Goal: Task Accomplishment & Management: Complete application form

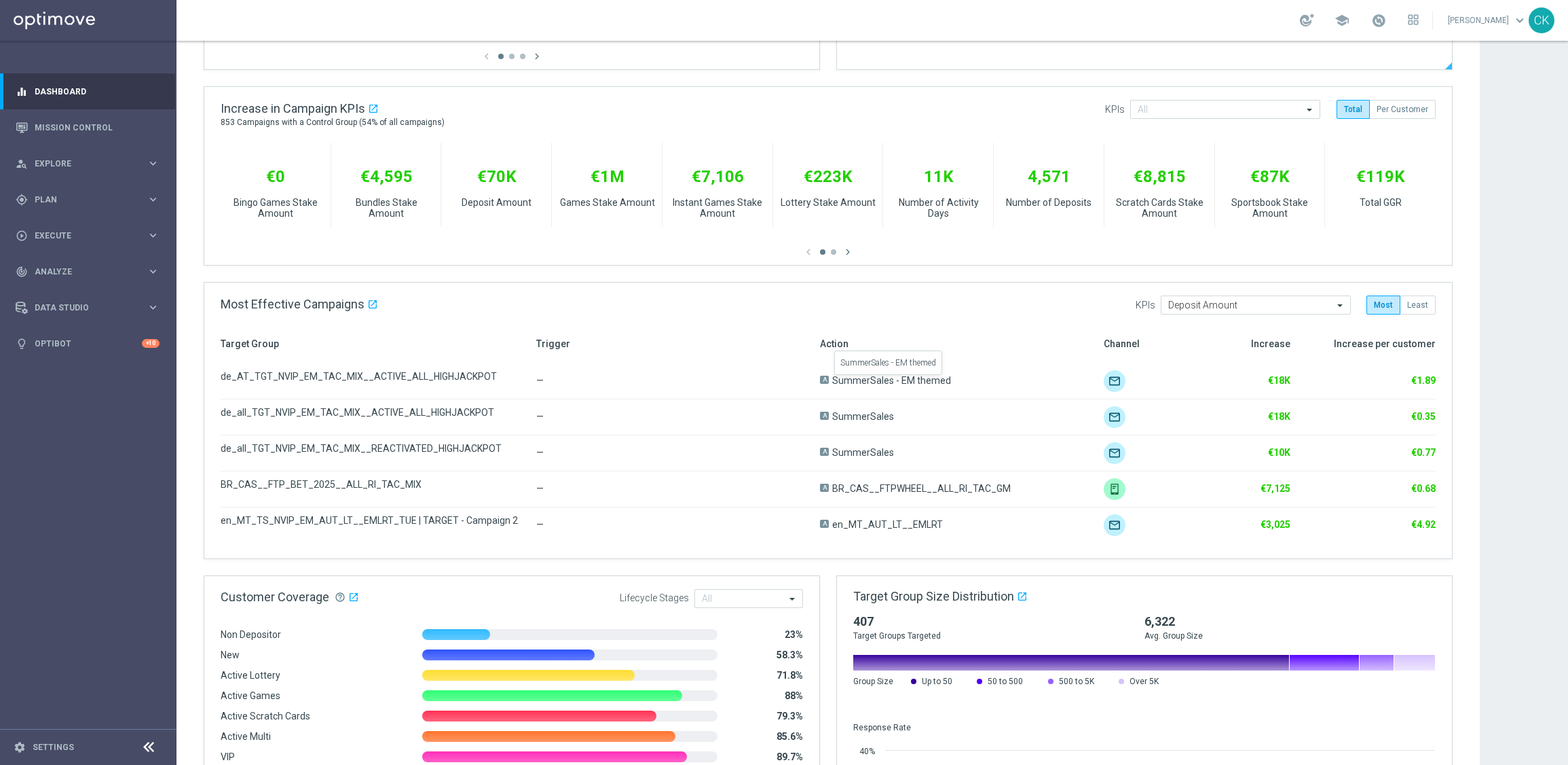
scroll to position [559, 0]
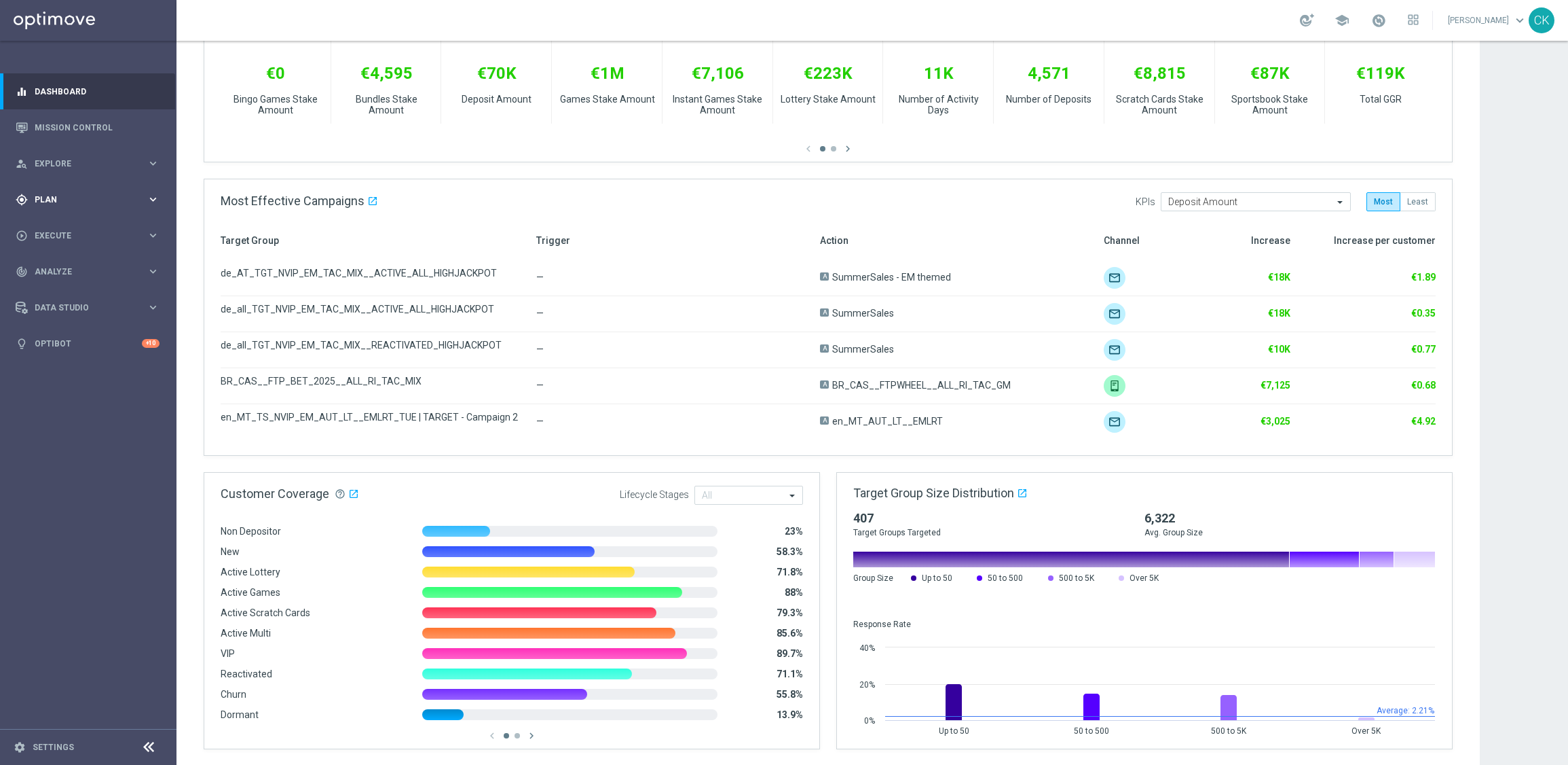
click at [60, 199] on span "Plan" at bounding box center [91, 199] width 112 height 8
click at [67, 268] on span "Templates" at bounding box center [85, 268] width 98 height 8
click at [67, 290] on link "Optimail" at bounding box center [92, 288] width 100 height 11
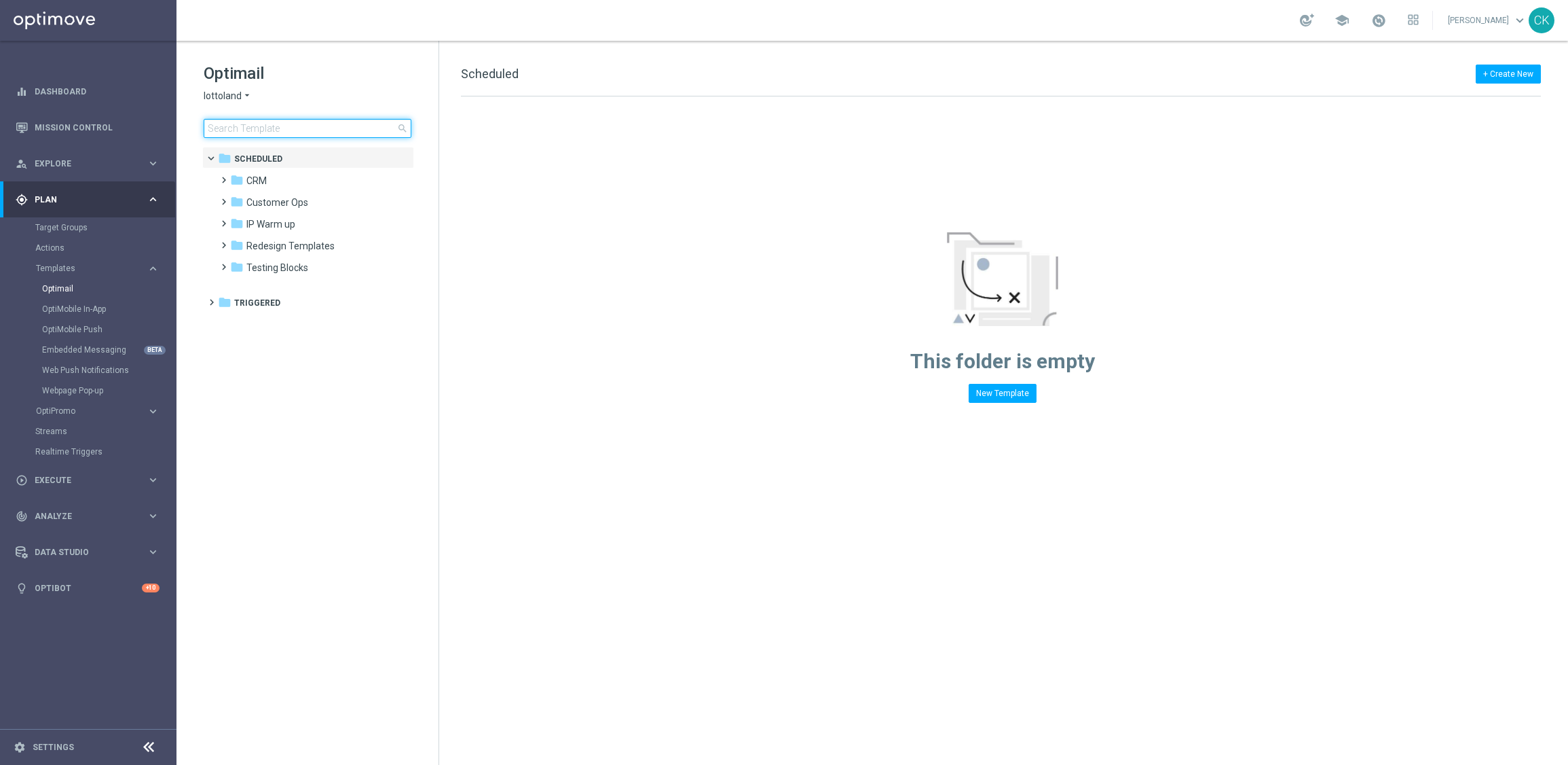
click at [289, 121] on input at bounding box center [307, 128] width 208 height 19
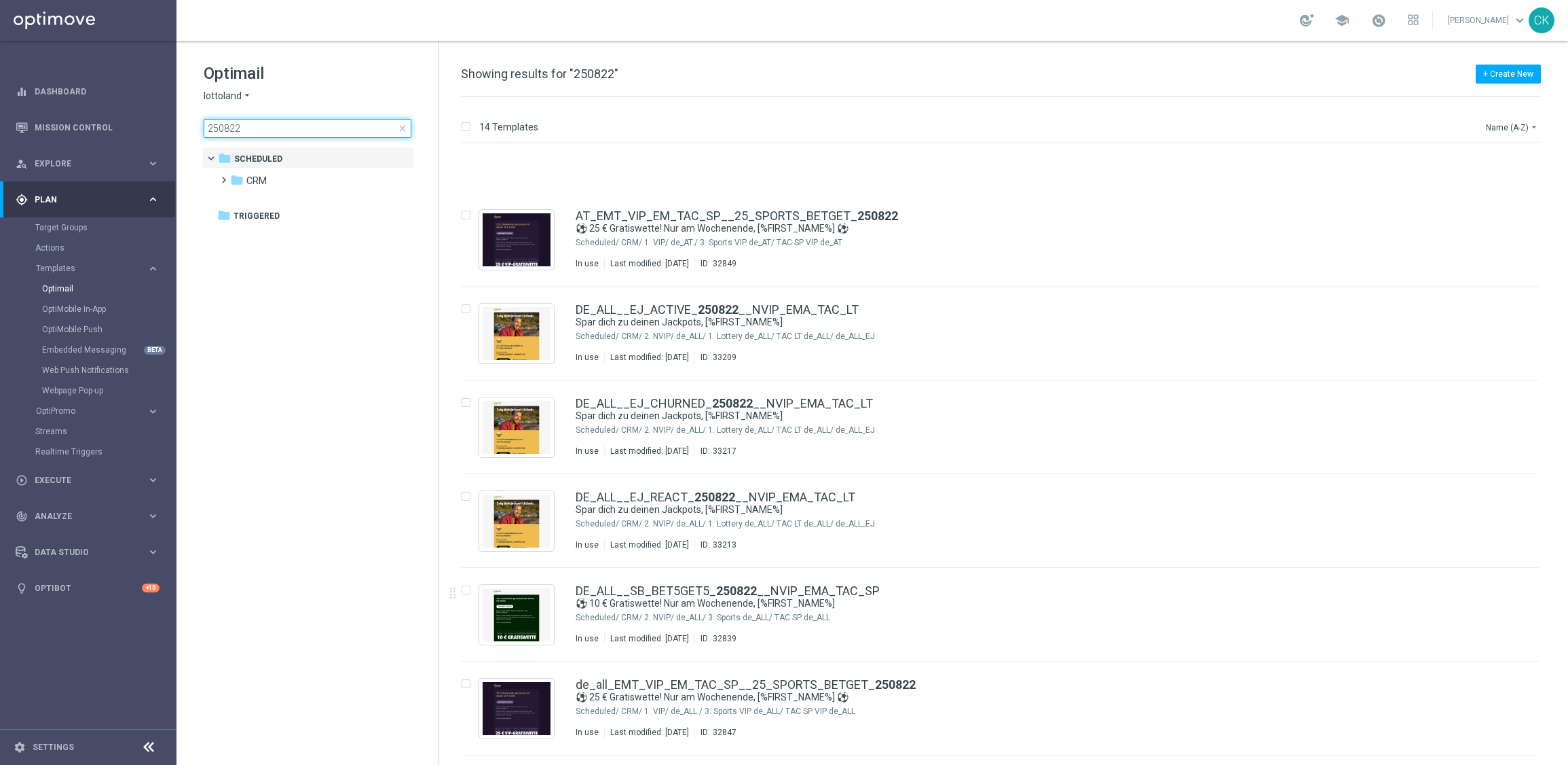
scroll to position [691, 0]
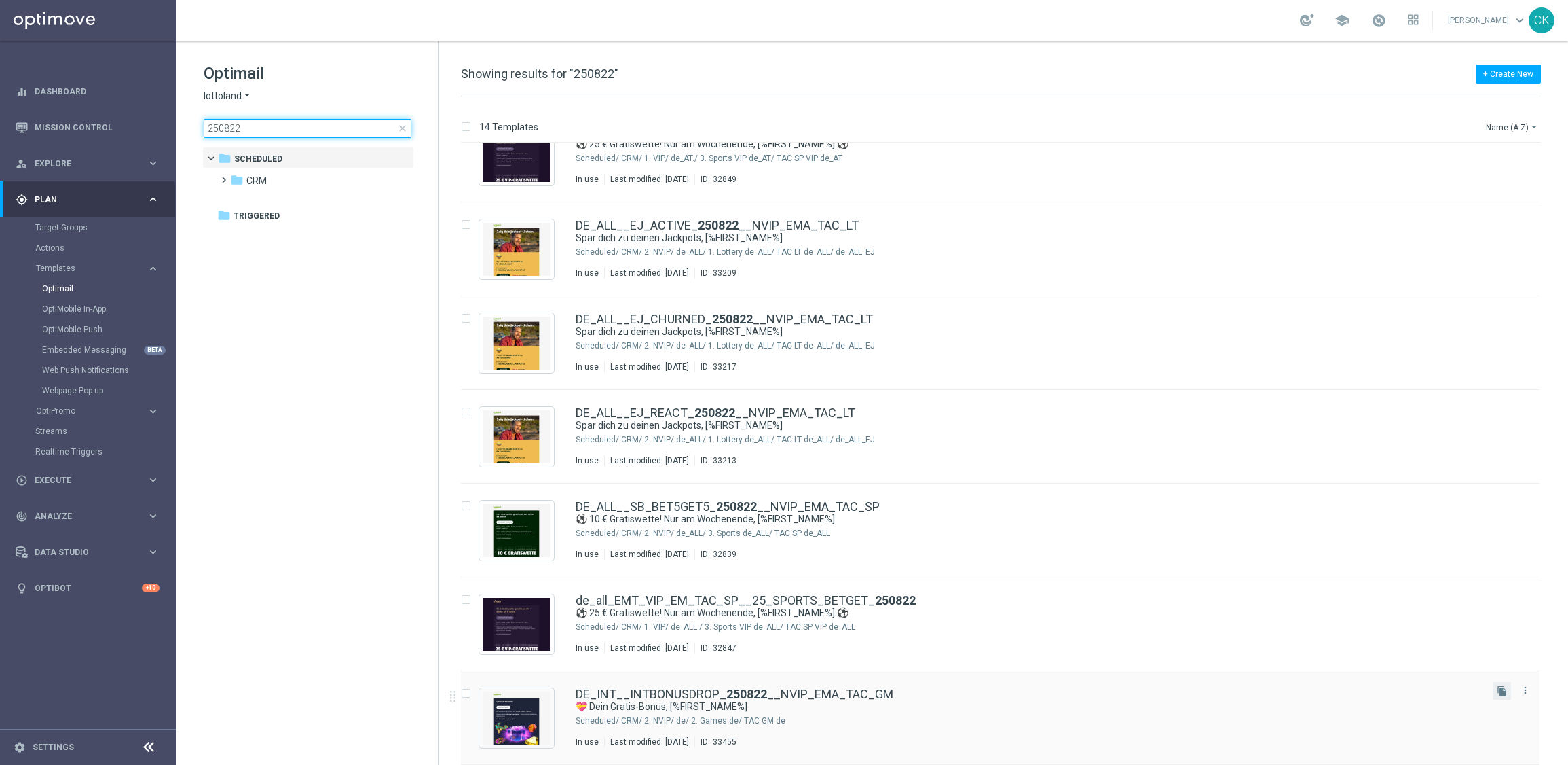
type input "250822"
click at [1506, 686] on button "file_copy" at bounding box center [1503, 691] width 18 height 18
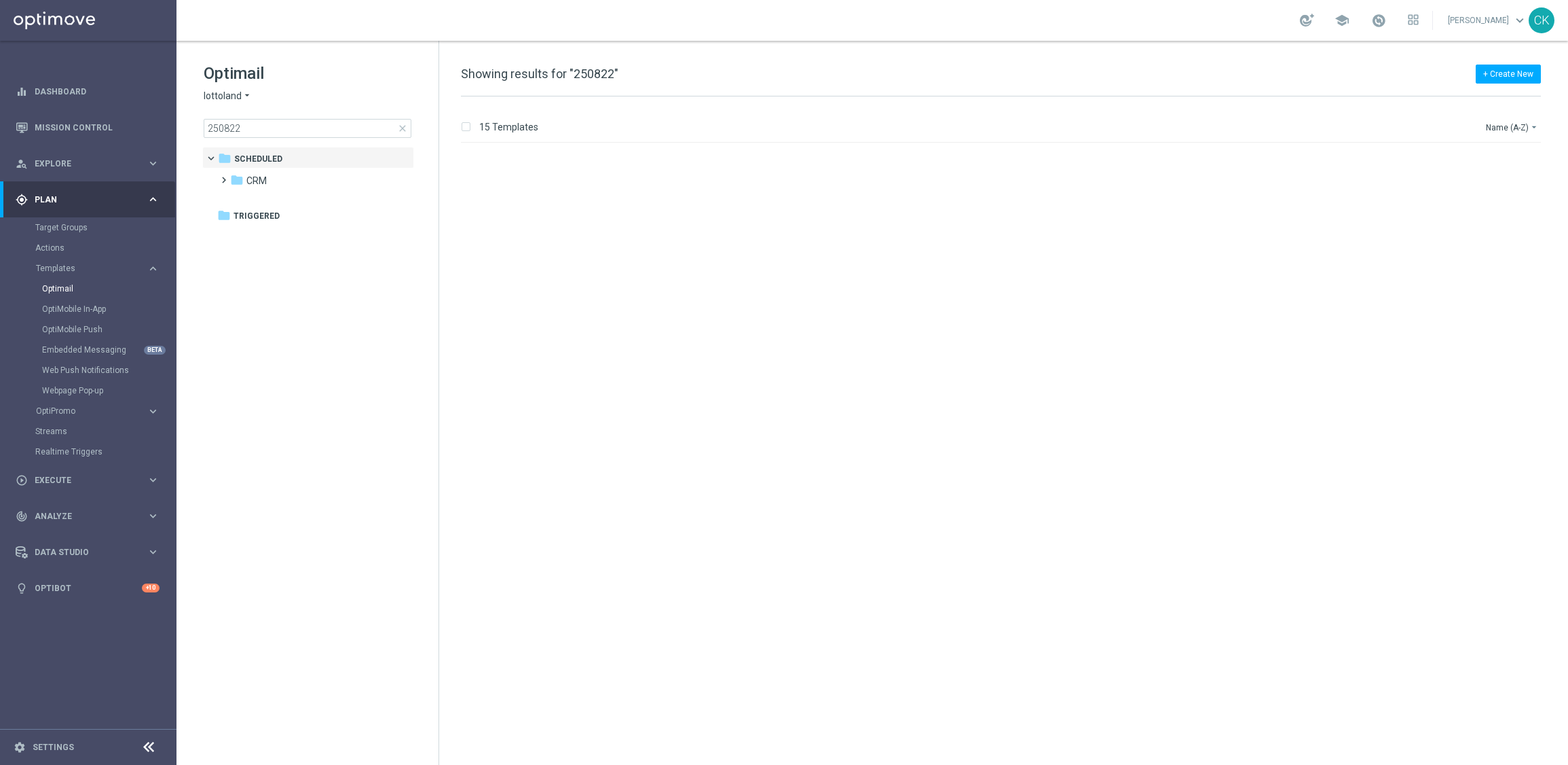
scroll to position [785, 0]
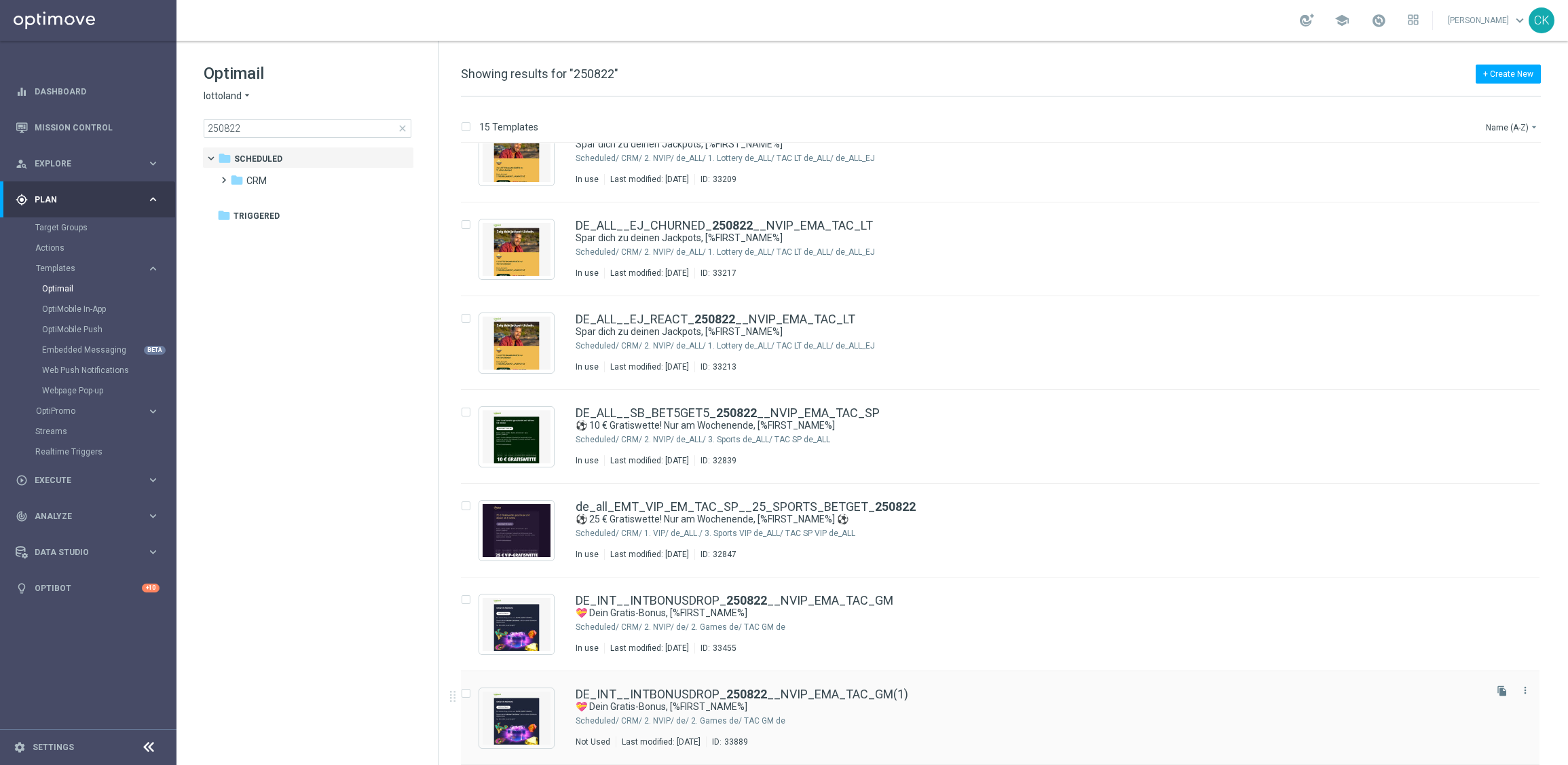
click at [619, 685] on div "DE_INT__INTBONUSDROP_ 250822 __NVIP_EMA_TAC_GM(1) 💝 Dein Gratis-Bonus, [%FIRST_…" at bounding box center [1000, 718] width 1079 height 94
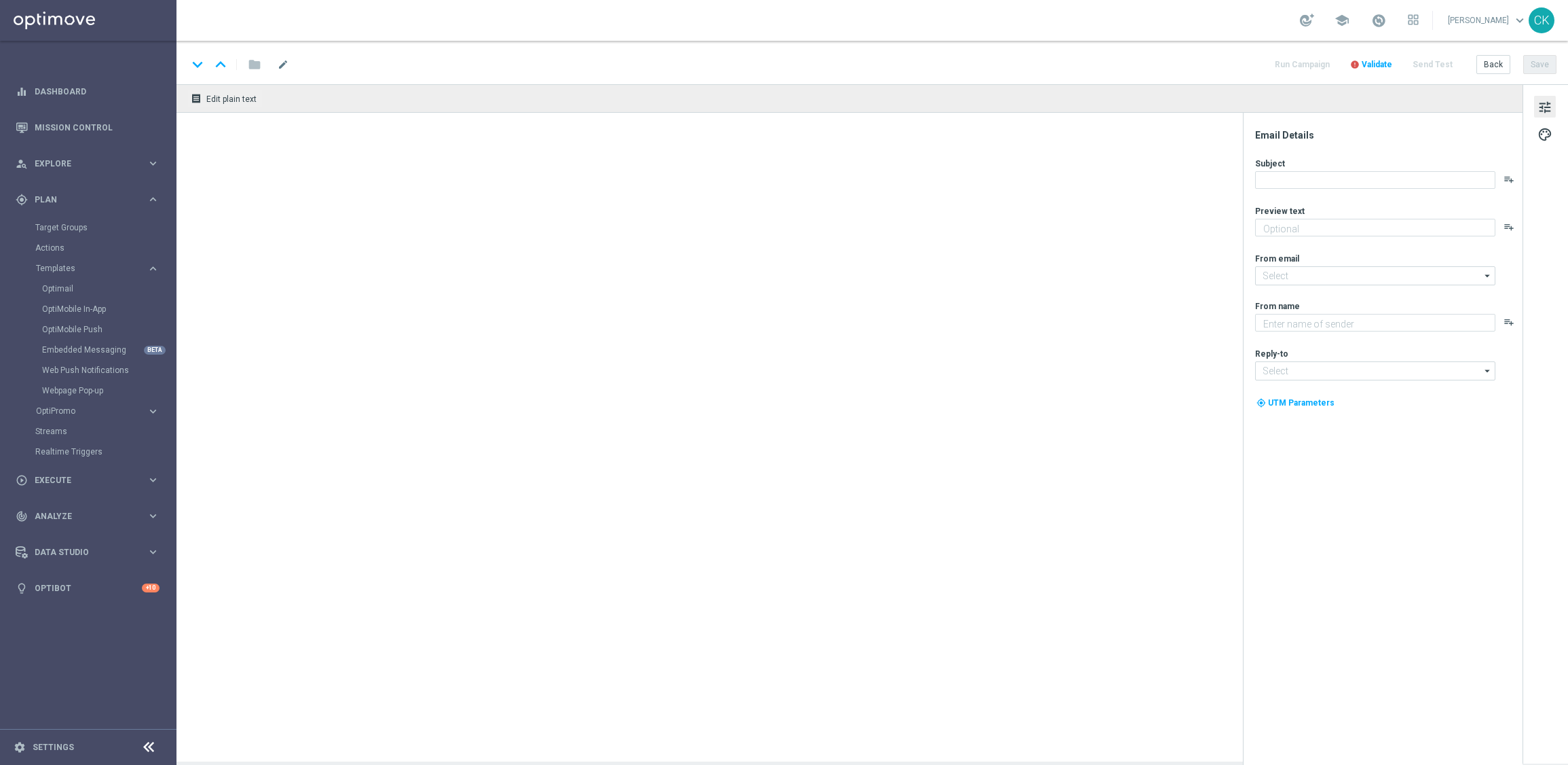
type input "DE_INT__INTBONUSDROP_250822__NVIP_EMA_TAC_GM(1)"
type textarea "Ein Geschenk von uns für dich. Du findest in deinem Spielerkonto einen Bonus."
type input "[EMAIL_ADDRESS][DOMAIN_NAME]"
type textarea "Lottoland"
type input "[EMAIL_ADDRESS][DOMAIN_NAME]"
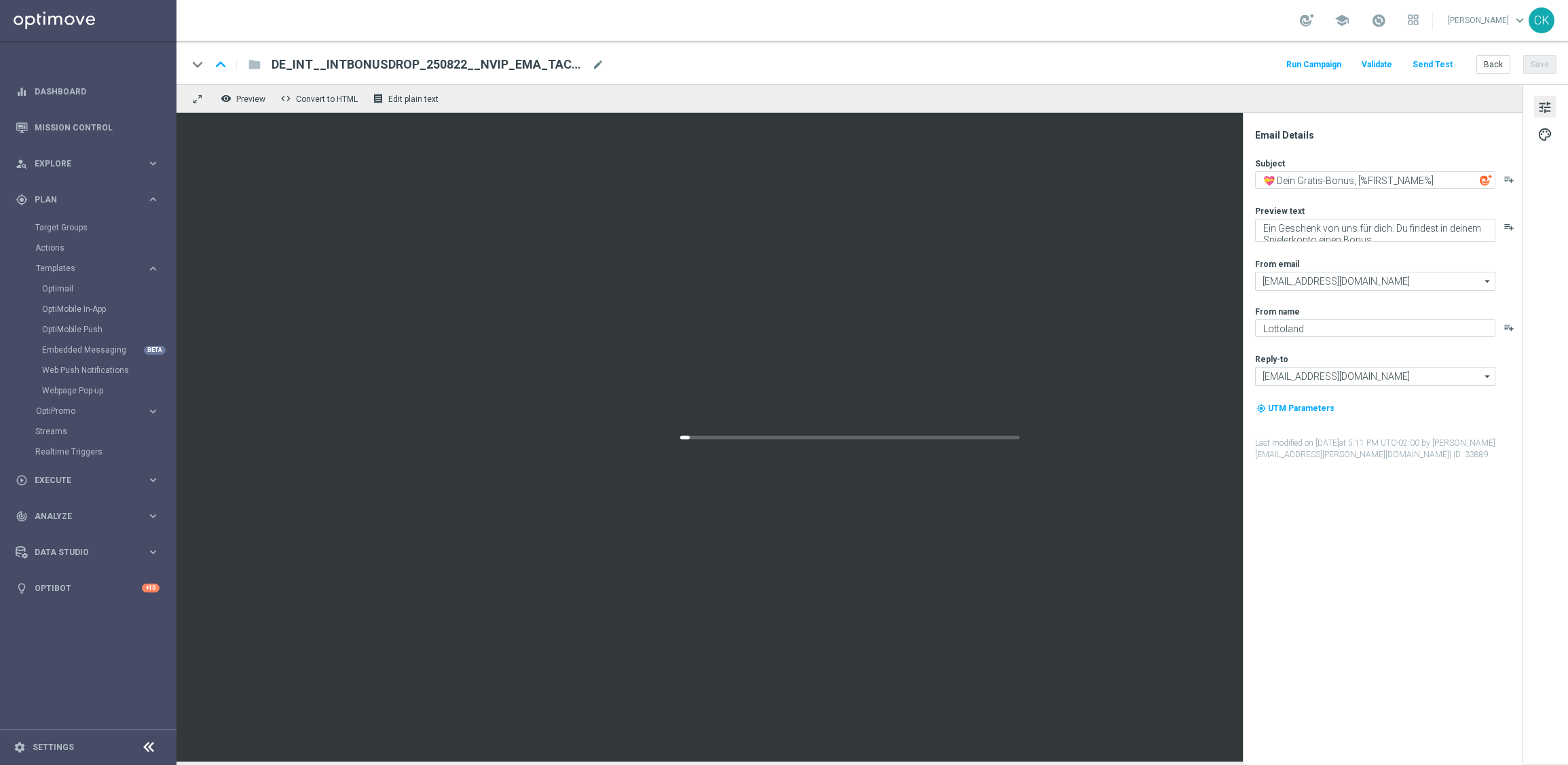
click at [512, 71] on span "DE_INT__INTBONUSDROP_250822__NVIP_EMA_TAC_GM(1)" at bounding box center [430, 64] width 315 height 17
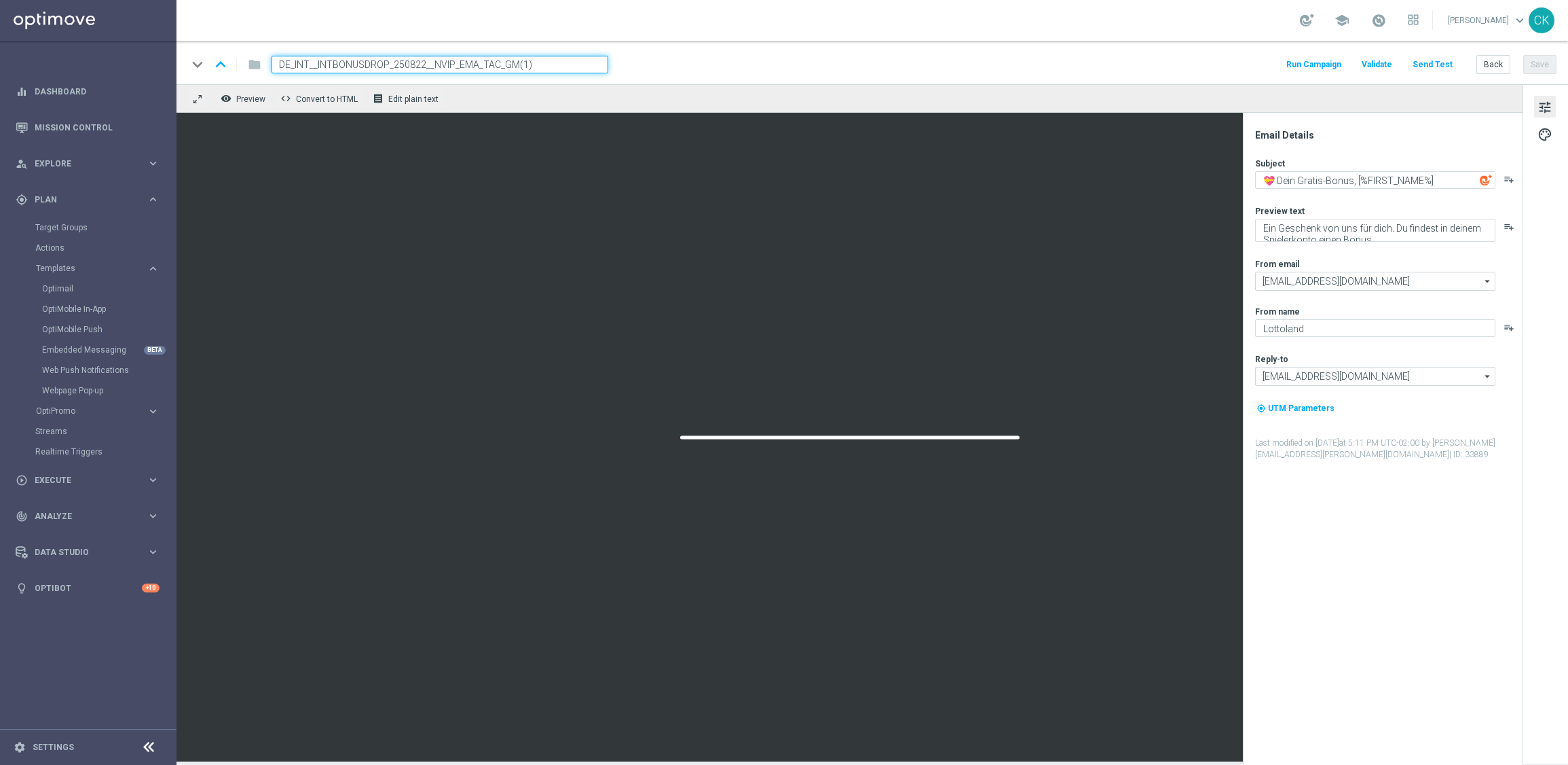
click at [512, 63] on input "DE_INT__INTBONUSDROP_250822__NVIP_EMA_TAC_GM(1)" at bounding box center [441, 64] width 337 height 18
paste input "9__NVIP_EMA_TAC_GM"
type input "DE_INT__INTBONUSDROP_250829__NVIP_EMA_TAC_GM"
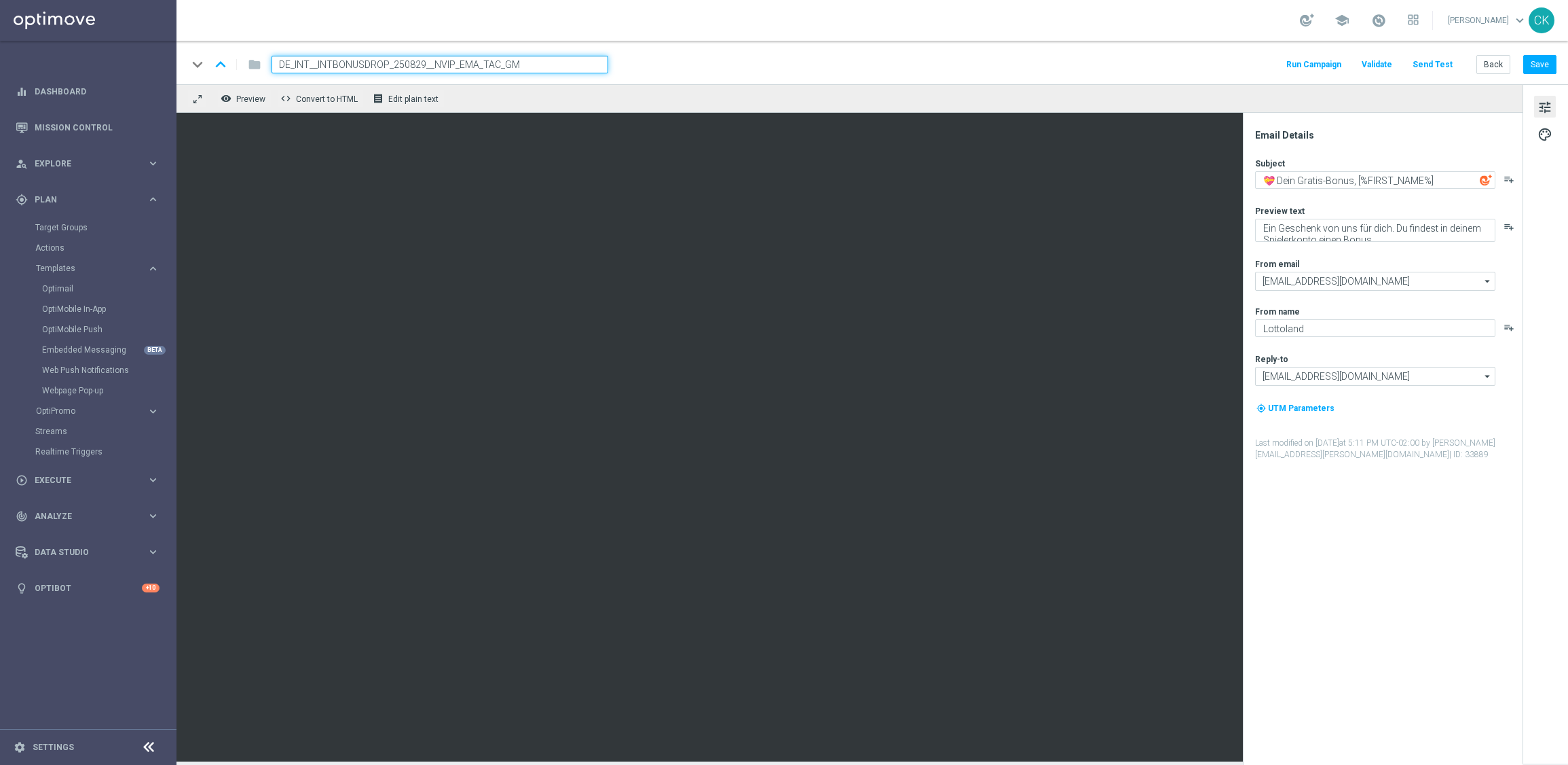
click at [736, 83] on div "keyboard_arrow_down keyboard_arrow_up folder DE_INT__INTBONUSDROP_250829__NVIP_…" at bounding box center [872, 62] width 1392 height 43
click at [1545, 62] on button "Save" at bounding box center [1540, 64] width 34 height 19
click at [1543, 73] on button "Save" at bounding box center [1540, 64] width 34 height 19
click at [1495, 64] on button "Back" at bounding box center [1493, 64] width 34 height 19
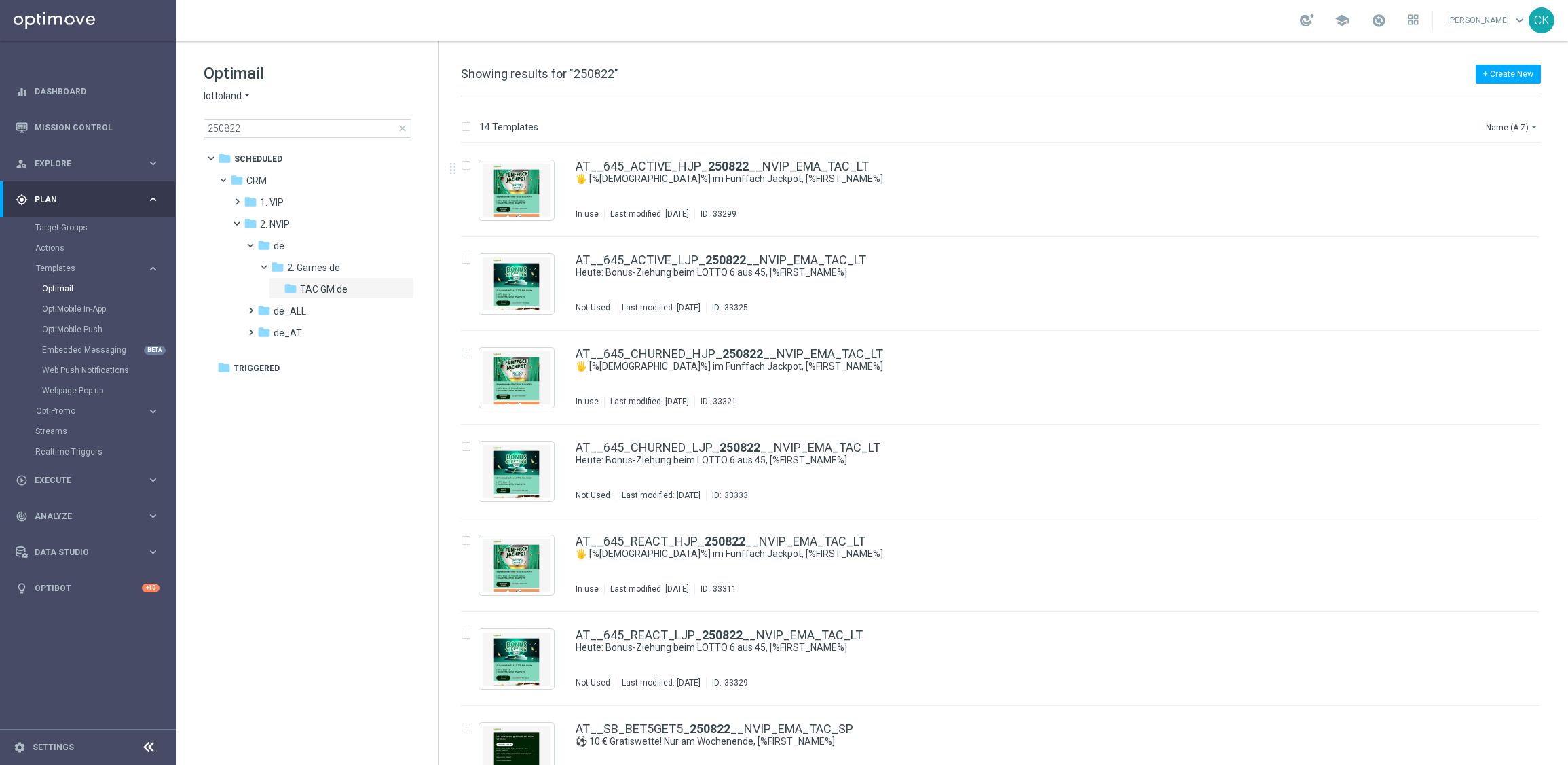
click at [403, 125] on span "close" at bounding box center [402, 128] width 11 height 11
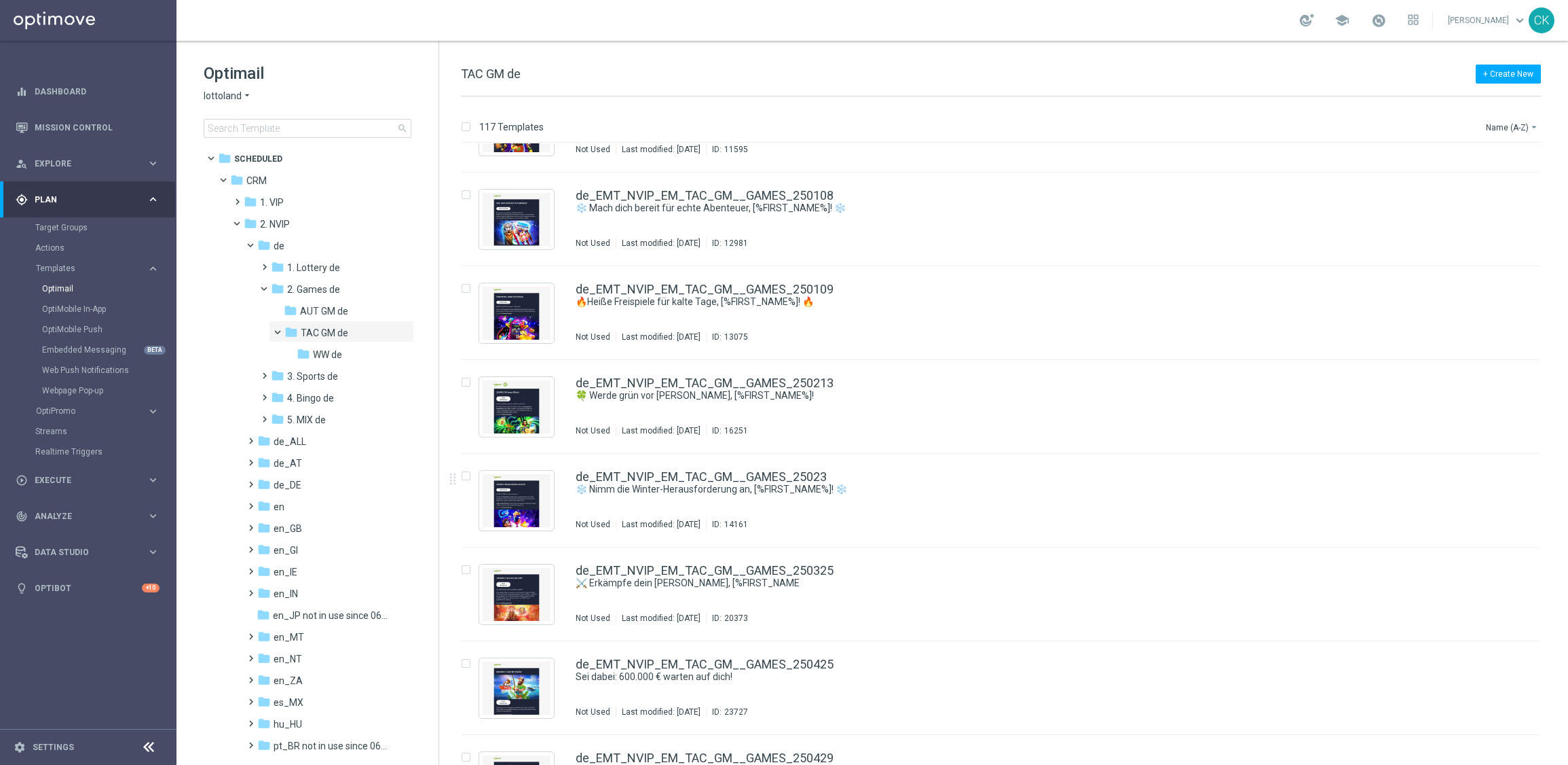
scroll to position [2782, 0]
click at [53, 480] on span "Execute" at bounding box center [91, 480] width 112 height 8
click at [63, 255] on div "Campaign Builder" at bounding box center [105, 263] width 140 height 21
click at [57, 258] on link "Campaign Builder" at bounding box center [88, 263] width 105 height 11
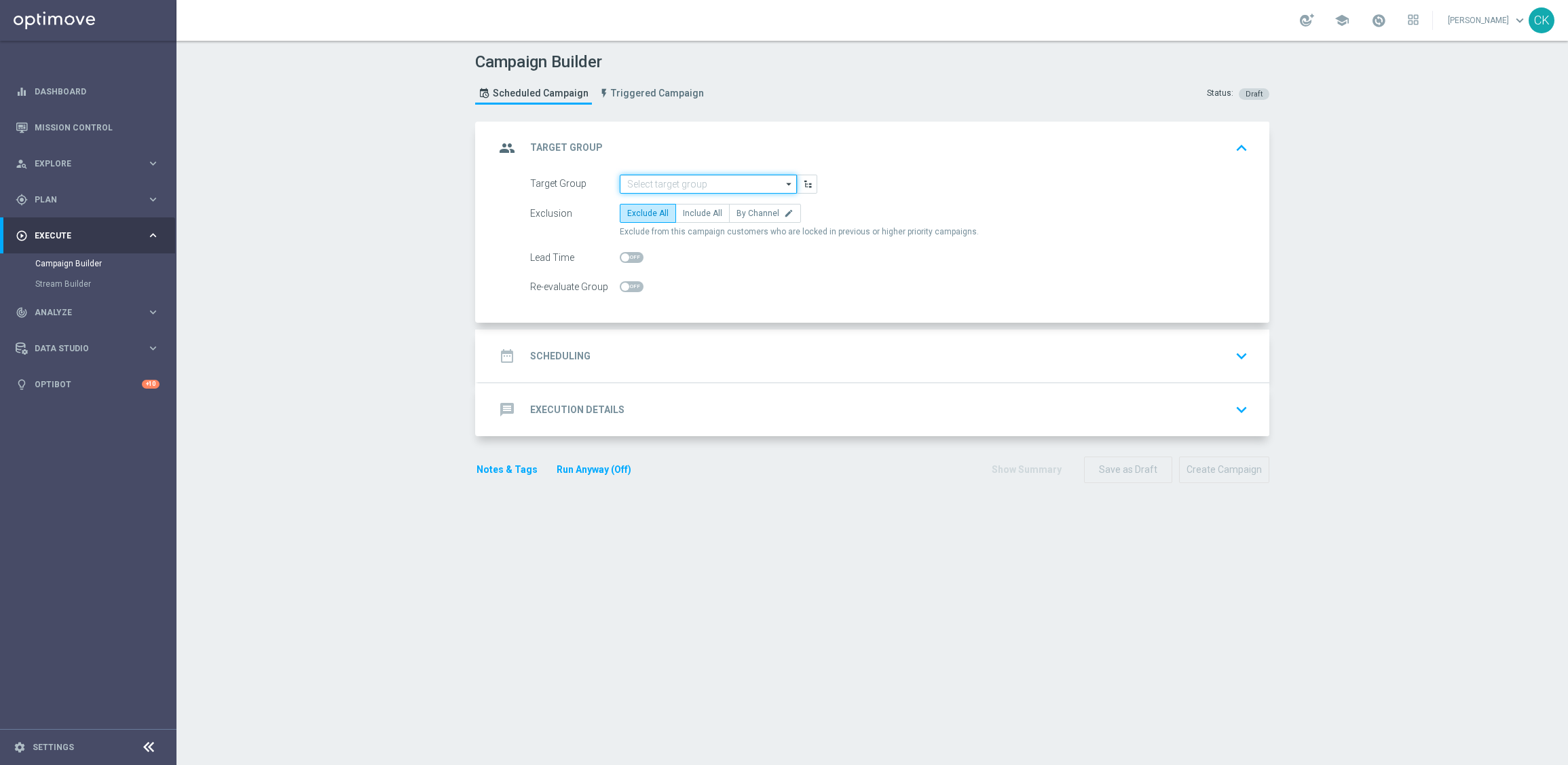
click at [656, 177] on input at bounding box center [709, 183] width 177 height 19
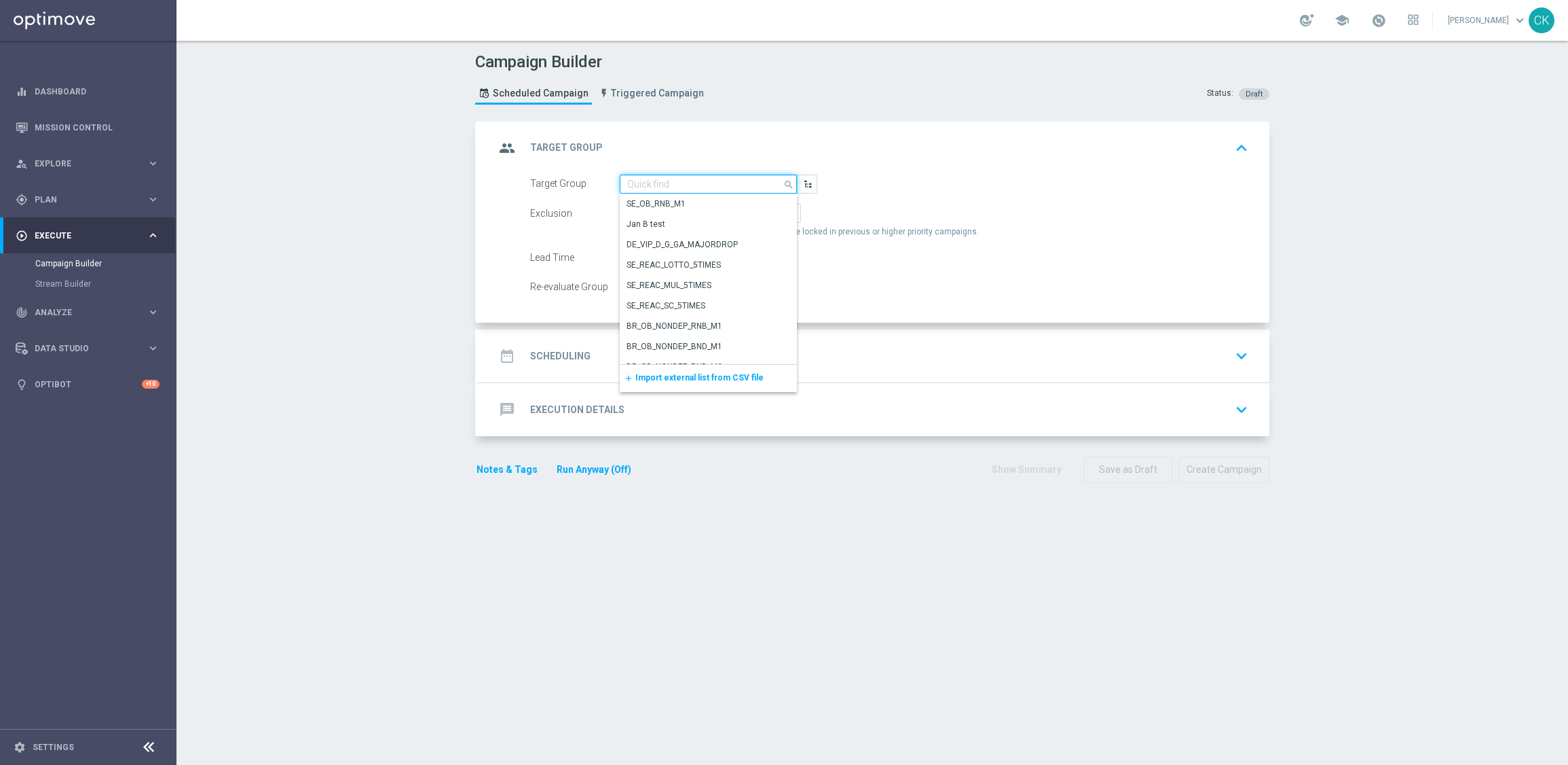
paste input "de_all_TGT_NVIP_EM_TAC_MIX__ACTIVE_ALL_HIGHJACKPOT"
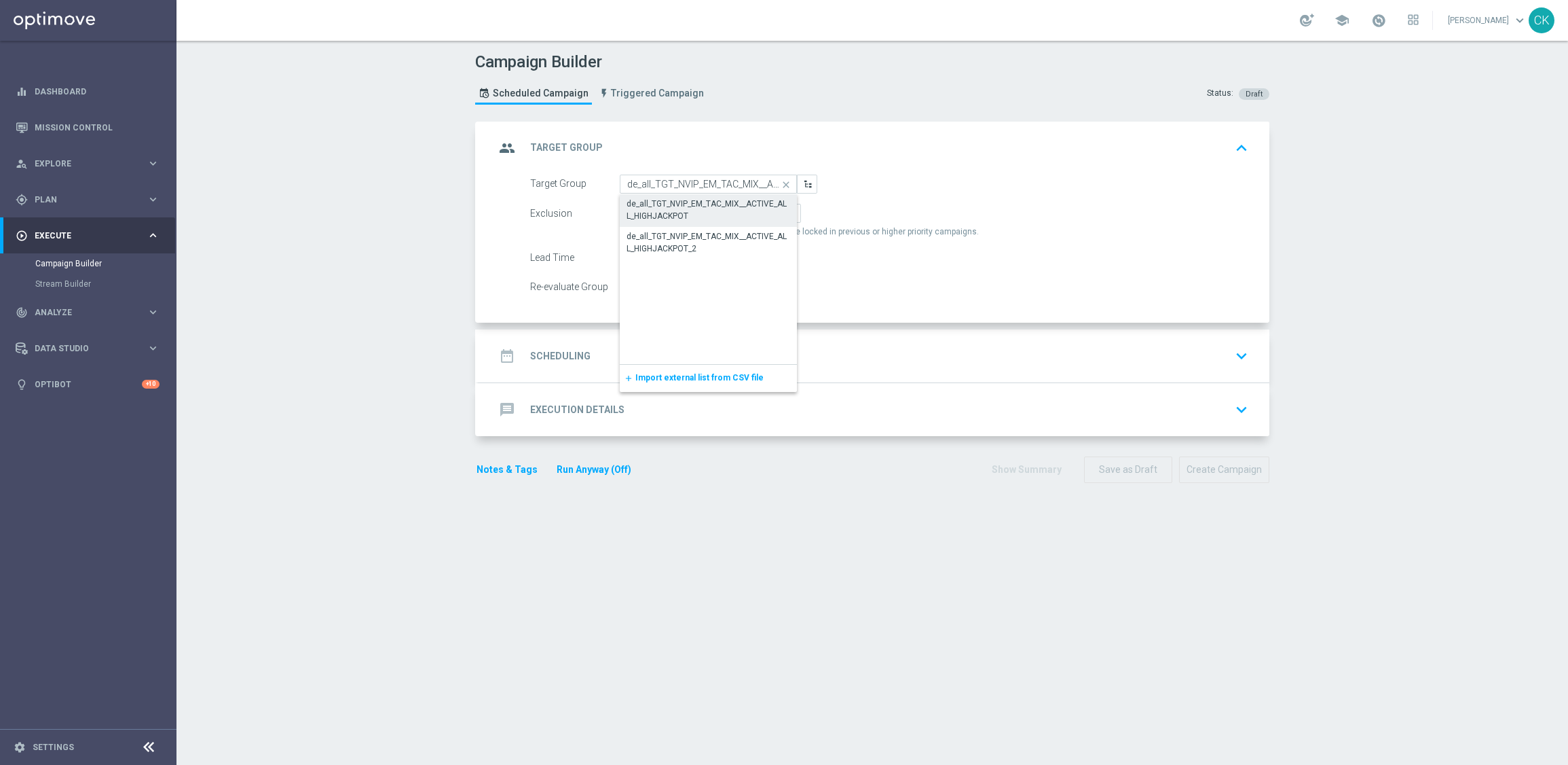
click at [659, 206] on div "de_all_TGT_NVIP_EM_TAC_MIX__ACTIVE_ALL_HIGHJACKPOT" at bounding box center [709, 209] width 164 height 25
type input "de_all_TGT_NVIP_EM_TAC_MIX__ACTIVE_ALL_HIGHJACKPOT"
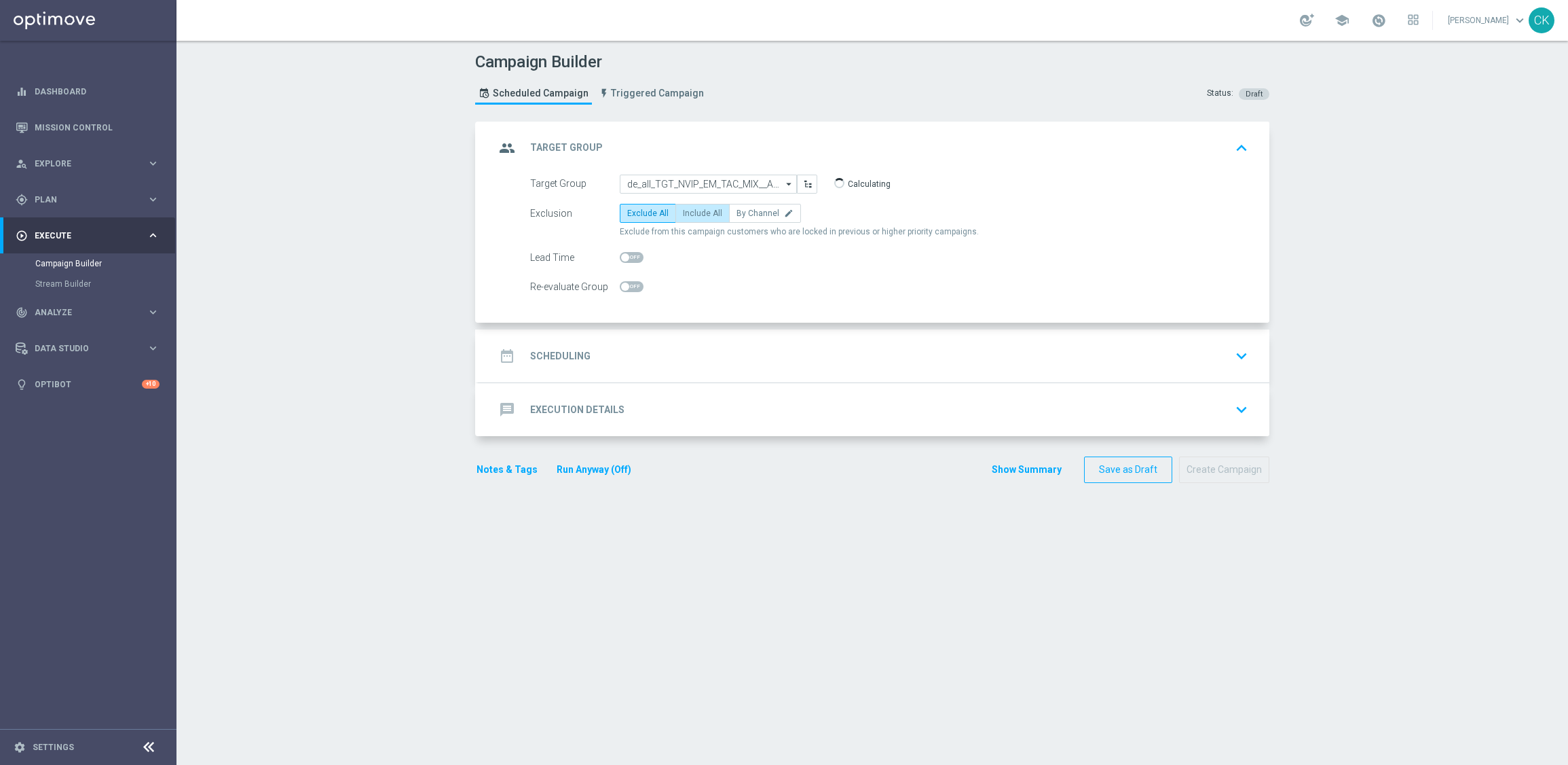
click at [688, 208] on span "Include All" at bounding box center [703, 213] width 39 height 10
click at [688, 211] on input "Include All" at bounding box center [687, 215] width 9 height 9
radio input "true"
click at [621, 260] on span at bounding box center [625, 257] width 8 height 8
click at [620, 260] on input "checkbox" at bounding box center [632, 257] width 24 height 11
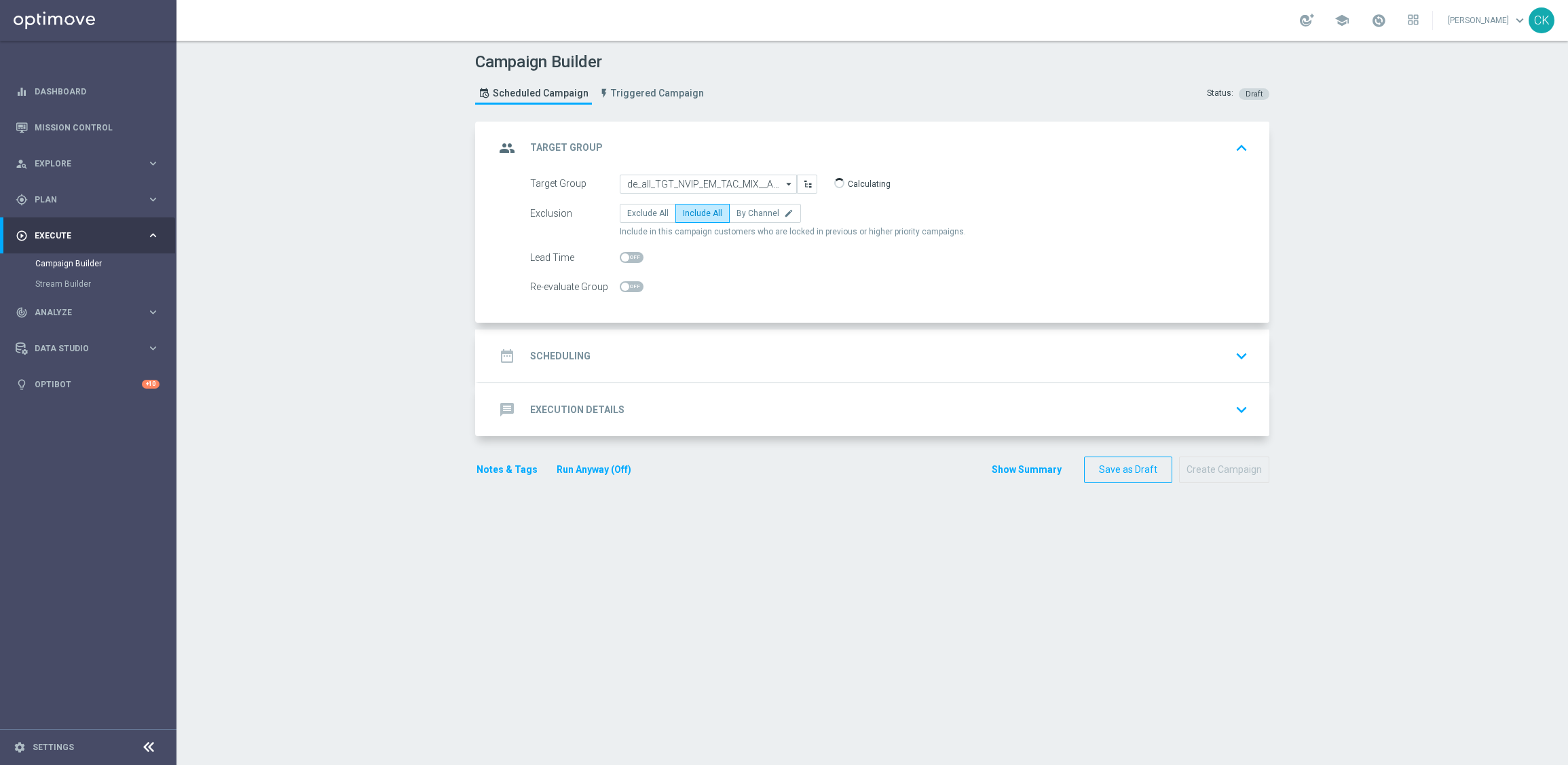
checkbox input "true"
click at [546, 361] on h2 "Scheduling" at bounding box center [560, 356] width 60 height 13
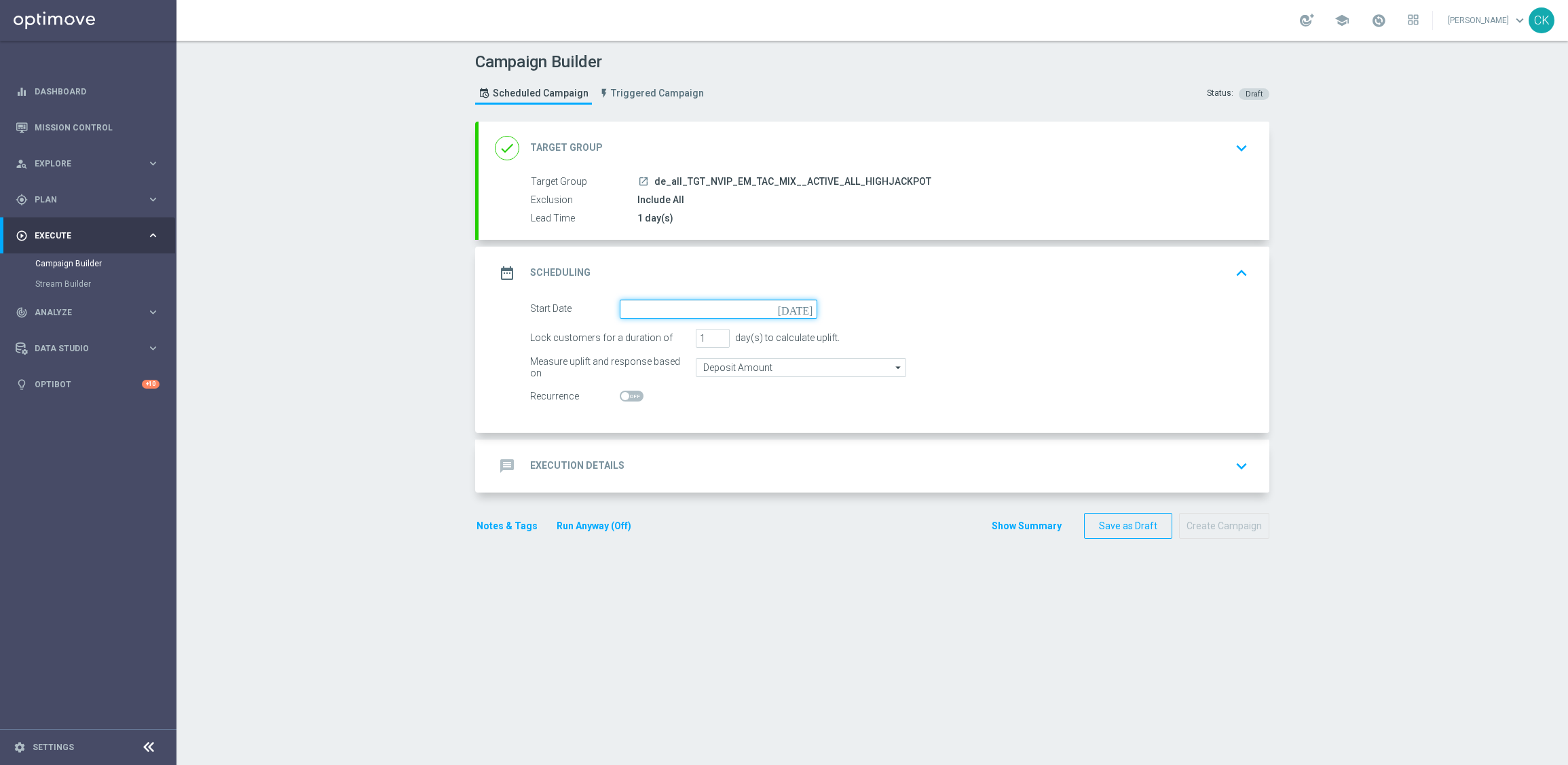
click at [655, 309] on input at bounding box center [718, 309] width 197 height 19
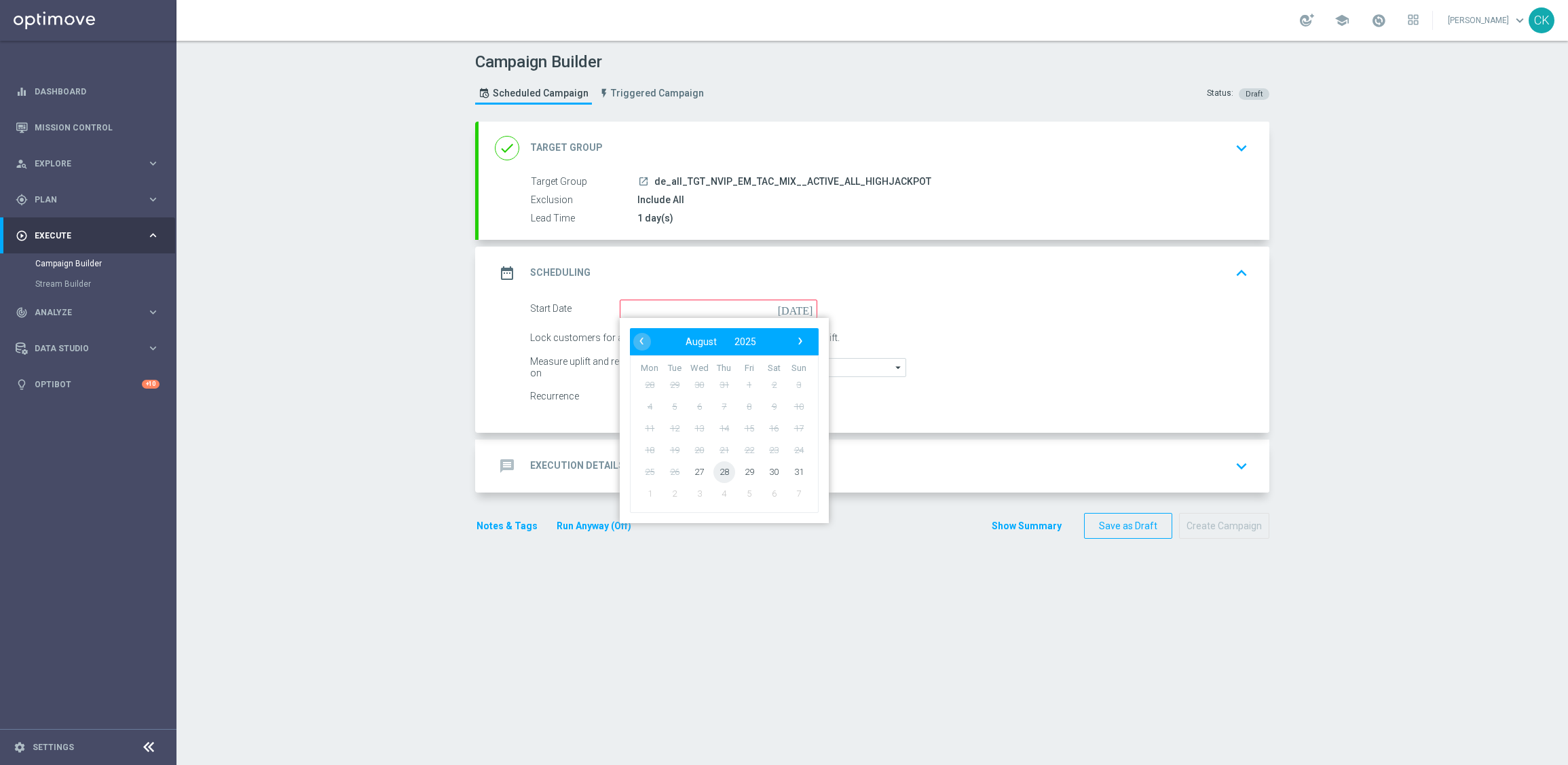
click at [716, 465] on span "28" at bounding box center [724, 471] width 22 height 22
type input "[DATE]"
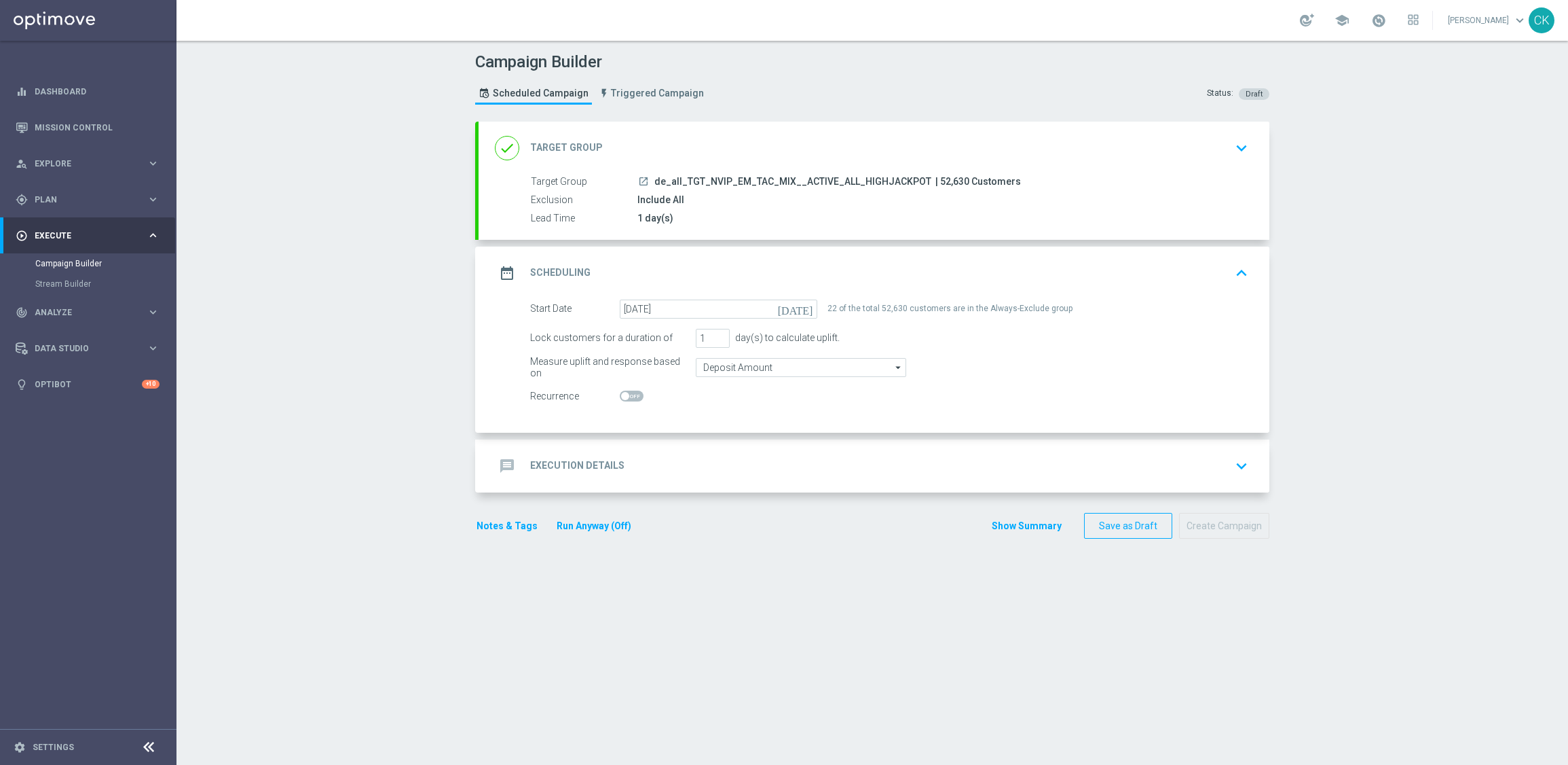
click at [544, 464] on h2 "Execution Details" at bounding box center [578, 465] width 95 height 13
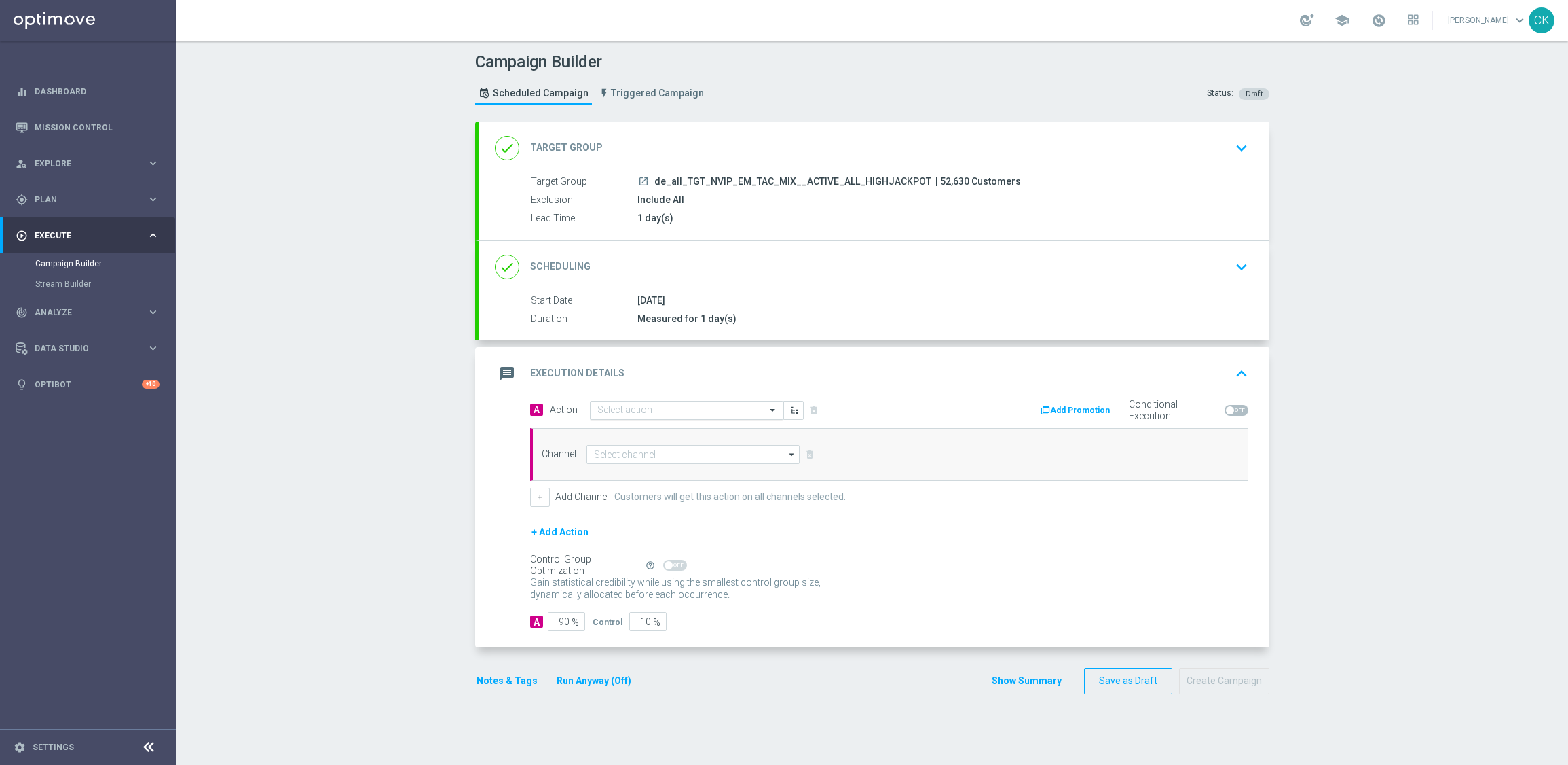
click at [639, 412] on input "text" at bounding box center [673, 411] width 152 height 12
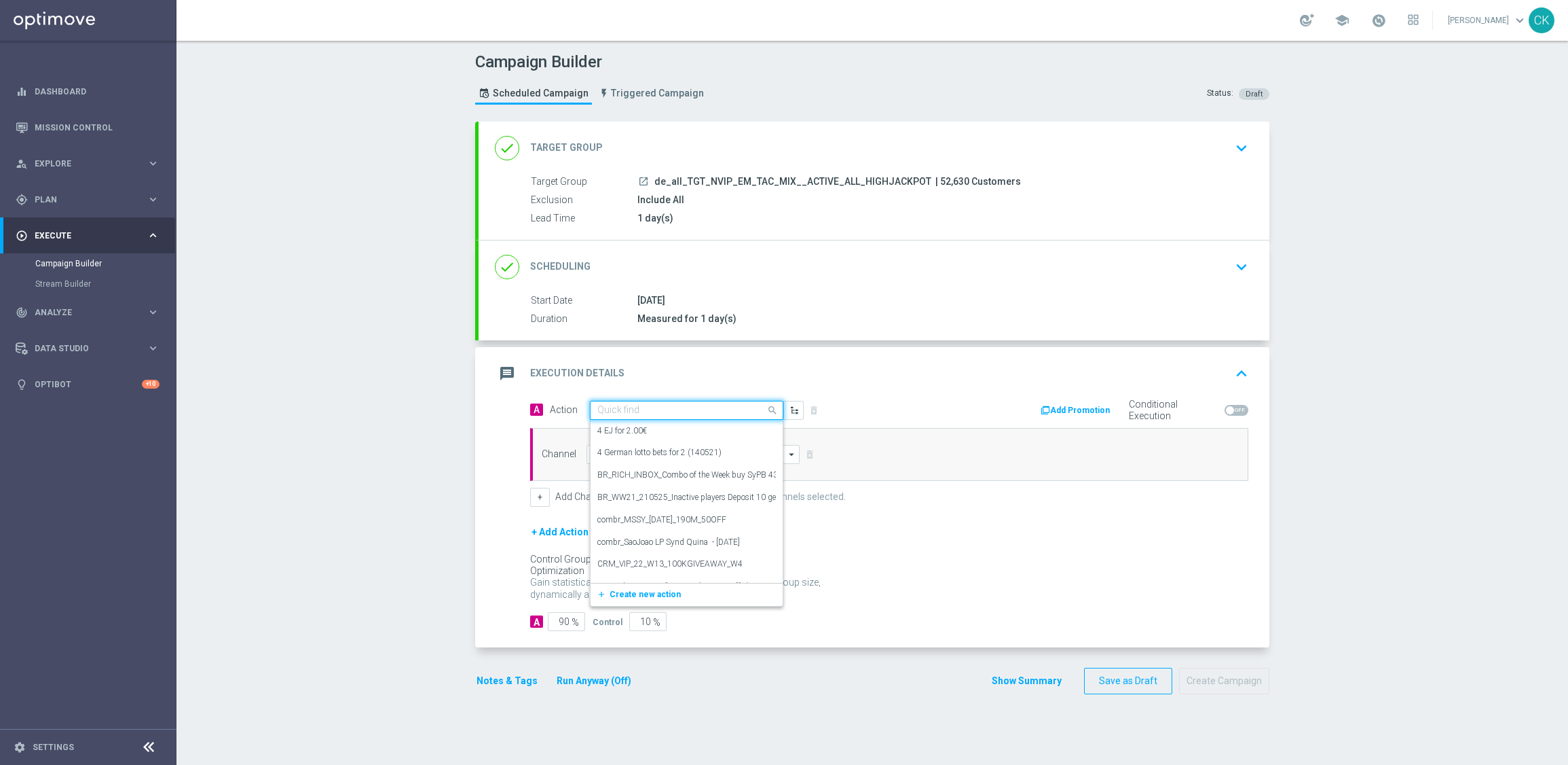
paste input "SummerSales - ED themed"
type input "SummerSales - ED themed"
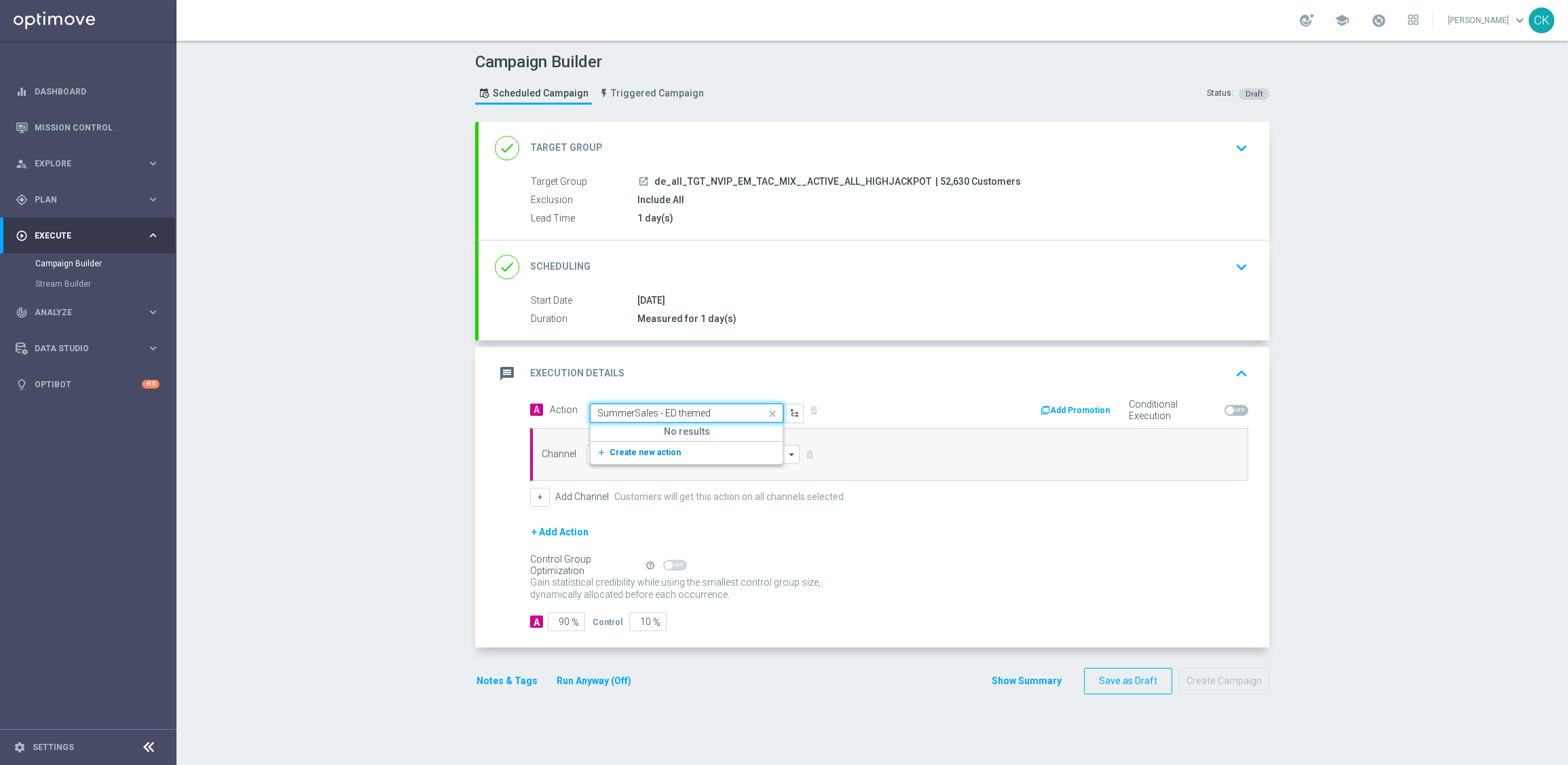
click at [597, 449] on icon "add_new" at bounding box center [603, 452] width 13 height 10
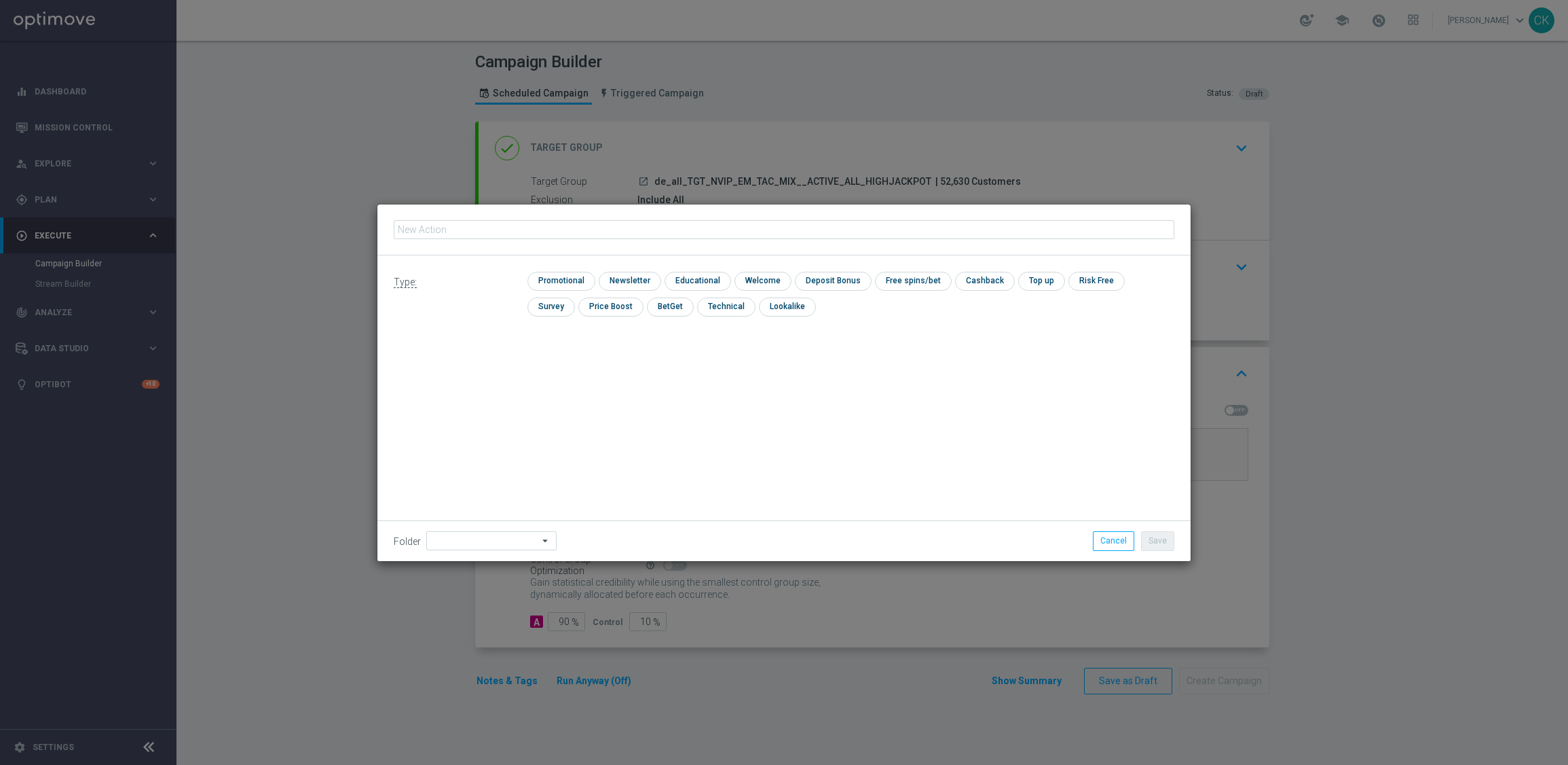
type input "SummerSales - ED themed"
click at [567, 280] on input "checkbox" at bounding box center [559, 281] width 64 height 19
checkbox input "true"
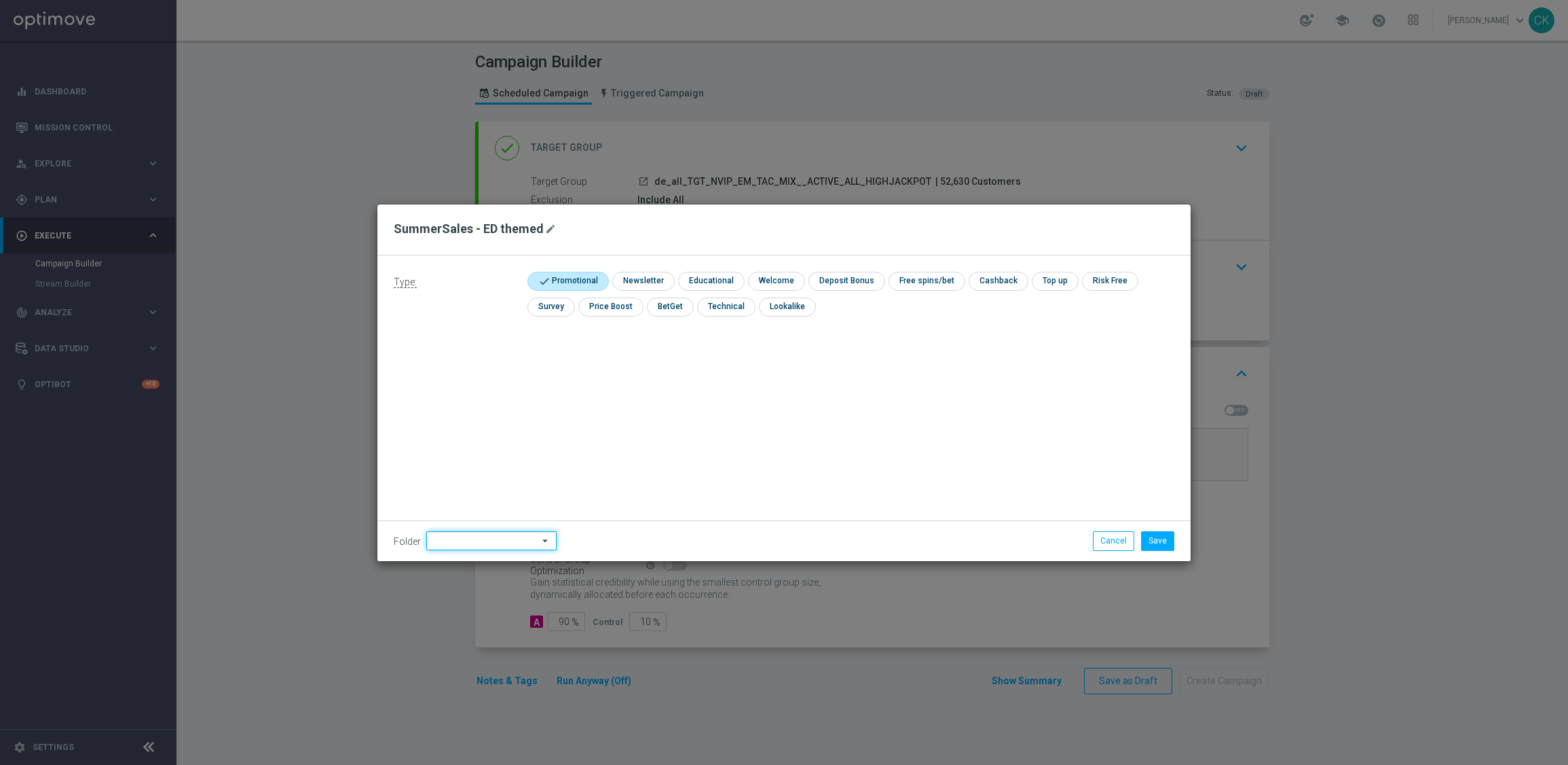
click at [483, 536] on input at bounding box center [492, 540] width 130 height 19
click at [465, 437] on div "DE" at bounding box center [480, 444] width 107 height 21
type input "DE"
click at [465, 437] on div "Type: check Promotional check Newsletter check Educational check Welcome check …" at bounding box center [784, 408] width 813 height 306
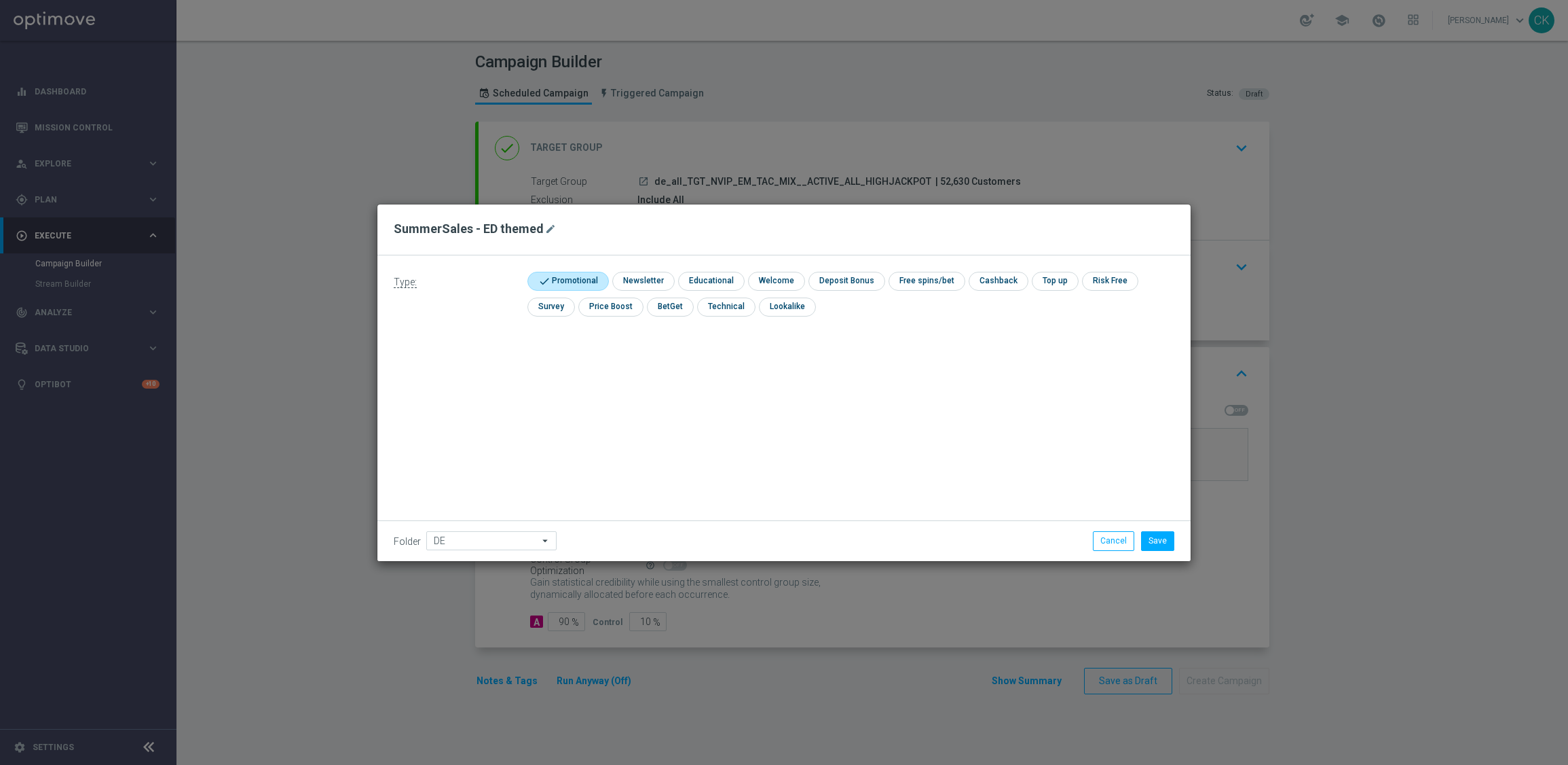
click at [650, 418] on div "Type: check Promotional check Newsletter check Educational check Welcome check …" at bounding box center [784, 408] width 813 height 306
click at [1164, 533] on button "Save" at bounding box center [1158, 540] width 34 height 19
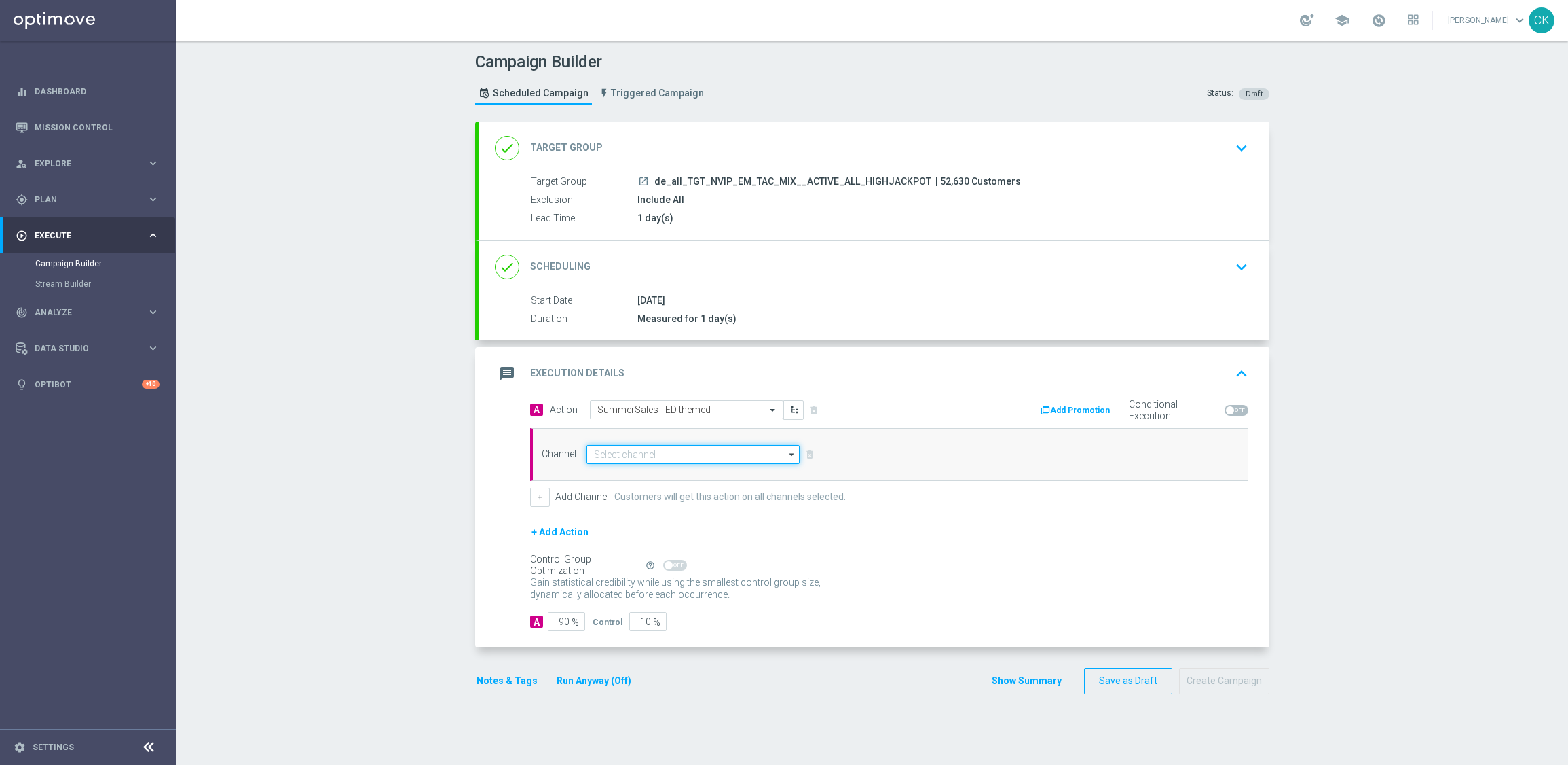
click at [654, 451] on input at bounding box center [693, 453] width 213 height 19
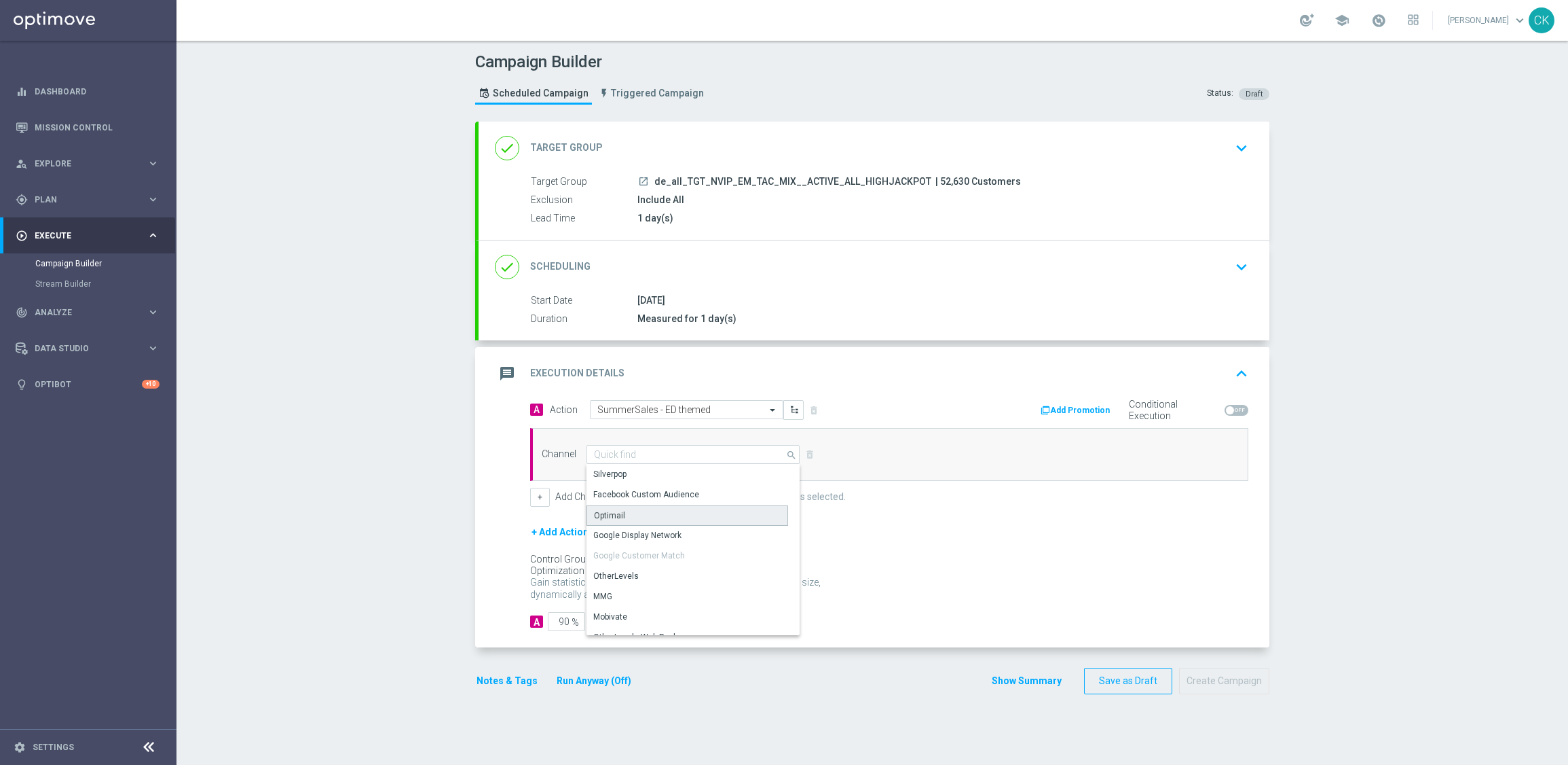
click at [628, 517] on div "Optimail" at bounding box center [687, 516] width 202 height 21
type input "Optimail"
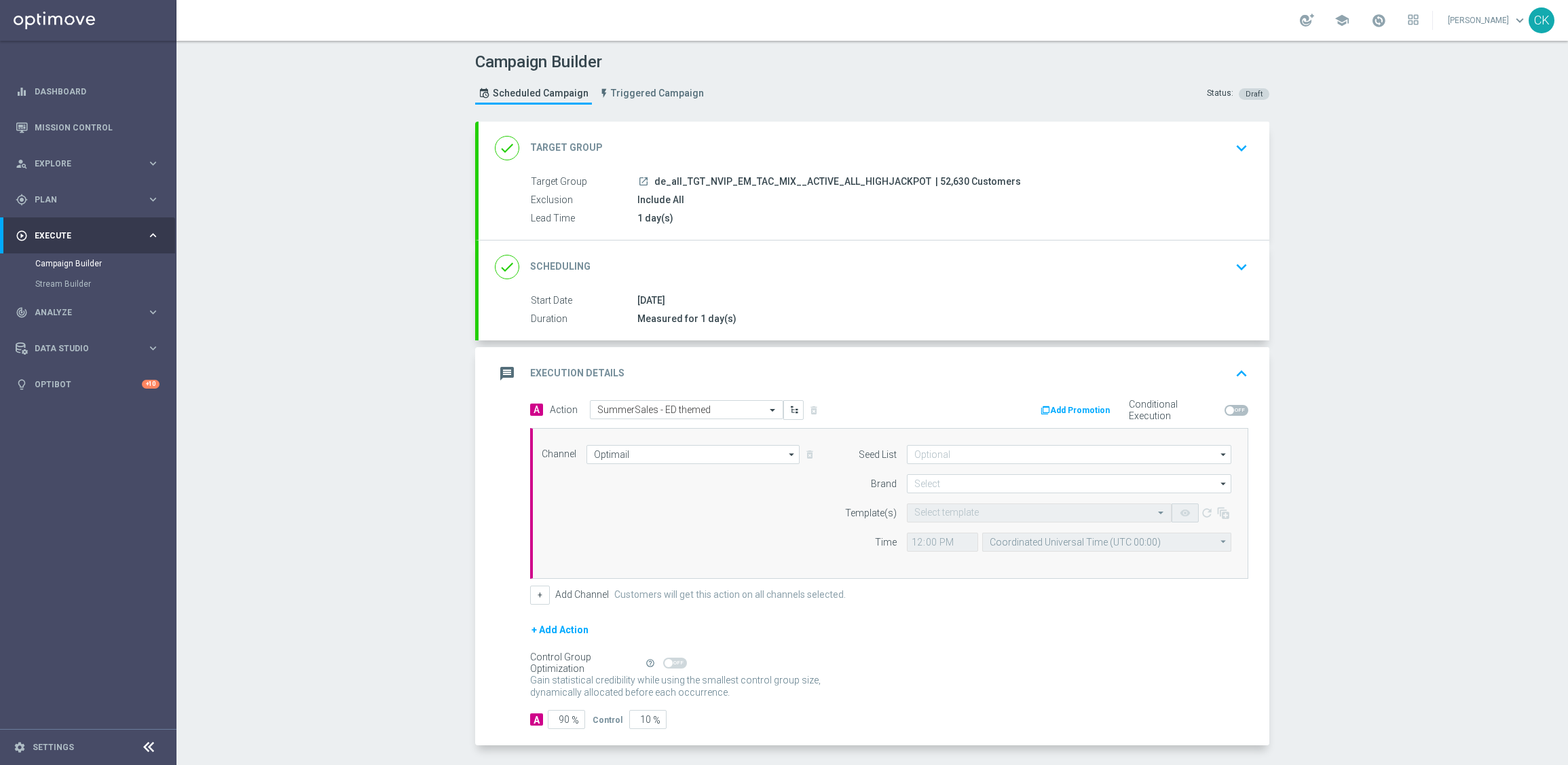
scroll to position [55, 0]
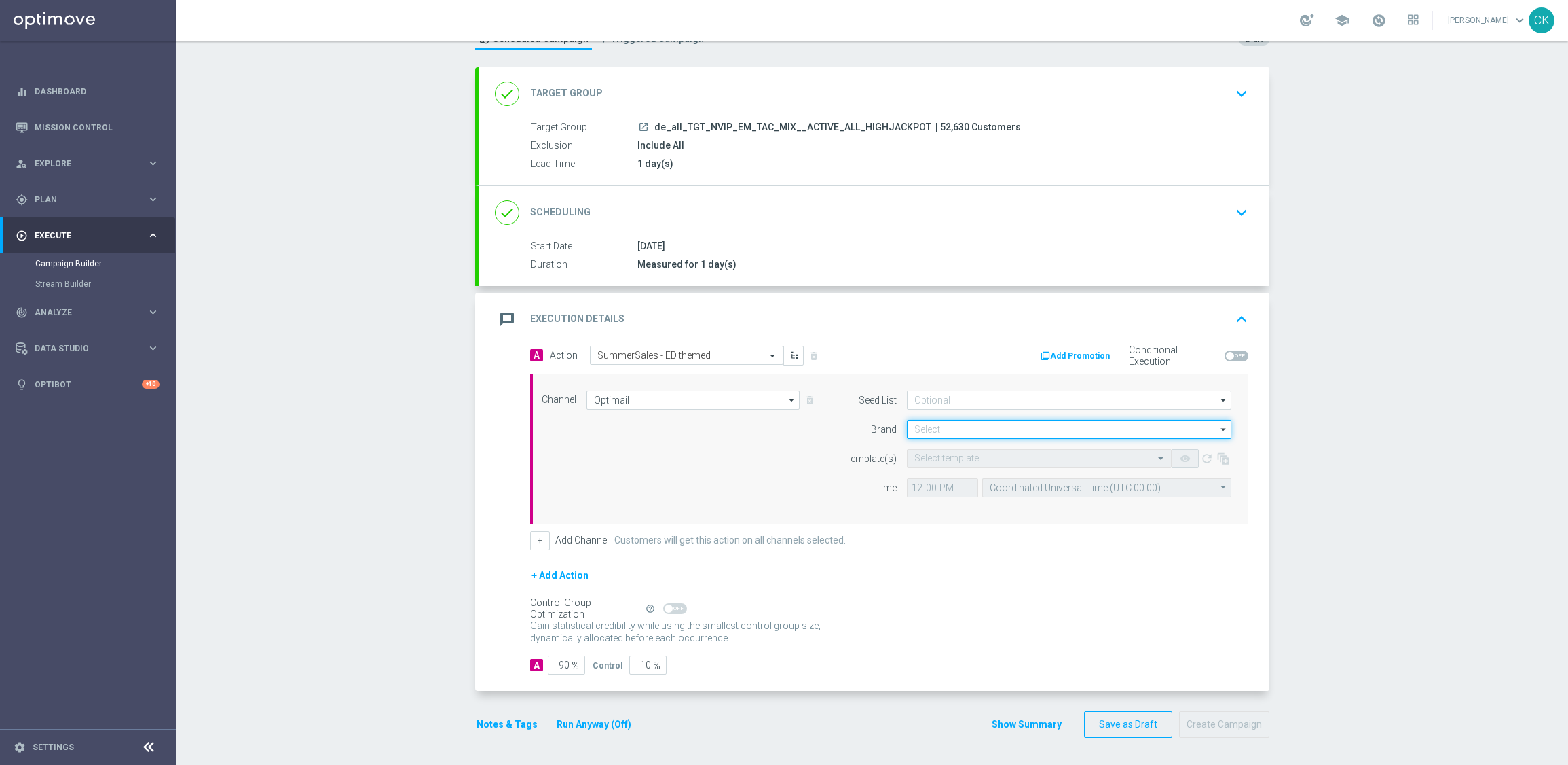
click at [983, 424] on input at bounding box center [1068, 429] width 324 height 19
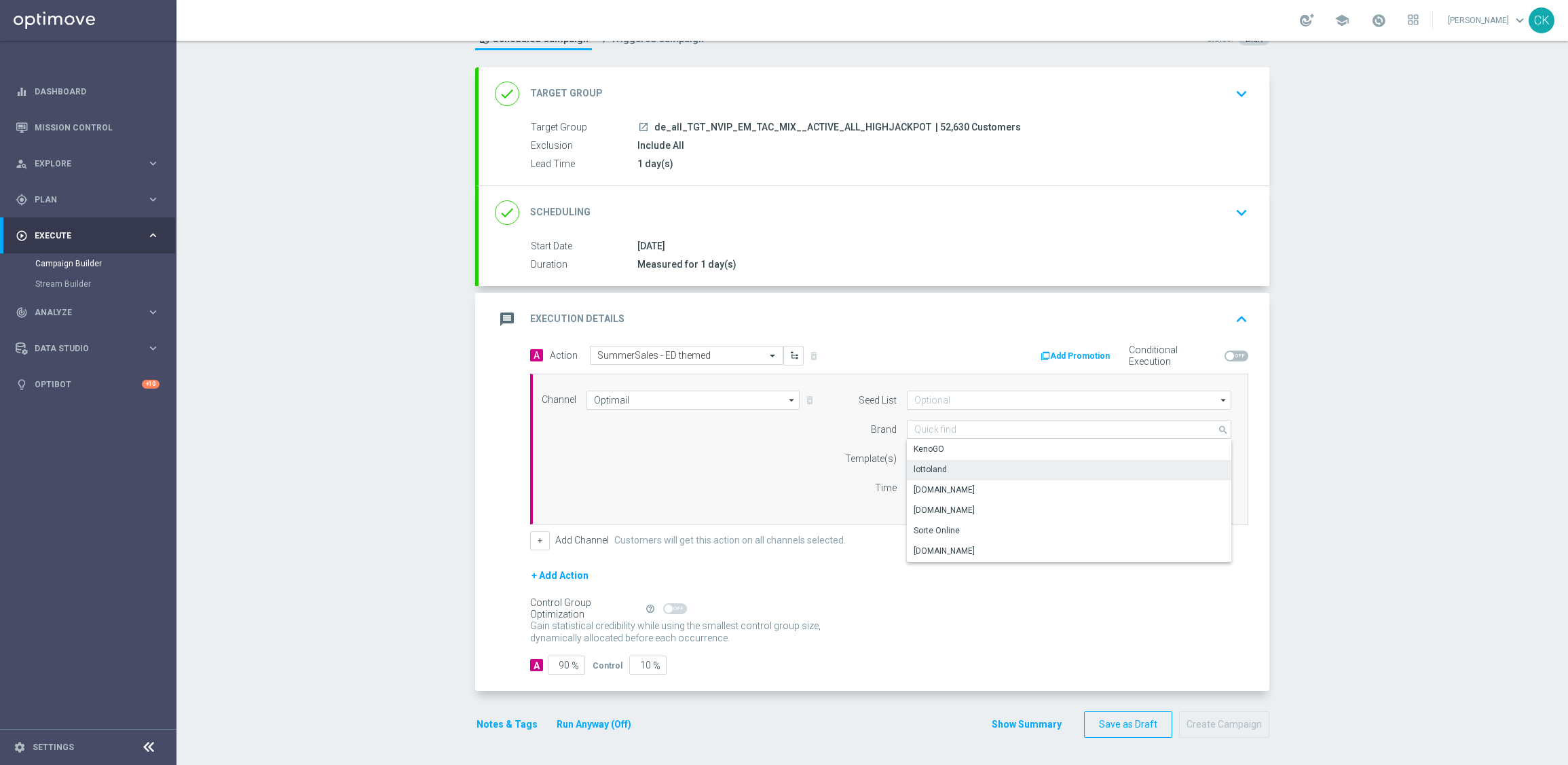
click at [968, 469] on div "lottoland" at bounding box center [1068, 468] width 324 height 19
type input "lottoland"
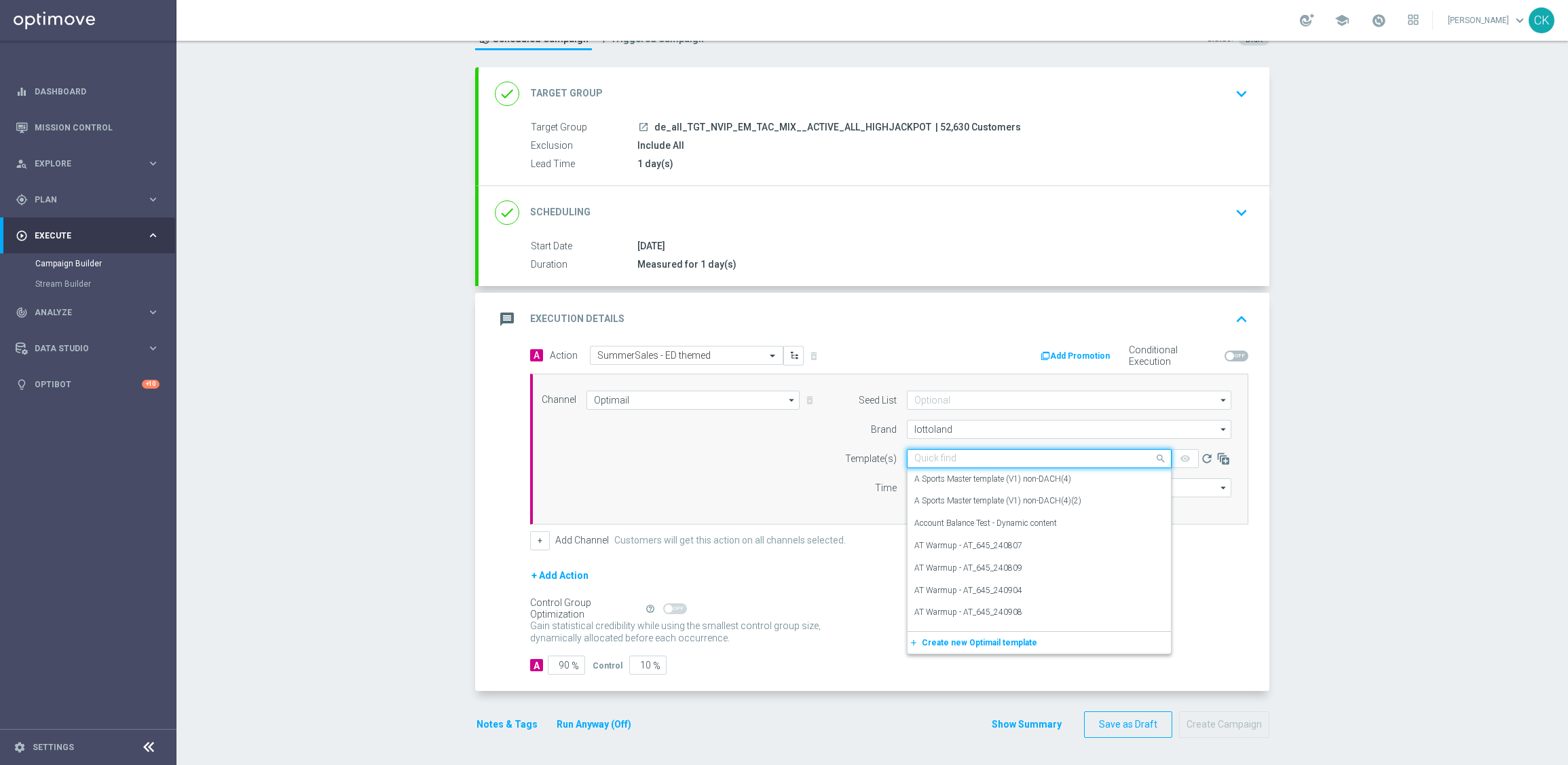
click at [933, 453] on input "text" at bounding box center [1026, 458] width 223 height 12
paste input "DE_REG__SUMMERSALE_ED_250828__NVIP_EMA_TAC_MIX"
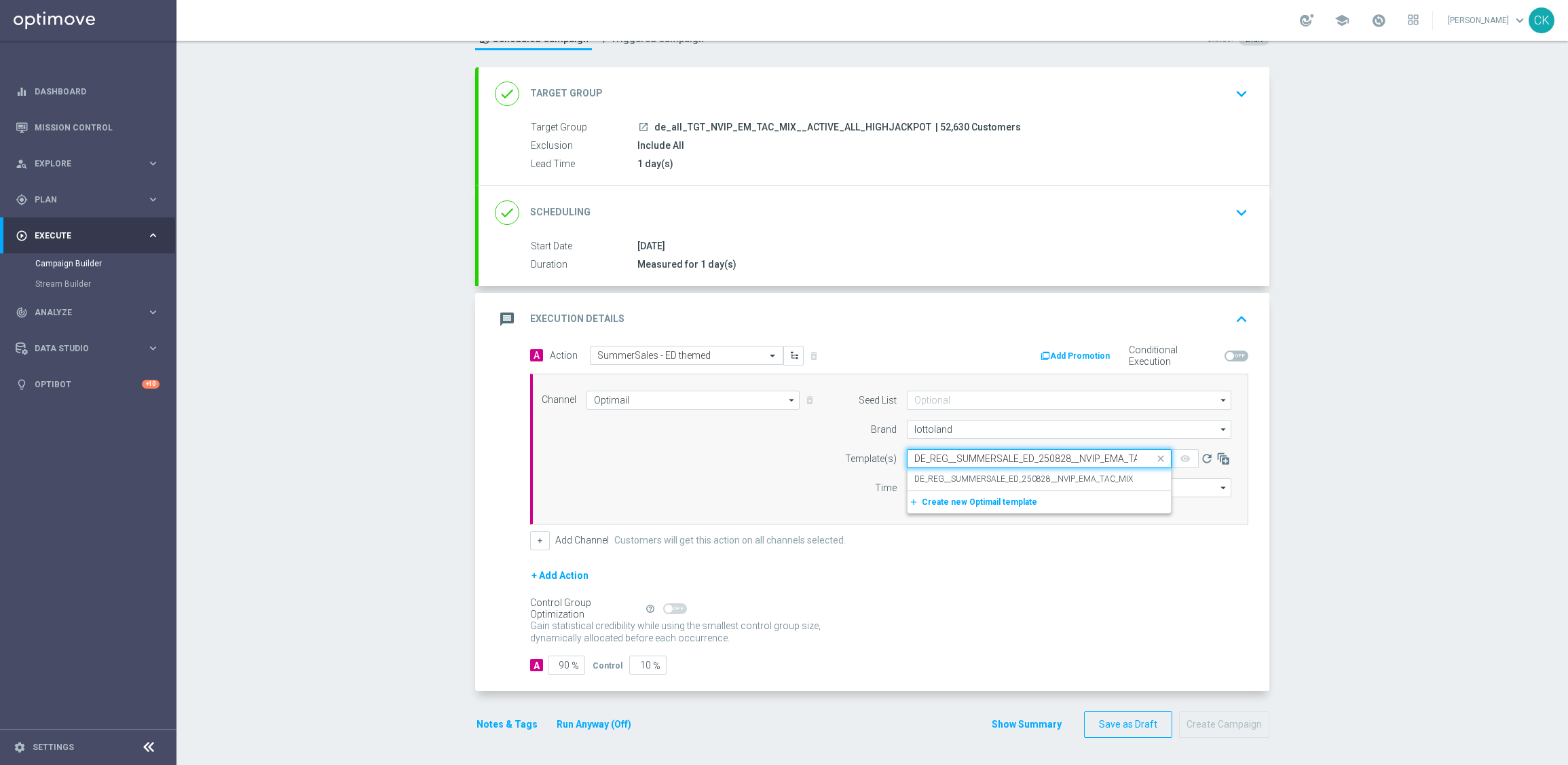
scroll to position [0, 28]
click at [933, 468] on div "DE_REG__SUMMERSALE_ED_250828__NVIP_EMA_TAC_MIX" at bounding box center [1040, 479] width 250 height 23
type input "DE_REG__SUMMERSALE_ED_250828__NVIP_EMA_TAC_MIX"
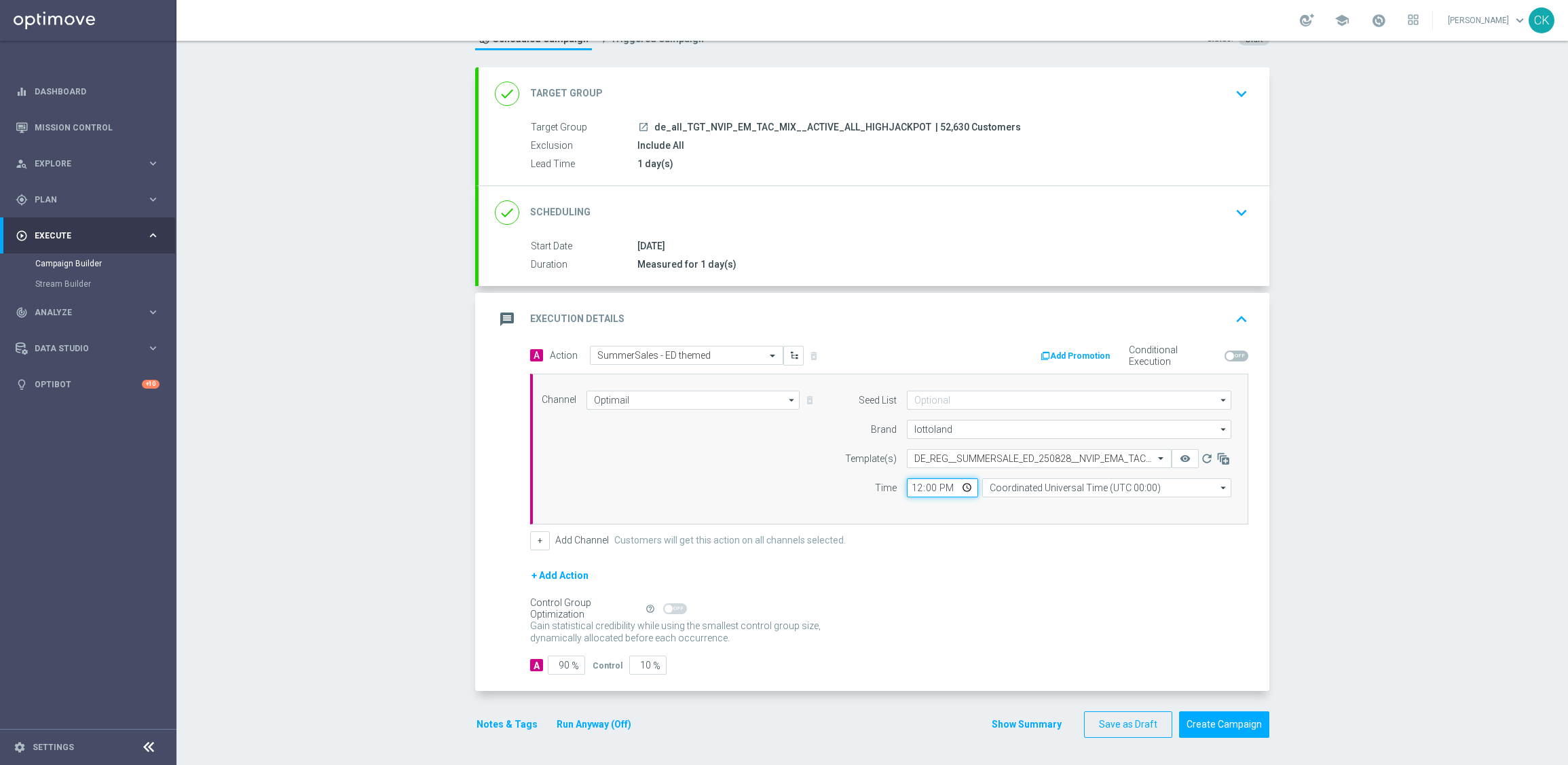
click at [909, 490] on input "12:00" at bounding box center [942, 487] width 71 height 19
click at [909, 490] on input "08:00" at bounding box center [942, 487] width 71 height 19
type input "06:00"
click at [1078, 488] on input "Coordinated Universal Time (UTC 00:00)" at bounding box center [1107, 487] width 249 height 19
click at [1070, 506] on div "Central European Time ([GEOGRAPHIC_DATA]) (UTC +02:00)" at bounding box center [1100, 507] width 222 height 12
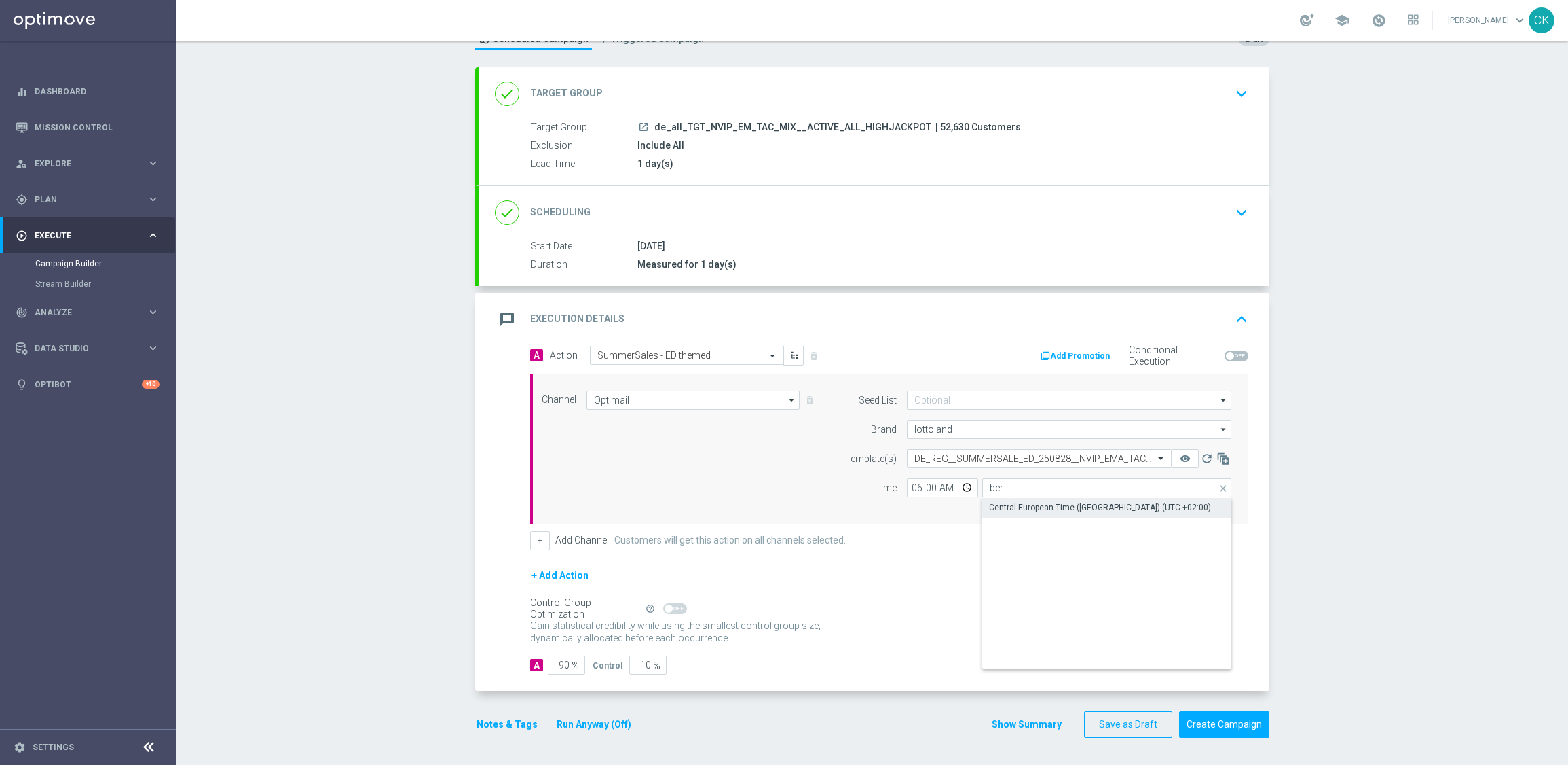
type input "Central European Time ([GEOGRAPHIC_DATA]) (UTC +02:00)"
click at [563, 662] on input "90" at bounding box center [567, 664] width 37 height 19
type input "9"
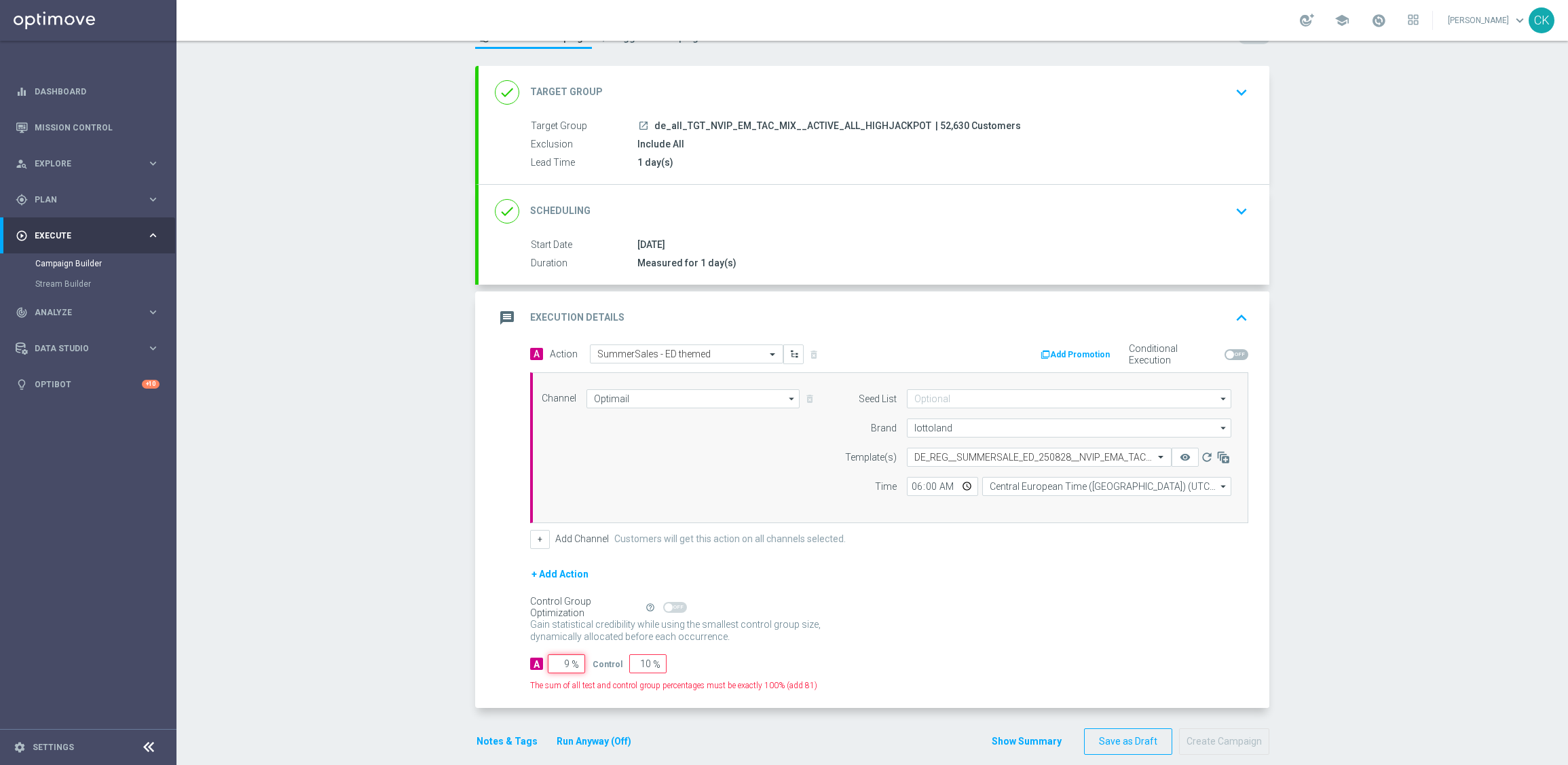
type input "91"
type input "98"
type input "2"
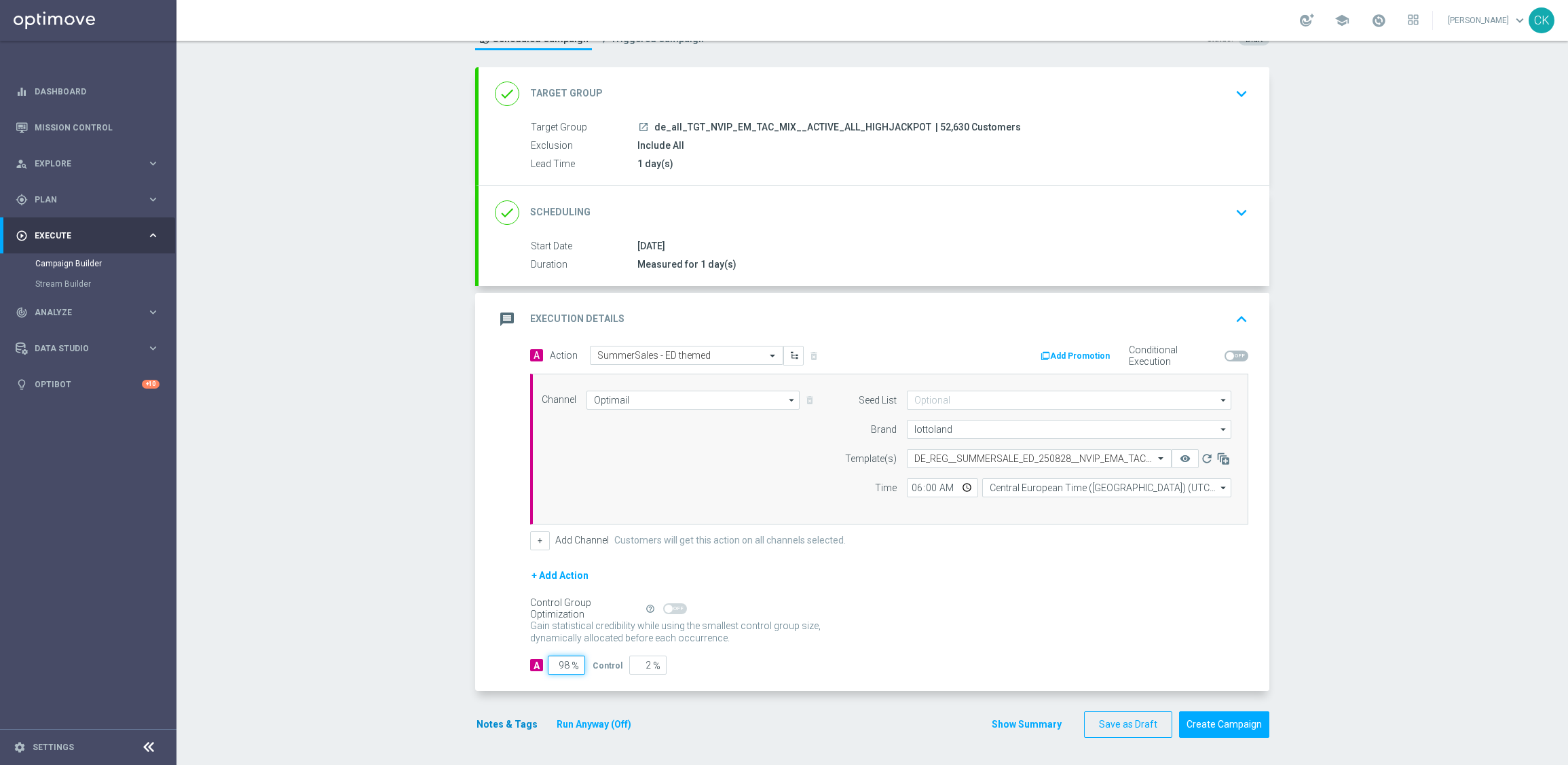
type input "98"
click at [501, 723] on button "Notes & Tags" at bounding box center [507, 724] width 64 height 17
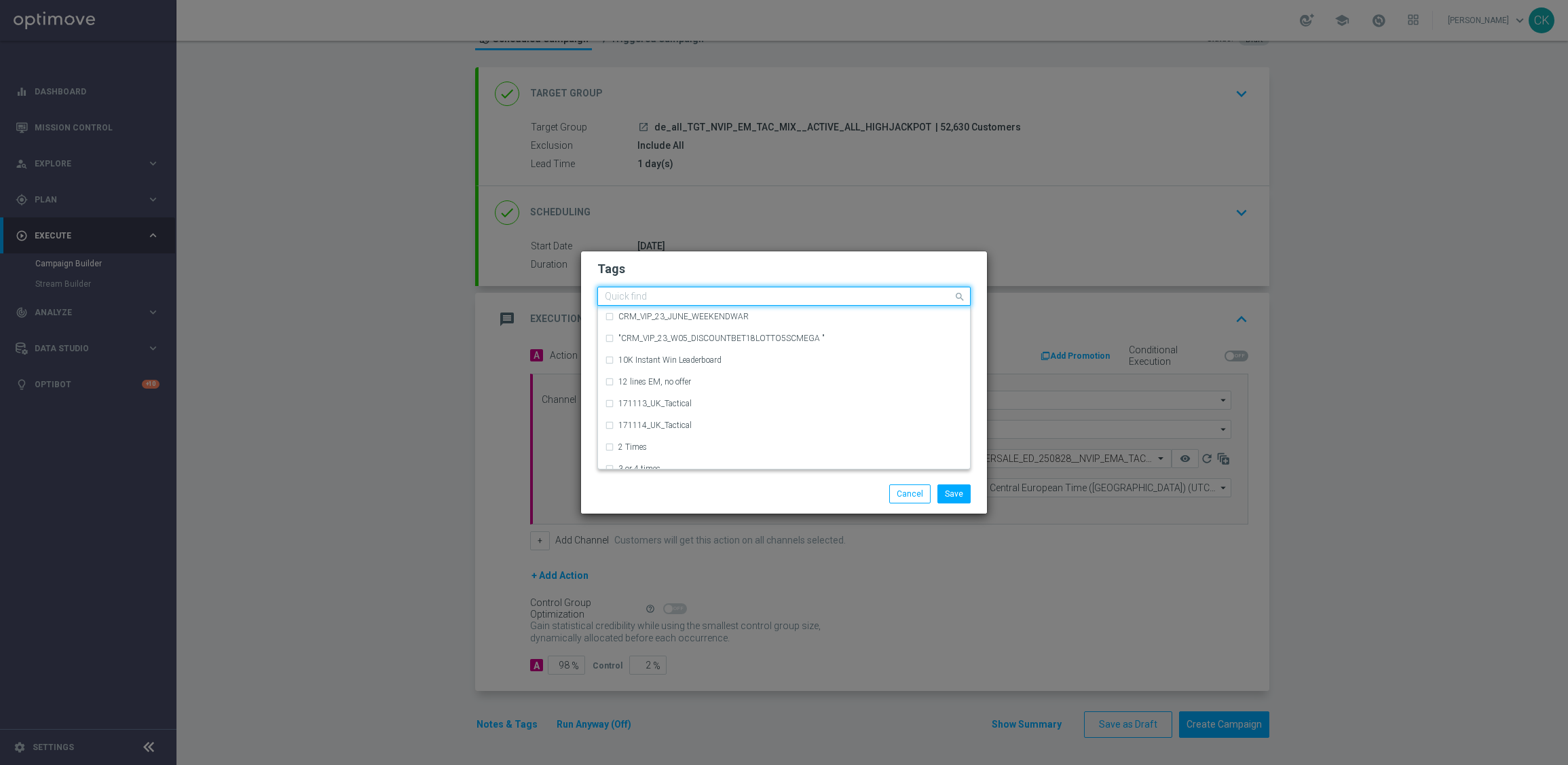
click at [660, 294] on input "text" at bounding box center [779, 298] width 348 height 12
click at [676, 356] on div "DE_TACTICAL" at bounding box center [791, 360] width 345 height 8
type input "DE_T"
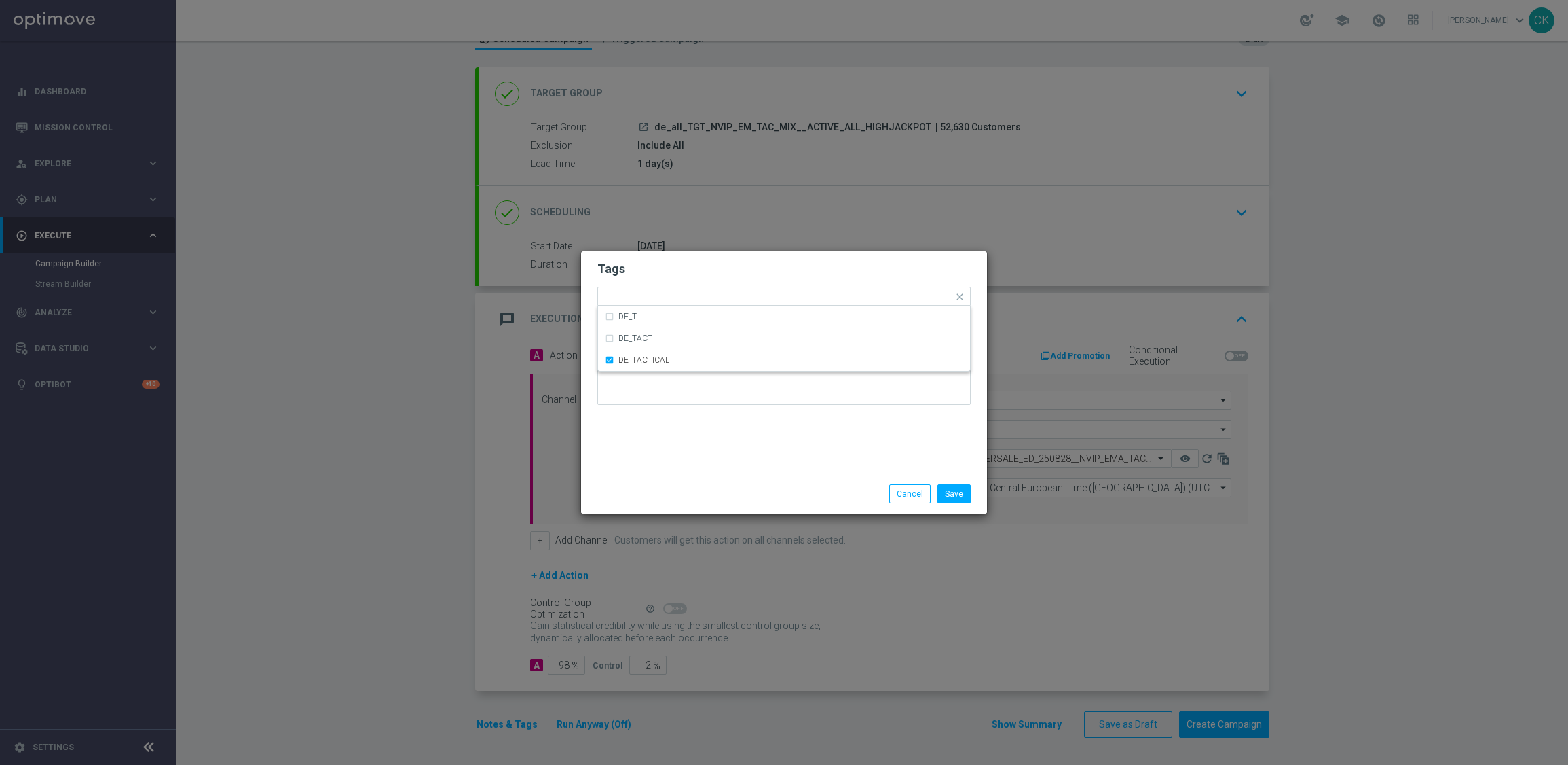
click at [658, 441] on div "Tags Quick find × DE_TACTICAL DE_T DE_TACT DE_TACTICAL Notes" at bounding box center [784, 363] width 406 height 223
click at [957, 498] on button "Save" at bounding box center [954, 493] width 34 height 19
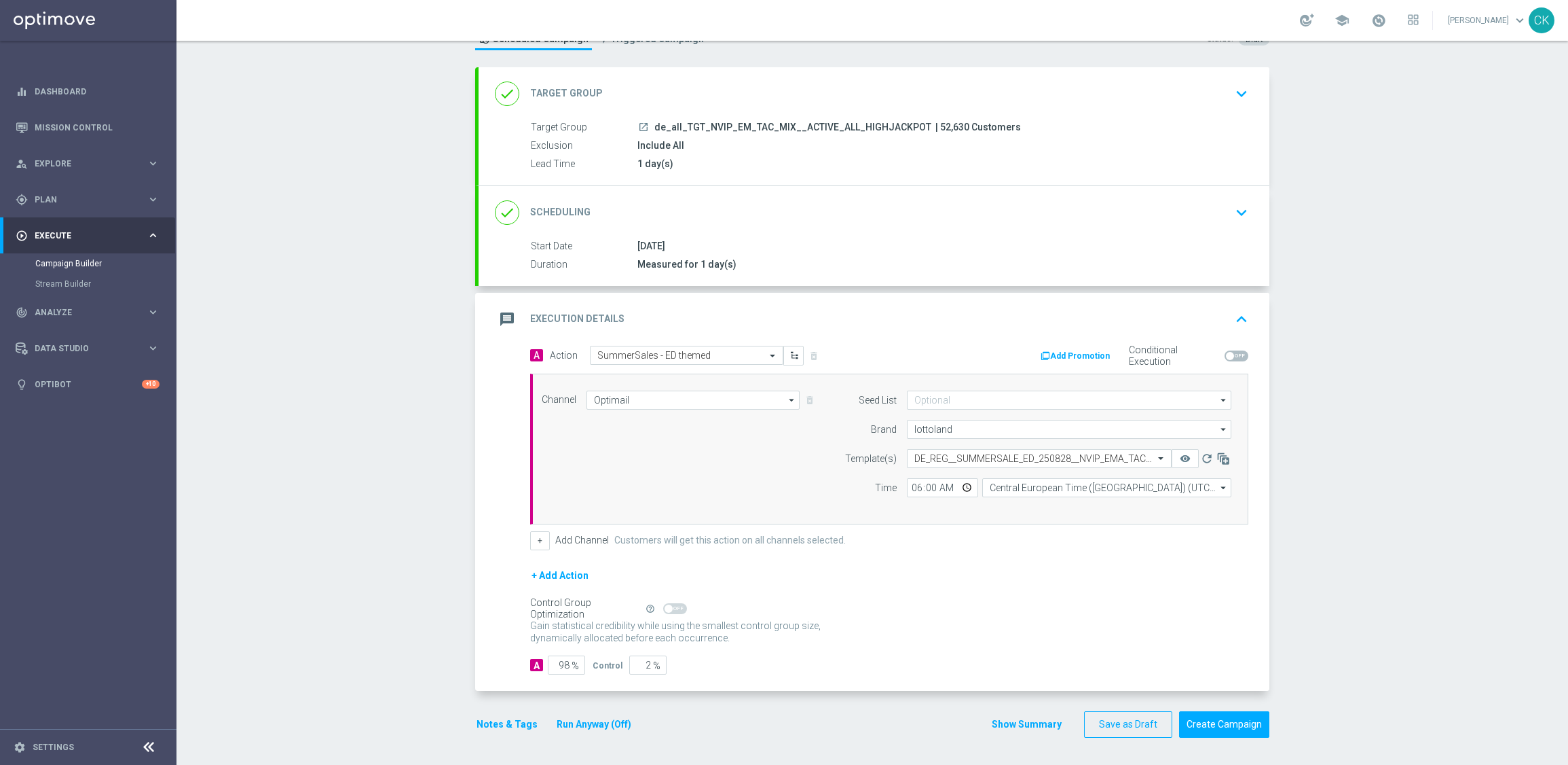
click at [494, 730] on button "Notes & Tags" at bounding box center [507, 724] width 64 height 17
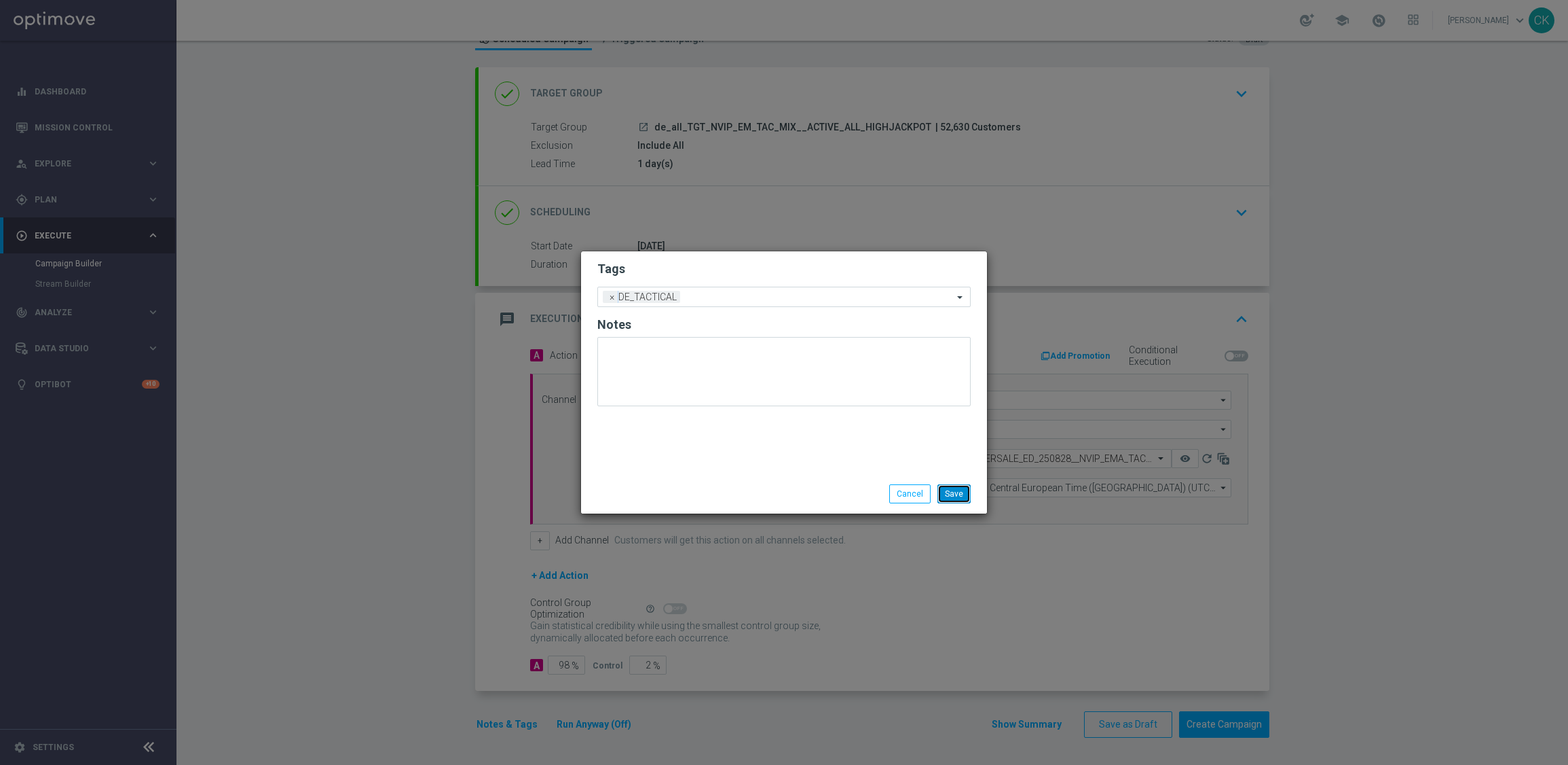
click at [947, 491] on button "Save" at bounding box center [954, 493] width 34 height 19
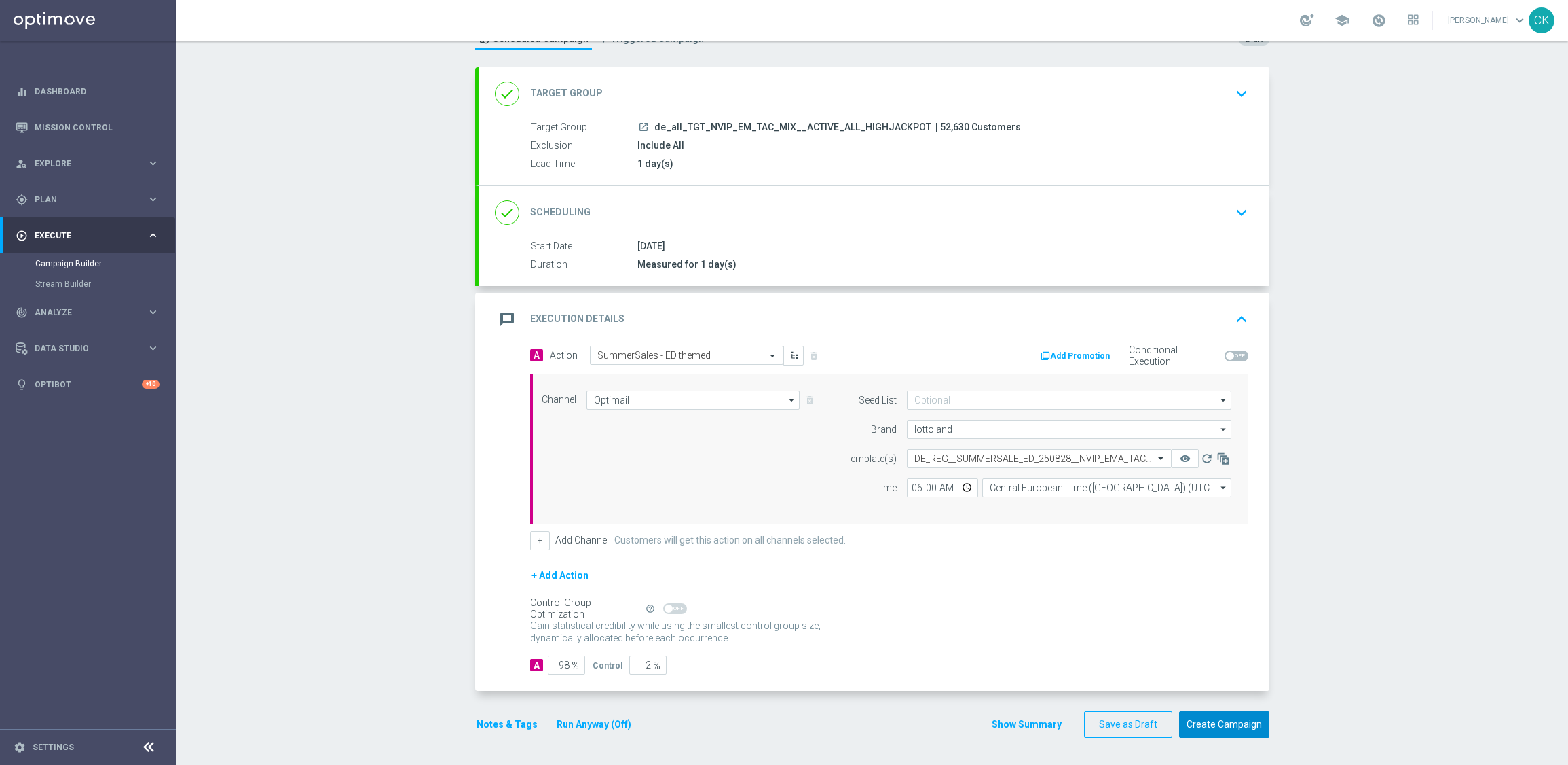
click at [1222, 718] on button "Create Campaign" at bounding box center [1225, 724] width 91 height 27
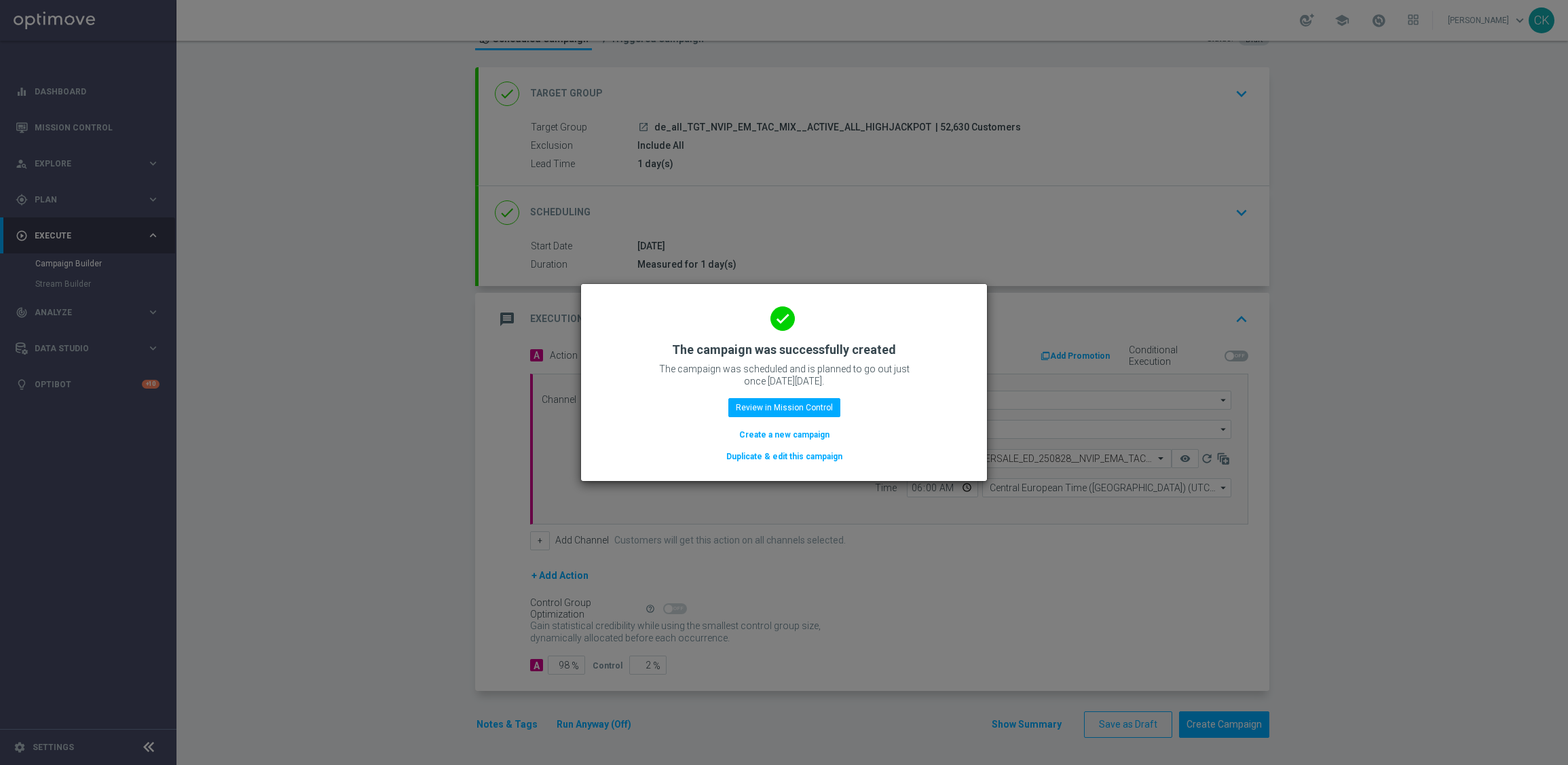
click at [763, 435] on button "Create a new campaign" at bounding box center [784, 434] width 93 height 15
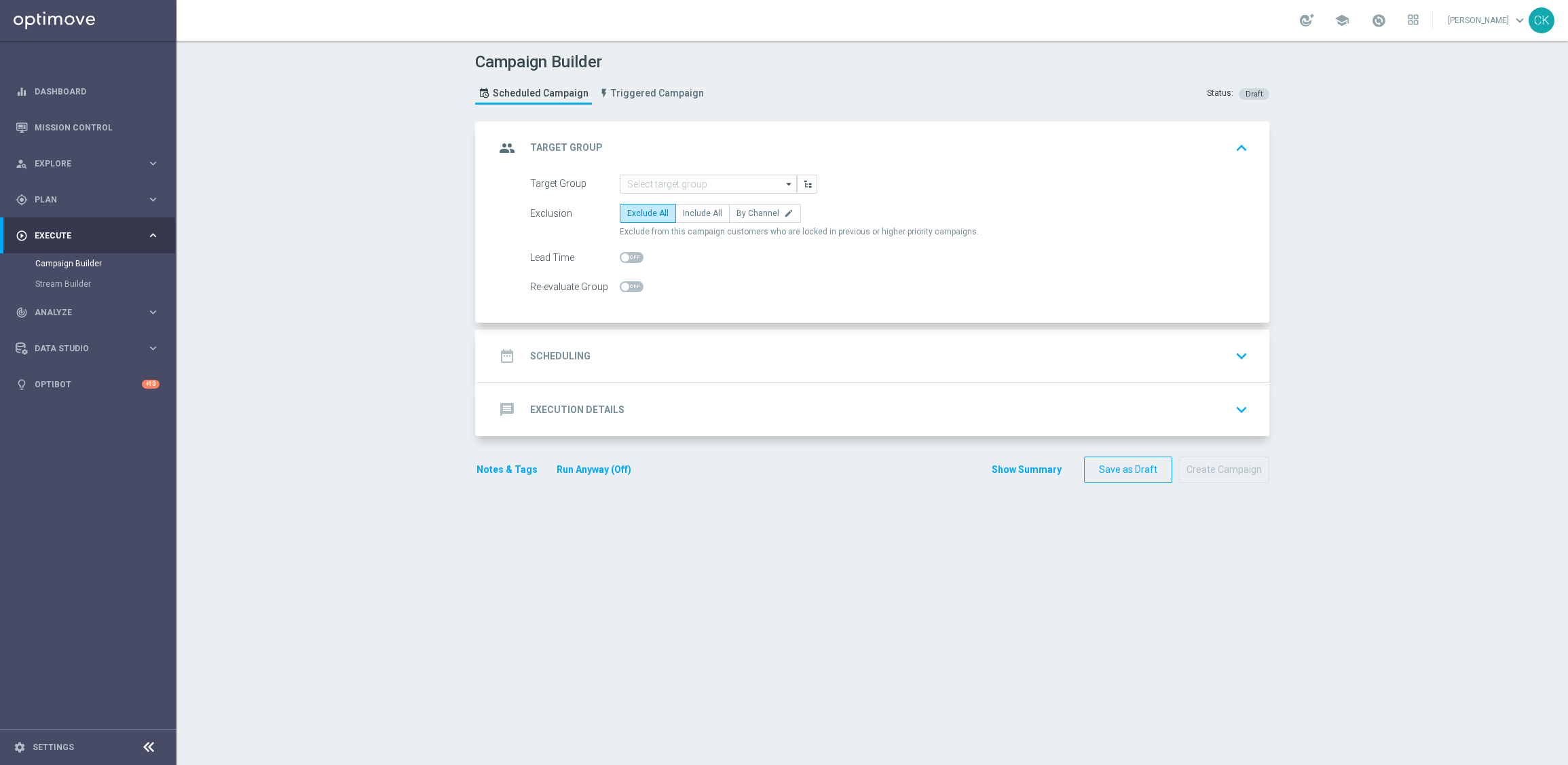
click at [677, 193] on form "Target Group arrow_drop_down Drag here to set row groups Drag here to set colum…" at bounding box center [889, 236] width 718 height 122
click at [665, 180] on input at bounding box center [709, 183] width 177 height 19
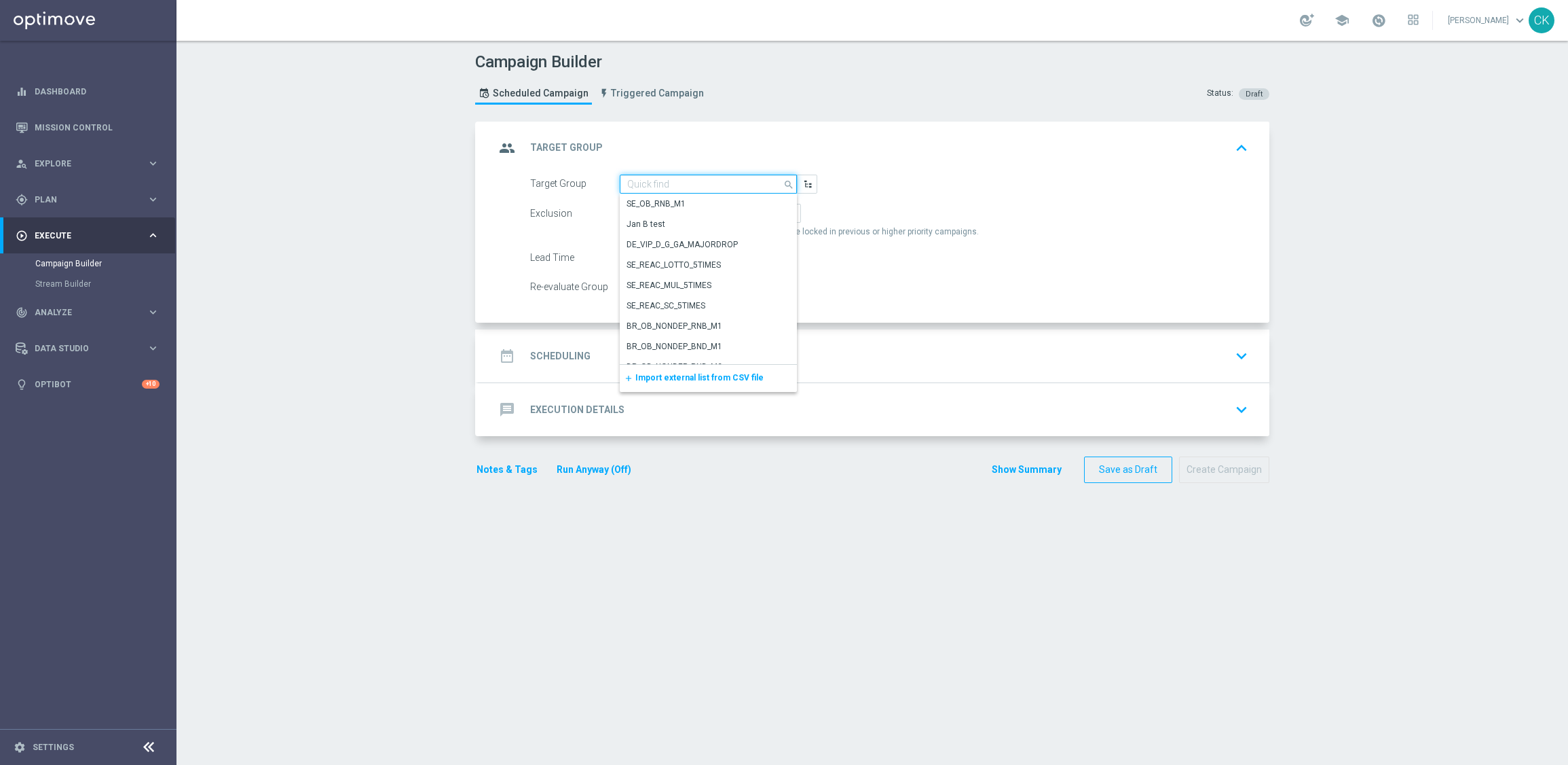
paste input "de_all_TGT_NVIP_EM_TAC_MIX__REACTIVATED_HIGHJACKPOT"
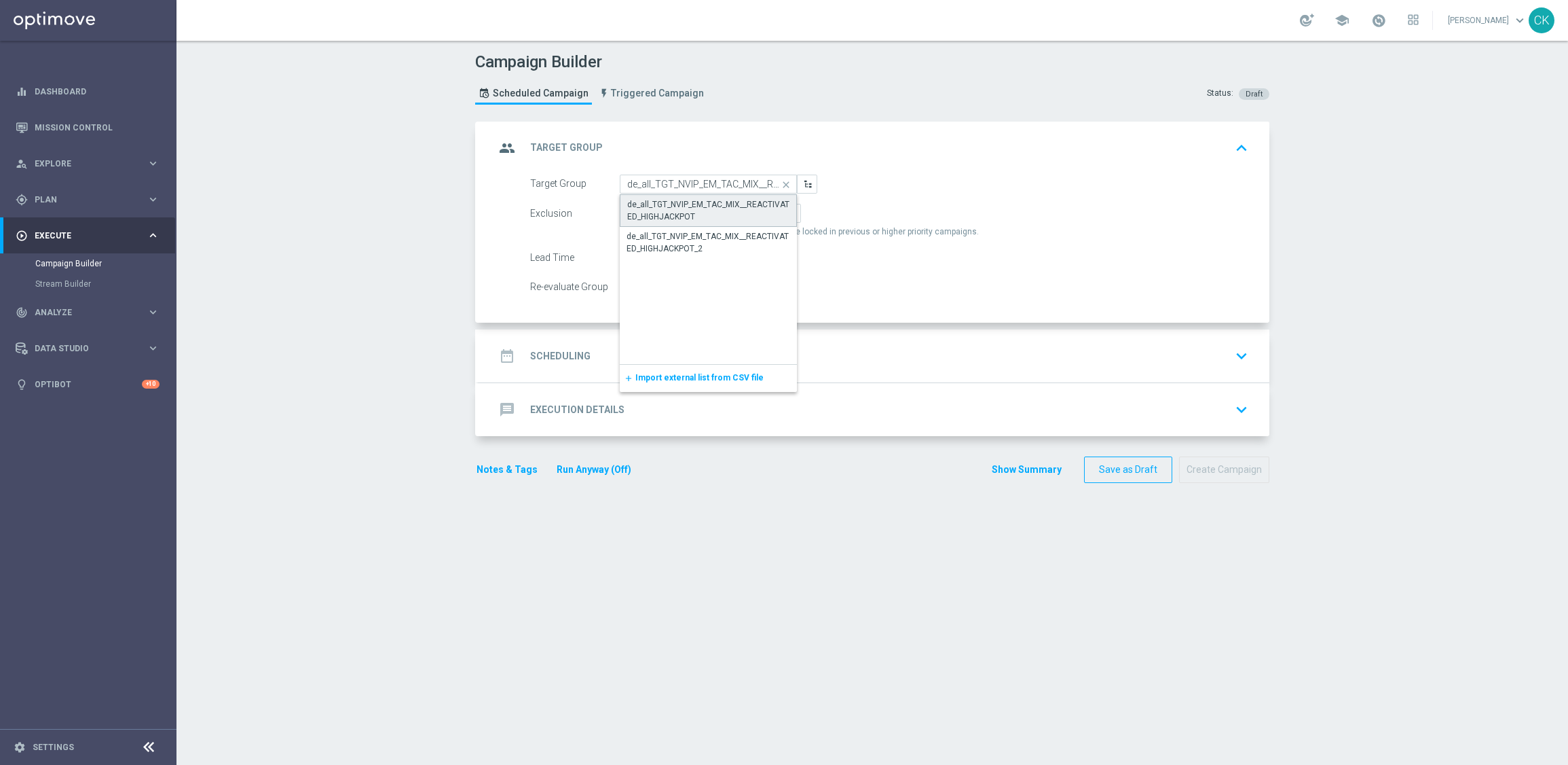
click at [698, 210] on div "de_all_TGT_NVIP_EM_TAC_MIX__REACTIVATED_HIGHJACKPOT" at bounding box center [709, 210] width 163 height 25
type input "de_all_TGT_NVIP_EM_TAC_MIX__REACTIVATED_HIGHJACKPOT"
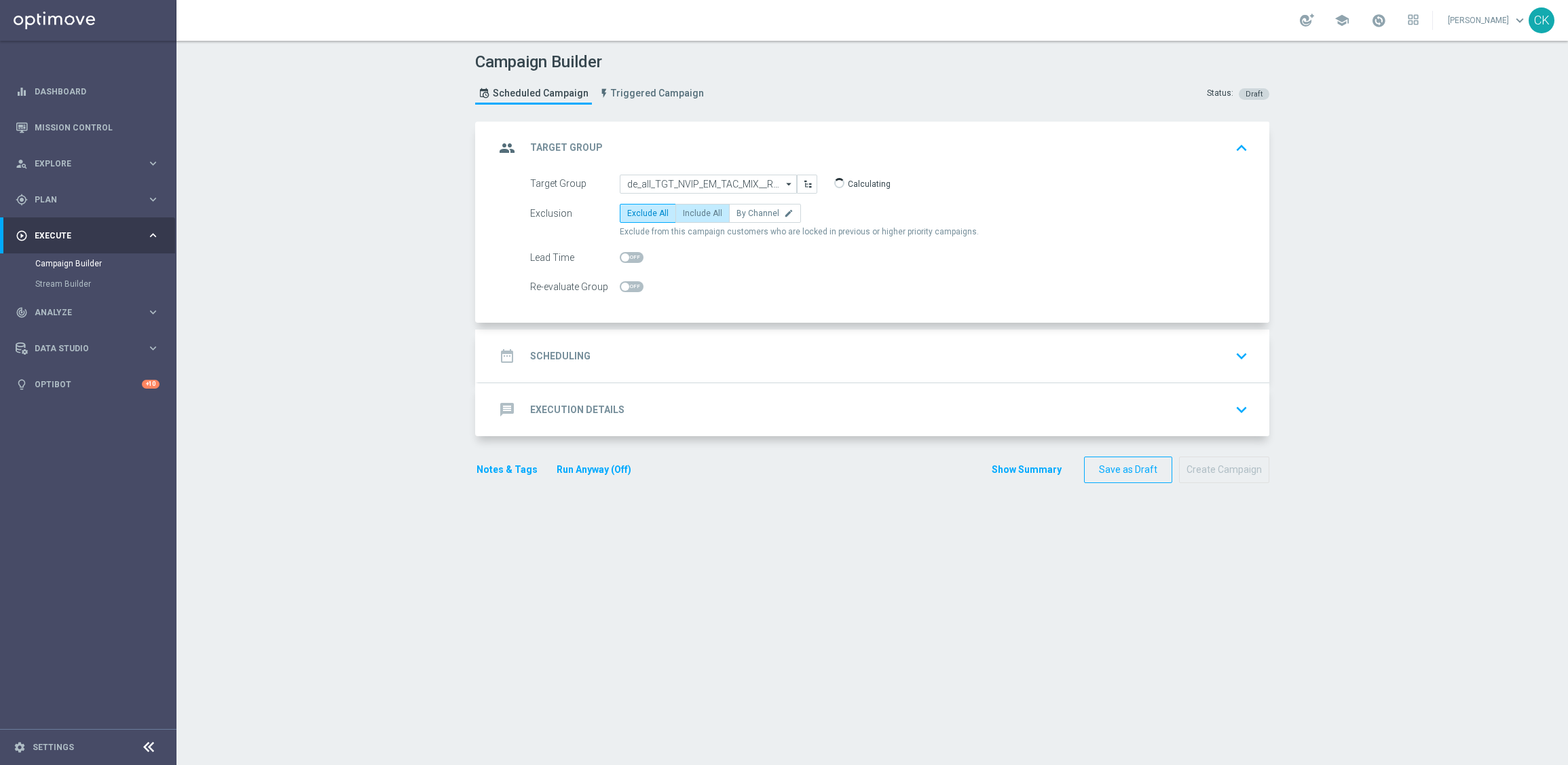
click at [717, 210] on label "Include All" at bounding box center [702, 213] width 54 height 19
click at [692, 211] on input "Include All" at bounding box center [687, 215] width 9 height 9
radio input "true"
click at [625, 252] on span at bounding box center [632, 257] width 24 height 11
click at [625, 252] on input "checkbox" at bounding box center [632, 257] width 24 height 11
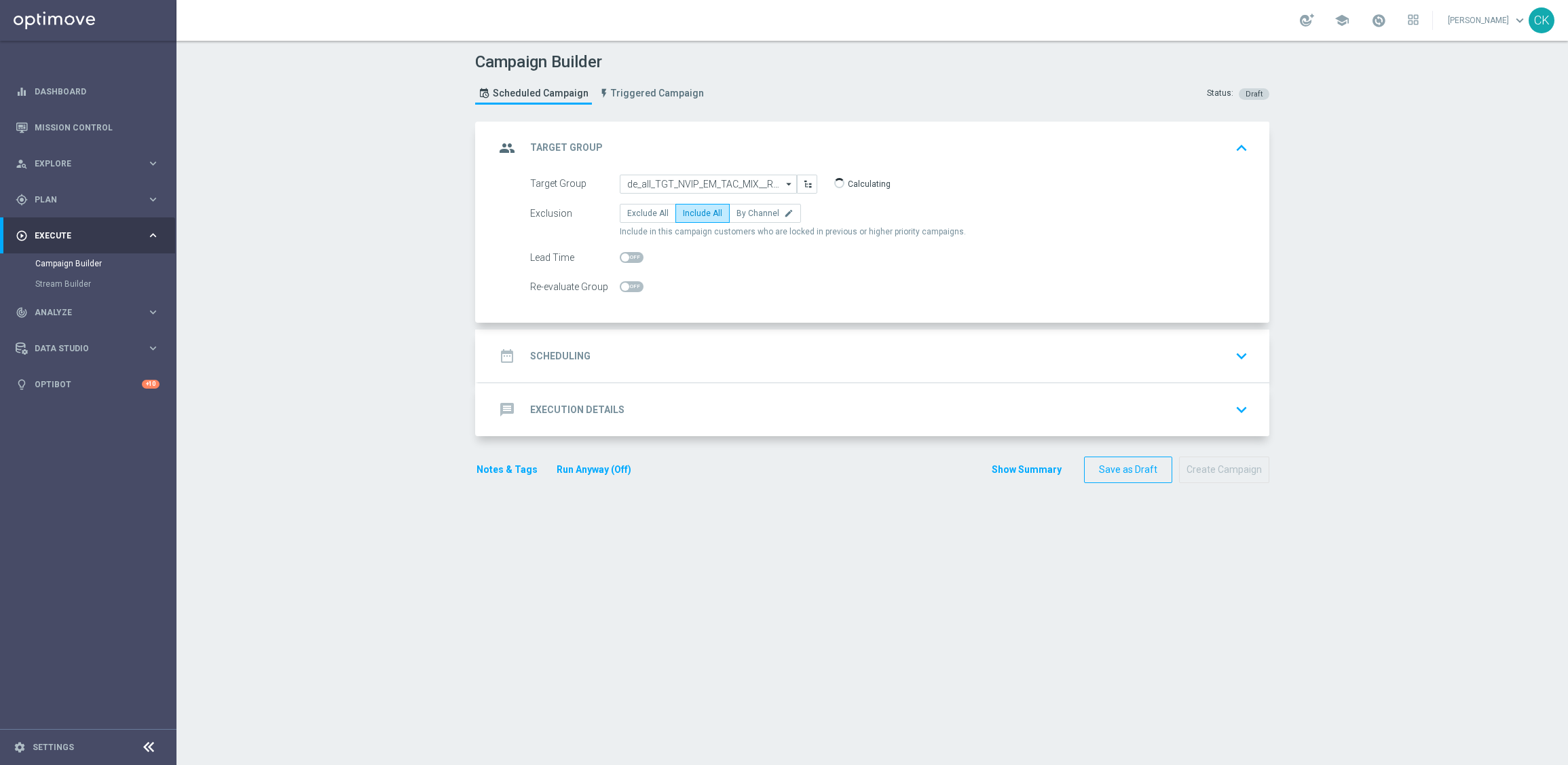
checkbox input "true"
click at [550, 357] on h2 "Scheduling" at bounding box center [560, 356] width 60 height 13
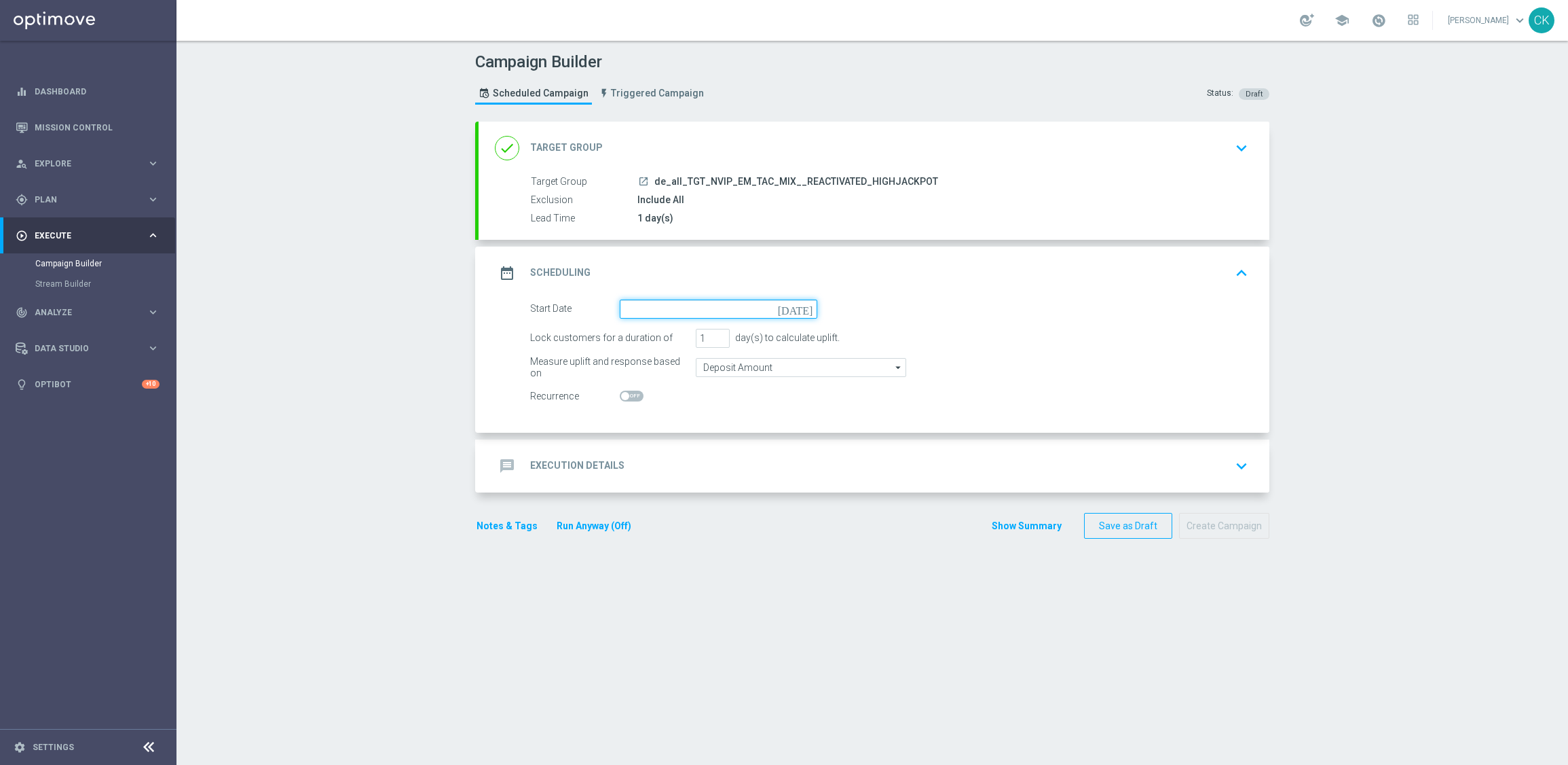
click at [657, 313] on input at bounding box center [718, 309] width 197 height 19
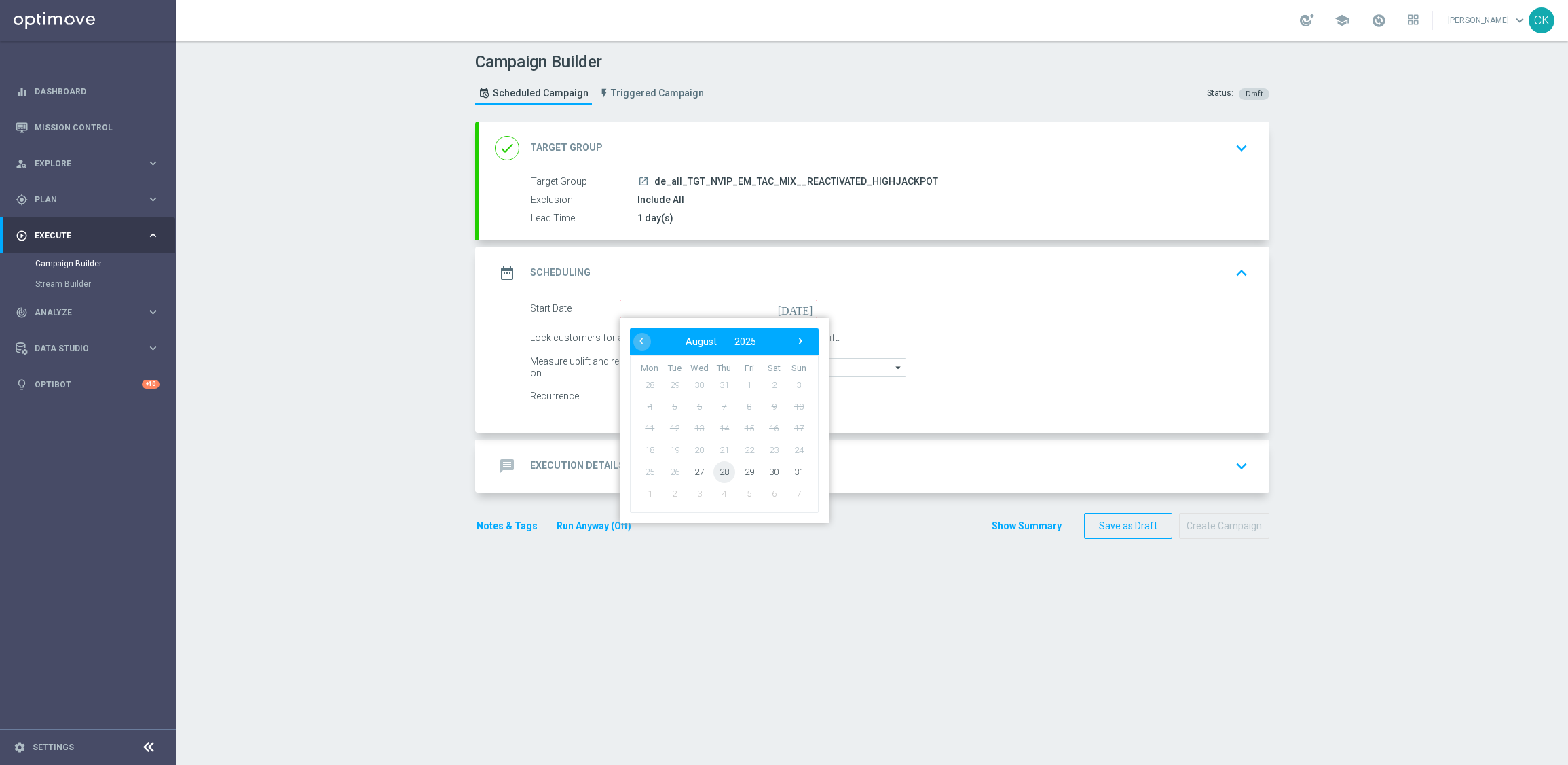
click at [714, 472] on span "28" at bounding box center [724, 471] width 22 height 22
type input "[DATE]"
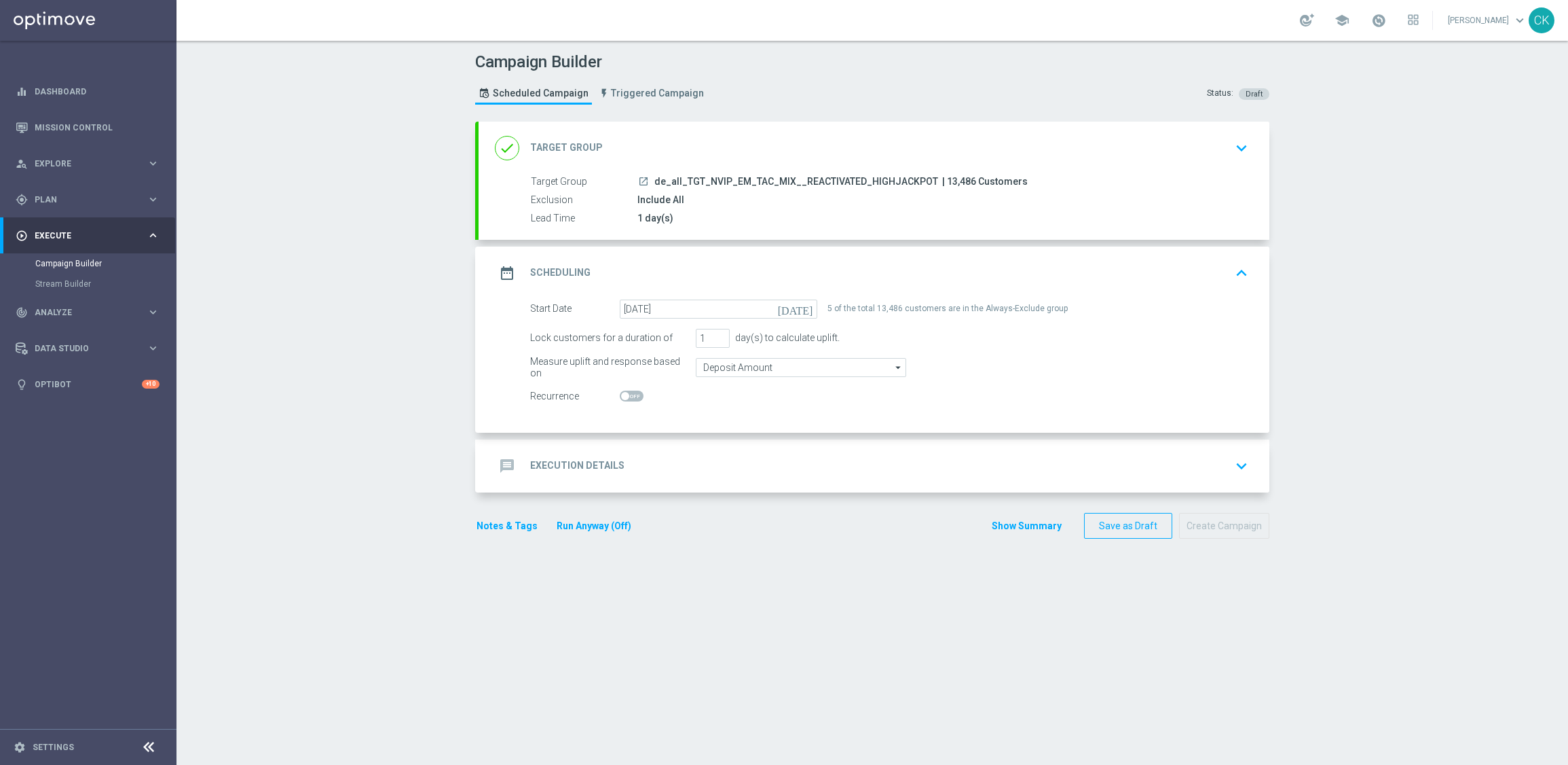
click at [569, 459] on h2 "Execution Details" at bounding box center [578, 465] width 95 height 13
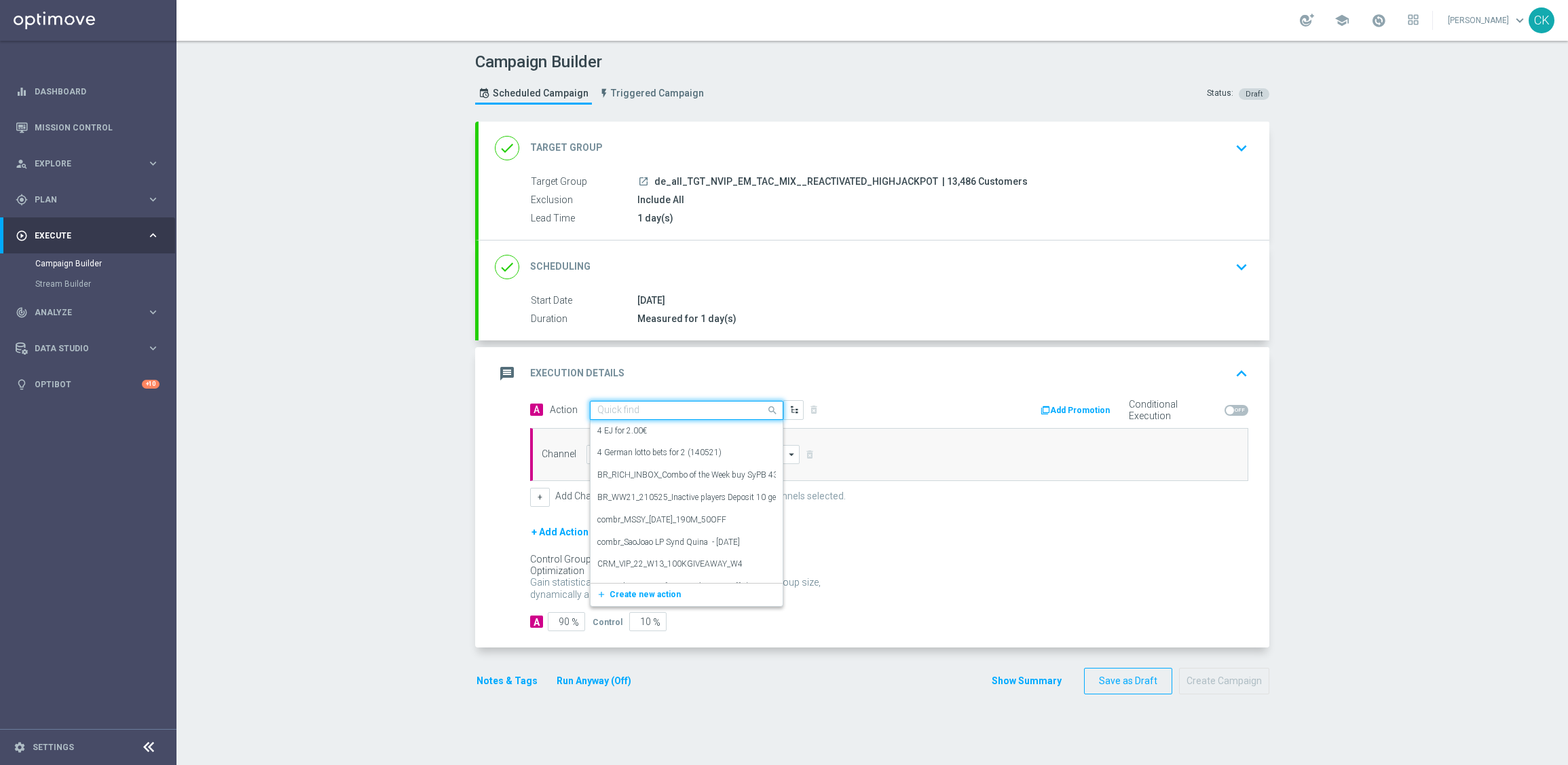
click at [672, 413] on input "text" at bounding box center [673, 411] width 152 height 12
paste input "SummerSales - ED themed"
type input "SummerSales - ED themed"
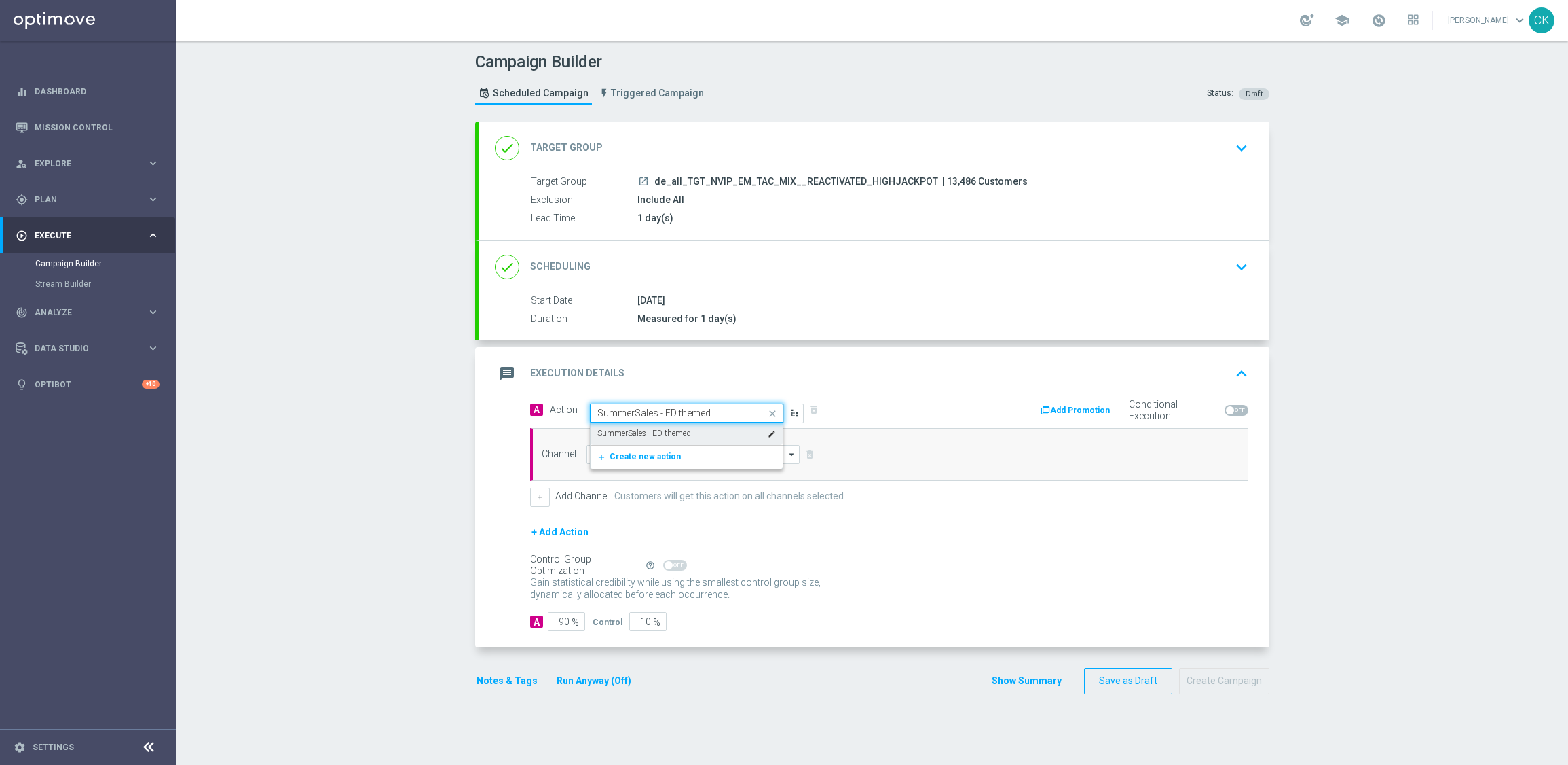
click at [662, 429] on label "SummerSales - ED themed" at bounding box center [644, 434] width 94 height 12
click at [655, 452] on input at bounding box center [693, 453] width 213 height 19
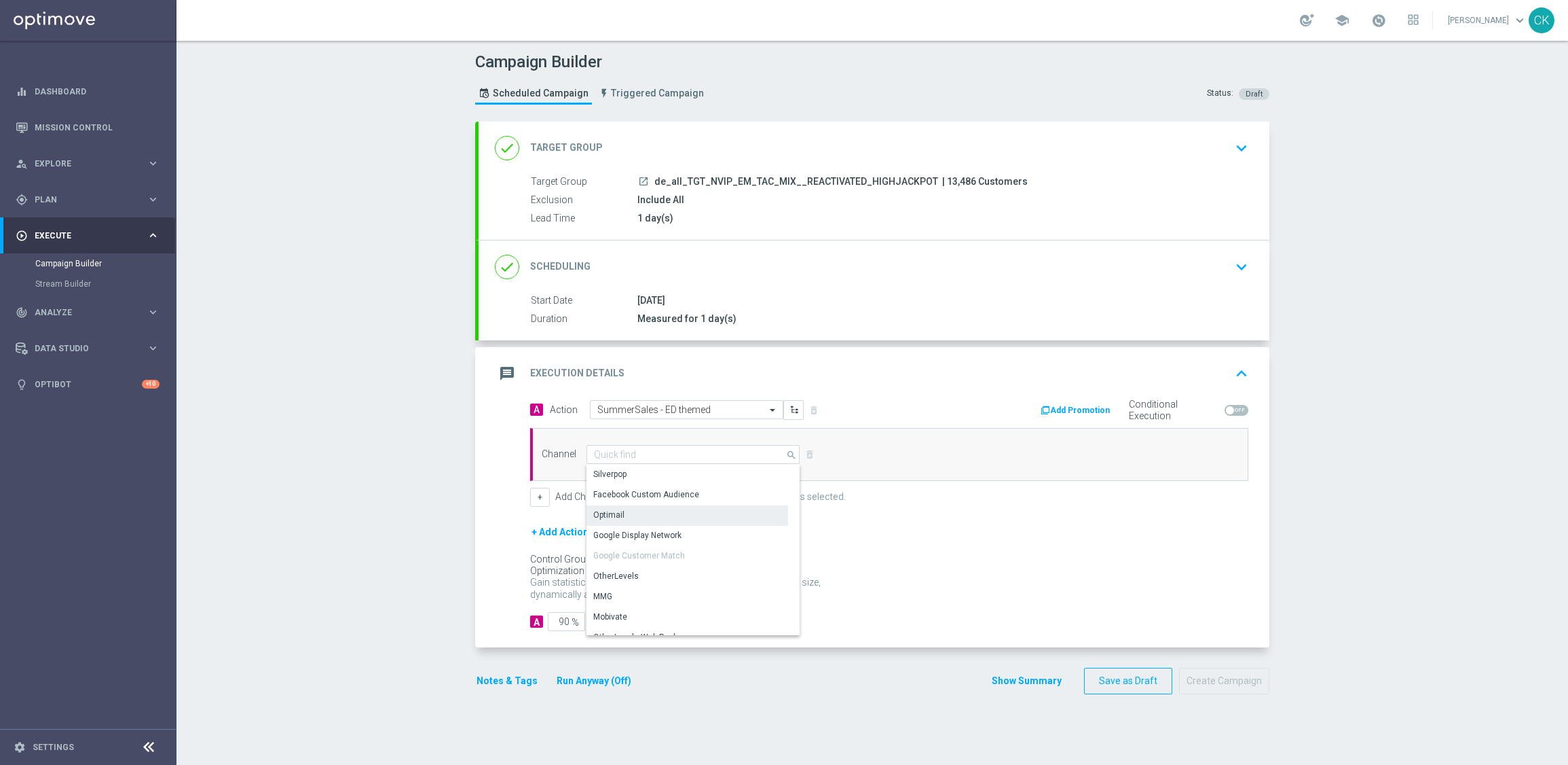
click at [649, 509] on div "Optimail" at bounding box center [687, 515] width 202 height 19
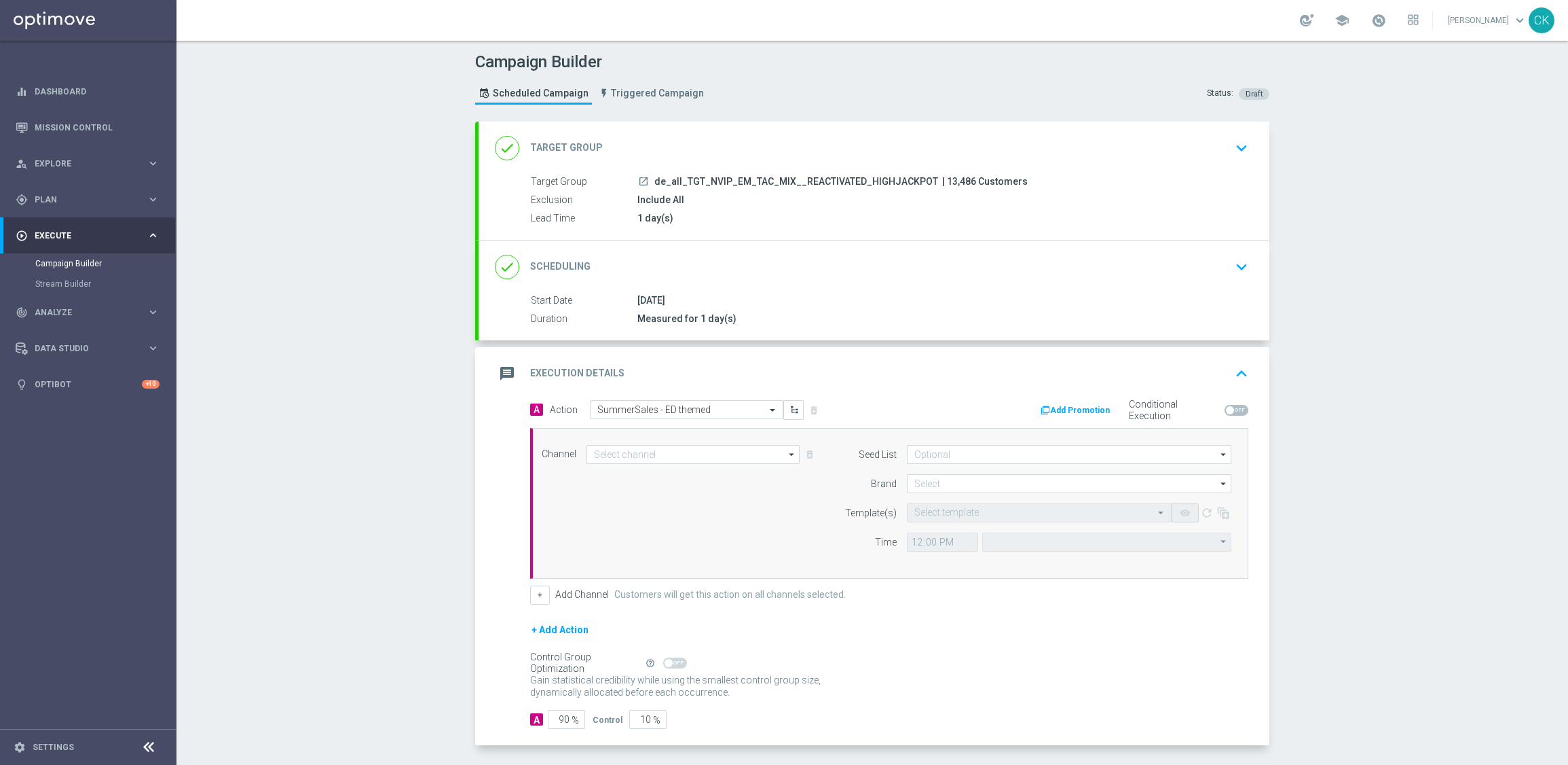
type input "Optimail"
type input "Coordinated Universal Time (UTC 00:00)"
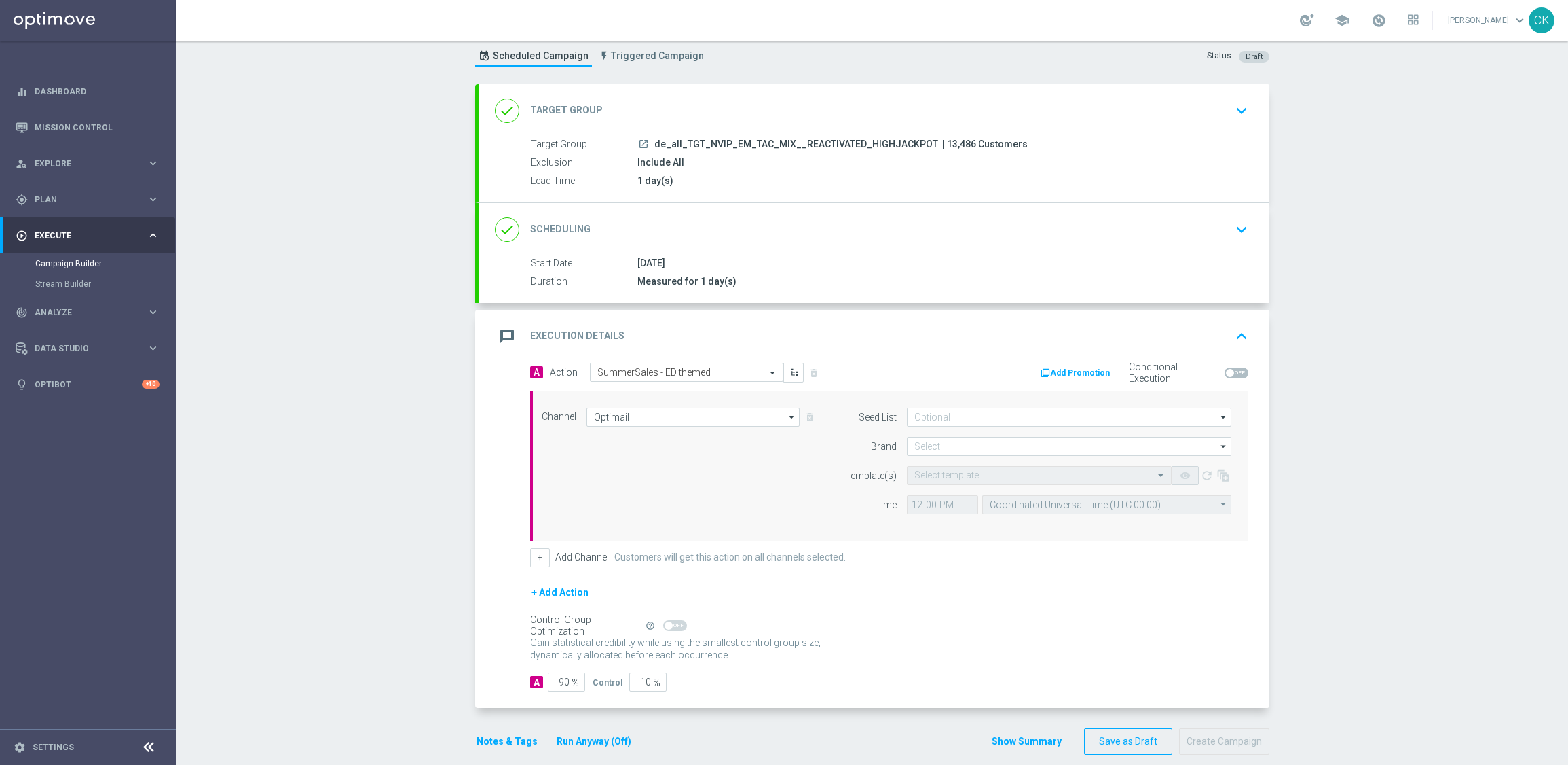
scroll to position [55, 0]
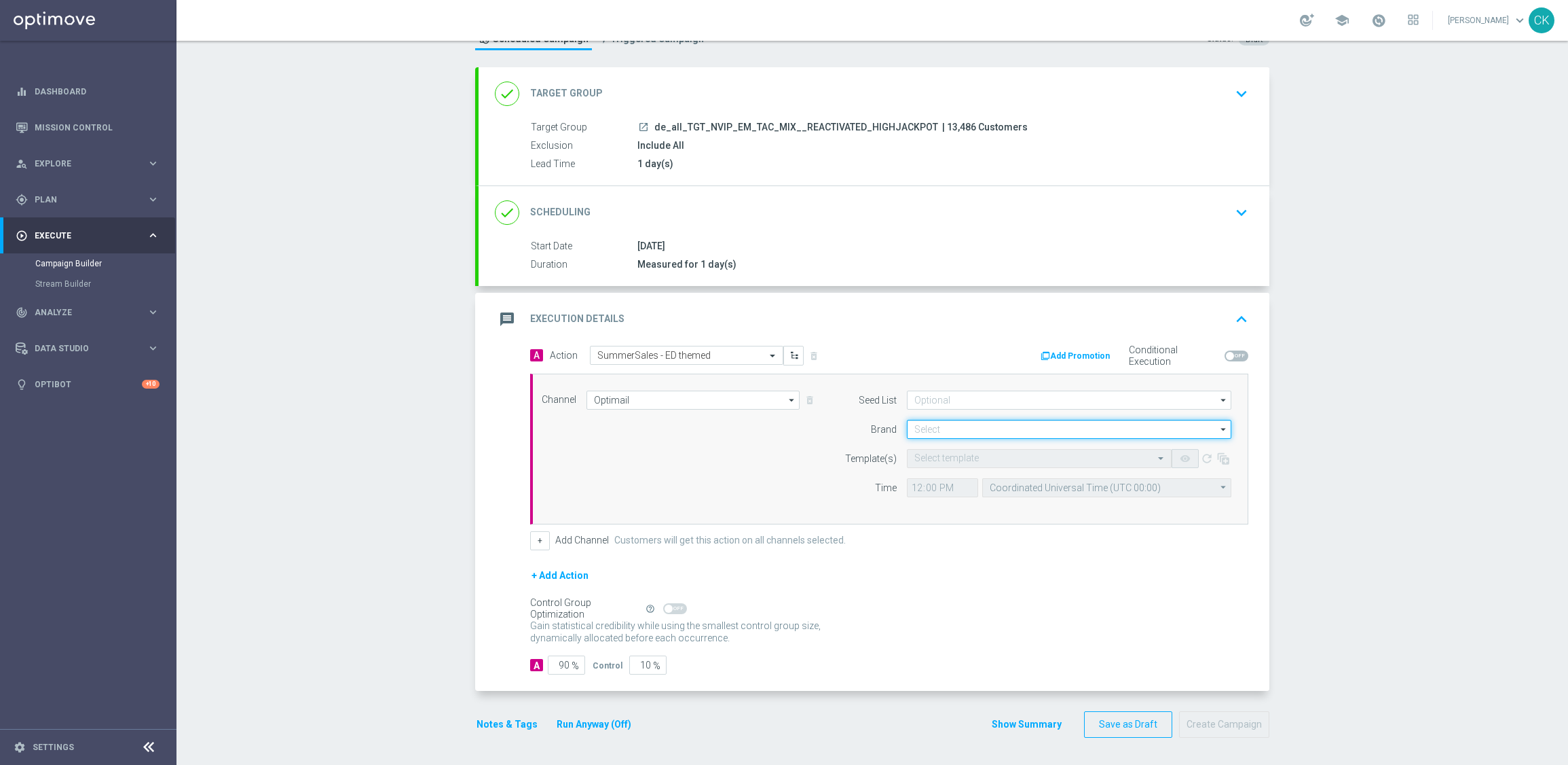
click at [1001, 424] on input at bounding box center [1068, 429] width 324 height 19
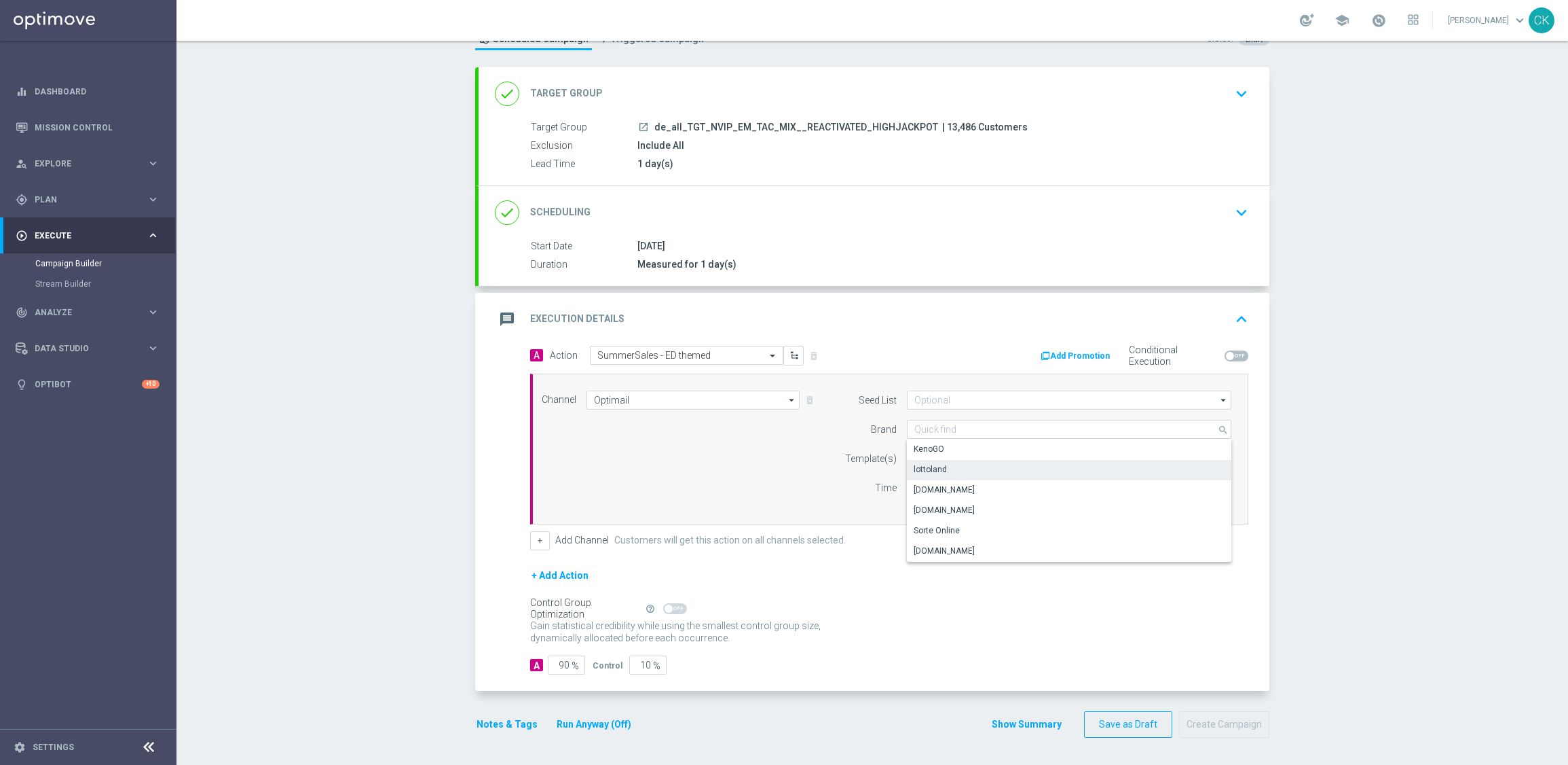
click at [961, 469] on div "lottoland" at bounding box center [1068, 468] width 324 height 19
type input "lottoland"
click at [942, 455] on input "text" at bounding box center [1026, 458] width 223 height 12
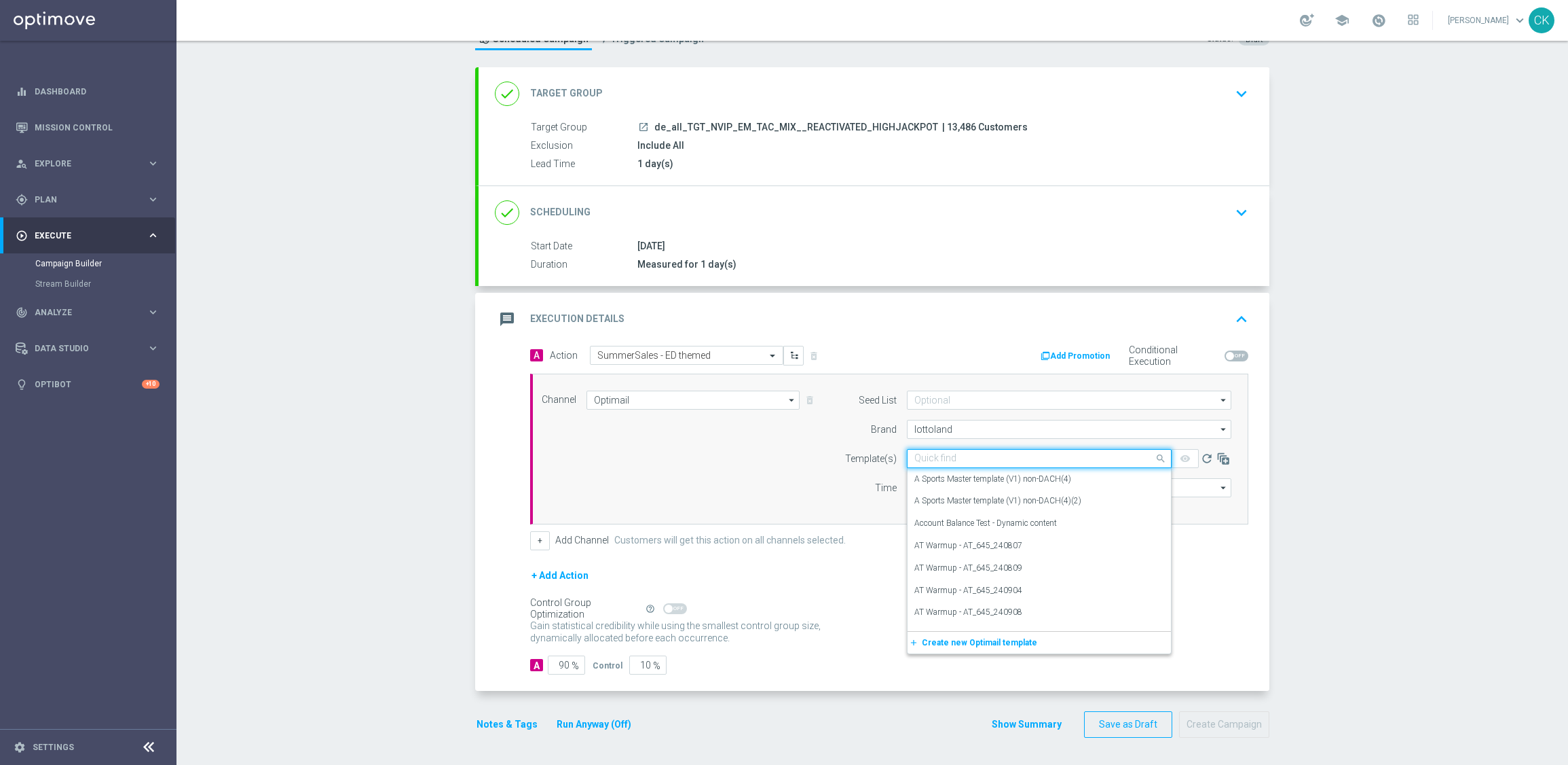
paste input "DE_REG__SUMMERSALE_ED_250828__NVIP_EMA_TAC_MIX"
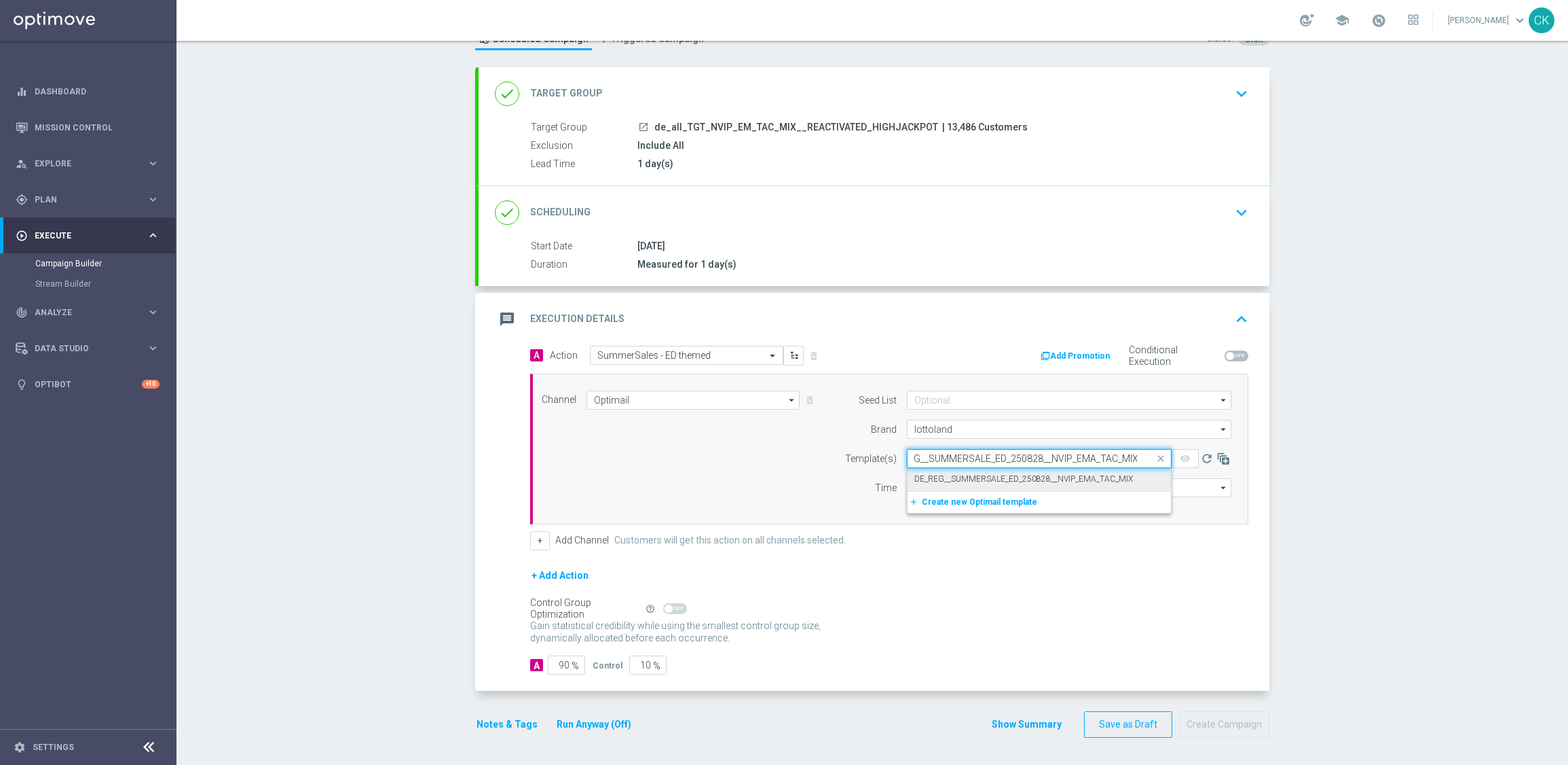
click at [940, 473] on label "DE_REG__SUMMERSALE_ED_250828__NVIP_EMA_TAC_MIX" at bounding box center [1024, 479] width 219 height 12
type input "DE_REG__SUMMERSALE_ED_250828__NVIP_EMA_TAC_MIX"
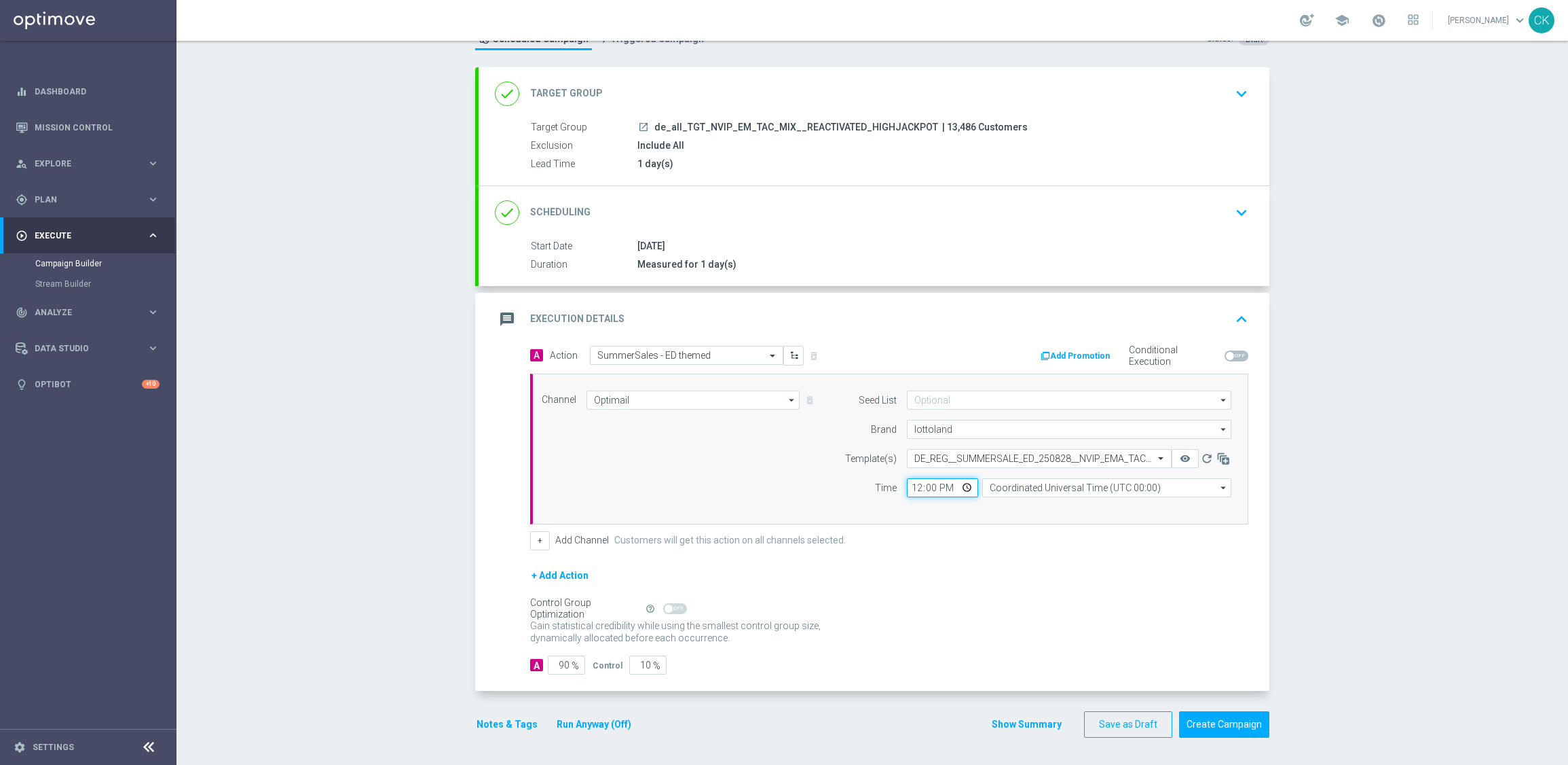
click at [916, 481] on input "12:00" at bounding box center [942, 487] width 71 height 19
type input "06:00"
click at [1070, 486] on input "Coordinated Universal Time (UTC 00:00)" at bounding box center [1107, 487] width 249 height 19
click at [1067, 510] on div "Central European Time ([GEOGRAPHIC_DATA]) (UTC +02:00)" at bounding box center [1100, 508] width 222 height 12
type input "Central European Time ([GEOGRAPHIC_DATA]) (UTC +02:00)"
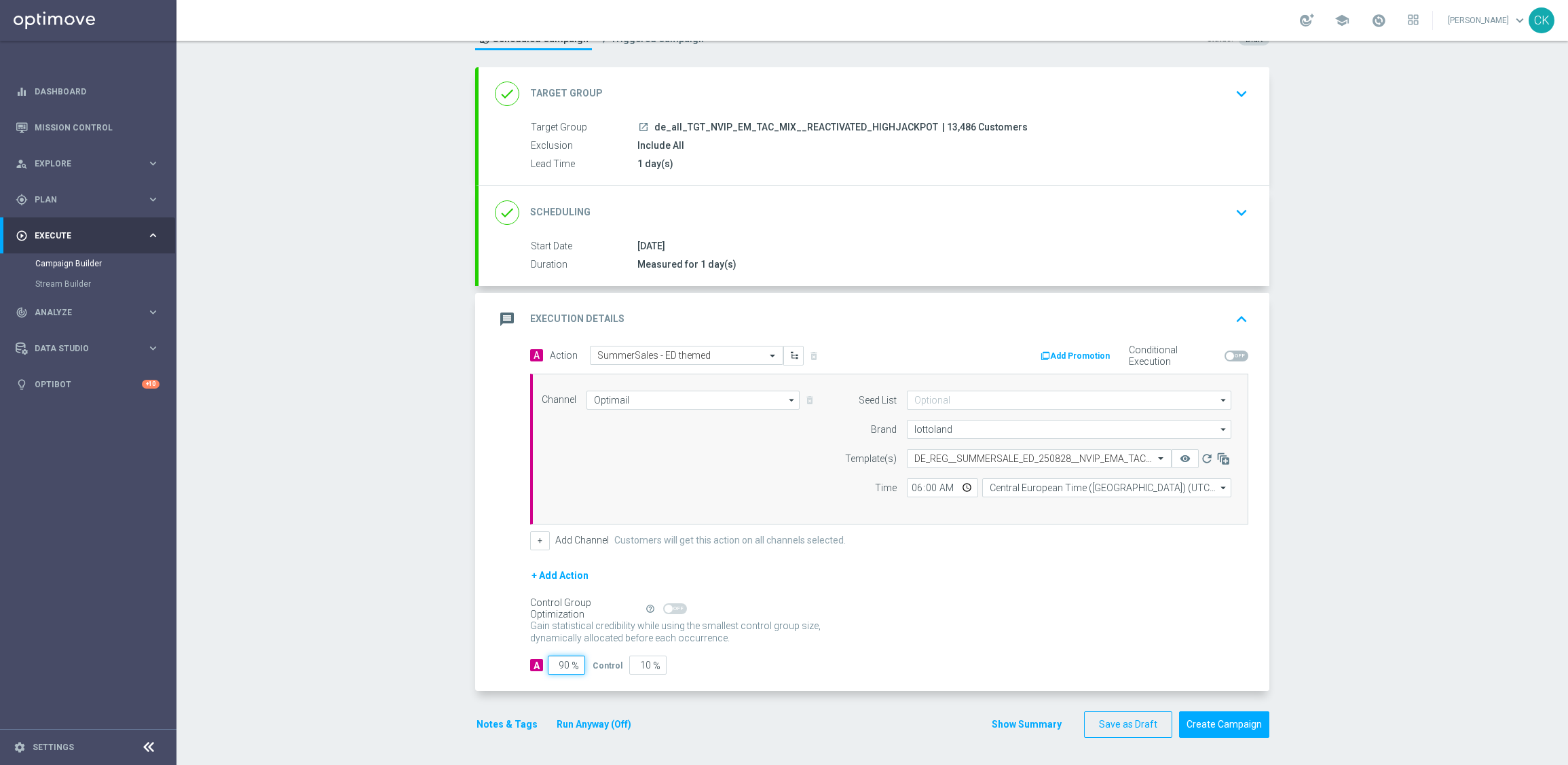
click at [564, 664] on input "90" at bounding box center [567, 664] width 37 height 19
type input "9"
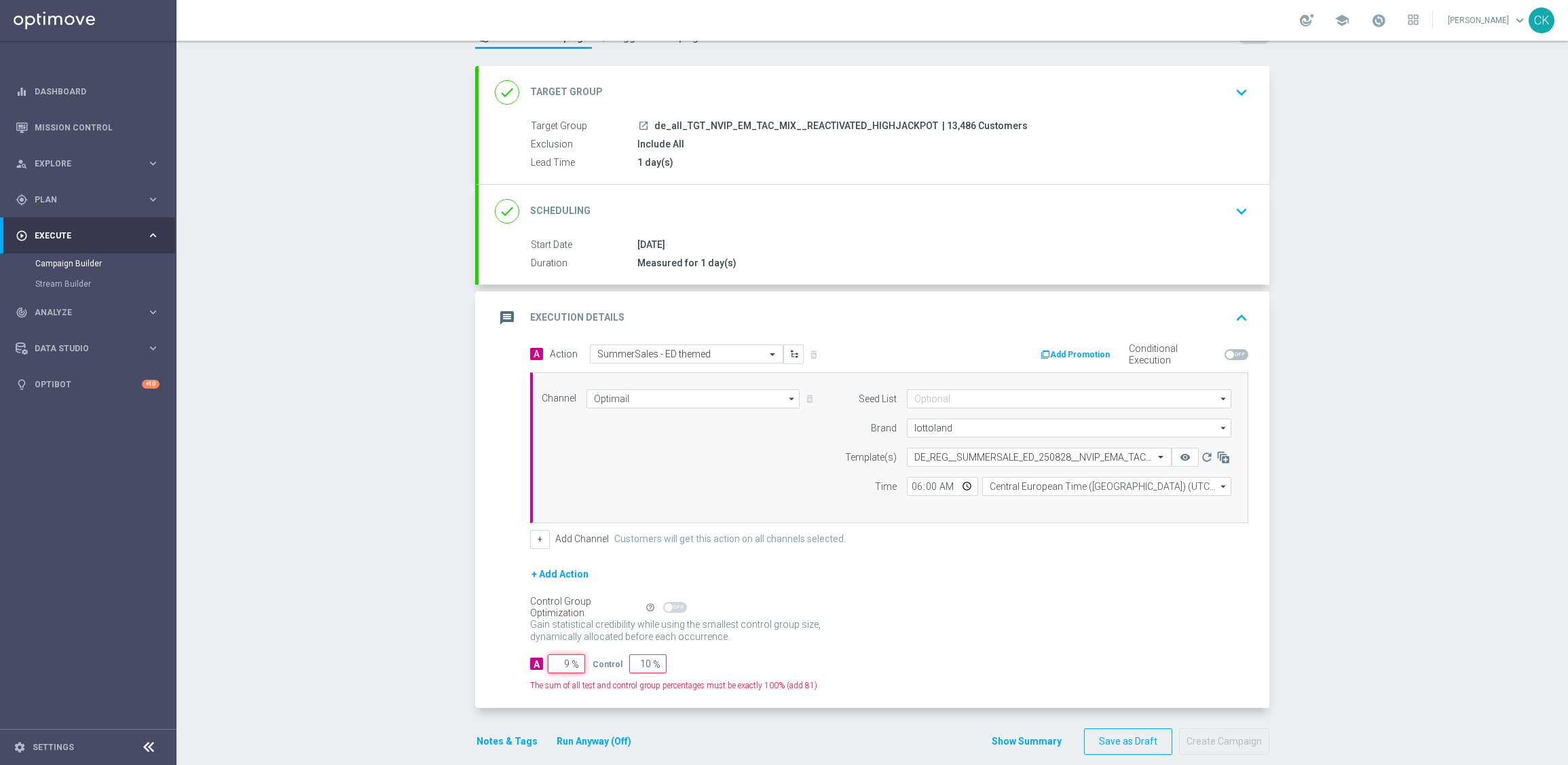
type input "91"
type input "98"
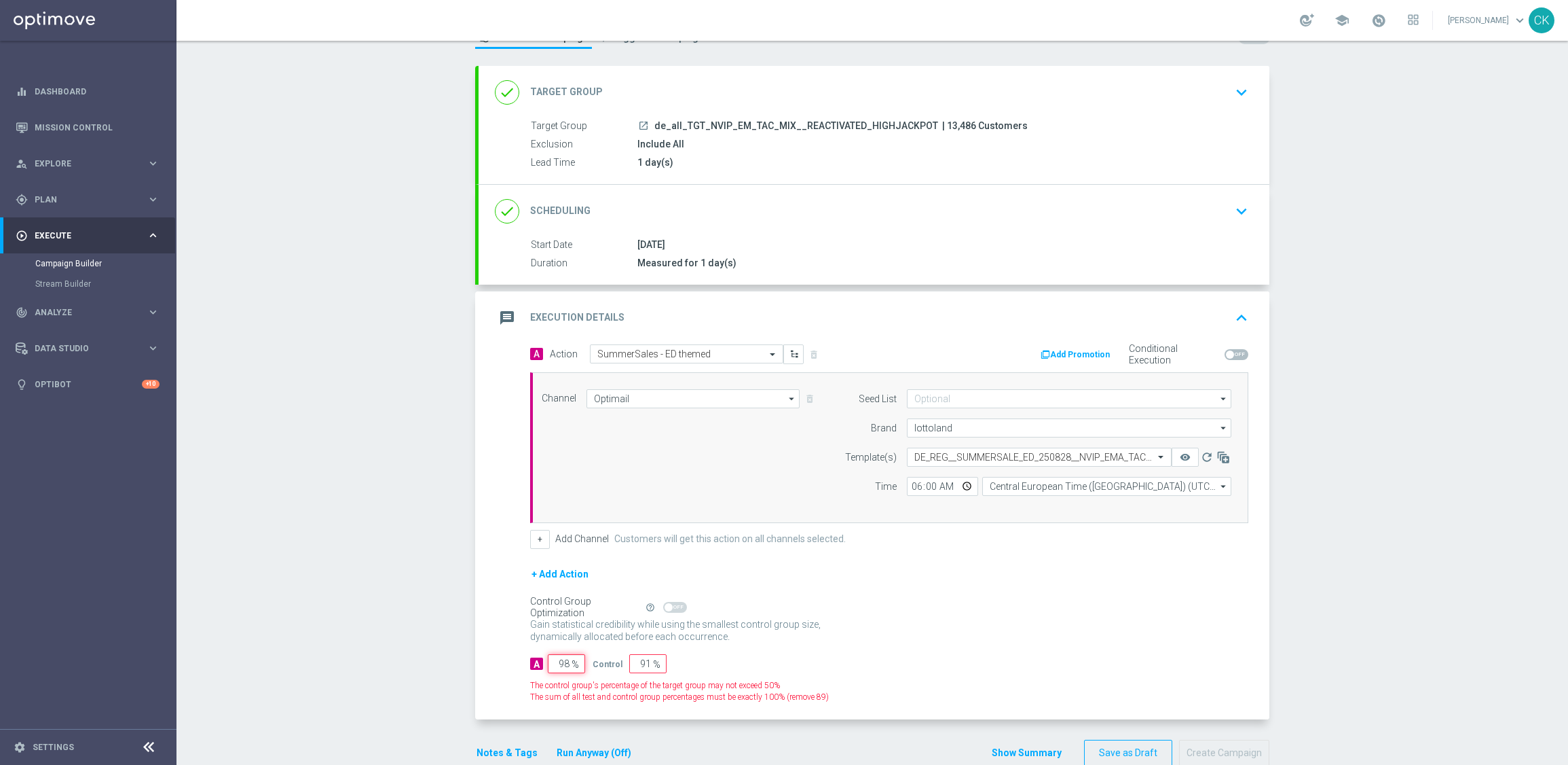
type input "2"
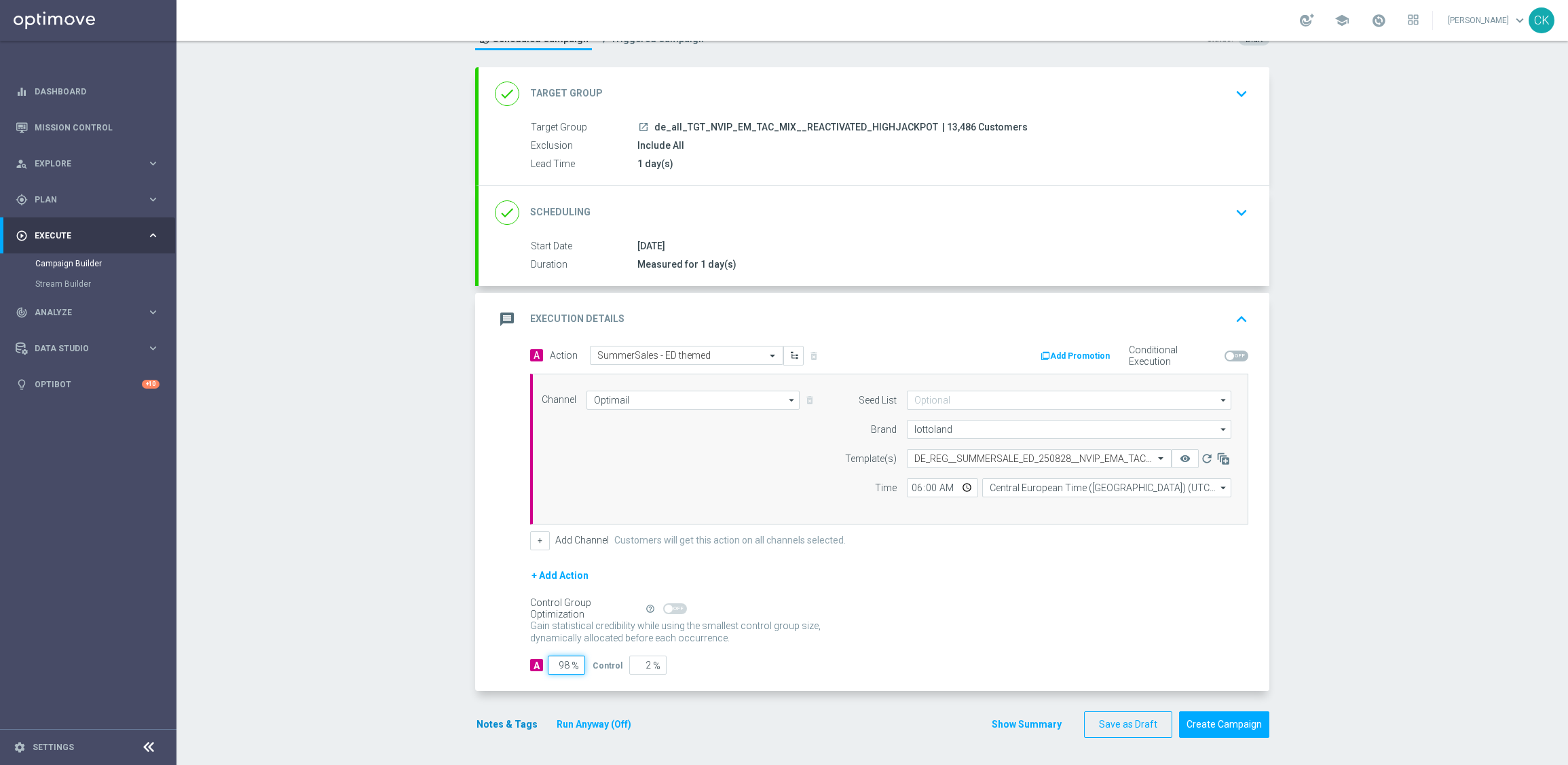
type input "98"
click at [512, 721] on button "Notes & Tags" at bounding box center [507, 724] width 64 height 17
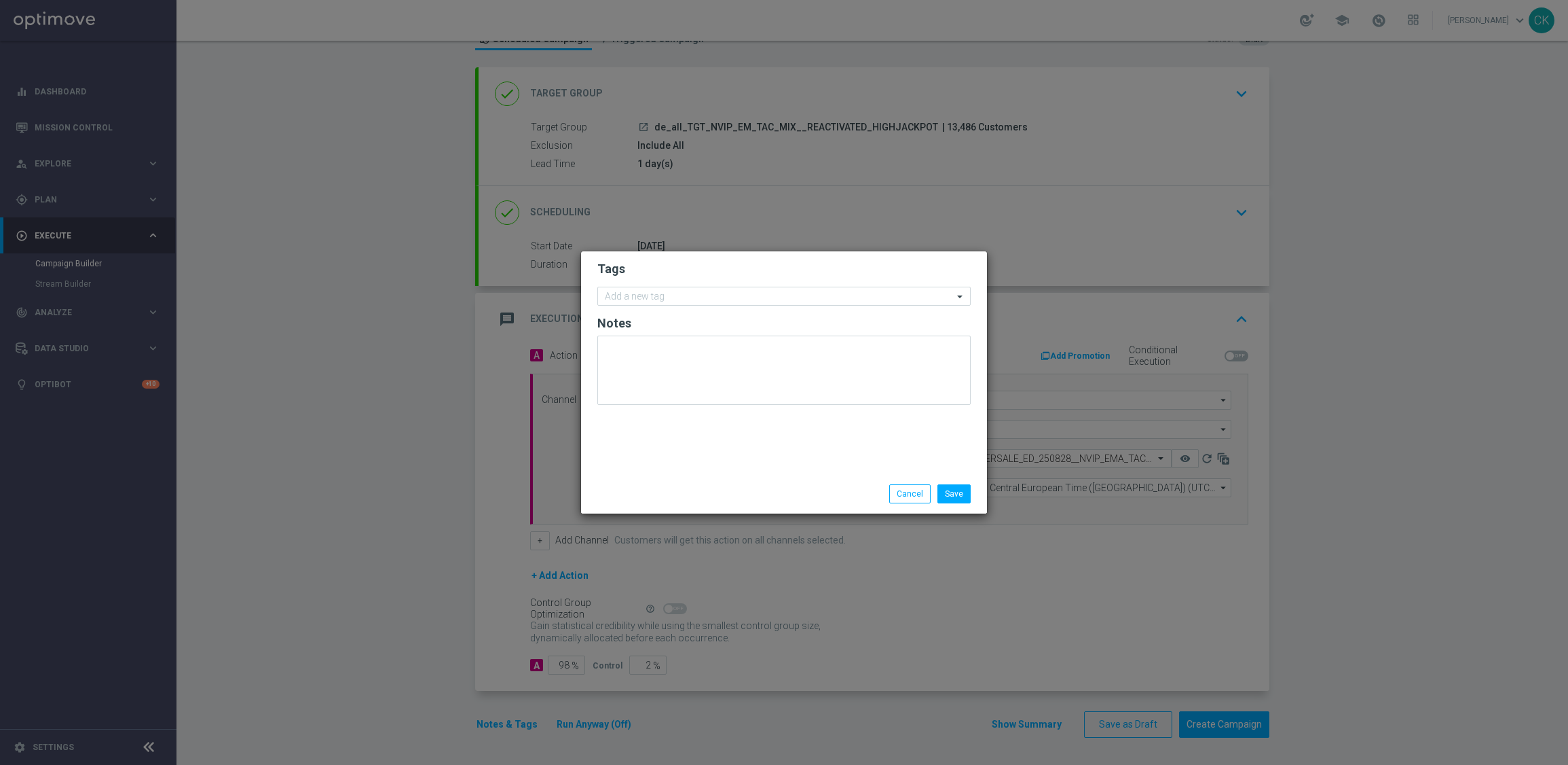
click at [651, 307] on form "Tags Add a new tag Notes" at bounding box center [784, 336] width 374 height 158
click at [632, 294] on input "text" at bounding box center [779, 298] width 348 height 12
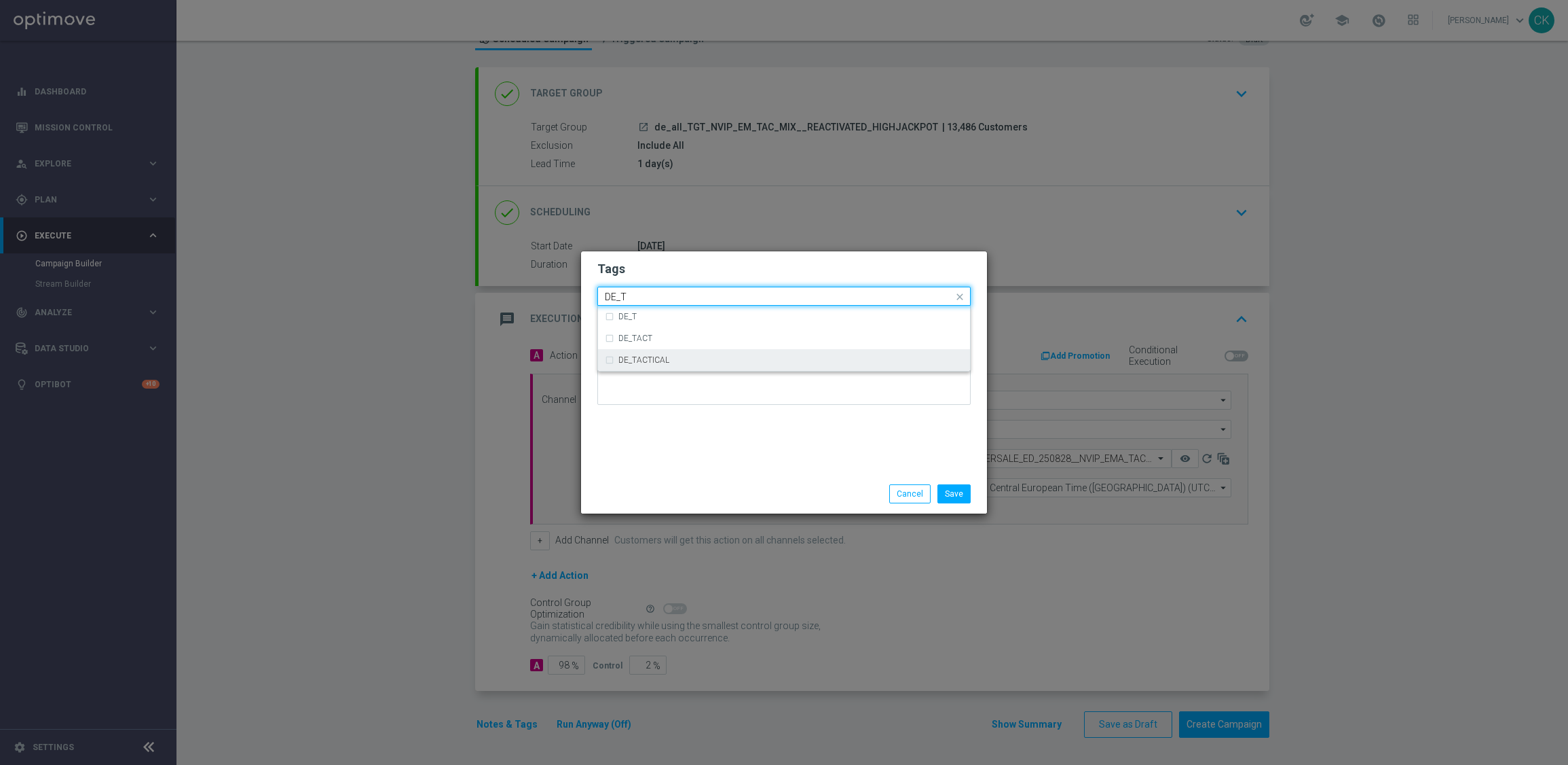
click at [661, 352] on div "DE_TACTICAL" at bounding box center [784, 360] width 359 height 22
type input "DE_T"
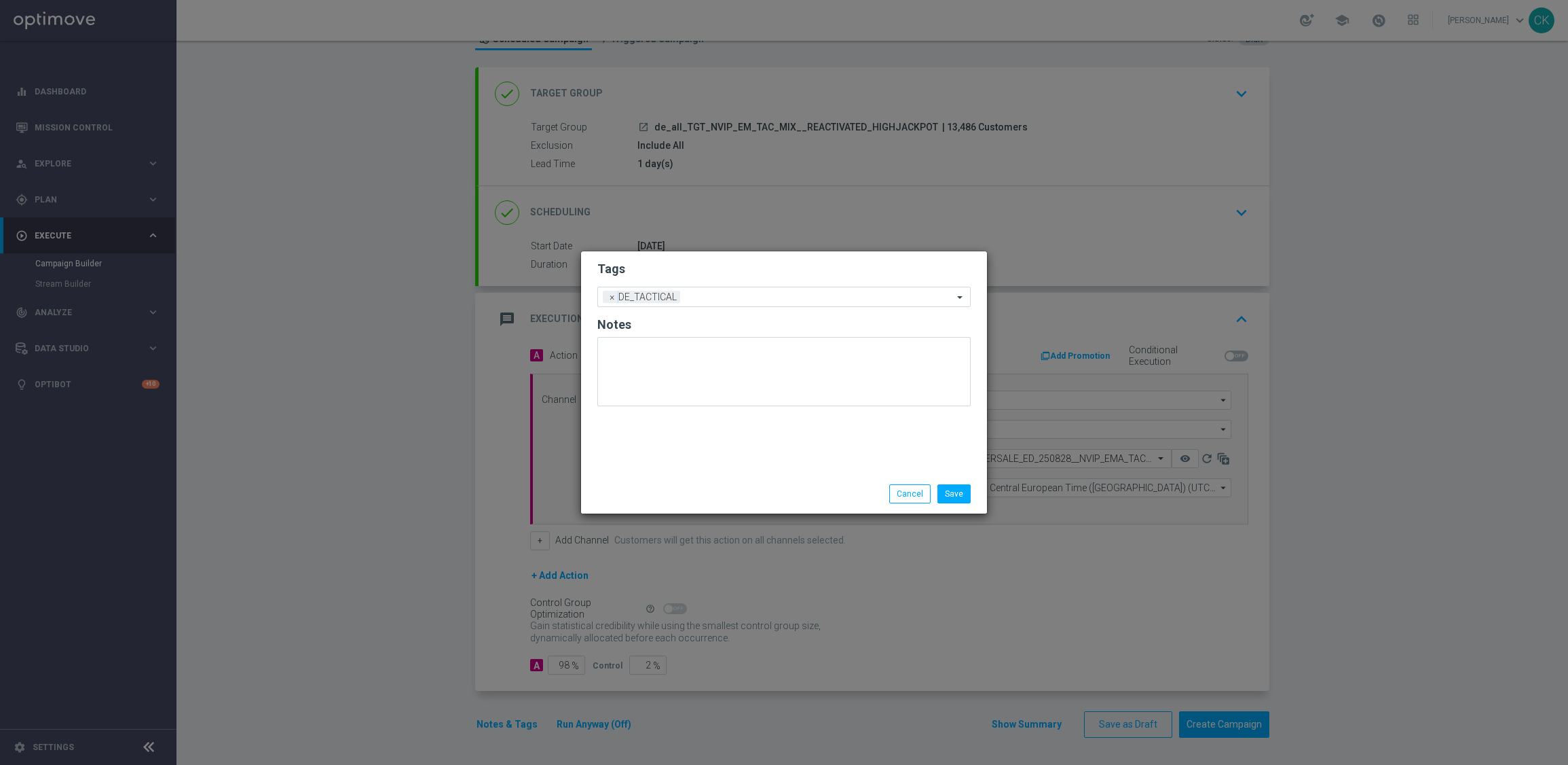
click at [682, 409] on div at bounding box center [784, 377] width 374 height 80
click at [955, 495] on button "Save" at bounding box center [954, 493] width 34 height 19
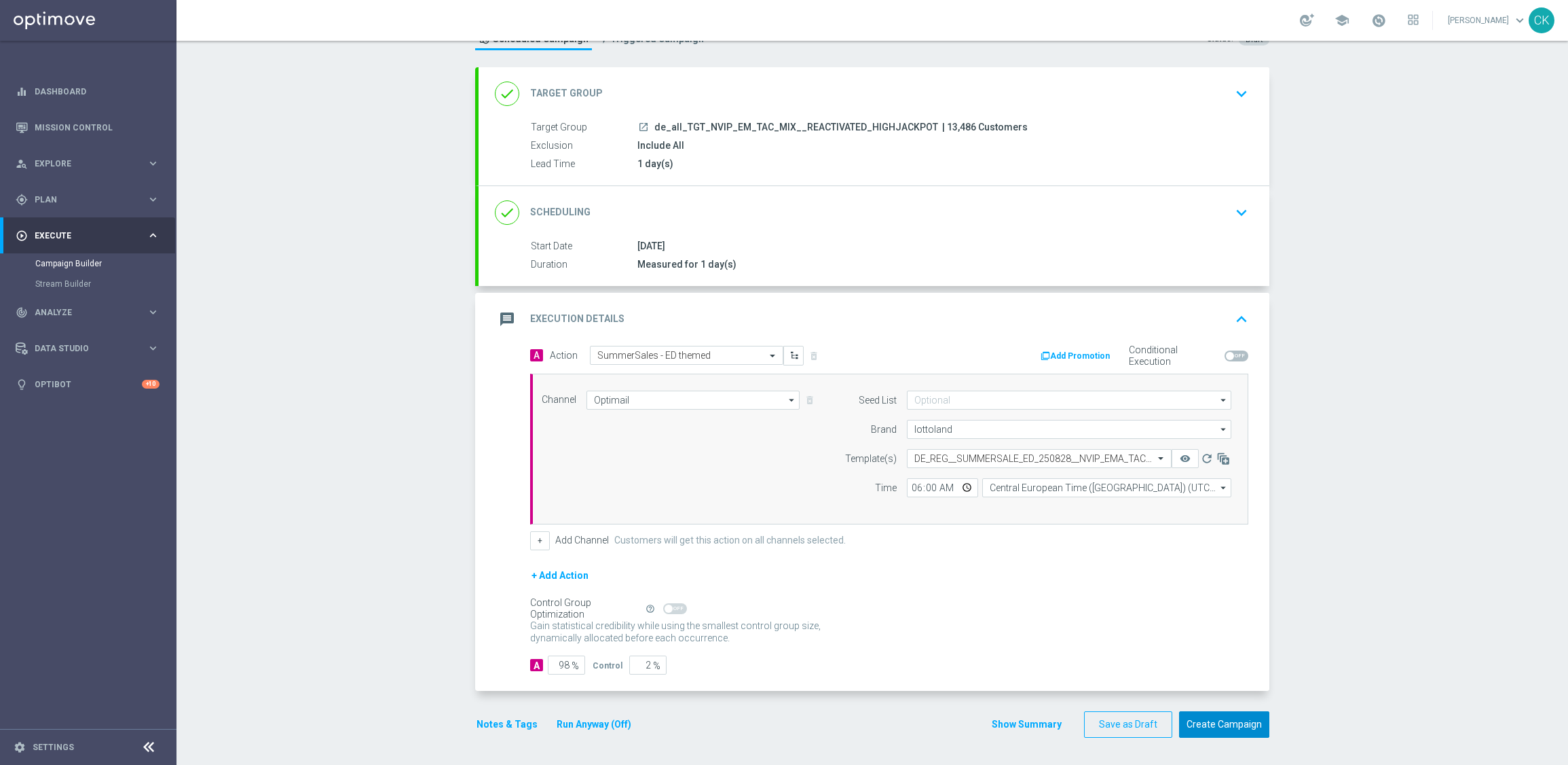
click at [1234, 720] on button "Create Campaign" at bounding box center [1225, 724] width 91 height 27
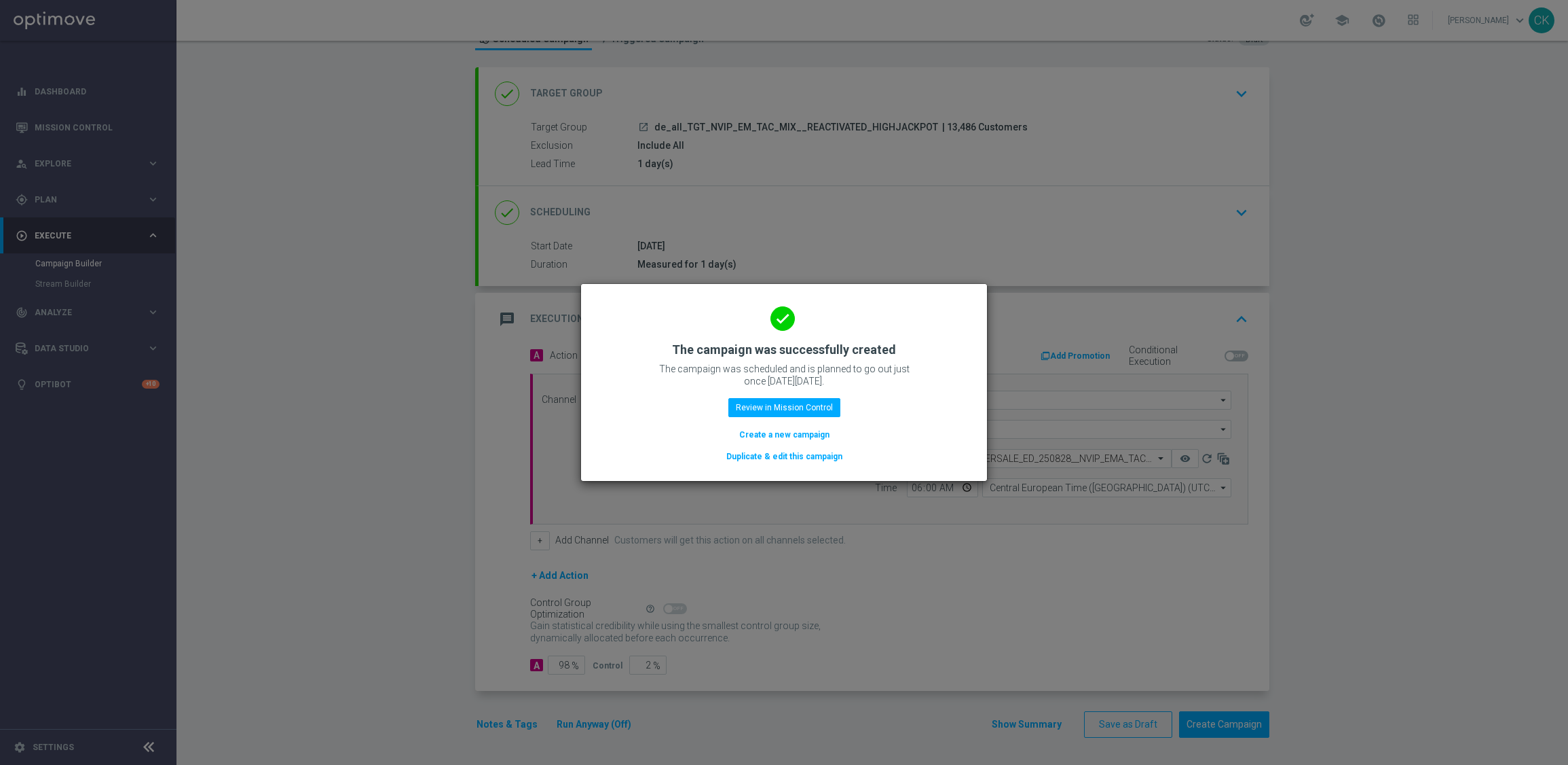
click at [761, 434] on button "Create a new campaign" at bounding box center [784, 434] width 93 height 15
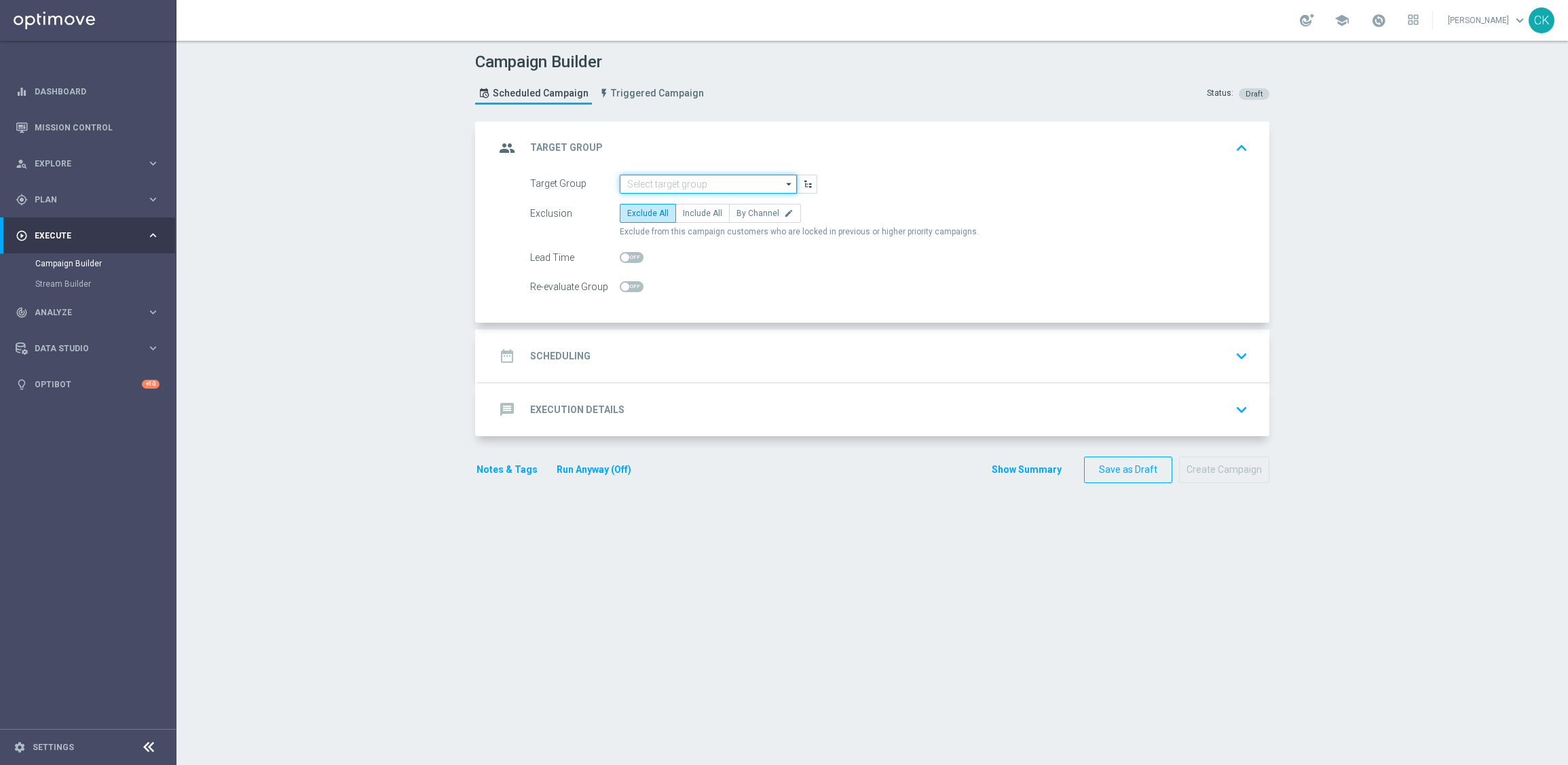
click at [725, 186] on input at bounding box center [709, 183] width 177 height 19
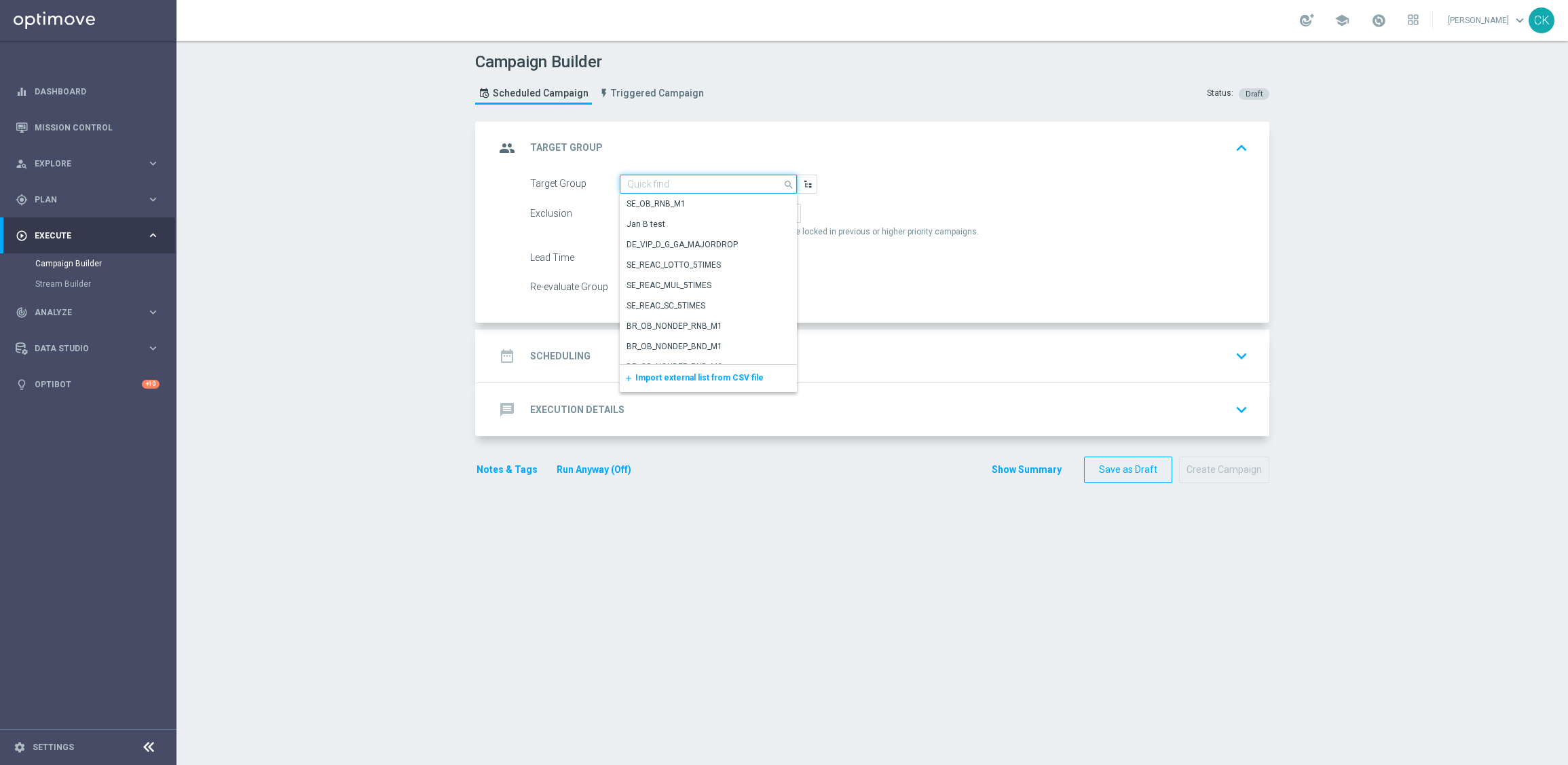
paste input "de_all_TGT_NVIP_EM_TAC_MIX__CHURNED_HIGHJACKPOT"
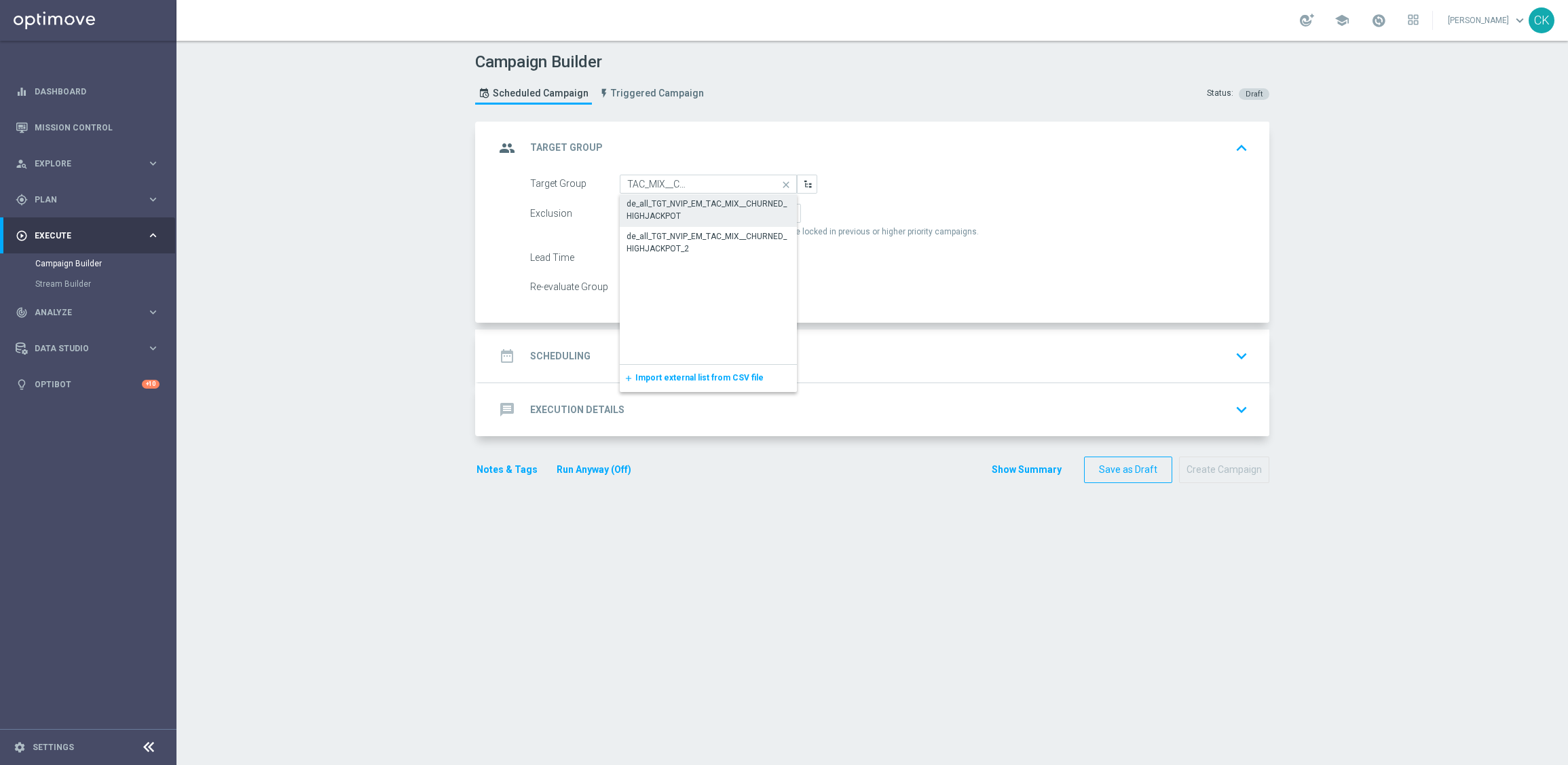
click at [711, 204] on div "de_all_TGT_NVIP_EM_TAC_MIX__CHURNED_HIGHJACKPOT" at bounding box center [709, 209] width 164 height 25
type input "de_all_TGT_NVIP_EM_TAC_MIX__CHURNED_HIGHJACKPOT"
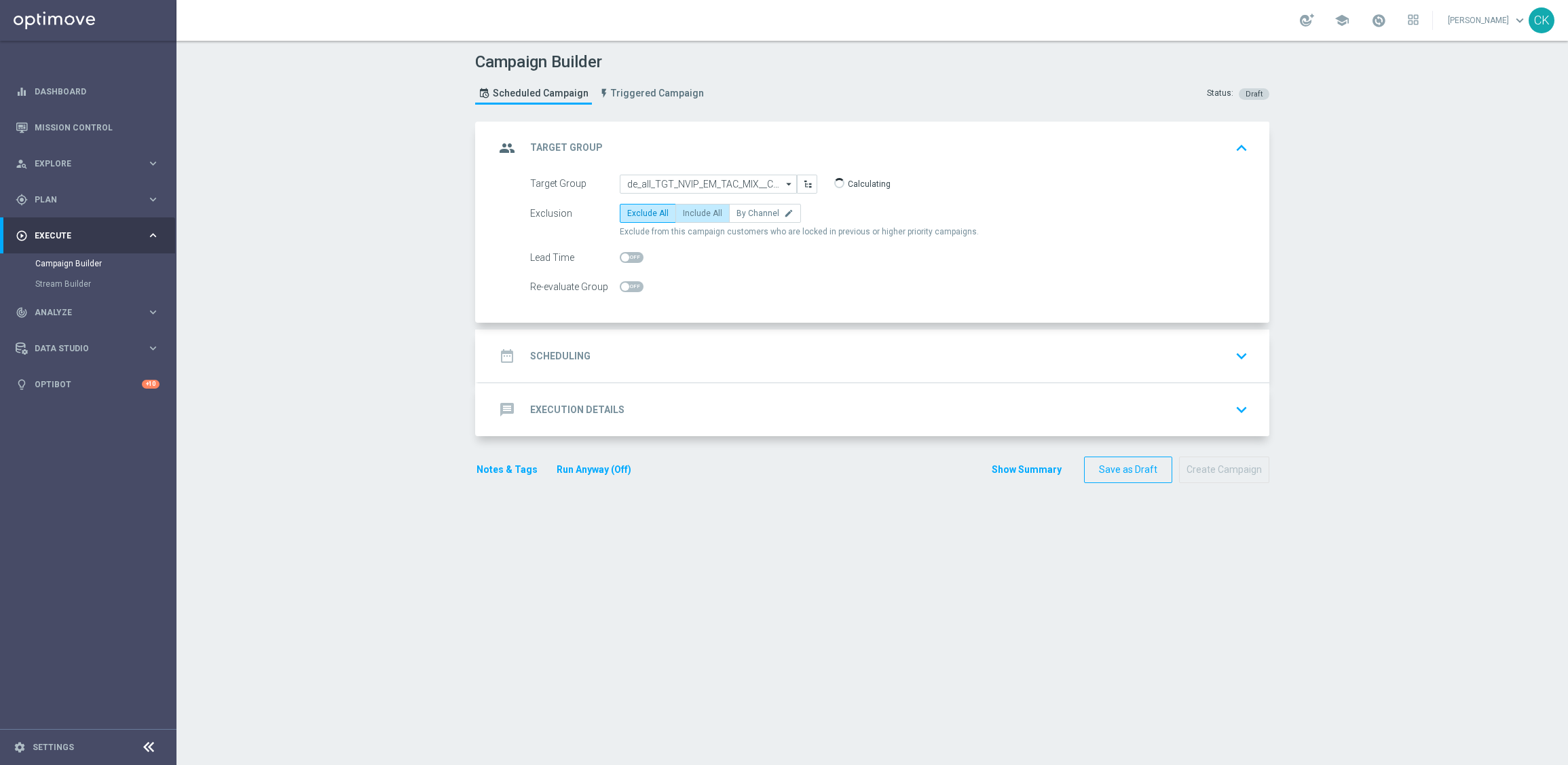
click at [704, 215] on span "Include All" at bounding box center [703, 213] width 39 height 10
click at [692, 215] on input "Include All" at bounding box center [687, 215] width 9 height 9
radio input "true"
click at [623, 254] on span at bounding box center [632, 257] width 24 height 11
click at [623, 254] on input "checkbox" at bounding box center [632, 257] width 24 height 11
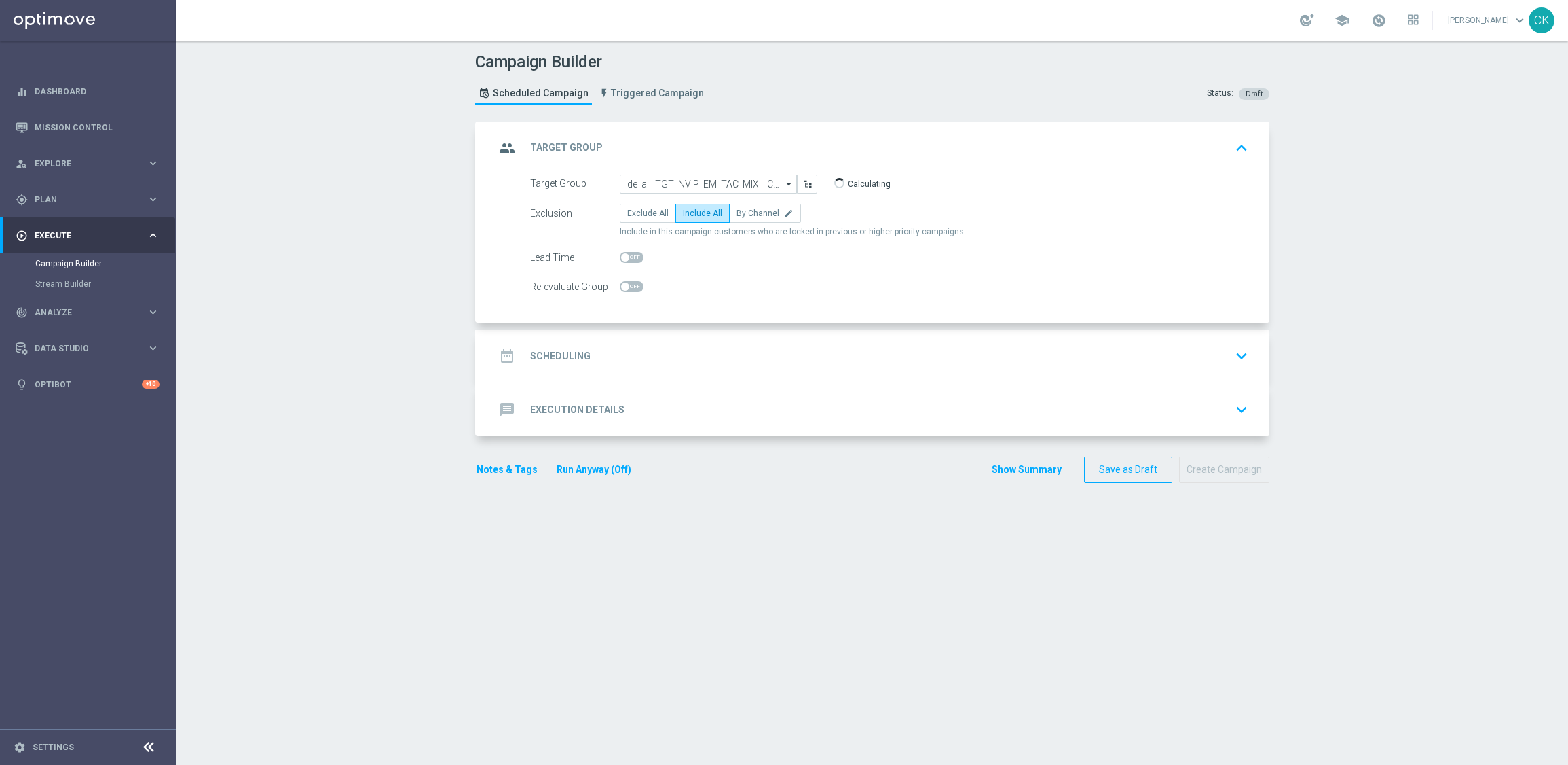
checkbox input "true"
click at [545, 353] on h2 "Scheduling" at bounding box center [560, 356] width 60 height 13
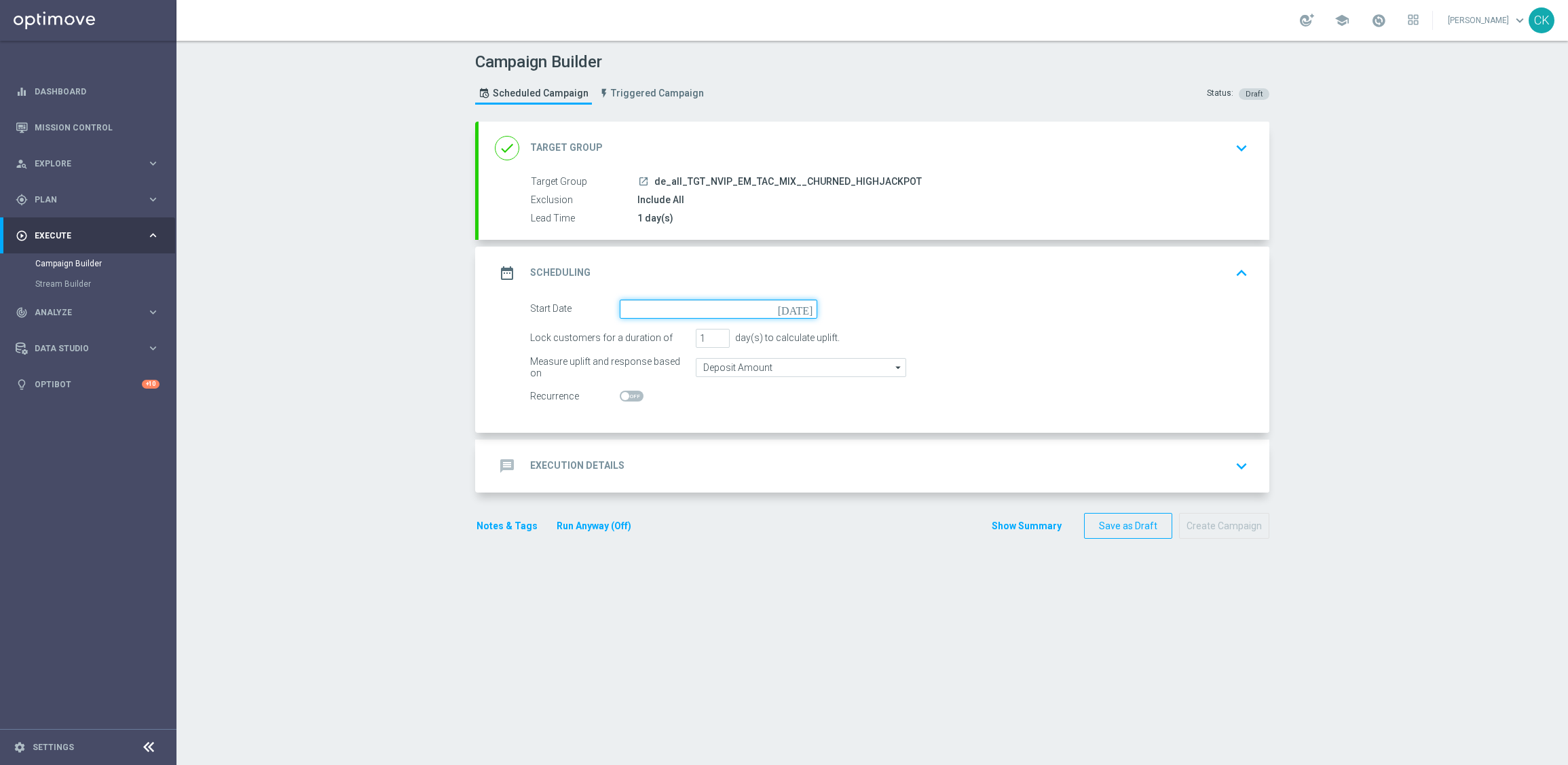
click at [674, 307] on input at bounding box center [718, 309] width 197 height 19
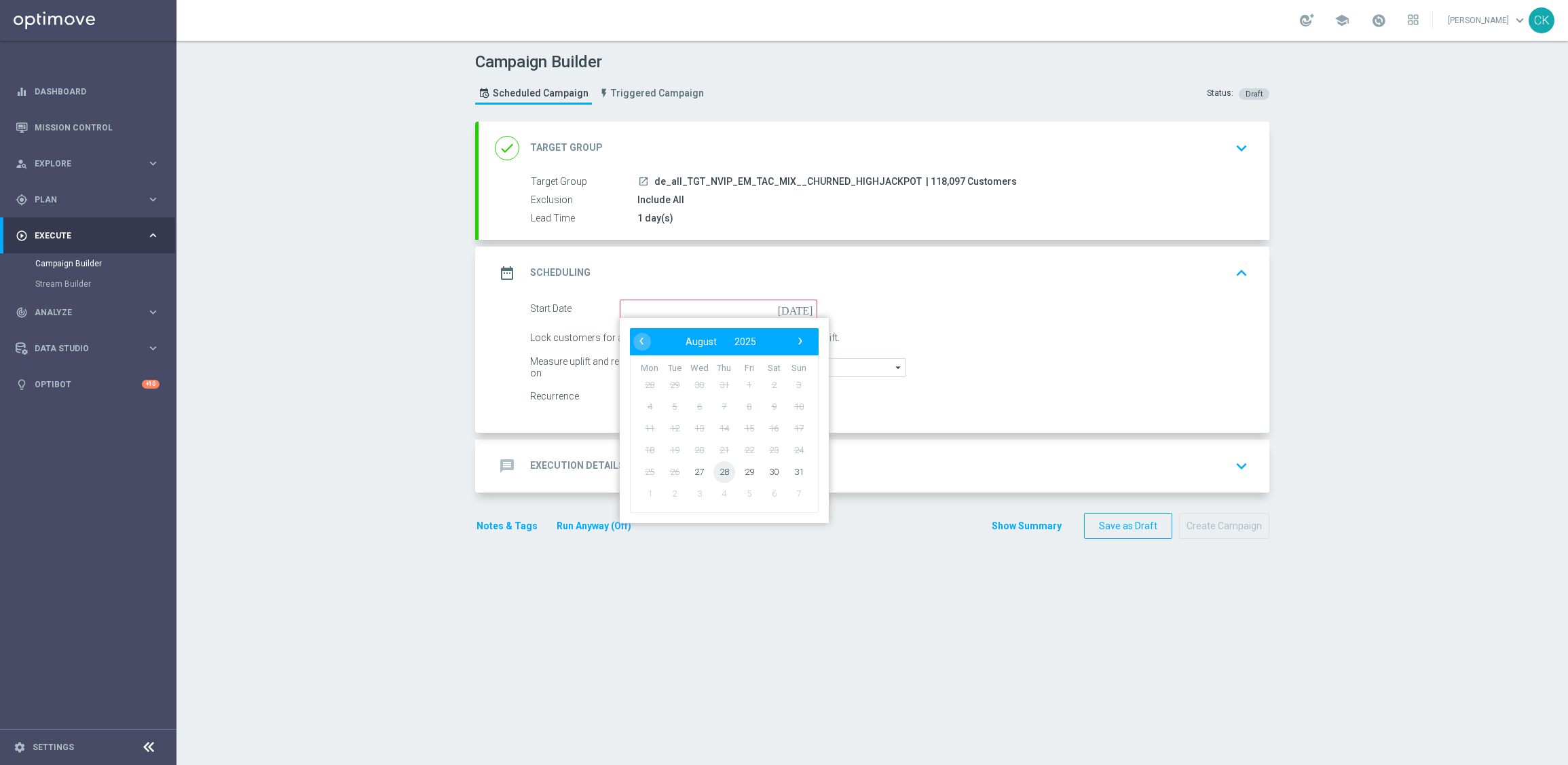
click at [721, 468] on span "28" at bounding box center [724, 471] width 22 height 22
type input "[DATE]"
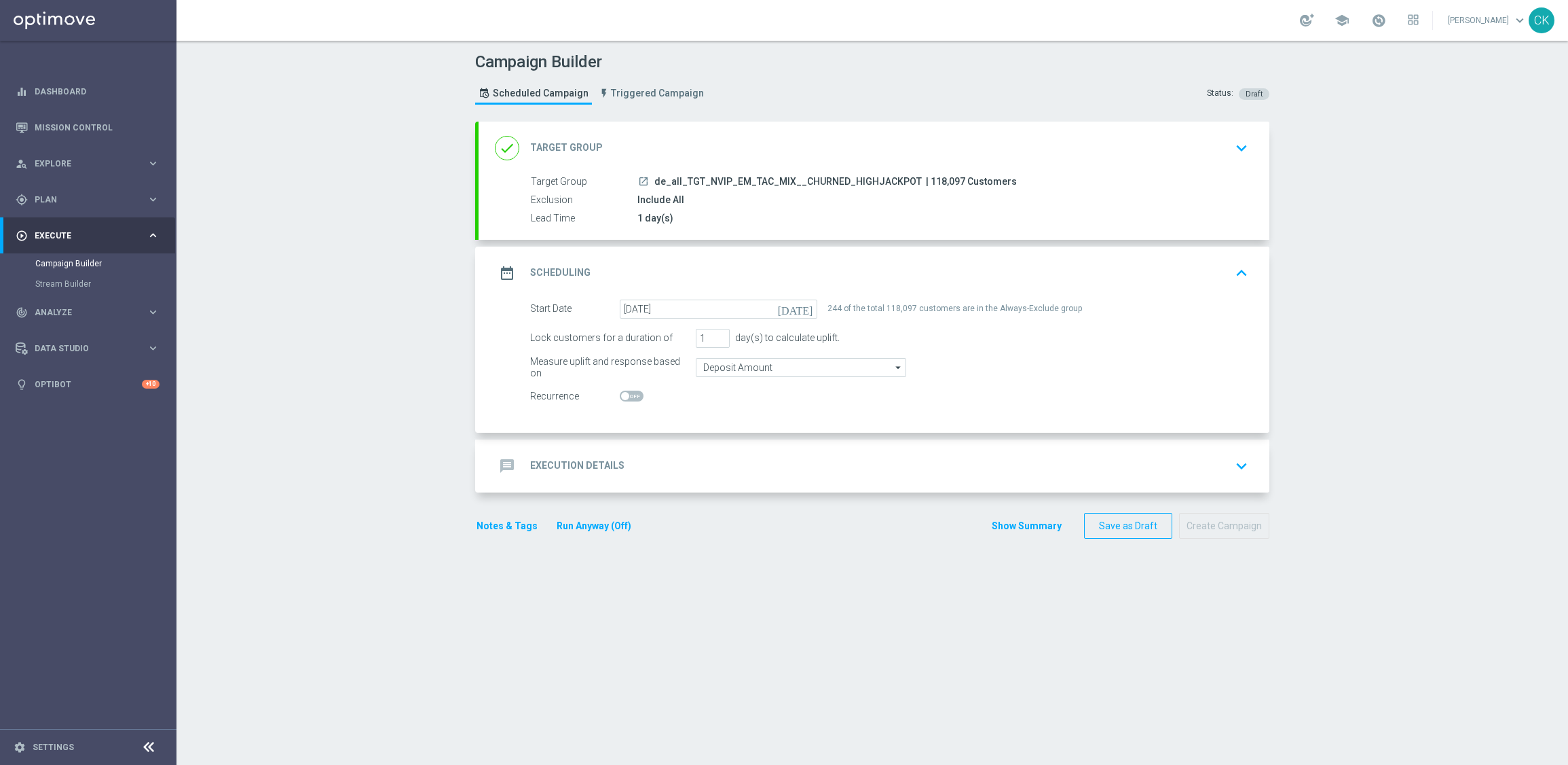
click at [556, 463] on h2 "Execution Details" at bounding box center [578, 465] width 95 height 13
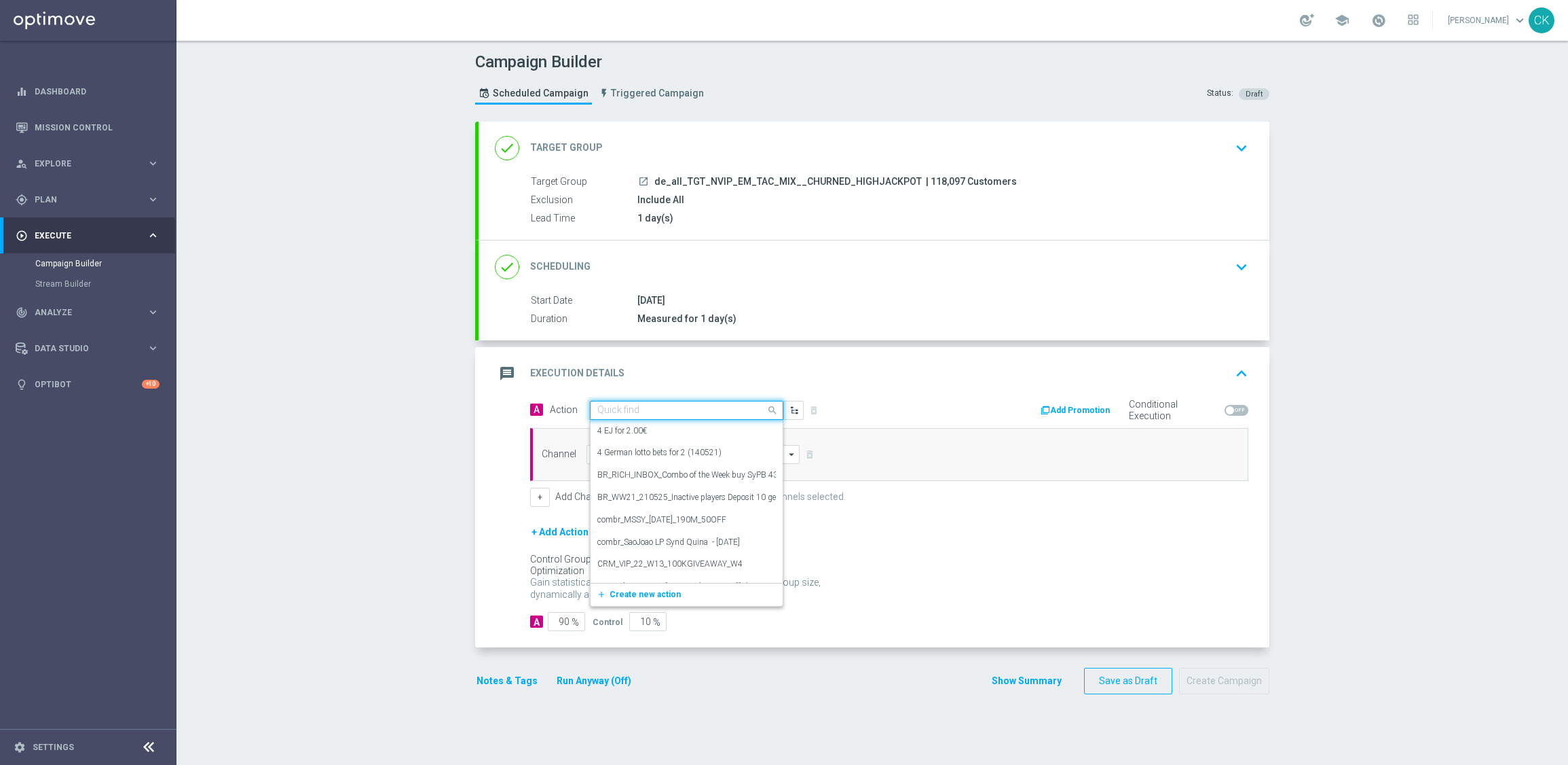
click at [637, 411] on input "text" at bounding box center [673, 411] width 152 height 12
paste input "SummerSales - ED themed"
type input "SummerSales - ED themed"
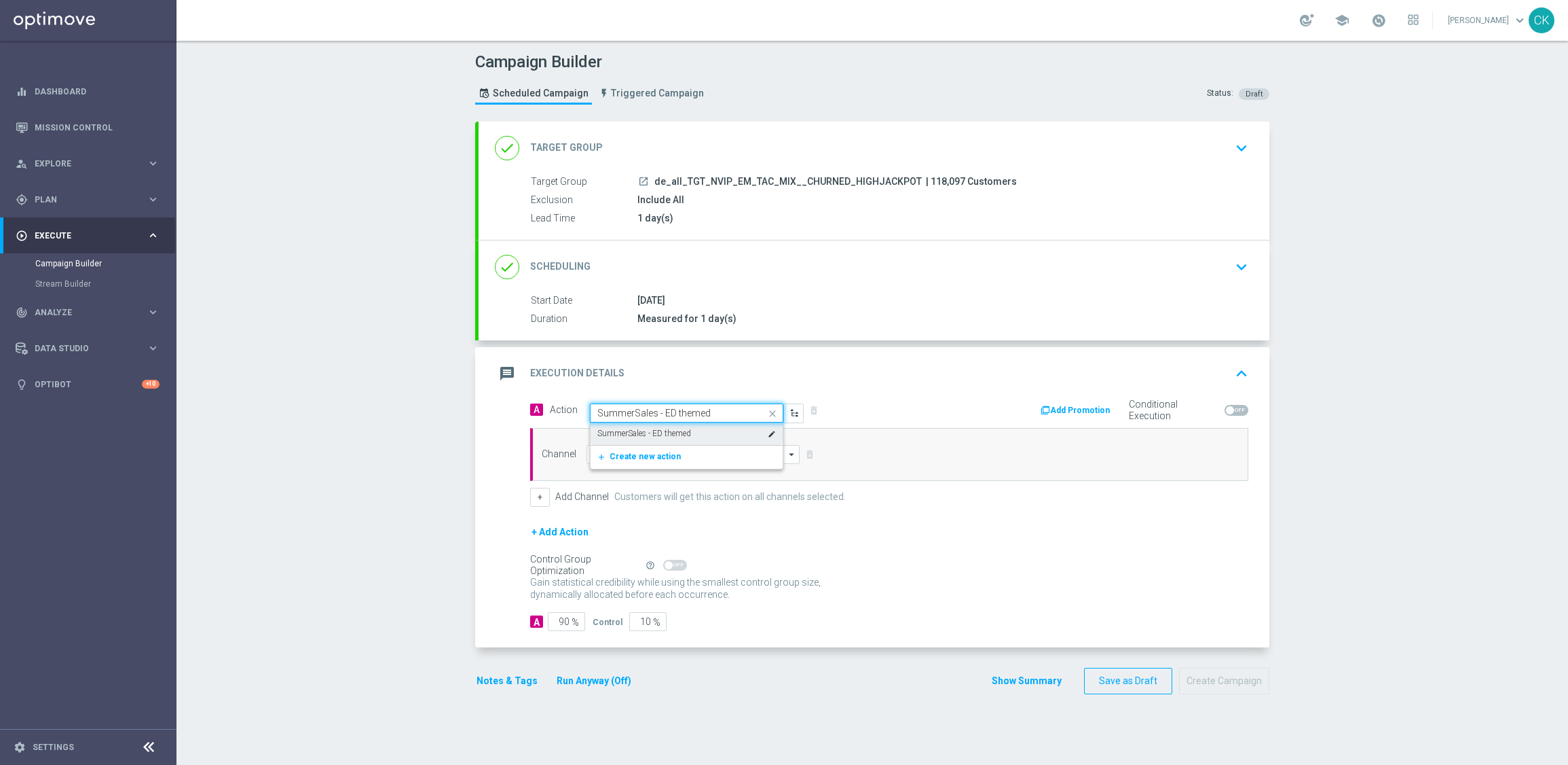
click at [644, 433] on label "SummerSales - ED themed" at bounding box center [644, 434] width 94 height 12
click at [637, 447] on input at bounding box center [693, 453] width 213 height 19
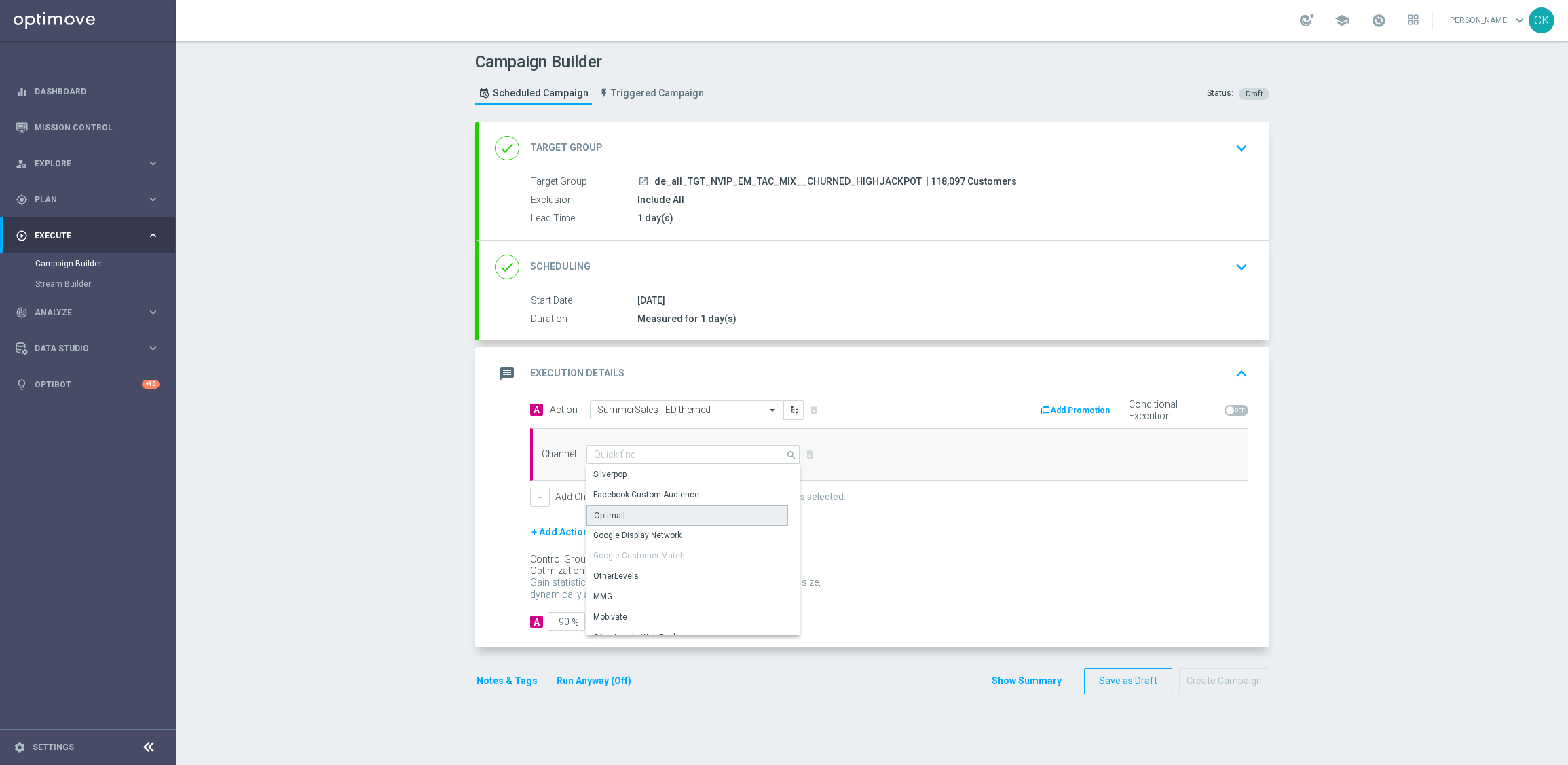
click at [632, 508] on div "Optimail" at bounding box center [687, 516] width 202 height 21
type input "Optimail"
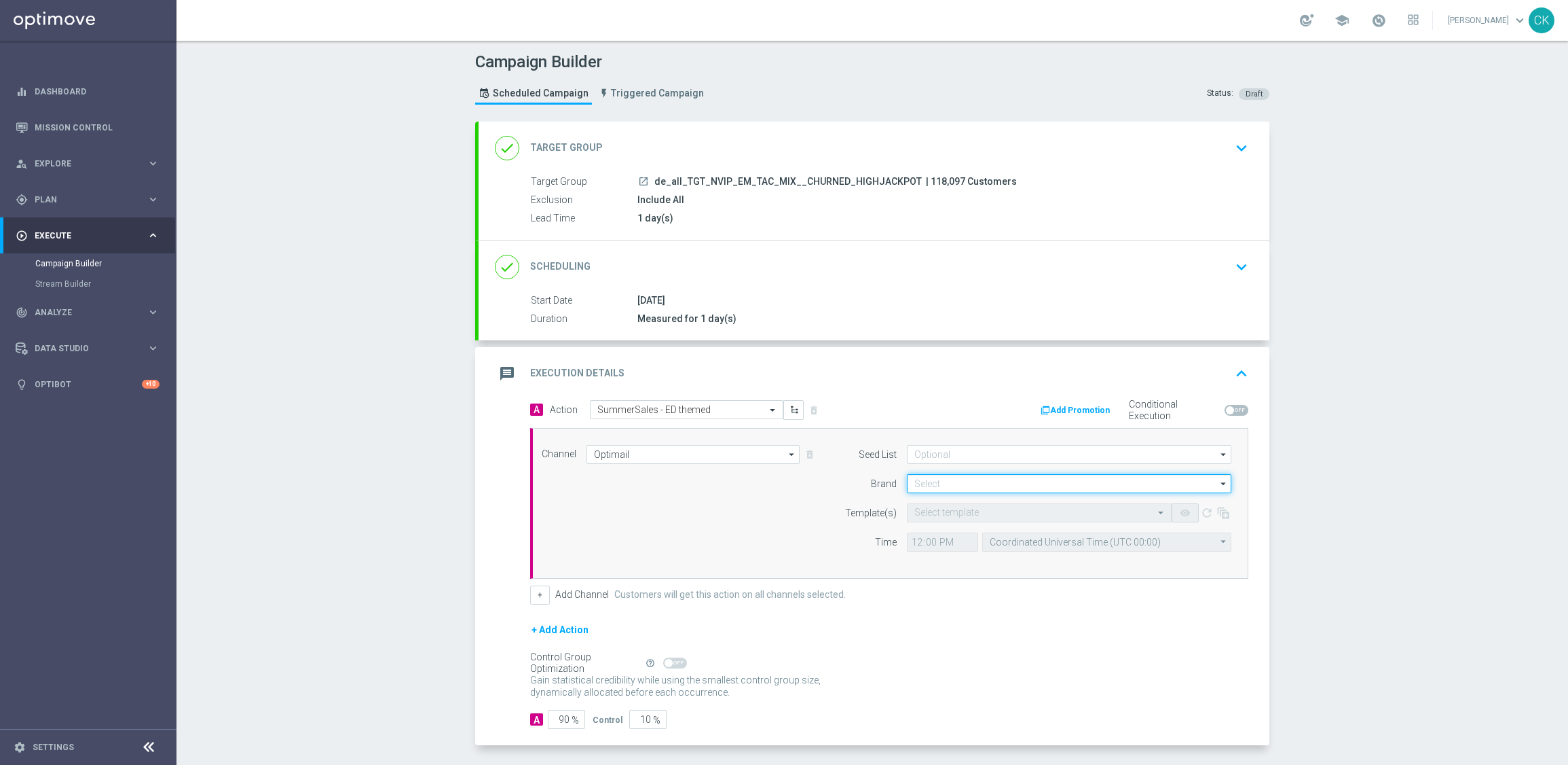
click at [980, 488] on input at bounding box center [1068, 483] width 324 height 19
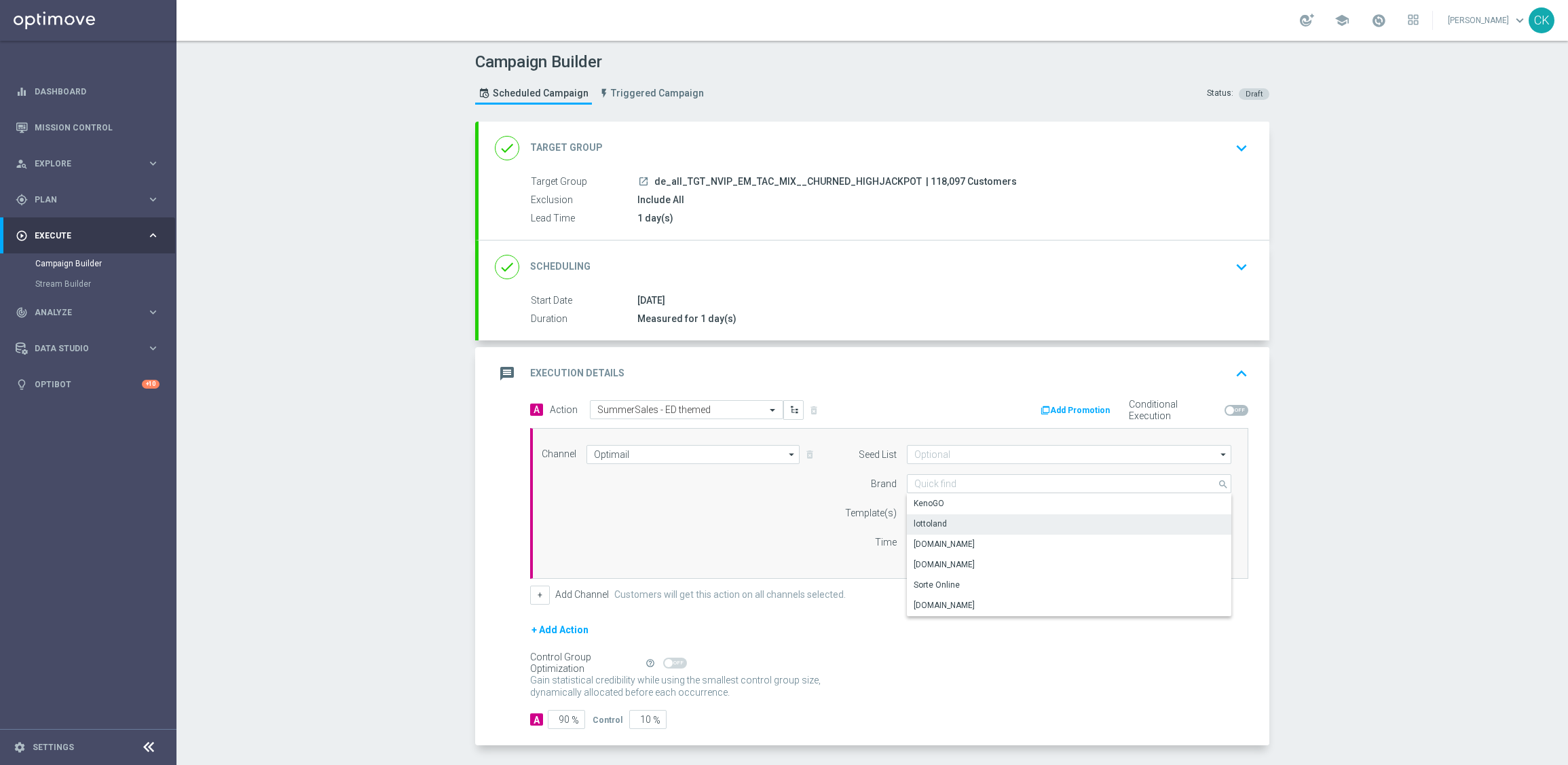
click at [964, 521] on div "lottoland" at bounding box center [1068, 522] width 324 height 19
type input "lottoland"
click at [948, 514] on input "text" at bounding box center [1026, 514] width 223 height 12
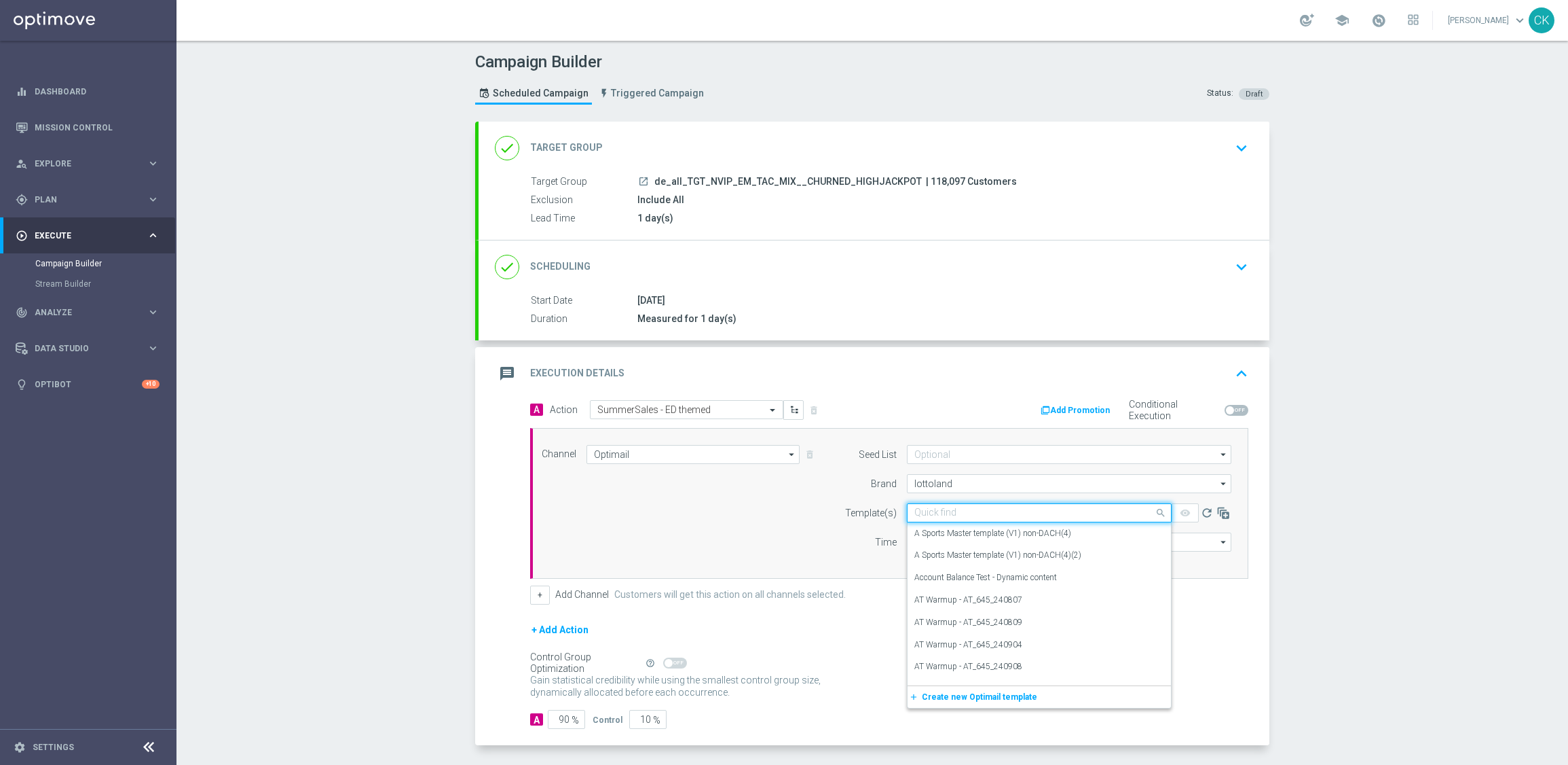
paste input "DE_REG__SUMMERSALE_ED_250828__NVIP_EMA_TAC_MIX"
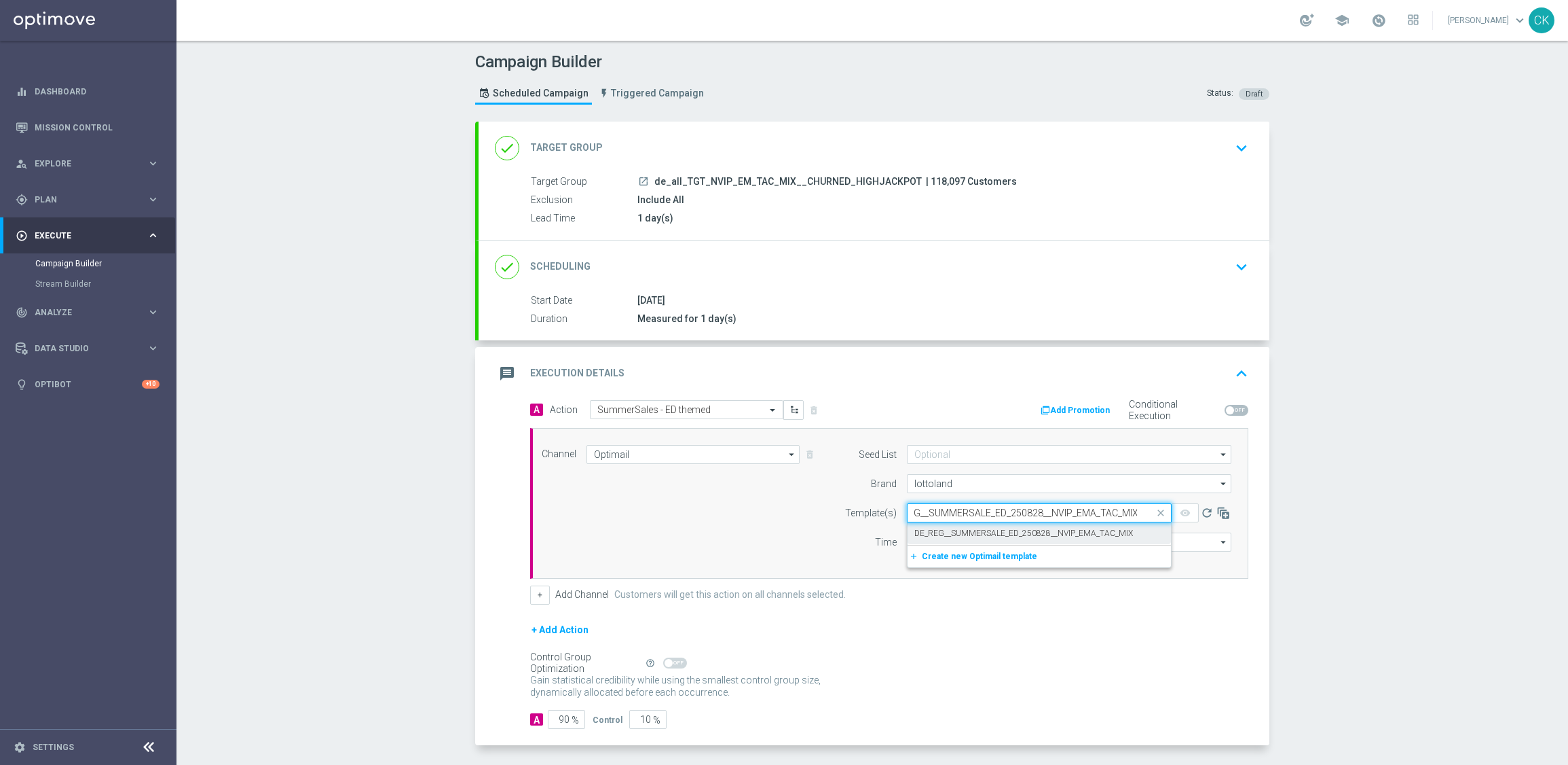
click at [937, 533] on label "DE_REG__SUMMERSALE_ED_250828__NVIP_EMA_TAC_MIX" at bounding box center [1024, 533] width 219 height 12
type input "DE_REG__SUMMERSALE_ED_250828__NVIP_EMA_TAC_MIX"
click at [907, 550] on input "12:00" at bounding box center [942, 541] width 71 height 19
type input "06:00"
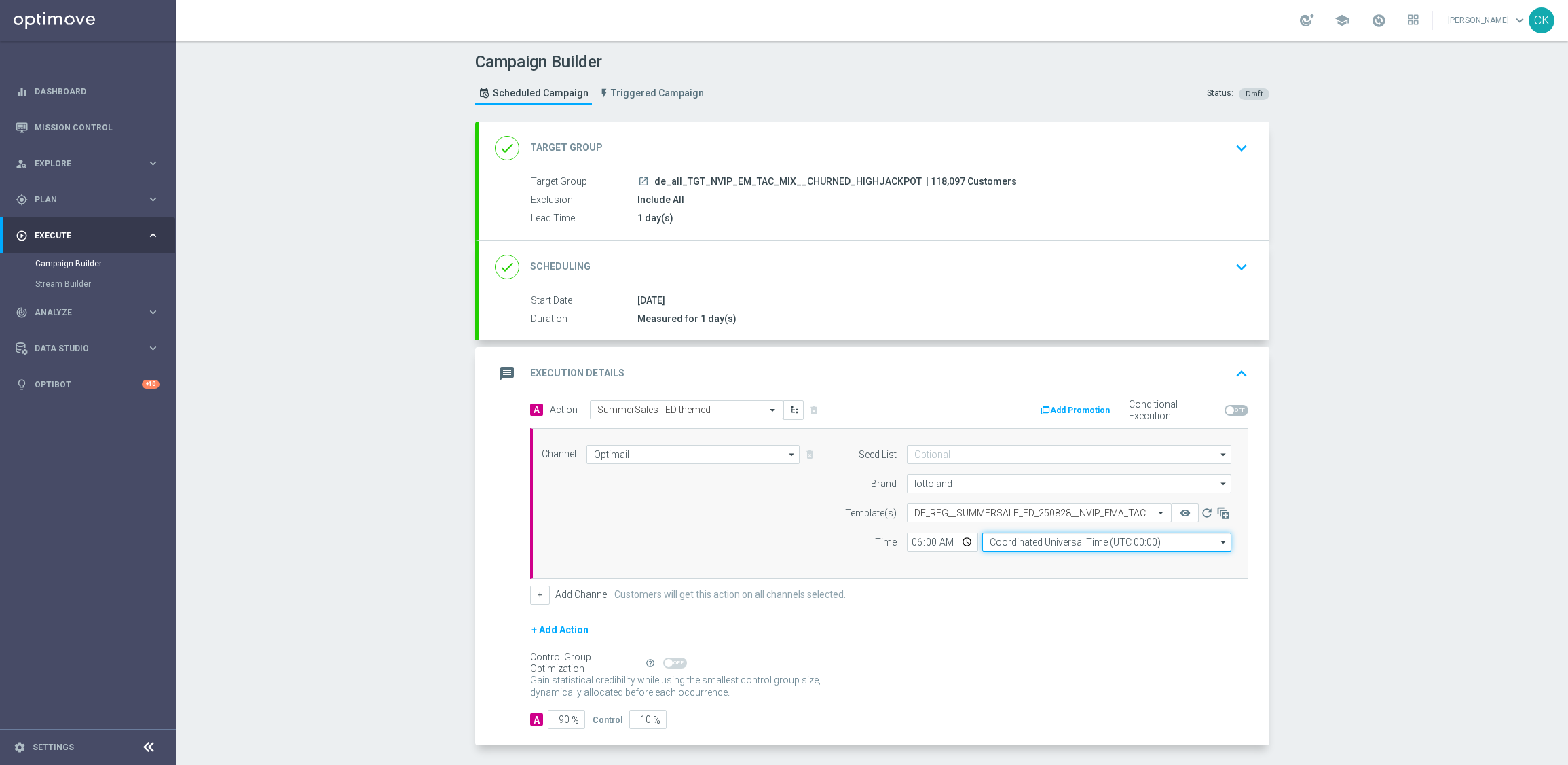
click at [1018, 542] on input "Coordinated Universal Time (UTC 00:00)" at bounding box center [1107, 541] width 249 height 19
click at [1019, 555] on div "Central European Time ([GEOGRAPHIC_DATA]) (UTC +02:00)" at bounding box center [1107, 562] width 249 height 21
type input "Central European Time ([GEOGRAPHIC_DATA]) (UTC +02:00)"
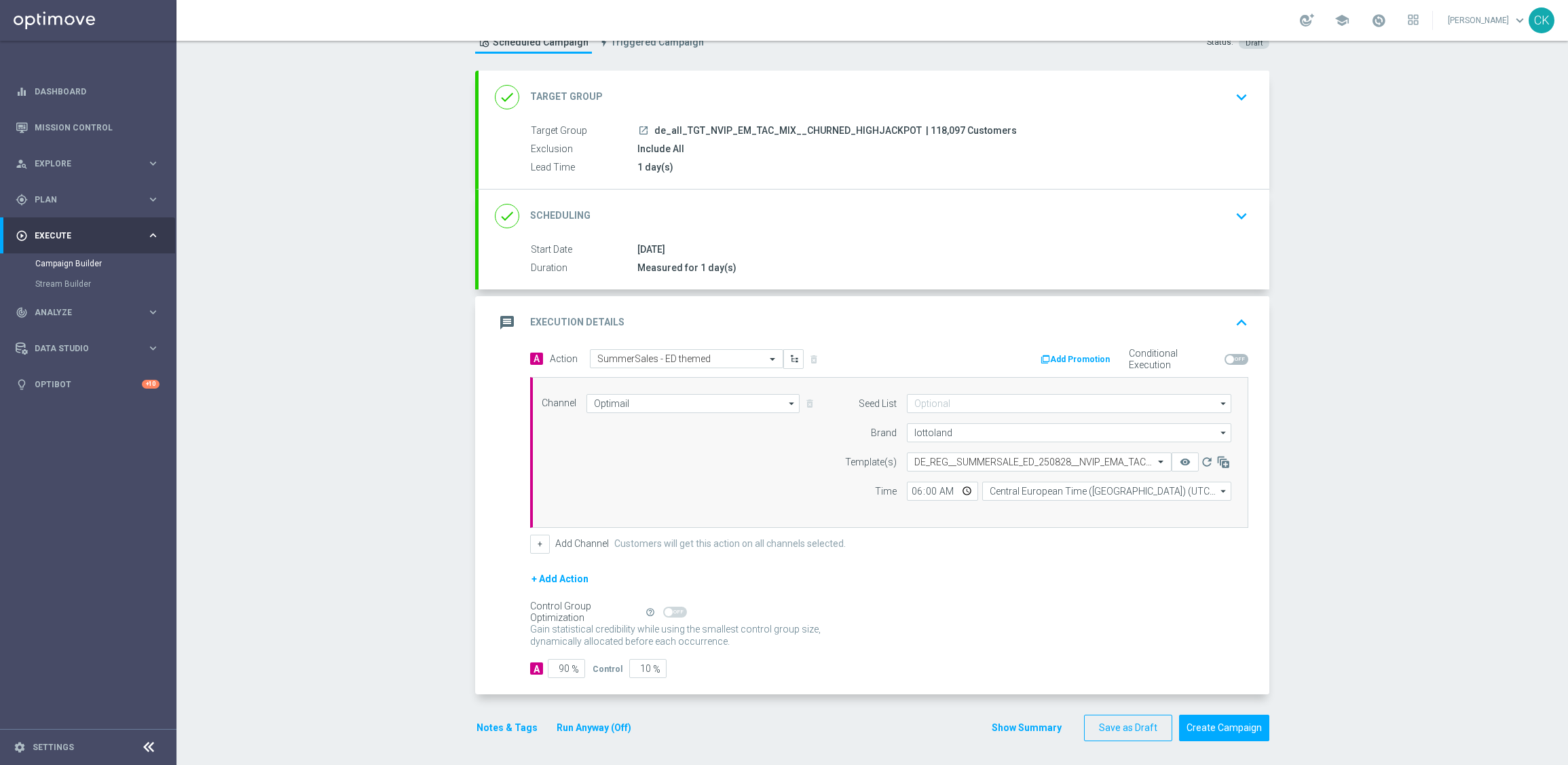
scroll to position [55, 0]
click at [564, 664] on input "90" at bounding box center [567, 664] width 37 height 19
type input "9"
type input "91"
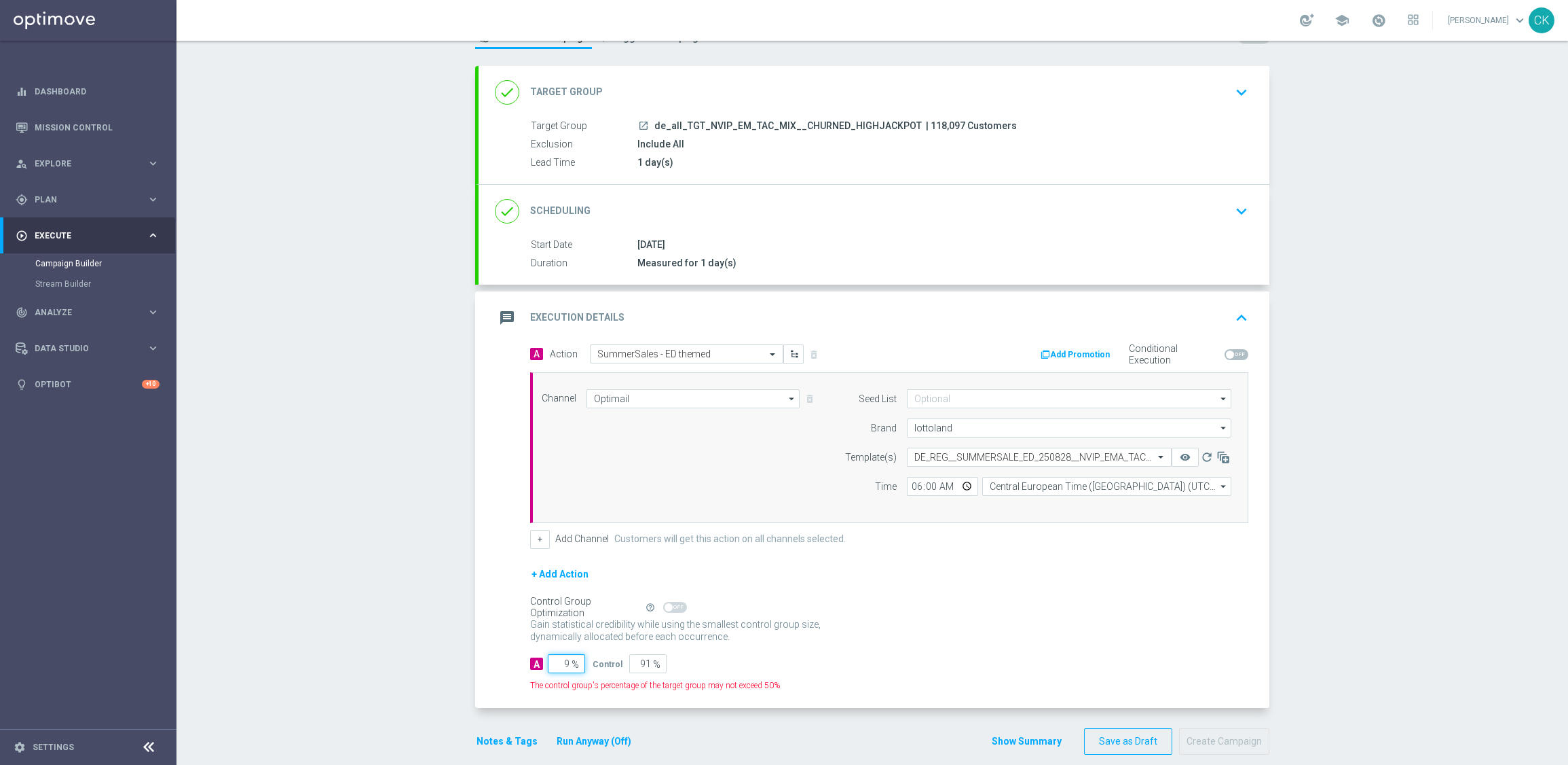
type input "98"
type input "2"
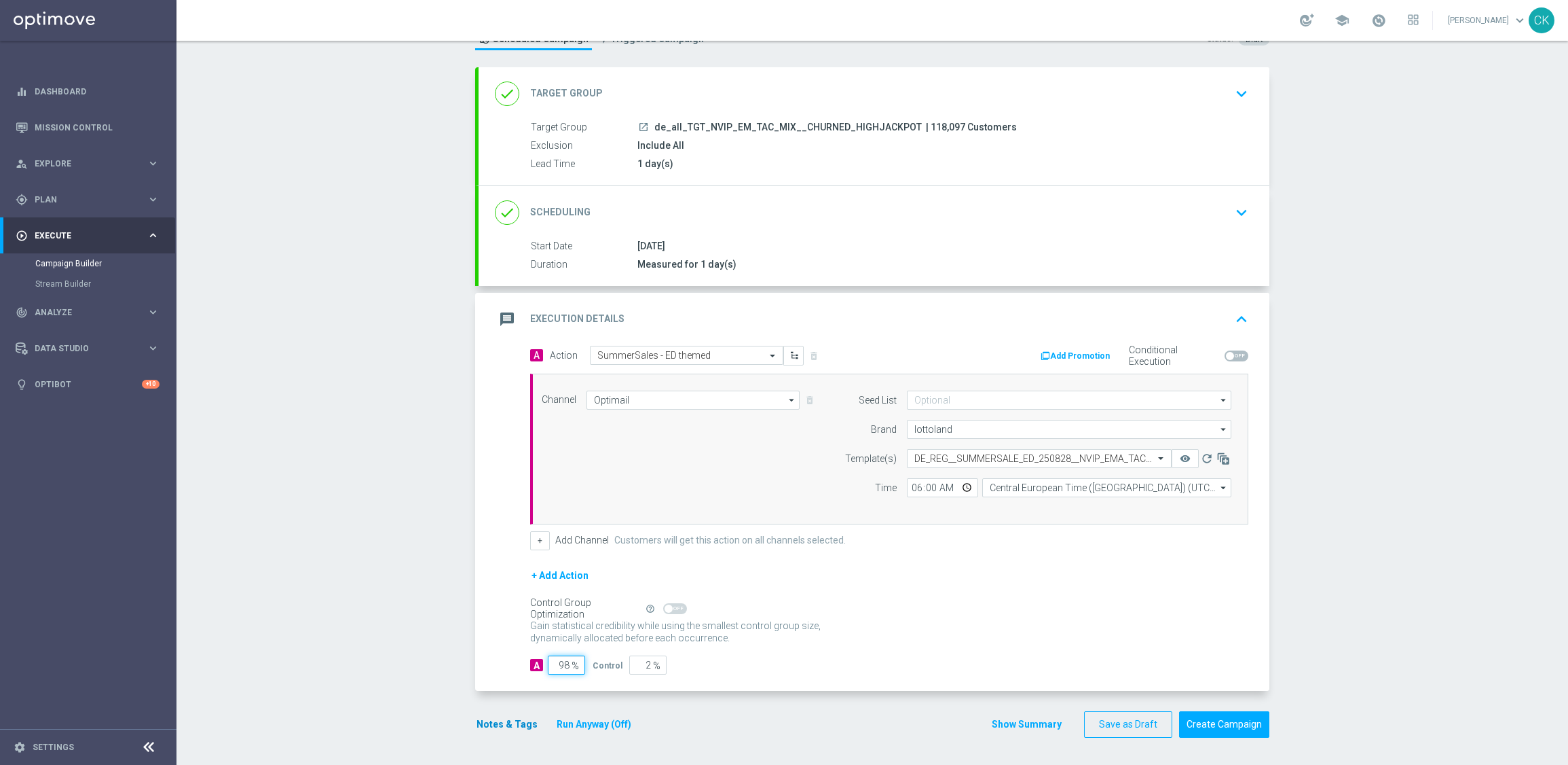
type input "98"
click at [497, 717] on button "Notes & Tags" at bounding box center [507, 724] width 64 height 17
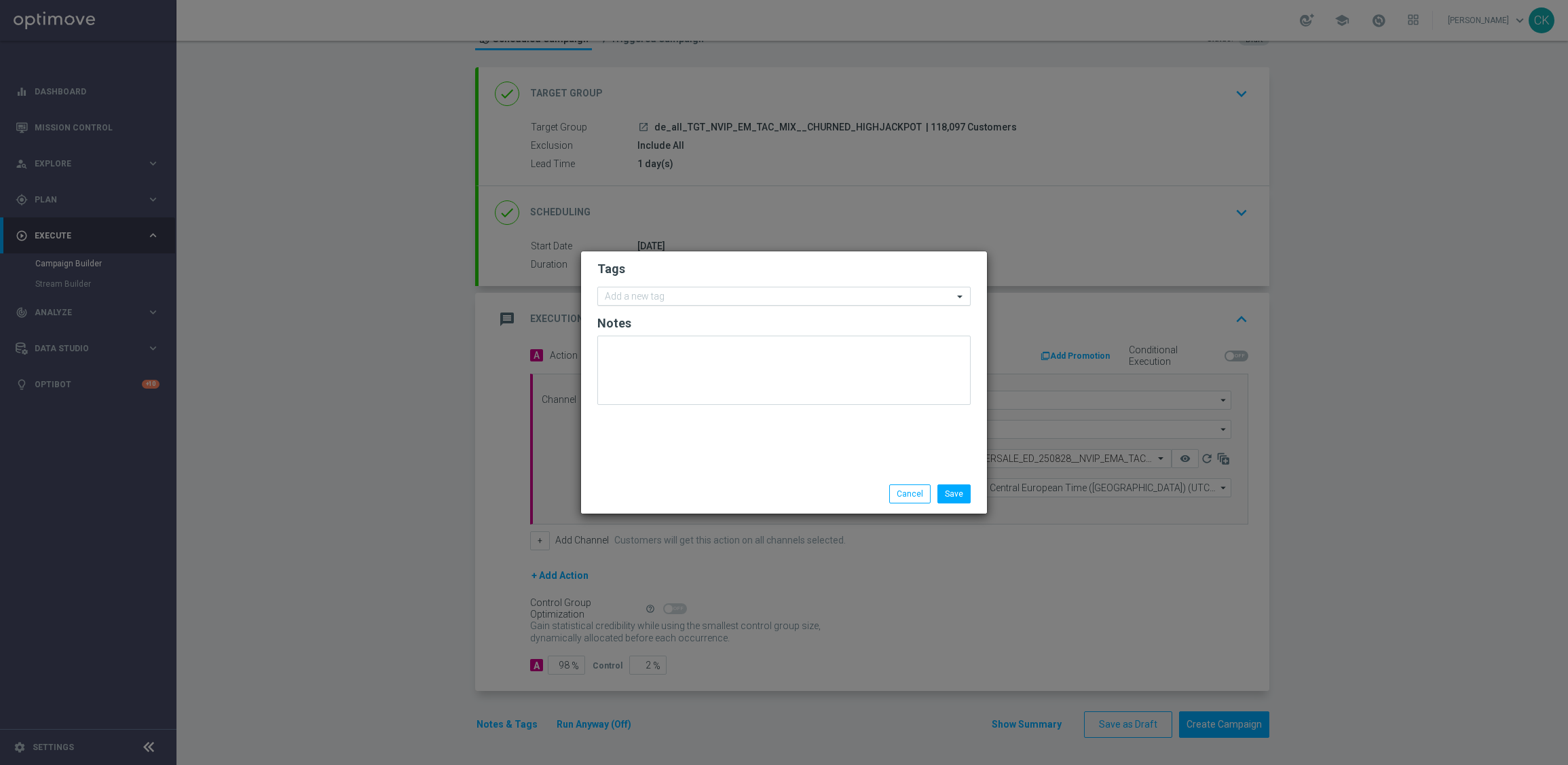
click at [669, 294] on input "text" at bounding box center [779, 298] width 348 height 12
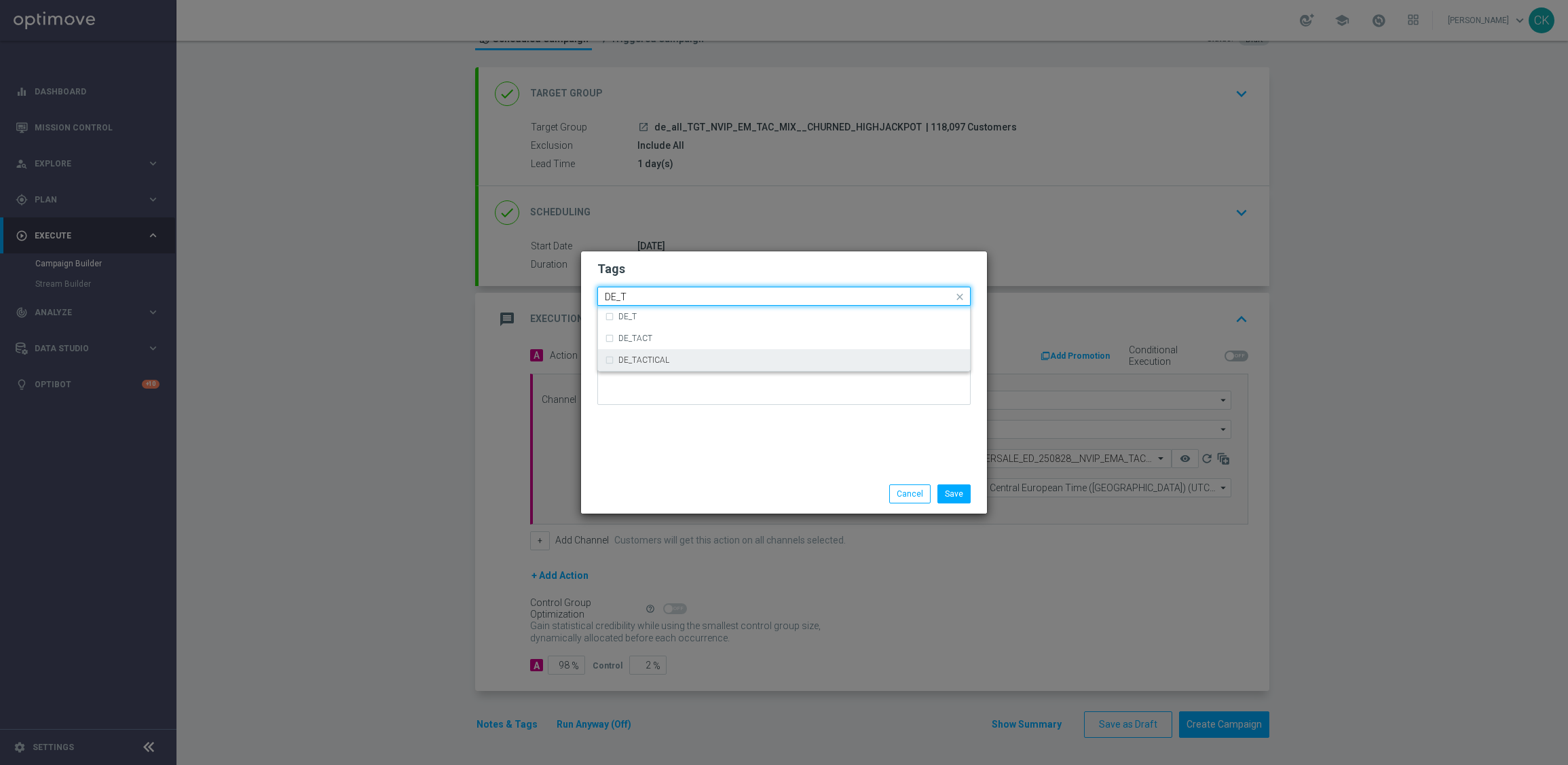
click at [703, 354] on div "DE_TACTICAL" at bounding box center [784, 360] width 359 height 22
type input "DE_T"
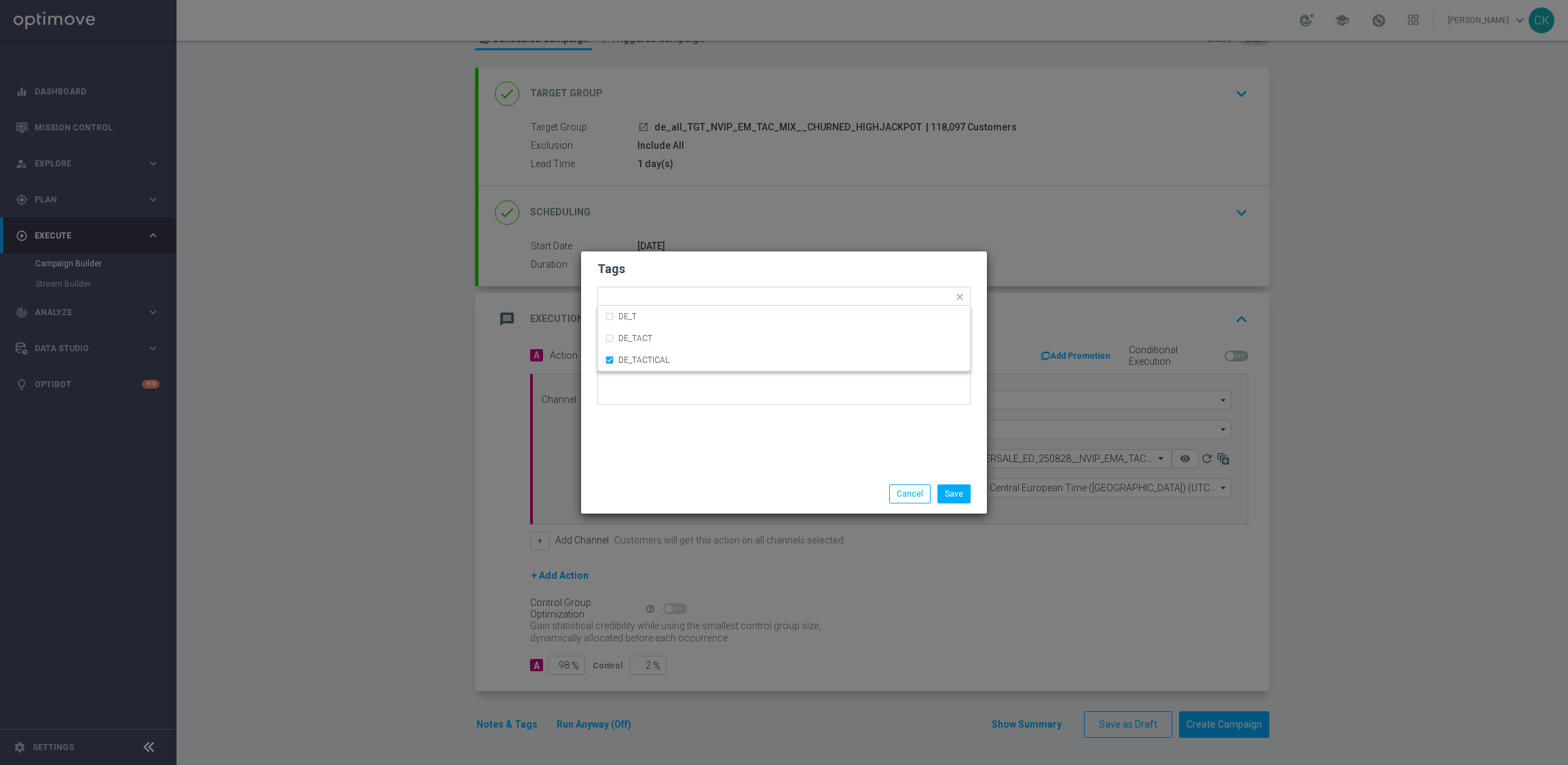
click at [695, 453] on div "Tags Quick find × DE_TACTICAL DE_T DE_TACT DE_TACTICAL Notes" at bounding box center [784, 363] width 406 height 223
click at [966, 490] on button "Save" at bounding box center [954, 493] width 34 height 19
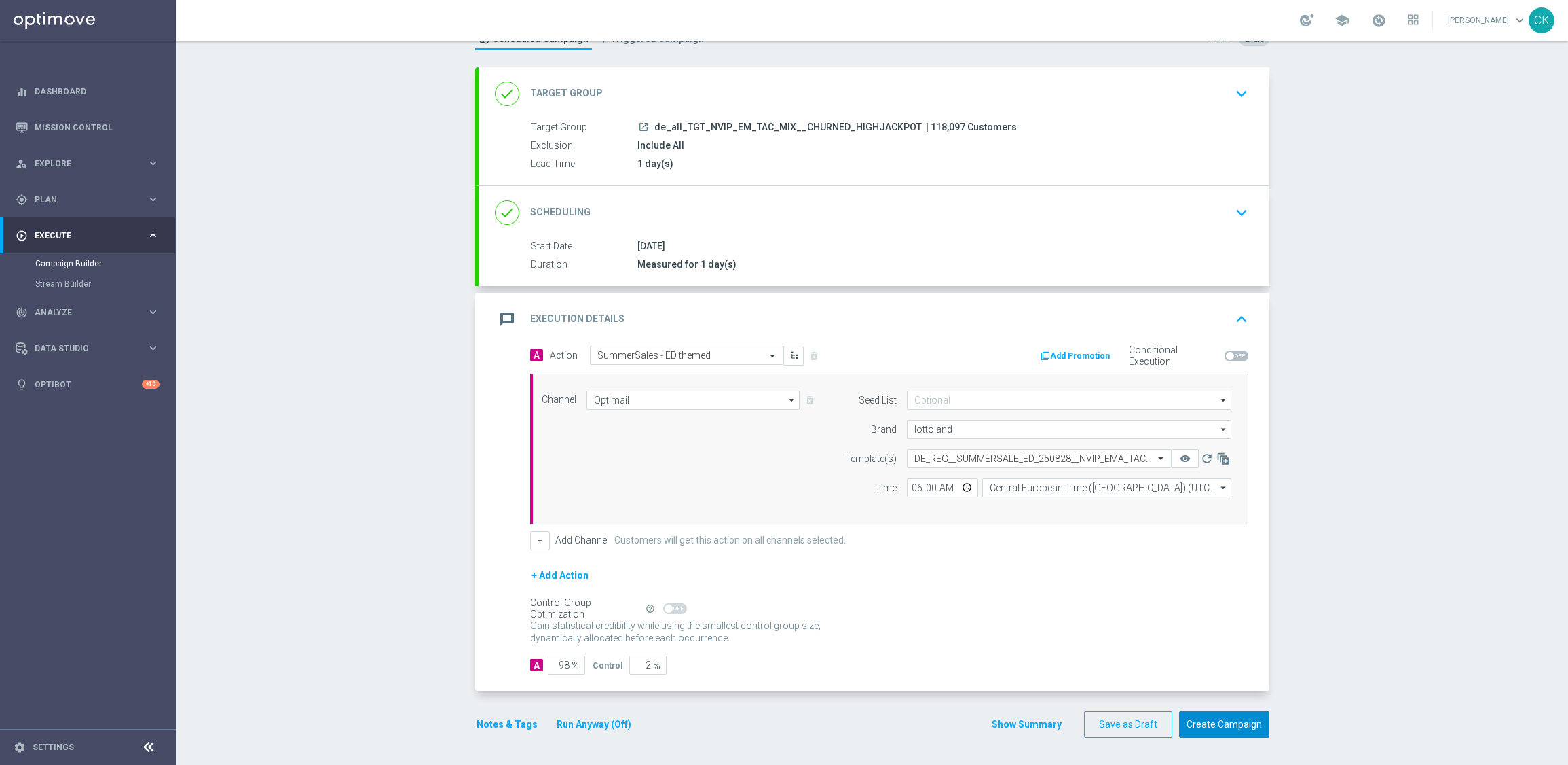
click at [1234, 717] on button "Create Campaign" at bounding box center [1225, 724] width 91 height 27
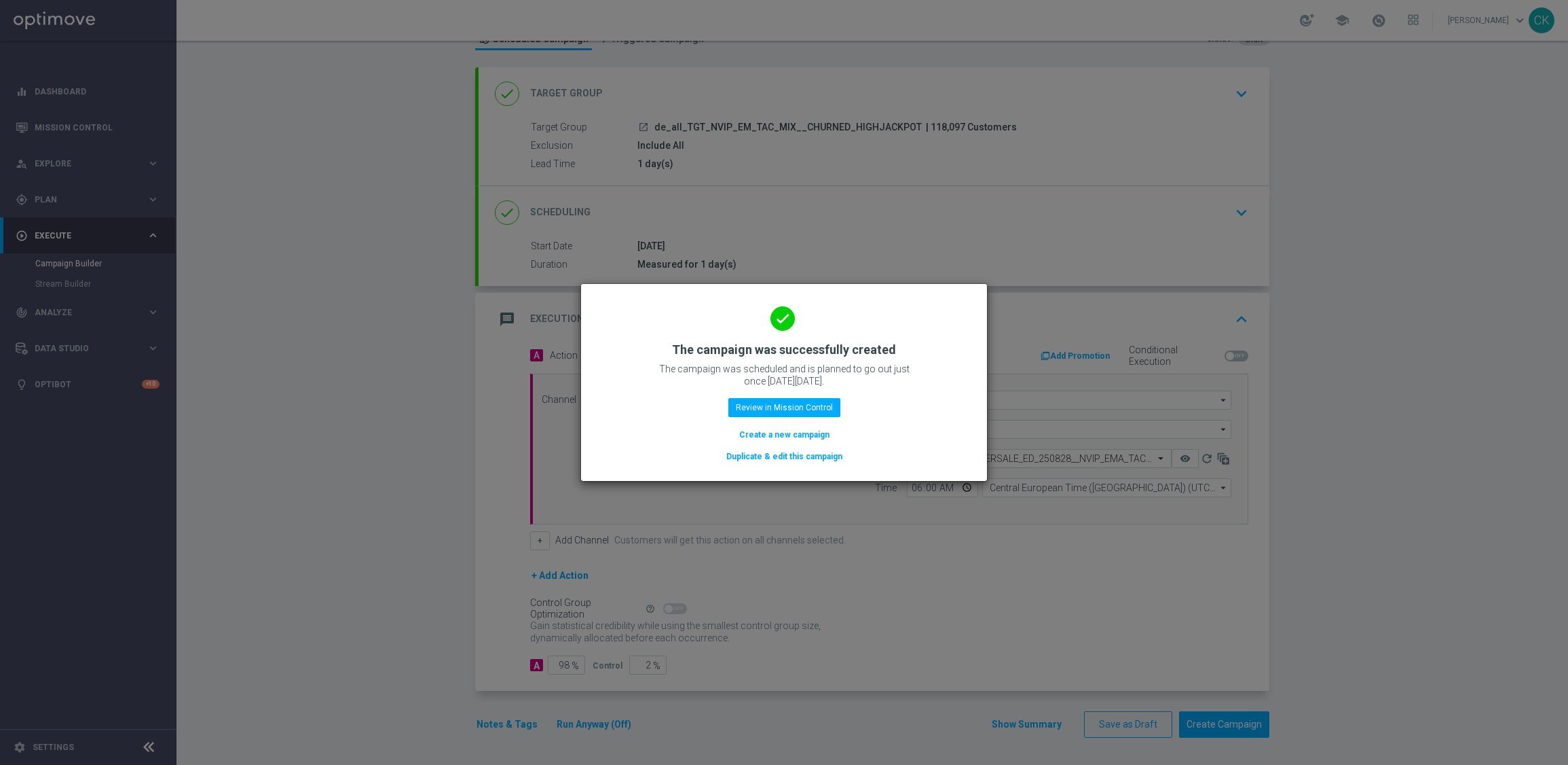
click at [782, 431] on button "Create a new campaign" at bounding box center [784, 434] width 93 height 15
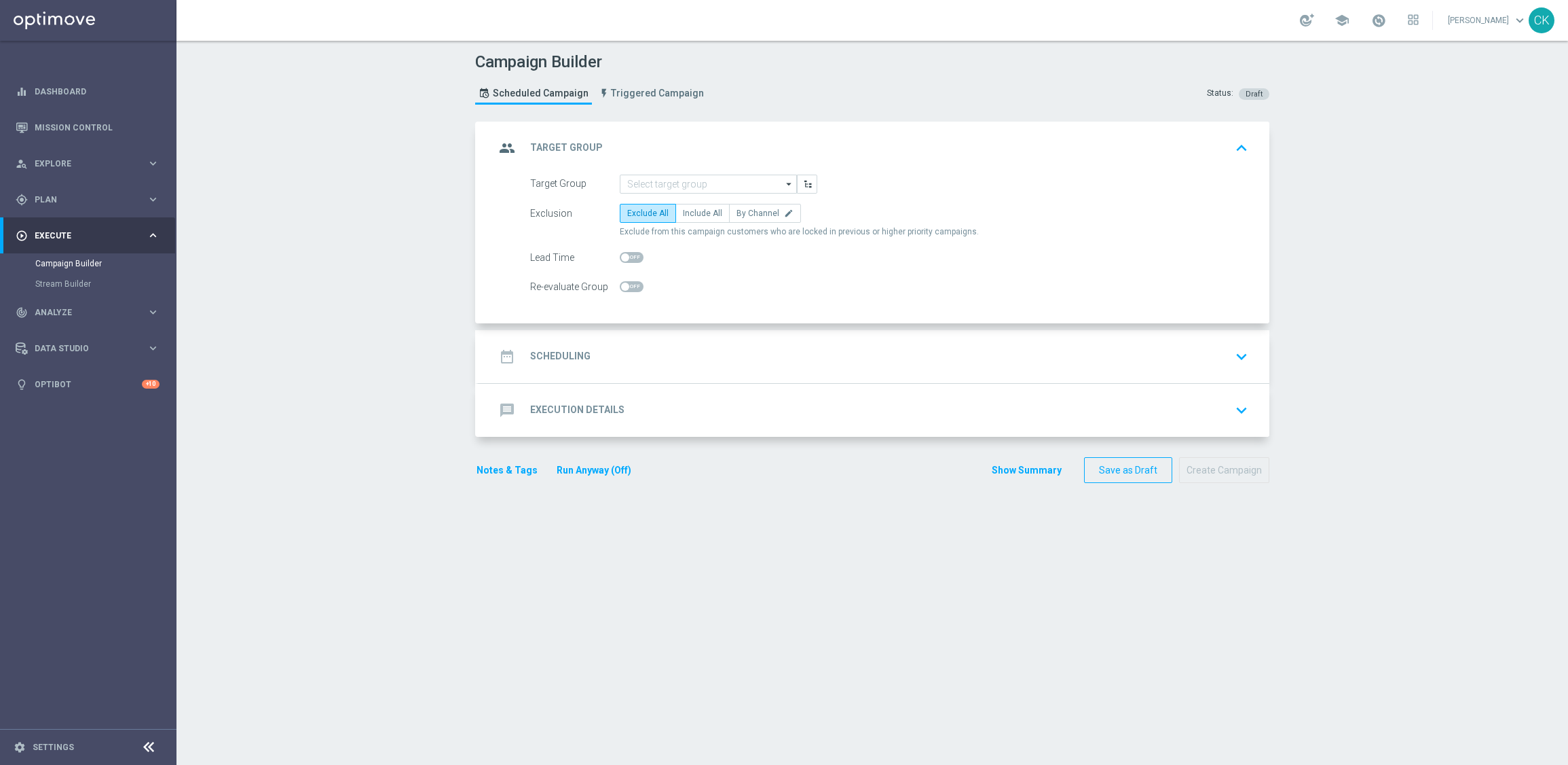
scroll to position [0, 0]
click at [681, 182] on input at bounding box center [709, 183] width 177 height 19
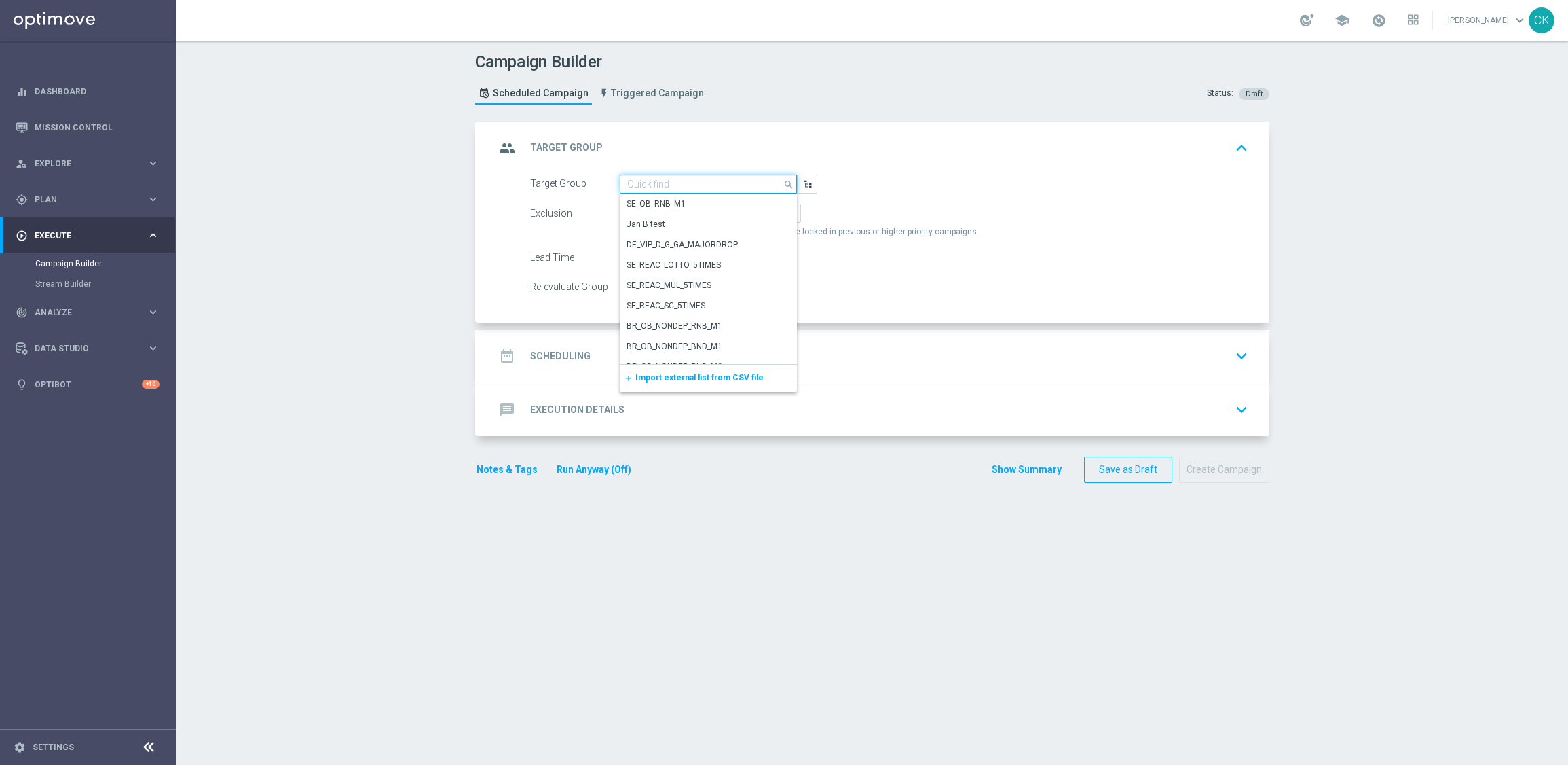
paste input "de_TGT_NVIP_EM_TAC_MIX__ACTIVE_ALL_HIGHJACKPOT"
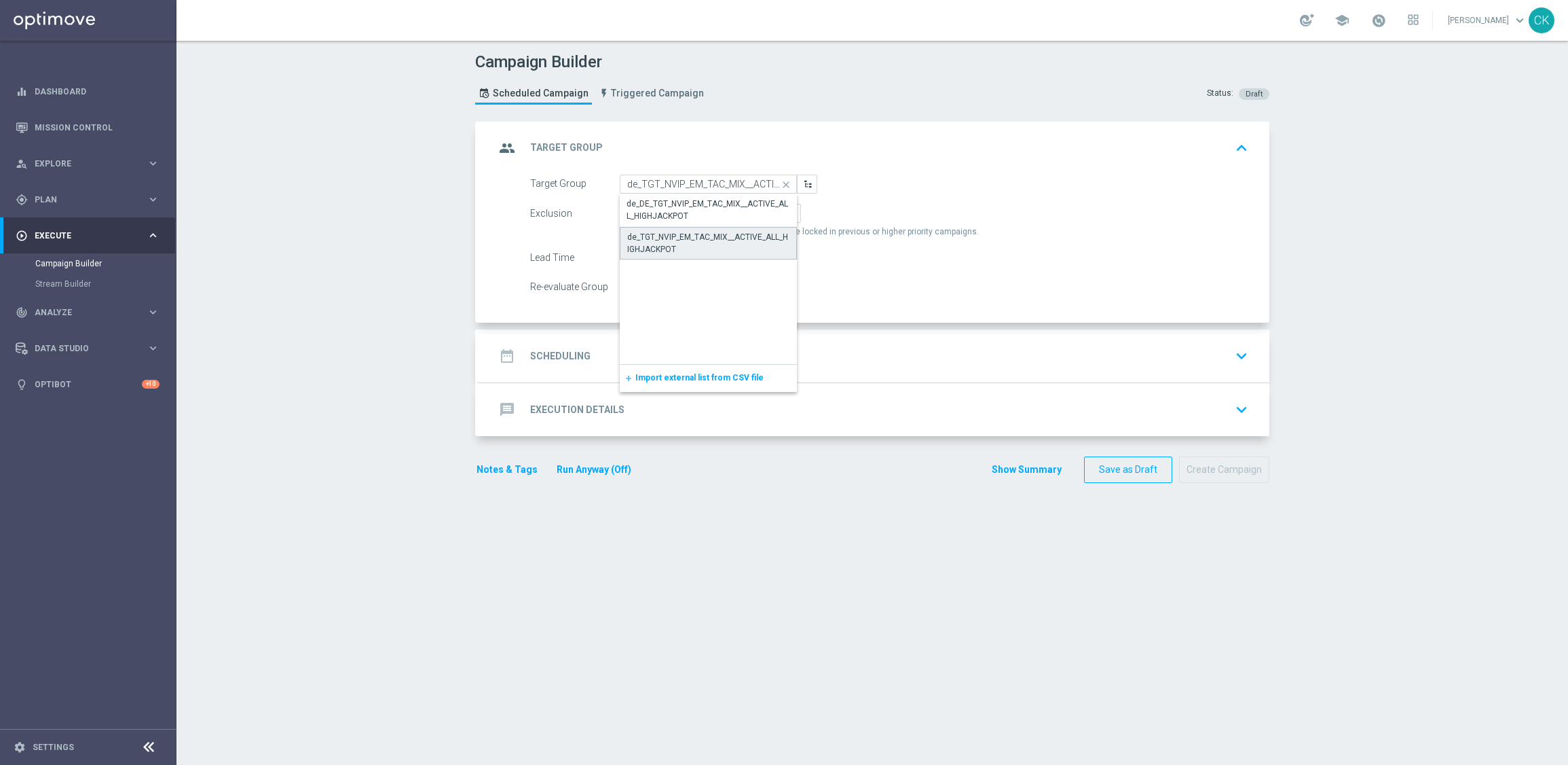
click at [671, 247] on div "de_TGT_NVIP_EM_TAC_MIX__ACTIVE_ALL_HIGHJACKPOT" at bounding box center [709, 243] width 163 height 25
type input "de_TGT_NVIP_EM_TAC_MIX__ACTIVE_ALL_HIGHJACKPOT"
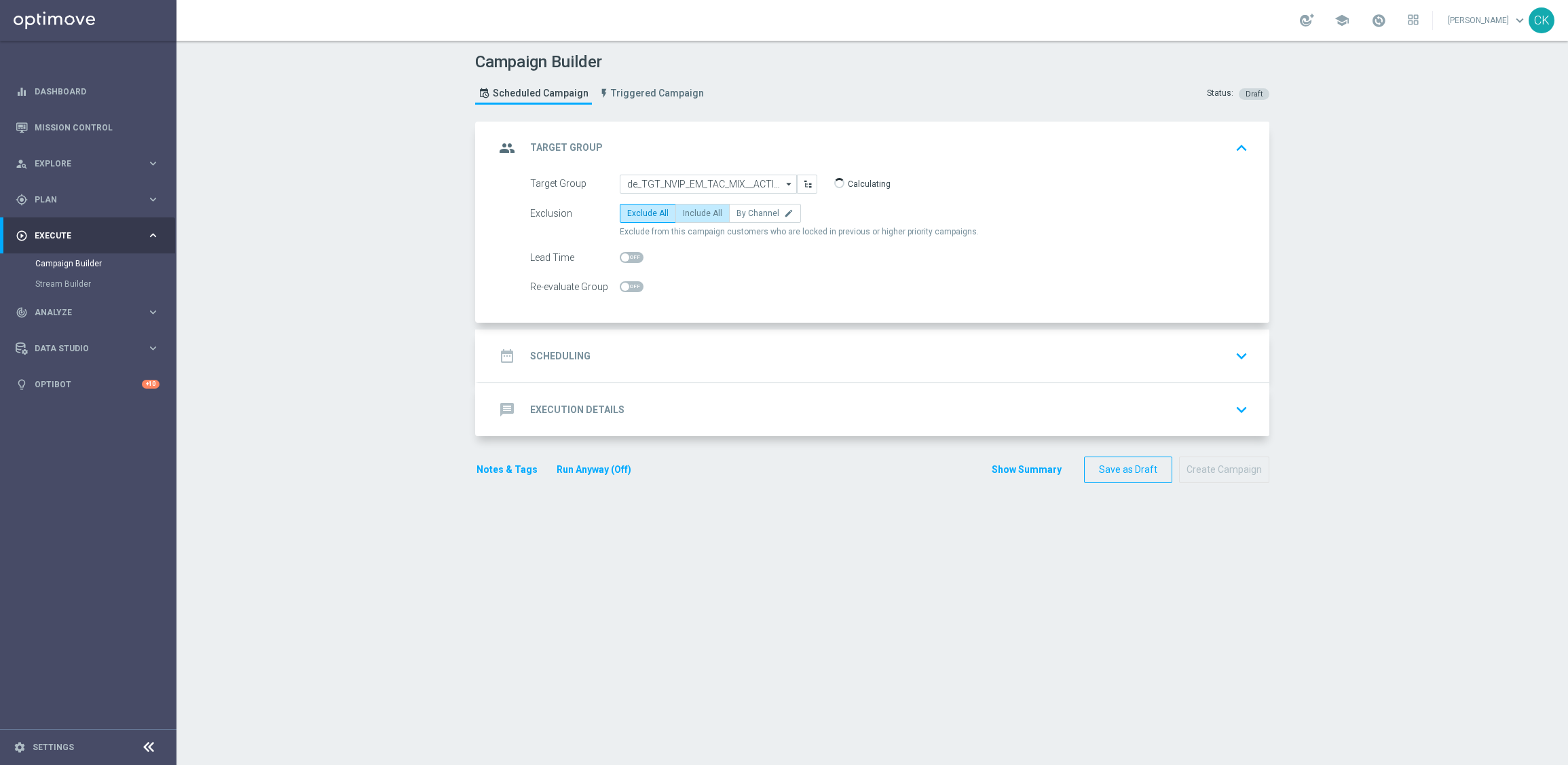
click at [683, 221] on label "Include All" at bounding box center [702, 213] width 54 height 19
click at [683, 220] on input "Include All" at bounding box center [687, 215] width 9 height 9
radio input "true"
click at [621, 261] on span at bounding box center [632, 257] width 24 height 11
click at [621, 261] on input "checkbox" at bounding box center [632, 257] width 24 height 11
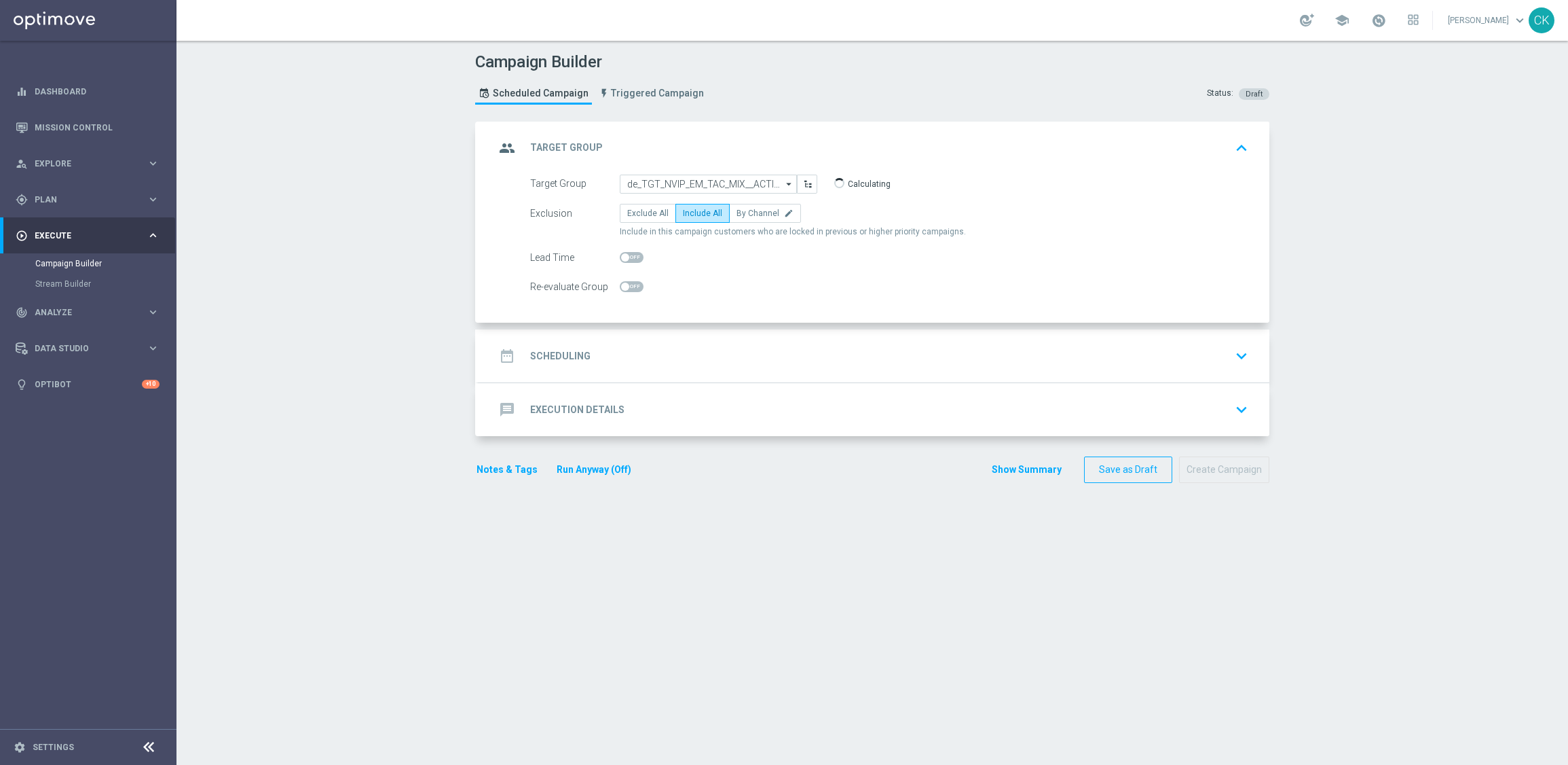
checkbox input "true"
click at [583, 357] on div "date_range Scheduling keyboard_arrow_down" at bounding box center [874, 356] width 759 height 26
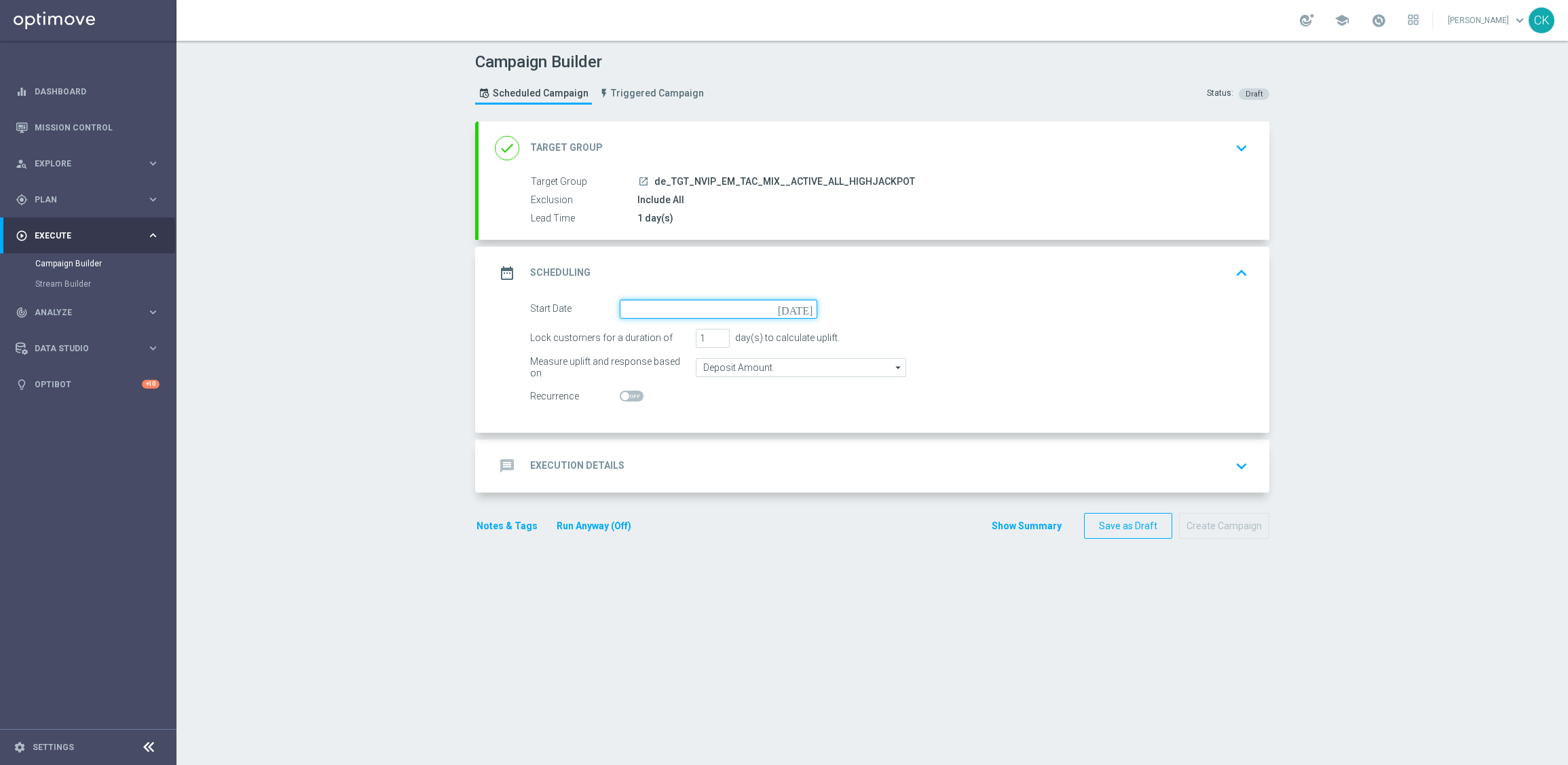
click at [705, 300] on input at bounding box center [718, 309] width 197 height 19
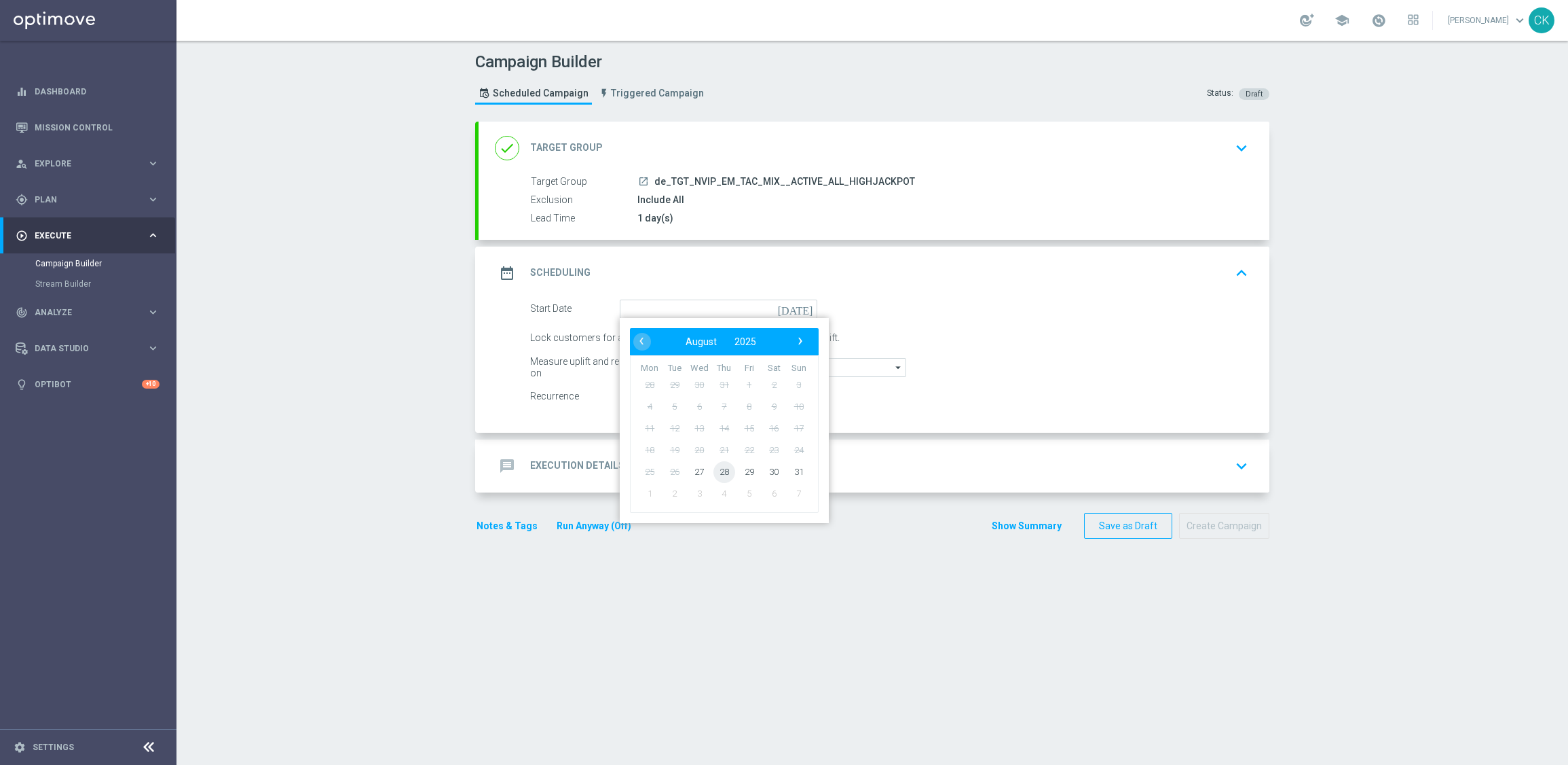
click at [716, 462] on span "28" at bounding box center [724, 471] width 22 height 22
type input "[DATE]"
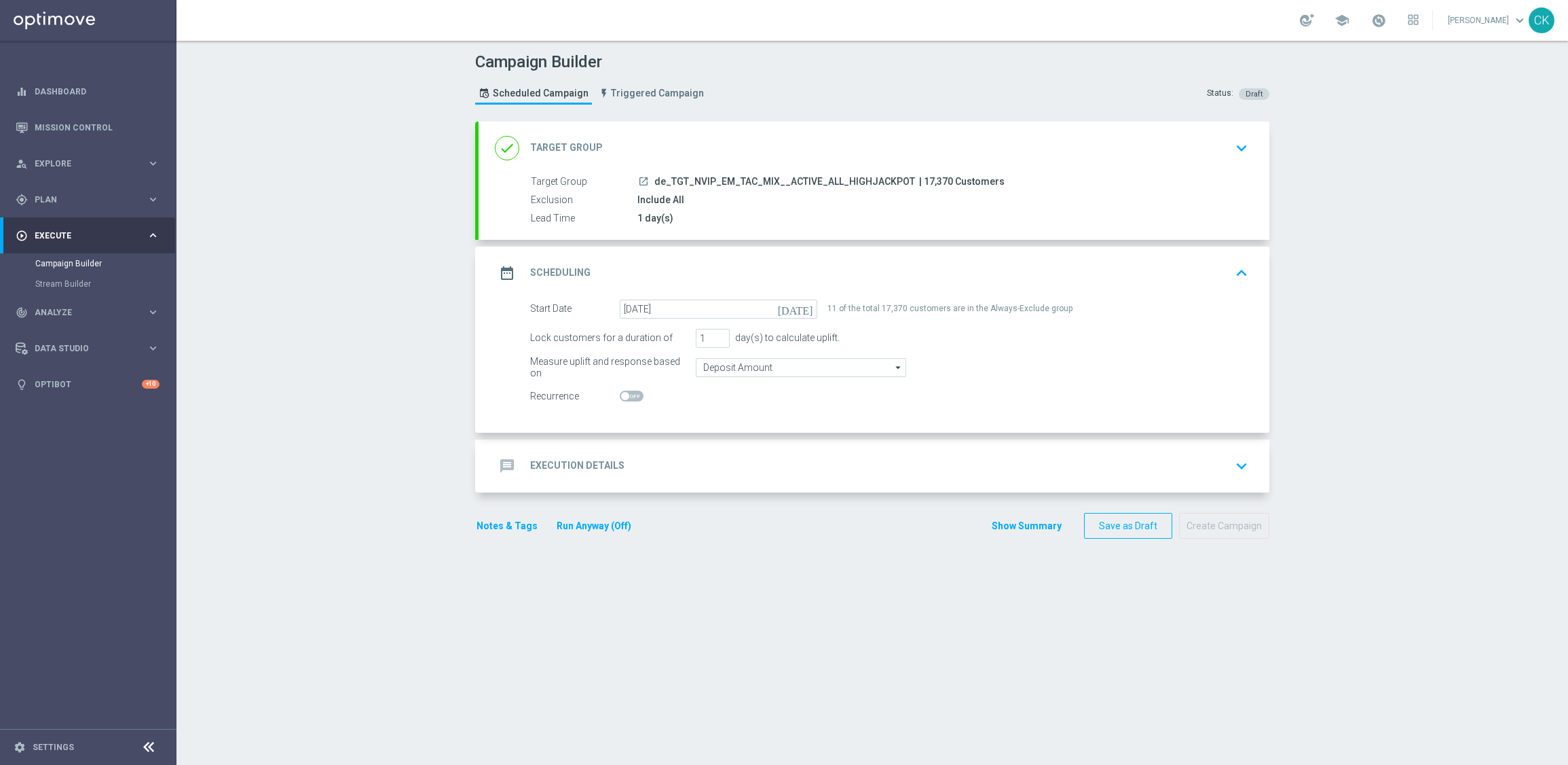
click at [564, 460] on h2 "Execution Details" at bounding box center [578, 465] width 95 height 13
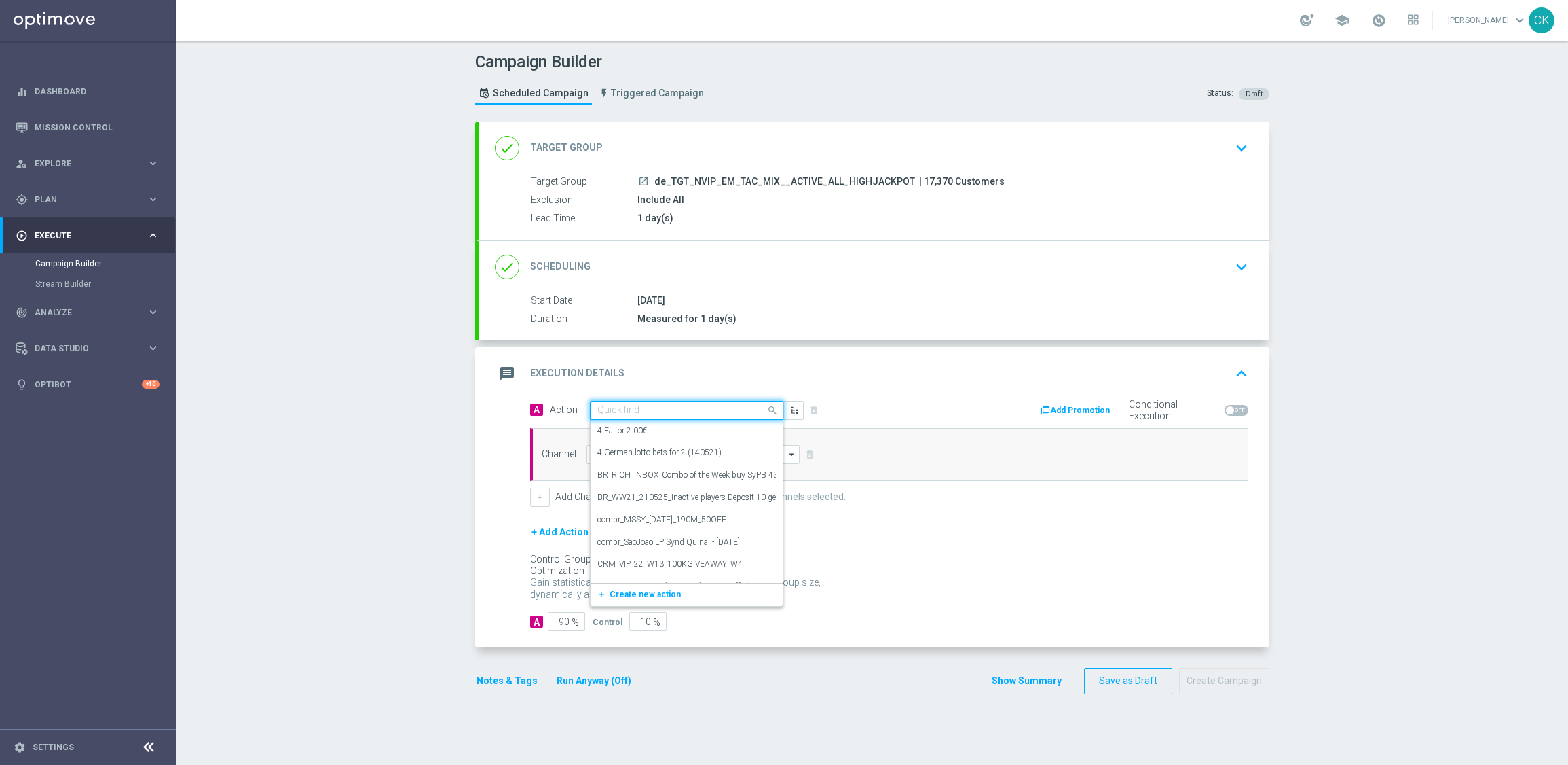
click at [672, 406] on input "text" at bounding box center [673, 411] width 152 height 12
paste input "SummerSales - ED themed"
type input "SummerSales - ED themed"
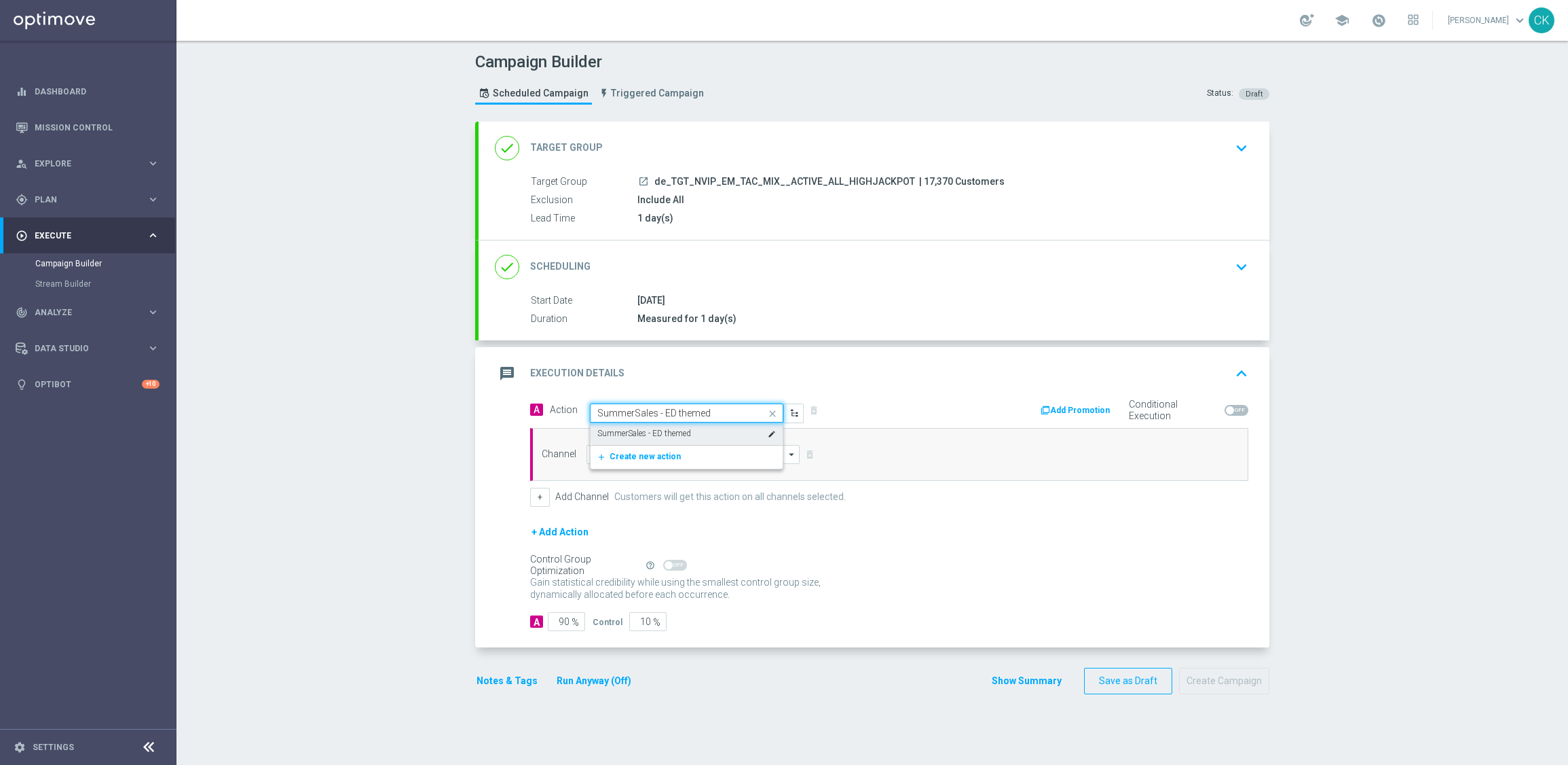
click at [673, 425] on div "SummerSales - ED themed edit" at bounding box center [686, 433] width 178 height 23
click at [673, 445] on input at bounding box center [693, 453] width 213 height 19
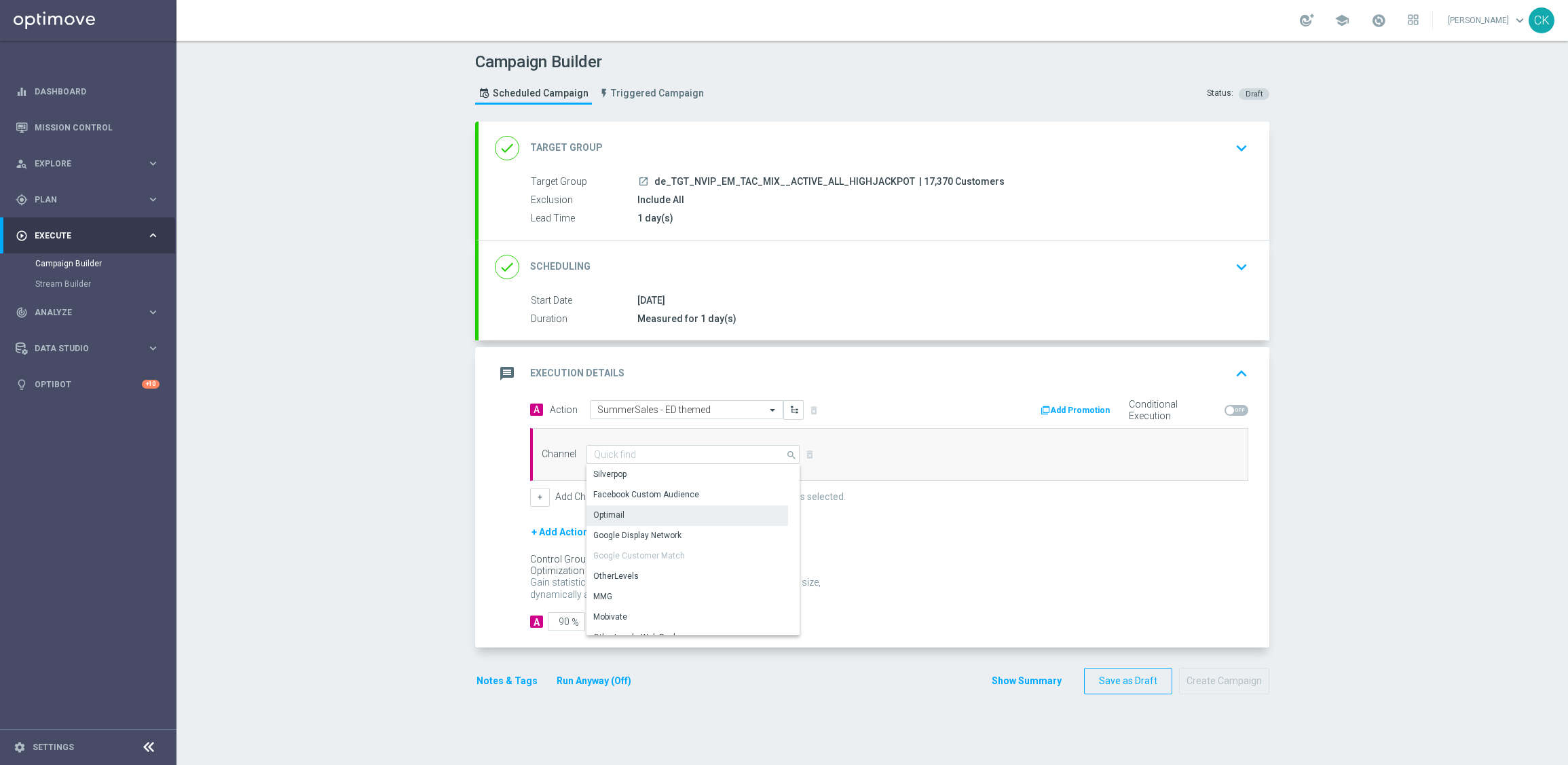
click at [661, 515] on div "Optimail" at bounding box center [687, 515] width 202 height 19
type input "Optimail"
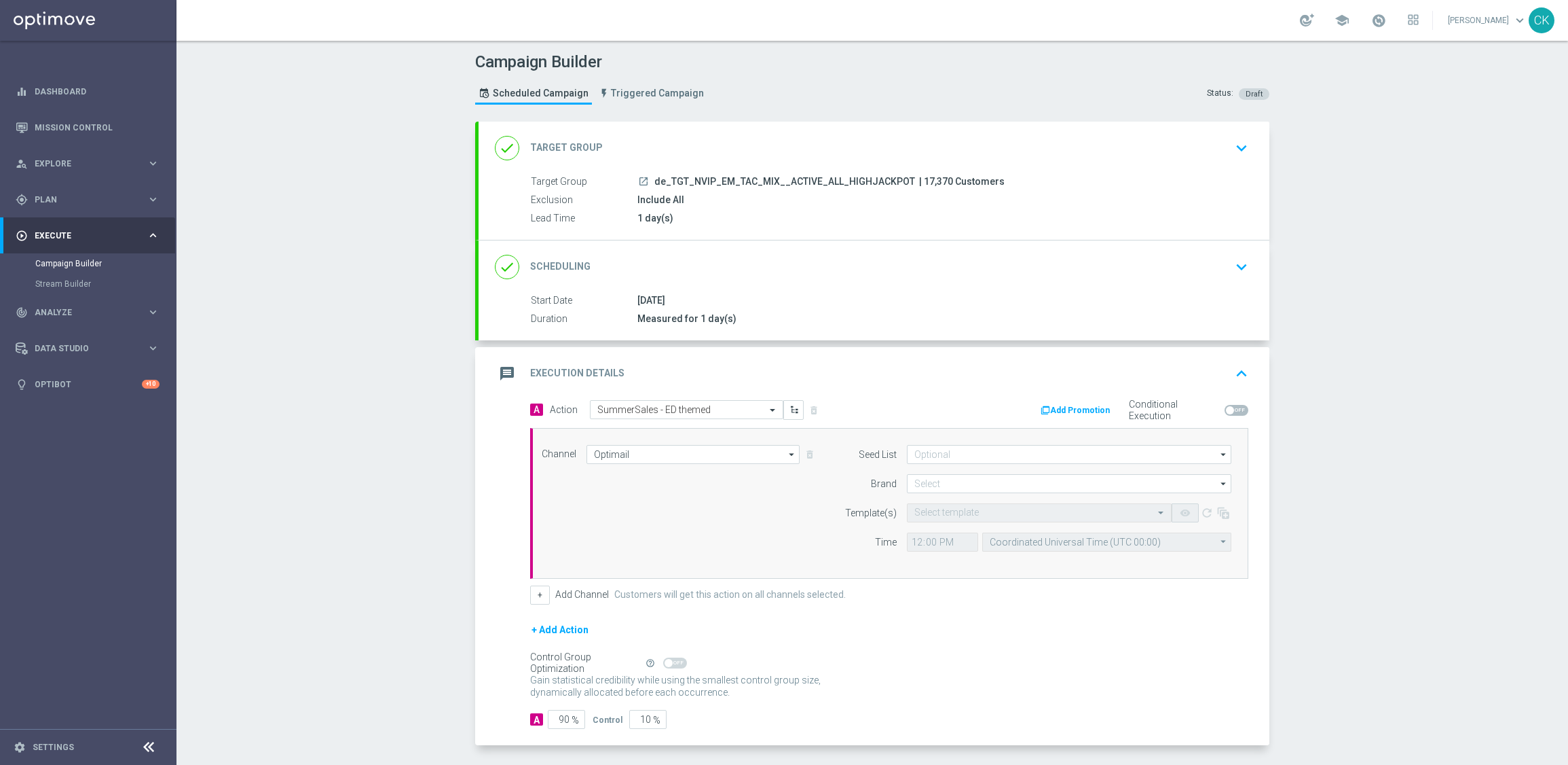
scroll to position [55, 0]
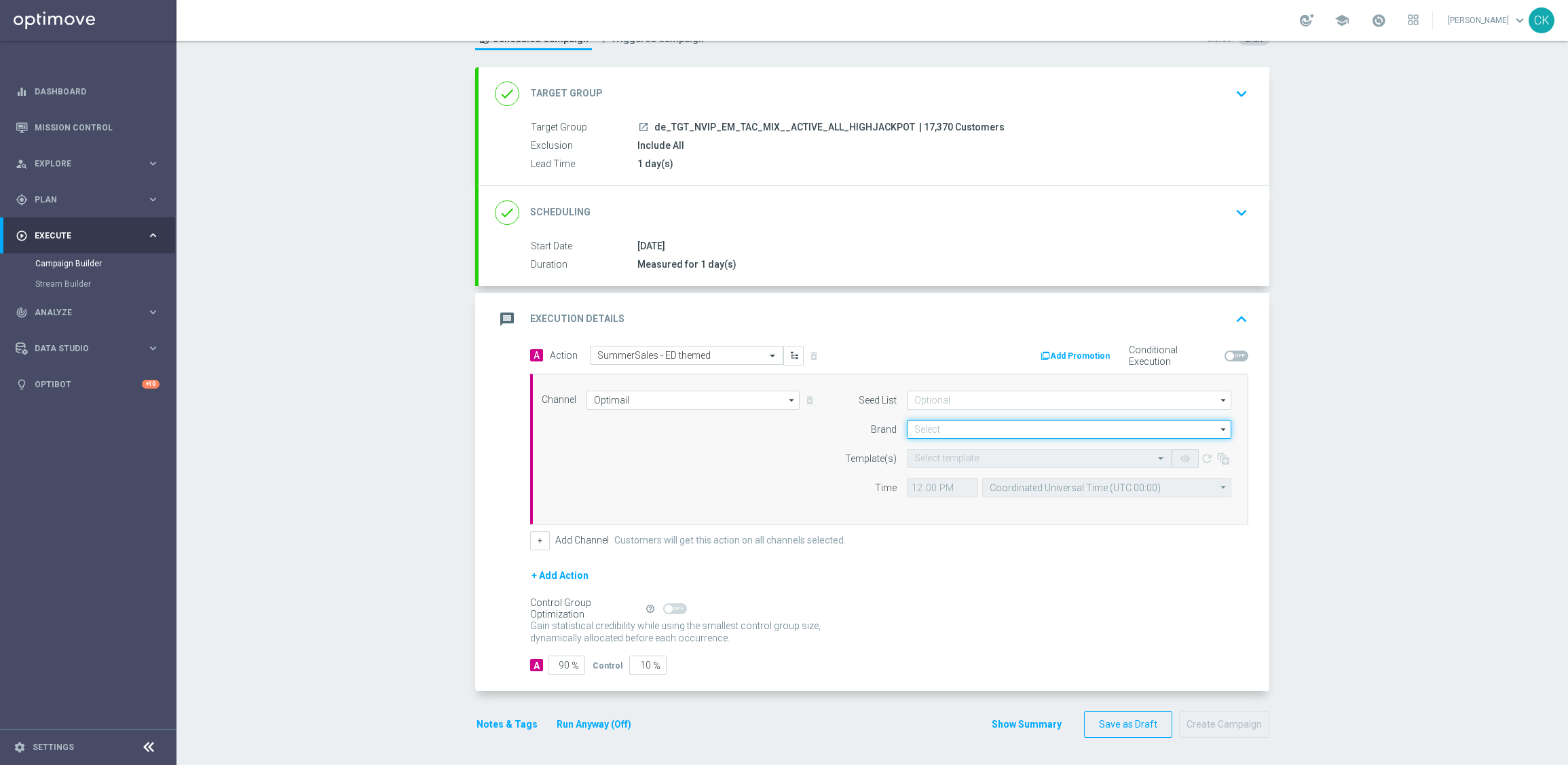
click at [928, 427] on input at bounding box center [1068, 429] width 324 height 19
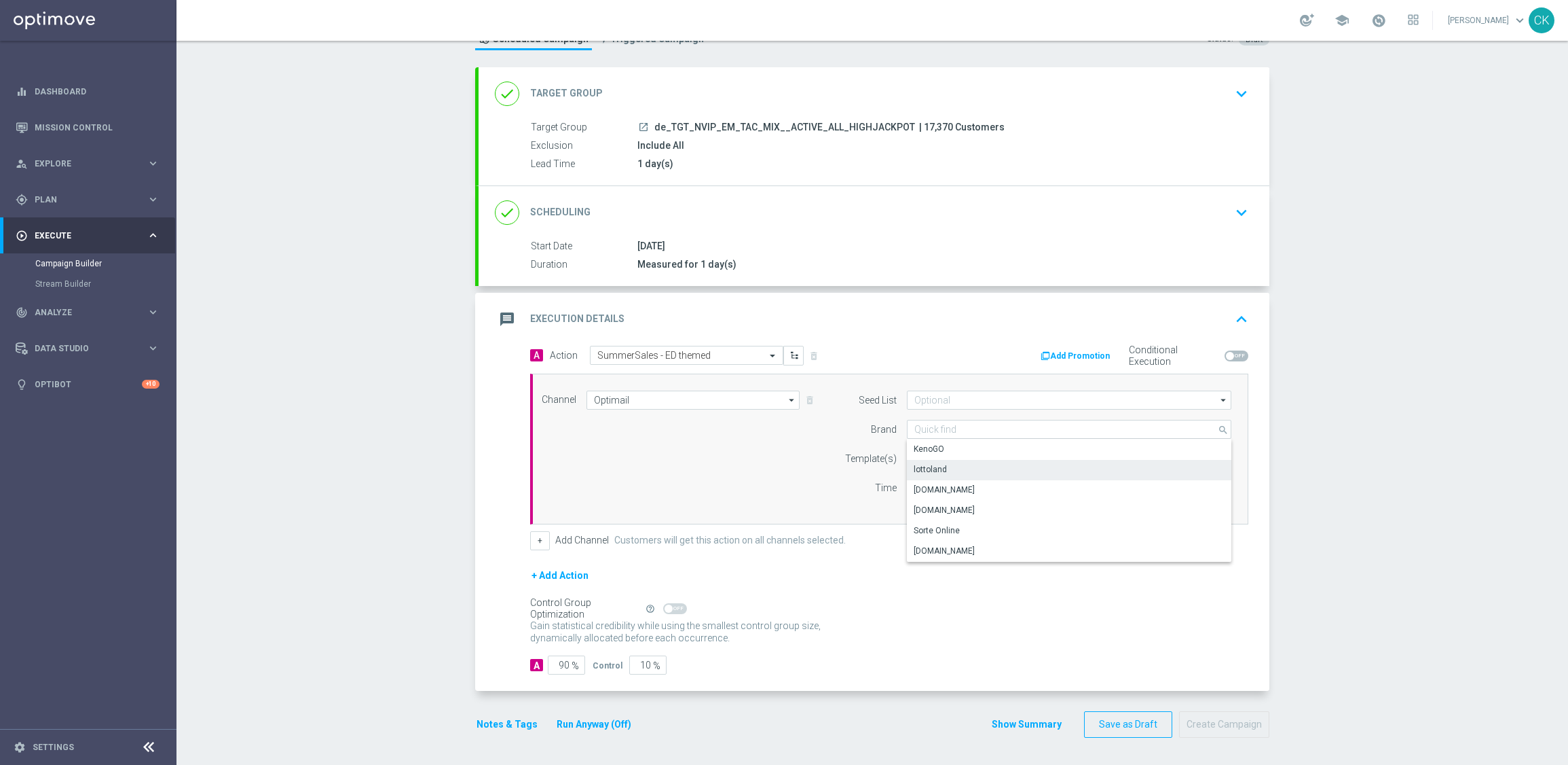
click at [936, 465] on div "lottoland" at bounding box center [930, 469] width 34 height 12
type input "lottoland"
click at [929, 460] on input "text" at bounding box center [1026, 458] width 223 height 12
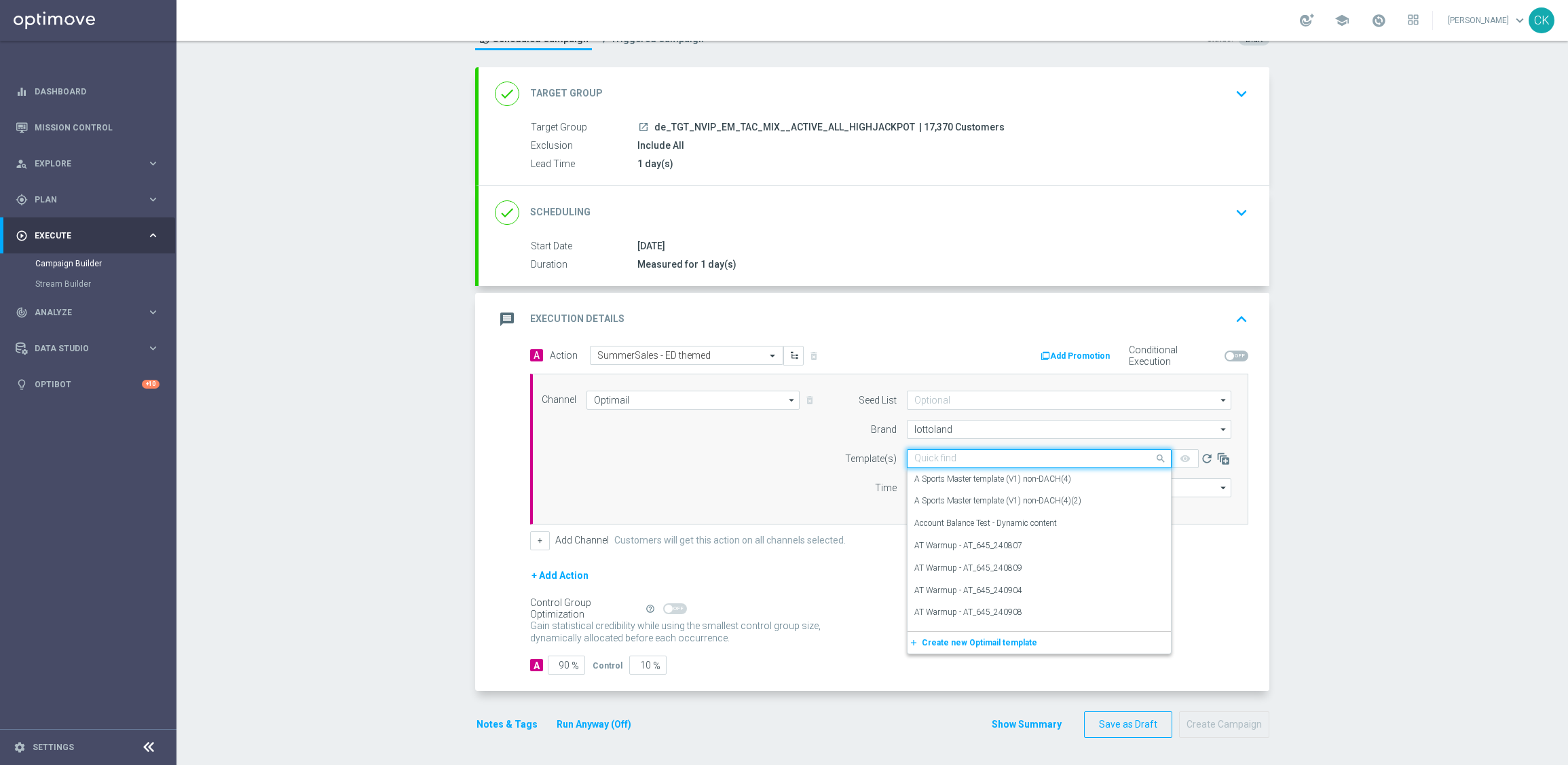
paste input "DE_INT__SUMMERSALE_ED_250828__NVIP_EMA_TAC_MIX"
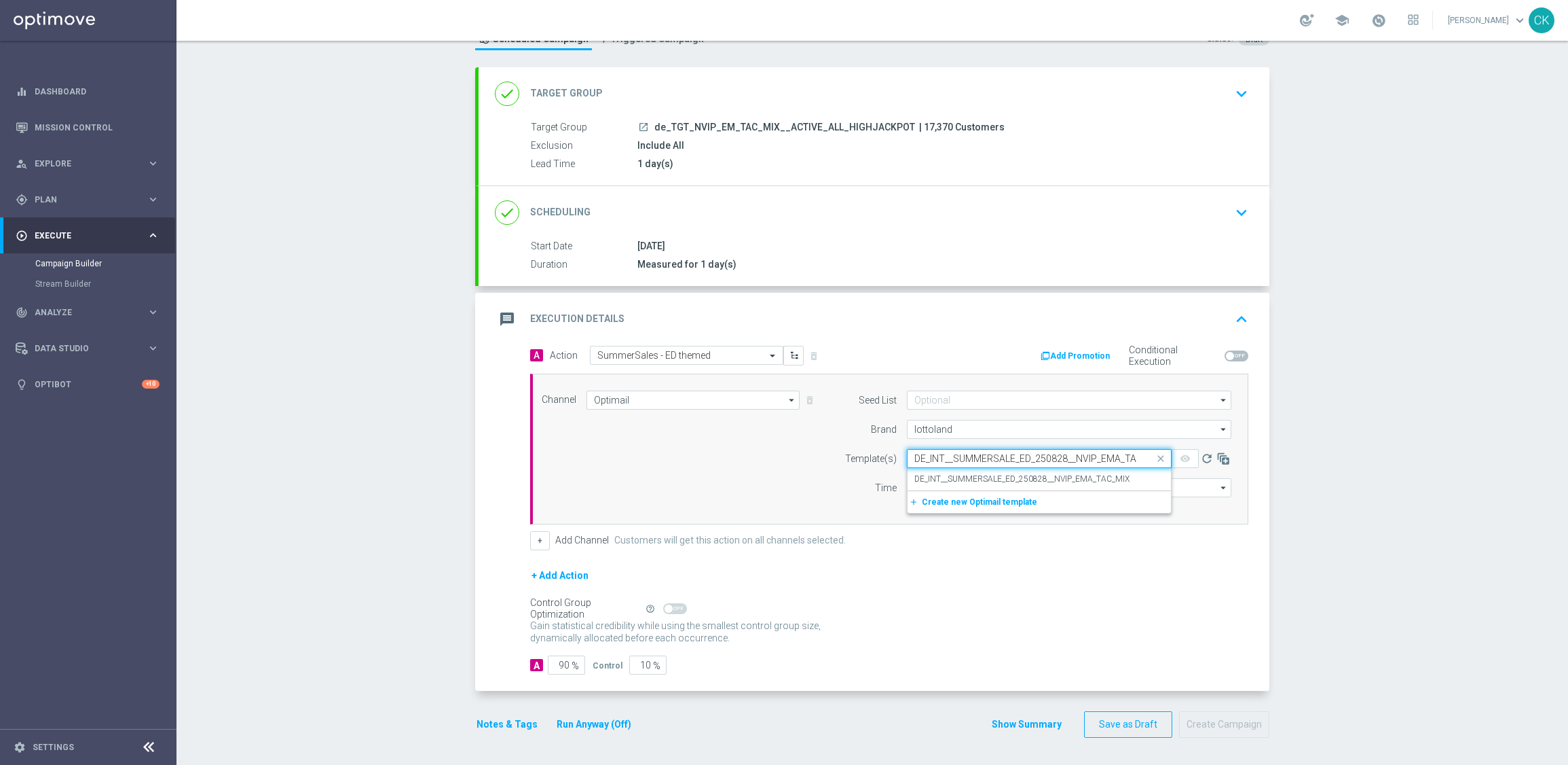
scroll to position [0, 25]
click at [929, 473] on label "DE_INT__SUMMERSALE_ED_250828__NVIP_EMA_TAC_MIX" at bounding box center [1022, 479] width 215 height 12
type input "DE_INT__SUMMERSALE_ED_250828__NVIP_EMA_TAC_MIX"
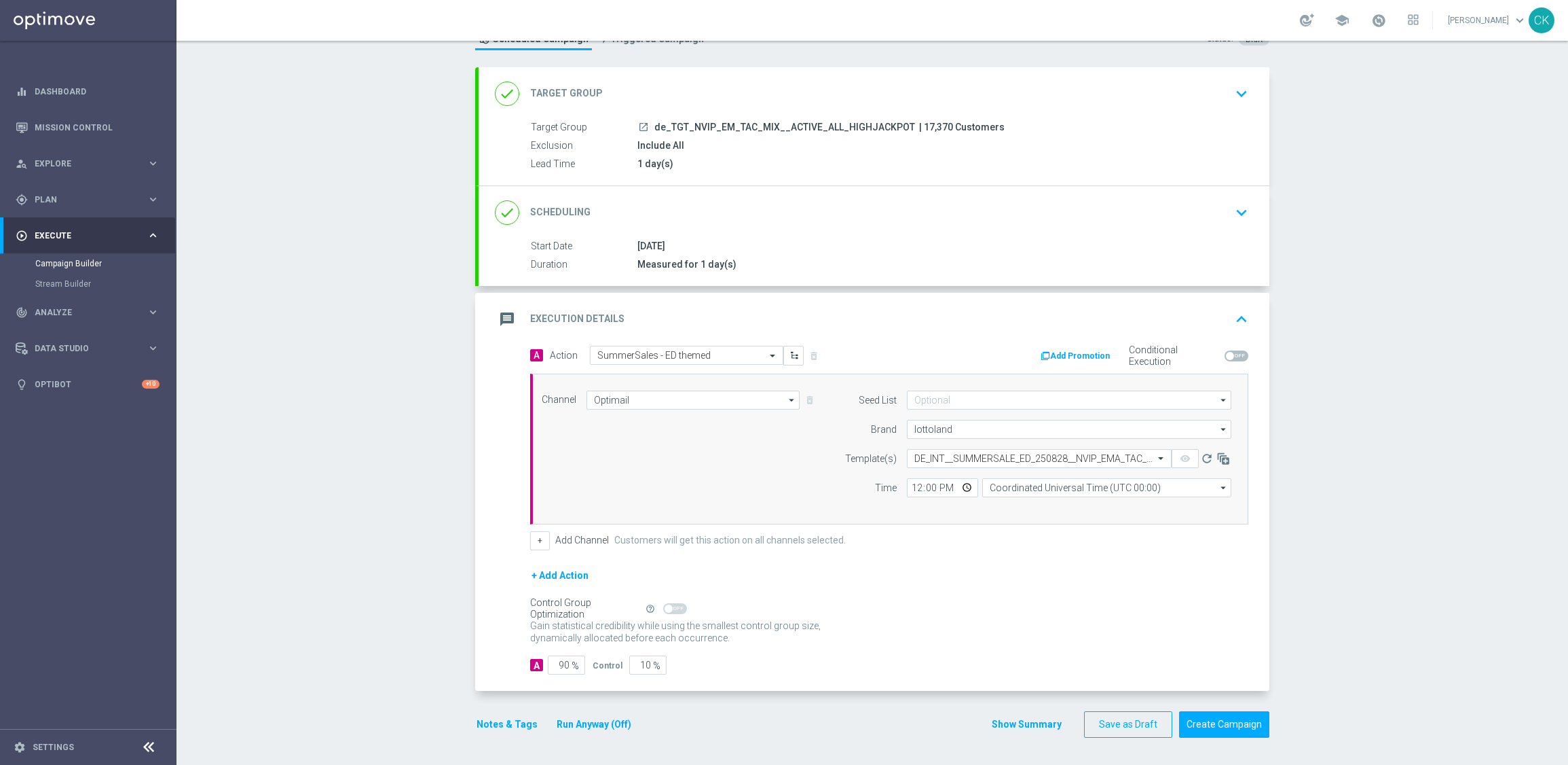
scroll to position [0, 0]
click at [908, 484] on input "12:00" at bounding box center [942, 487] width 71 height 19
type input "06:00"
click at [1090, 483] on input "Coordinated Universal Time (UTC 00:00)" at bounding box center [1107, 487] width 249 height 19
click at [1071, 510] on div "Central European Time ([GEOGRAPHIC_DATA]) (UTC +02:00)" at bounding box center [1100, 508] width 222 height 12
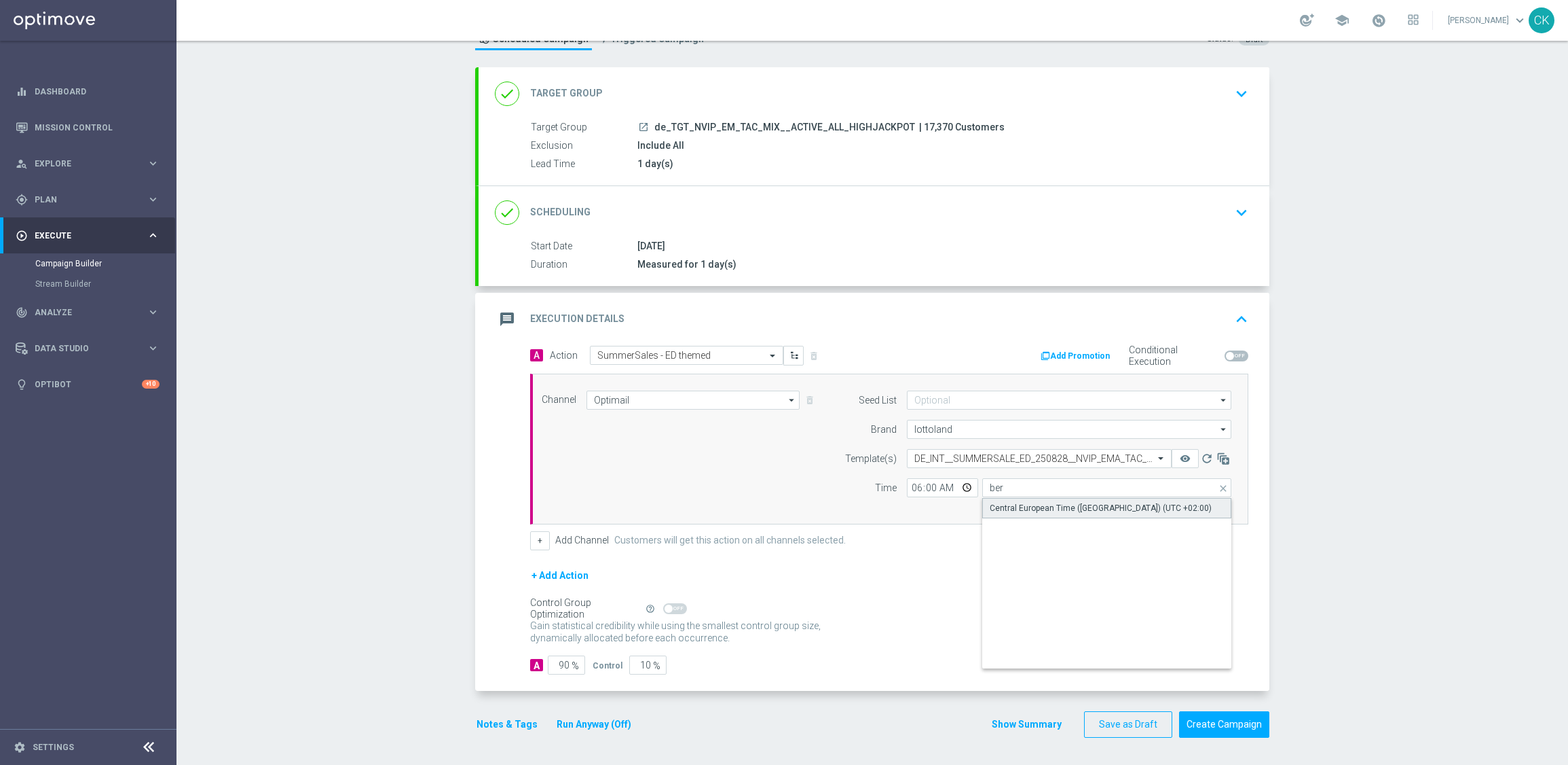
type input "Central European Time ([GEOGRAPHIC_DATA]) (UTC +02:00)"
click at [565, 662] on input "90" at bounding box center [567, 664] width 37 height 19
type input "9"
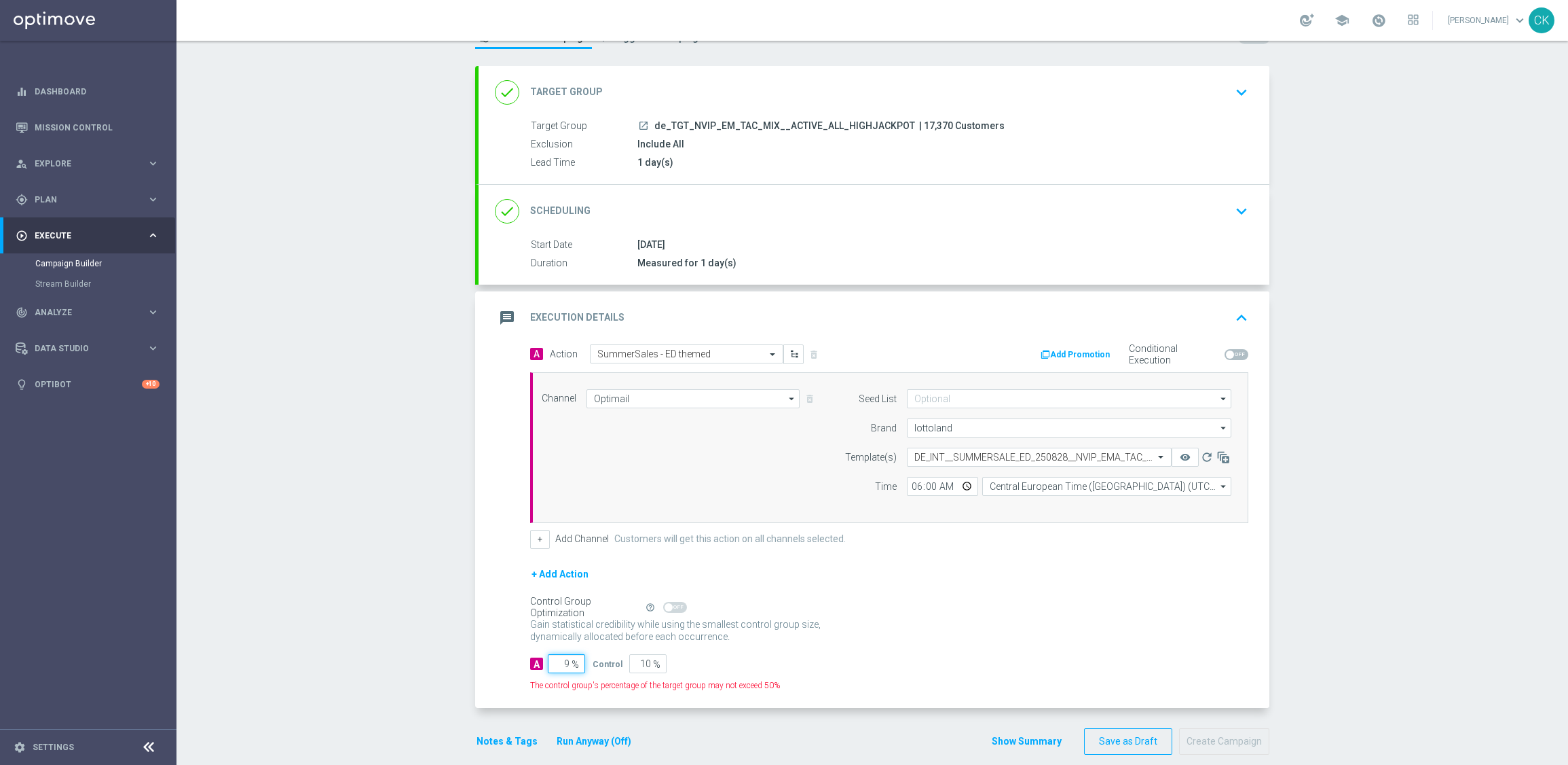
type input "91"
type input "98"
type input "2"
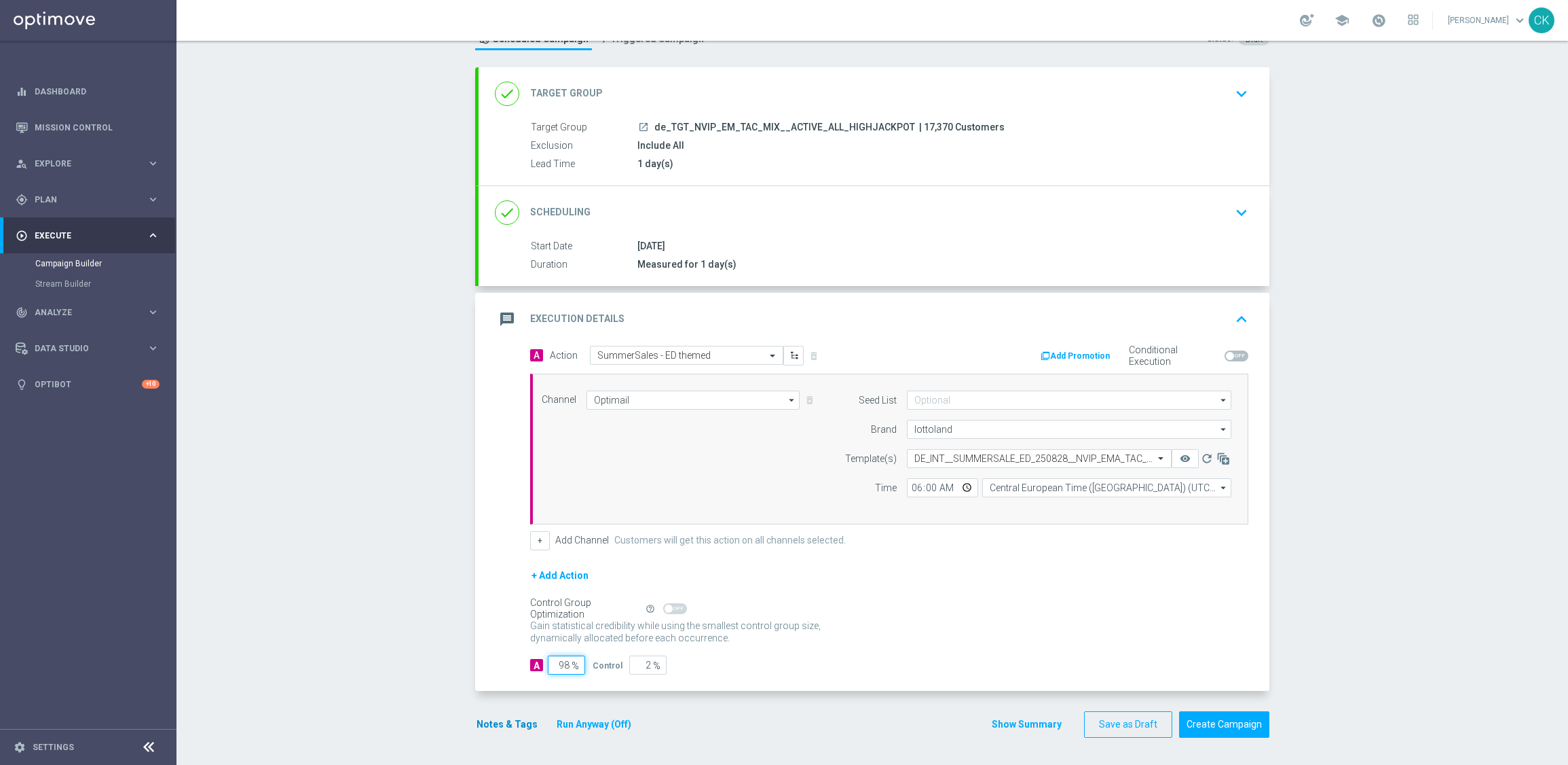
type input "98"
click at [501, 726] on button "Notes & Tags" at bounding box center [507, 724] width 64 height 17
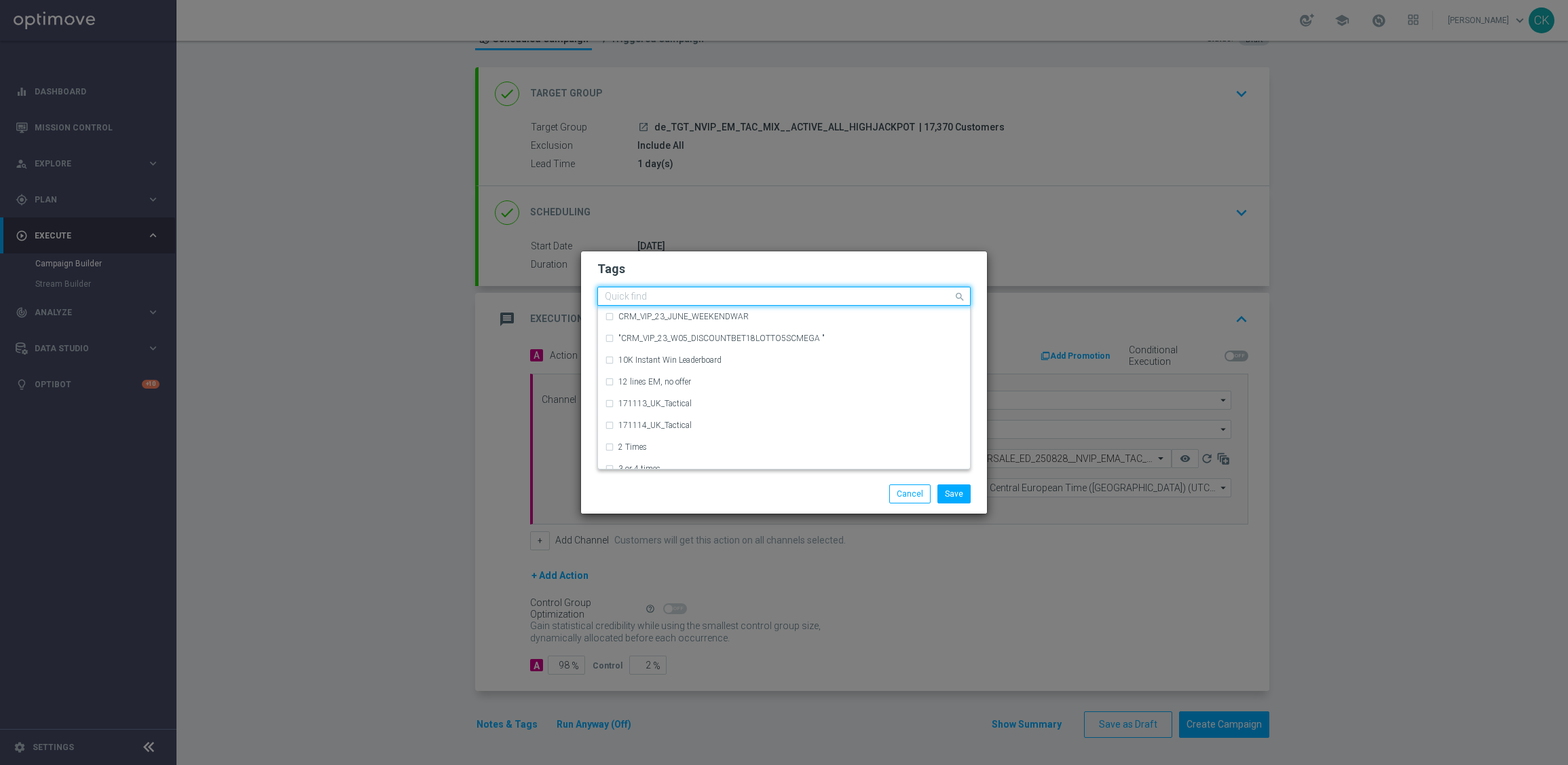
click at [654, 294] on input "text" at bounding box center [779, 298] width 348 height 12
click at [674, 357] on div "DE_TACTICAL" at bounding box center [791, 360] width 345 height 8
type input "DE_T"
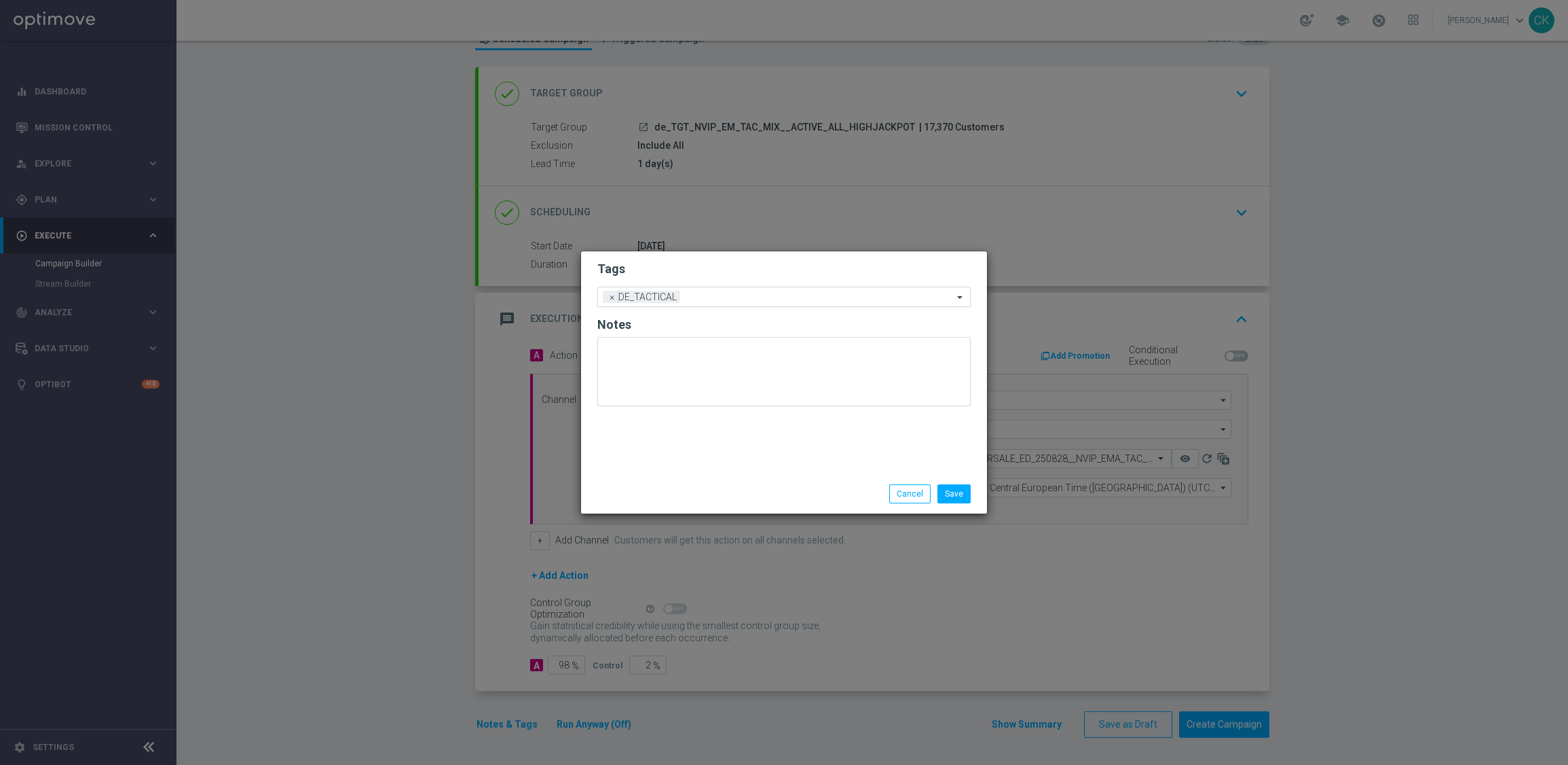
click at [674, 445] on div "Tags Add a new tag × DE_TACTICAL Notes" at bounding box center [784, 363] width 406 height 223
click at [950, 489] on button "Save" at bounding box center [954, 493] width 34 height 19
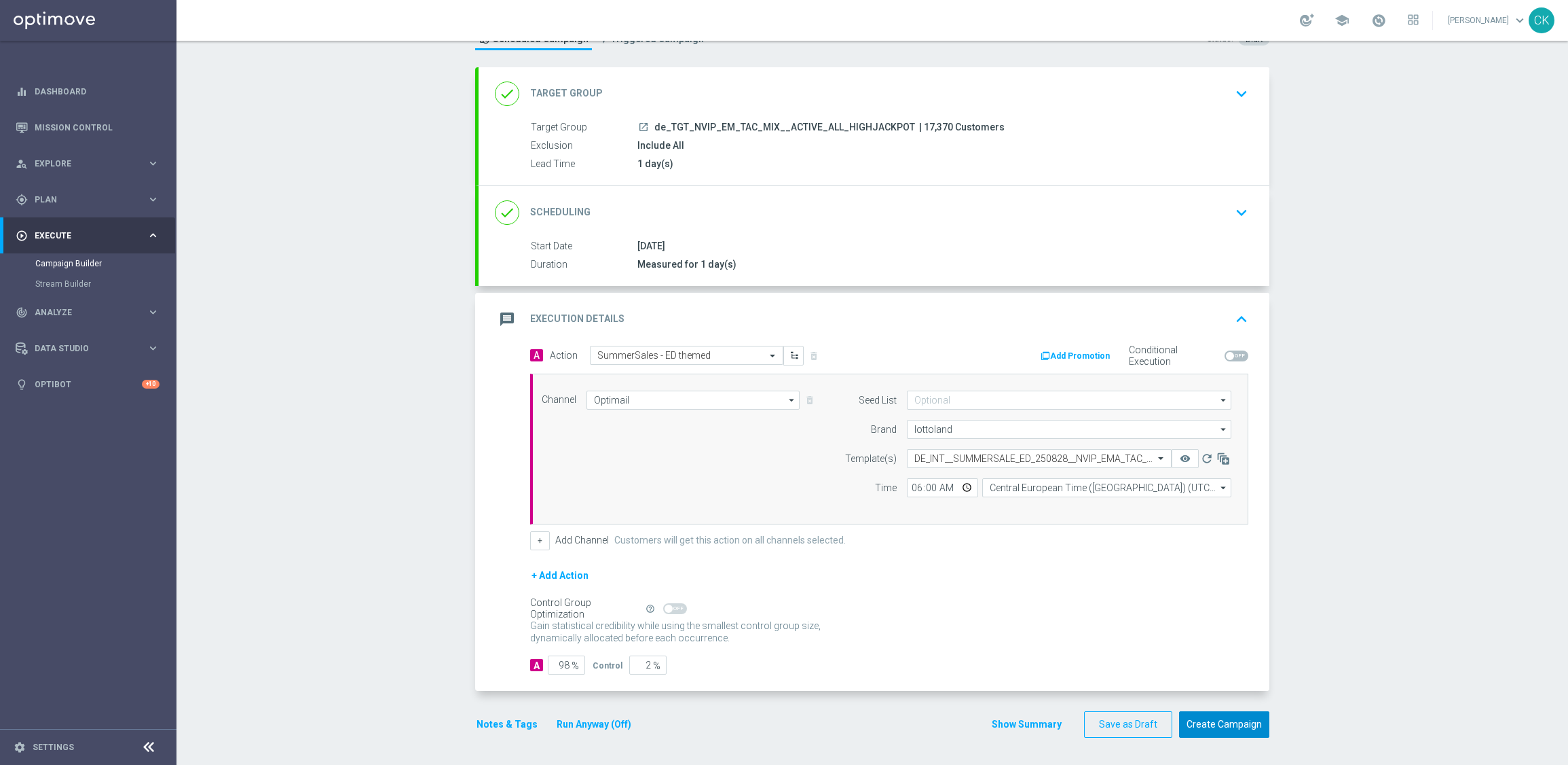
click at [1223, 721] on button "Create Campaign" at bounding box center [1225, 724] width 91 height 27
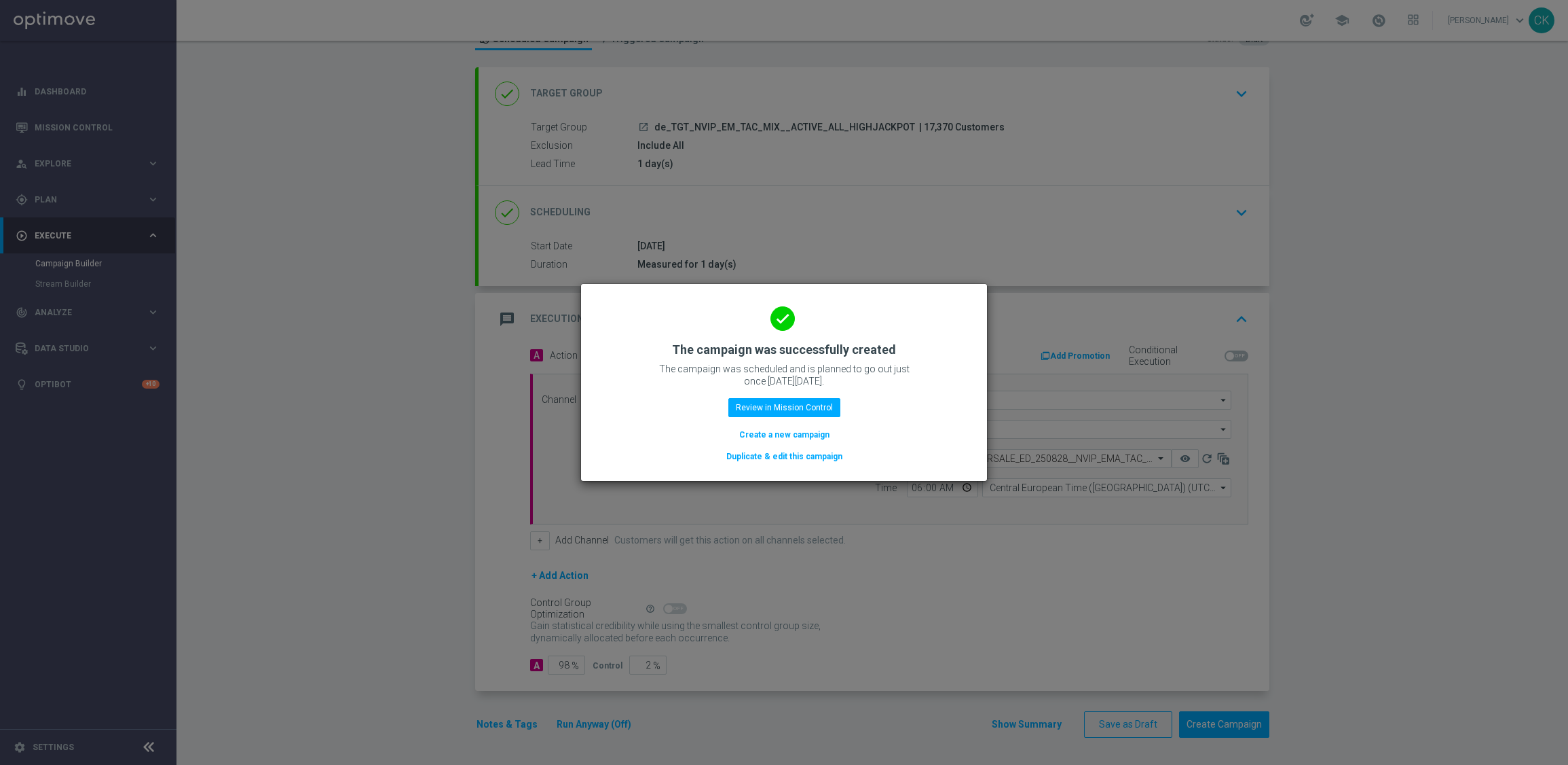
click at [779, 437] on button "Create a new campaign" at bounding box center [784, 434] width 93 height 15
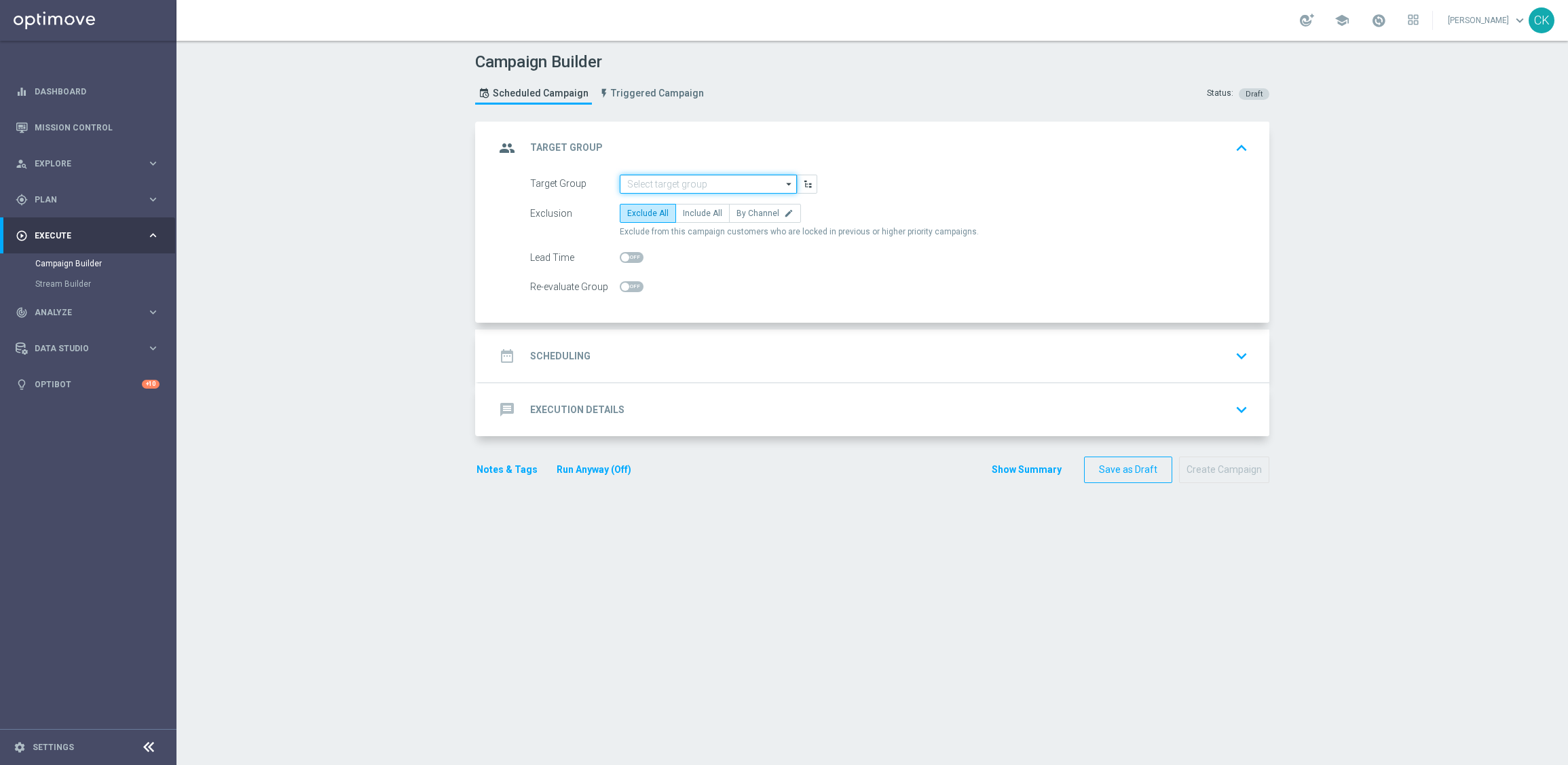
click at [655, 175] on input at bounding box center [709, 183] width 177 height 19
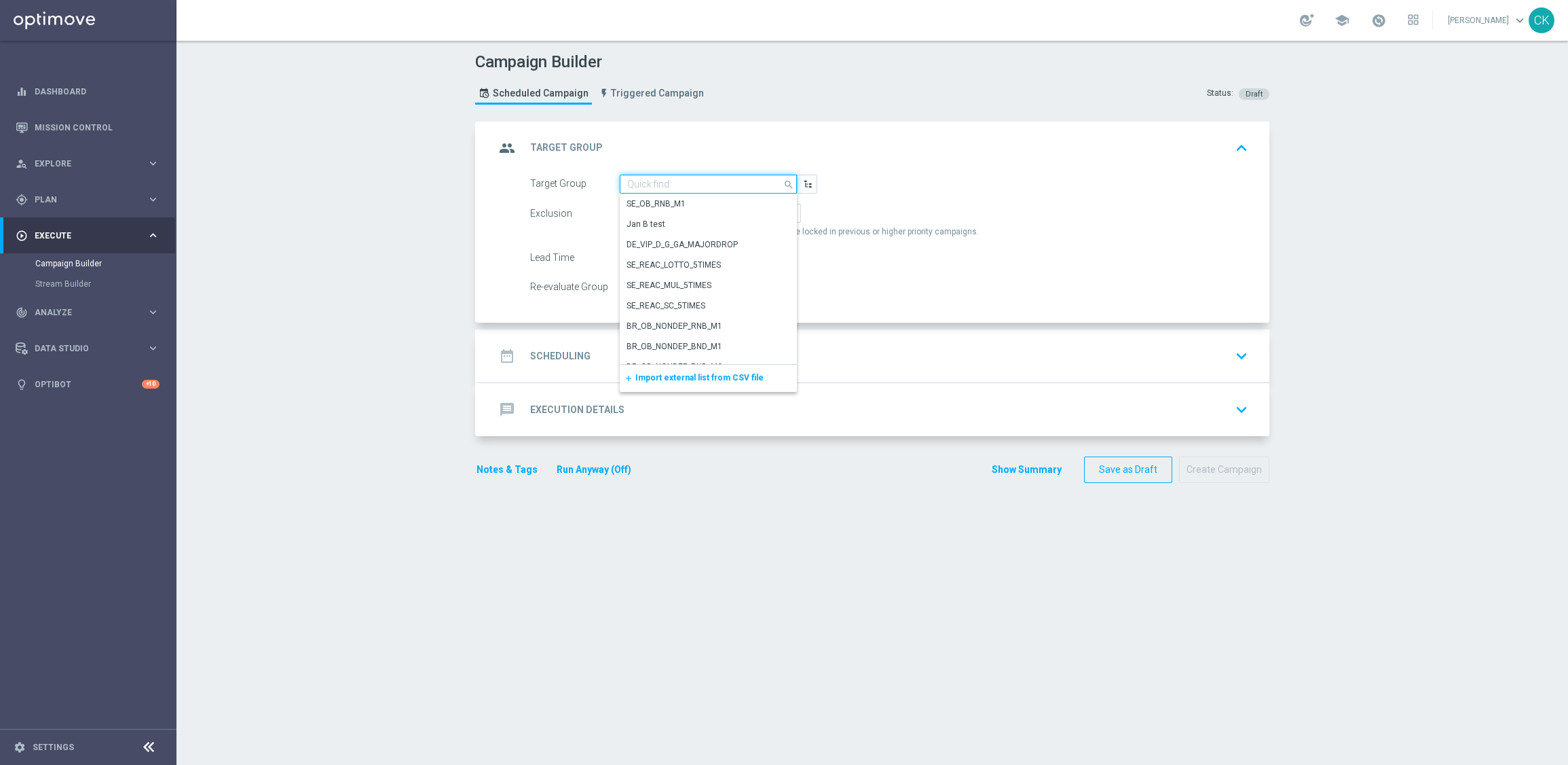
paste input "de_TGT_NVIP_EM_TAC_MIX__REACTIVATED_HIGHJACKPOT"
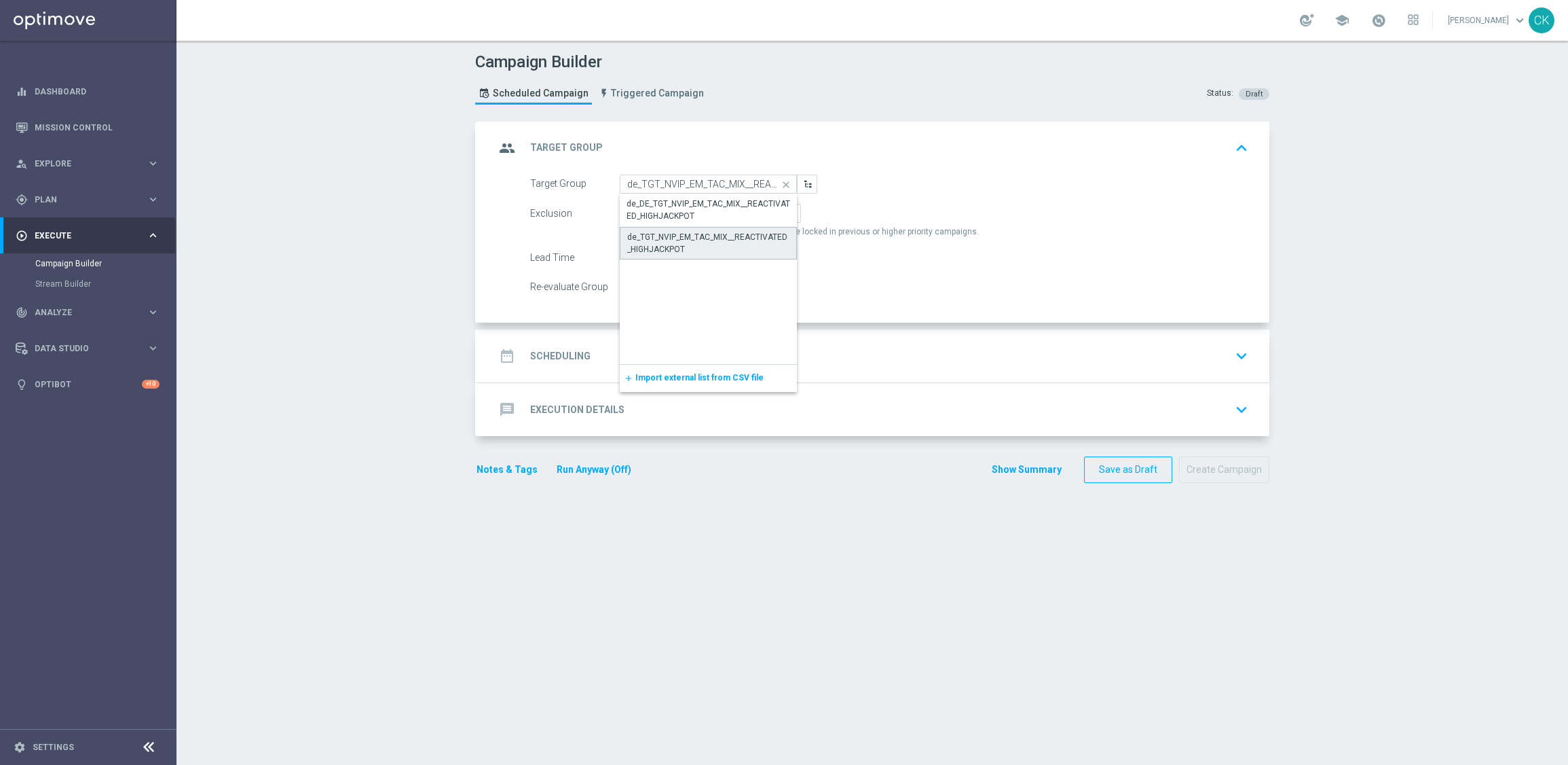
click at [665, 247] on div "de_TGT_NVIP_EM_TAC_MIX__REACTIVATED_HIGHJACKPOT" at bounding box center [709, 243] width 163 height 25
type input "de_TGT_NVIP_EM_TAC_MIX__REACTIVATED_HIGHJACKPOT"
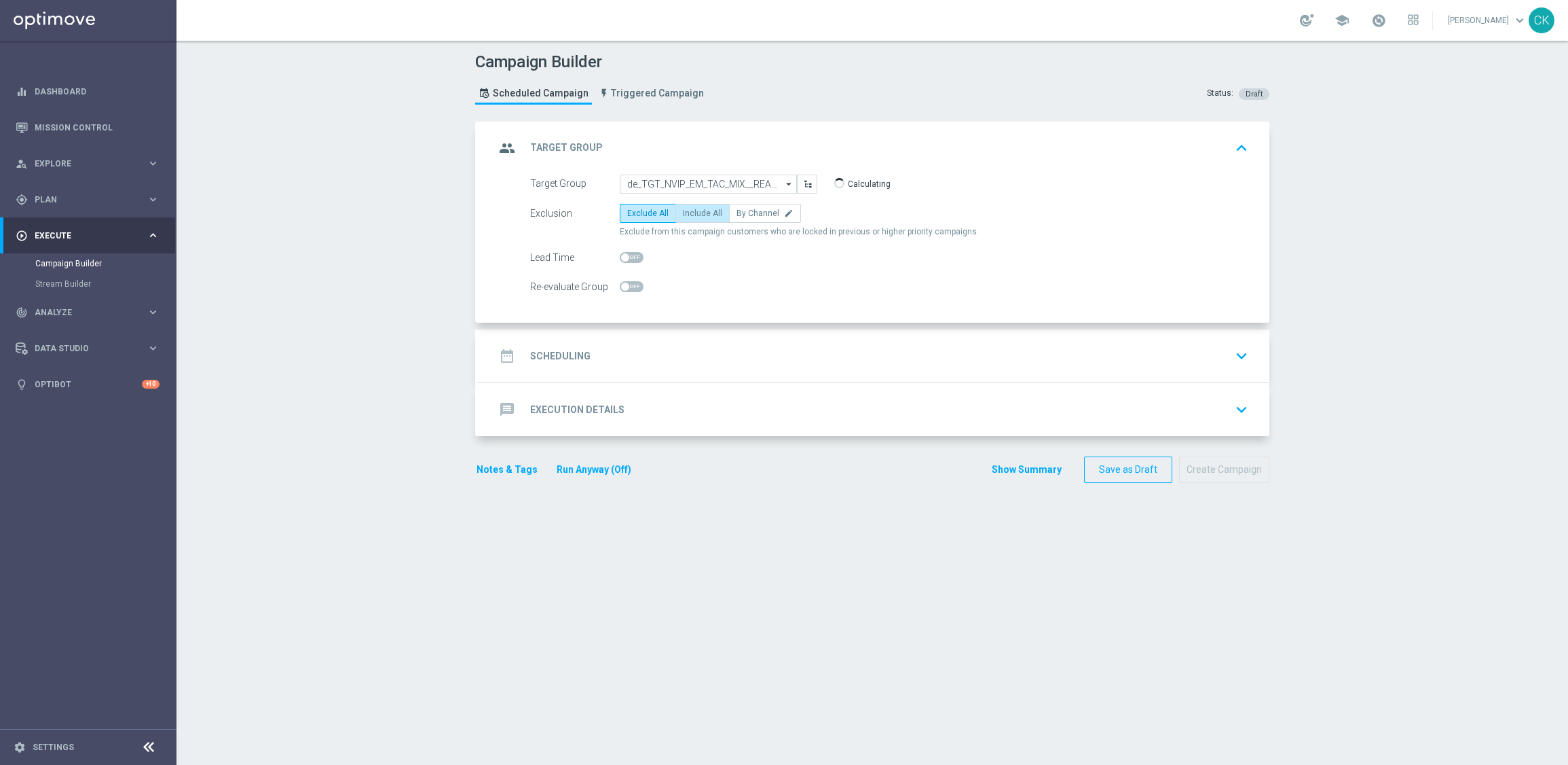
click at [693, 216] on span "Include All" at bounding box center [703, 213] width 39 height 10
click at [692, 216] on input "Include All" at bounding box center [687, 215] width 9 height 9
radio input "true"
click at [621, 258] on span at bounding box center [625, 257] width 8 height 8
click at [620, 258] on input "checkbox" at bounding box center [632, 257] width 24 height 11
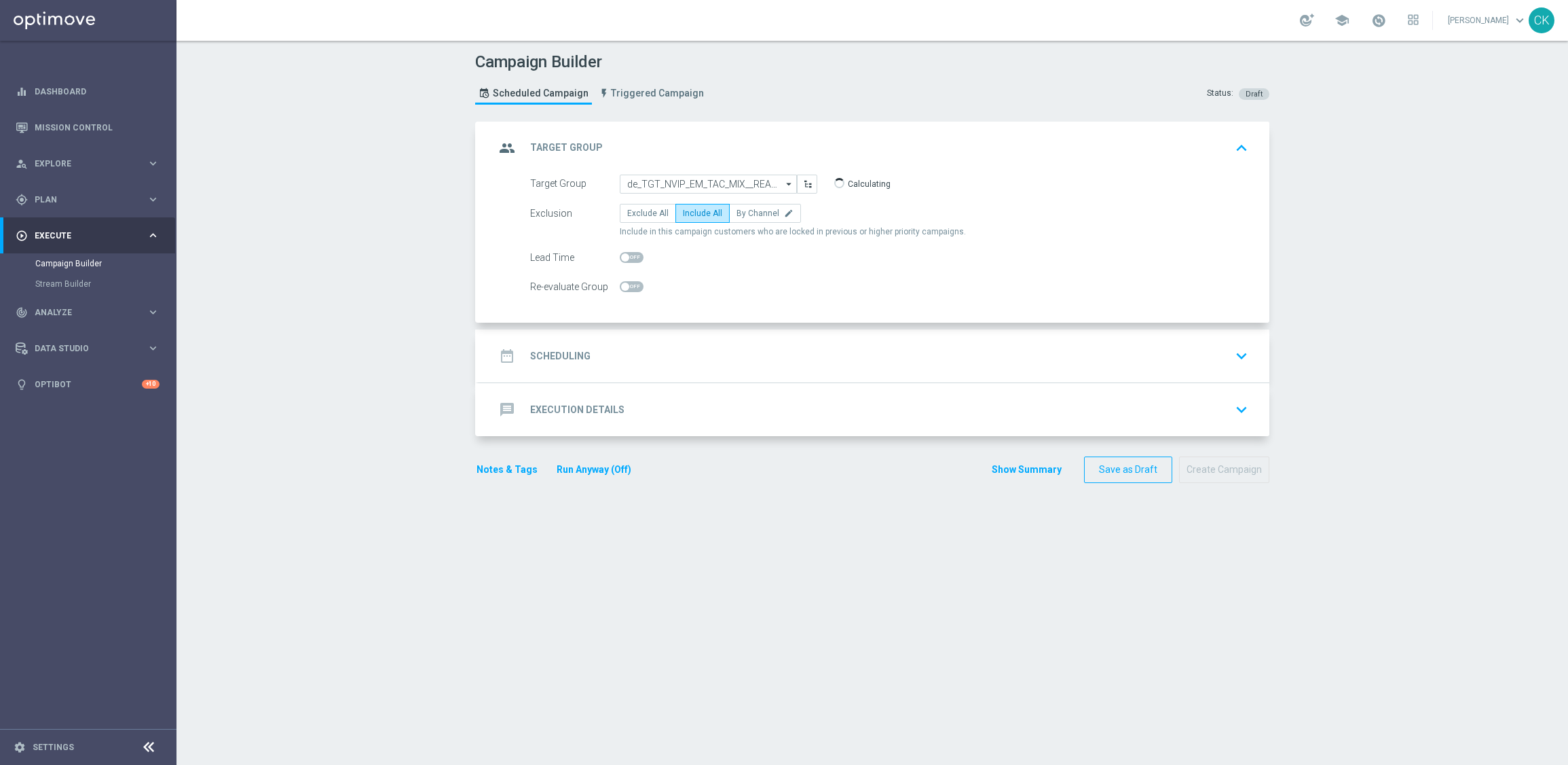
checkbox input "true"
click at [564, 359] on h2 "Scheduling" at bounding box center [560, 356] width 60 height 13
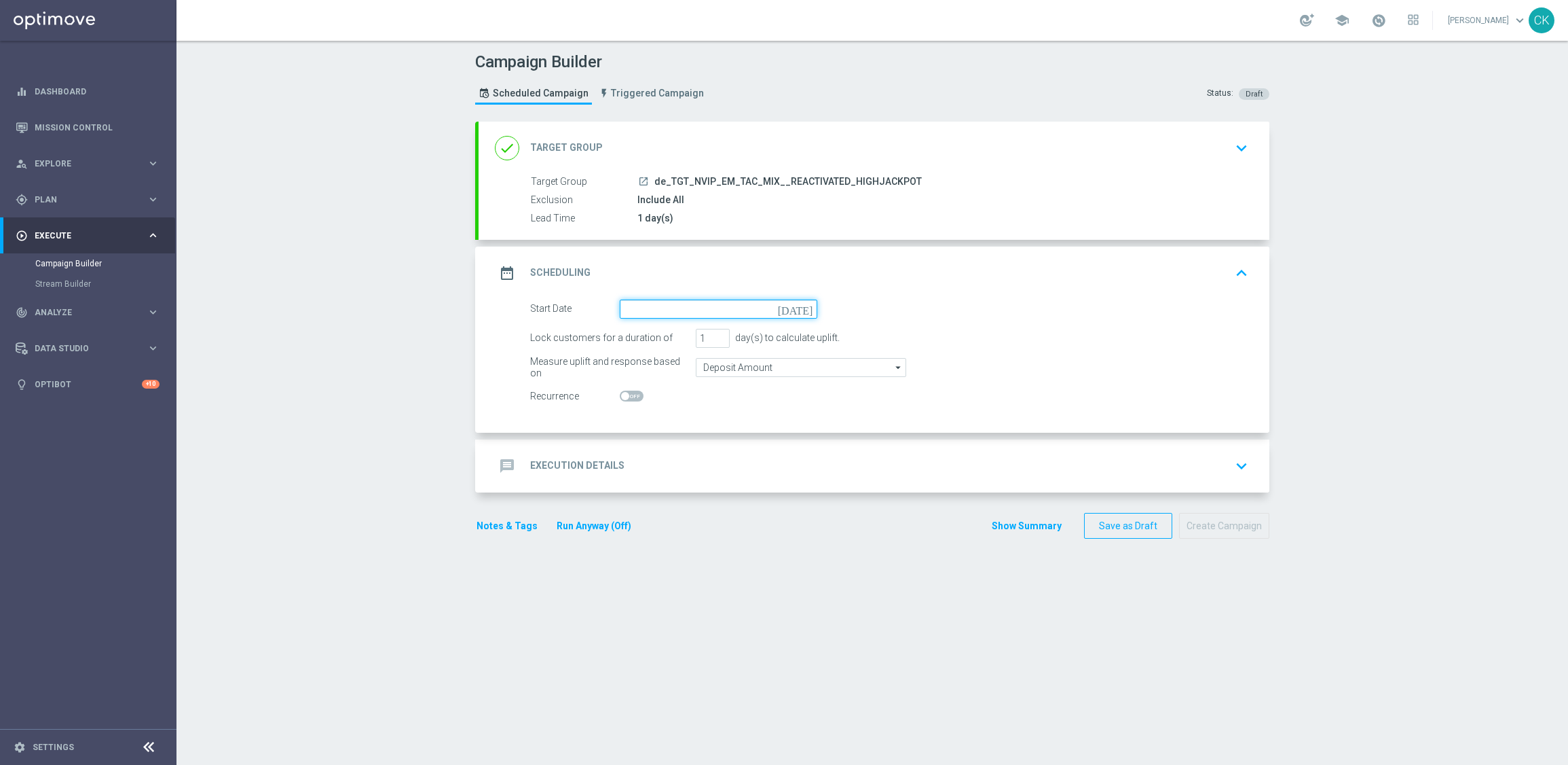
click at [662, 308] on input at bounding box center [718, 309] width 197 height 19
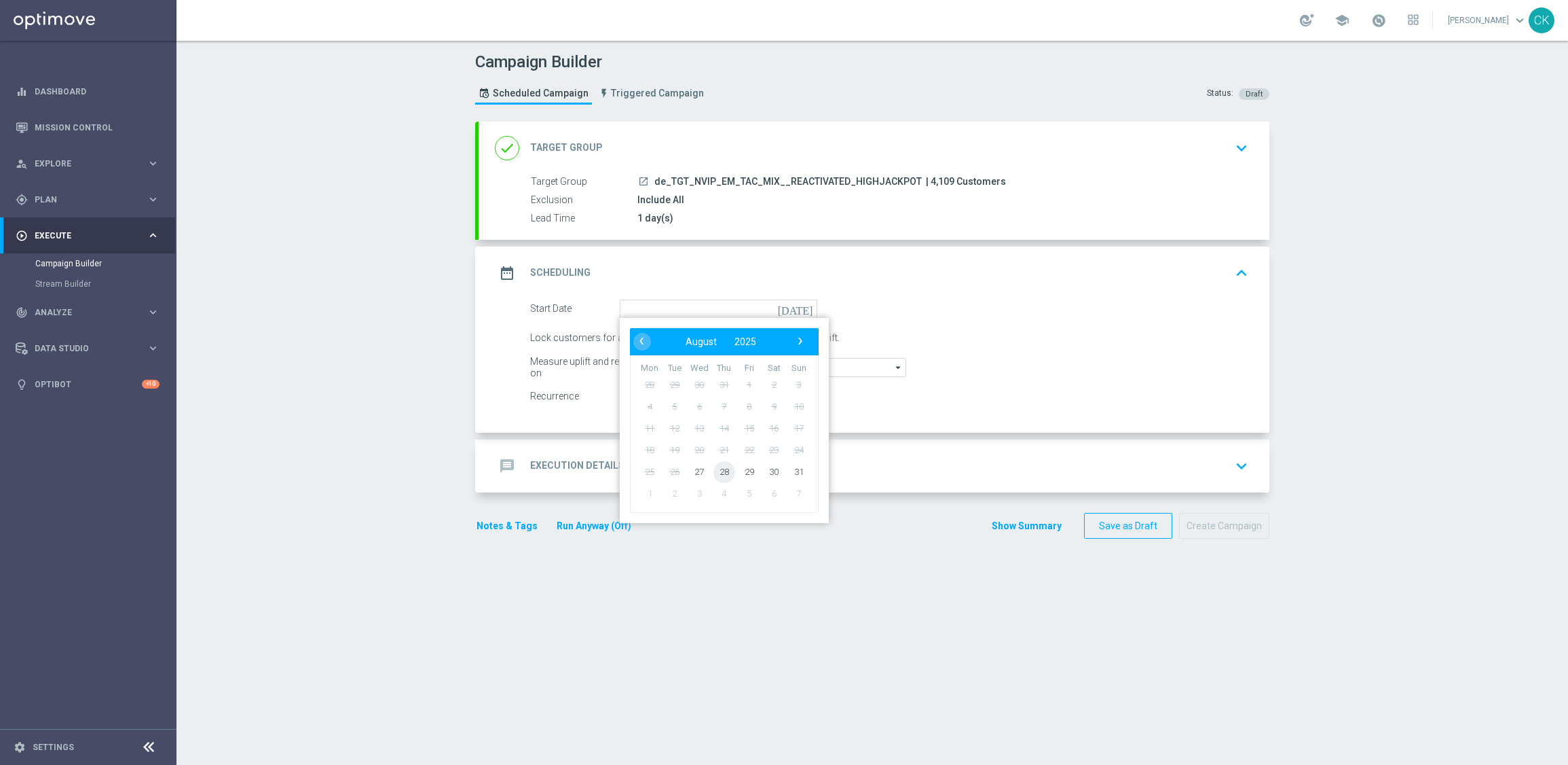
click at [714, 472] on span "28" at bounding box center [724, 471] width 22 height 22
type input "[DATE]"
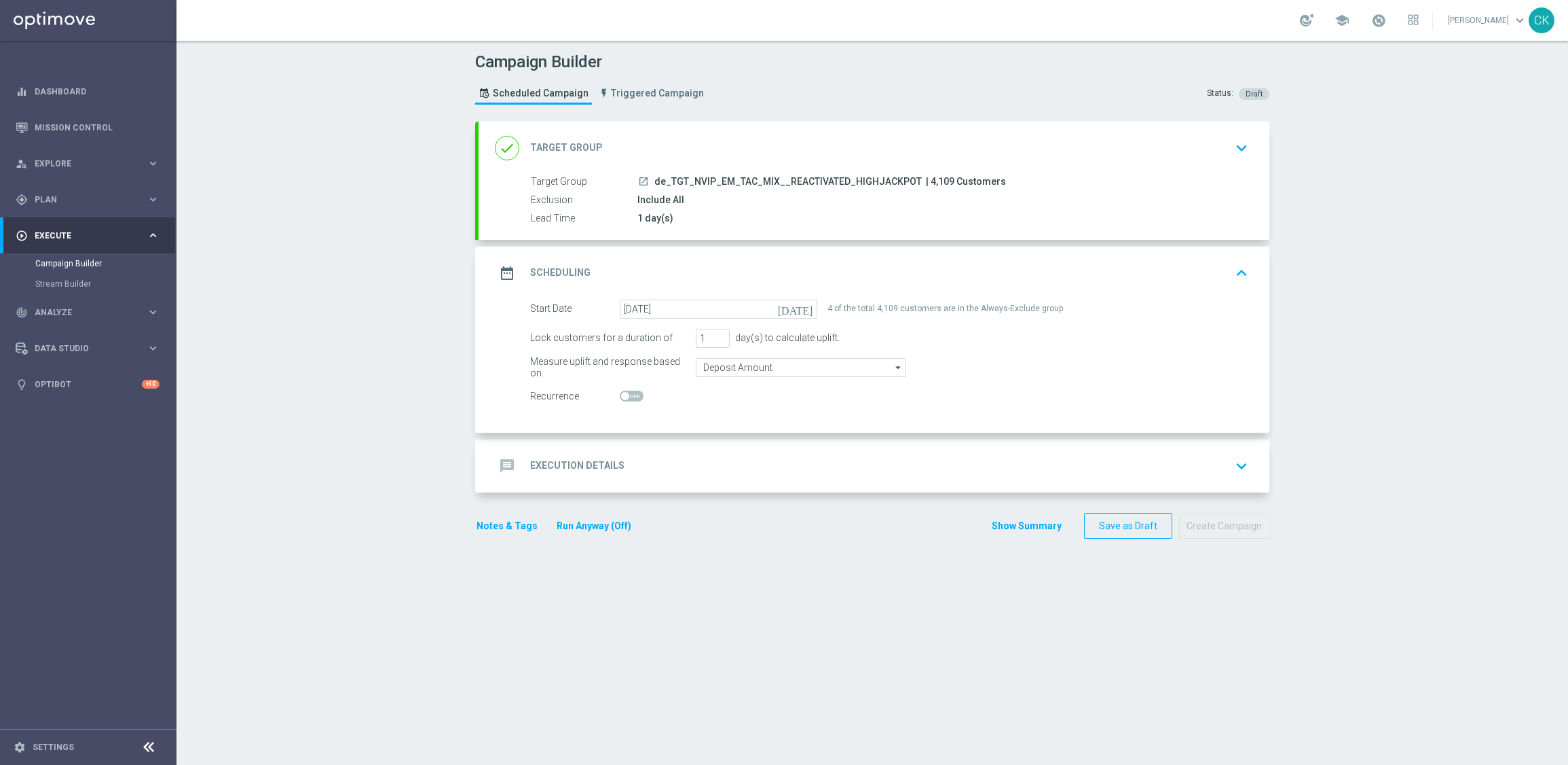
click at [572, 468] on h2 "Execution Details" at bounding box center [578, 465] width 95 height 13
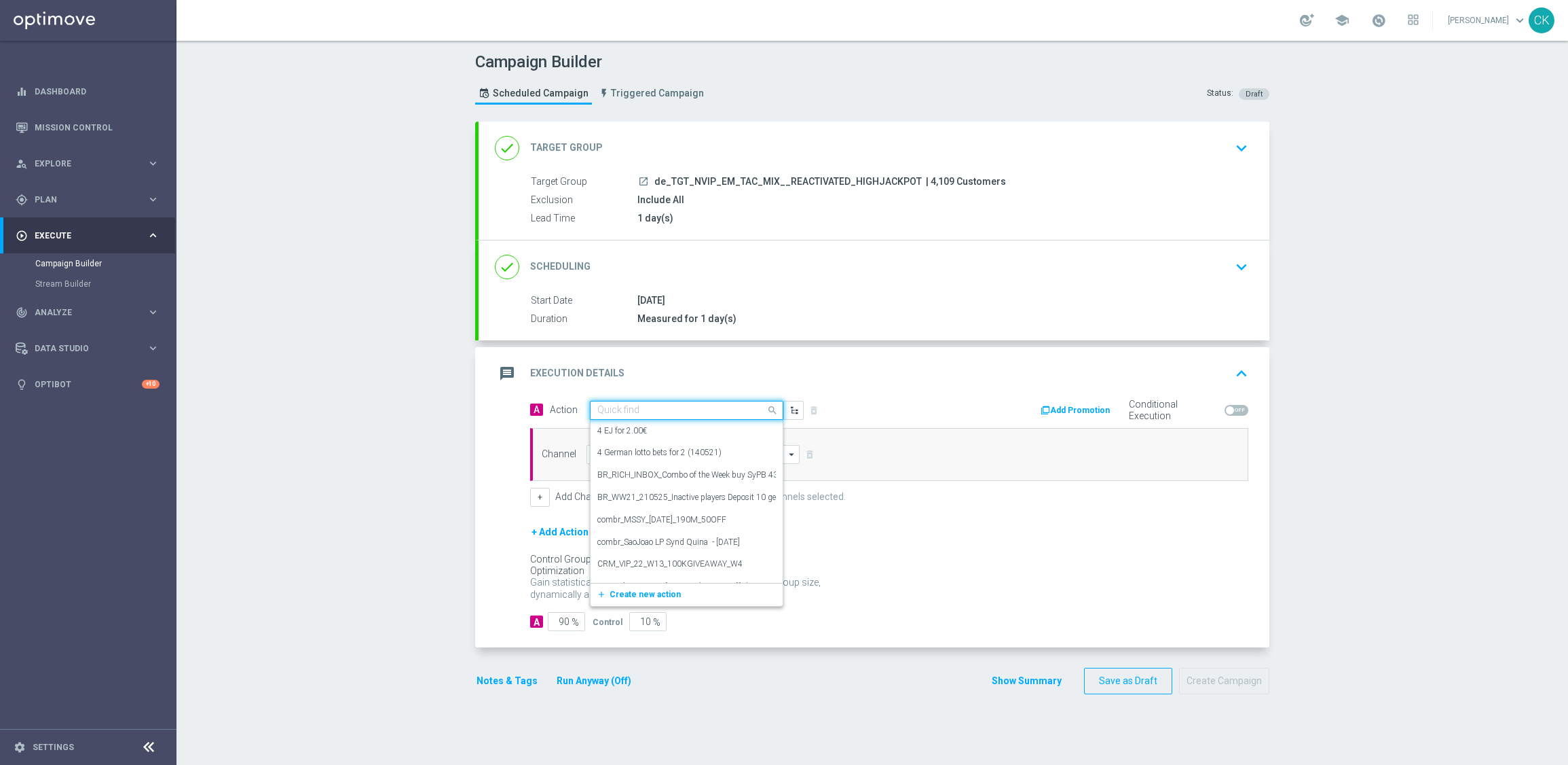
click at [655, 413] on input "text" at bounding box center [673, 411] width 152 height 12
paste input "SummerSales - ED themed"
type input "SummerSales - ED themed"
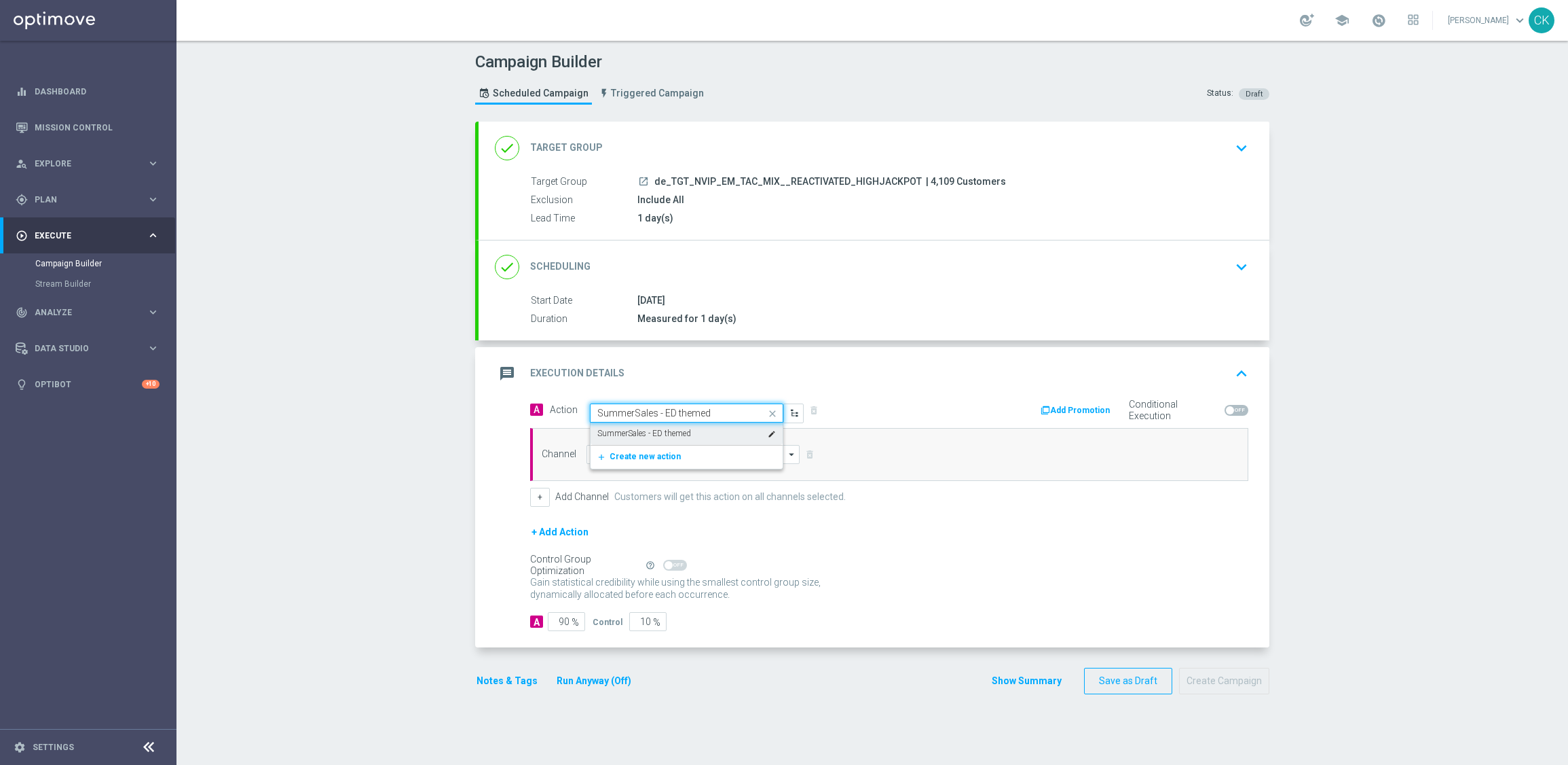
click at [657, 428] on label "SummerSales - ED themed" at bounding box center [644, 434] width 94 height 12
click at [657, 447] on input at bounding box center [693, 453] width 213 height 19
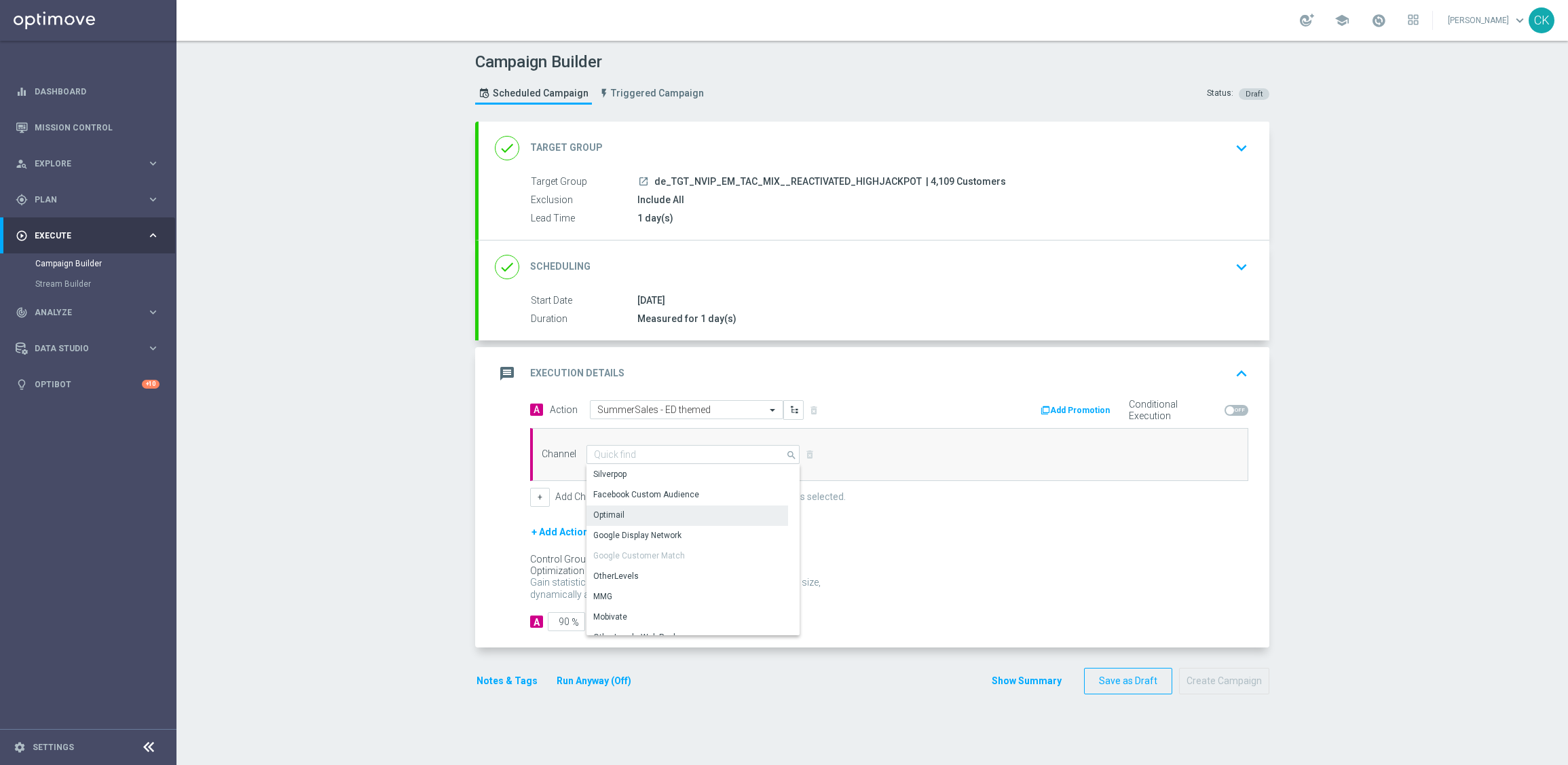
click at [648, 512] on div "Optimail" at bounding box center [687, 515] width 202 height 19
type input "Optimail"
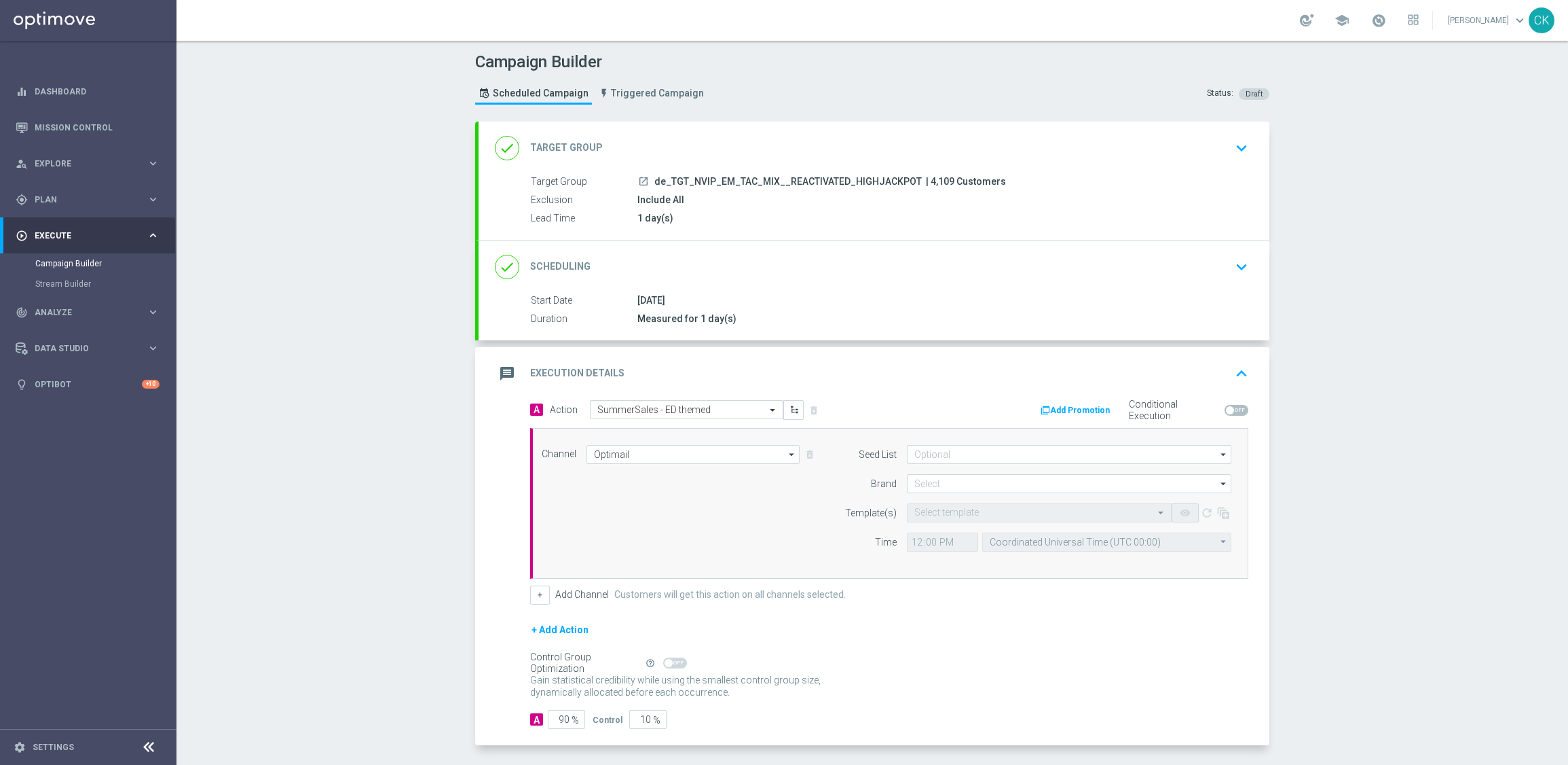
scroll to position [55, 0]
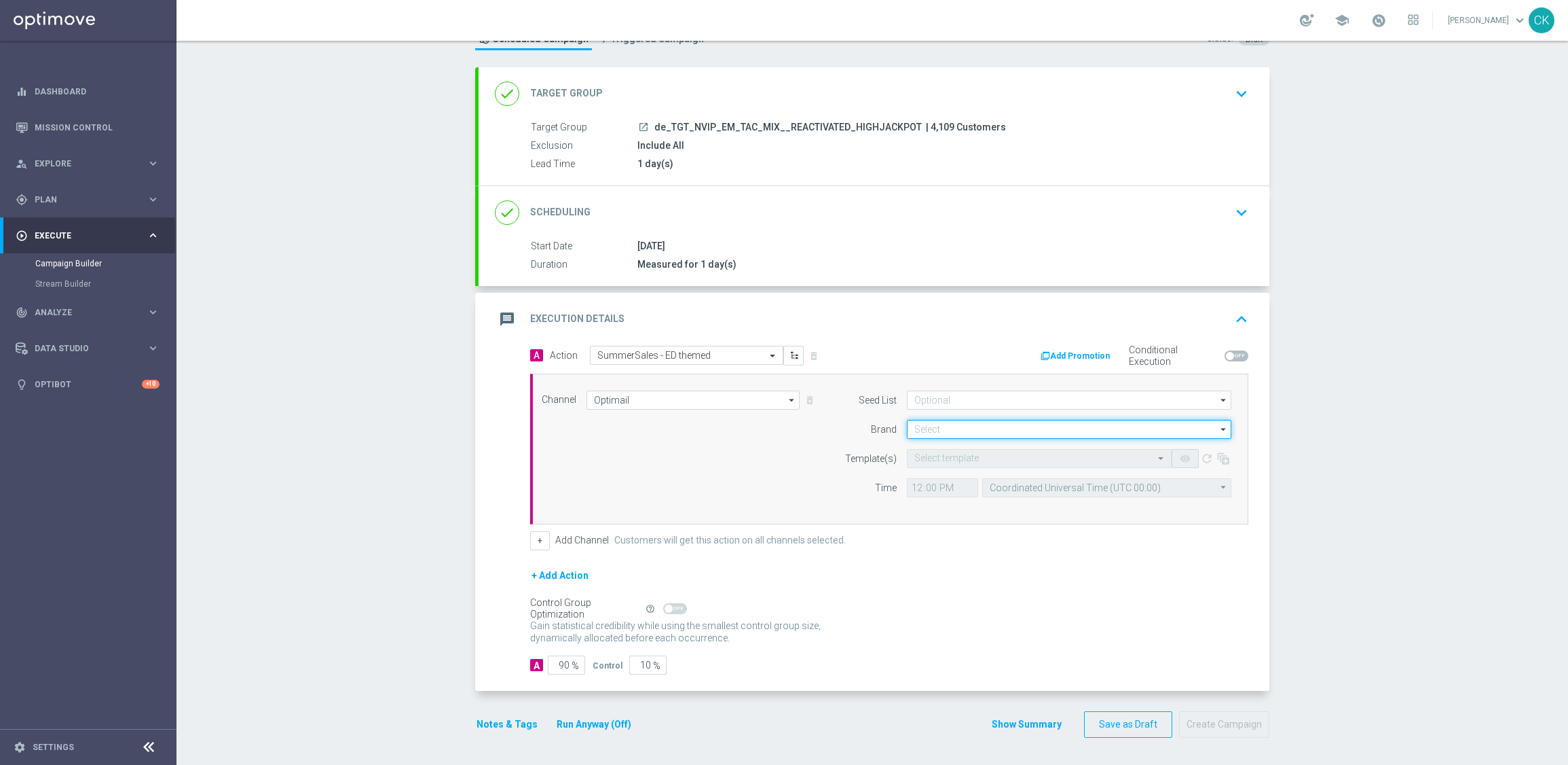
click at [975, 422] on input at bounding box center [1068, 429] width 324 height 19
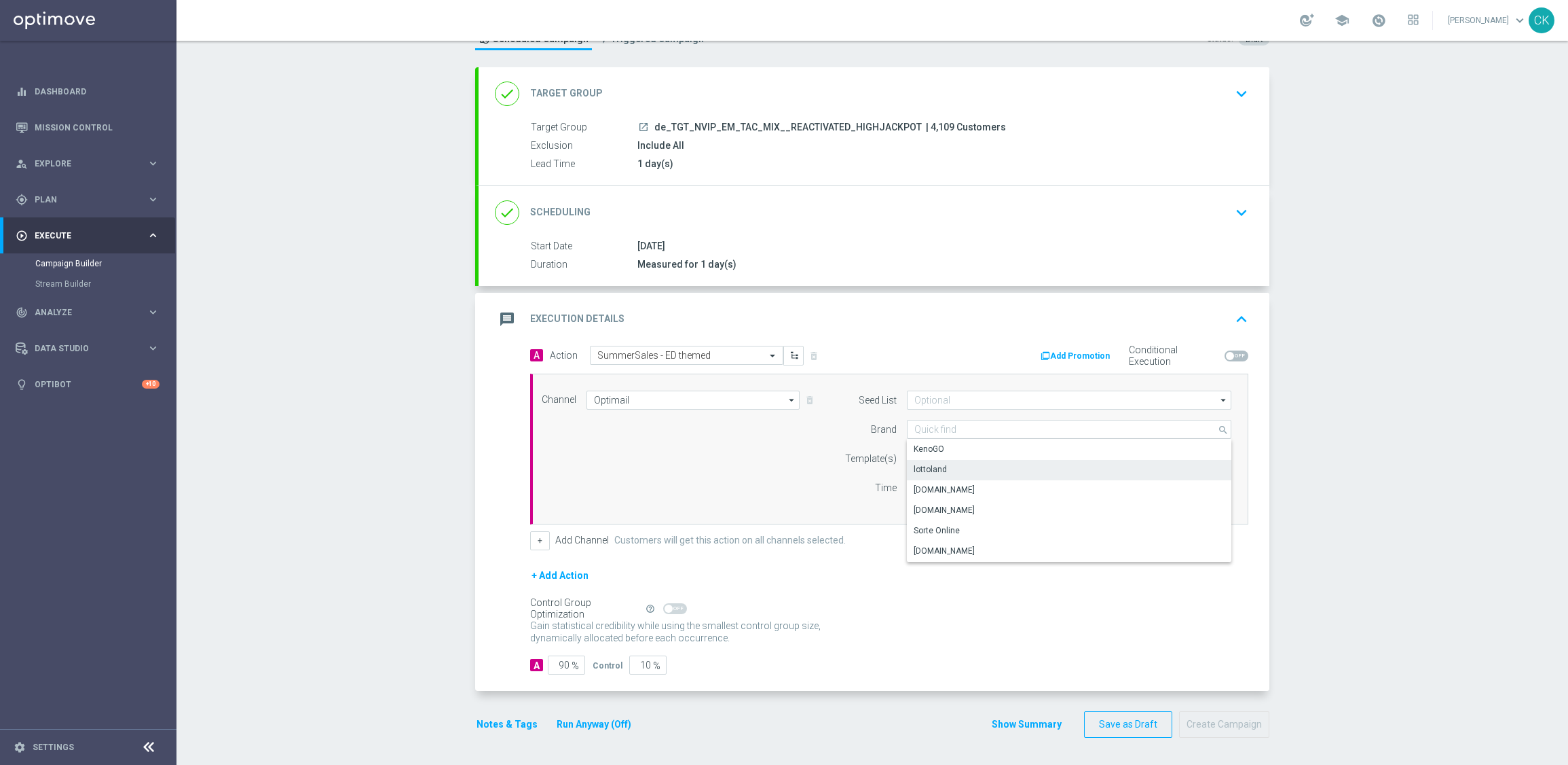
click at [952, 472] on div "lottoland" at bounding box center [1068, 468] width 324 height 19
type input "lottoland"
click at [946, 463] on div "Select template" at bounding box center [1039, 457] width 265 height 19
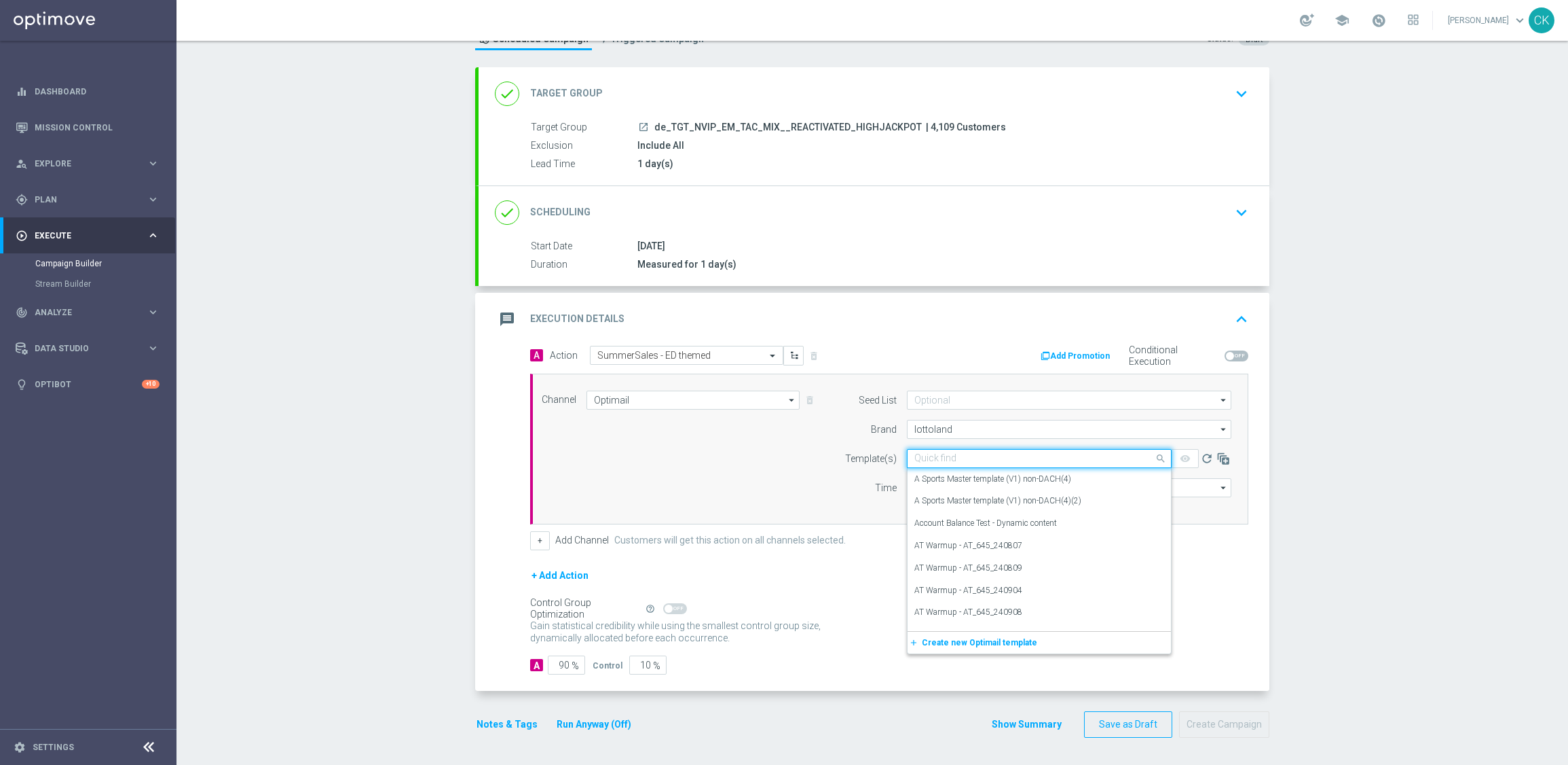
paste input "DE_INT__SUMMERSALE_ED_250828__NVIP_EMA_TAC_MIX"
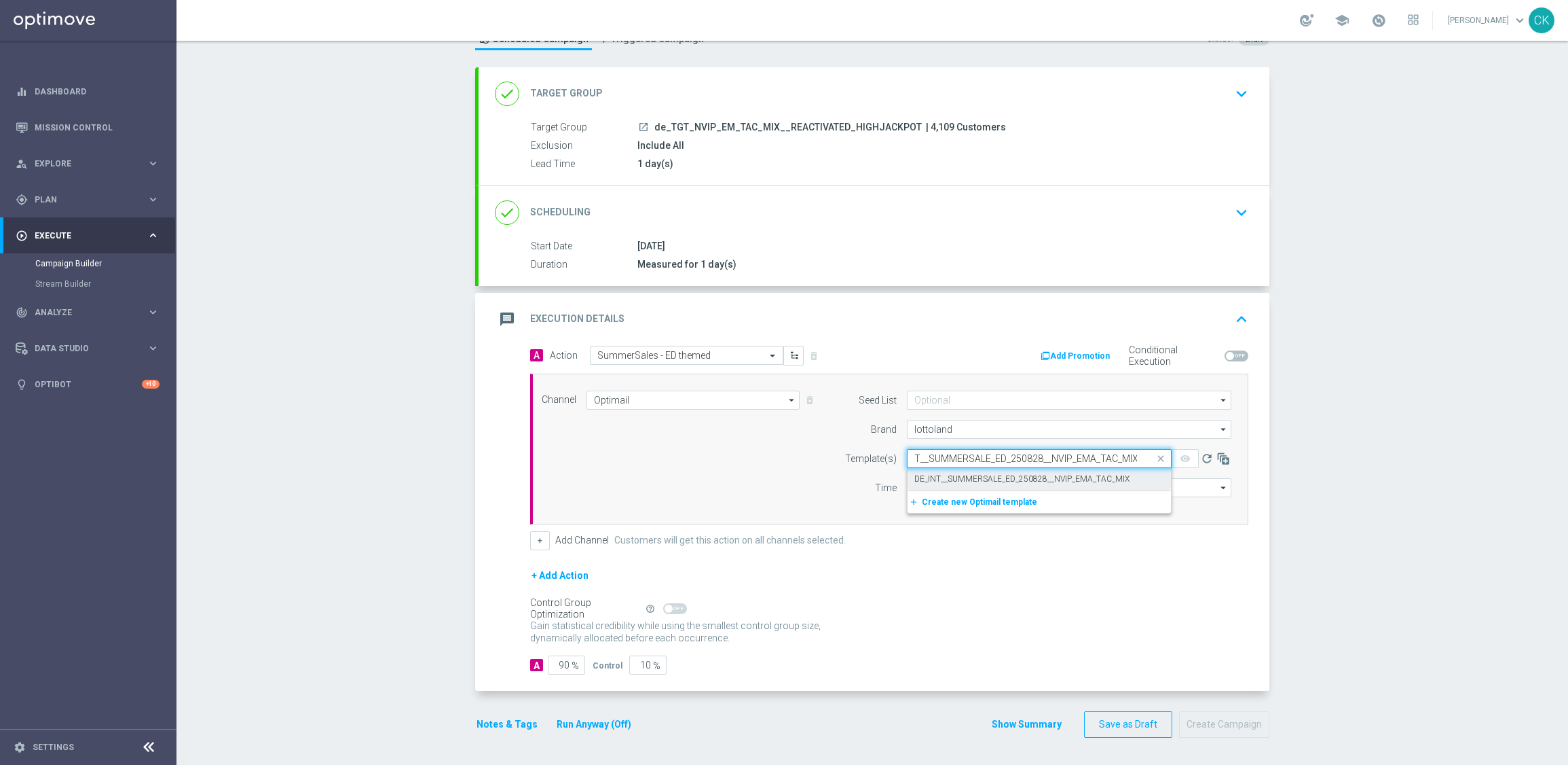
click at [944, 473] on label "DE_INT__SUMMERSALE_ED_250828__NVIP_EMA_TAC_MIX" at bounding box center [1022, 479] width 215 height 12
type input "DE_INT__SUMMERSALE_ED_250828__NVIP_EMA_TAC_MIX"
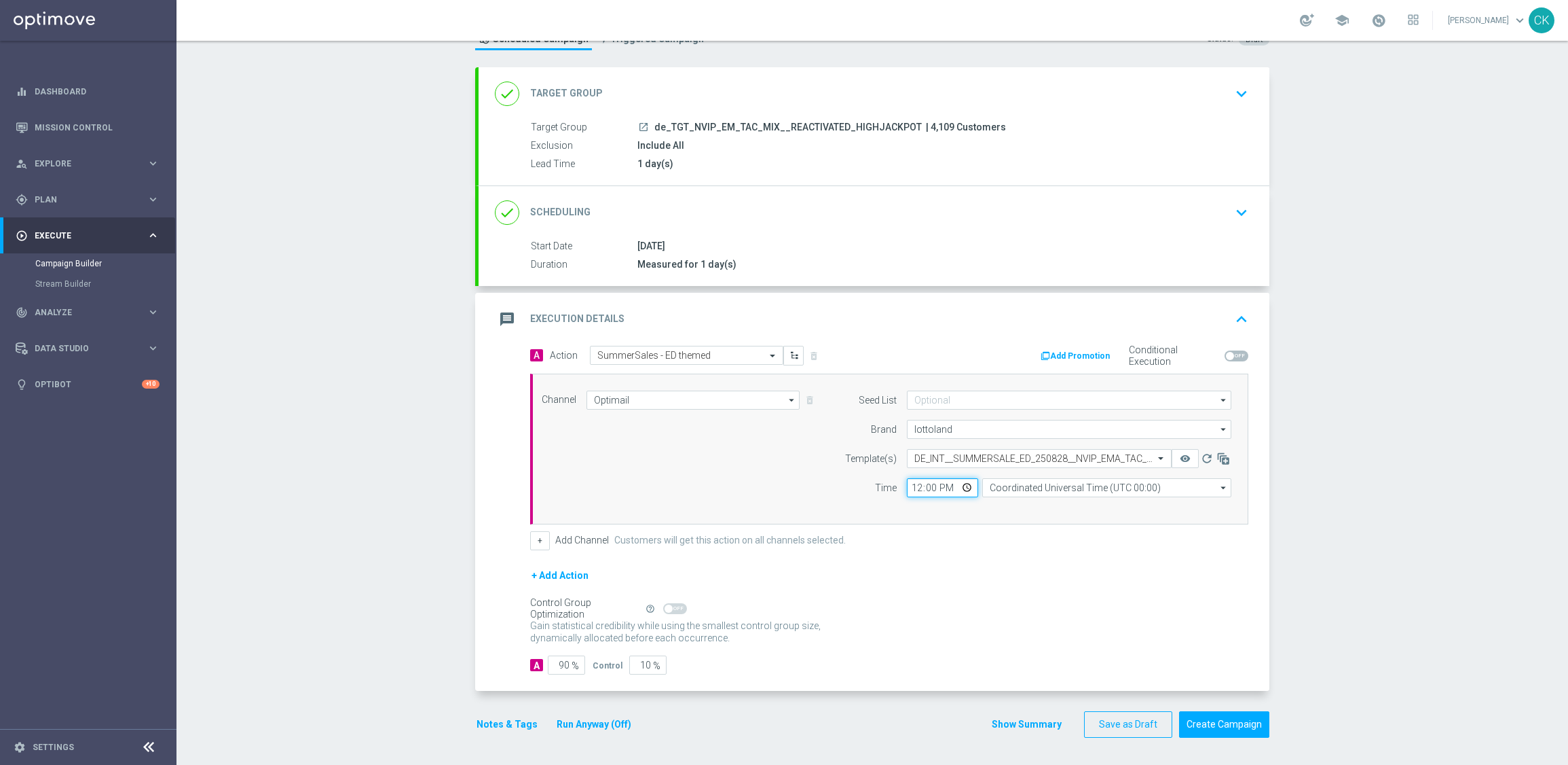
click at [908, 487] on input "12:00" at bounding box center [942, 487] width 71 height 19
type input "06:00"
click at [1082, 489] on input "Coordinated Universal Time (UTC 00:00)" at bounding box center [1107, 487] width 249 height 19
click at [1123, 514] on div "Central European Time ([GEOGRAPHIC_DATA]) (UTC +02:00)" at bounding box center [1107, 508] width 249 height 21
type input "Central European Time ([GEOGRAPHIC_DATA]) (UTC +02:00)"
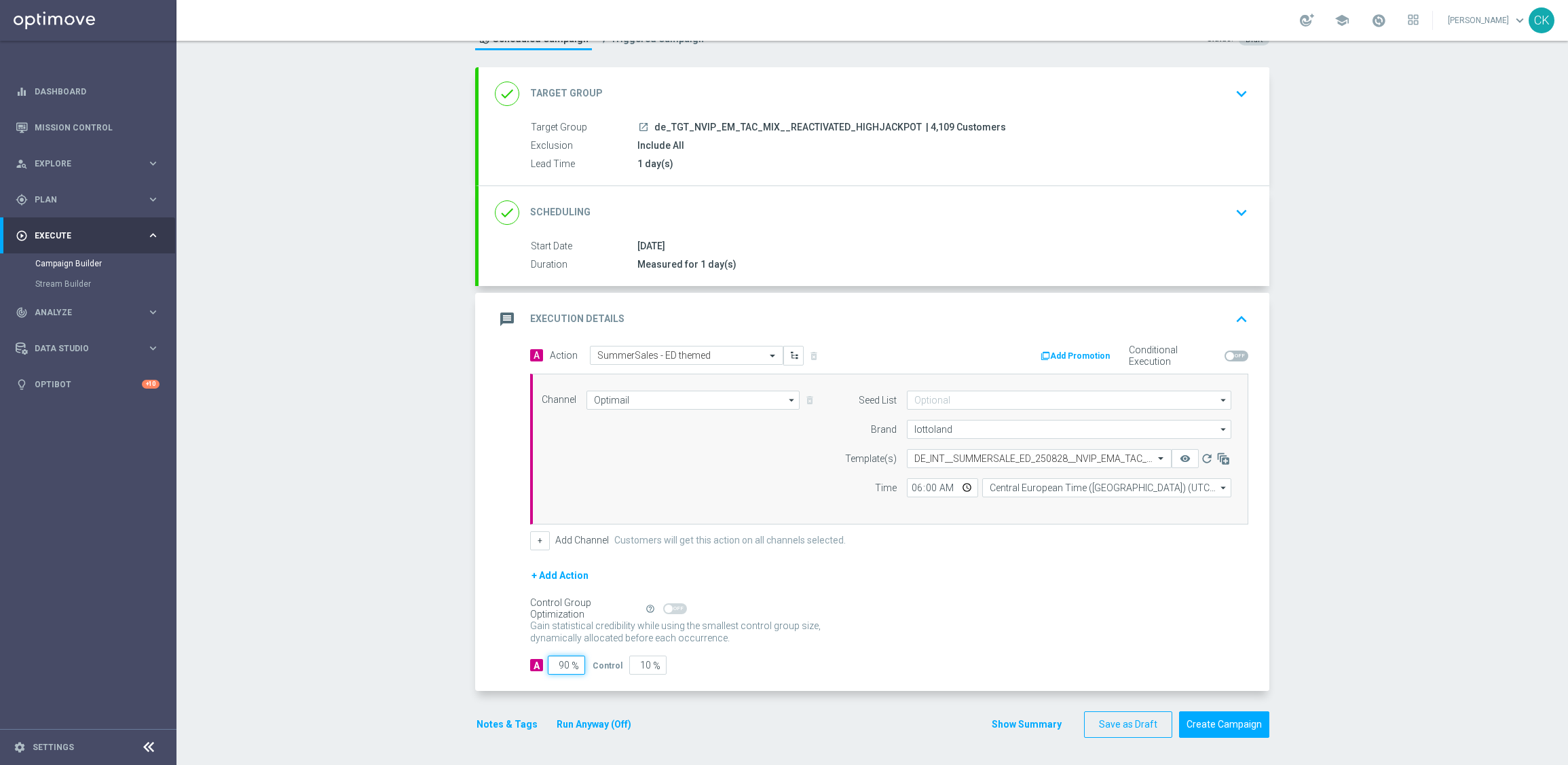
click at [564, 663] on input "90" at bounding box center [567, 664] width 37 height 19
type input "9"
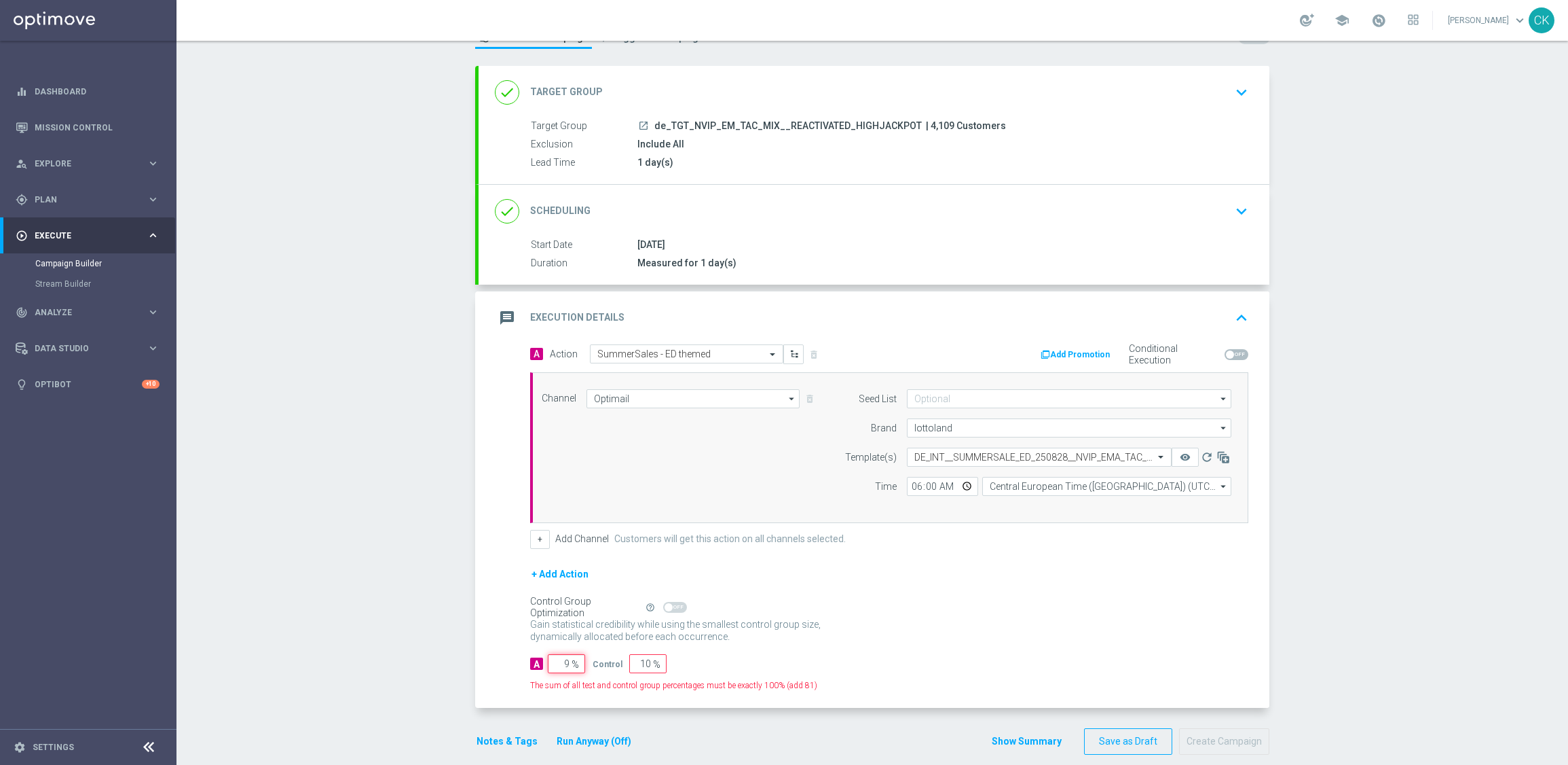
type input "91"
type input "98"
type input "2"
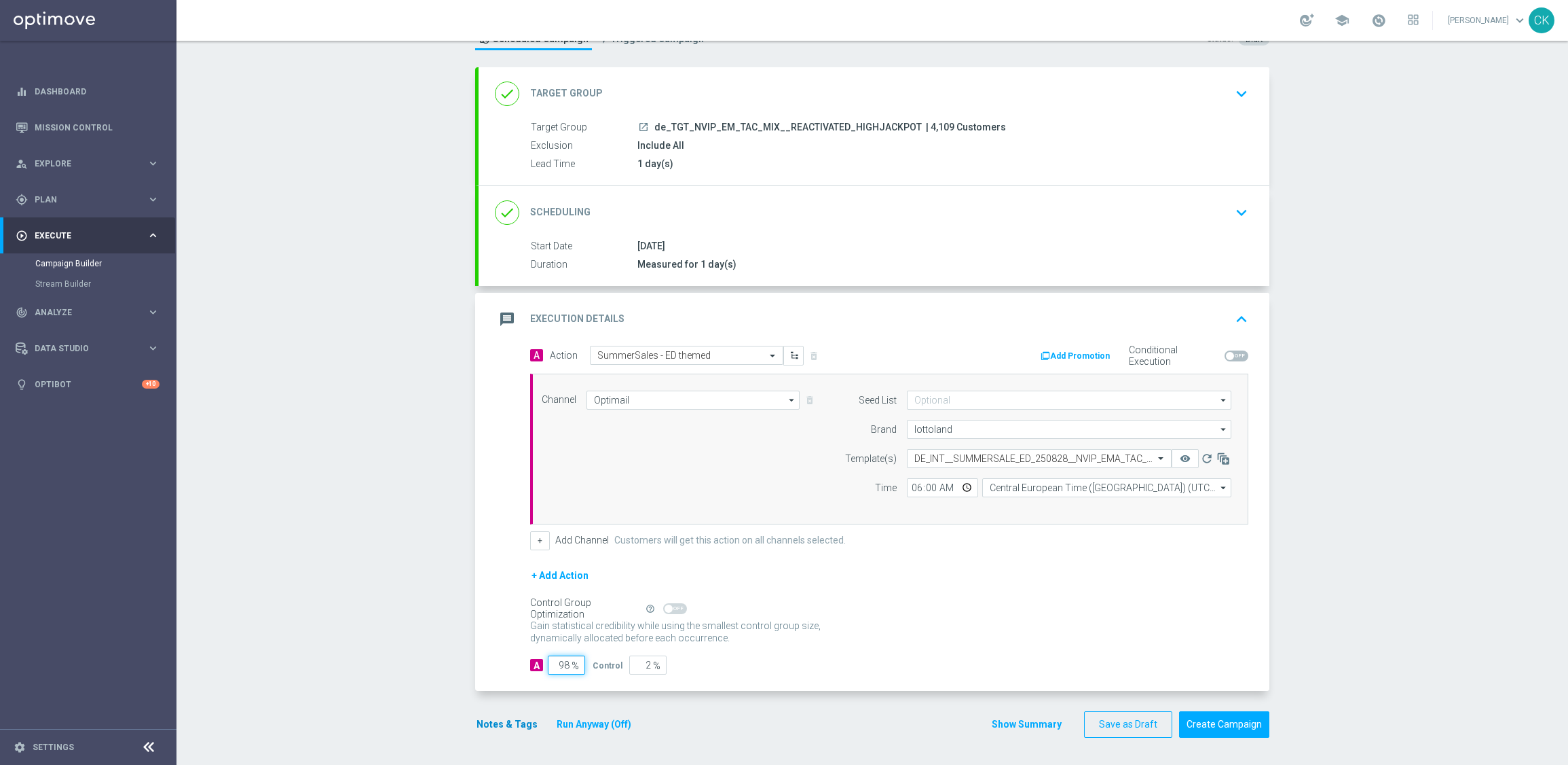
type input "98"
click at [509, 722] on button "Notes & Tags" at bounding box center [507, 724] width 64 height 17
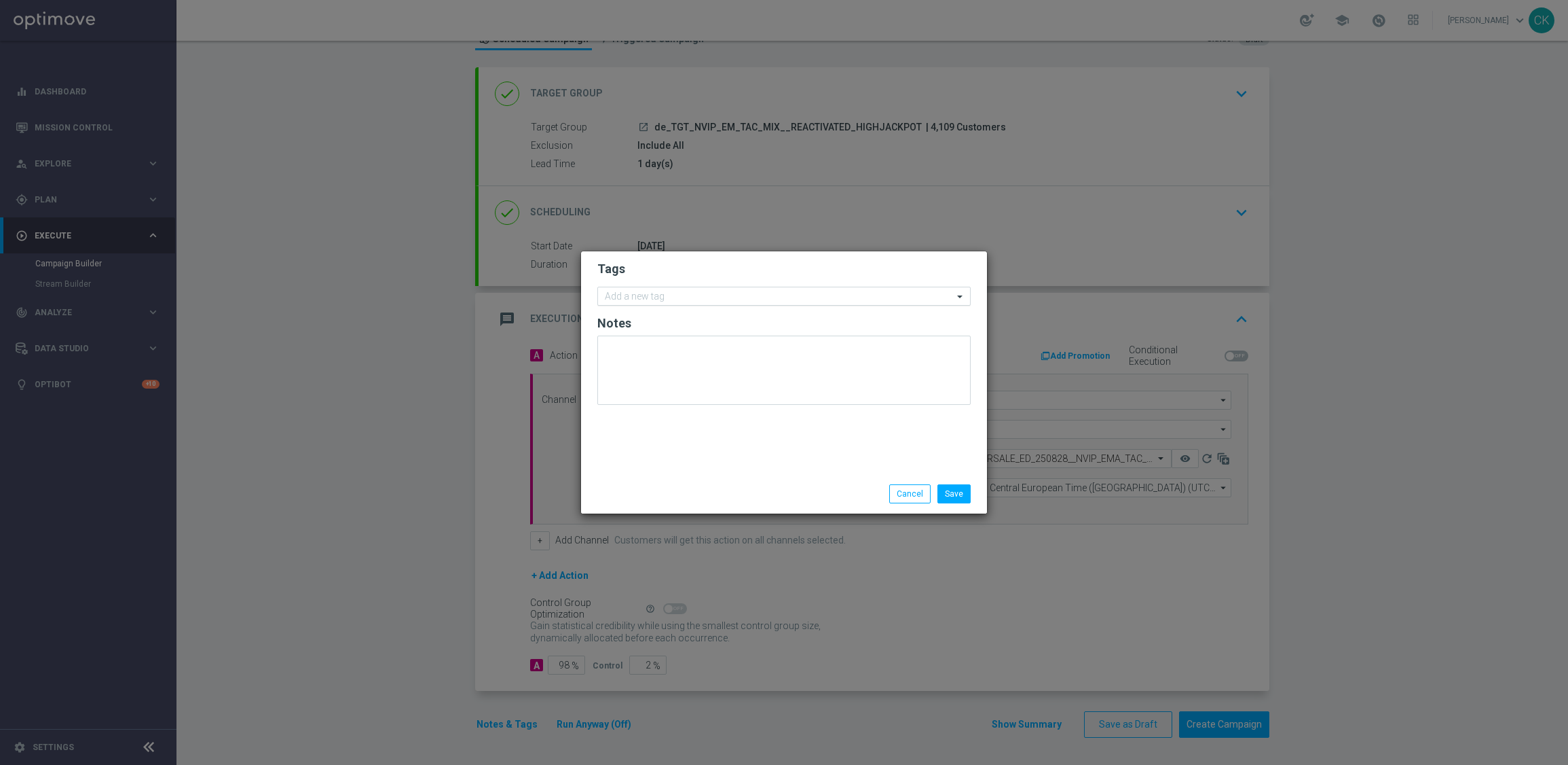
click at [687, 298] on input "text" at bounding box center [779, 298] width 348 height 12
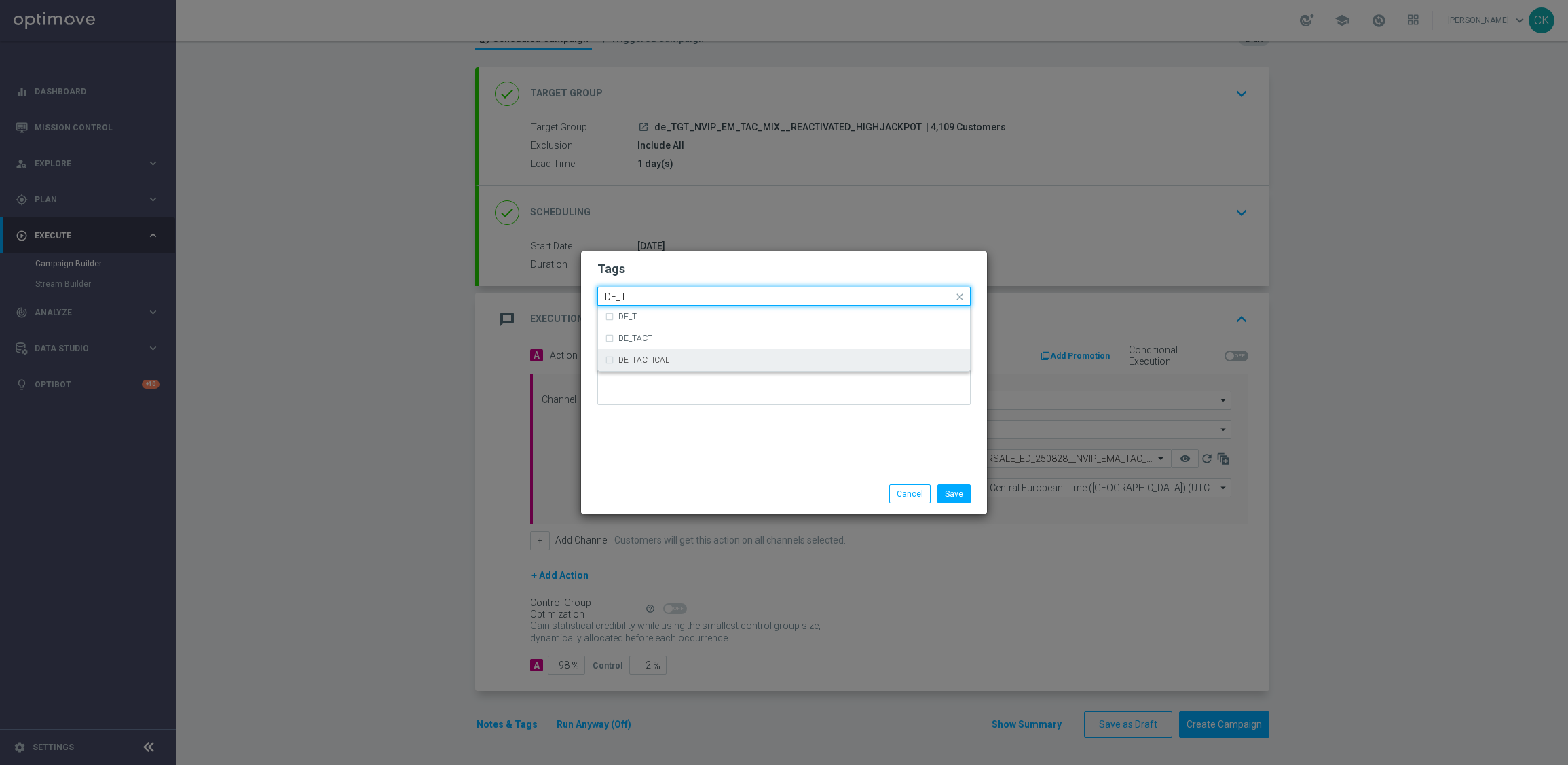
click at [716, 357] on div "DE_TACTICAL" at bounding box center [791, 360] width 345 height 8
type input "DE_T"
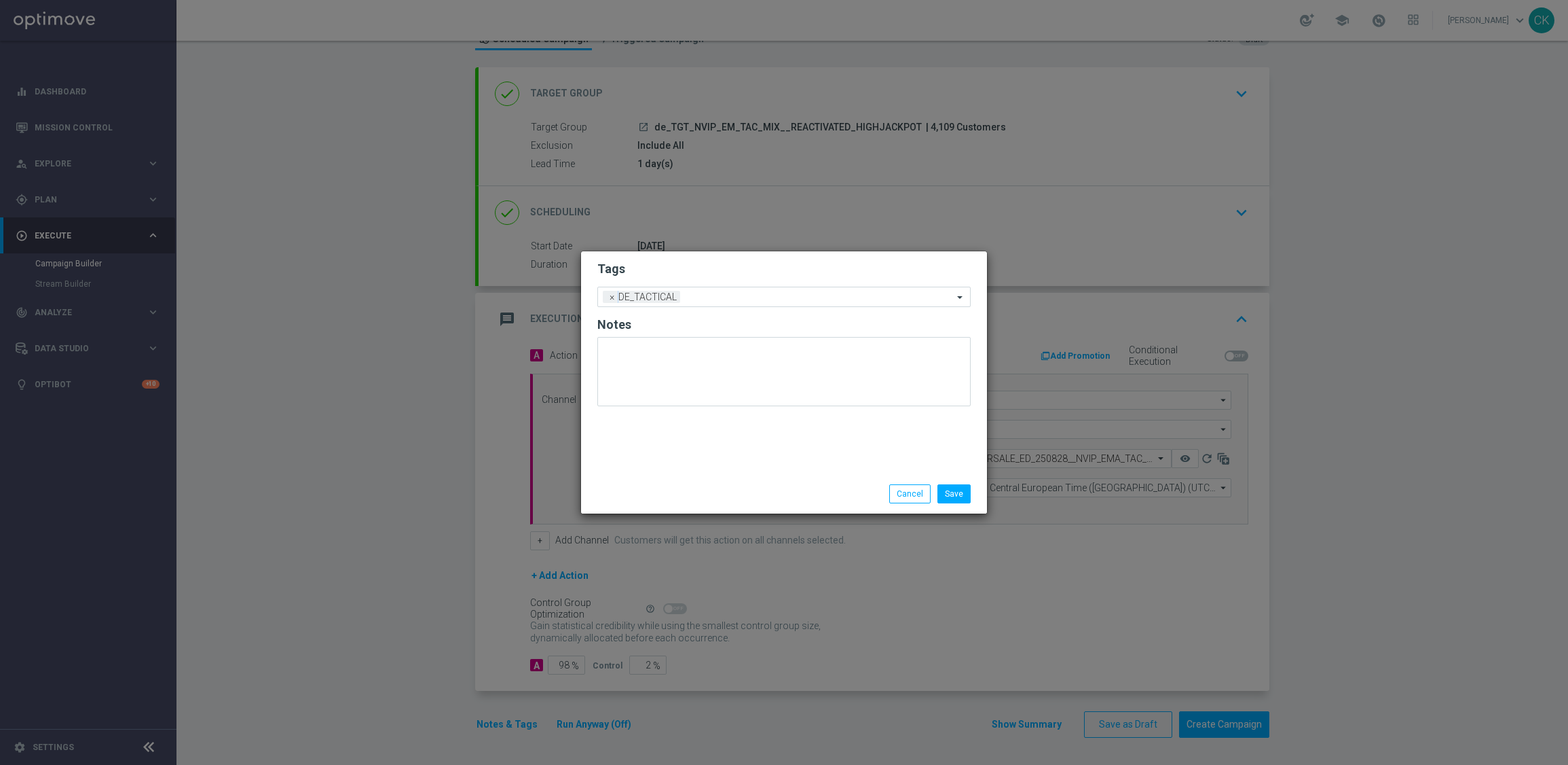
click at [700, 429] on div "Tags Add a new tag × DE_TACTICAL Notes" at bounding box center [784, 363] width 406 height 223
click at [969, 488] on button "Save" at bounding box center [954, 493] width 34 height 19
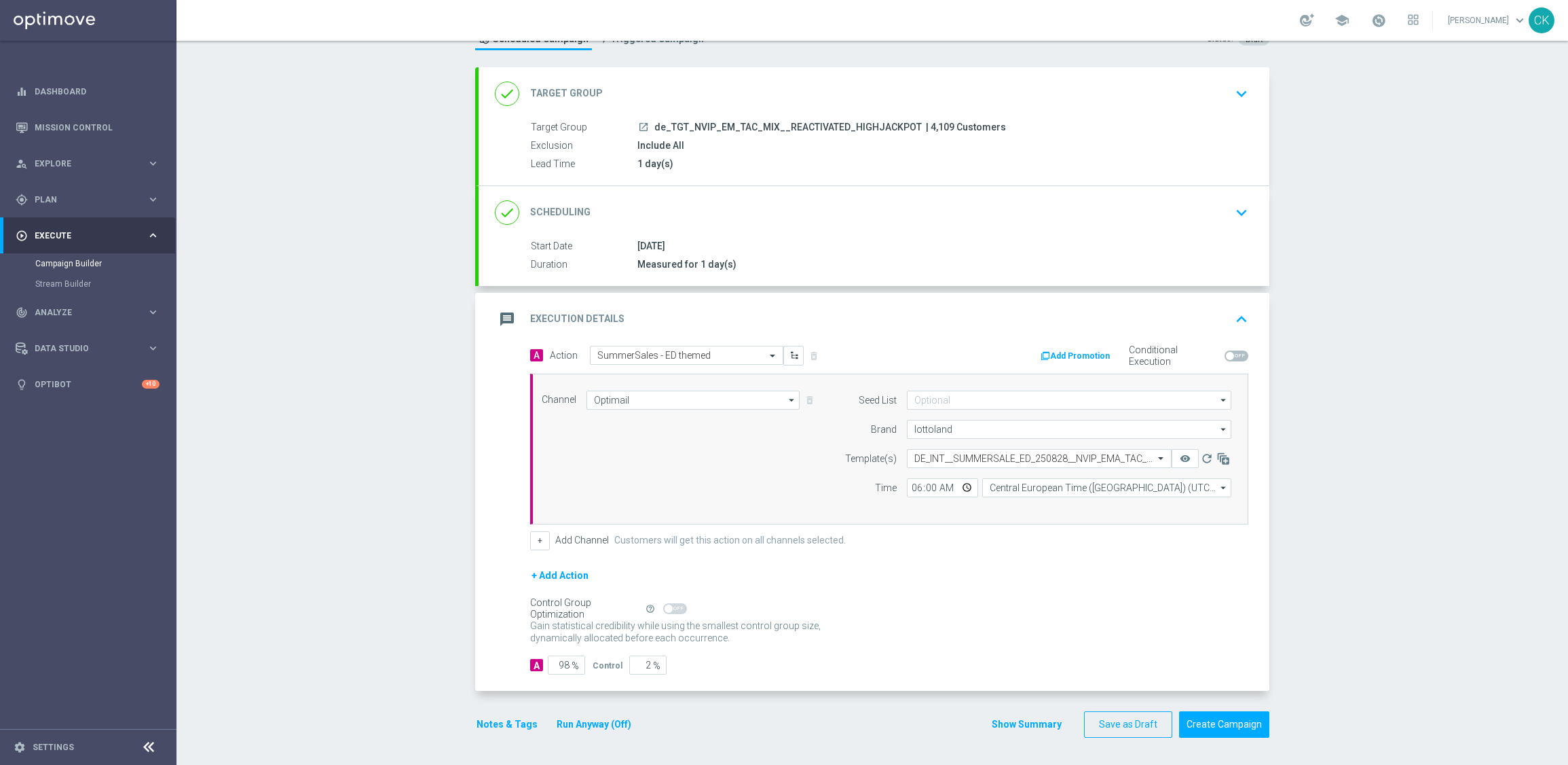
click at [484, 731] on button "Notes & Tags" at bounding box center [507, 724] width 64 height 17
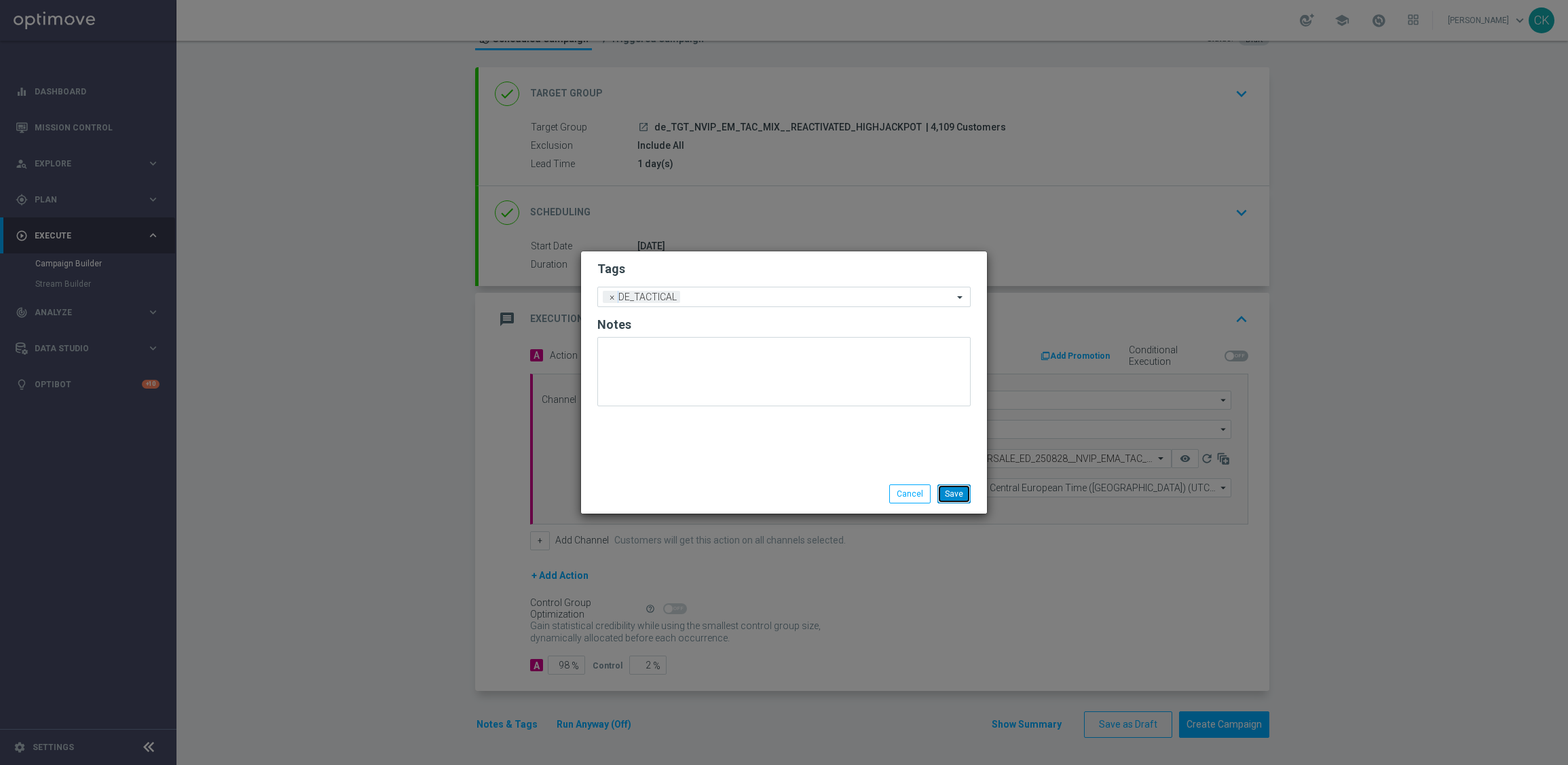
click at [955, 488] on button "Save" at bounding box center [954, 493] width 34 height 19
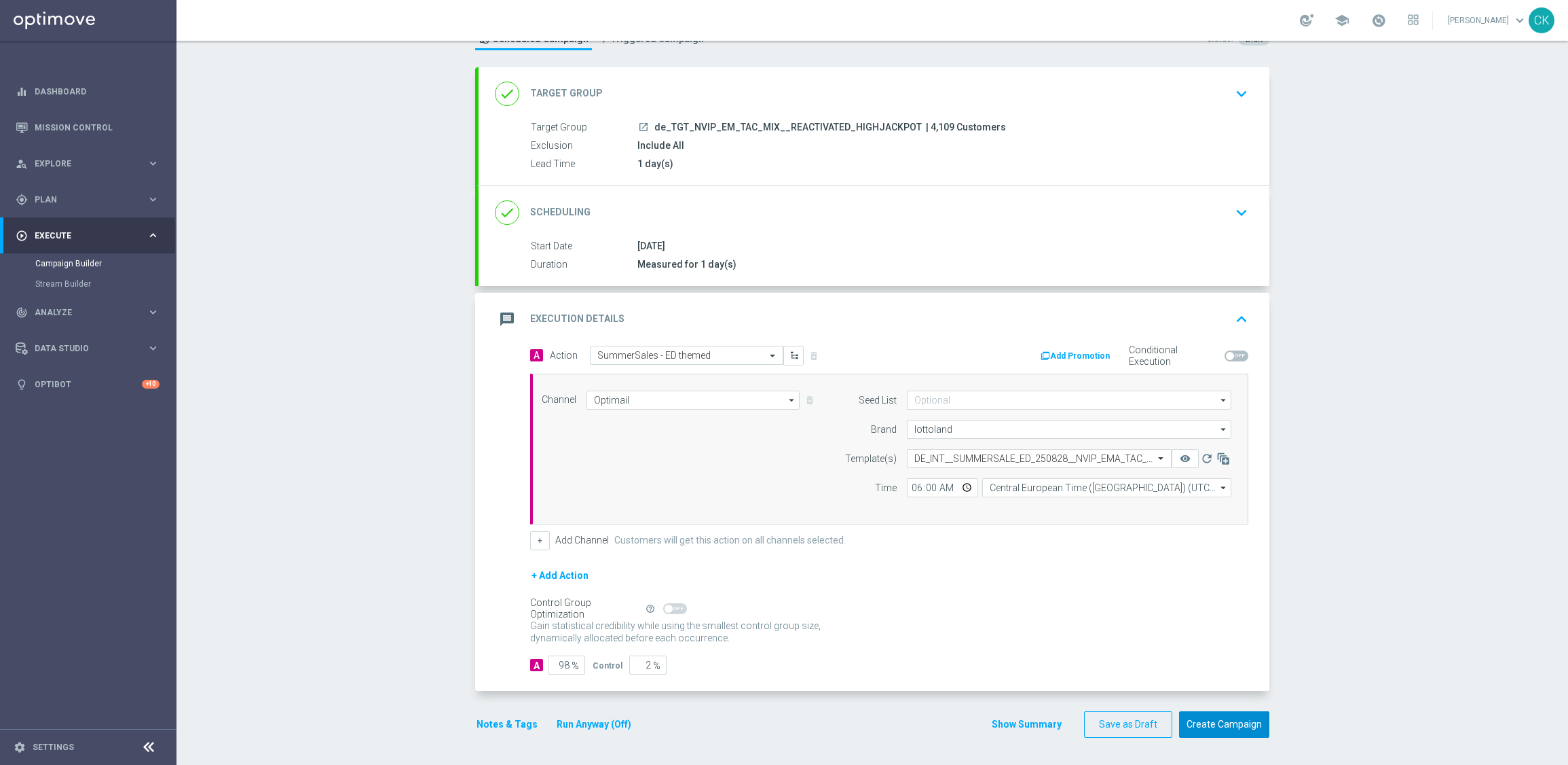
click at [1216, 720] on button "Create Campaign" at bounding box center [1225, 724] width 91 height 27
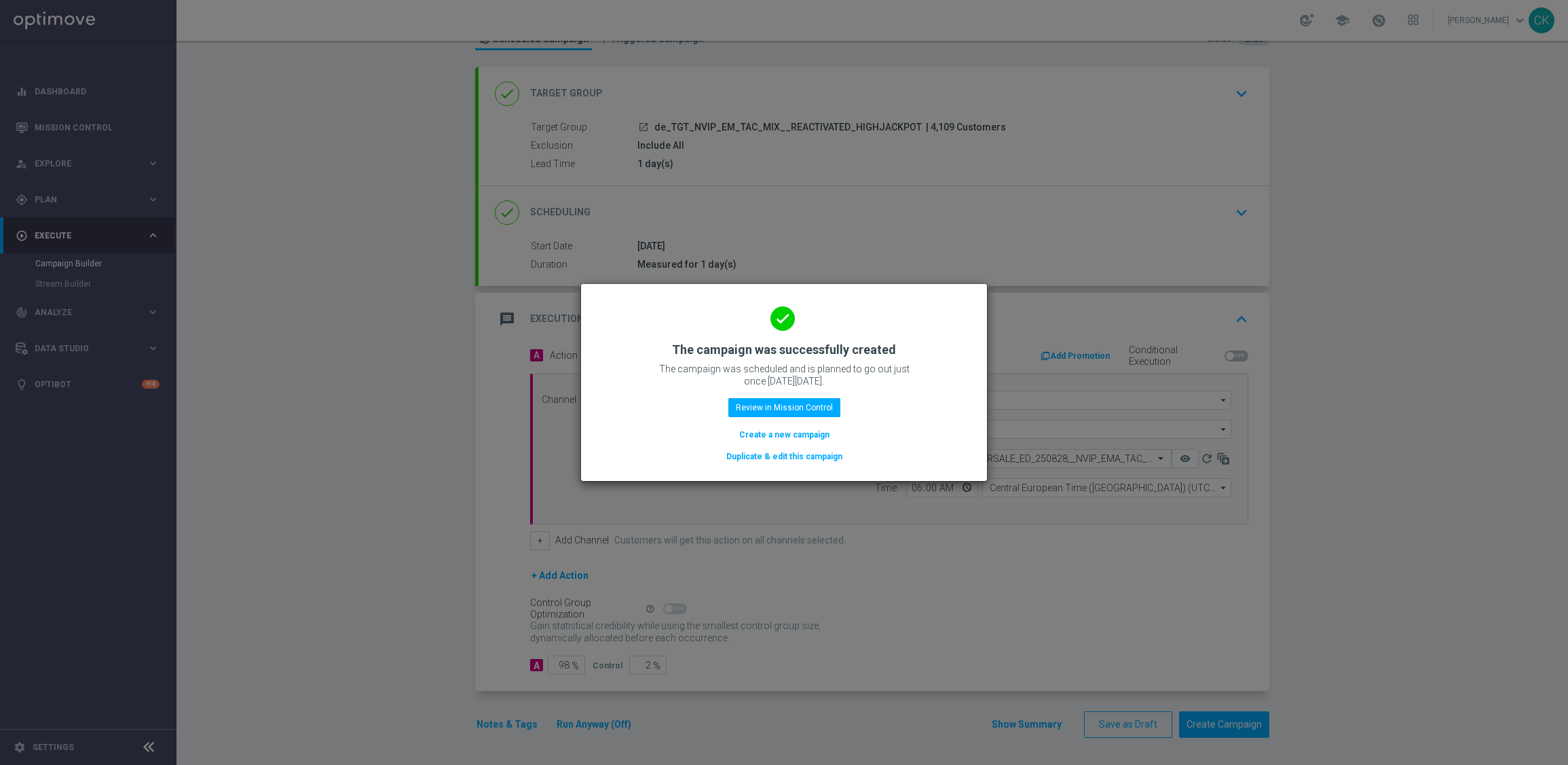
click at [761, 434] on button "Create a new campaign" at bounding box center [784, 434] width 93 height 15
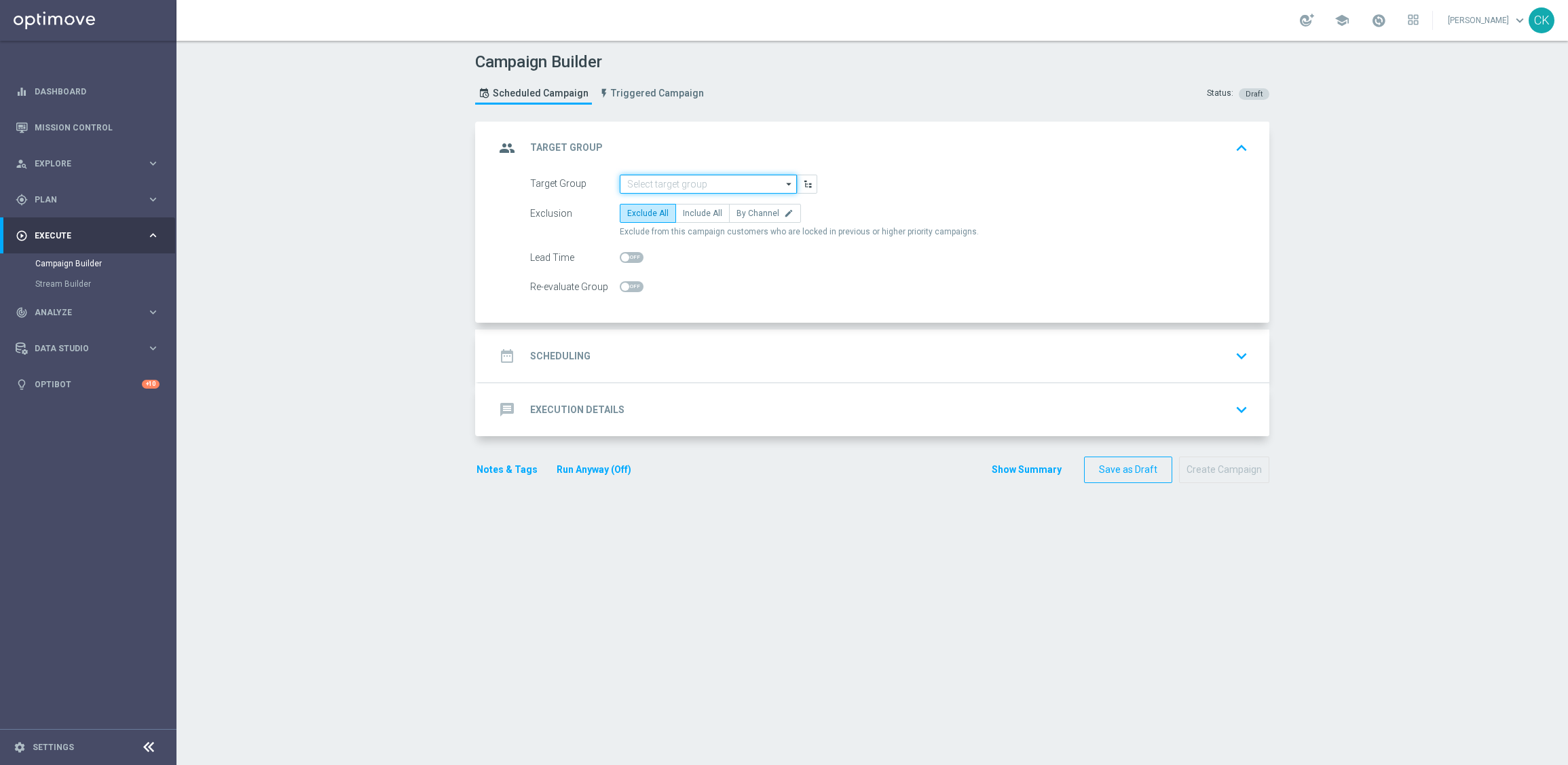
click at [686, 185] on input at bounding box center [709, 183] width 177 height 19
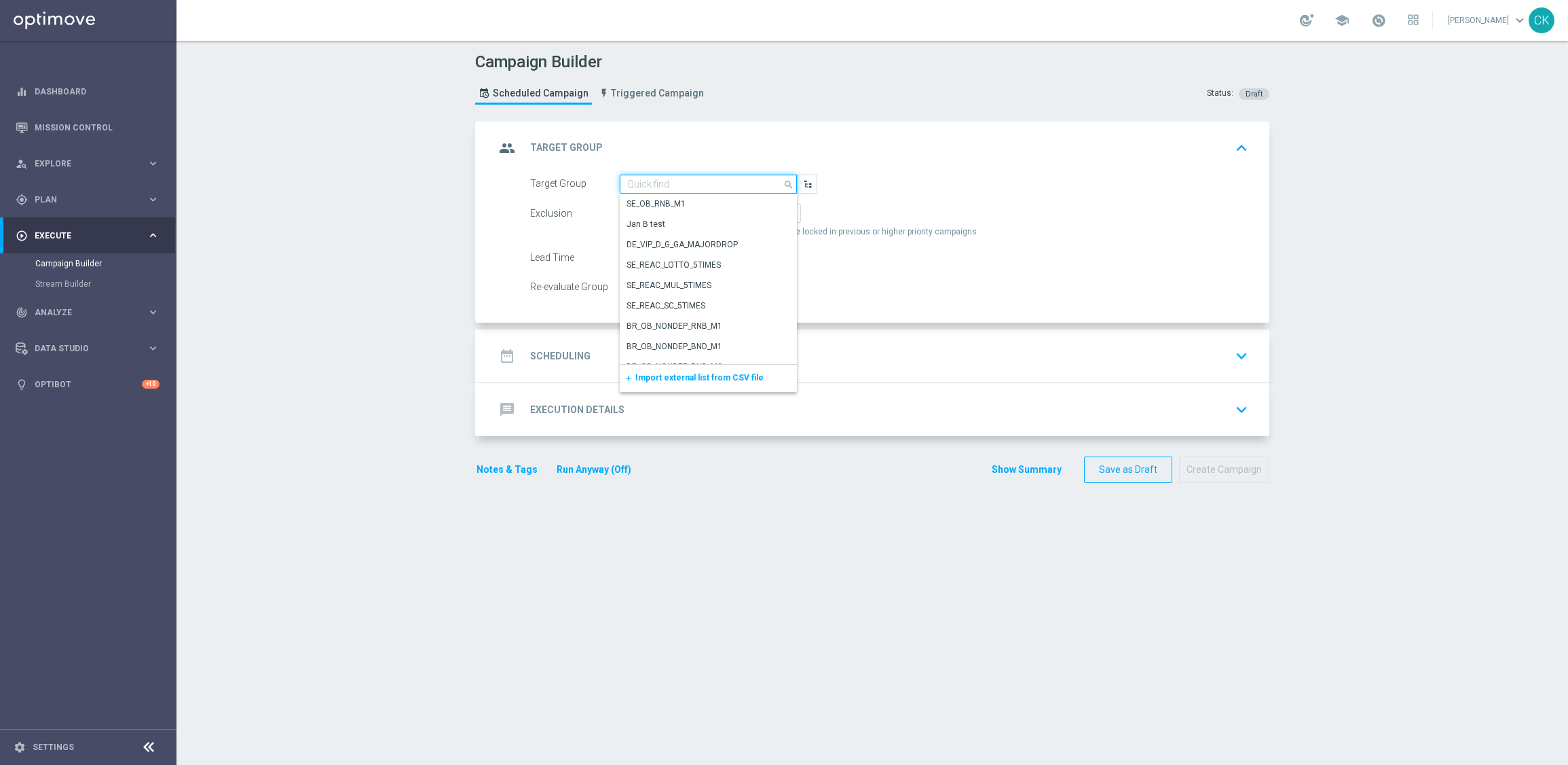
paste input "de_TGT_NVIP_EM_TAC_MIX__CHURNED_HIGHJACKPOT"
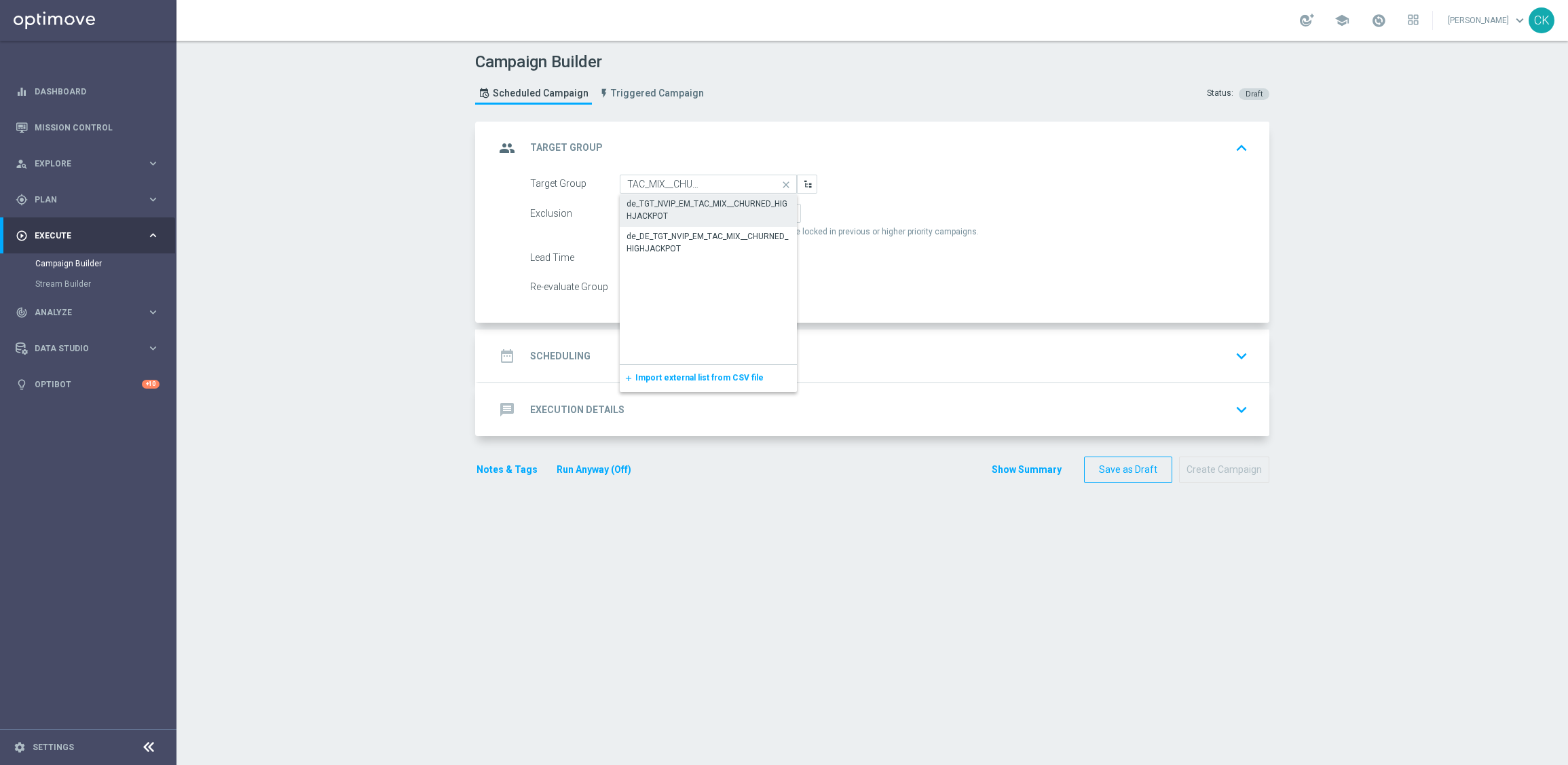
click at [669, 200] on div "de_TGT_NVIP_EM_TAC_MIX__CHURNED_HIGHJACKPOT" at bounding box center [709, 209] width 164 height 25
type input "de_TGT_NVIP_EM_TAC_MIX__CHURNED_HIGHJACKPOT"
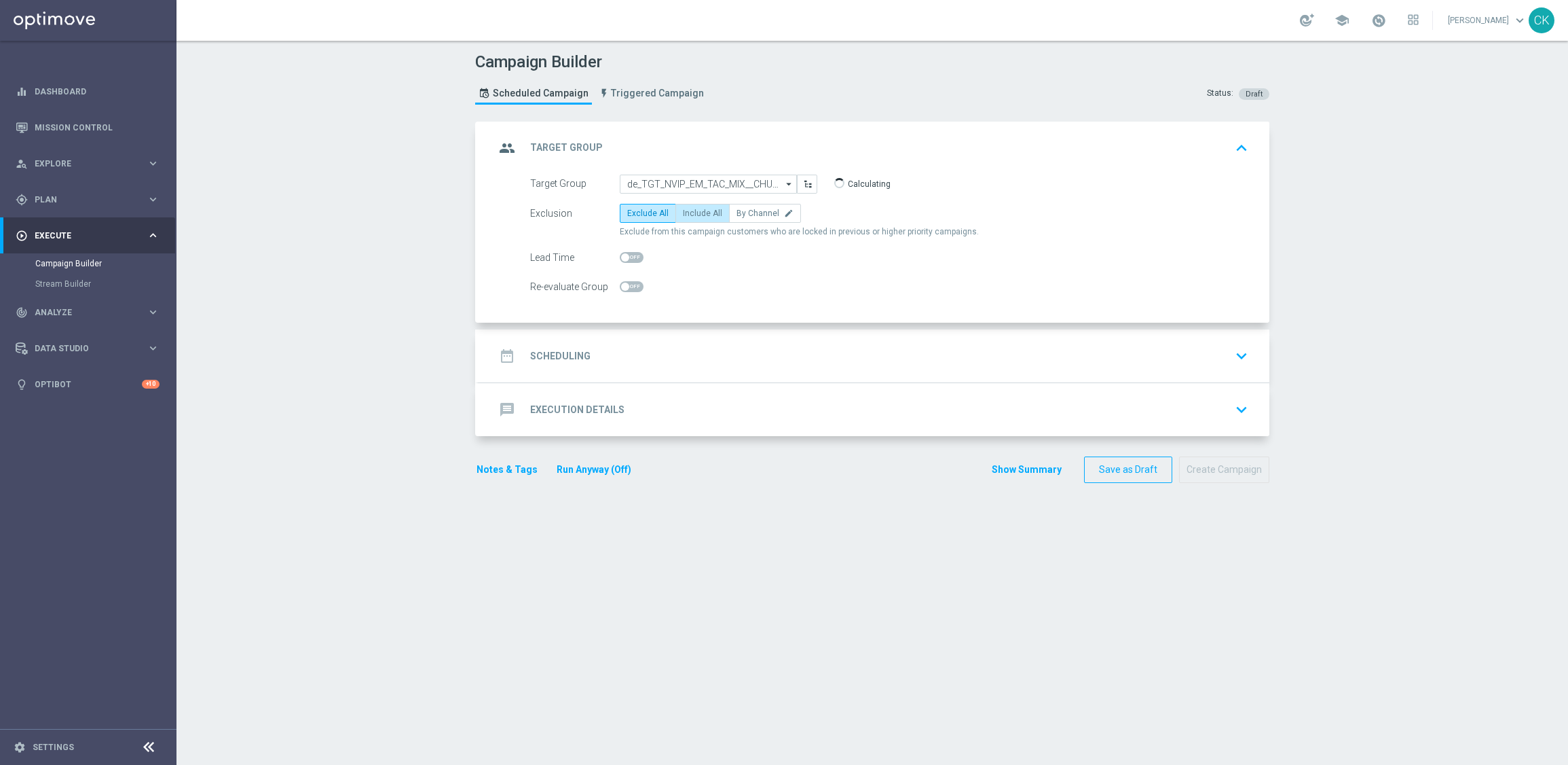
click at [691, 211] on span "Include All" at bounding box center [703, 213] width 39 height 10
click at [691, 211] on input "Include All" at bounding box center [687, 215] width 9 height 9
radio input "true"
click at [625, 256] on span at bounding box center [632, 257] width 24 height 11
click at [625, 256] on input "checkbox" at bounding box center [632, 257] width 24 height 11
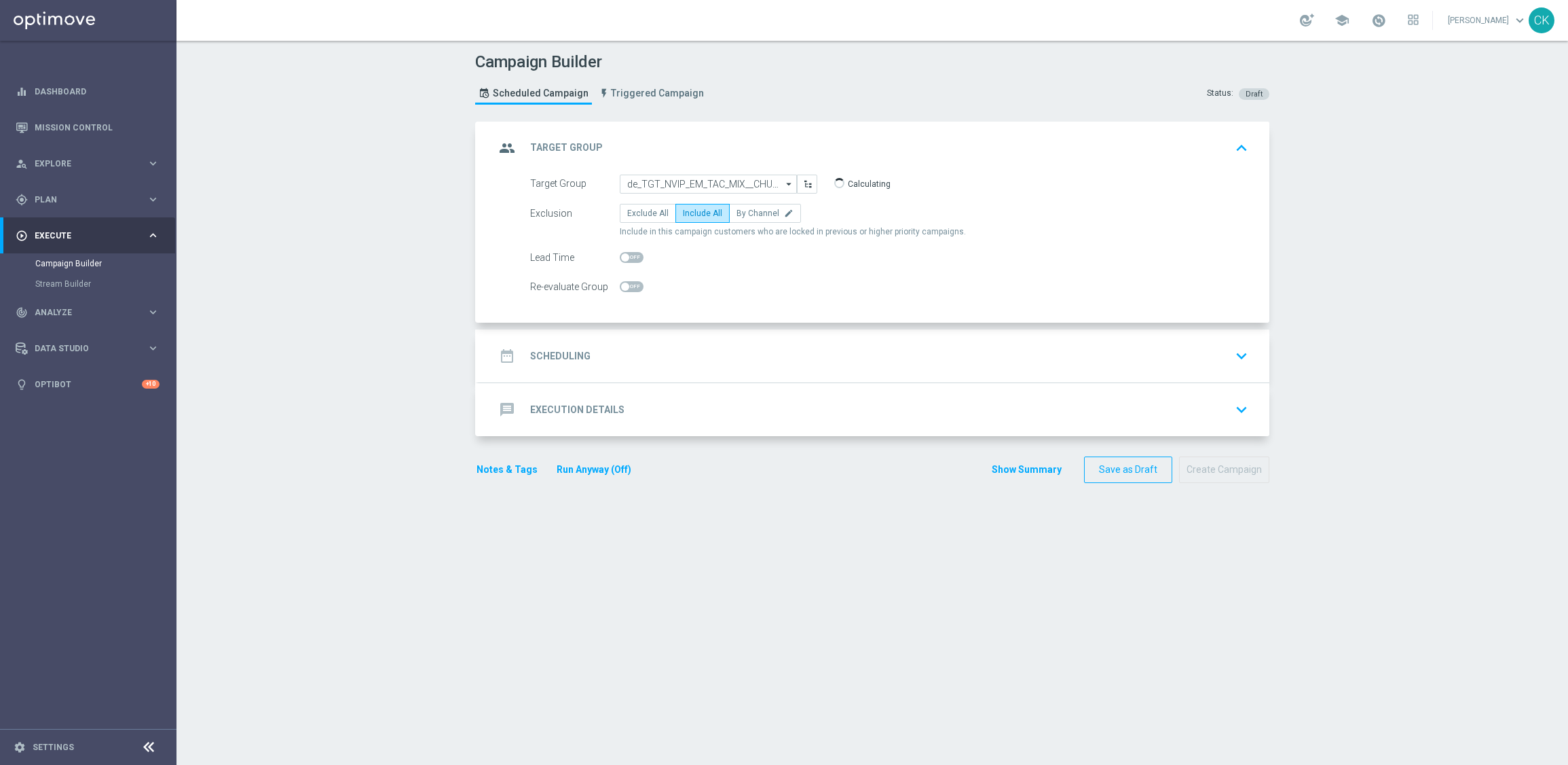
checkbox input "true"
click at [580, 350] on h2 "Scheduling" at bounding box center [560, 356] width 60 height 13
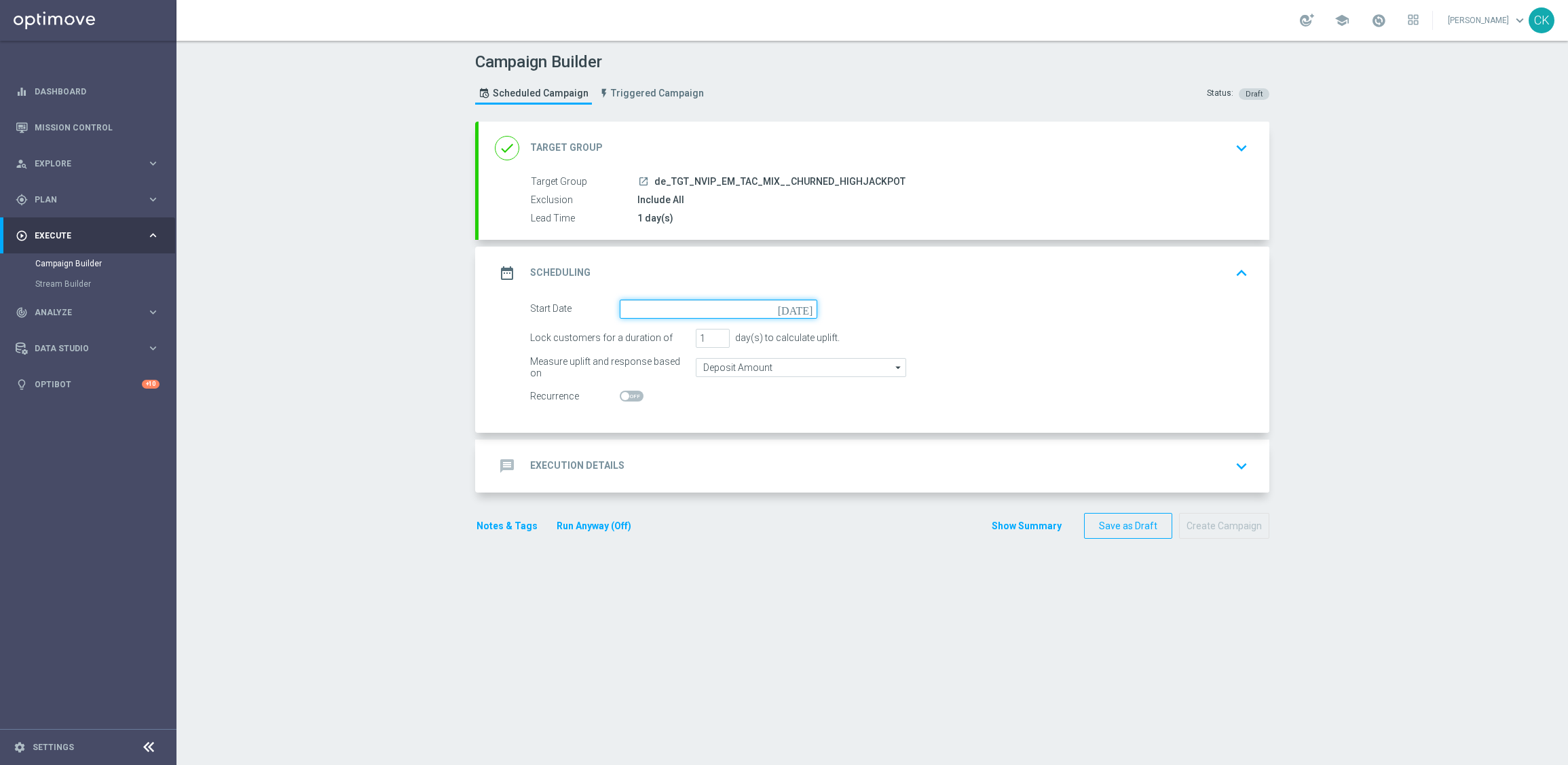
click at [661, 313] on input at bounding box center [718, 309] width 197 height 19
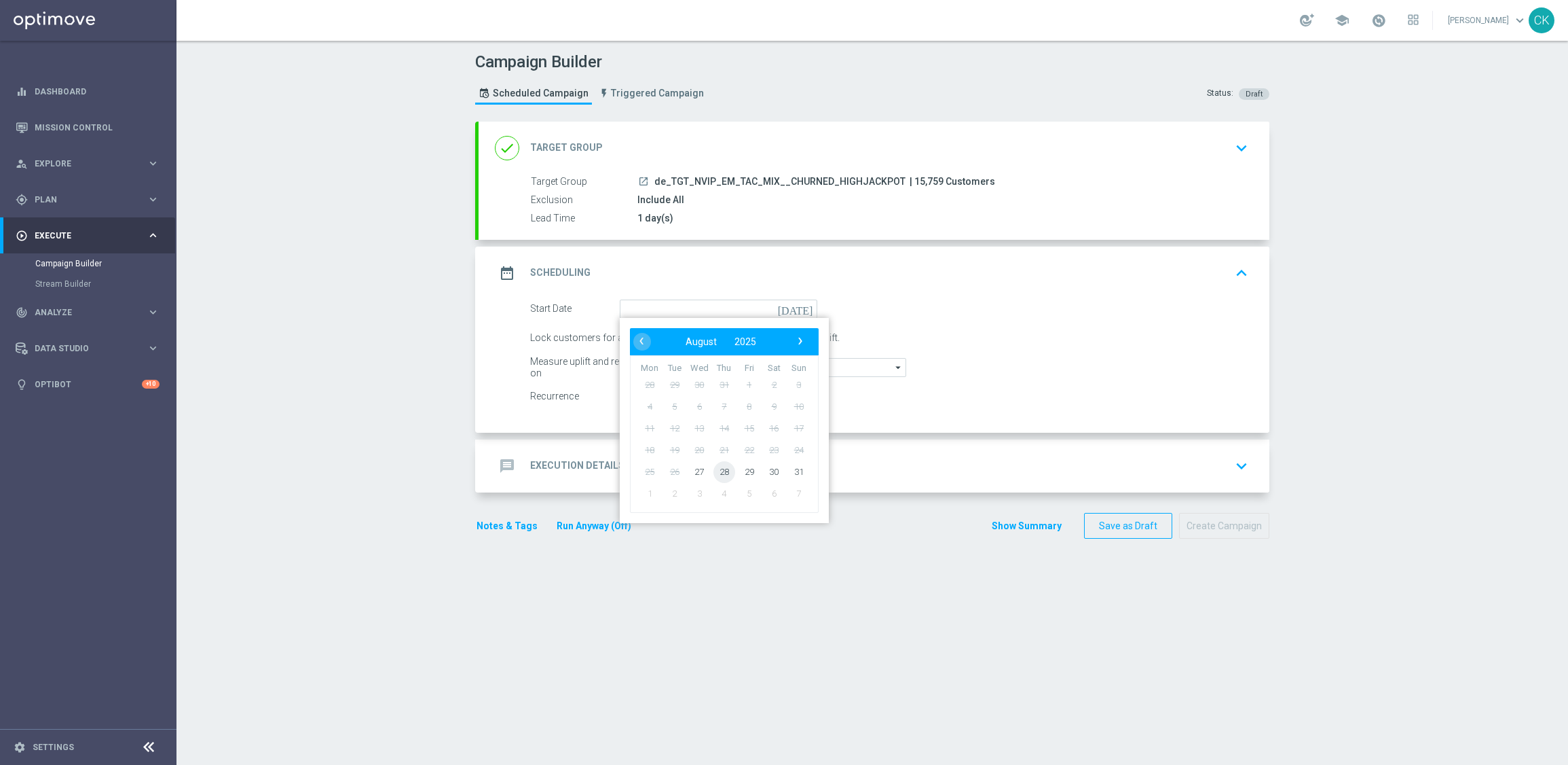
click at [715, 466] on span "28" at bounding box center [724, 471] width 22 height 22
type input "[DATE]"
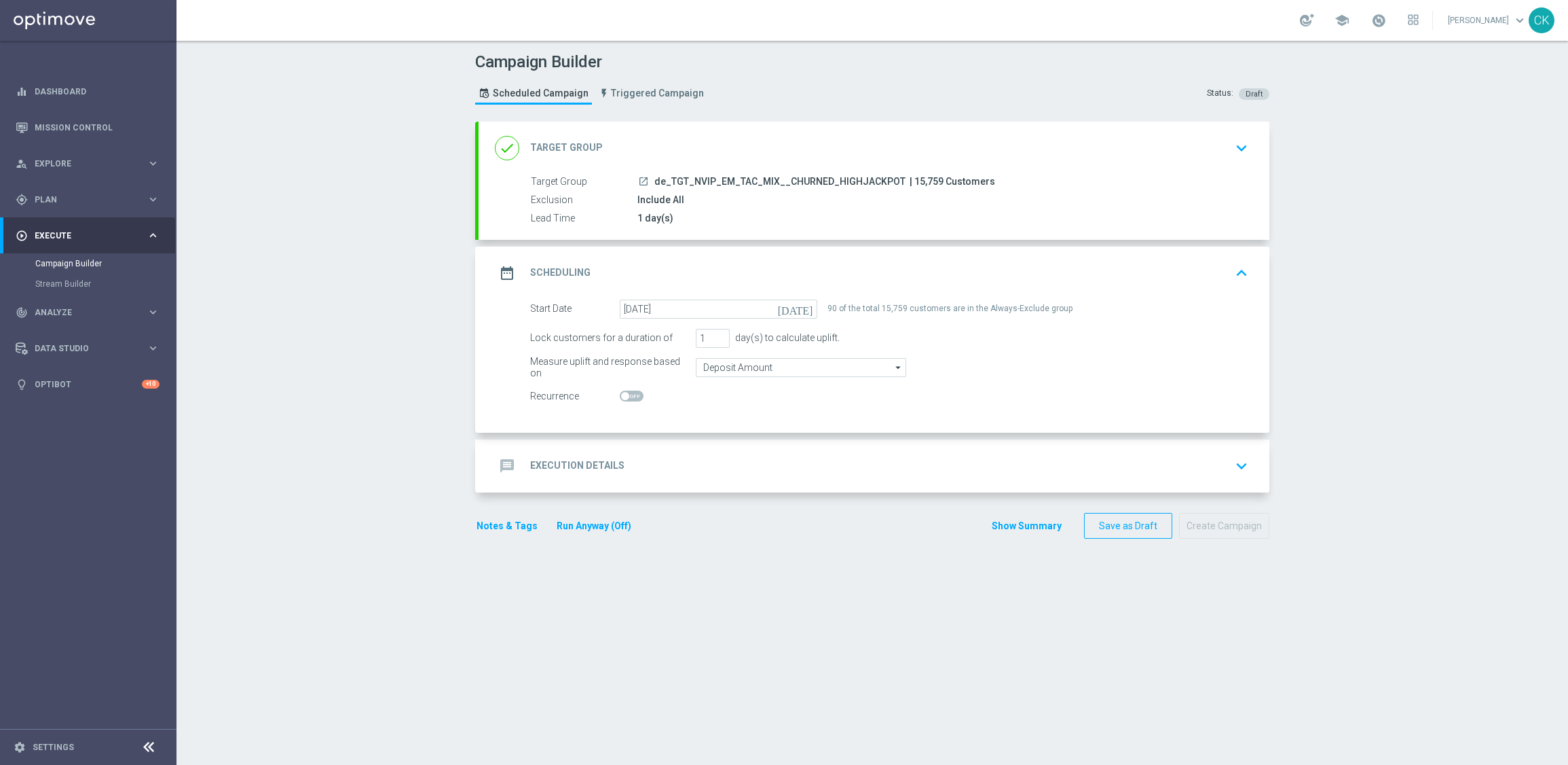
click at [563, 460] on h2 "Execution Details" at bounding box center [578, 465] width 95 height 13
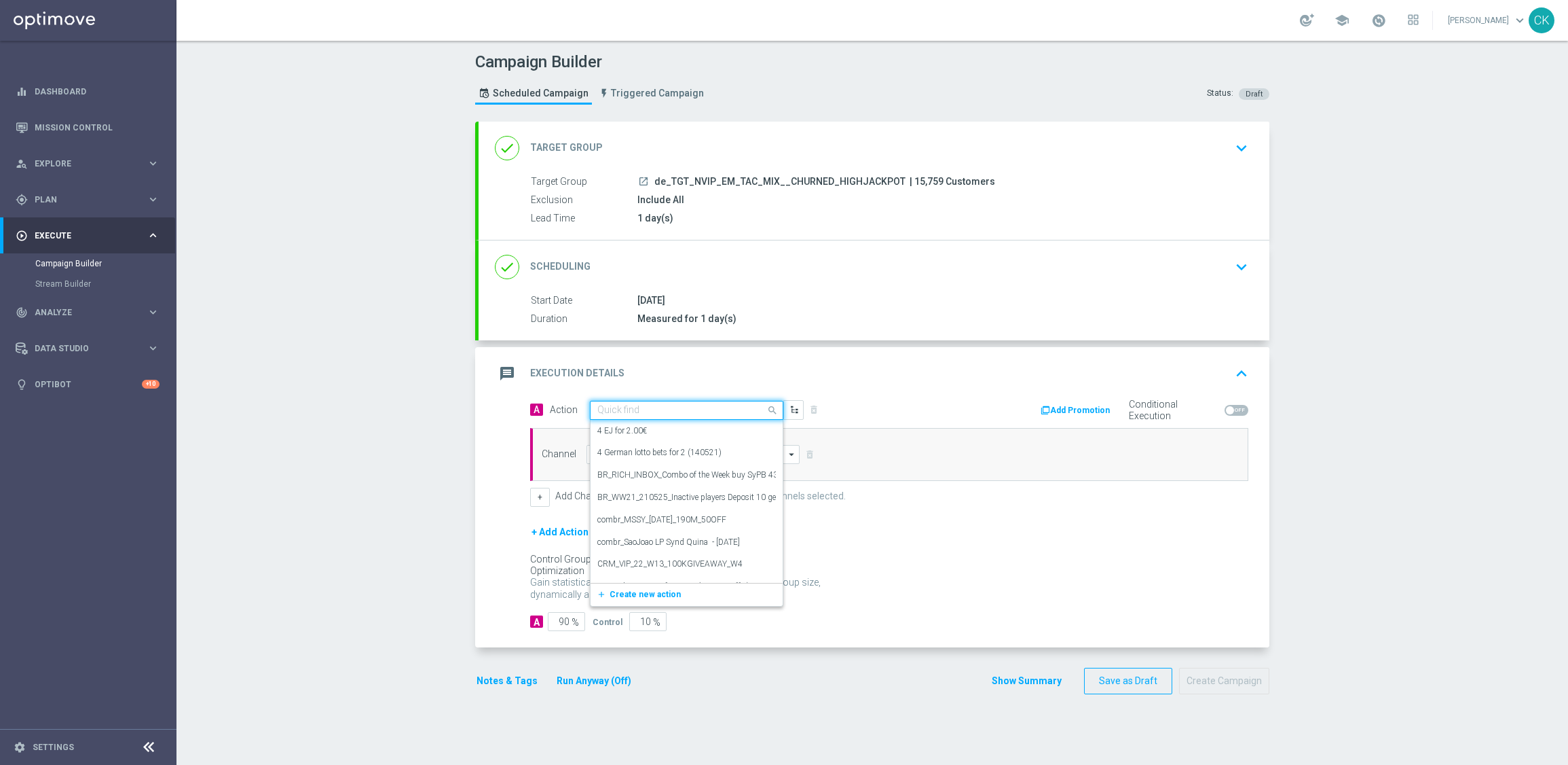
click at [686, 412] on input "text" at bounding box center [673, 411] width 152 height 12
paste input "SummerSales - ED themed"
type input "SummerSales - ED themed"
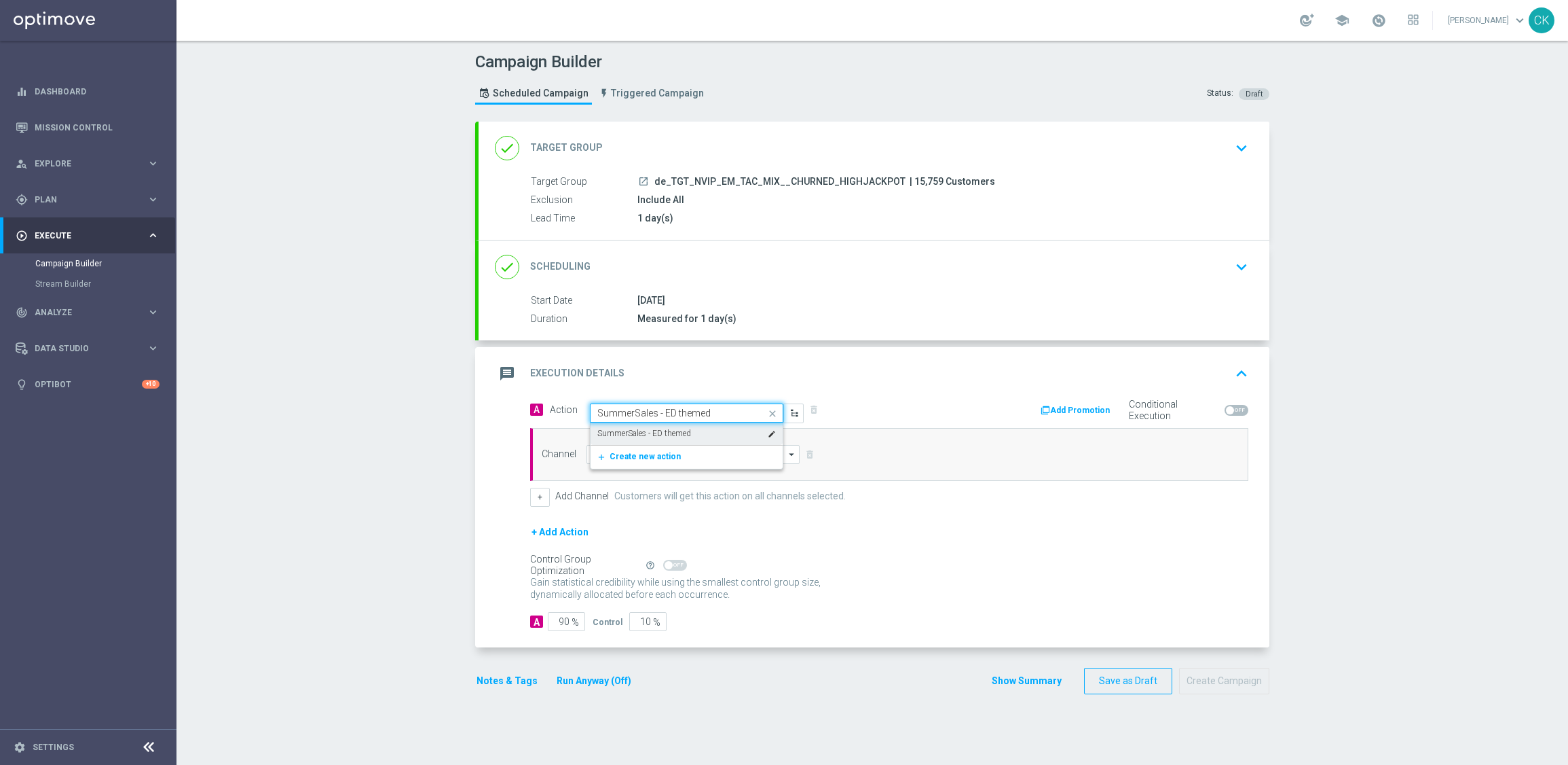
click at [689, 429] on div "SummerSales - ED themed edit" at bounding box center [686, 433] width 178 height 23
click at [689, 455] on input at bounding box center [693, 453] width 213 height 19
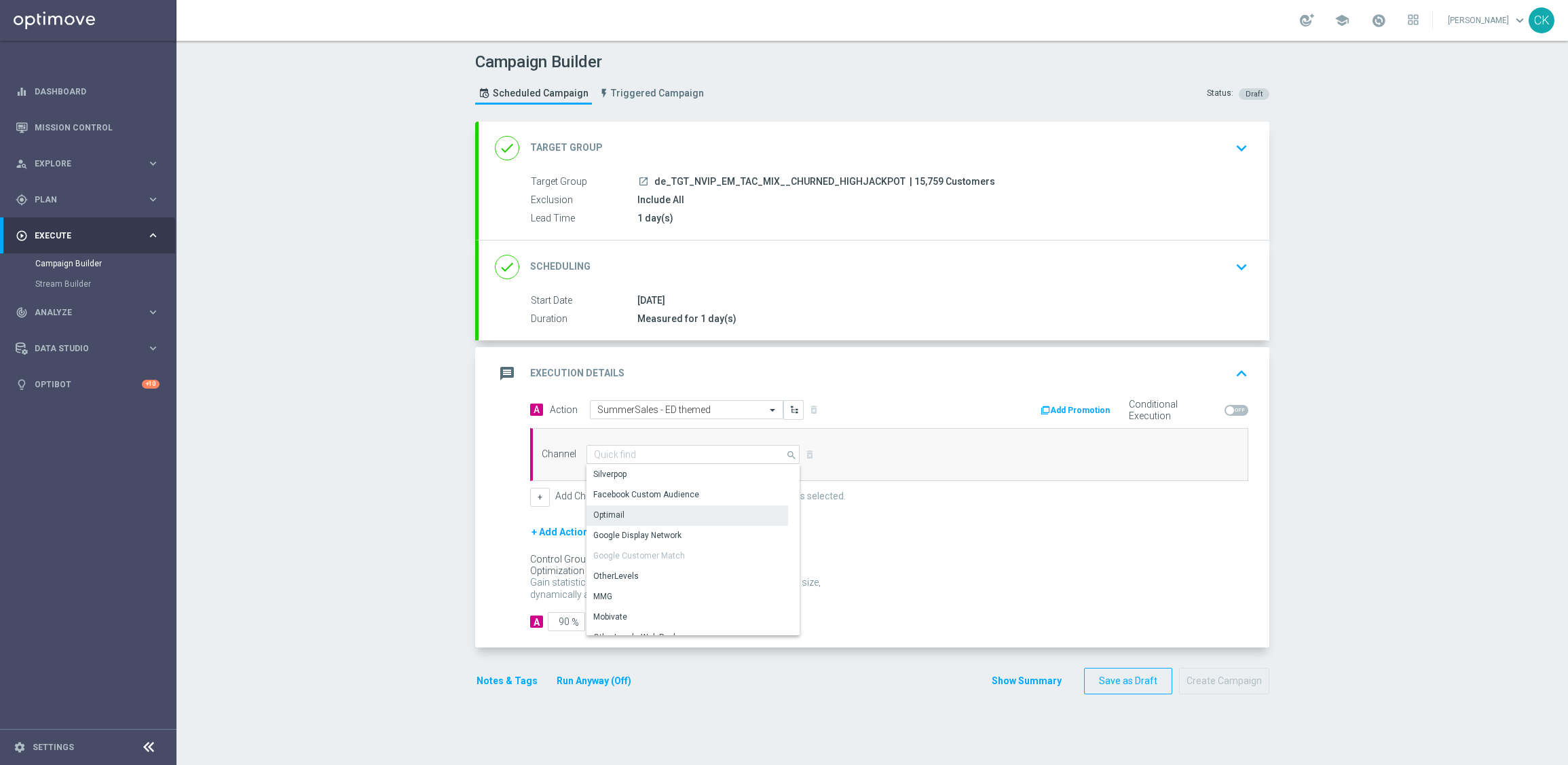
click at [690, 517] on div "Optimail" at bounding box center [687, 515] width 202 height 19
type input "Optimail"
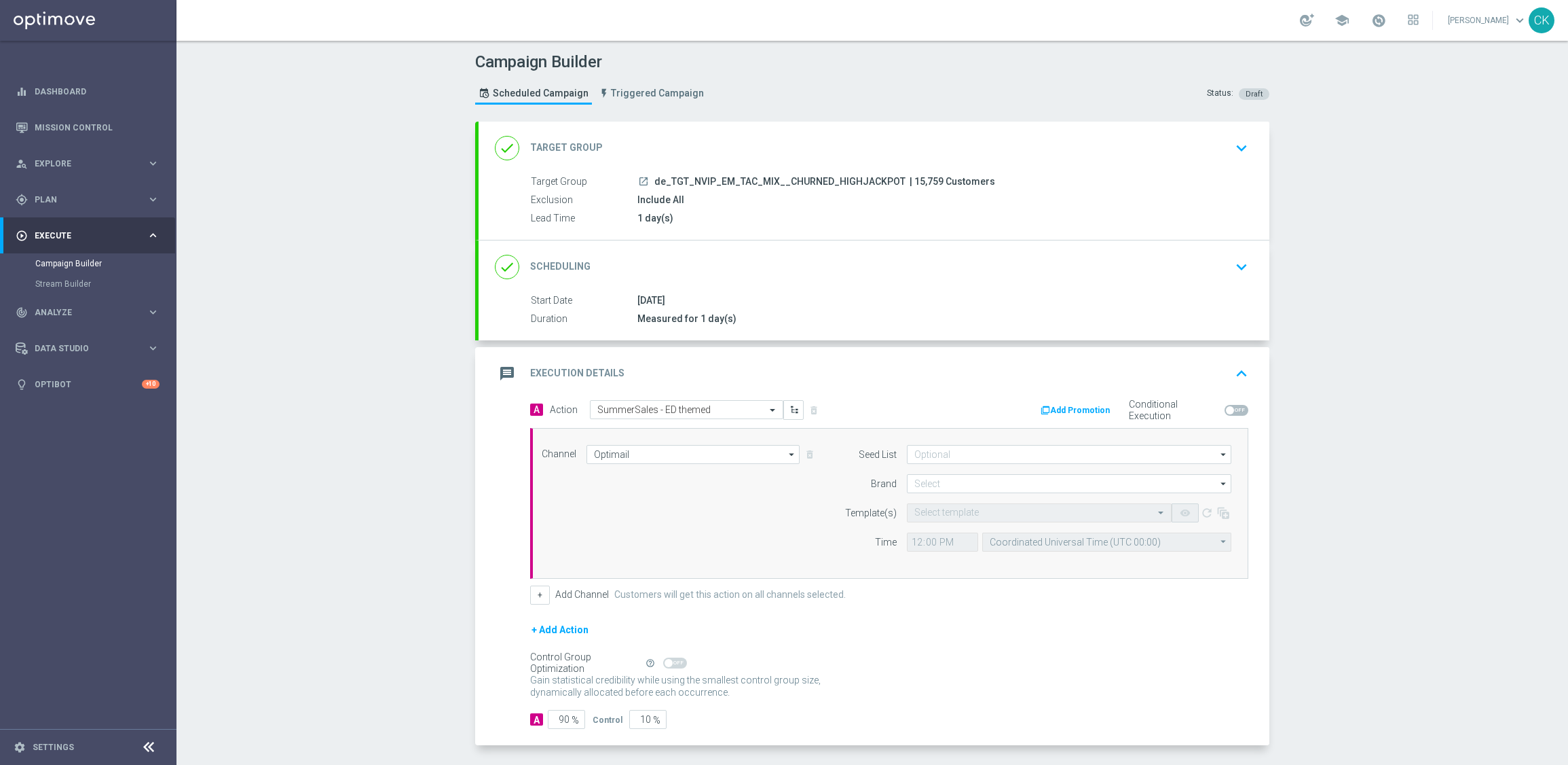
scroll to position [55, 0]
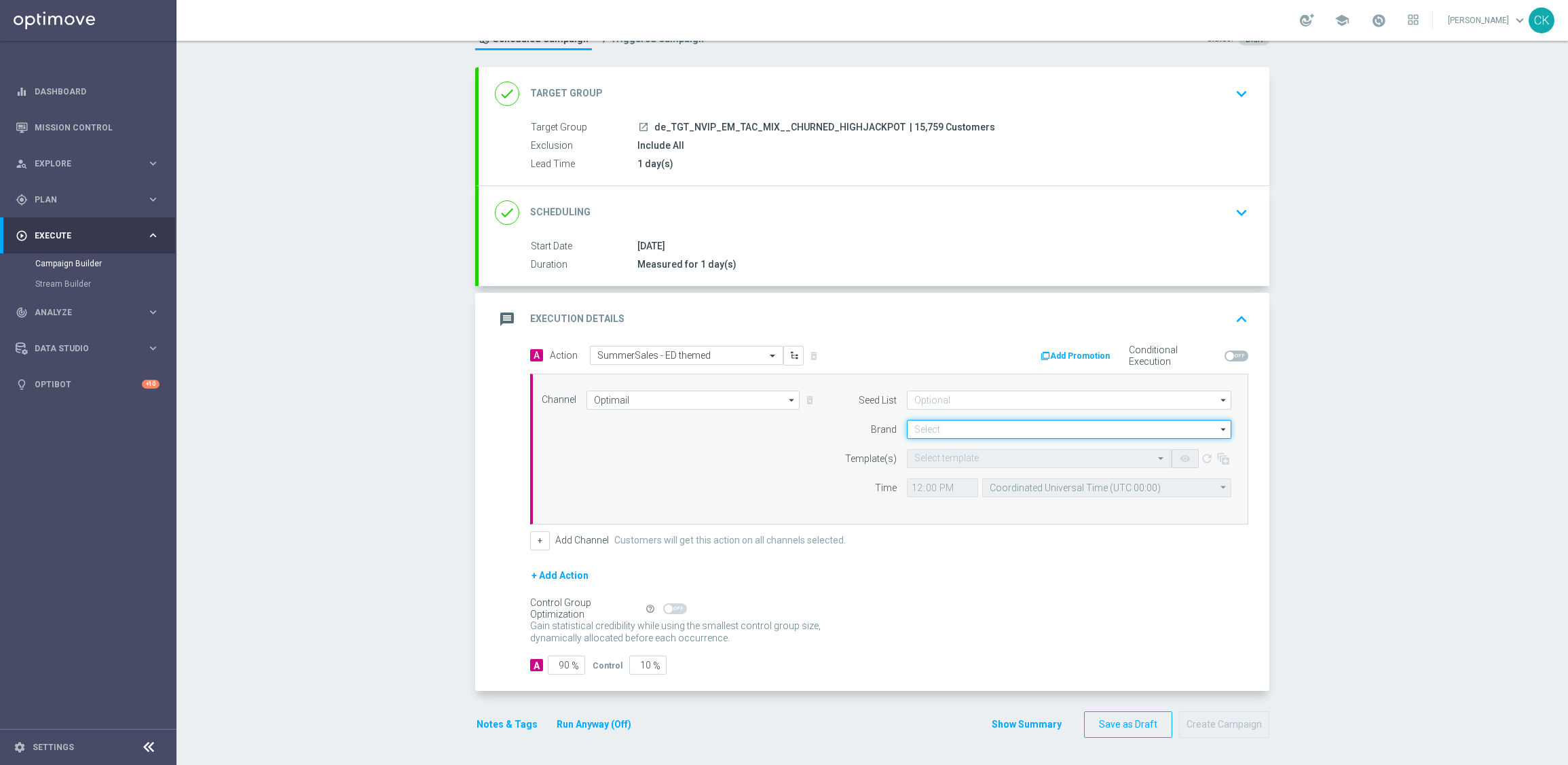
click at [955, 429] on input at bounding box center [1068, 429] width 324 height 19
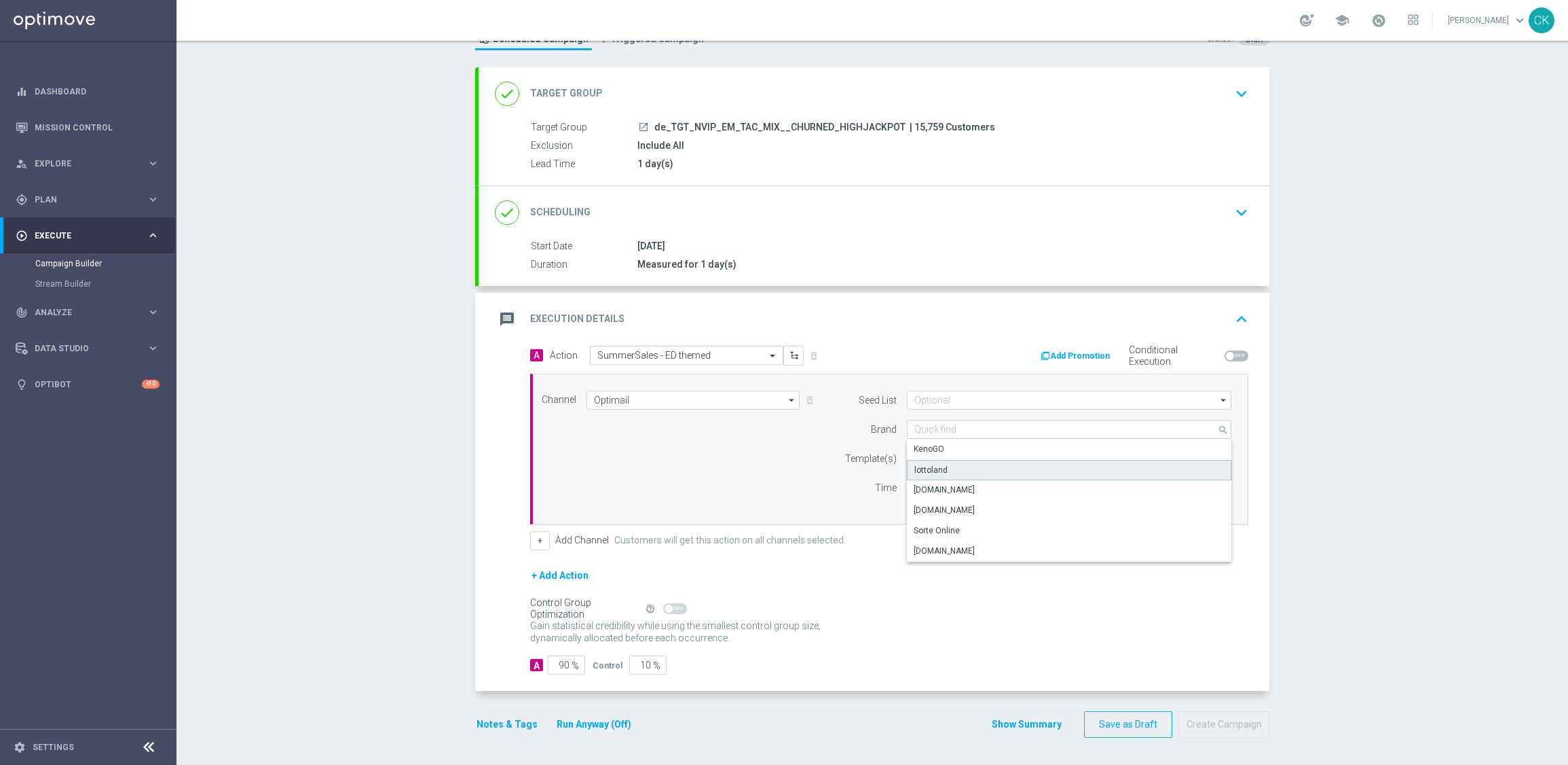
click at [953, 468] on div "lottoland" at bounding box center [1068, 469] width 324 height 21
type input "lottoland"
click at [937, 452] on input "text" at bounding box center [1026, 458] width 223 height 12
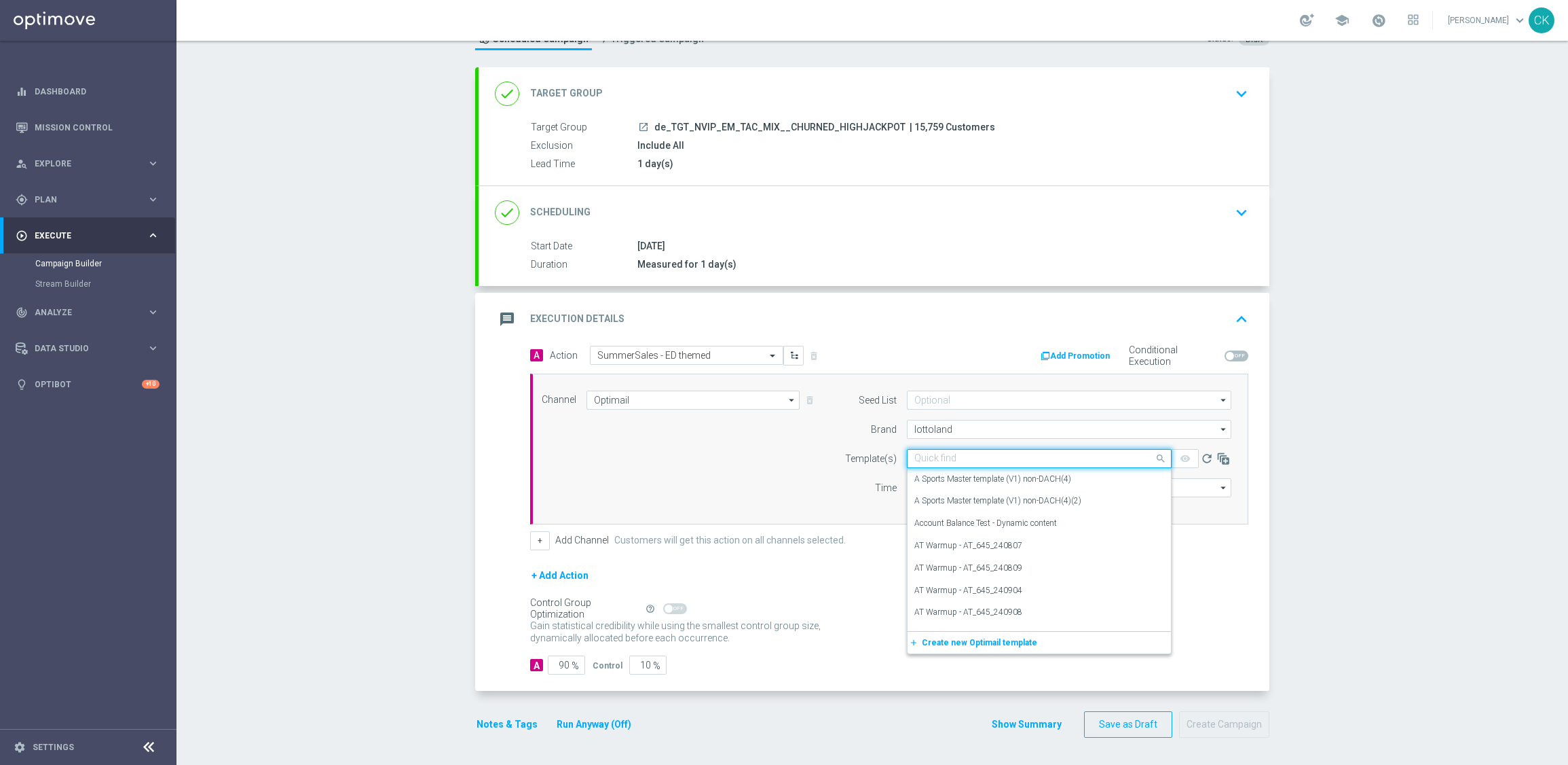
paste input "DE_INT__SUMMERSALE_ED_250828__NVIP_EMA_TAC_MIX"
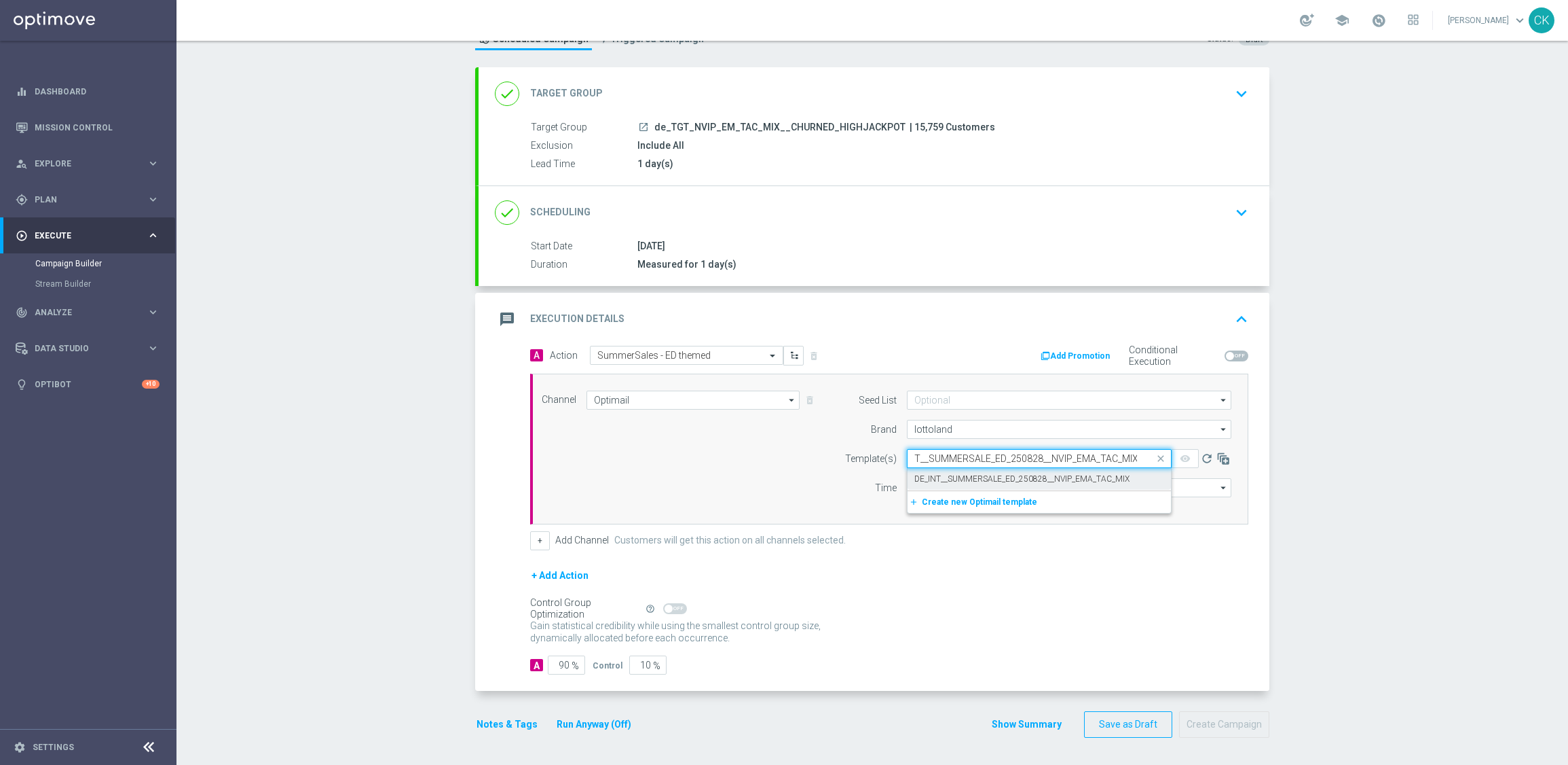
click at [936, 480] on label "DE_INT__SUMMERSALE_ED_250828__NVIP_EMA_TAC_MIX" at bounding box center [1022, 479] width 215 height 12
type input "DE_INT__SUMMERSALE_ED_250828__NVIP_EMA_TAC_MIX"
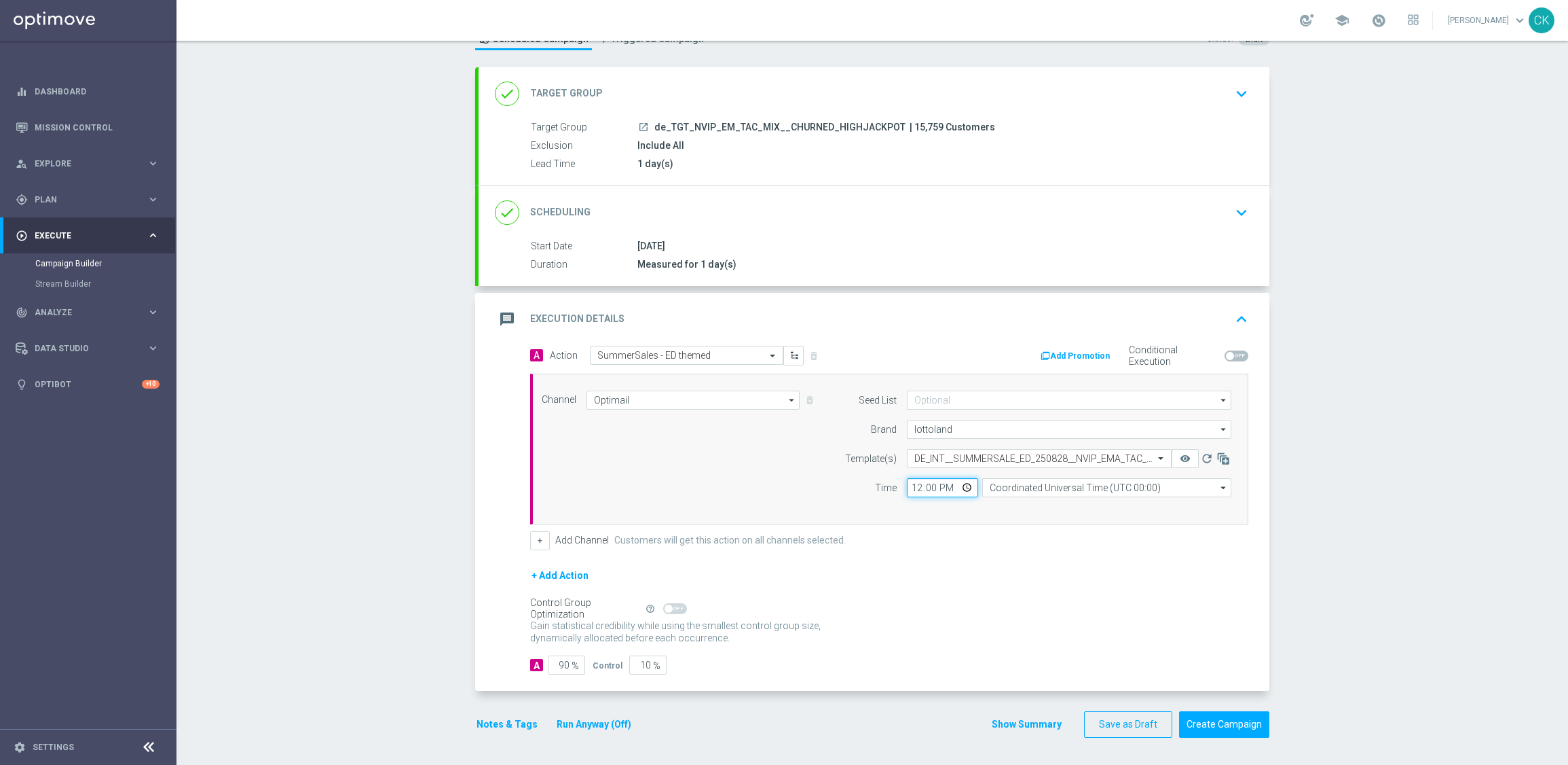
click at [909, 481] on input "12:00" at bounding box center [942, 487] width 71 height 19
type input "06:00"
click at [1048, 486] on input "Coordinated Universal Time (UTC 00:00)" at bounding box center [1107, 487] width 249 height 19
click at [1053, 512] on div "Central European Time ([GEOGRAPHIC_DATA]) (UTC +02:00)" at bounding box center [1107, 507] width 249 height 19
type input "Central European Time ([GEOGRAPHIC_DATA]) (UTC +02:00)"
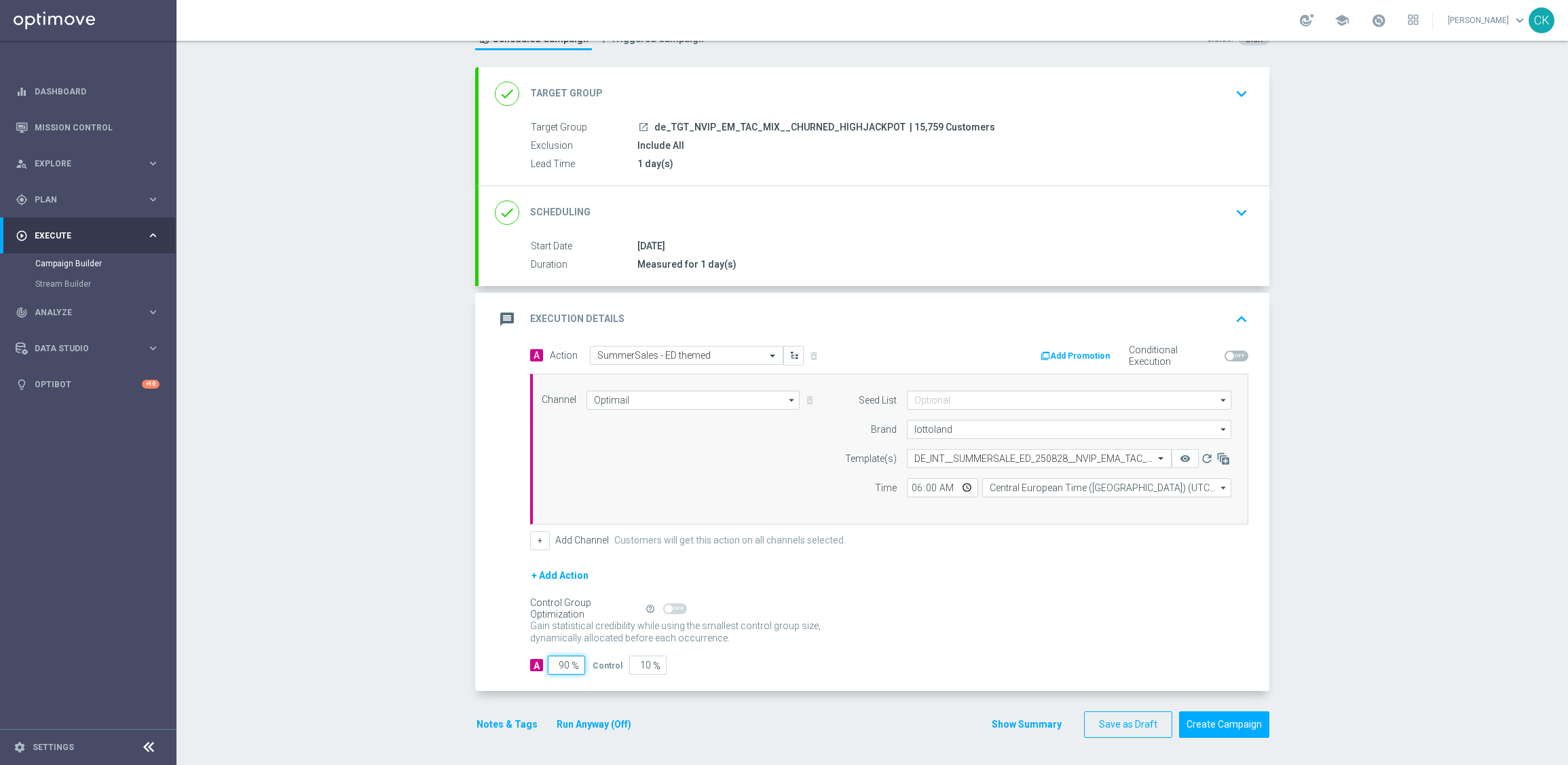
click at [565, 664] on input "90" at bounding box center [567, 664] width 37 height 19
type input "9"
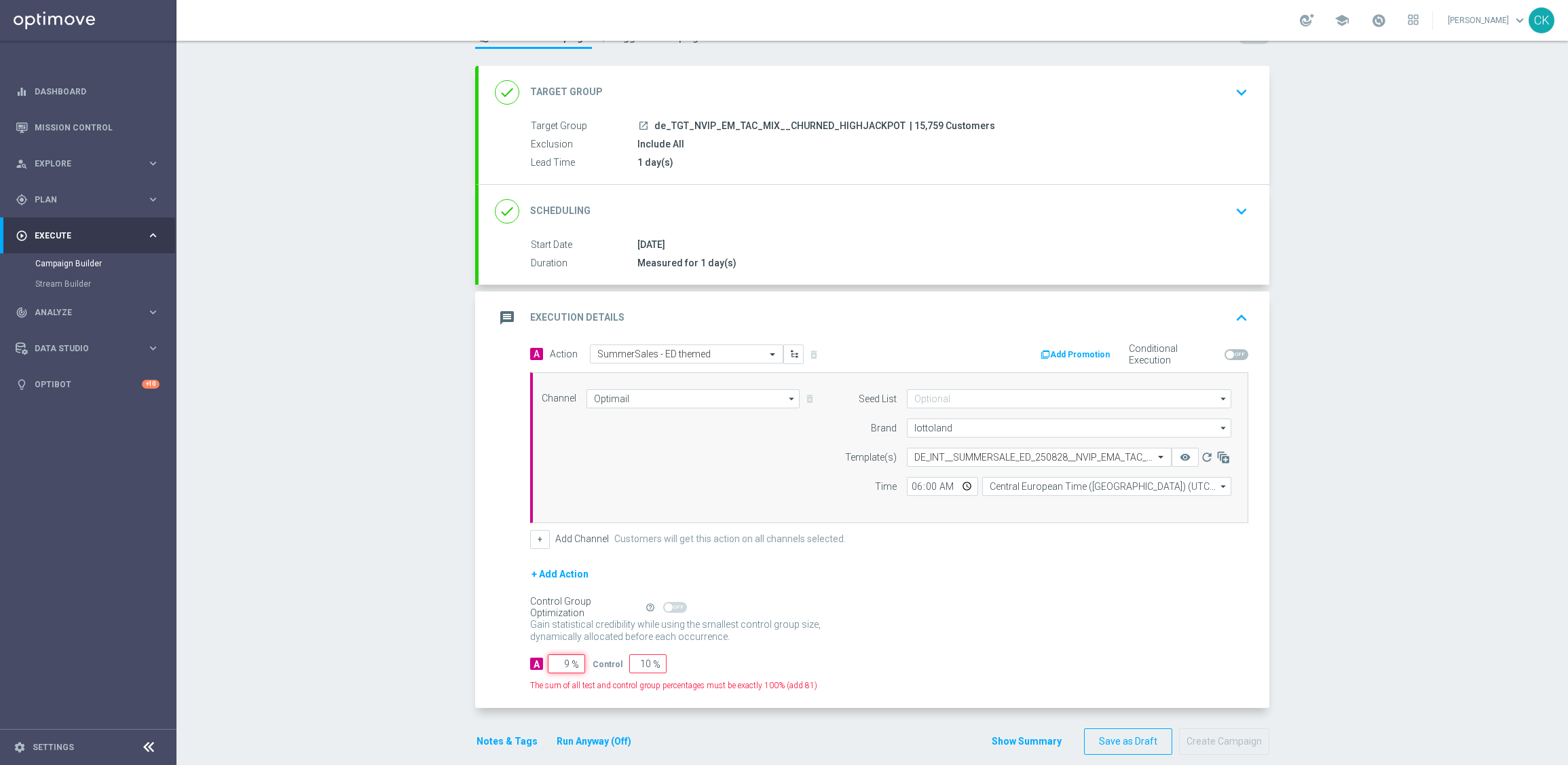
type input "91"
type input "98"
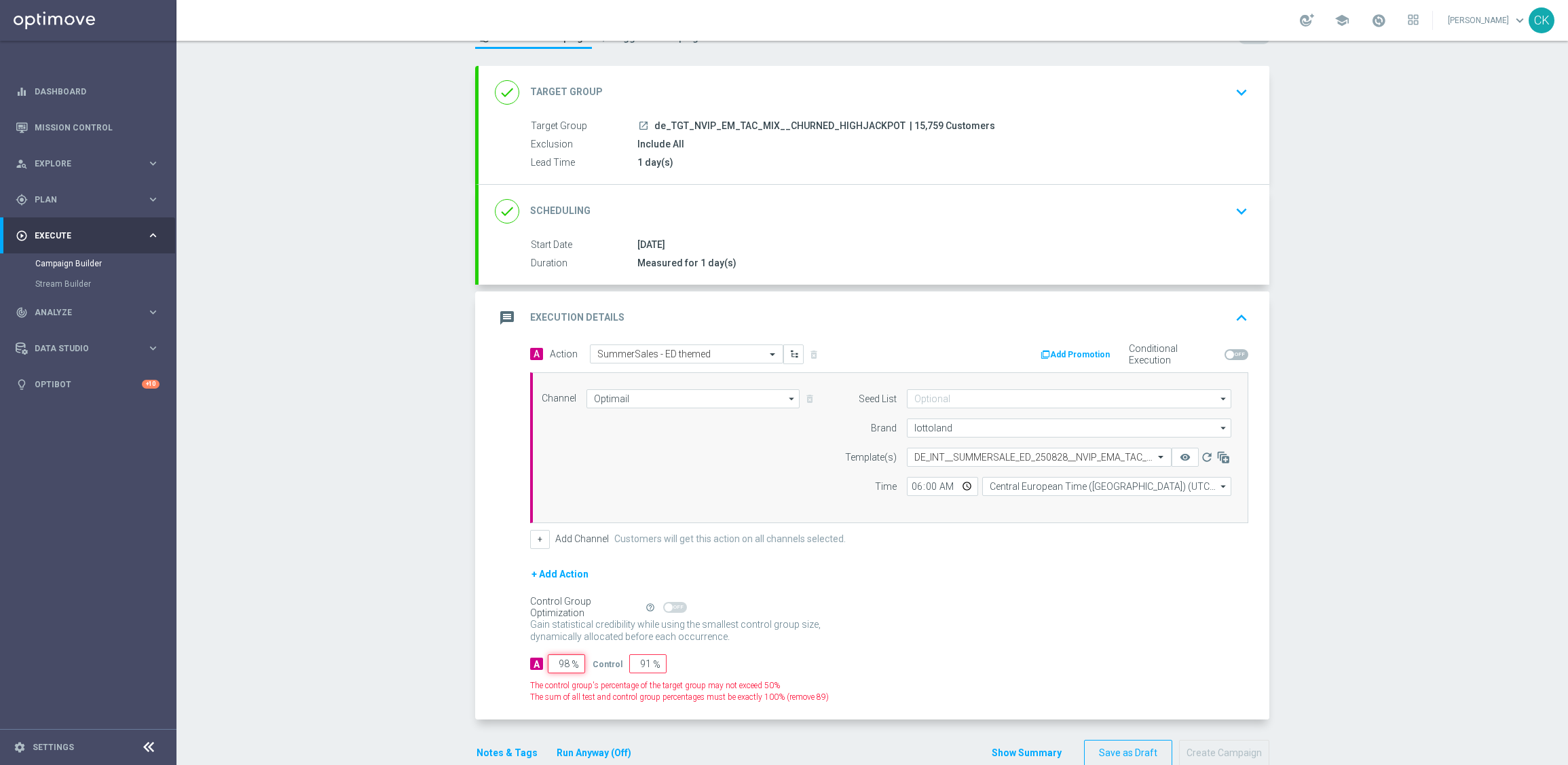
type input "2"
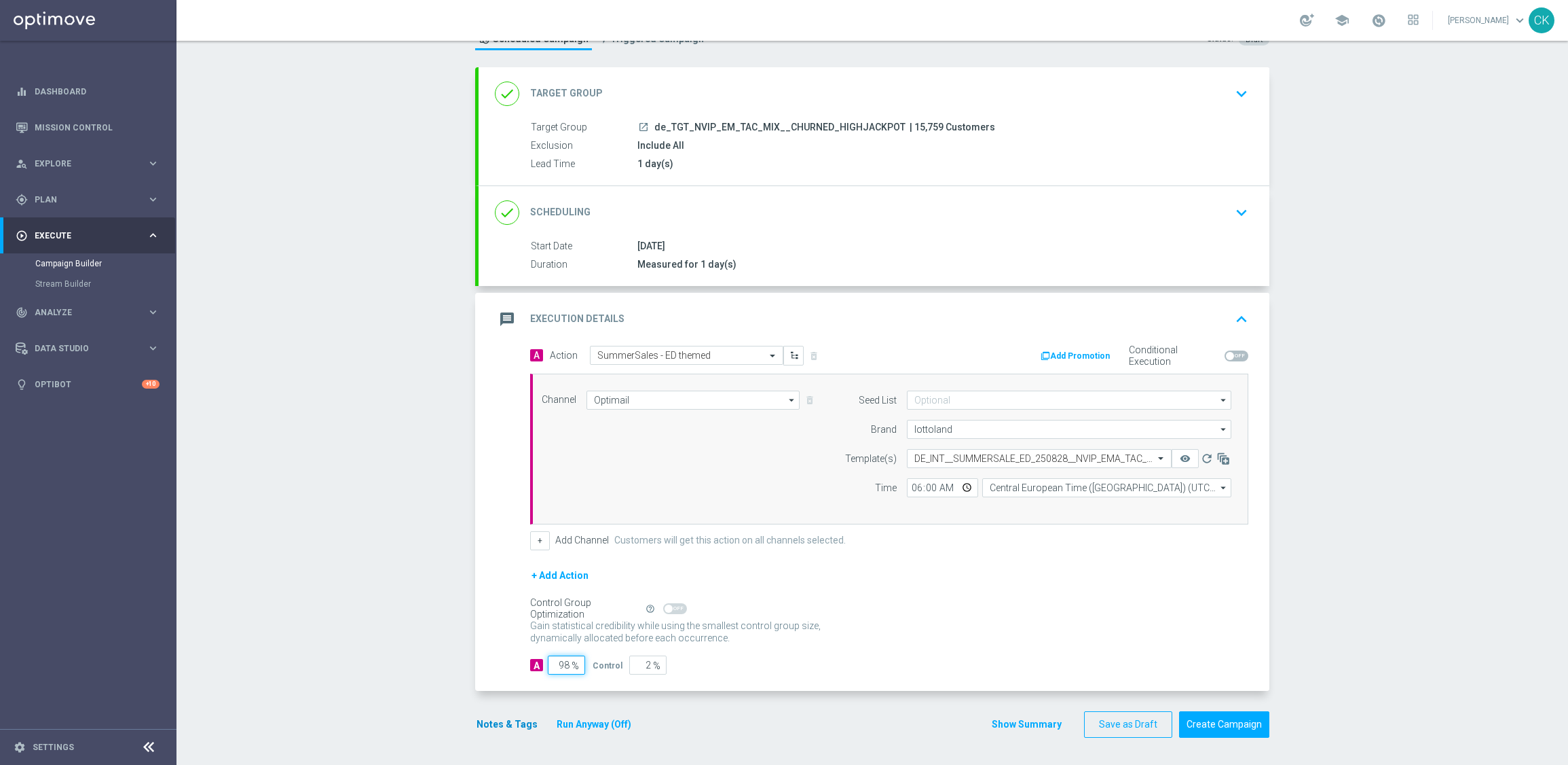
type input "98"
click at [486, 726] on button "Notes & Tags" at bounding box center [507, 724] width 64 height 17
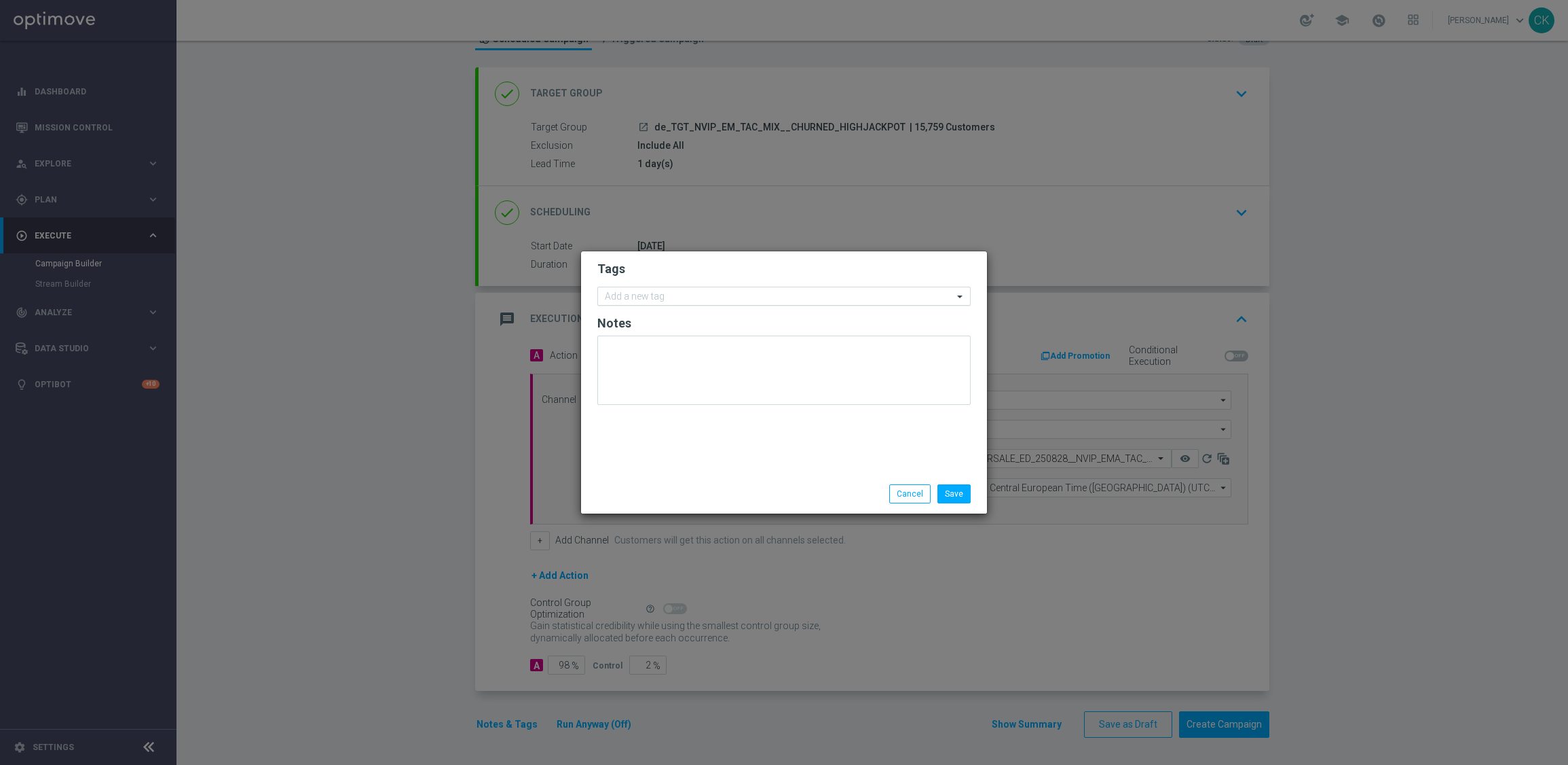
click at [695, 299] on input "text" at bounding box center [779, 298] width 348 height 12
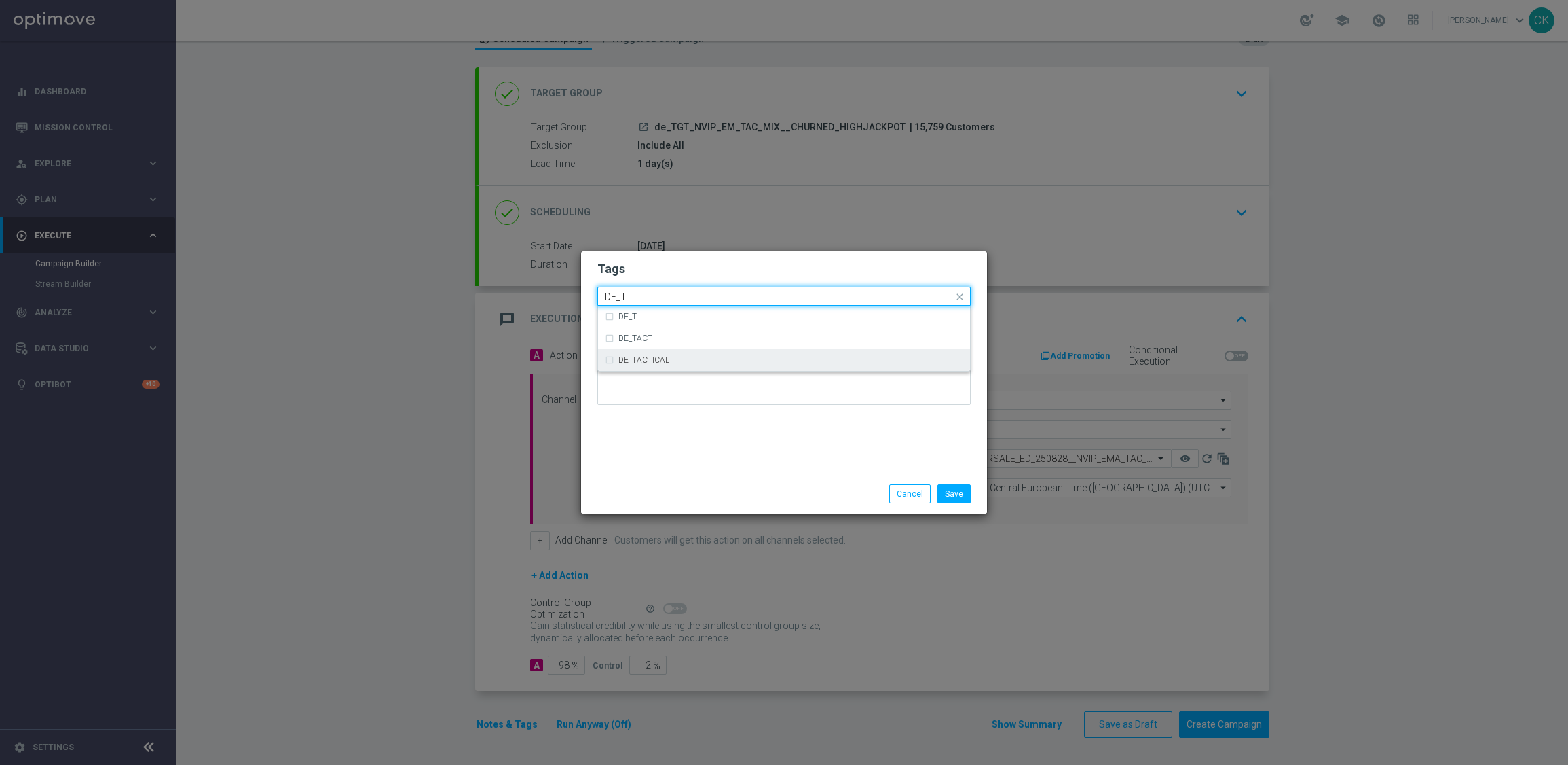
click at [723, 359] on div "DE_TACTICAL" at bounding box center [791, 360] width 345 height 8
type input "DE_T"
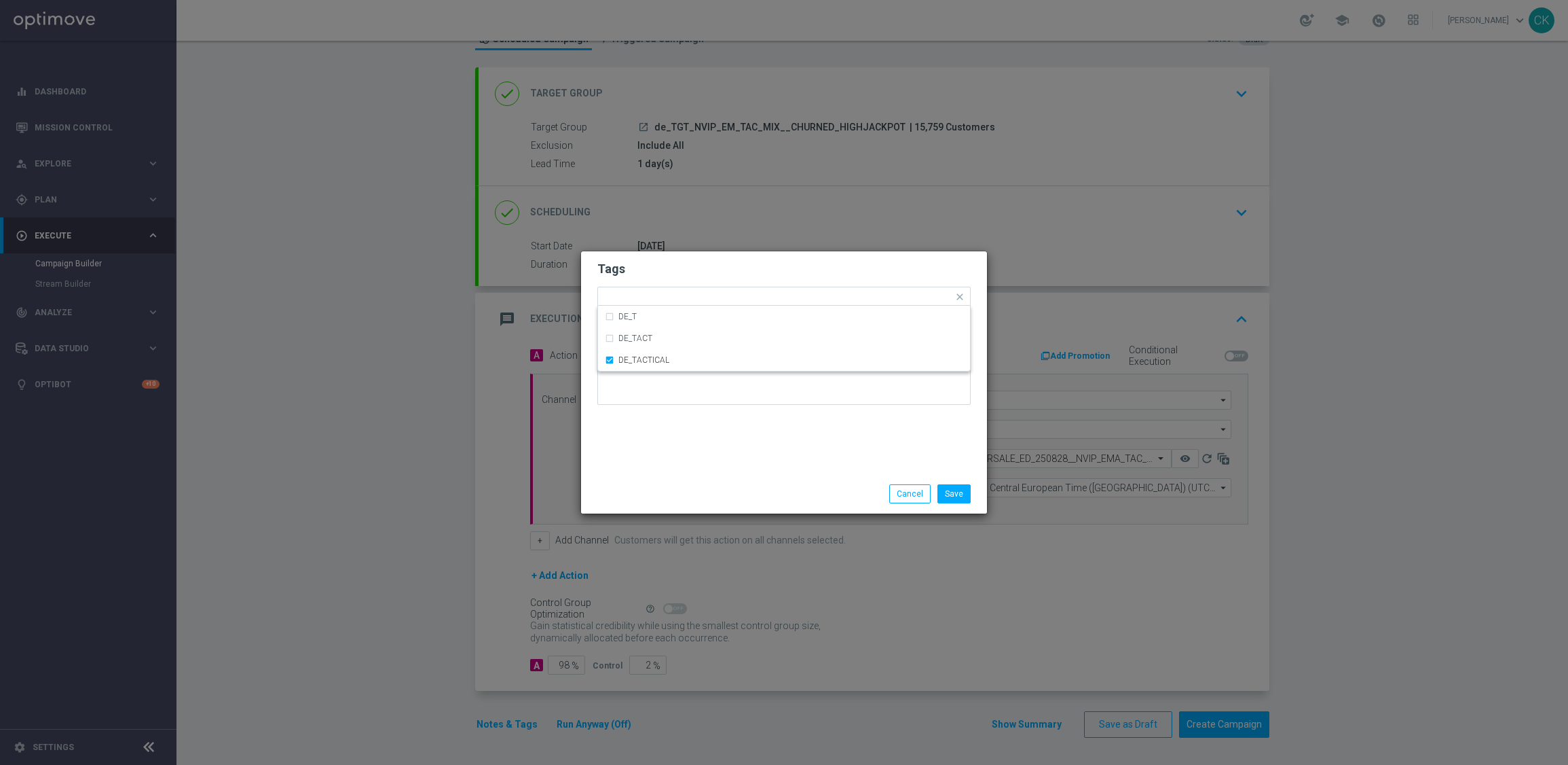
click at [713, 427] on div "Tags Quick find × DE_TACTICAL DE_T DE_TACT DE_TACTICAL Notes" at bounding box center [784, 363] width 406 height 223
click at [946, 490] on button "Save" at bounding box center [954, 493] width 34 height 19
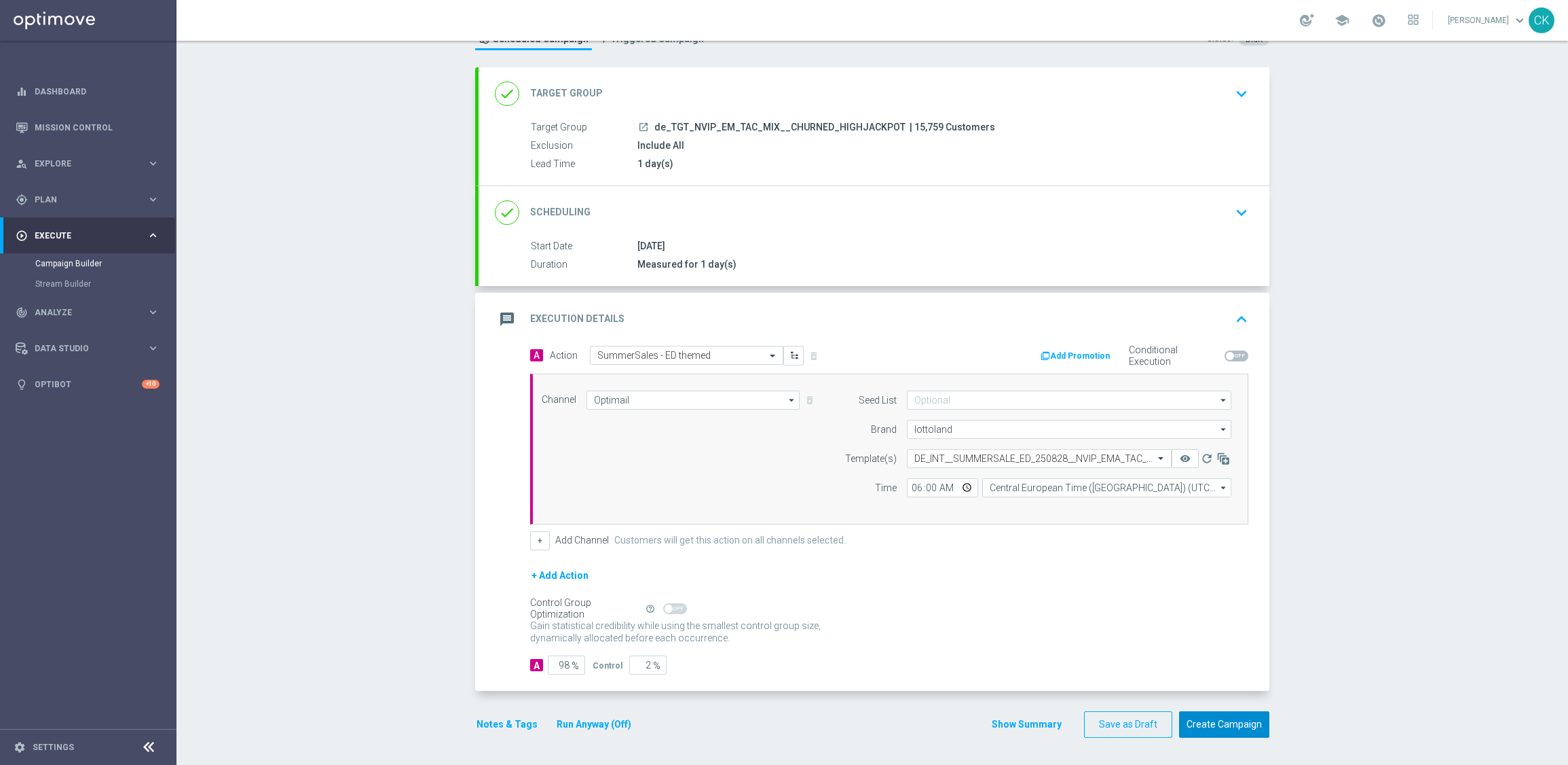
click at [1213, 724] on button "Create Campaign" at bounding box center [1225, 724] width 91 height 27
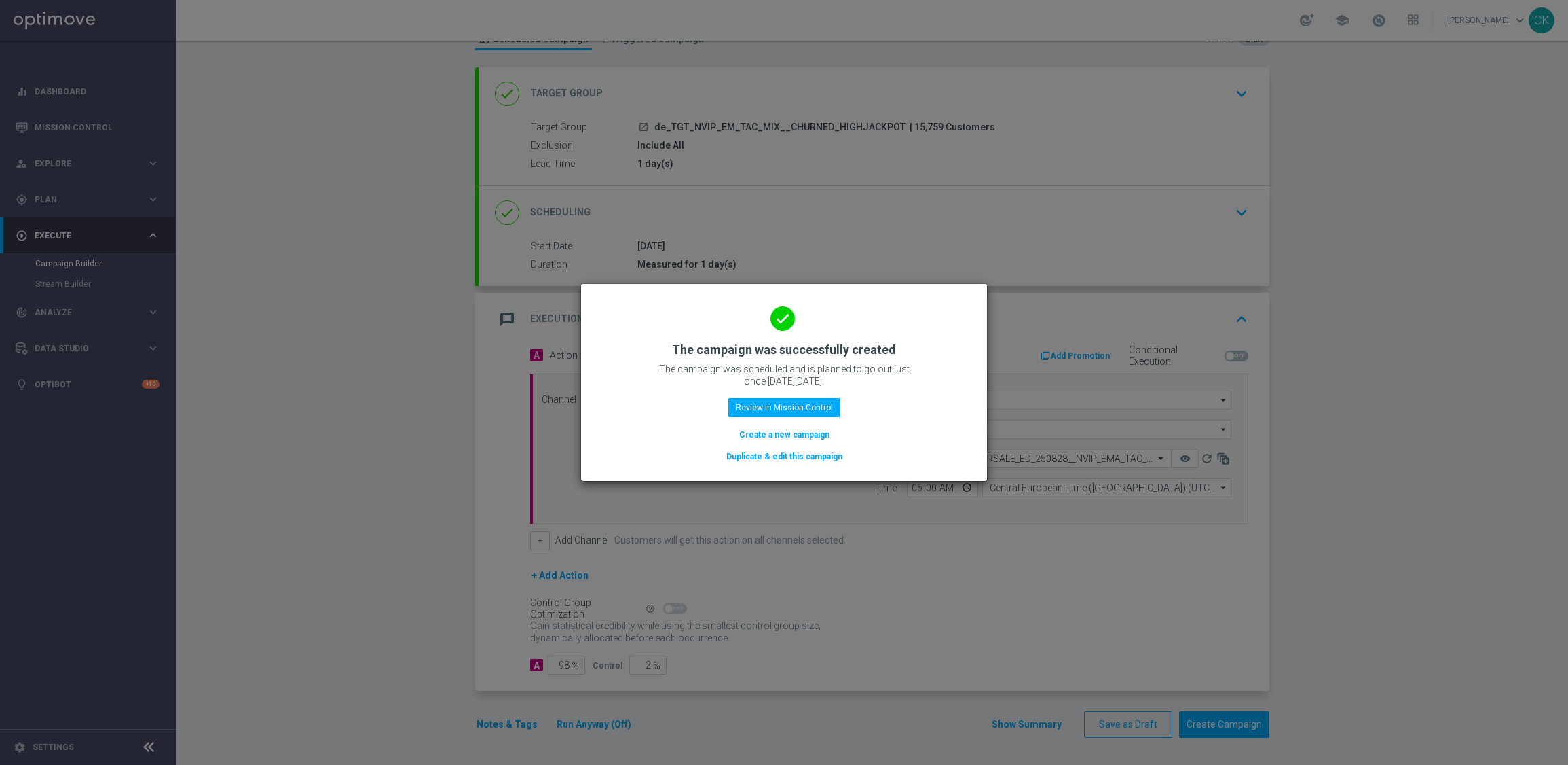
drag, startPoint x: 791, startPoint y: 428, endPoint x: 718, endPoint y: 4, distance: 430.2
click at [791, 428] on button "Create a new campaign" at bounding box center [784, 434] width 93 height 15
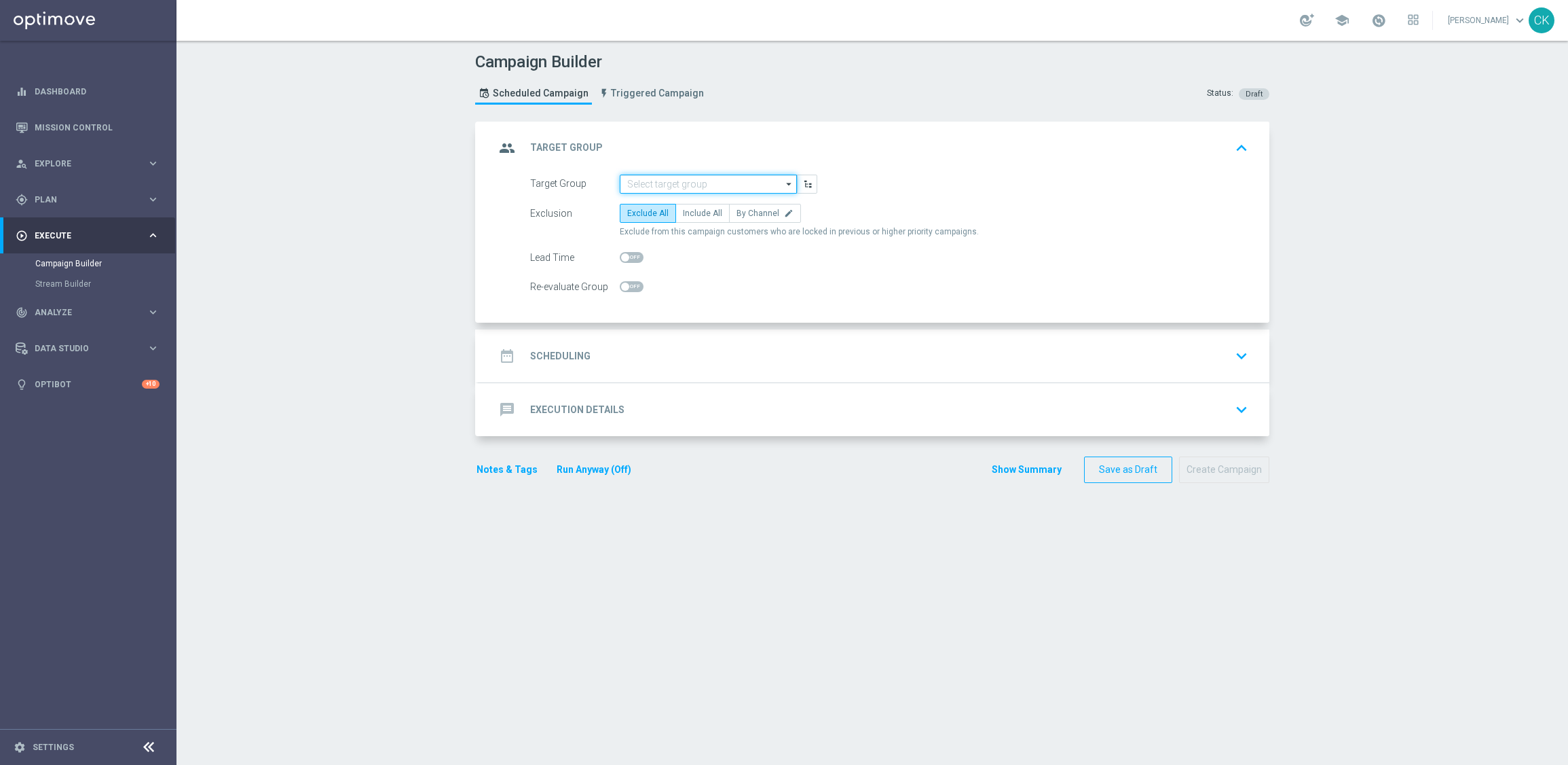
click at [663, 181] on input at bounding box center [709, 183] width 177 height 19
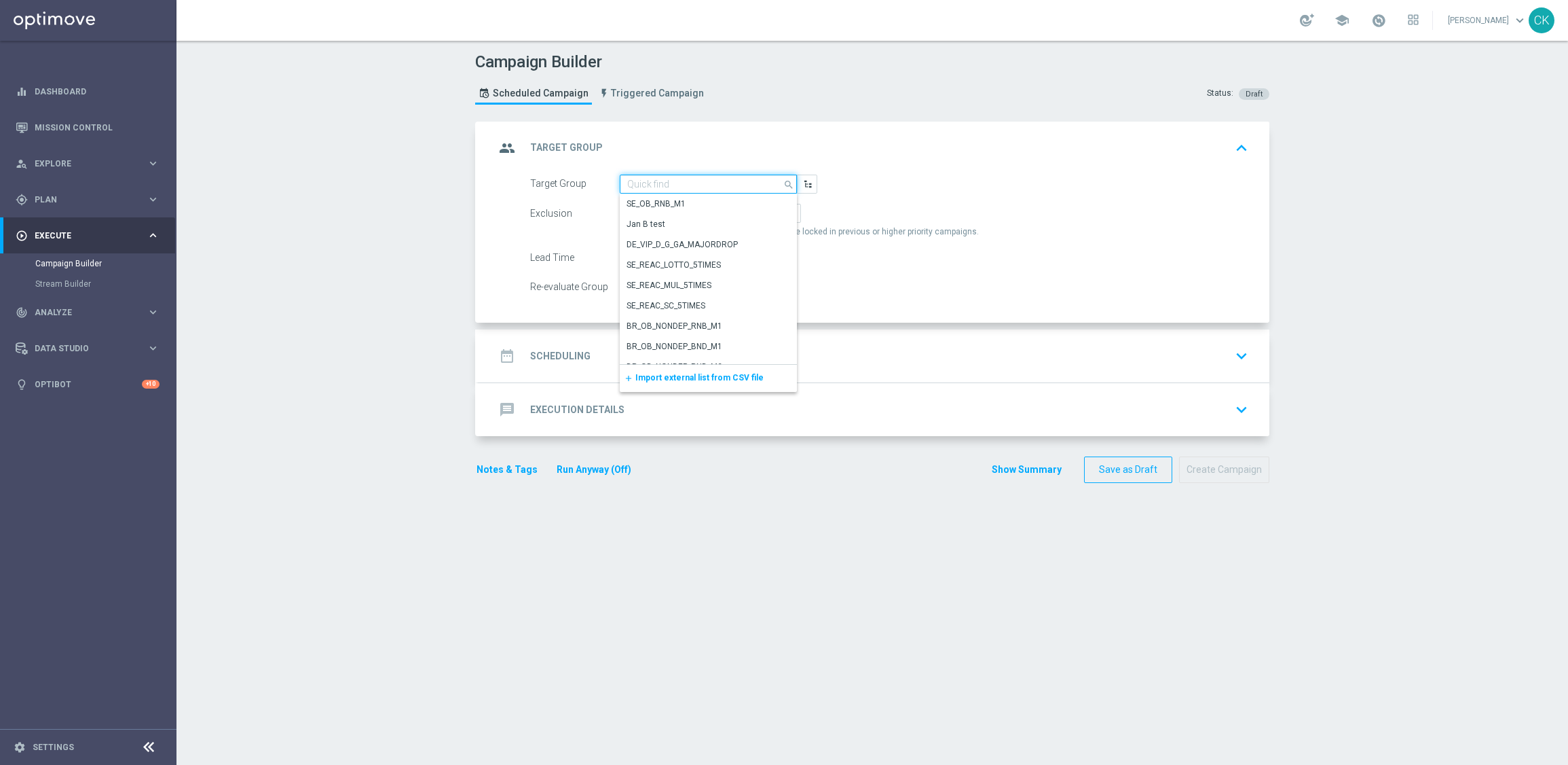
paste input "de_AT_TGT_NVIP_EM_TAC_MIX__ACTIVE_ALL_HIGHJACKPOT"
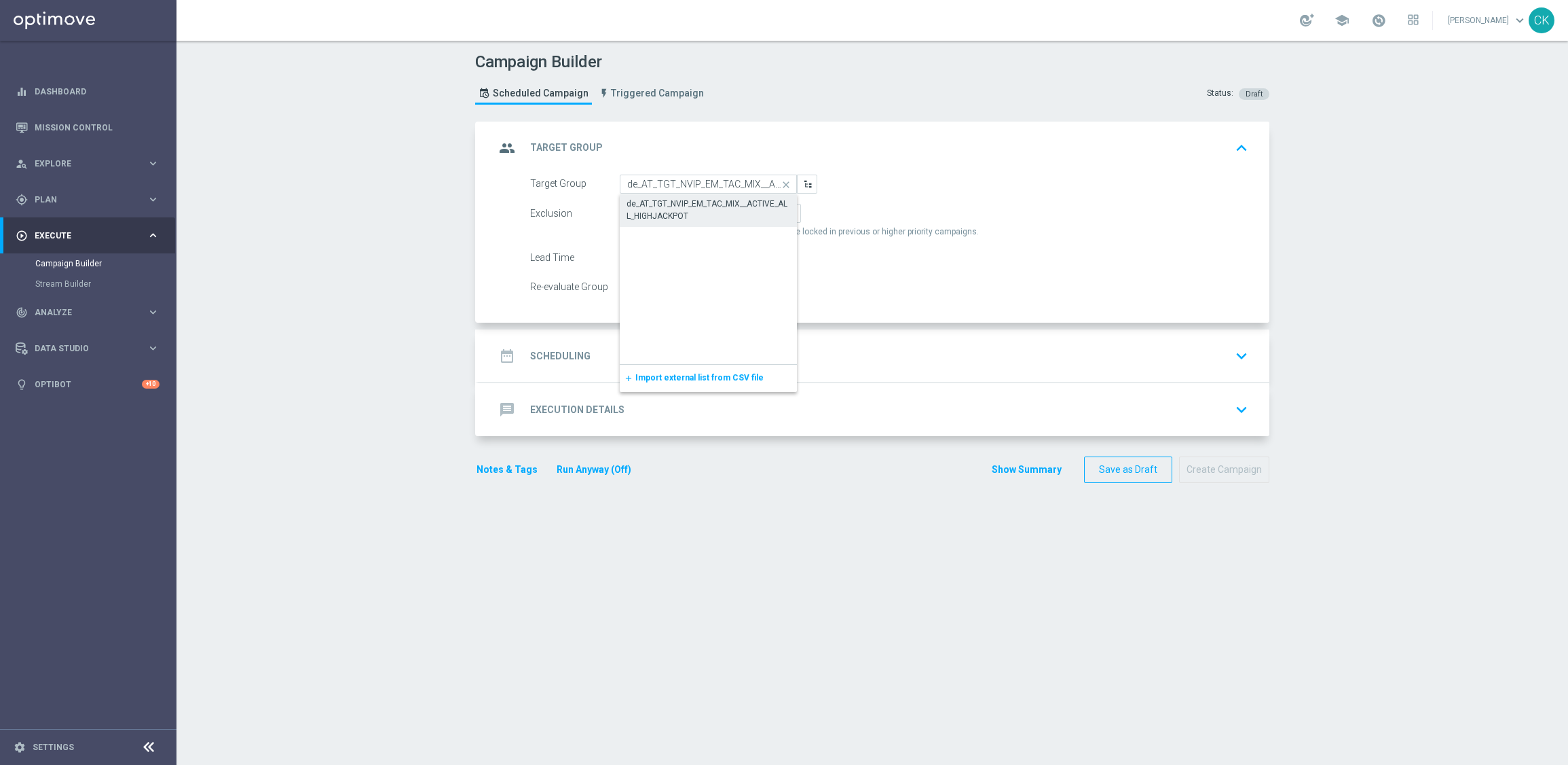
click at [677, 213] on div "de_AT_TGT_NVIP_EM_TAC_MIX__ACTIVE_ALL_HIGHJACKPOT" at bounding box center [709, 209] width 164 height 25
type input "de_AT_TGT_NVIP_EM_TAC_MIX__ACTIVE_ALL_HIGHJACKPOT"
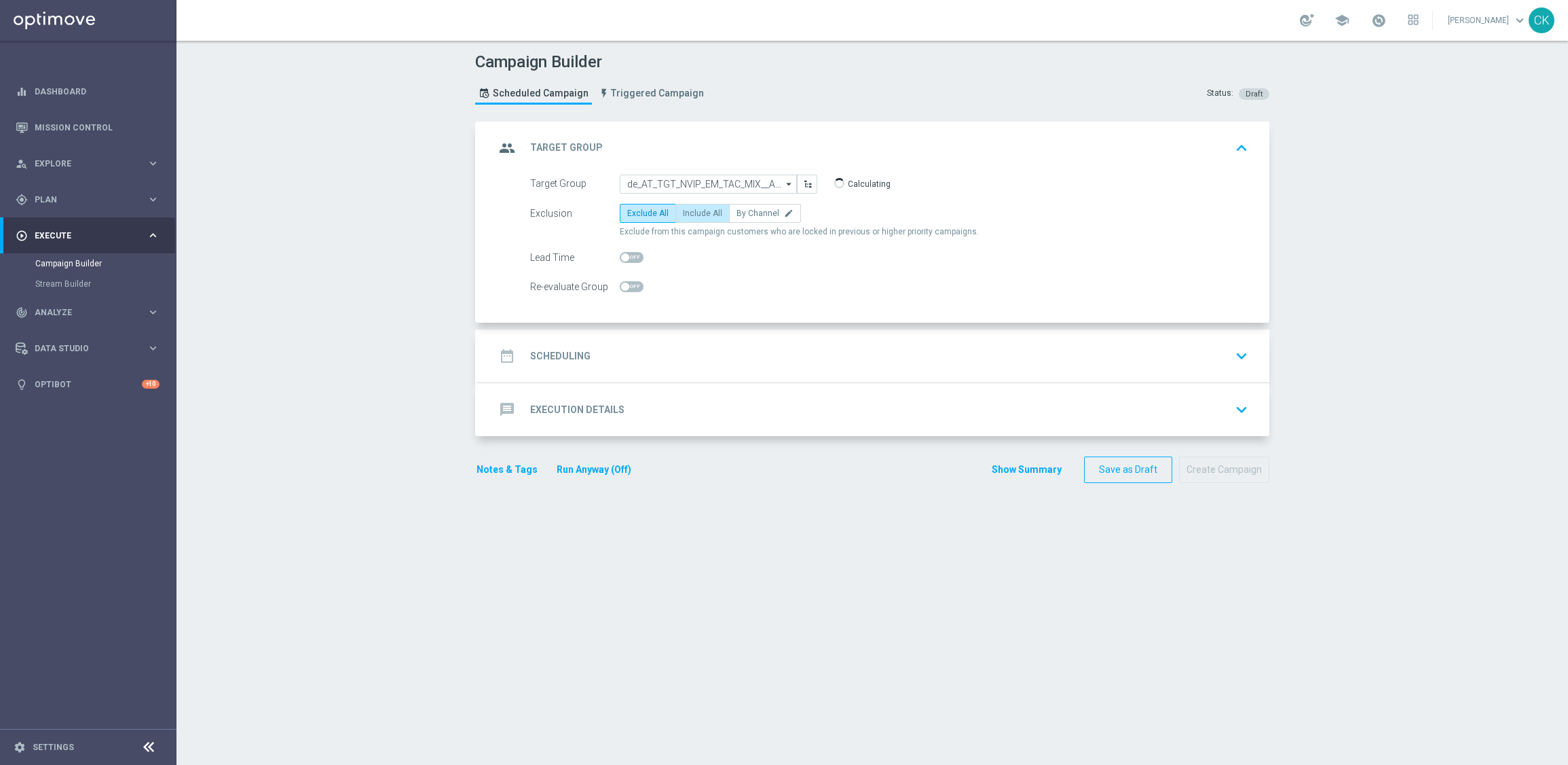
click at [702, 213] on span "Include All" at bounding box center [703, 213] width 39 height 10
click at [692, 213] on input "Include All" at bounding box center [687, 215] width 9 height 9
radio input "true"
click at [620, 252] on span at bounding box center [632, 257] width 24 height 11
click at [620, 252] on input "checkbox" at bounding box center [632, 257] width 24 height 11
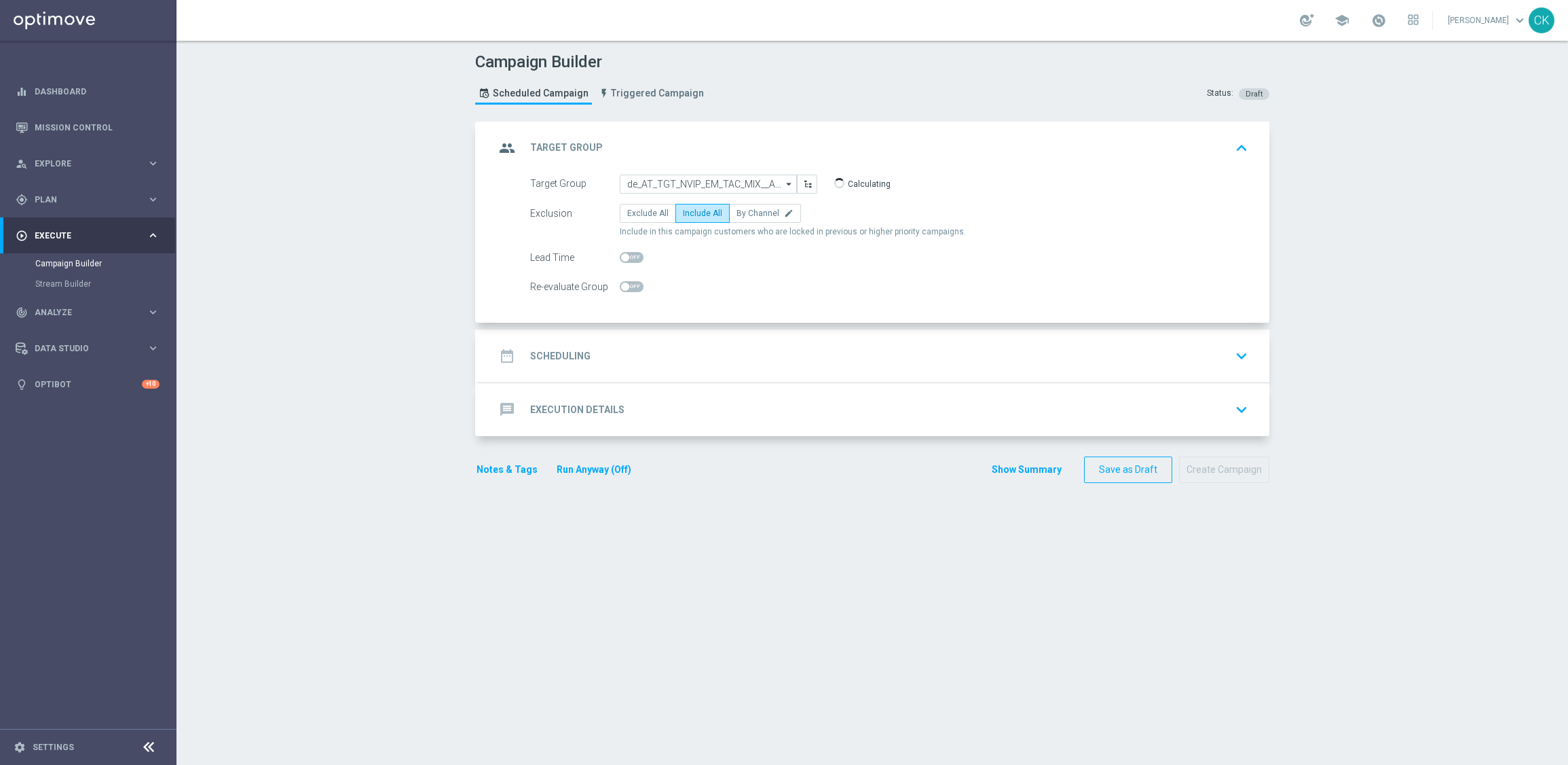
checkbox input "true"
click at [571, 355] on h2 "Scheduling" at bounding box center [560, 356] width 60 height 13
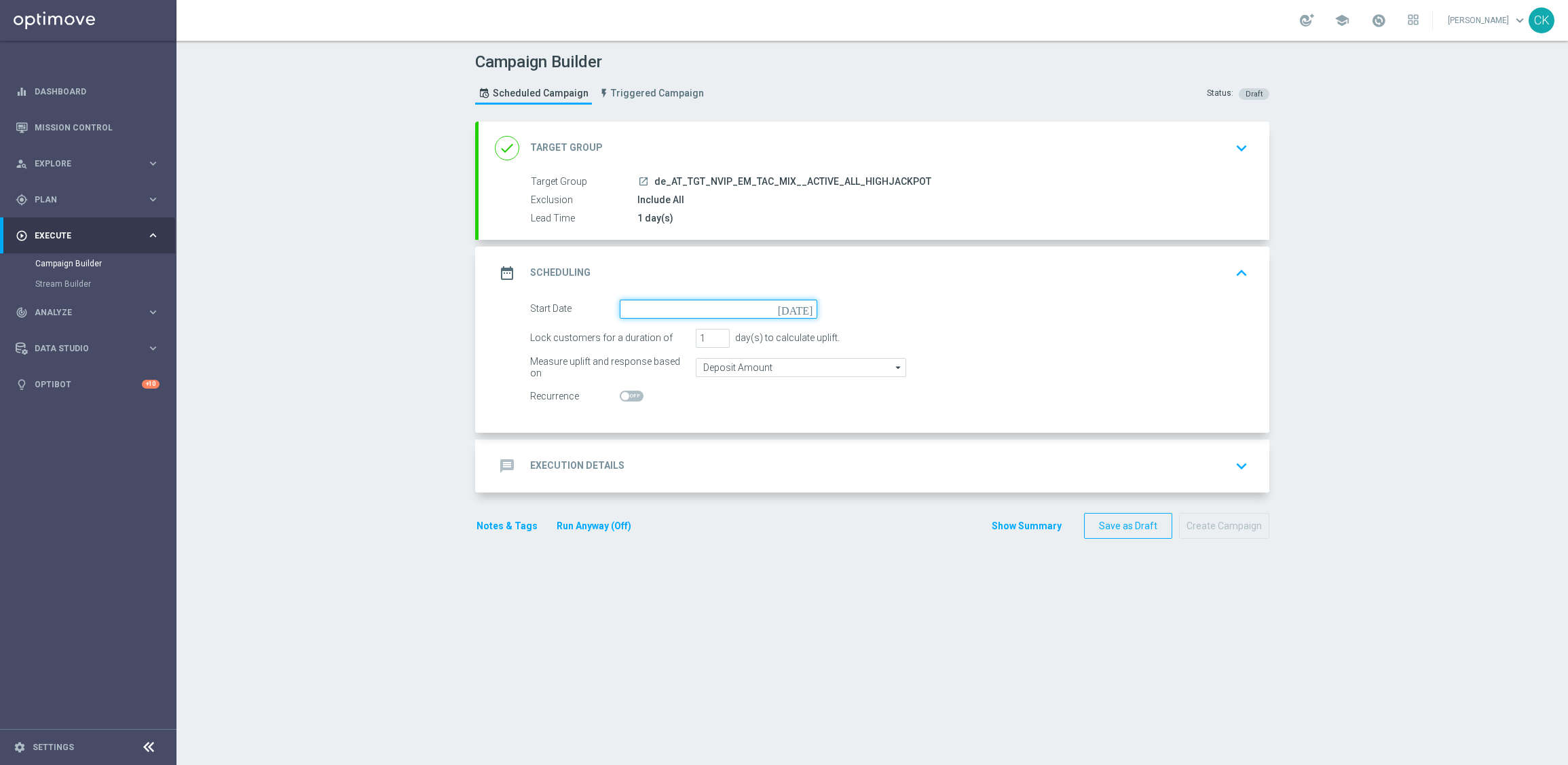
click at [669, 303] on input at bounding box center [718, 309] width 197 height 19
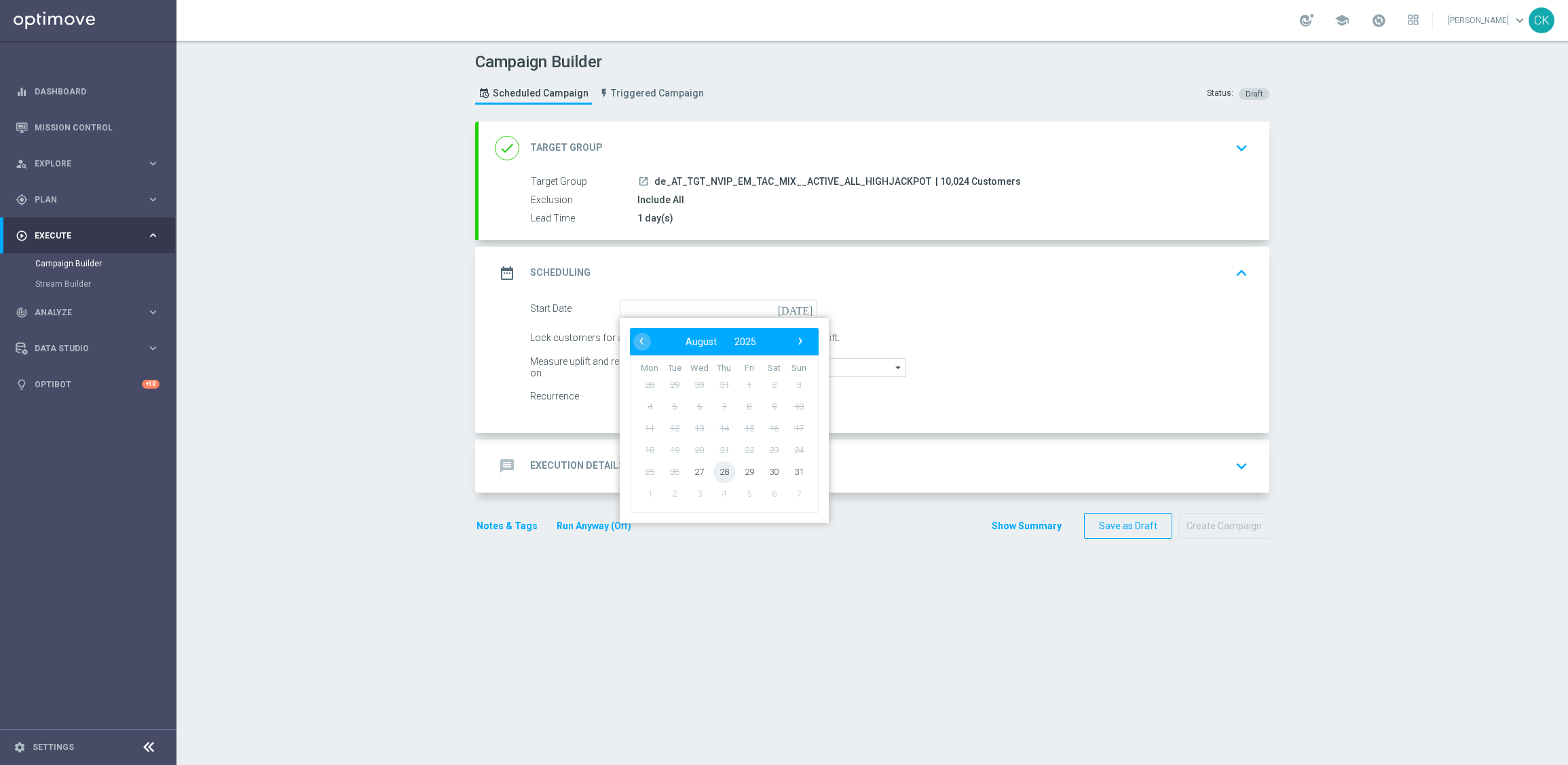
click at [716, 470] on span "28" at bounding box center [724, 471] width 22 height 22
type input "[DATE]"
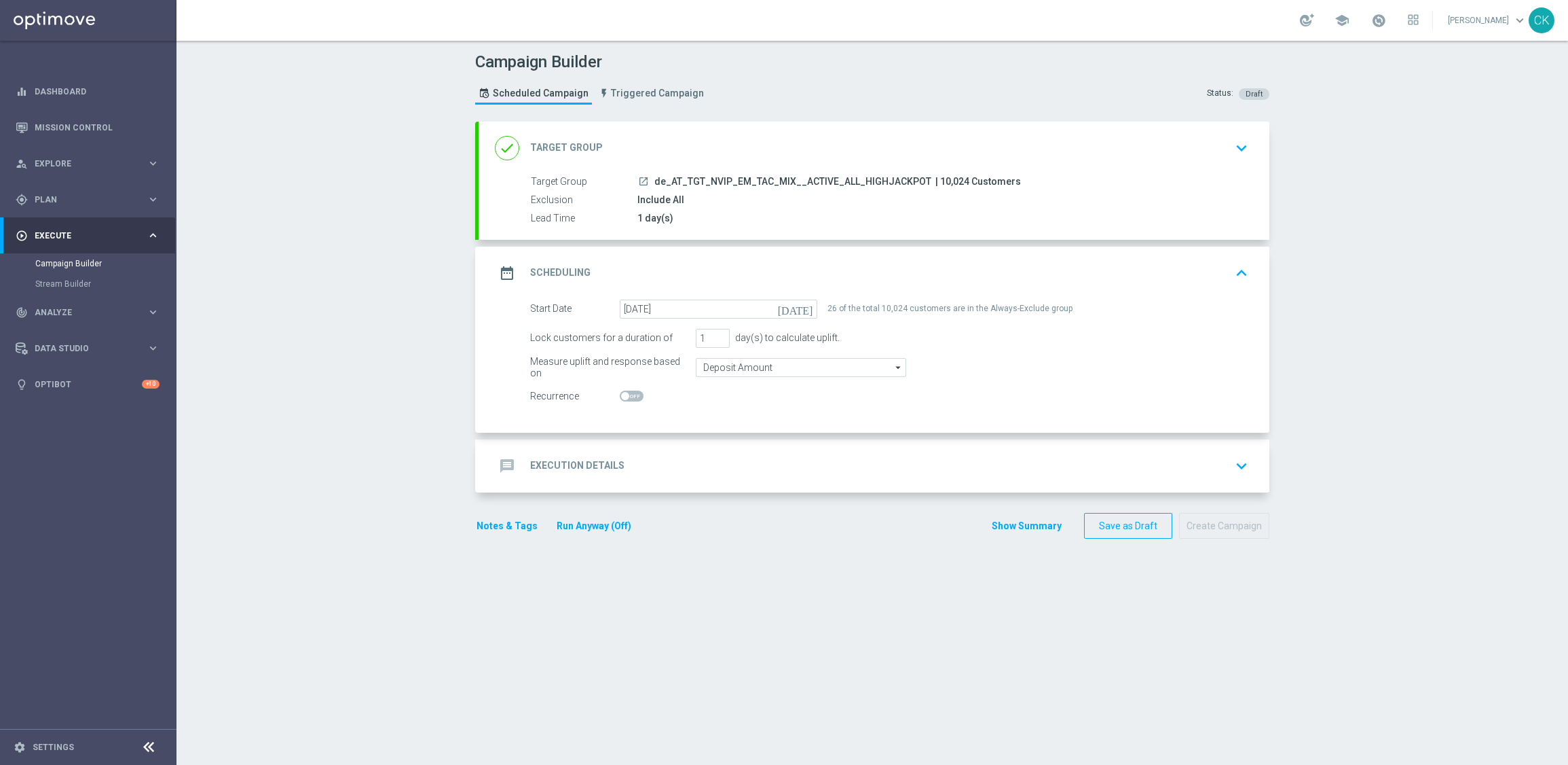
click at [571, 468] on h2 "Execution Details" at bounding box center [578, 465] width 95 height 13
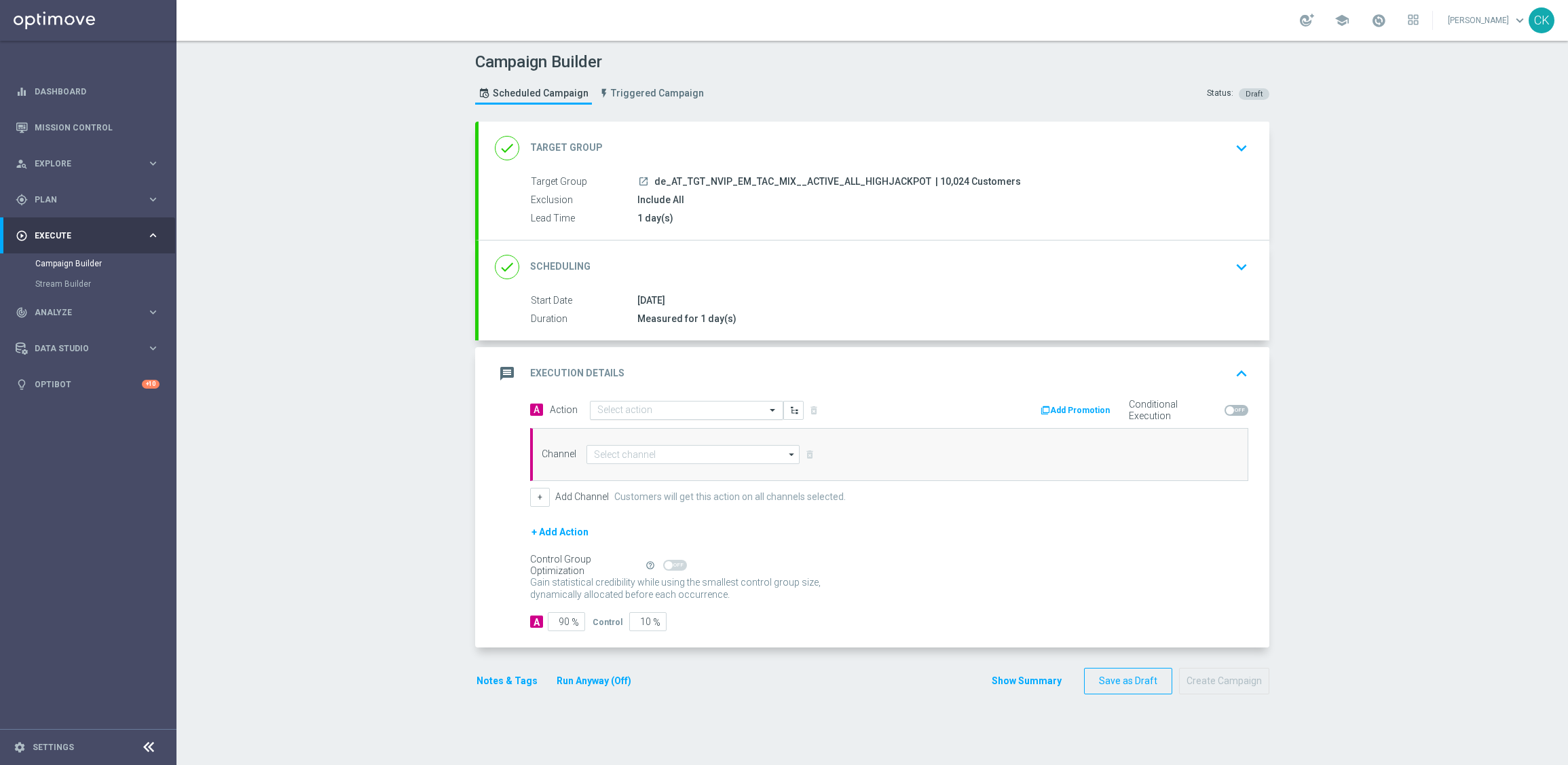
click at [651, 402] on div "Select action" at bounding box center [687, 409] width 193 height 19
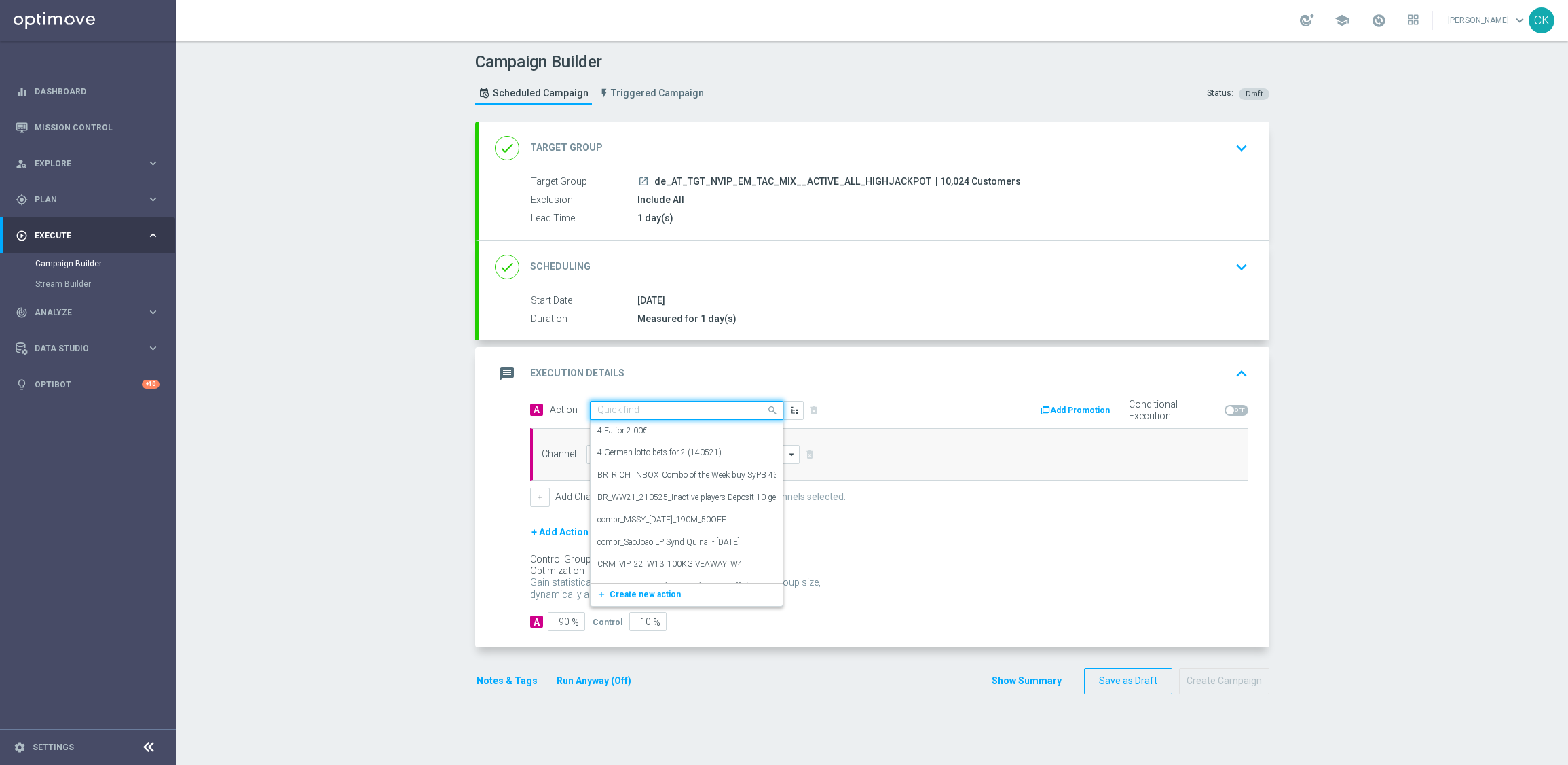
paste input "SummerSales - ED themed"
type input "SummerSales - ED themed"
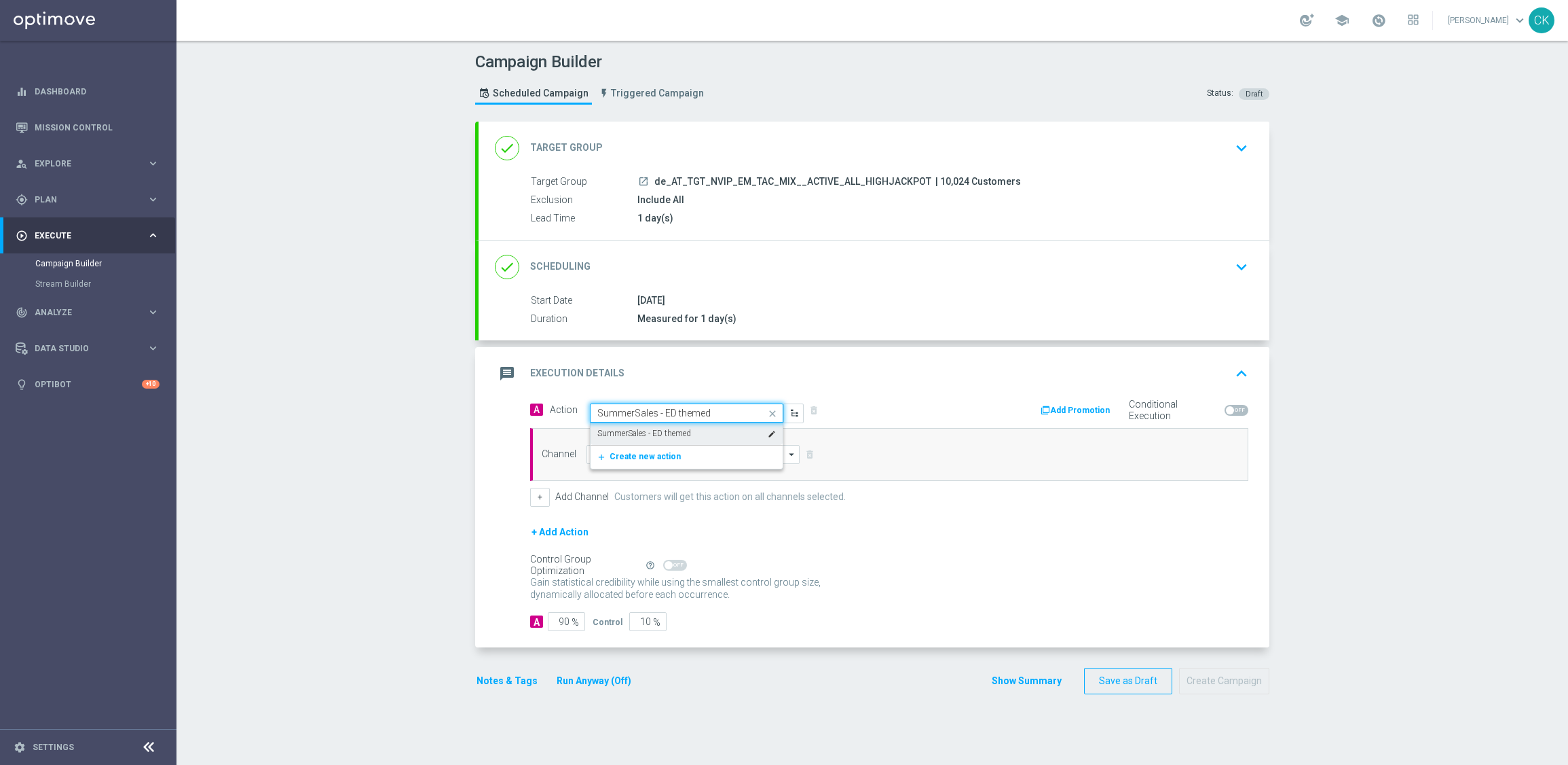
click at [663, 433] on label "SummerSales - ED themed" at bounding box center [644, 434] width 94 height 12
click at [653, 454] on input at bounding box center [693, 453] width 213 height 19
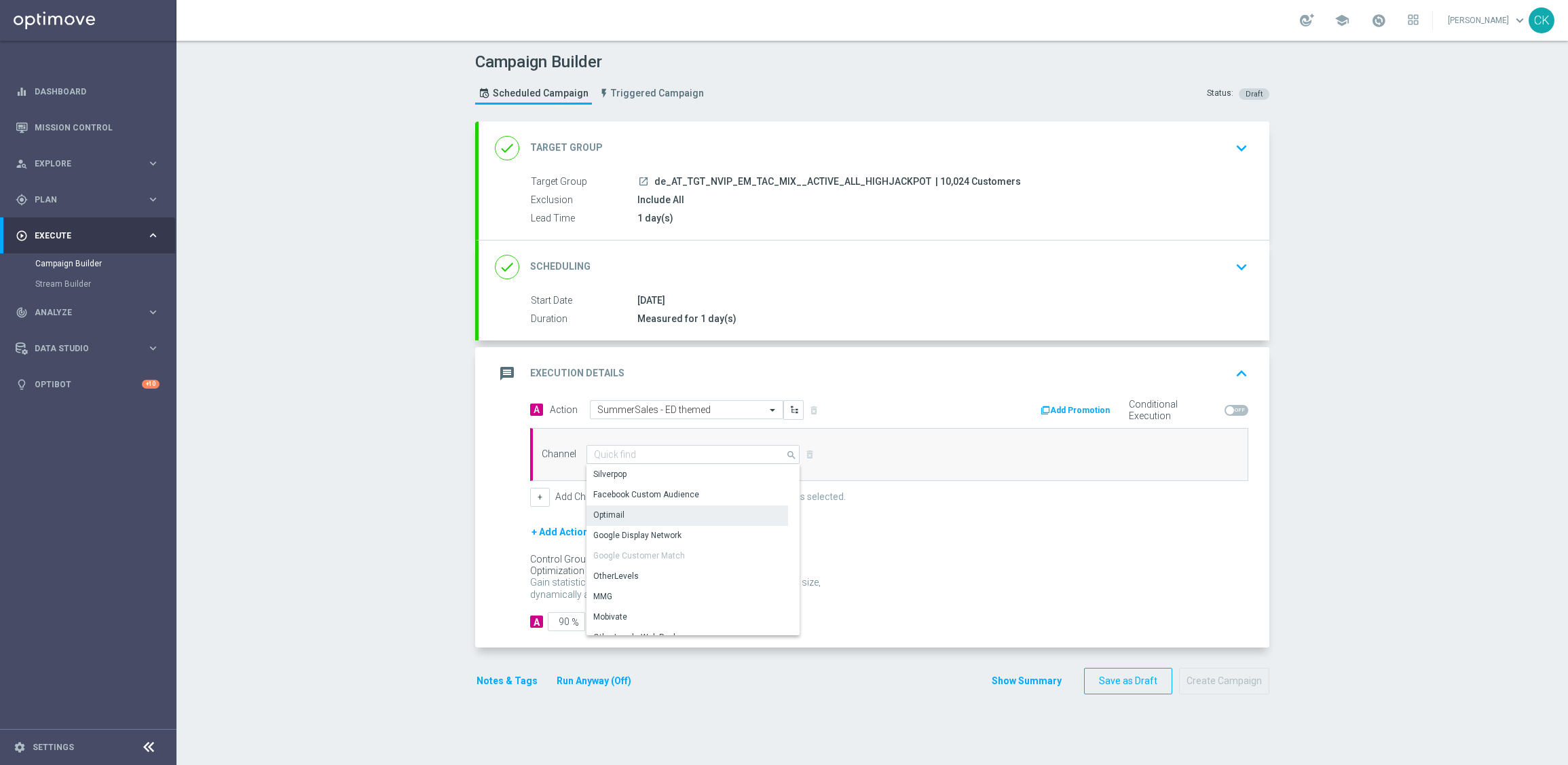
click at [644, 514] on div "Optimail" at bounding box center [687, 515] width 202 height 19
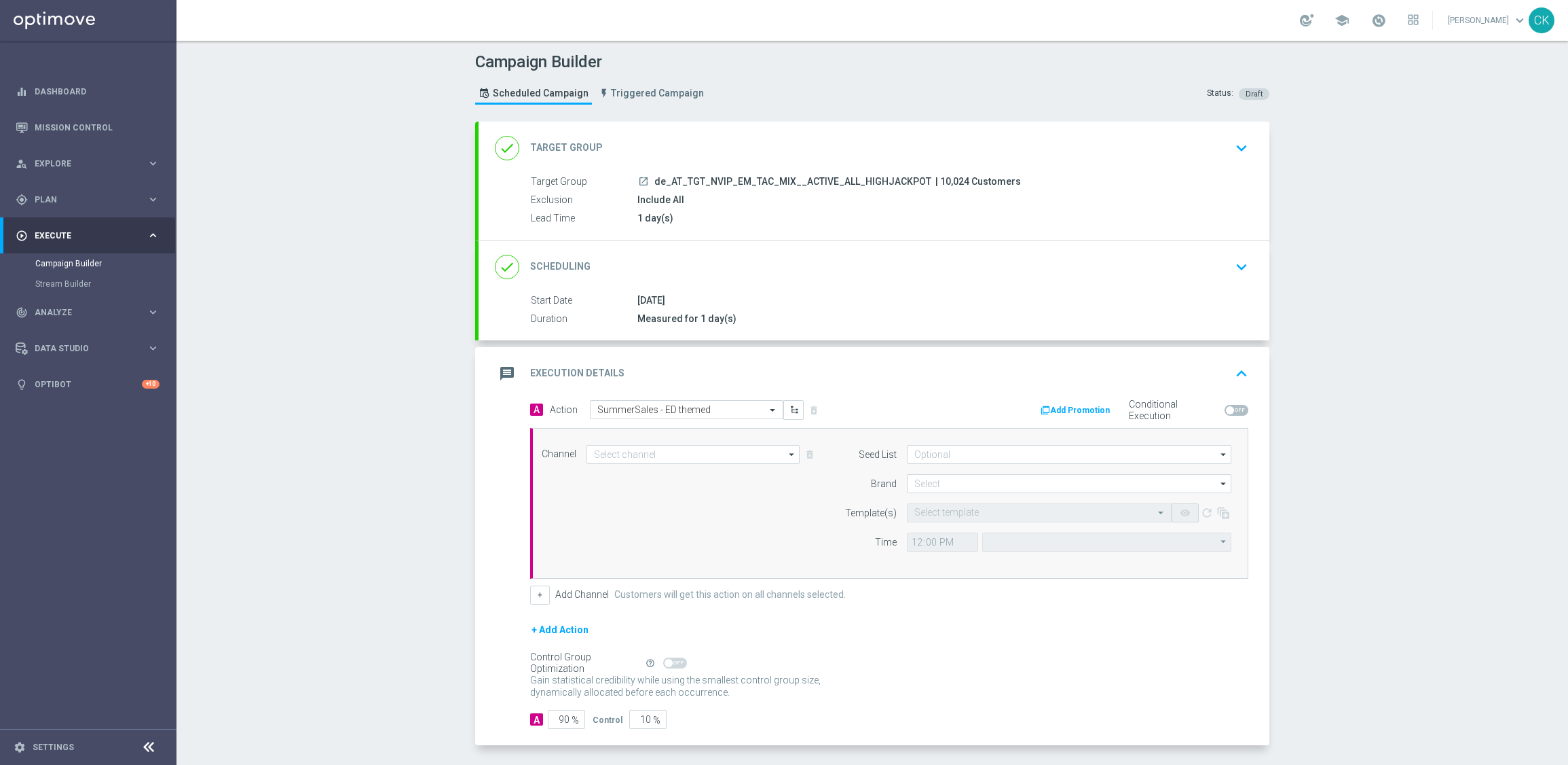
type input "Optimail"
type input "Coordinated Universal Time (UTC 00:00)"
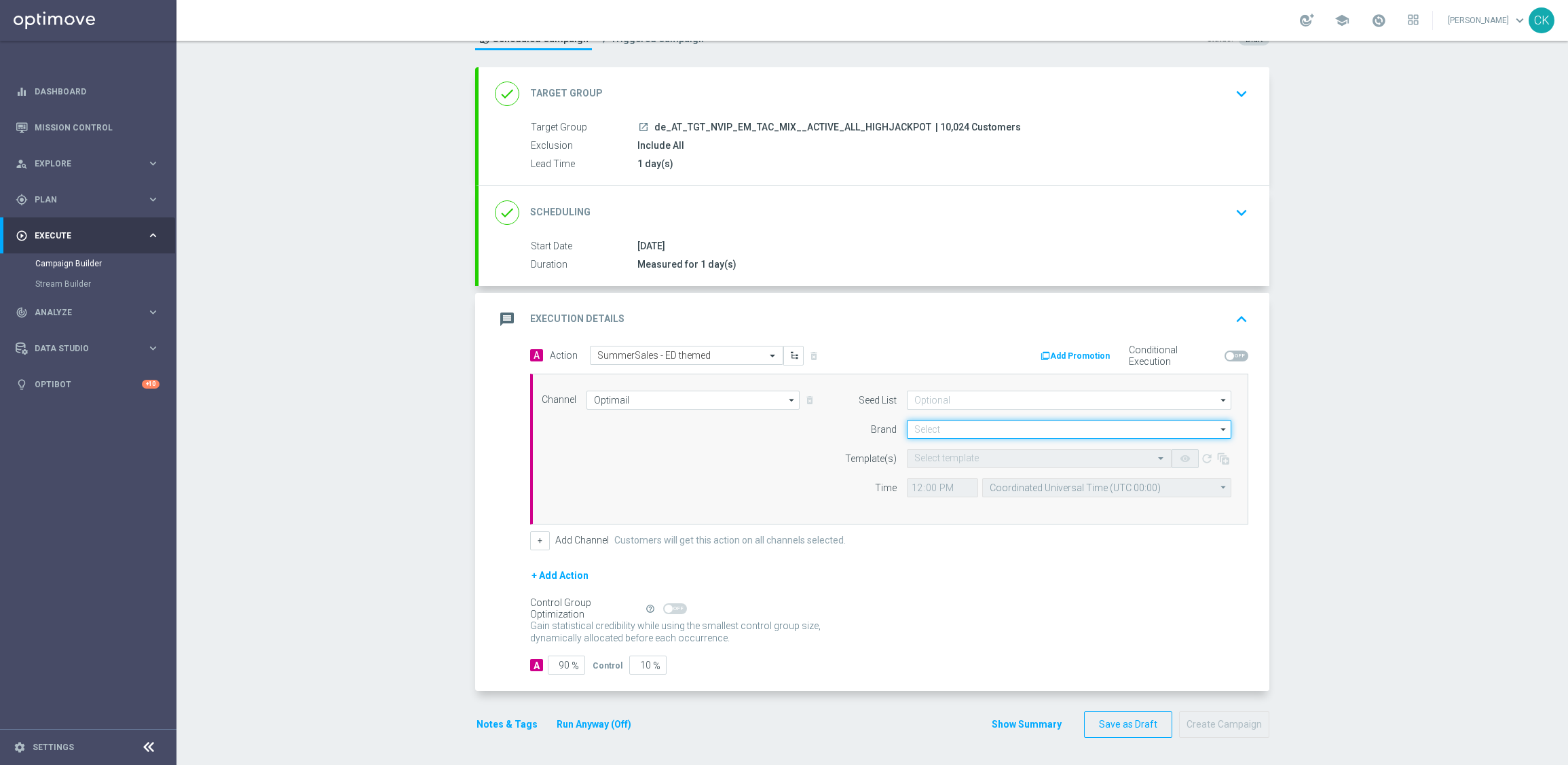
click at [953, 437] on input at bounding box center [1068, 429] width 324 height 19
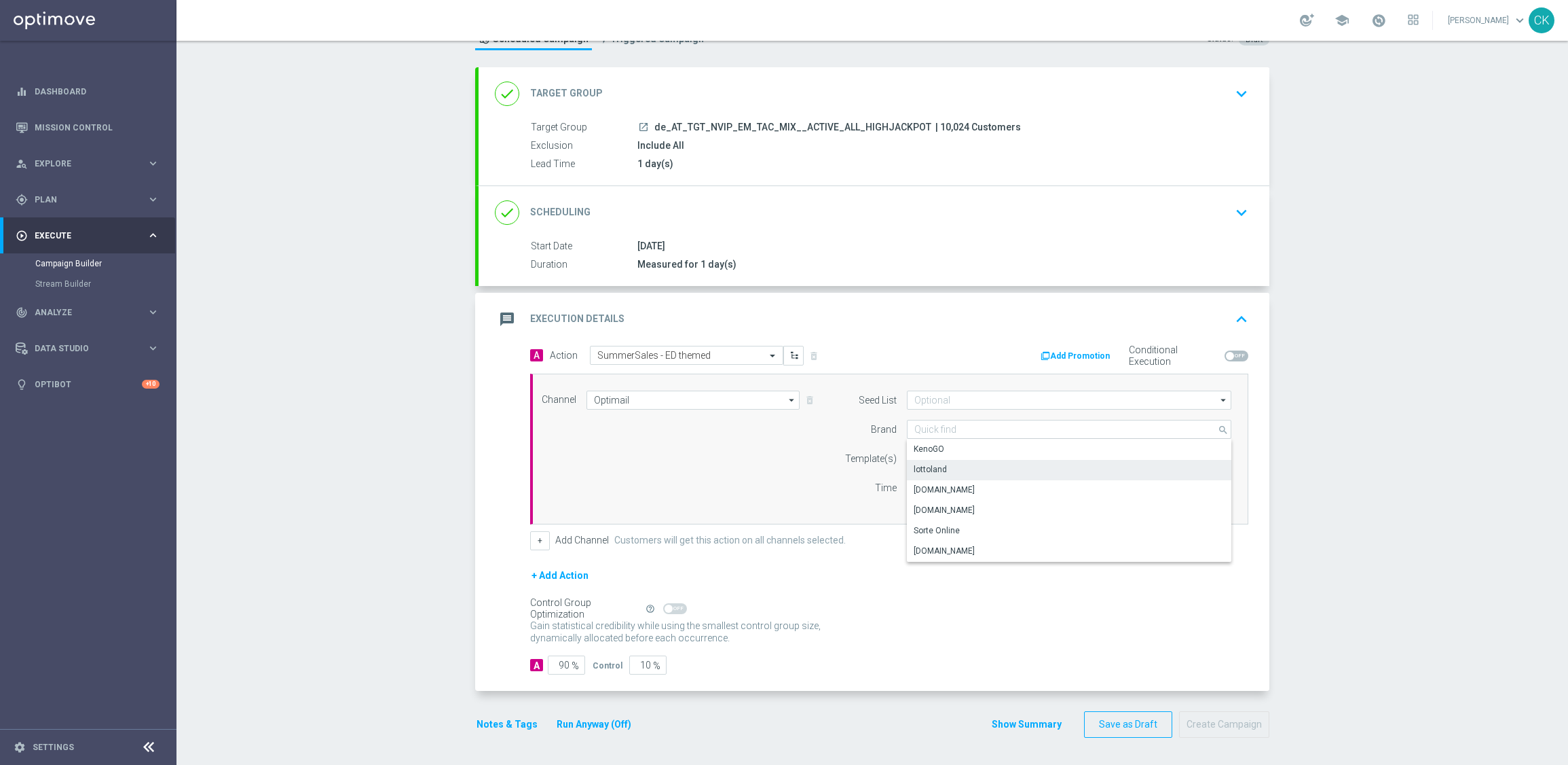
click at [945, 459] on div "lottoland" at bounding box center [1068, 468] width 324 height 19
type input "lottoland"
click at [933, 453] on input "text" at bounding box center [1026, 458] width 223 height 12
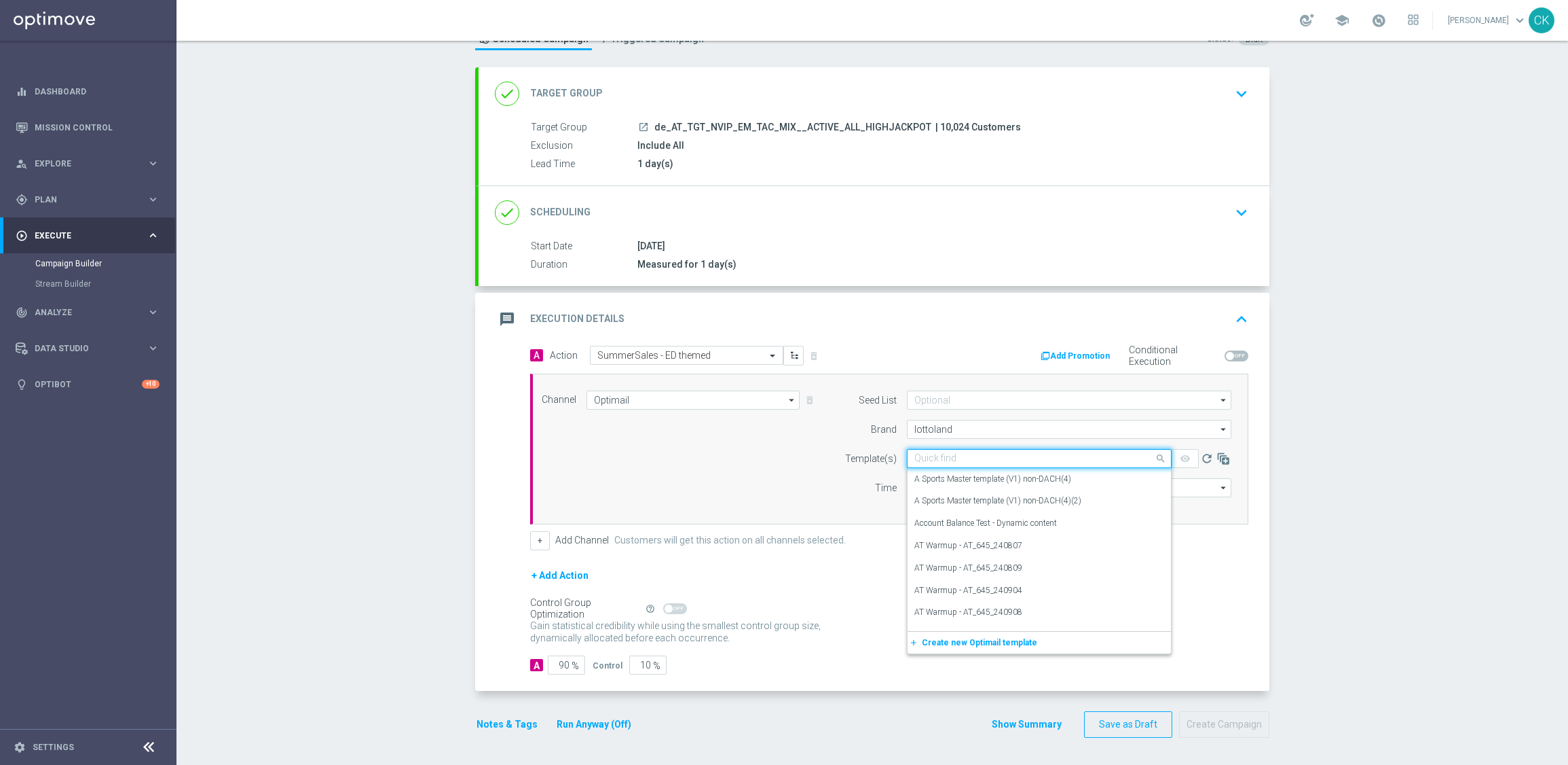
paste input "AT__SUMMERSALE_ED_250828__NVIP_EMA_TAC_MIX"
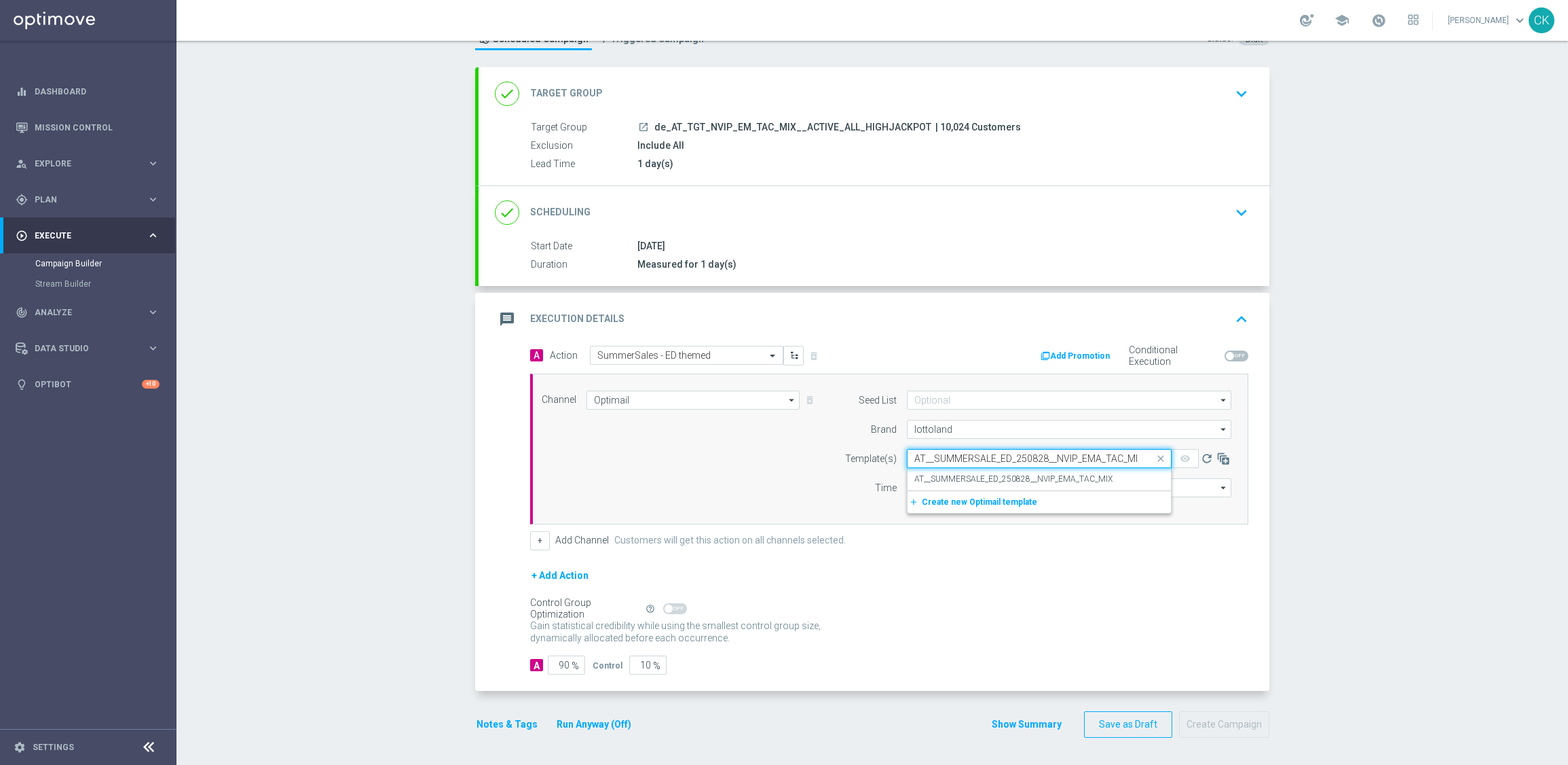
scroll to position [0, 5]
click at [939, 470] on div "AT__SUMMERSALE_ED_250828__NVIP_EMA_TAC_MIX" at bounding box center [1040, 479] width 250 height 23
type input "AT__SUMMERSALE_ED_250828__NVIP_EMA_TAC_MIX"
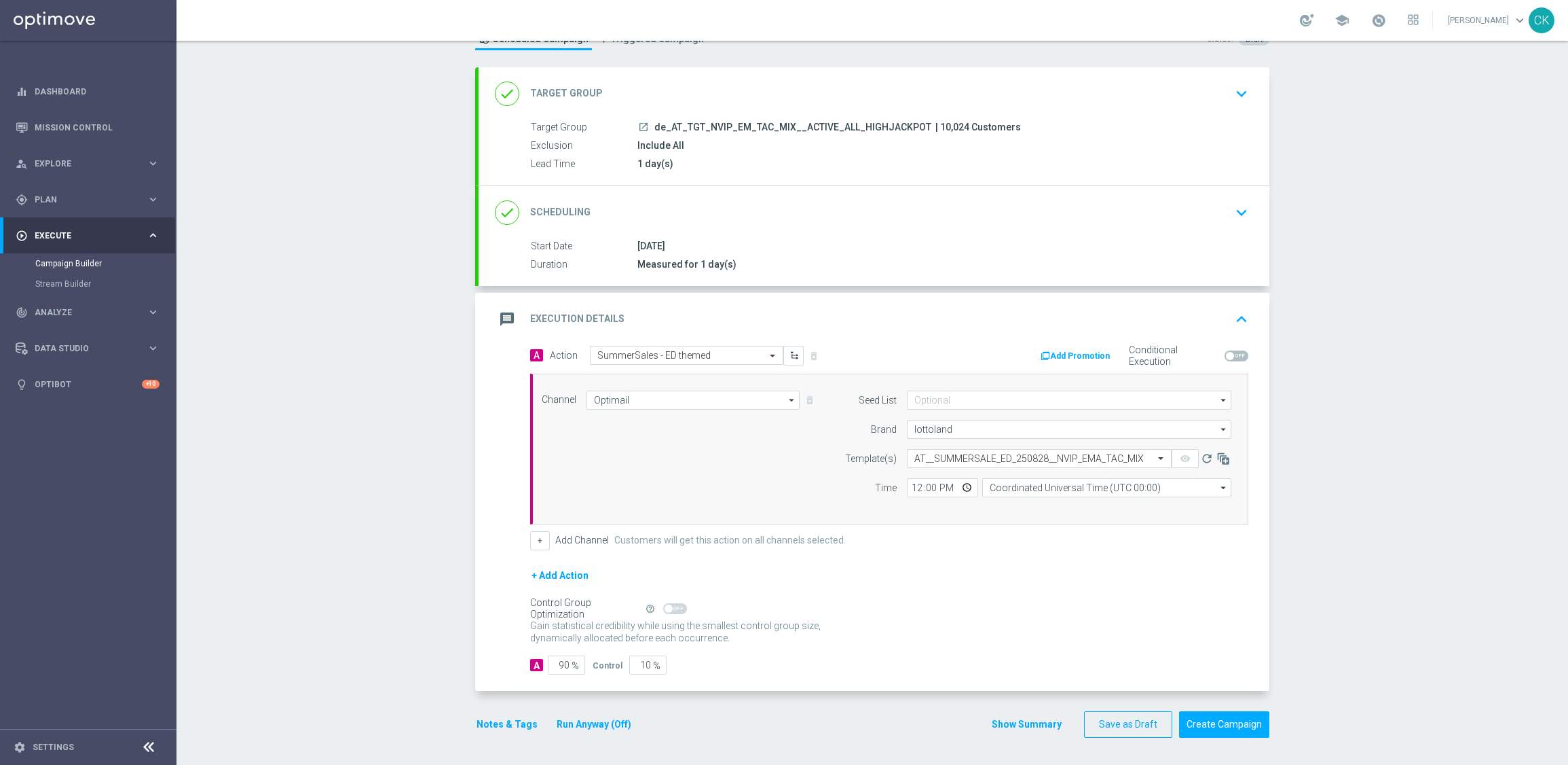
scroll to position [0, 0]
click at [909, 489] on input "12:00" at bounding box center [942, 487] width 71 height 19
type input "06:00"
click at [1081, 492] on input "Coordinated Universal Time (UTC 00:00)" at bounding box center [1107, 487] width 249 height 19
click at [1072, 503] on div "Central European Time ([GEOGRAPHIC_DATA]) (UTC +02:00)" at bounding box center [1100, 507] width 222 height 12
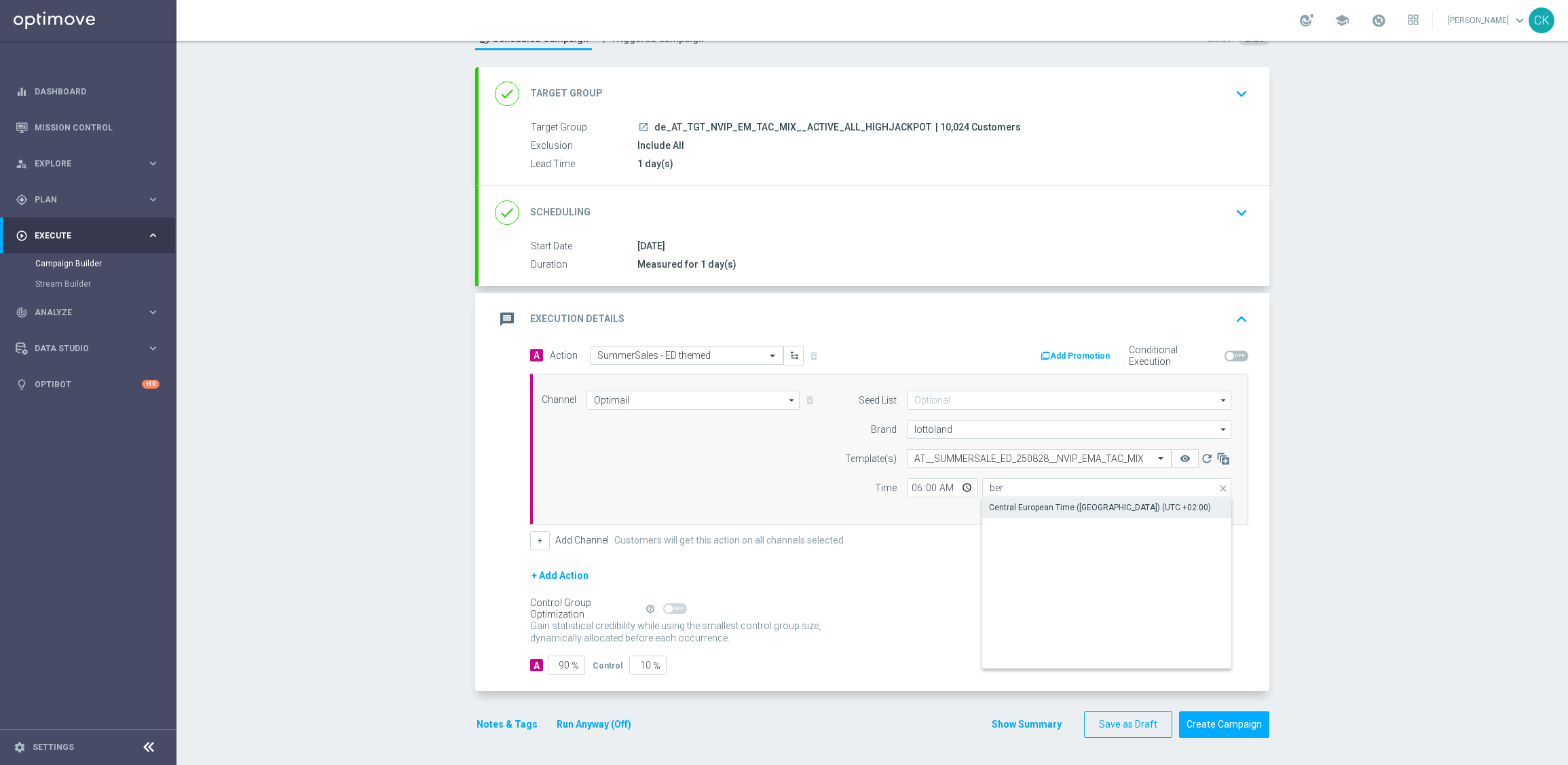
type input "Central European Time ([GEOGRAPHIC_DATA]) (UTC +02:00)"
click at [562, 664] on input "90" at bounding box center [567, 664] width 37 height 19
type input "9"
type input "91"
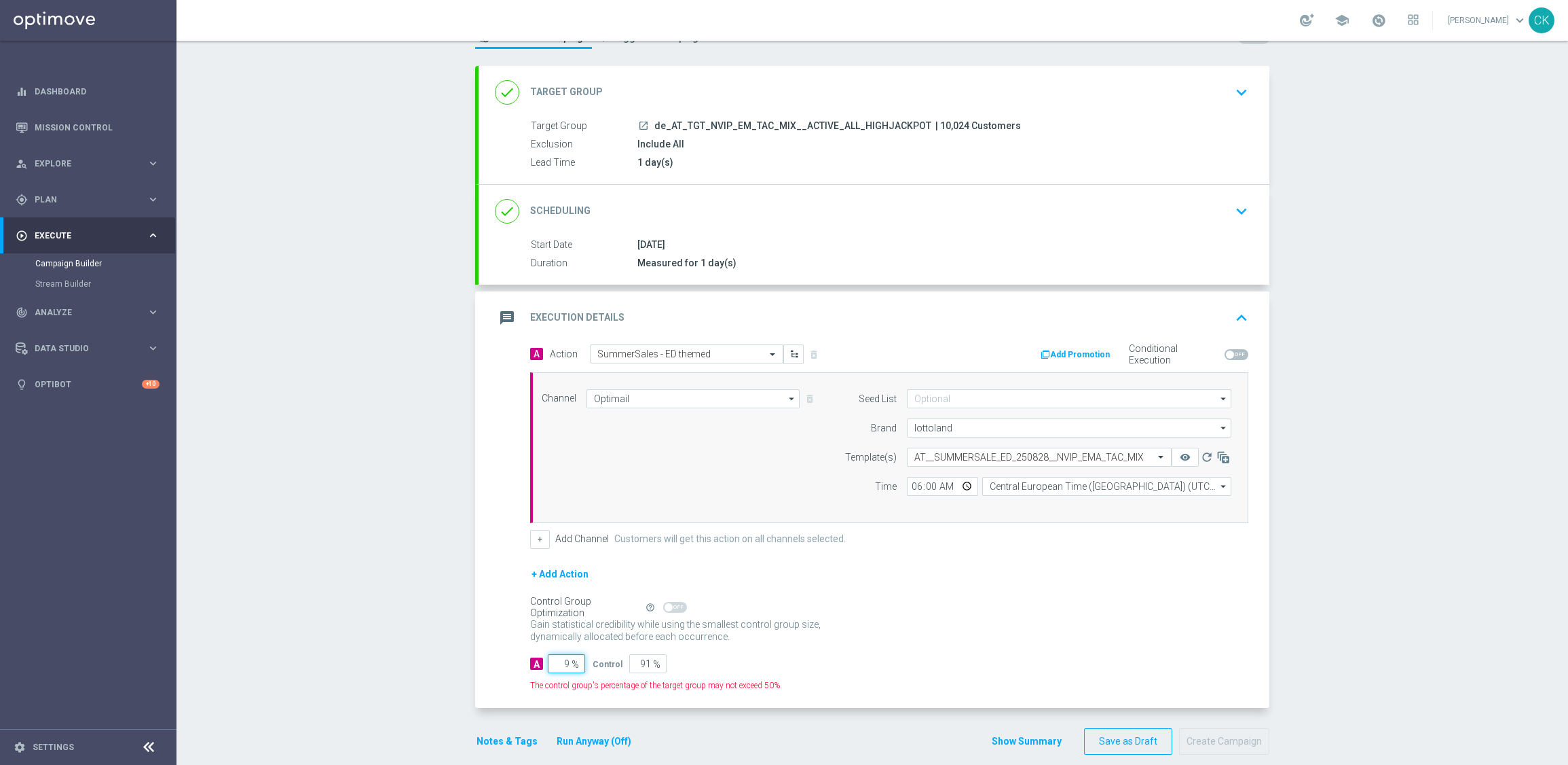
type input "98"
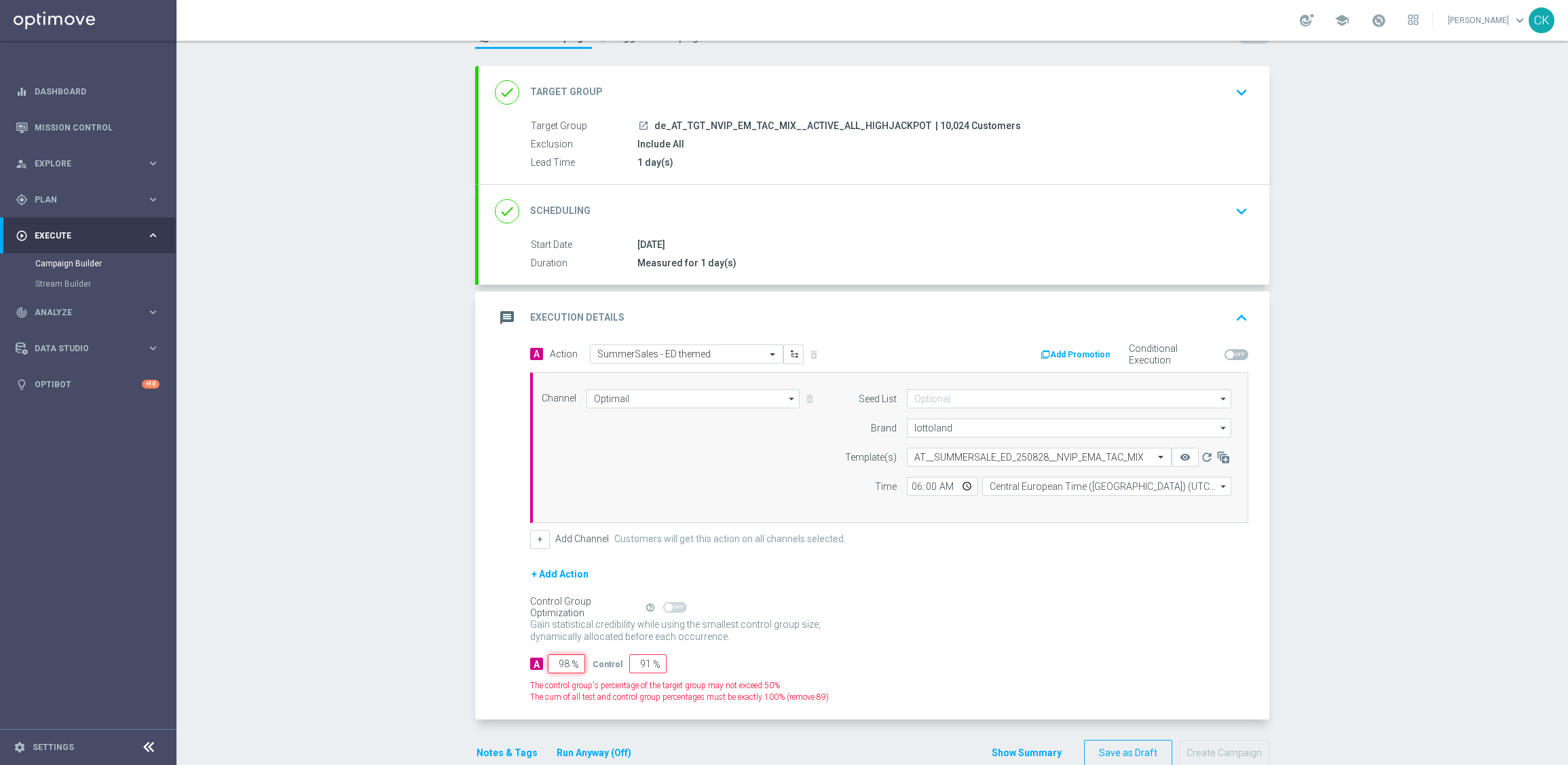
type input "2"
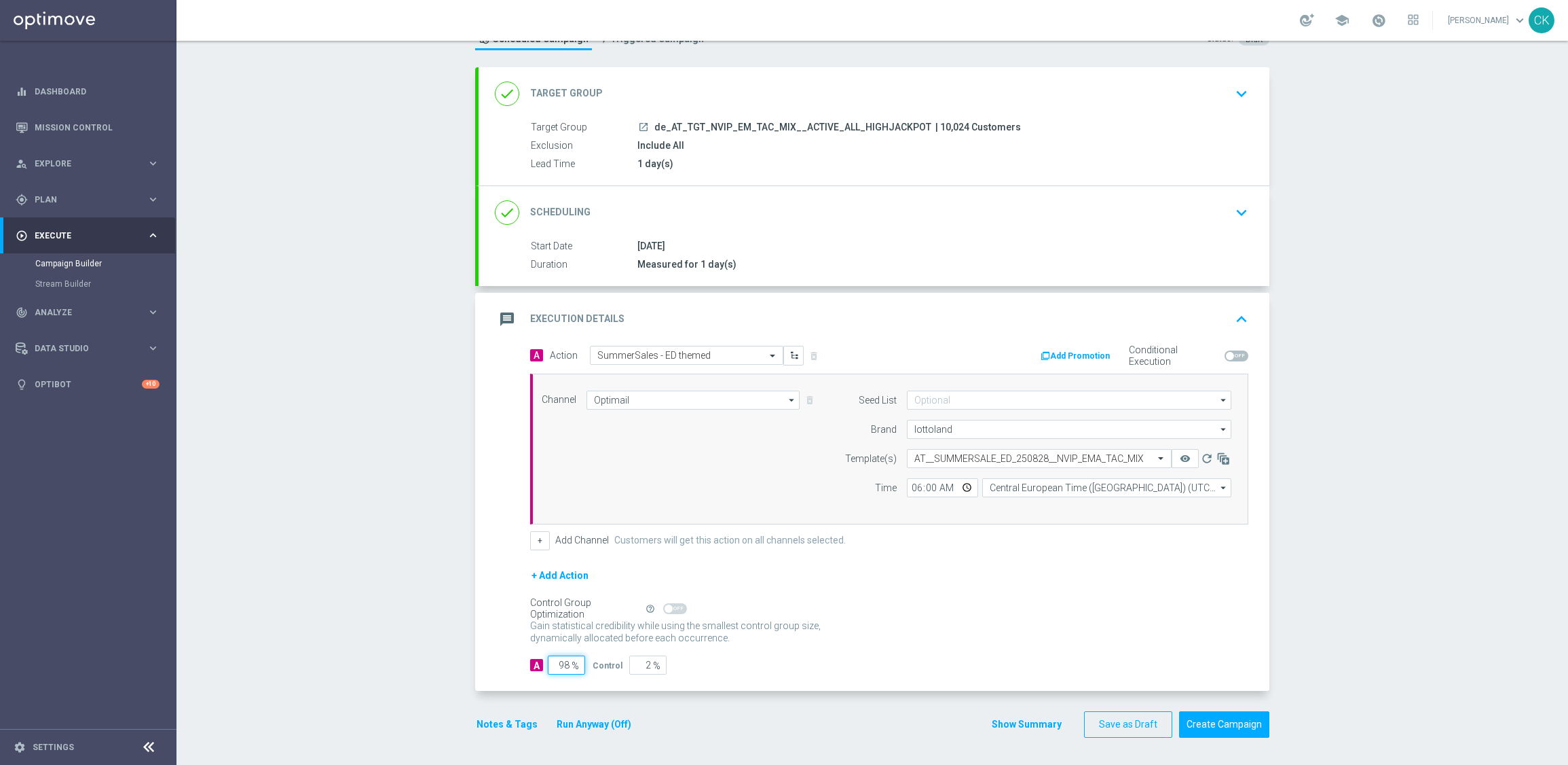
type input "98"
click at [495, 715] on div "Notes & Tags Run Anyway (Off)" at bounding box center [562, 724] width 173 height 27
click at [492, 722] on button "Notes & Tags" at bounding box center [507, 724] width 64 height 17
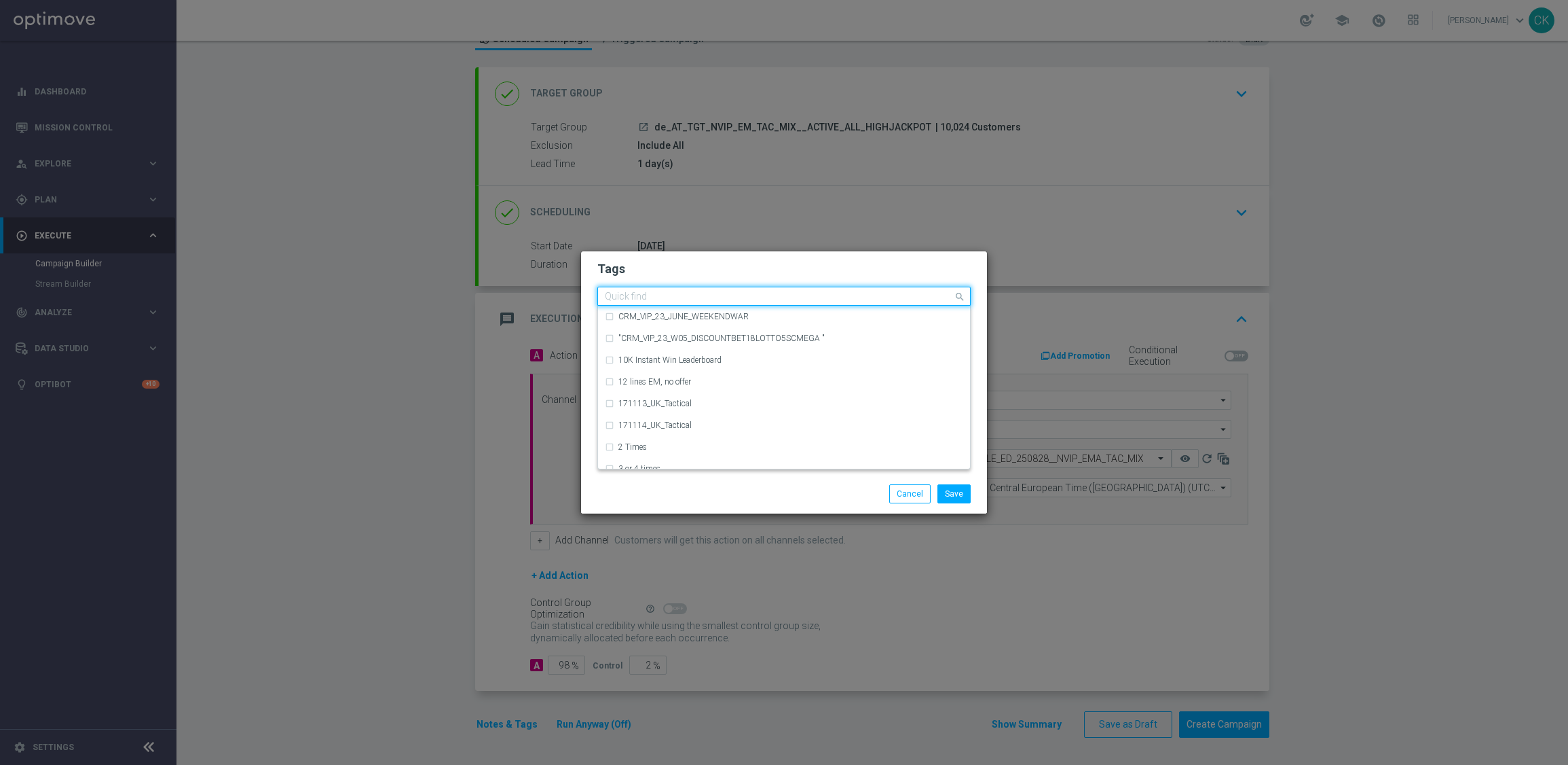
click at [671, 294] on input "text" at bounding box center [779, 298] width 348 height 12
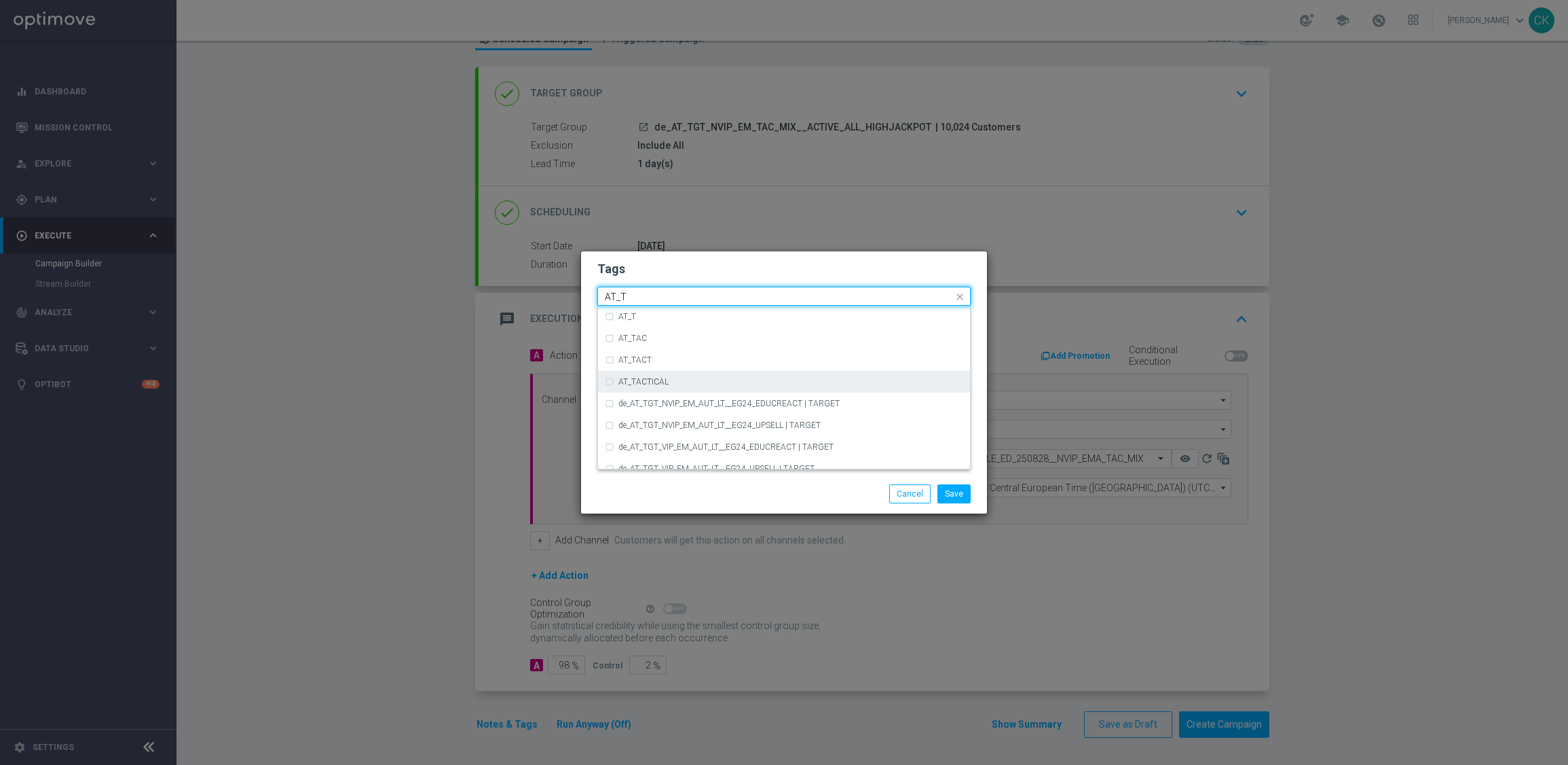
click at [682, 378] on div "AT_TACTICAL" at bounding box center [791, 382] width 345 height 8
type input "AT_T"
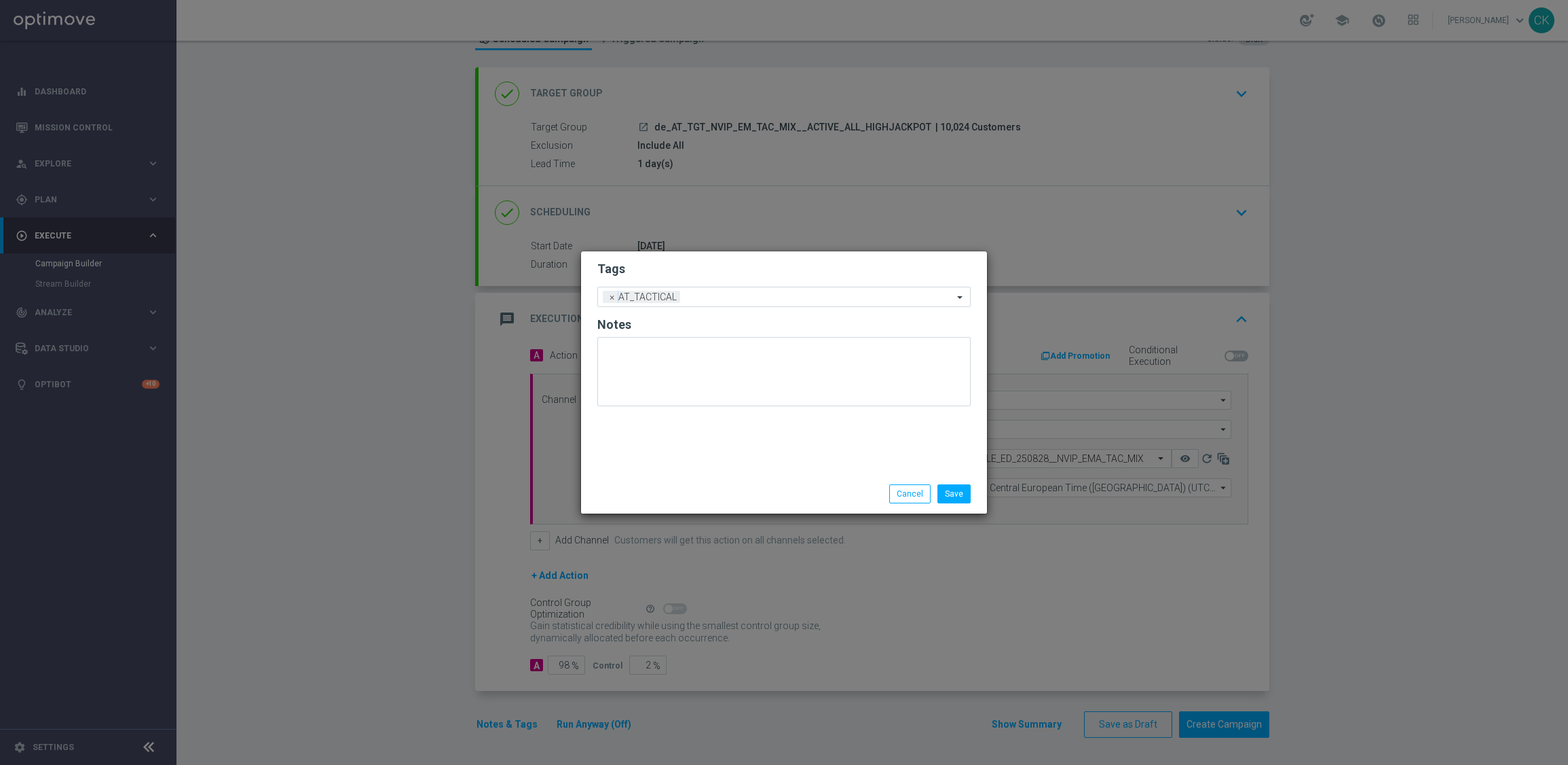
click at [692, 504] on div "Save Cancel" at bounding box center [784, 494] width 406 height 39
click at [953, 486] on button "Save" at bounding box center [954, 493] width 34 height 19
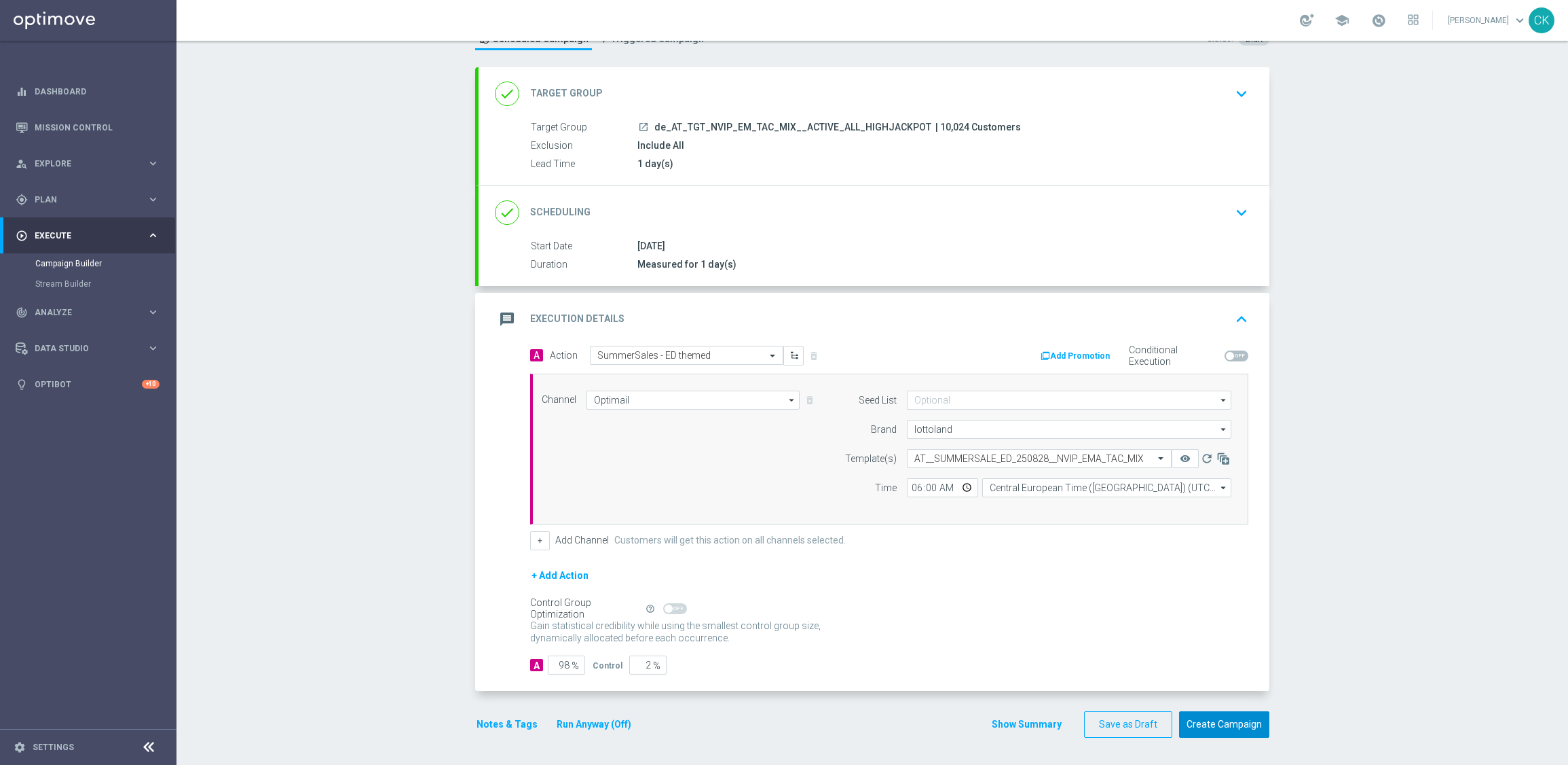
click at [1230, 733] on button "Create Campaign" at bounding box center [1225, 724] width 91 height 27
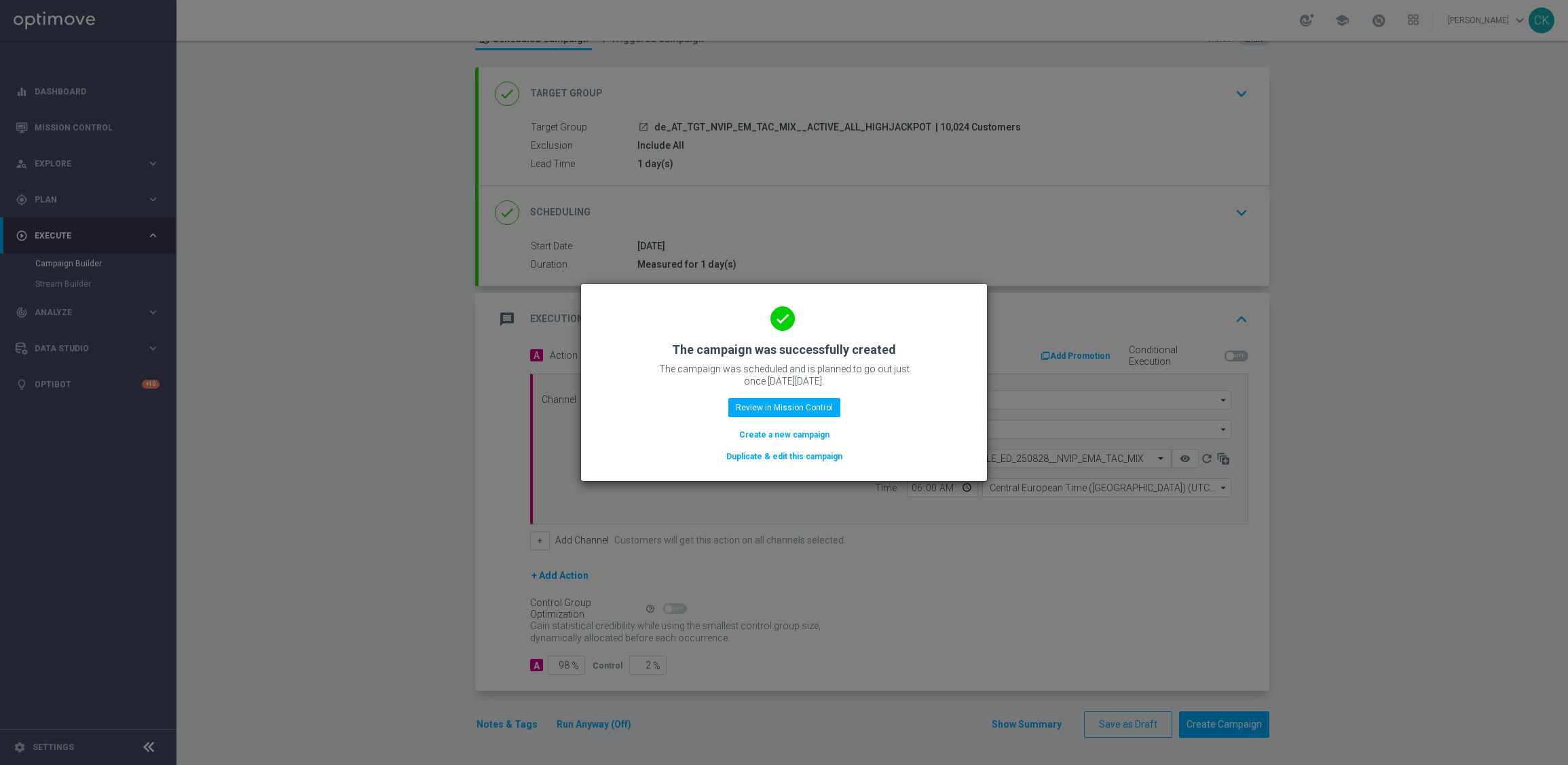
click at [754, 432] on button "Create a new campaign" at bounding box center [784, 434] width 93 height 15
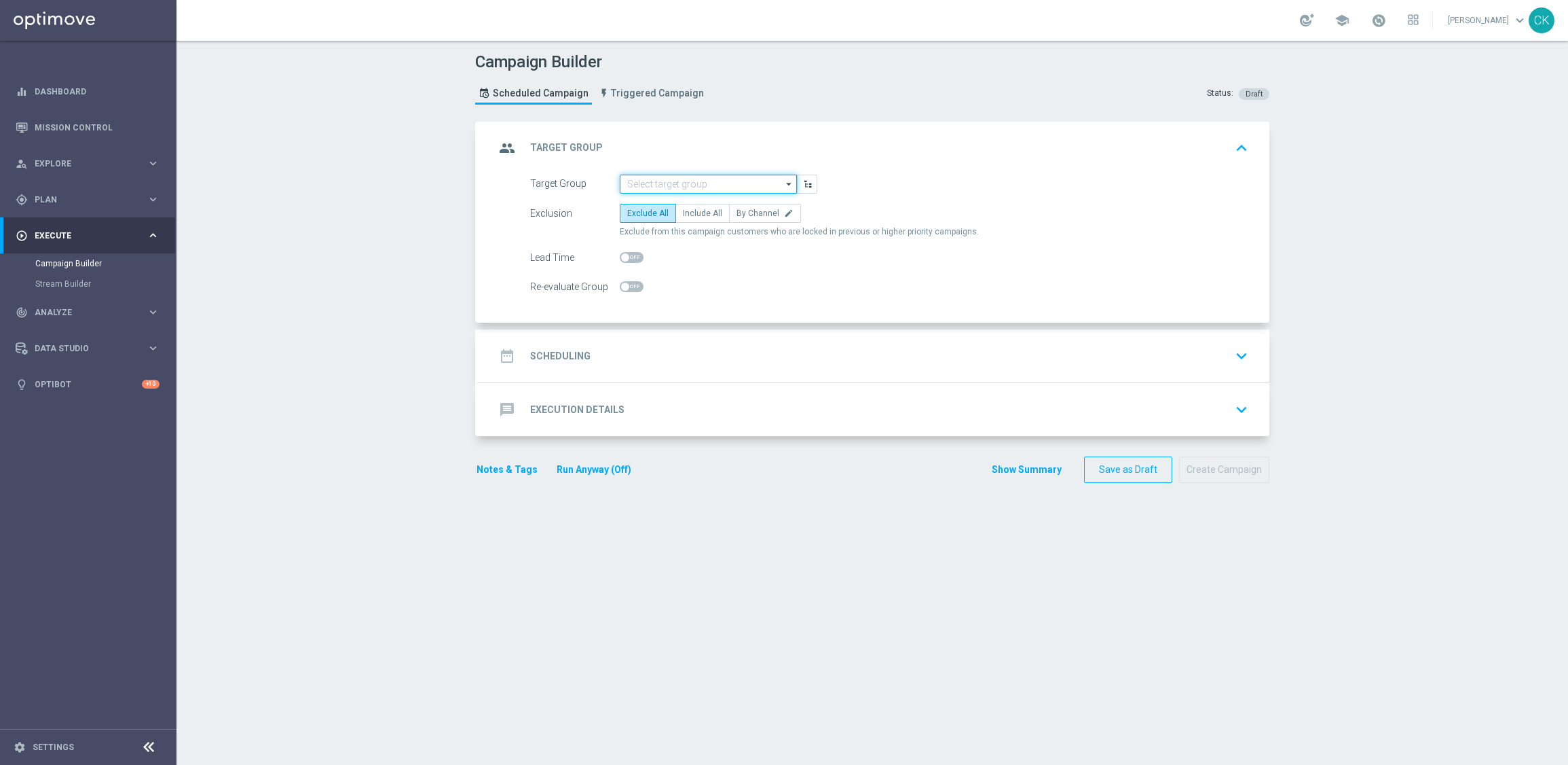
click at [686, 184] on input at bounding box center [709, 183] width 177 height 19
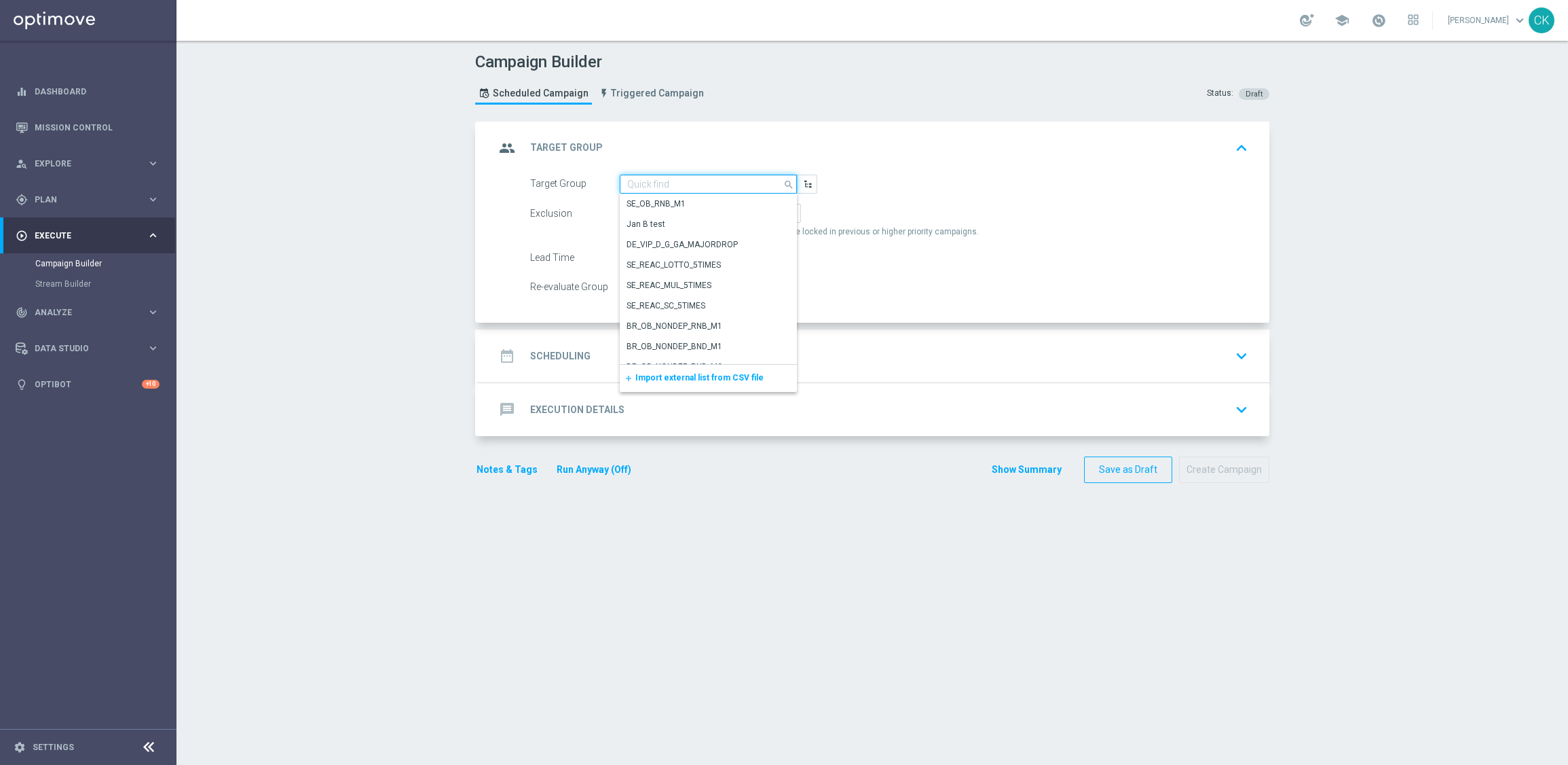
paste input "de_AT_TGT_NVIP_EM_TAC_MIX__REACTIVATED_HIGHJACKPOT"
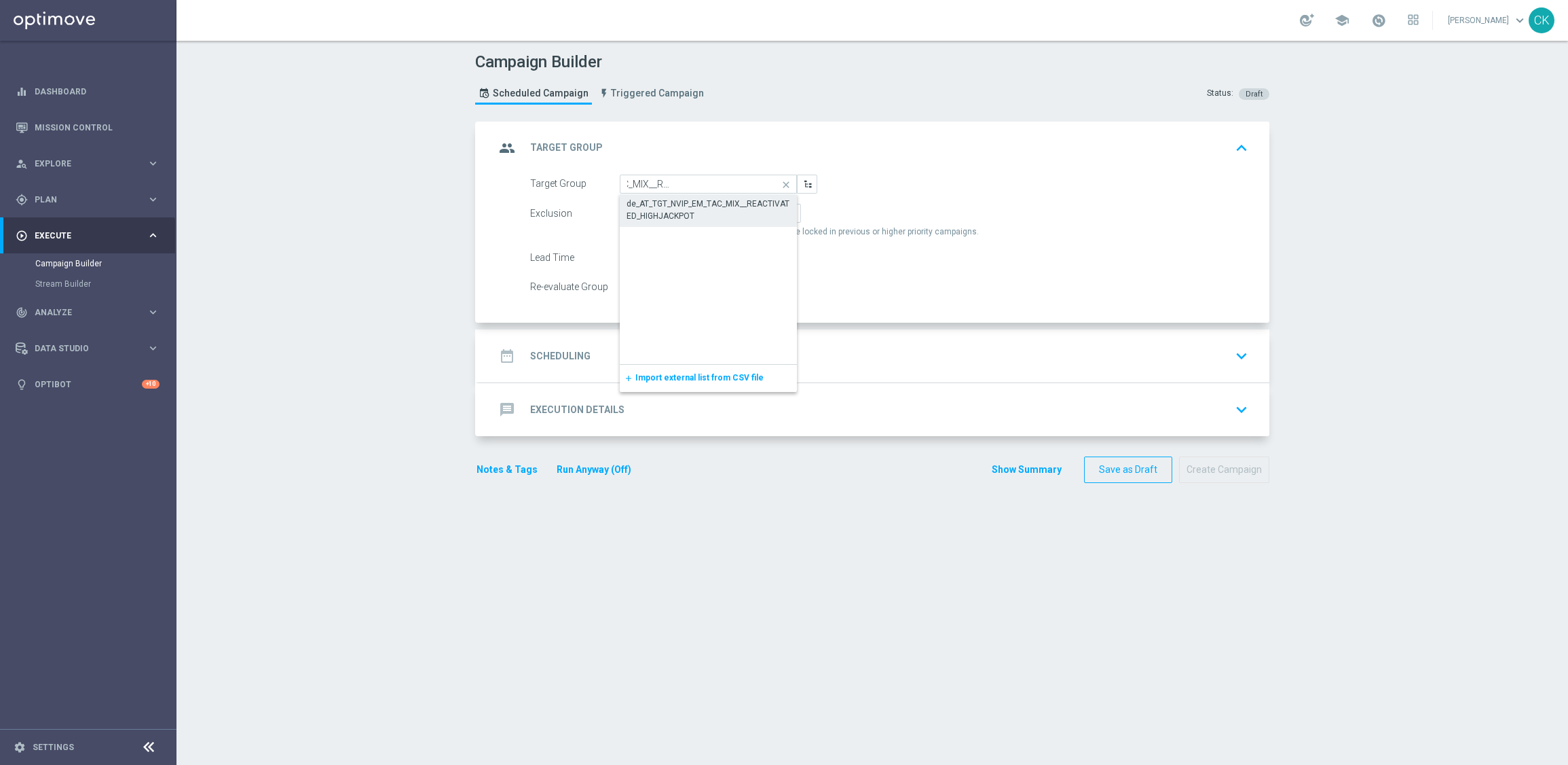
click at [686, 202] on div "de_AT_TGT_NVIP_EM_TAC_MIX__REACTIVATED_HIGHJACKPOT" at bounding box center [709, 209] width 164 height 25
type input "de_AT_TGT_NVIP_EM_TAC_MIX__REACTIVATED_HIGHJACKPOT"
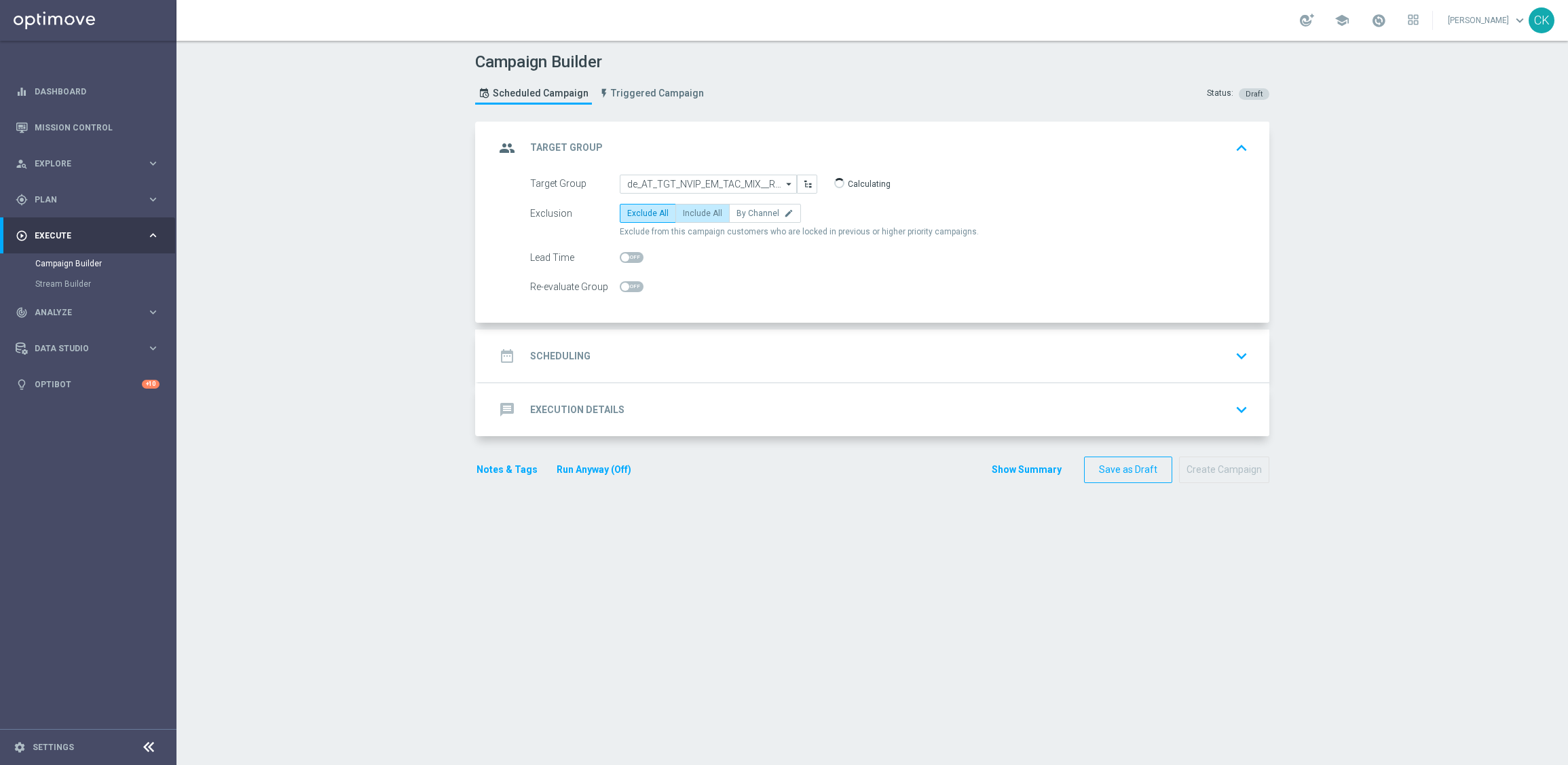
click at [687, 215] on span "Include All" at bounding box center [703, 213] width 39 height 10
click at [687, 215] on input "Include All" at bounding box center [687, 215] width 9 height 9
radio input "true"
click at [621, 258] on span at bounding box center [625, 257] width 8 height 8
click at [620, 258] on input "checkbox" at bounding box center [632, 257] width 24 height 11
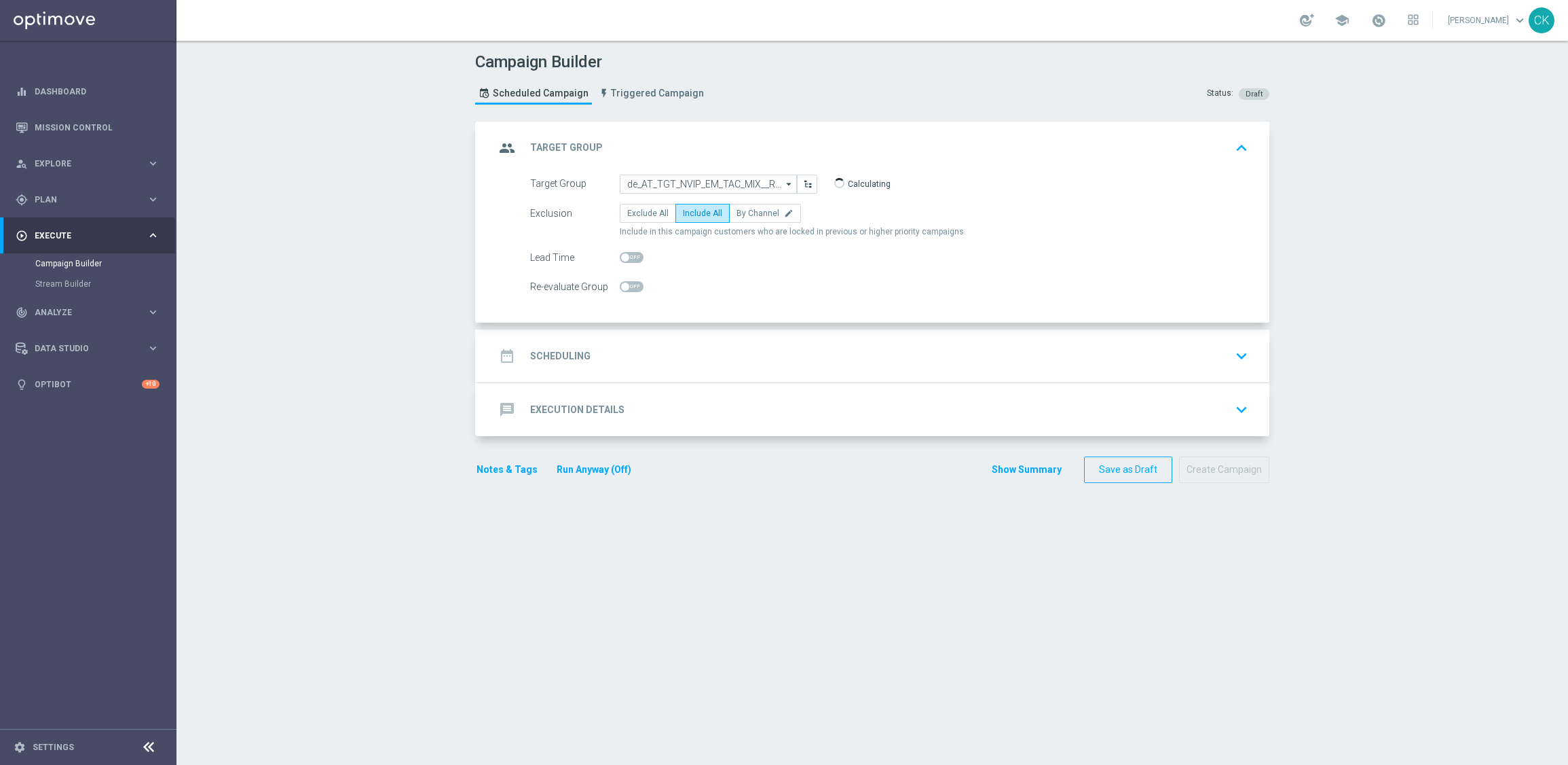
checkbox input "true"
click at [543, 356] on h2 "Scheduling" at bounding box center [560, 356] width 60 height 13
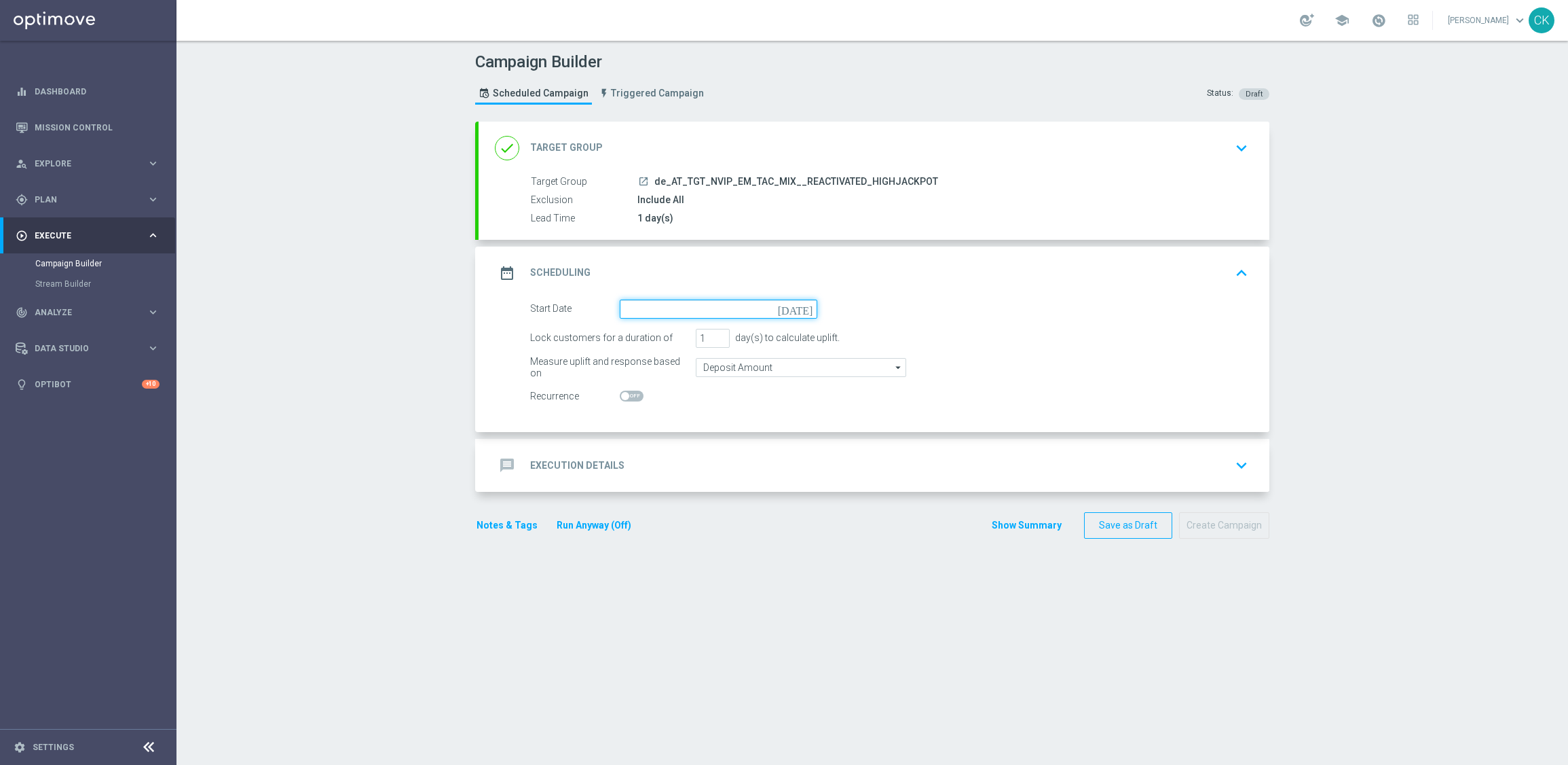
click at [664, 307] on input at bounding box center [718, 309] width 197 height 19
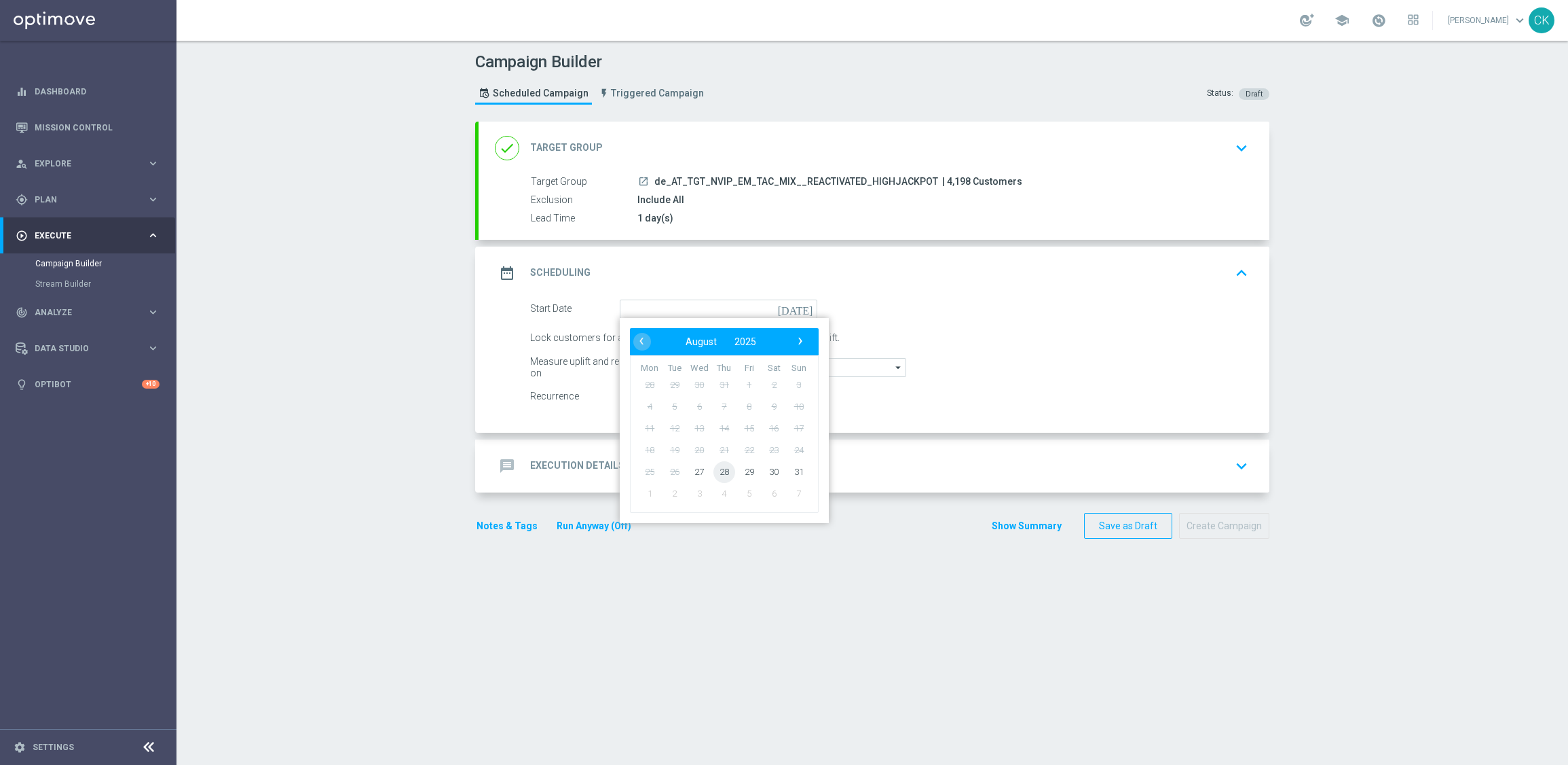
click at [717, 461] on span "28" at bounding box center [724, 471] width 22 height 22
type input "[DATE]"
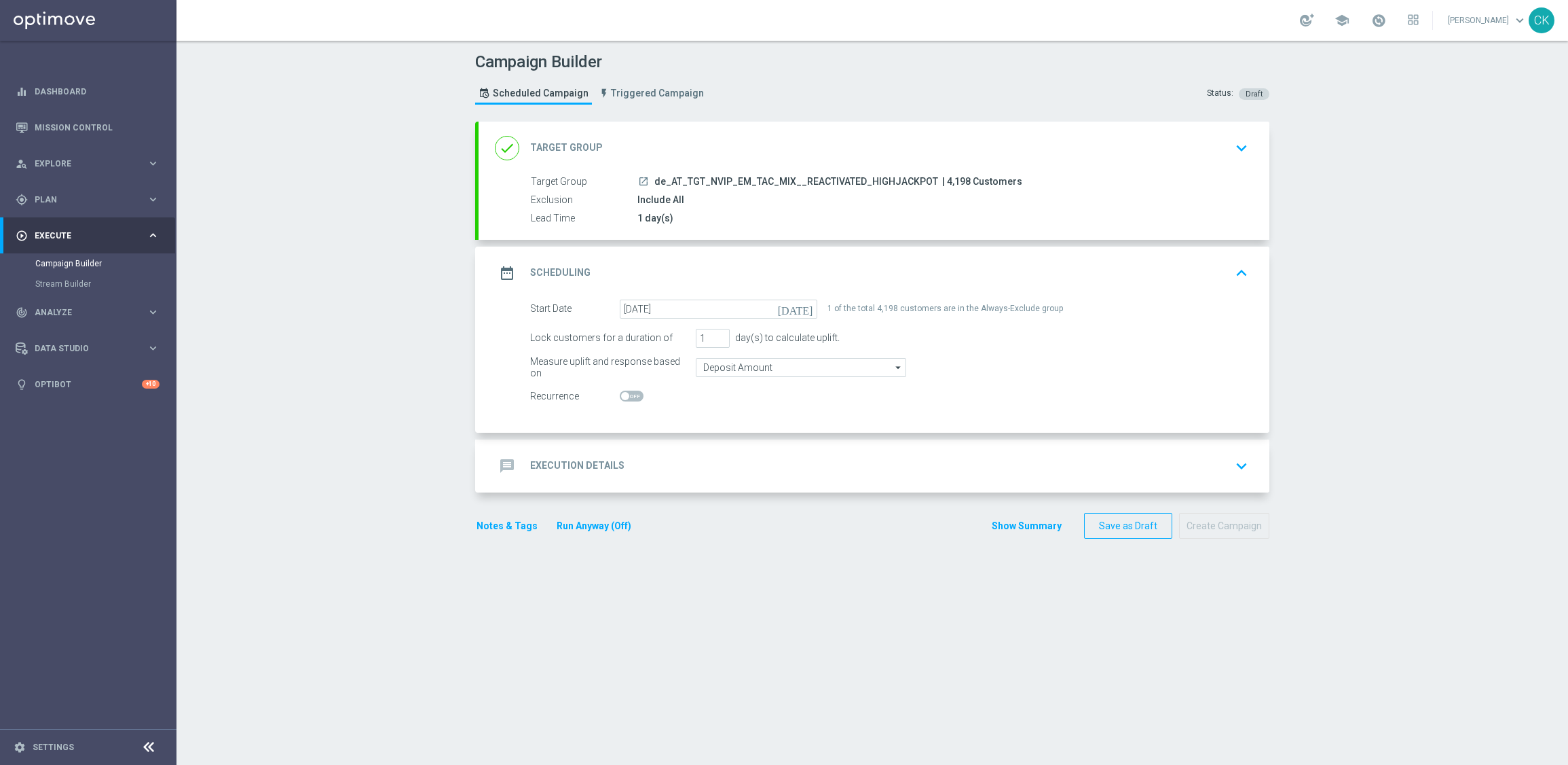
click at [571, 461] on h2 "Execution Details" at bounding box center [578, 465] width 95 height 13
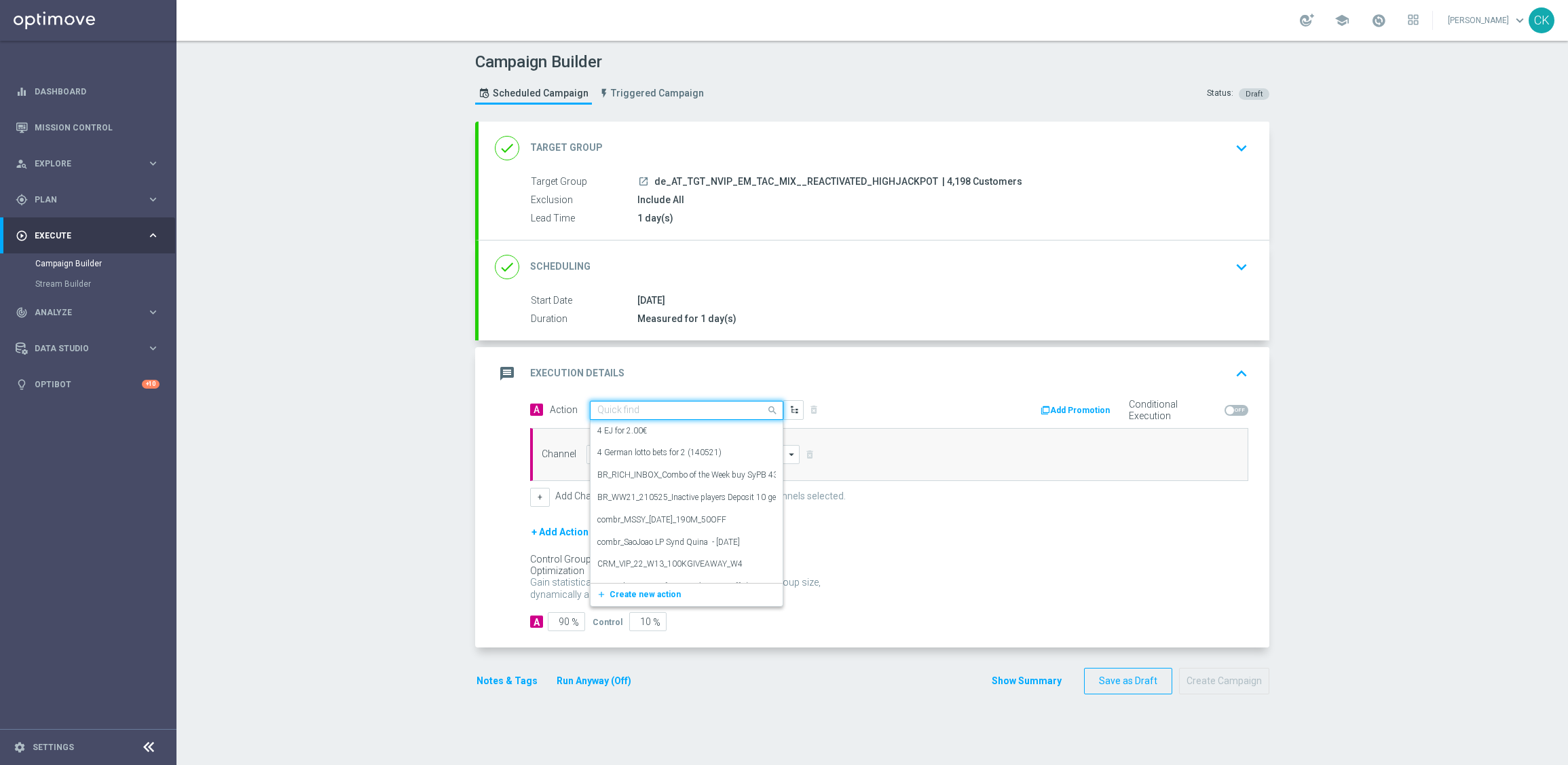
click at [715, 419] on div "Quick find" at bounding box center [687, 409] width 193 height 19
paste input "SummerSales - ED themed"
type input "SummerSales - ED themed"
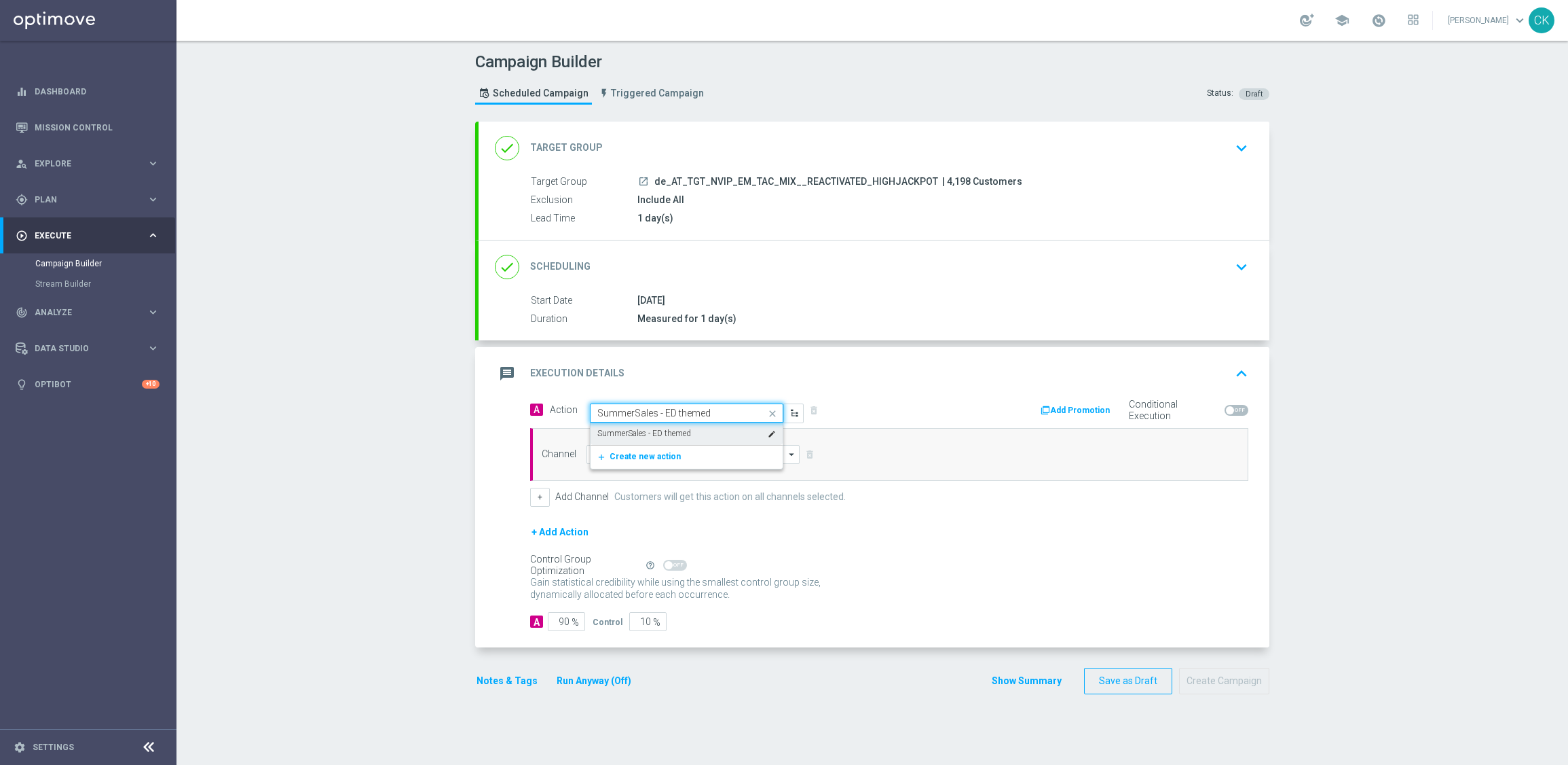
click at [687, 429] on div "SummerSales - ED themed edit" at bounding box center [686, 433] width 178 height 23
click at [648, 447] on input at bounding box center [693, 453] width 213 height 19
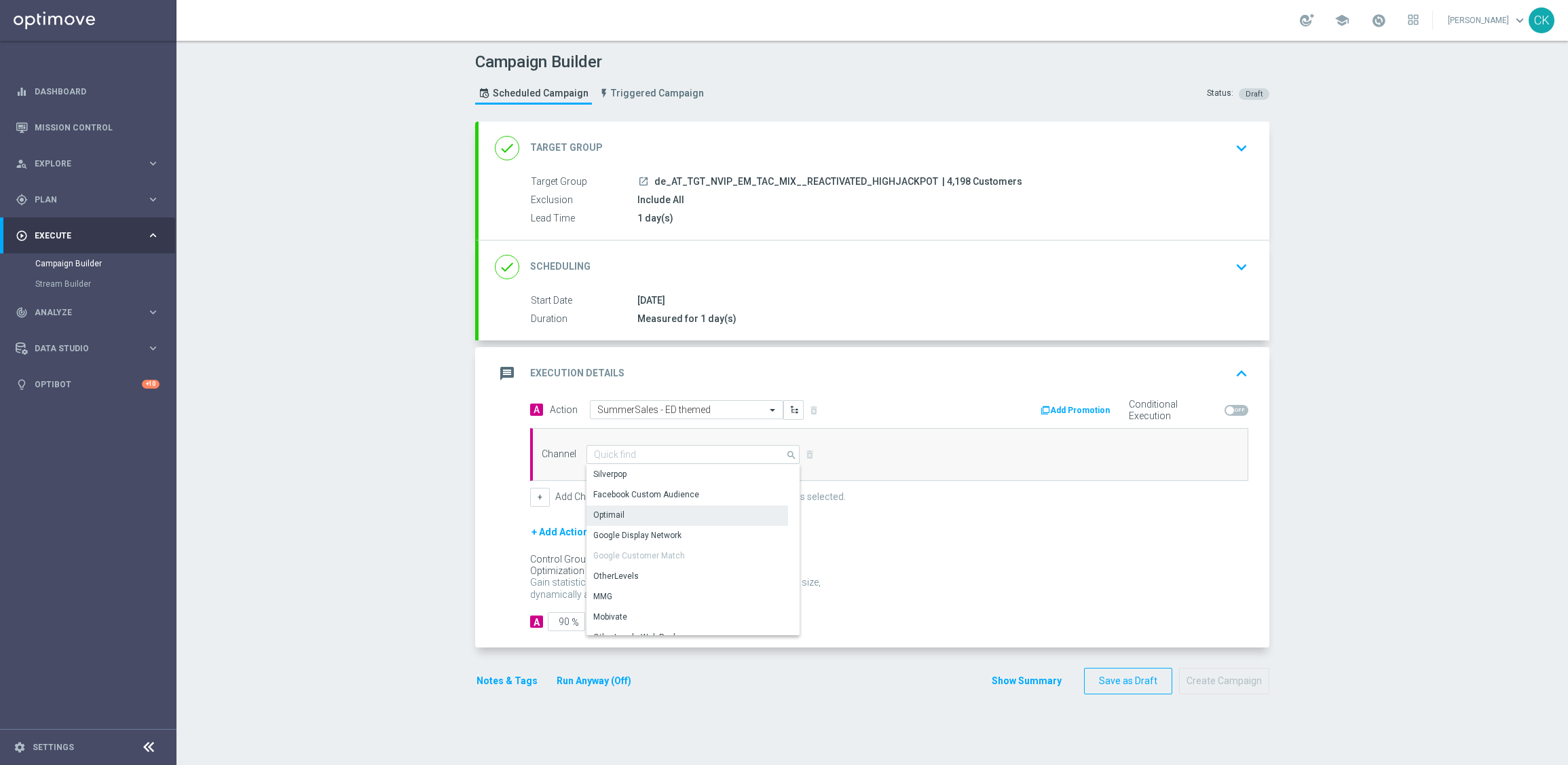
click at [632, 513] on div "Optimail" at bounding box center [687, 515] width 202 height 19
type input "Optimail"
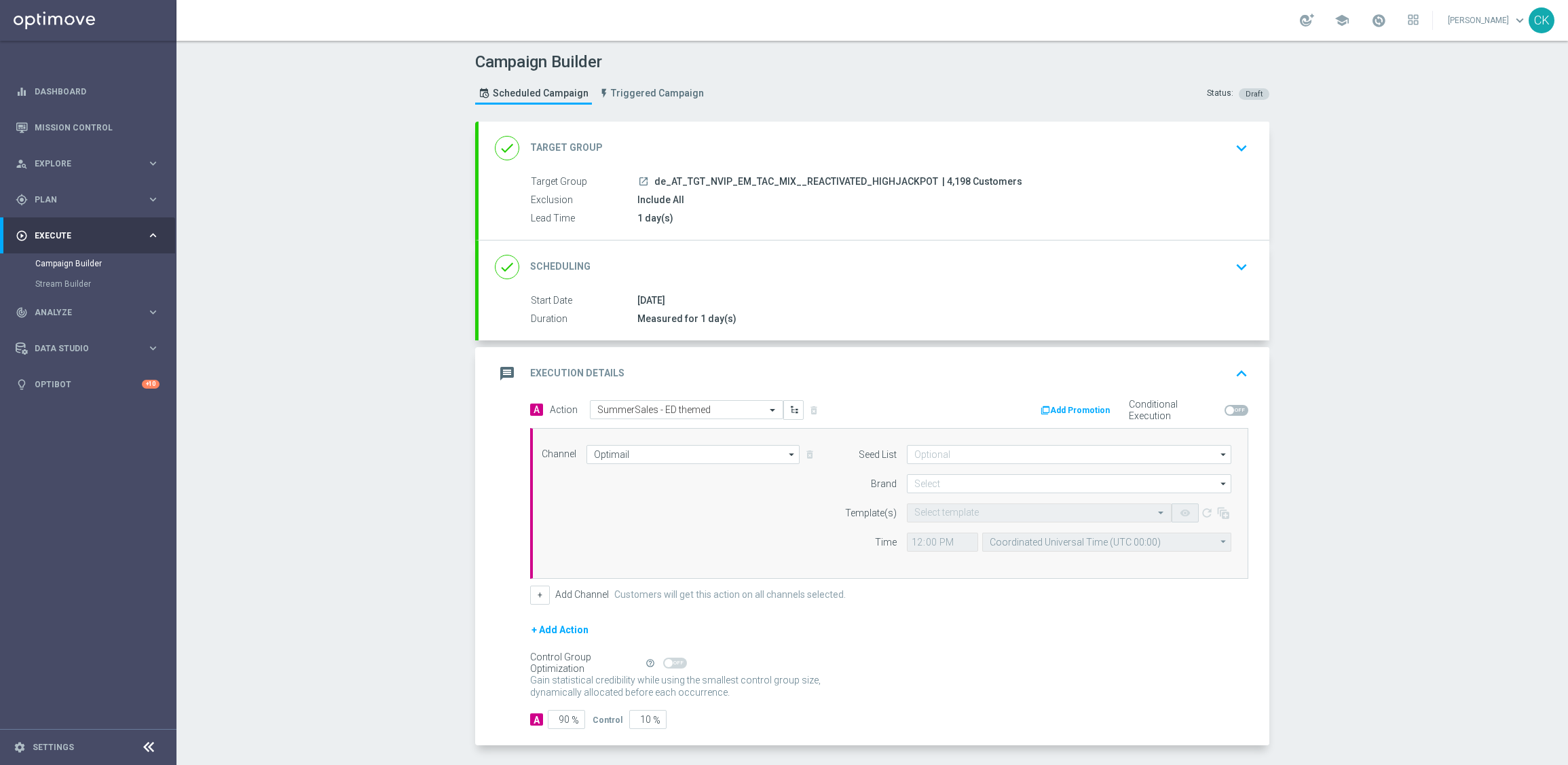
scroll to position [55, 0]
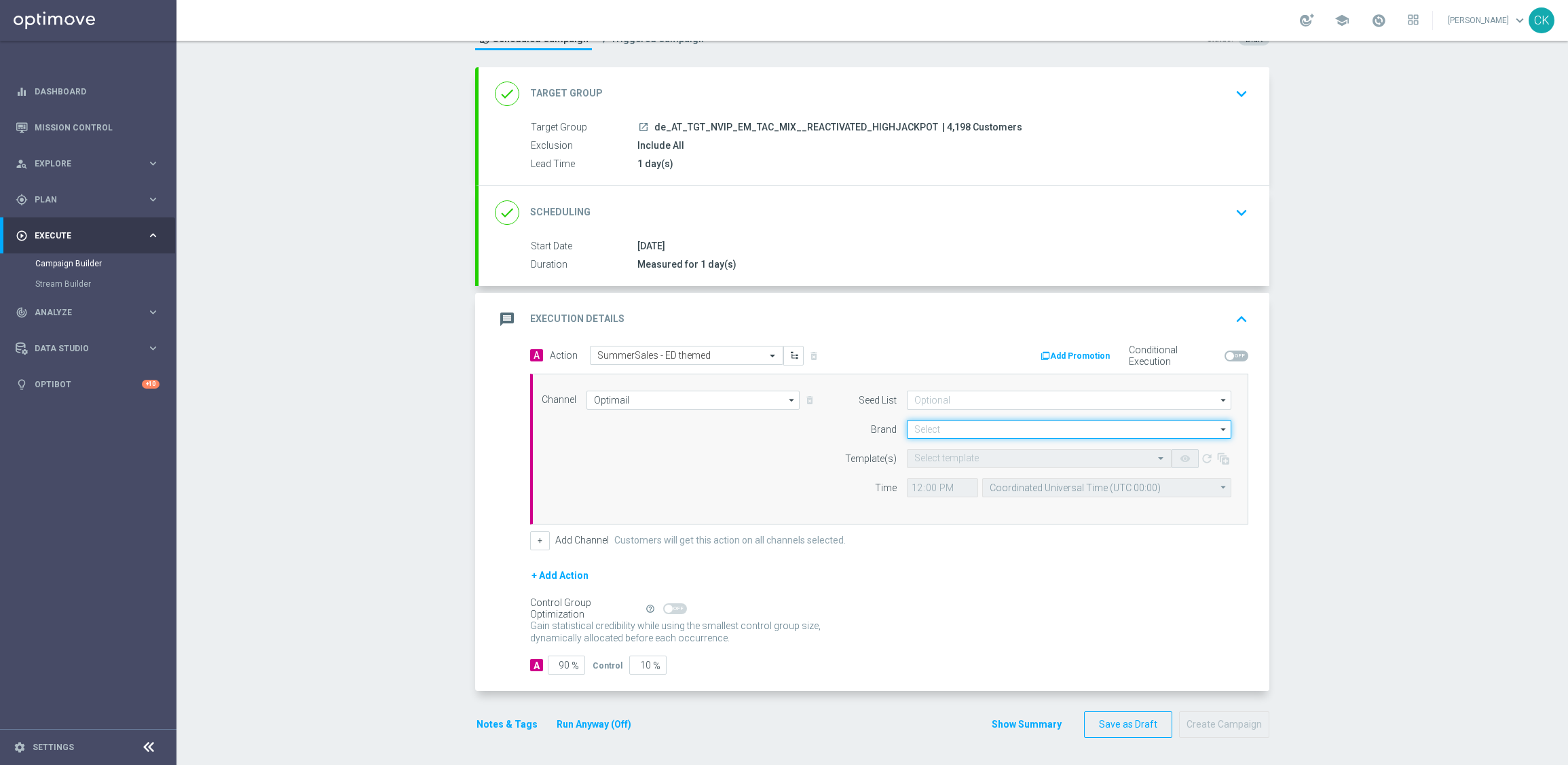
click at [988, 420] on input at bounding box center [1068, 429] width 324 height 19
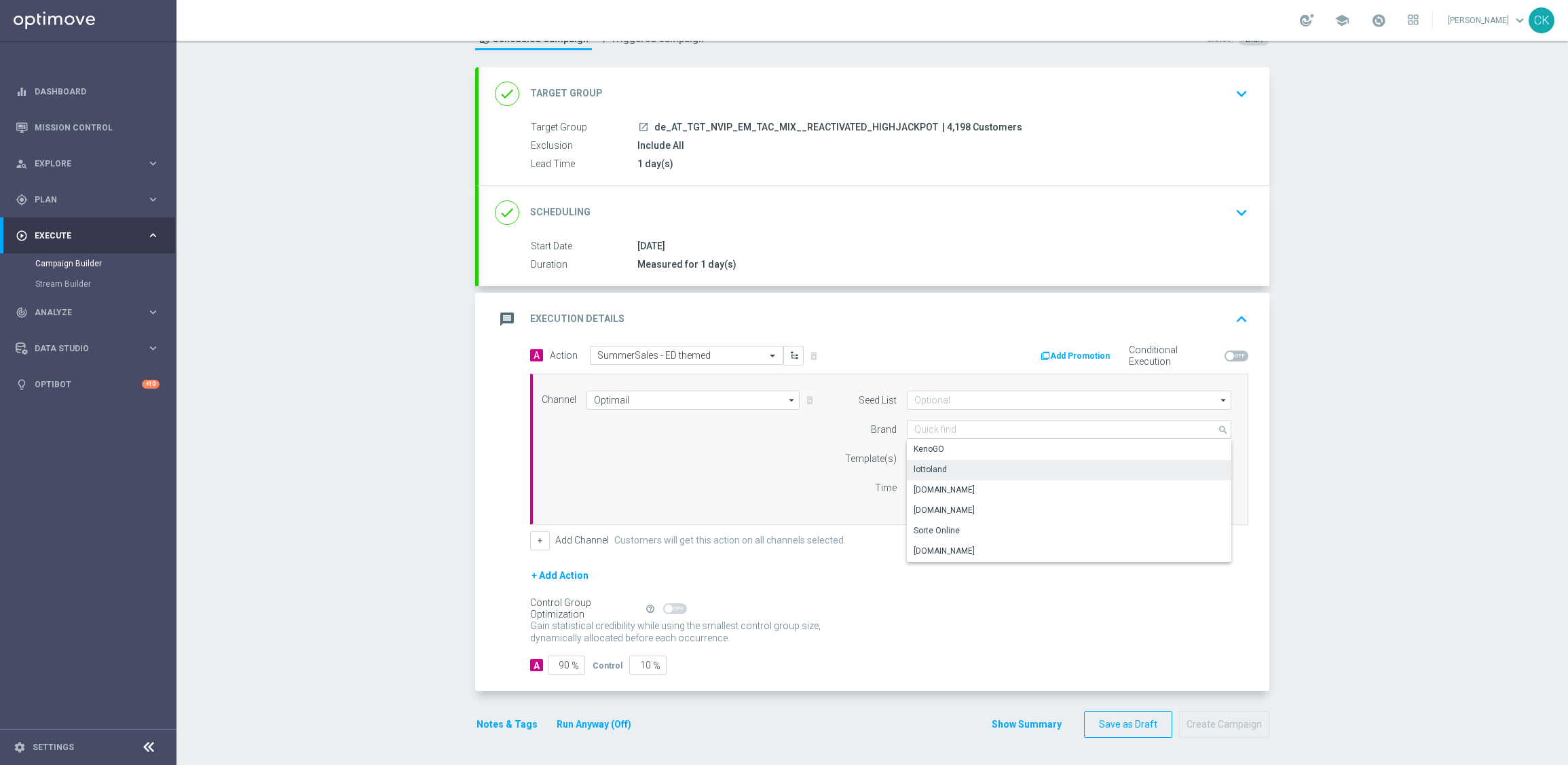
click at [953, 468] on div "lottoland" at bounding box center [1068, 468] width 324 height 19
type input "lottoland"
click at [928, 458] on input "text" at bounding box center [1026, 458] width 223 height 12
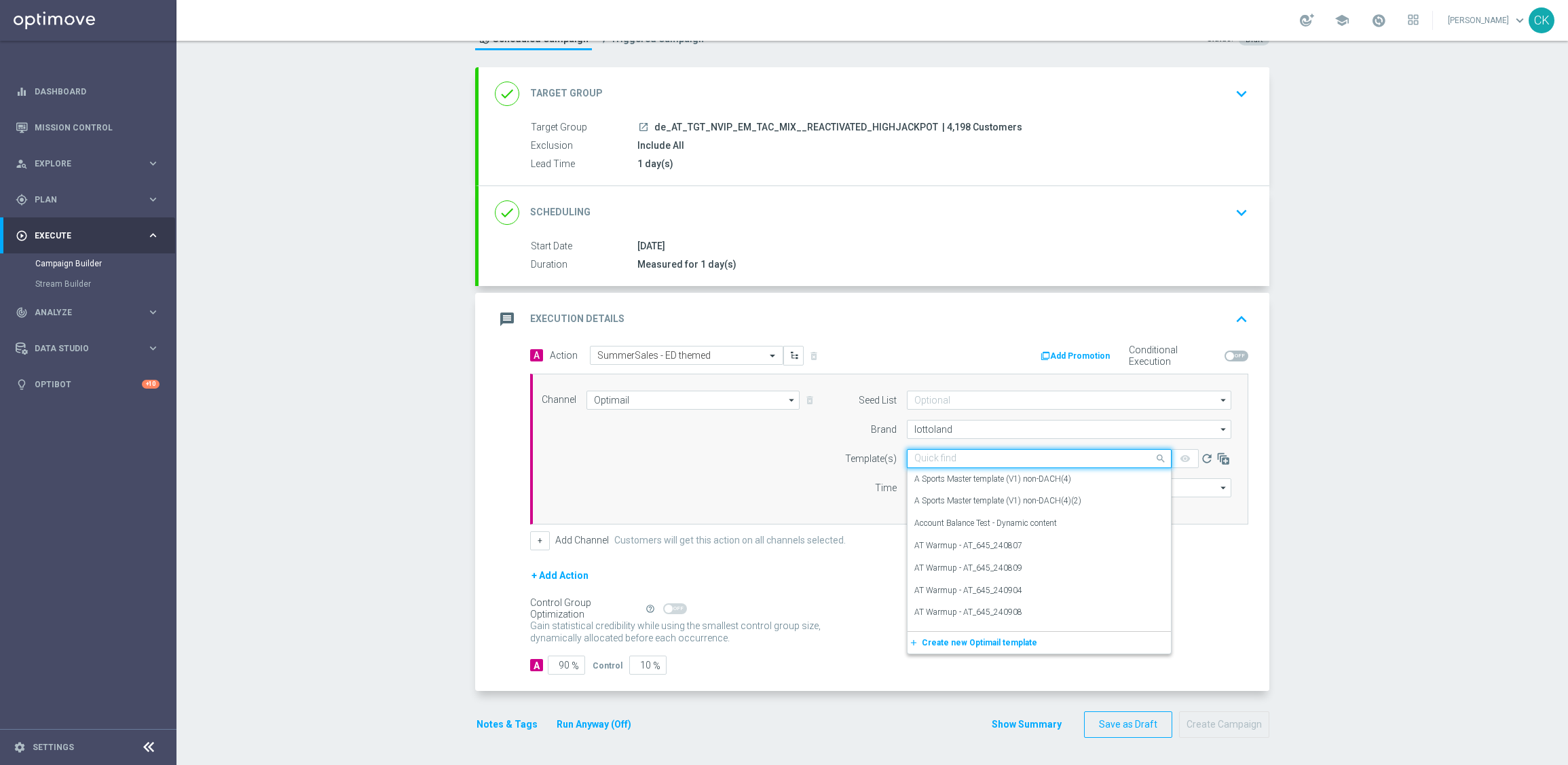
paste input "AT__SUMMERSALE_ED_250828__NVIP_EMA_TAC_MIX"
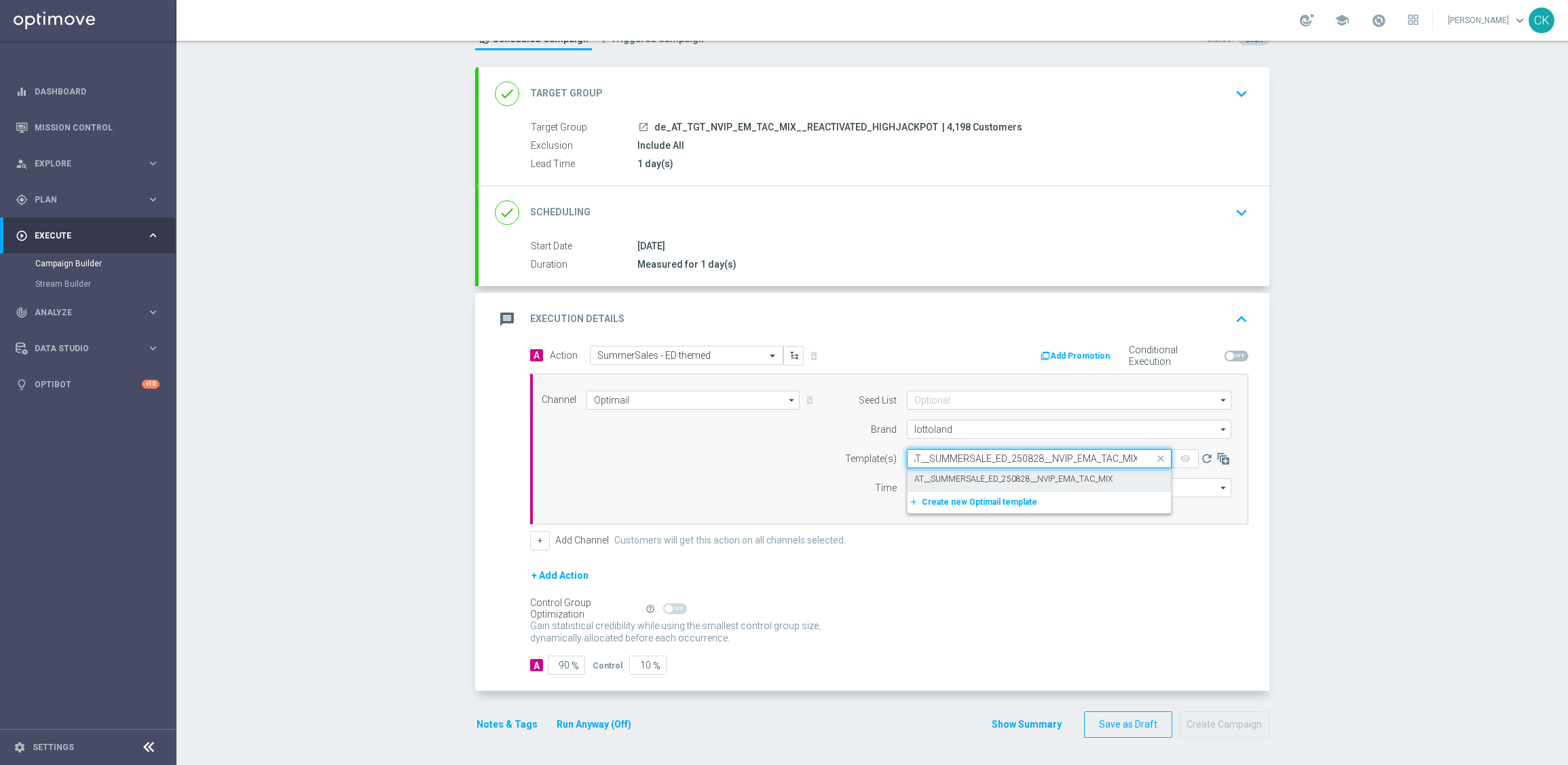
click at [922, 474] on label "AT__SUMMERSALE_ED_250828__NVIP_EMA_TAC_MIX" at bounding box center [1013, 479] width 198 height 12
type input "AT__SUMMERSALE_ED_250828__NVIP_EMA_TAC_MIX"
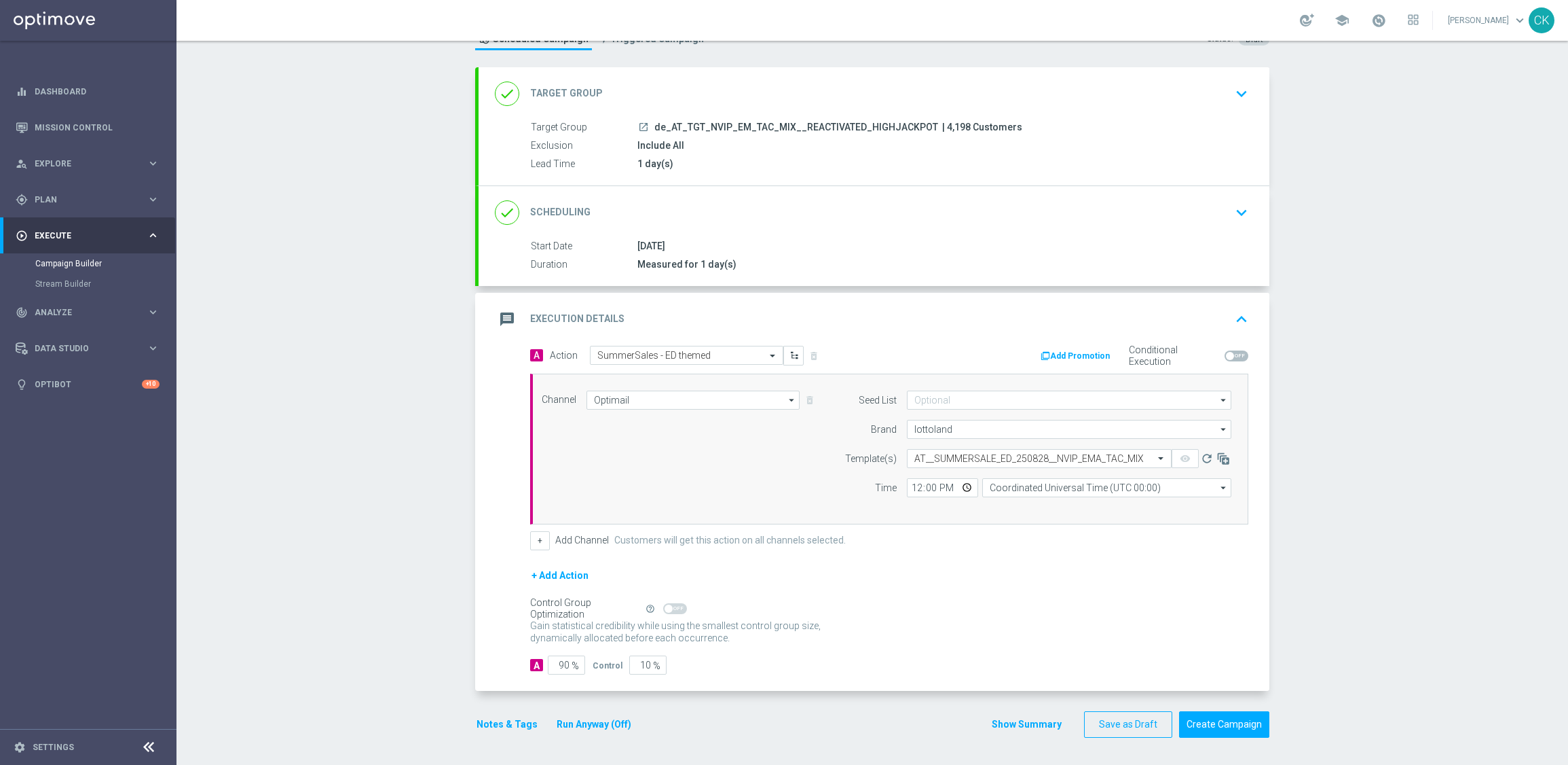
scroll to position [0, 0]
click at [912, 478] on input "12:00" at bounding box center [942, 487] width 71 height 19
type input "06:00"
click at [1056, 487] on input "Coordinated Universal Time (UTC 00:00)" at bounding box center [1107, 487] width 249 height 19
click at [1035, 506] on div "Central European Time ([GEOGRAPHIC_DATA]) (UTC +02:00)" at bounding box center [1100, 507] width 222 height 12
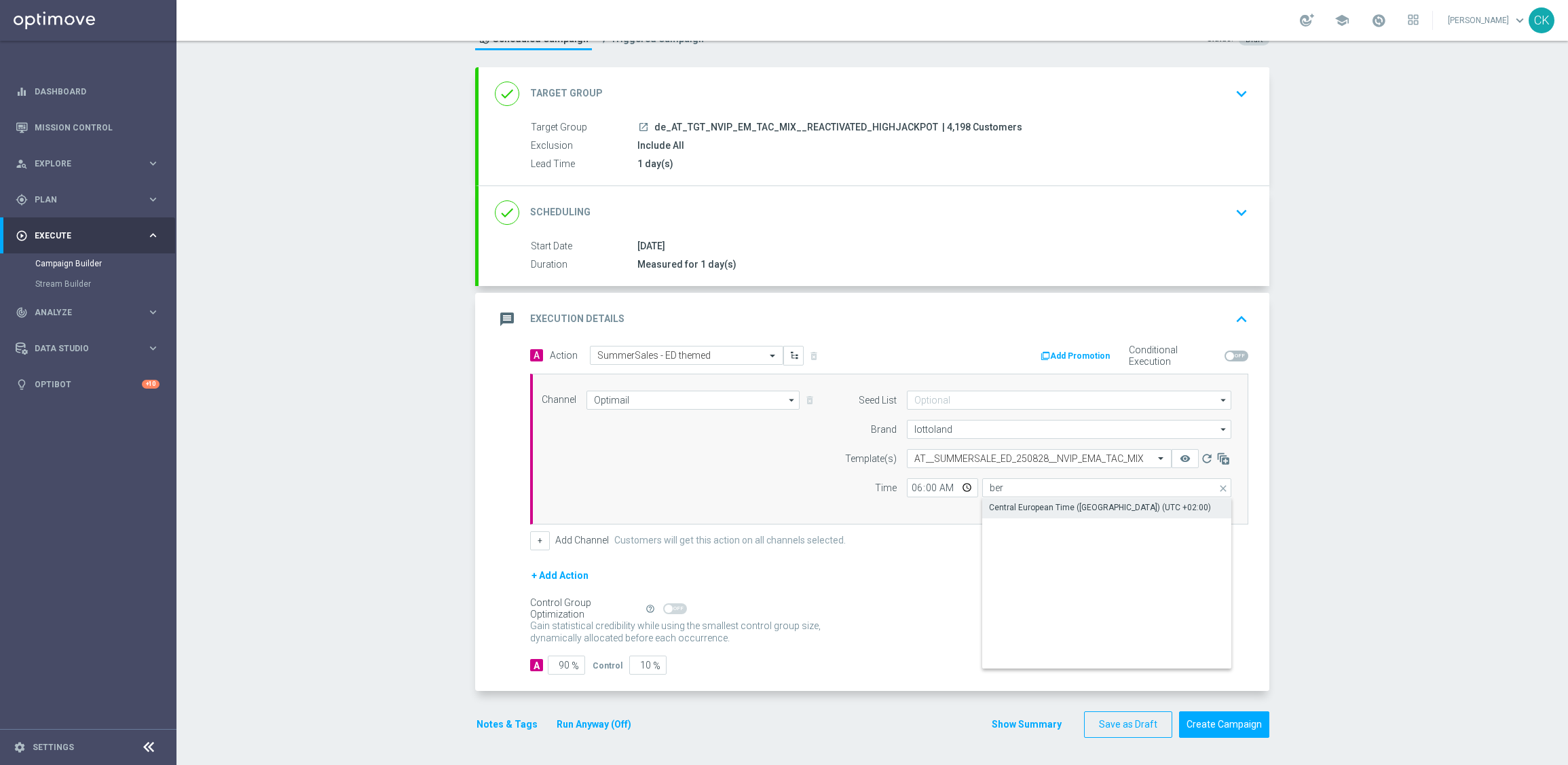
type input "Central European Time ([GEOGRAPHIC_DATA]) (UTC +02:00)"
click at [563, 664] on input "90" at bounding box center [567, 664] width 37 height 19
type input "9"
type input "91"
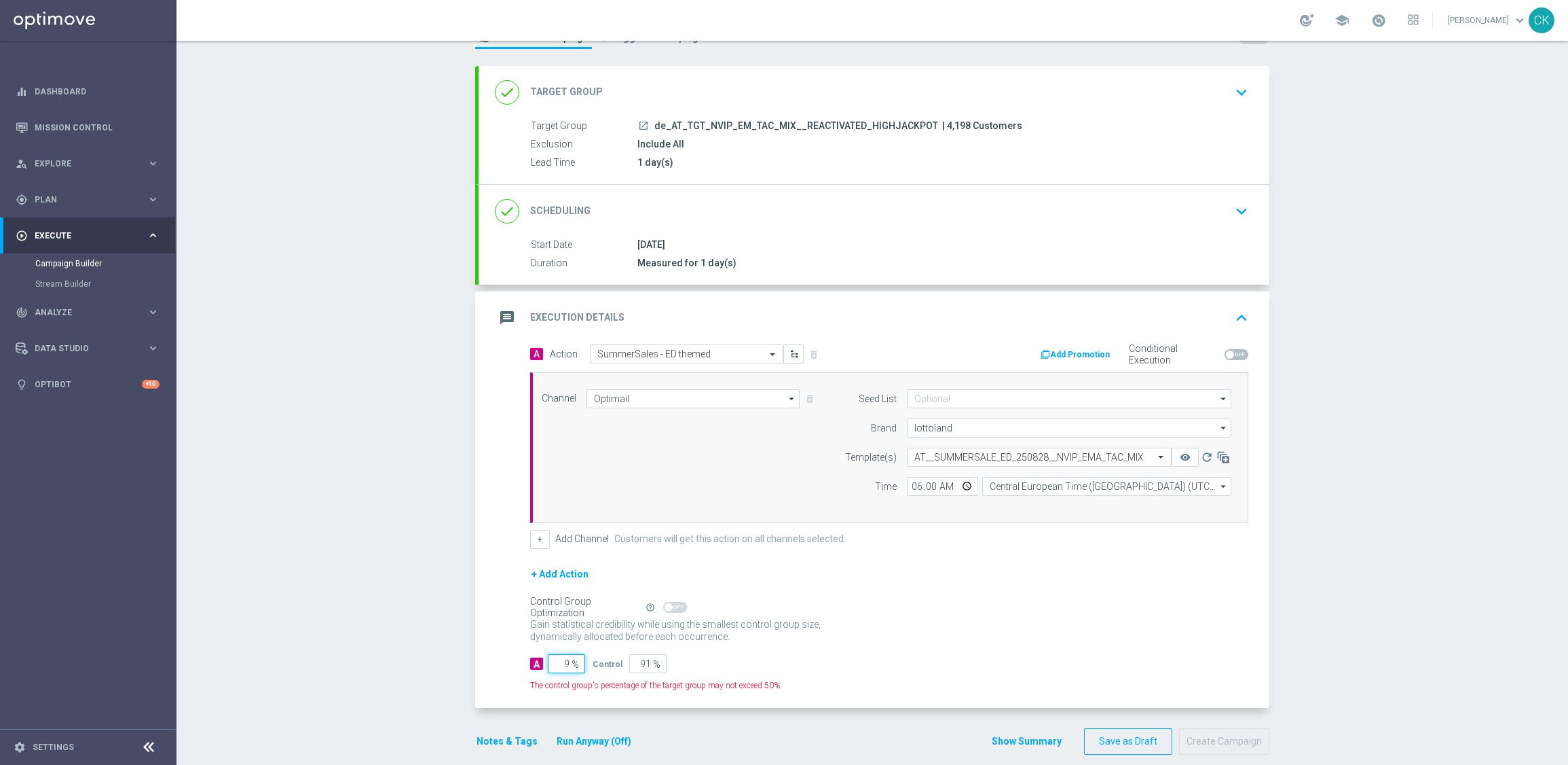
type input "98"
type input "2"
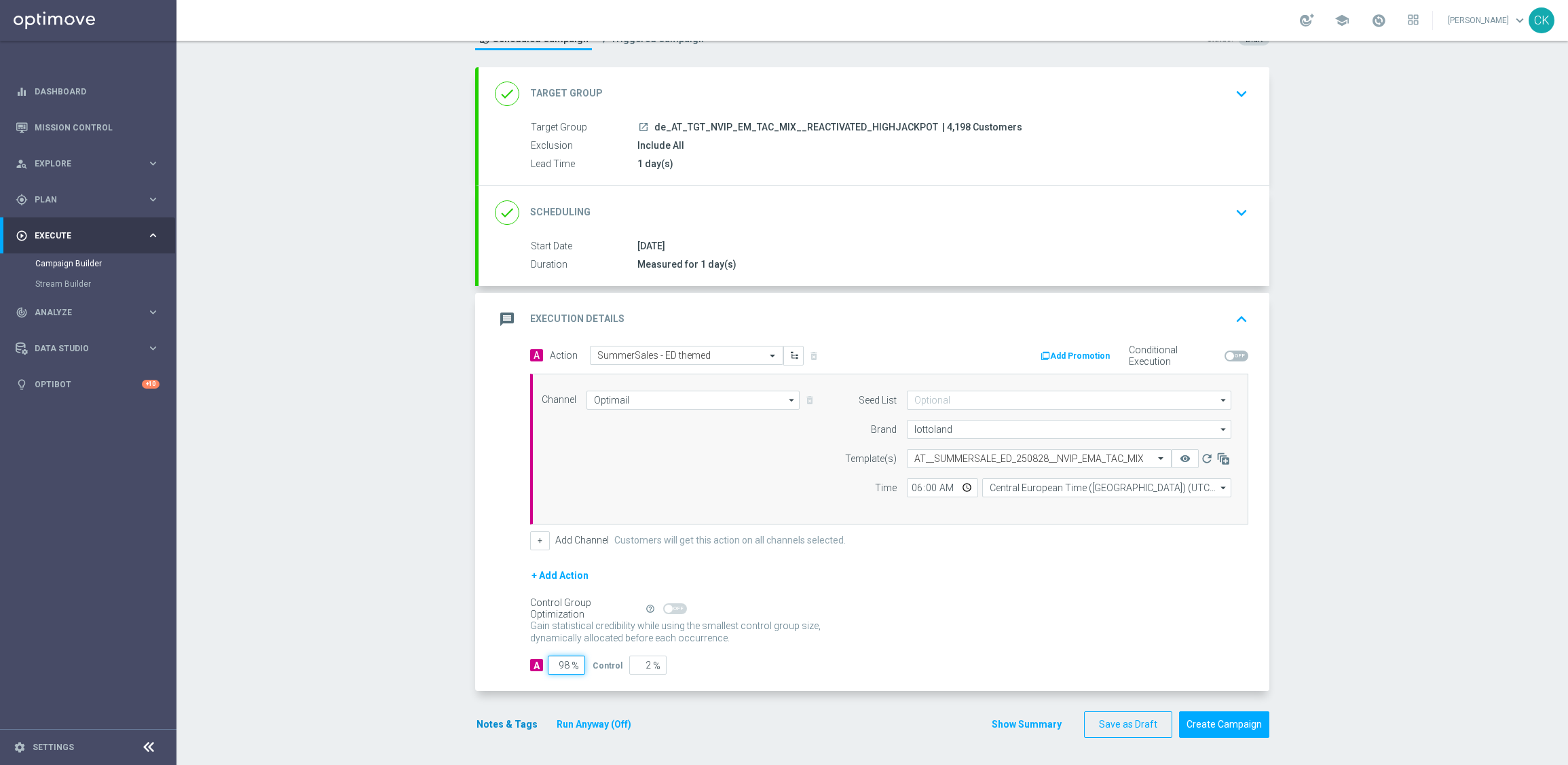
type input "98"
click at [491, 726] on button "Notes & Tags" at bounding box center [507, 724] width 64 height 17
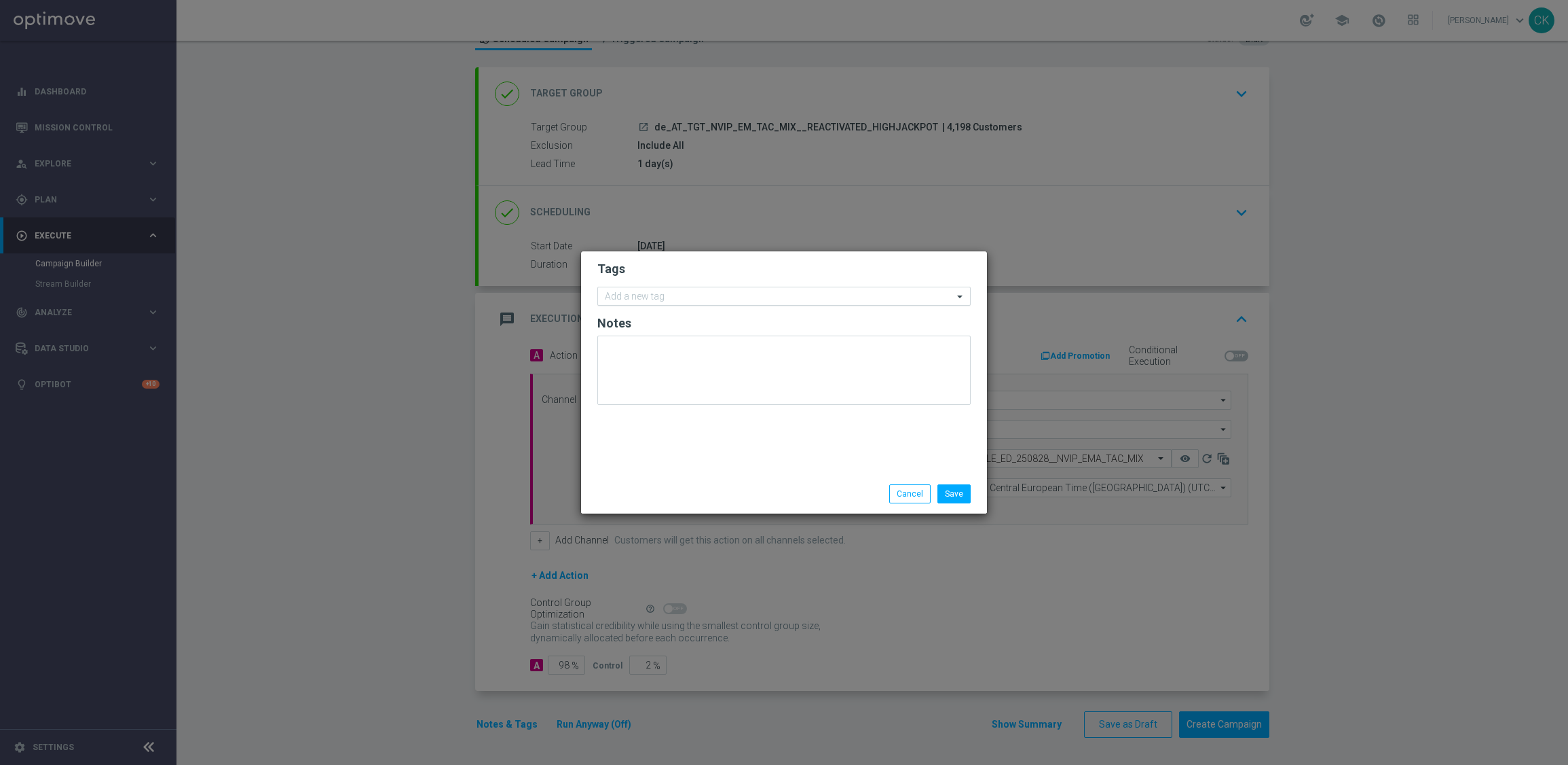
click at [706, 298] on input "text" at bounding box center [779, 298] width 348 height 12
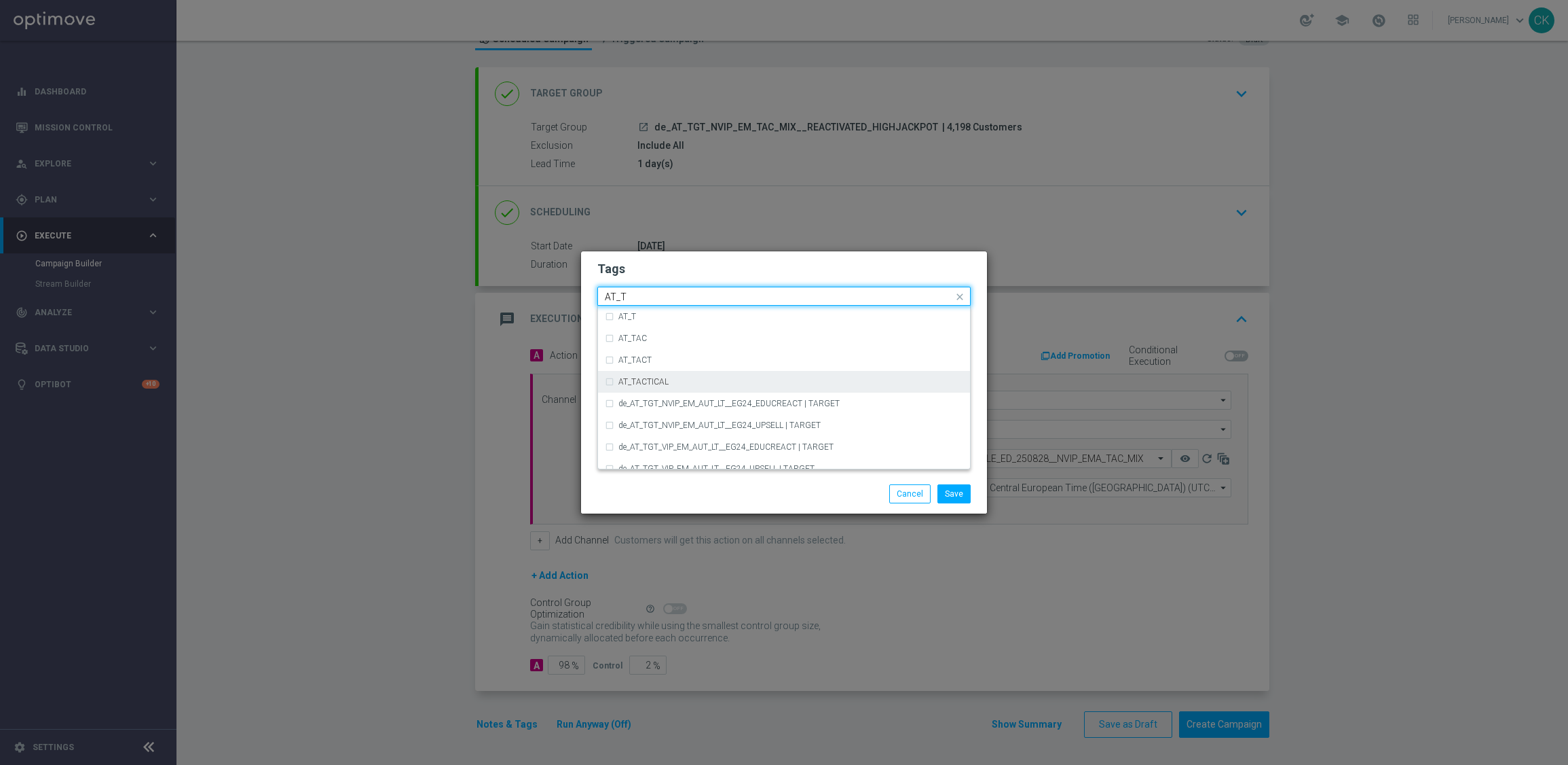
click at [730, 379] on div "AT_TACTICAL" at bounding box center [791, 382] width 345 height 8
type input "AT_T"
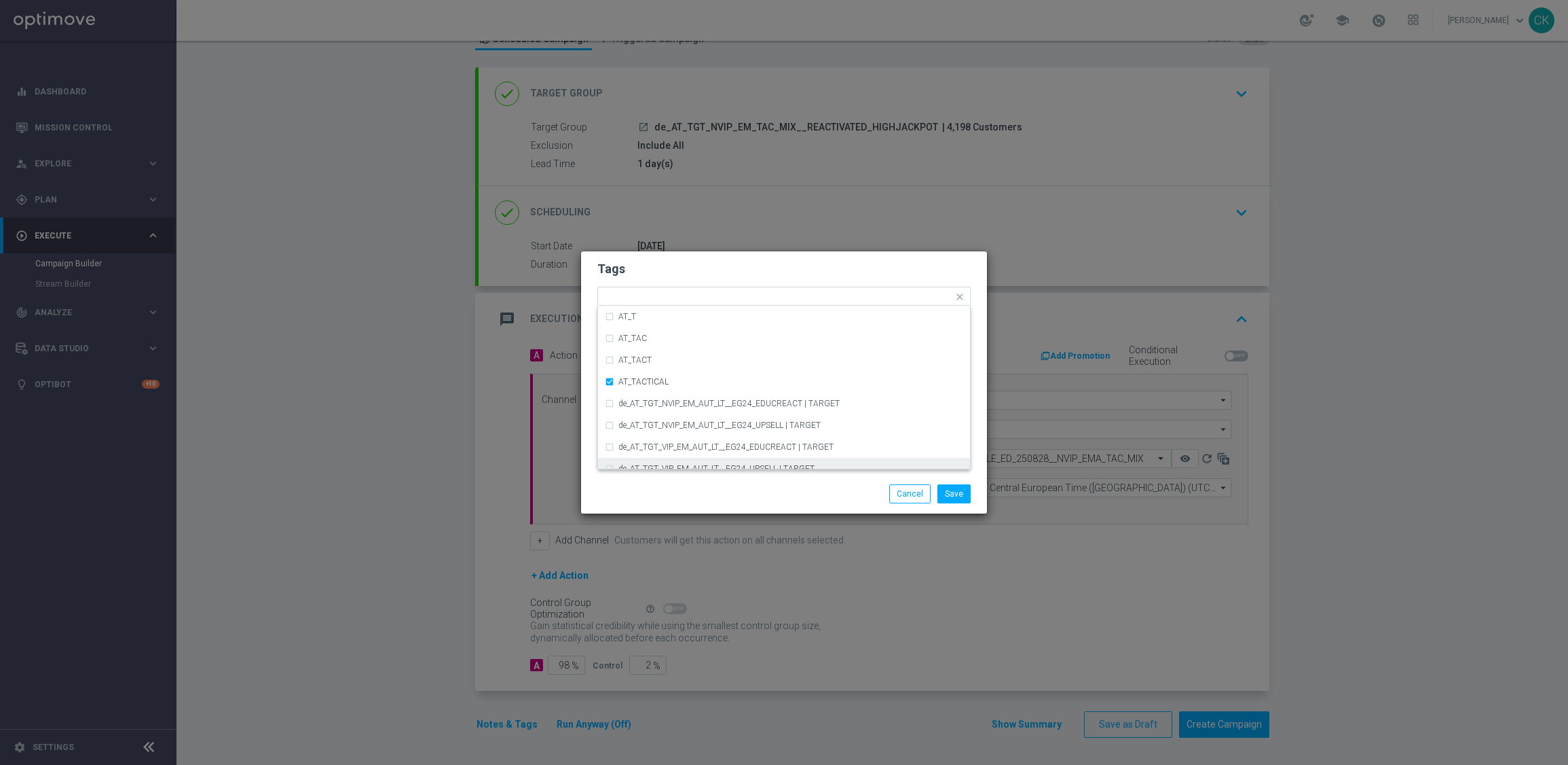
click at [726, 487] on div "Save Cancel" at bounding box center [850, 493] width 263 height 19
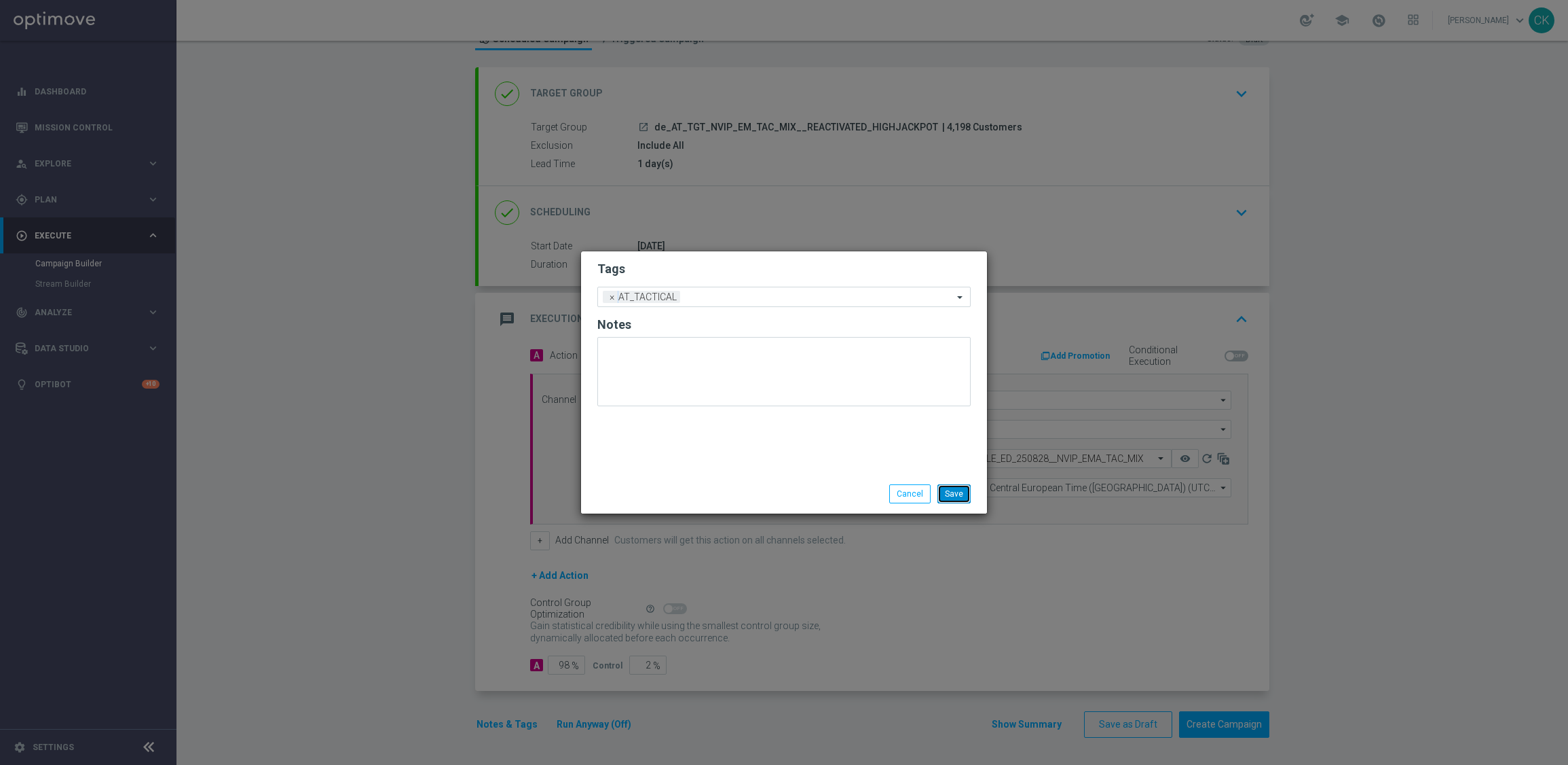
click at [959, 490] on button "Save" at bounding box center [954, 493] width 34 height 19
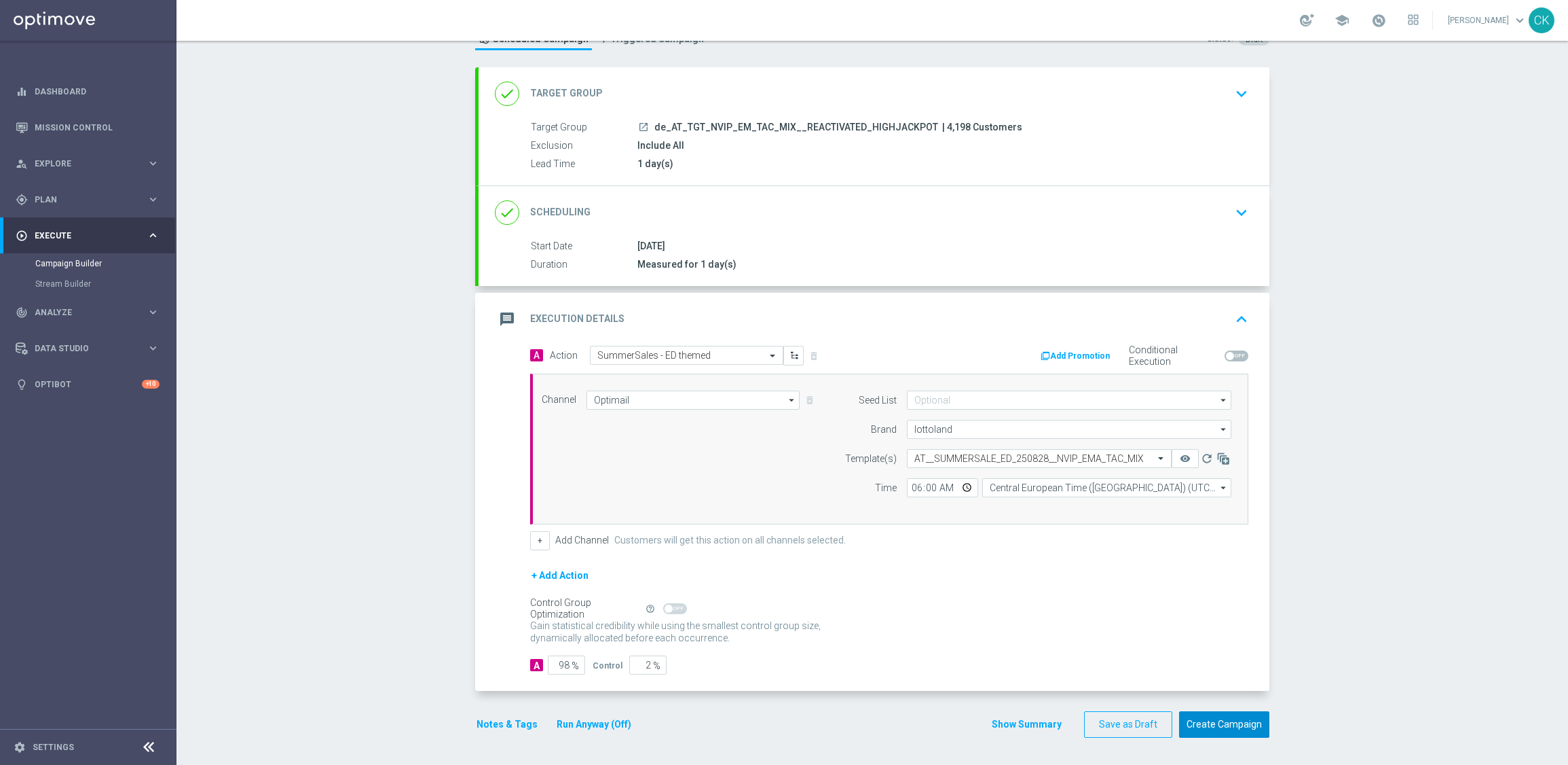
click at [1208, 722] on button "Create Campaign" at bounding box center [1225, 724] width 91 height 27
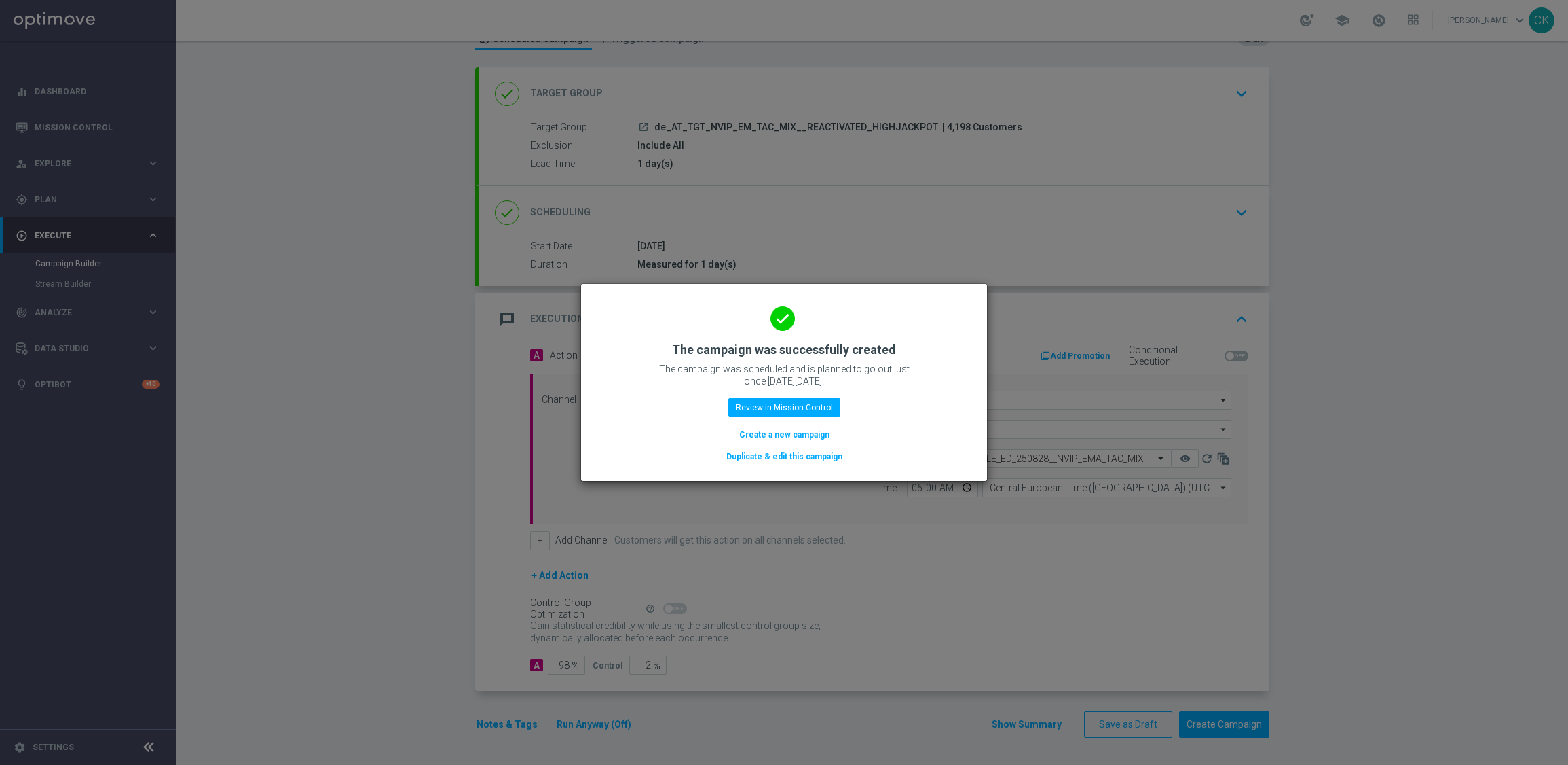
click at [802, 435] on button "Create a new campaign" at bounding box center [784, 434] width 93 height 15
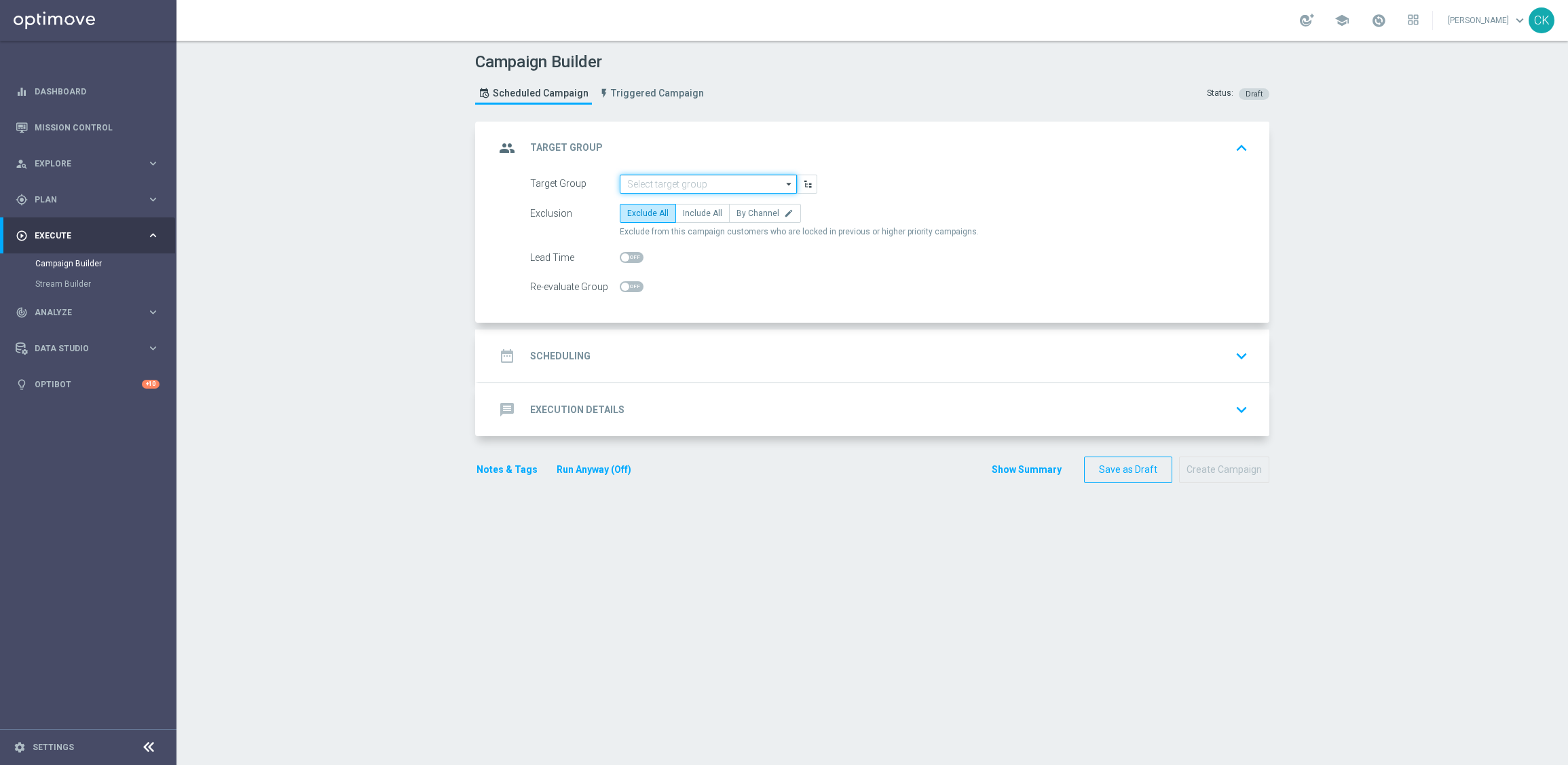
click at [658, 182] on input at bounding box center [709, 183] width 177 height 19
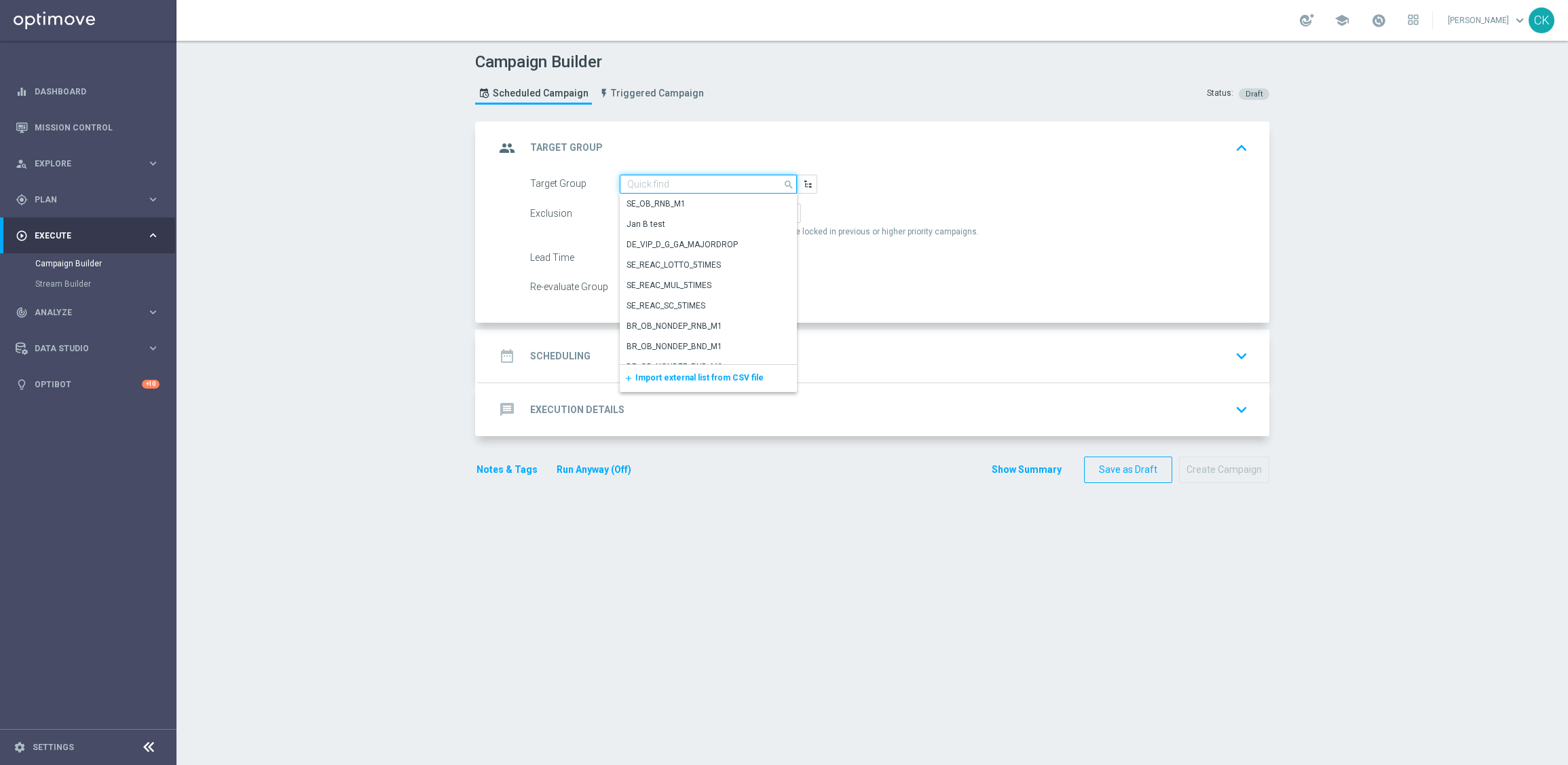
paste input "de_AT_TGT_NVIP_EM_TAC_MIX__CHURNED_HIGHJACKPOT"
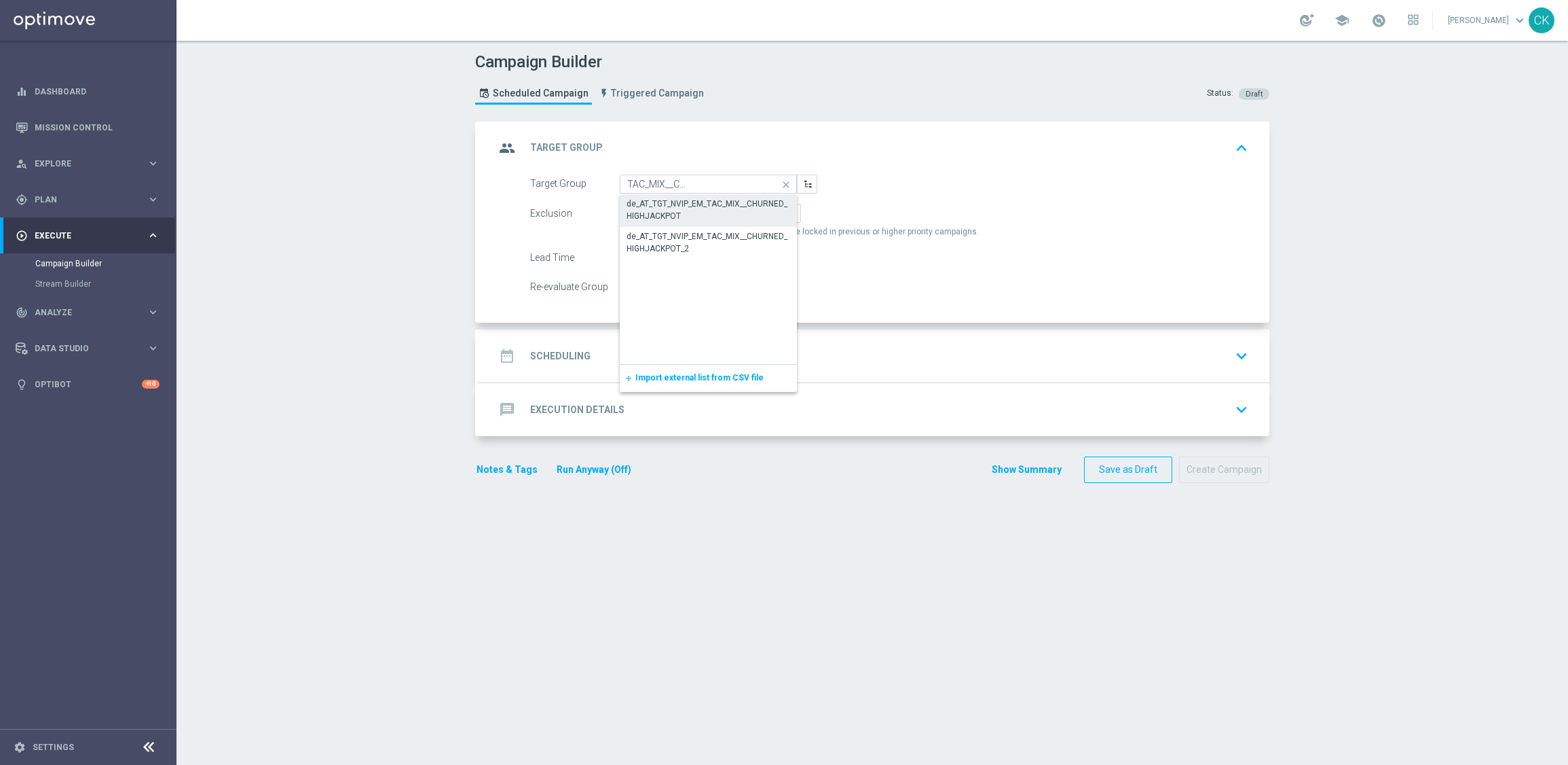
click at [698, 210] on div "de_AT_TGT_NVIP_EM_TAC_MIX__CHURNED_HIGHJACKPOT" at bounding box center [709, 209] width 164 height 25
type input "de_AT_TGT_NVIP_EM_TAC_MIX__CHURNED_HIGHJACKPOT"
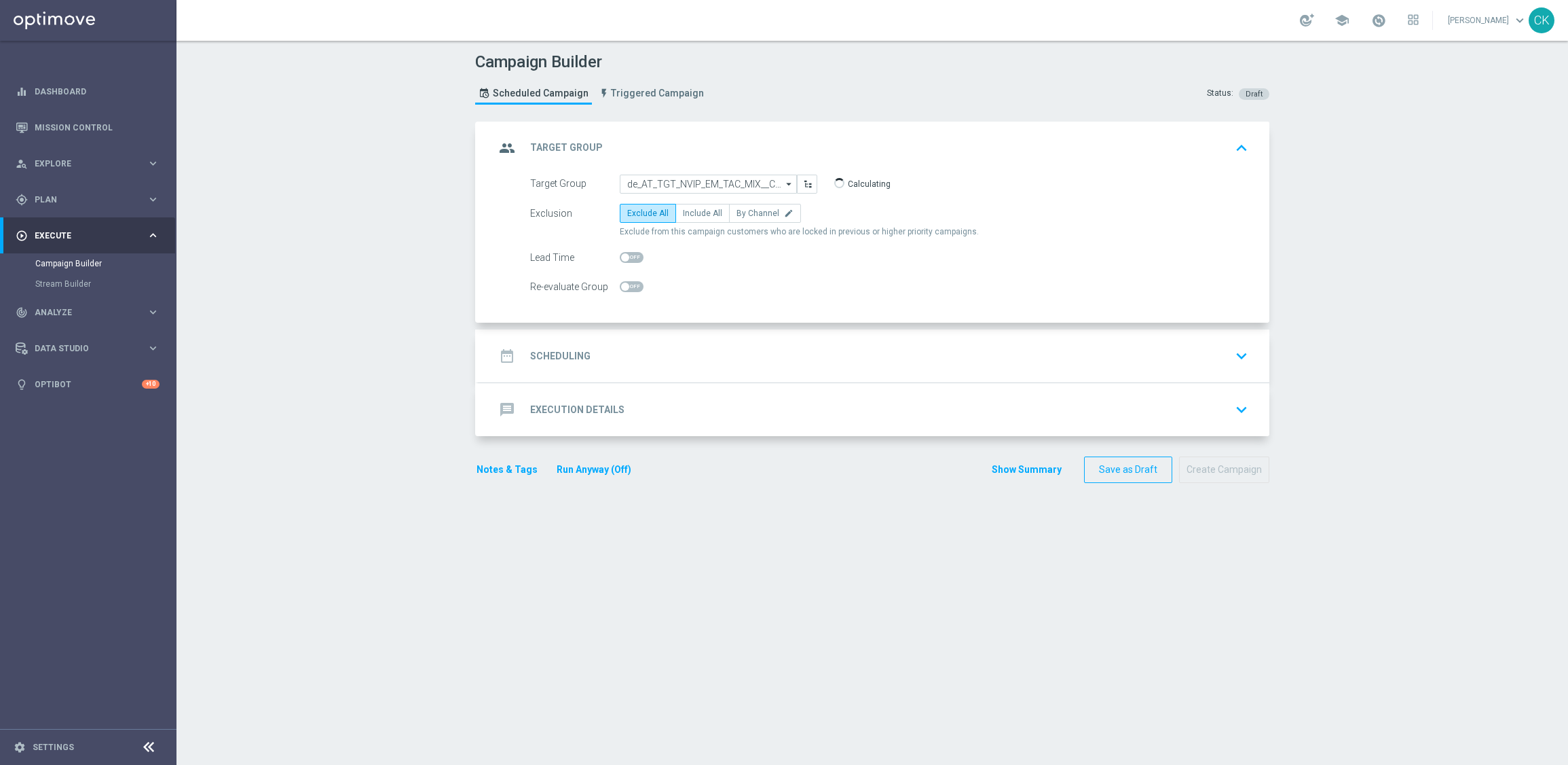
click at [698, 210] on span "Include All" at bounding box center [703, 213] width 39 height 10
click at [692, 211] on input "Include All" at bounding box center [687, 215] width 9 height 9
radio input "true"
click at [621, 255] on span at bounding box center [625, 257] width 8 height 8
click at [620, 255] on input "checkbox" at bounding box center [632, 257] width 24 height 11
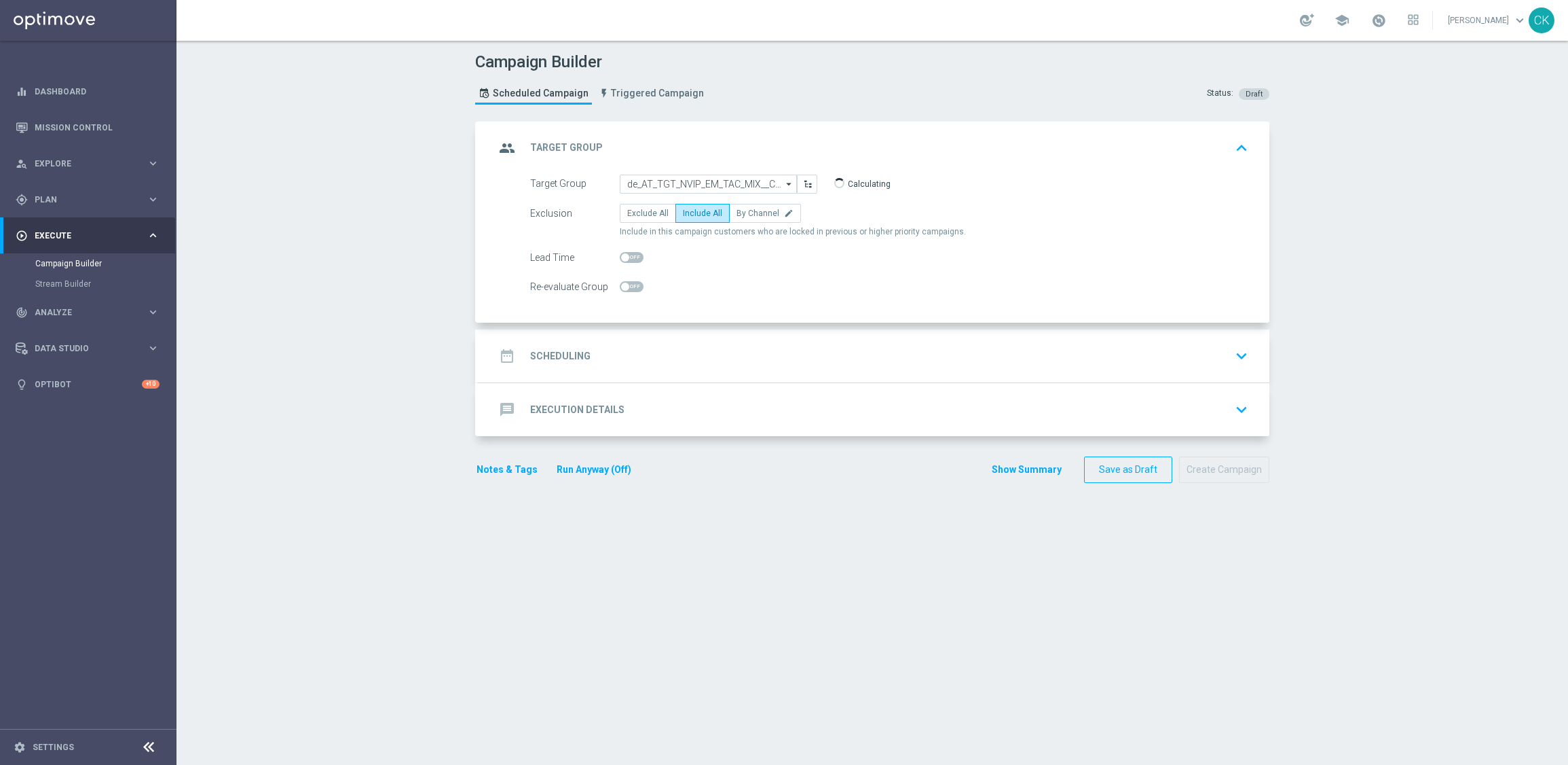
checkbox input "true"
click at [544, 357] on h2 "Scheduling" at bounding box center [560, 356] width 60 height 13
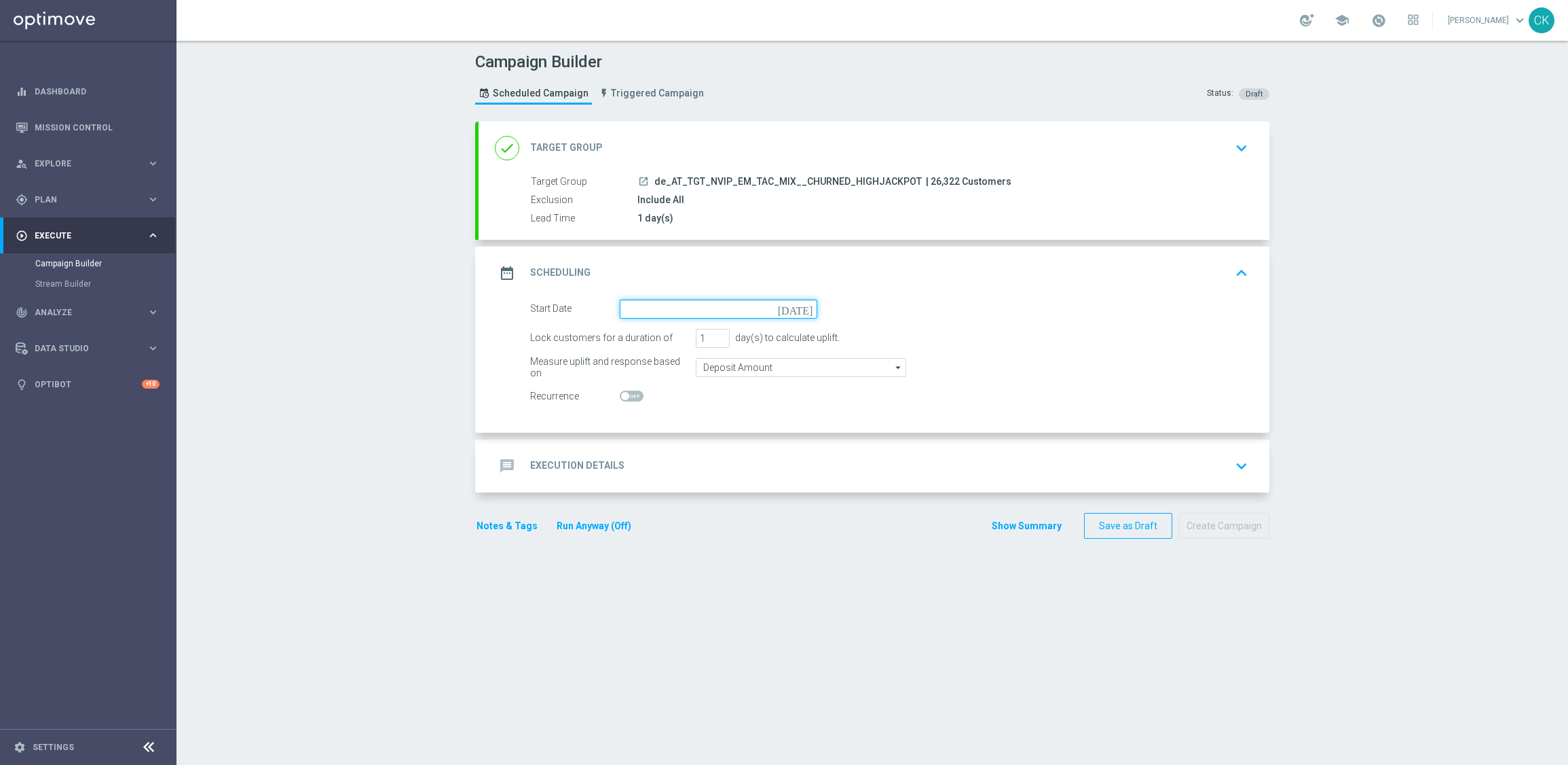
click at [682, 309] on input at bounding box center [718, 309] width 197 height 19
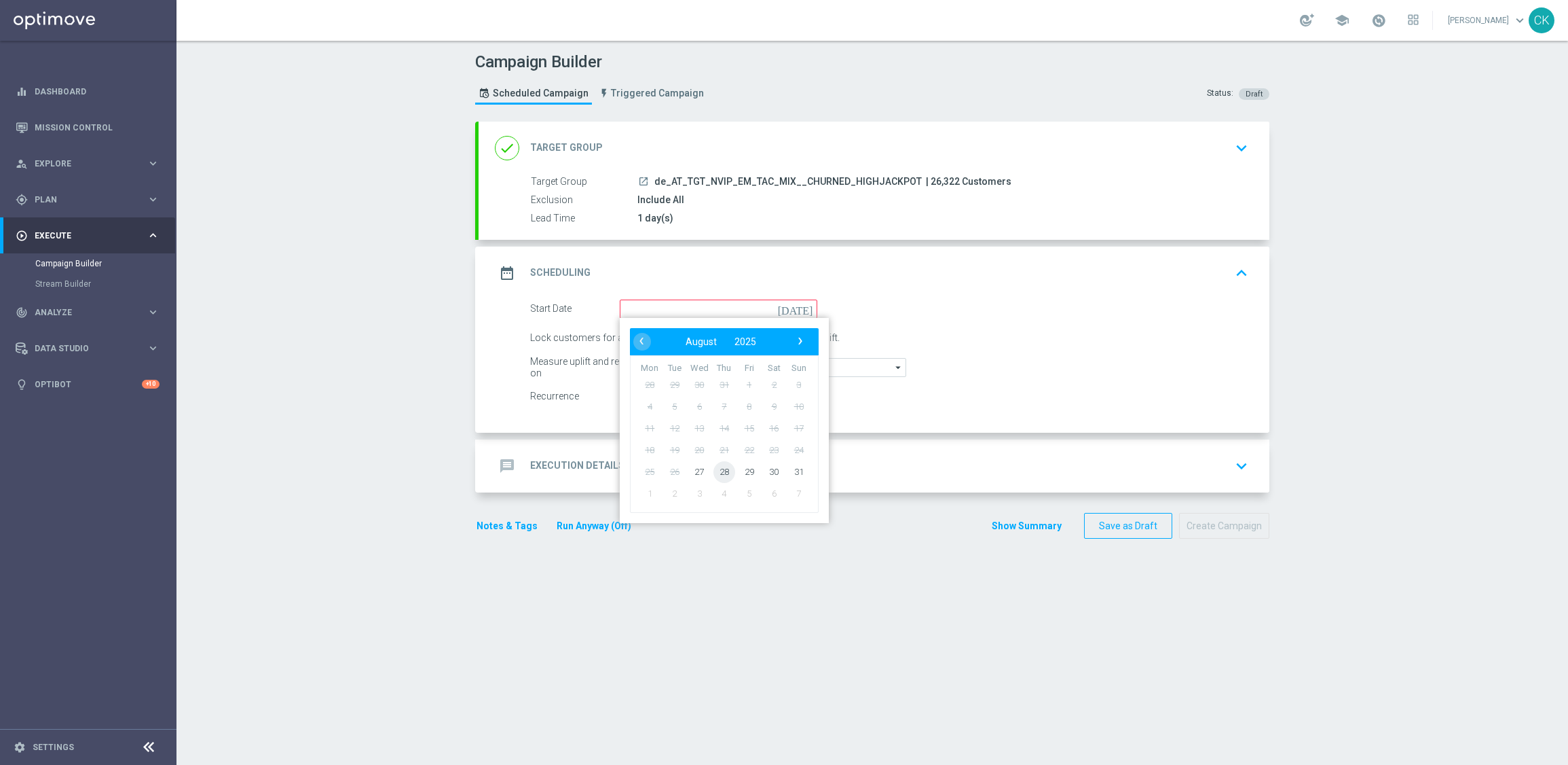
click at [716, 473] on span "28" at bounding box center [724, 471] width 22 height 22
type input "[DATE]"
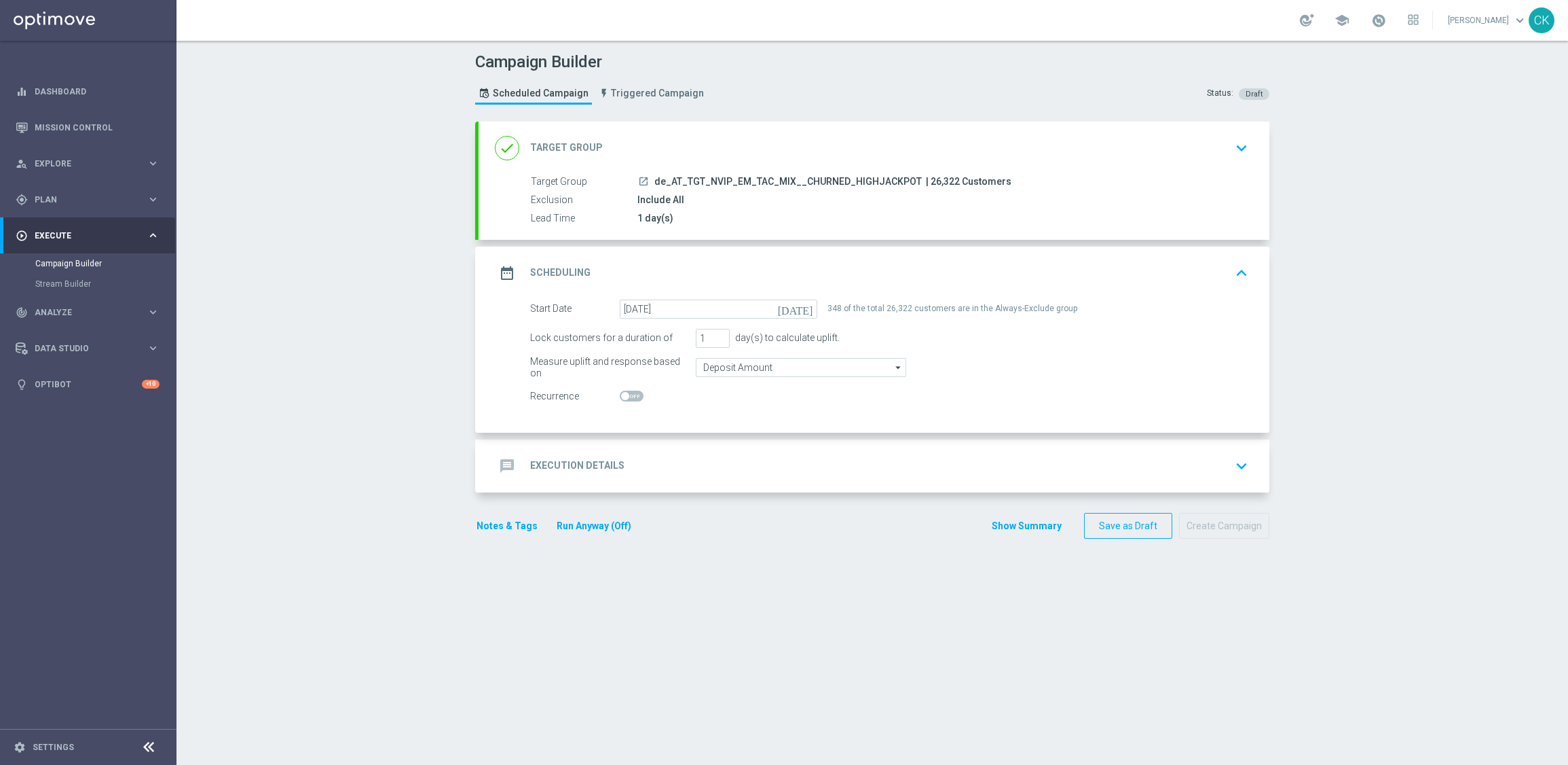
click at [551, 465] on h2 "Execution Details" at bounding box center [578, 465] width 95 height 13
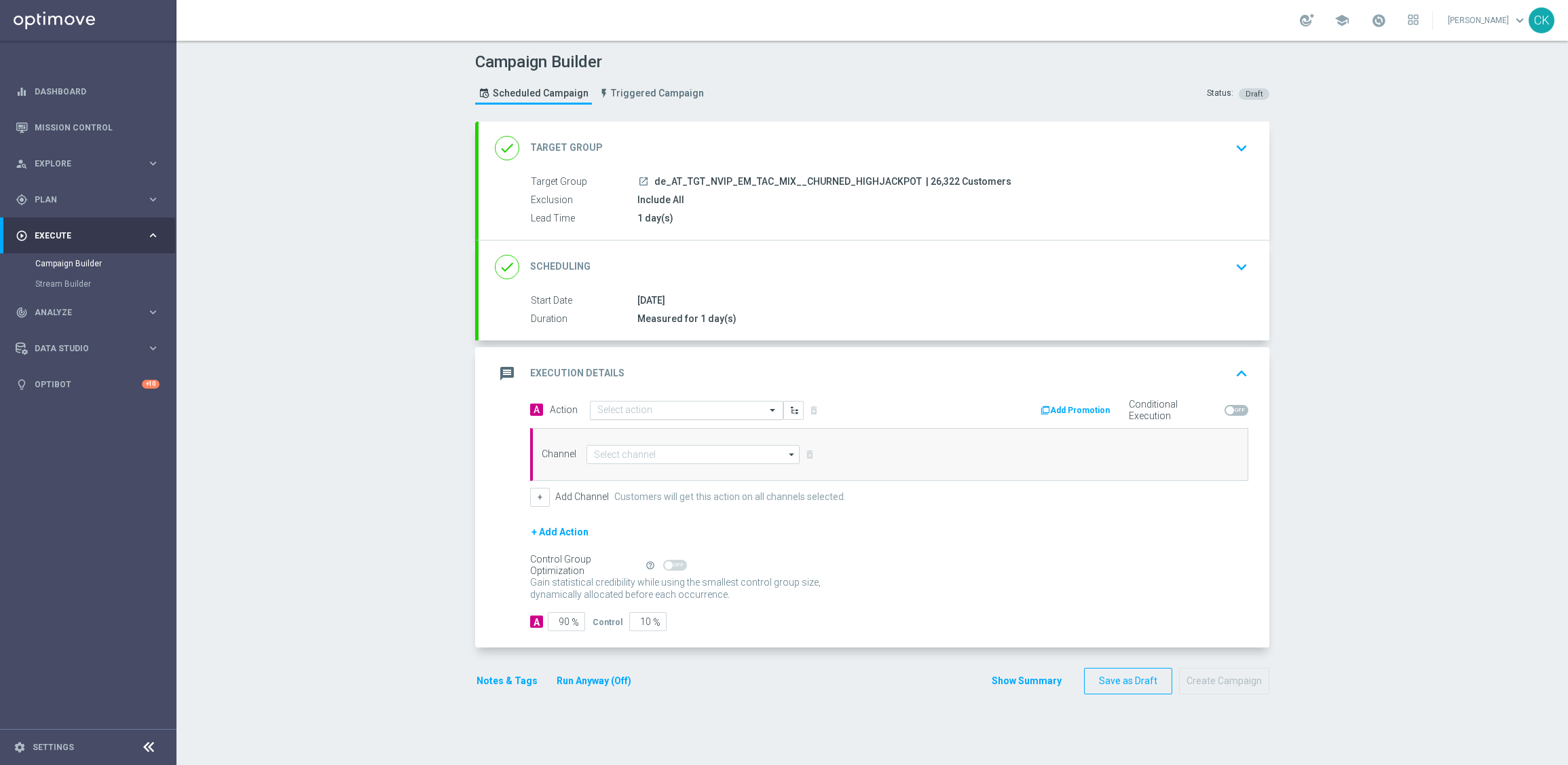
click at [645, 412] on input "text" at bounding box center [673, 411] width 152 height 12
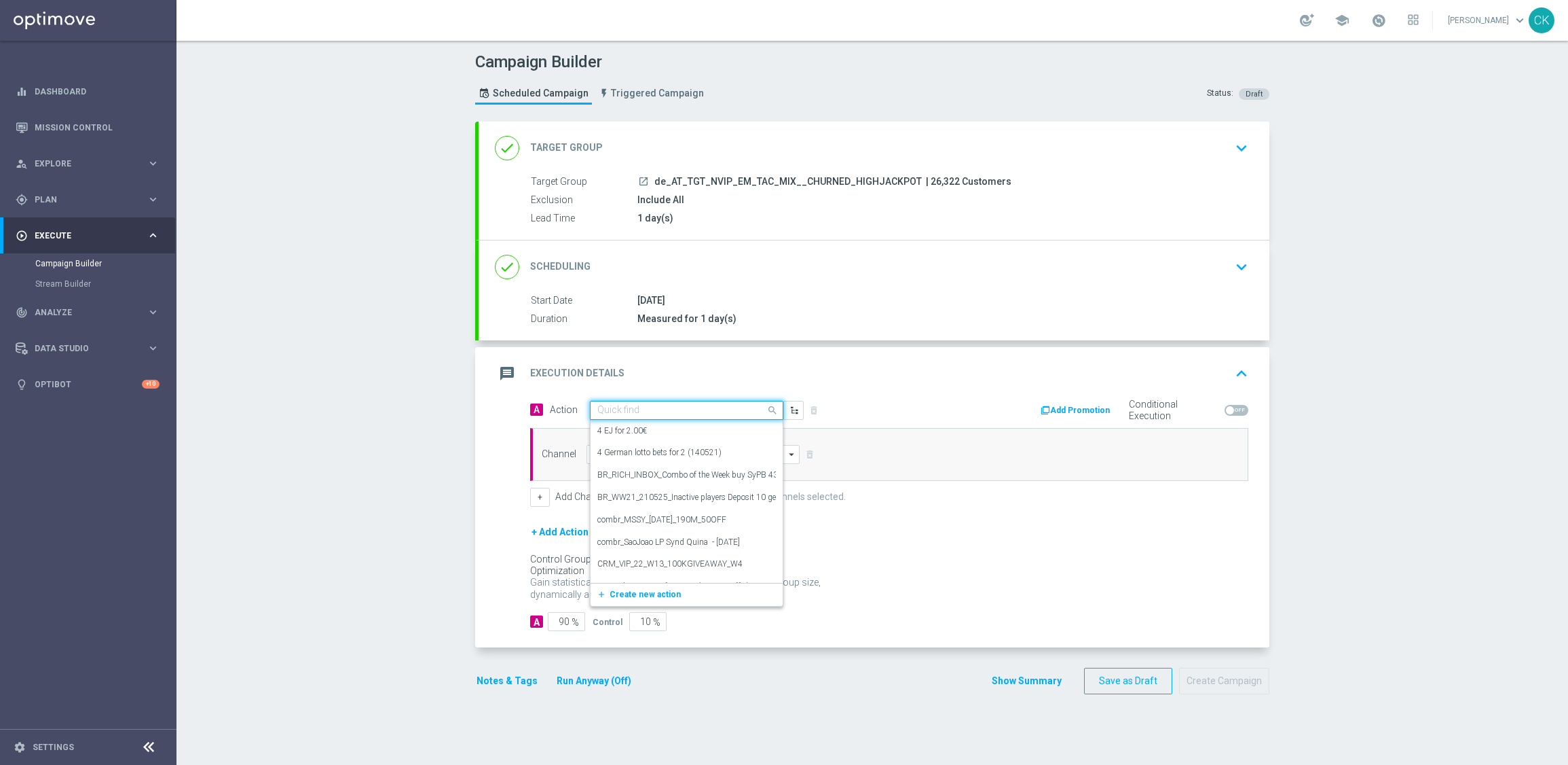
paste input "SummerSales - ED themed"
type input "SummerSales - ED themed"
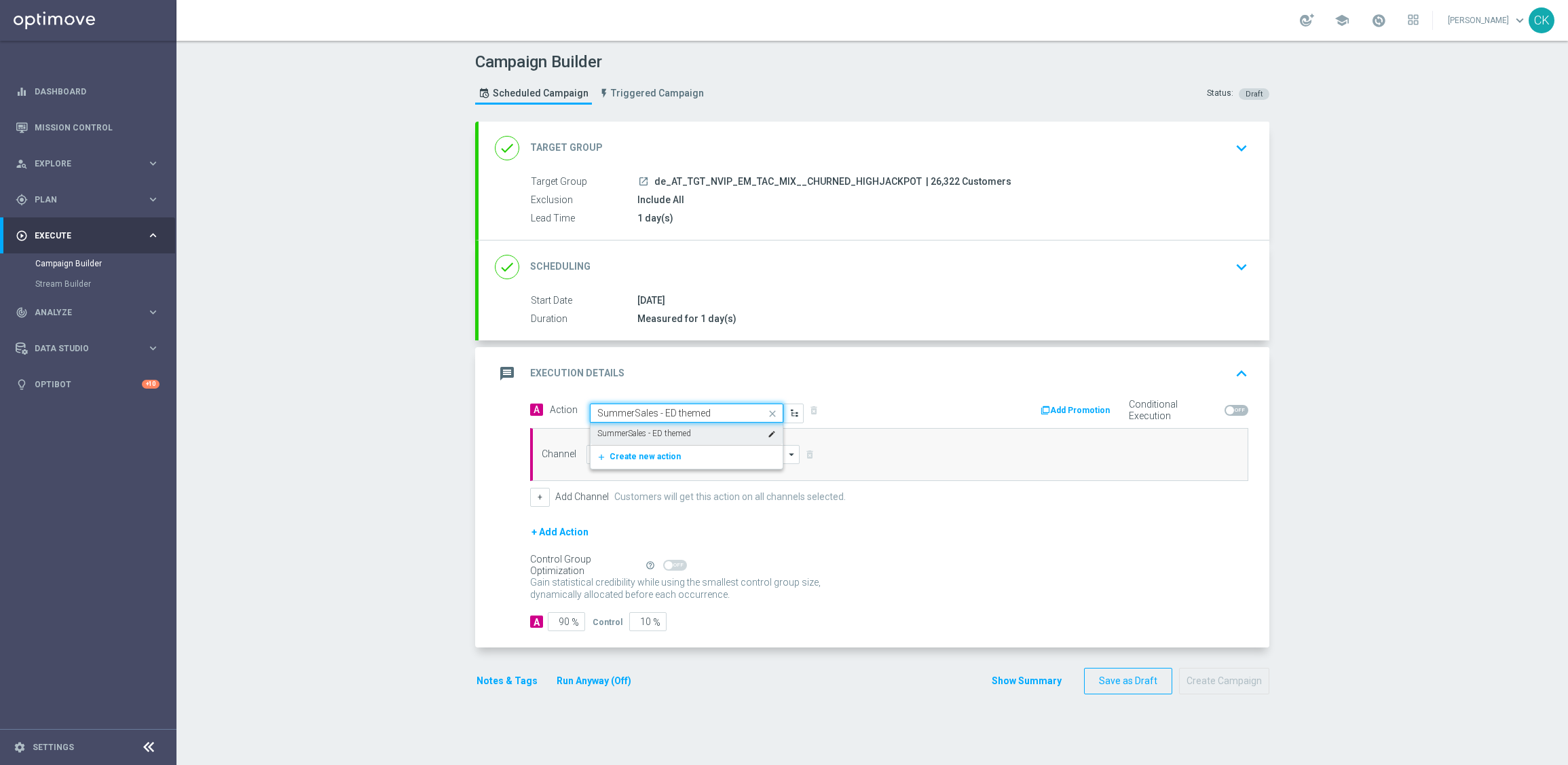
click at [648, 438] on label "SummerSales - ED themed" at bounding box center [644, 434] width 94 height 12
click at [648, 452] on input at bounding box center [693, 453] width 213 height 19
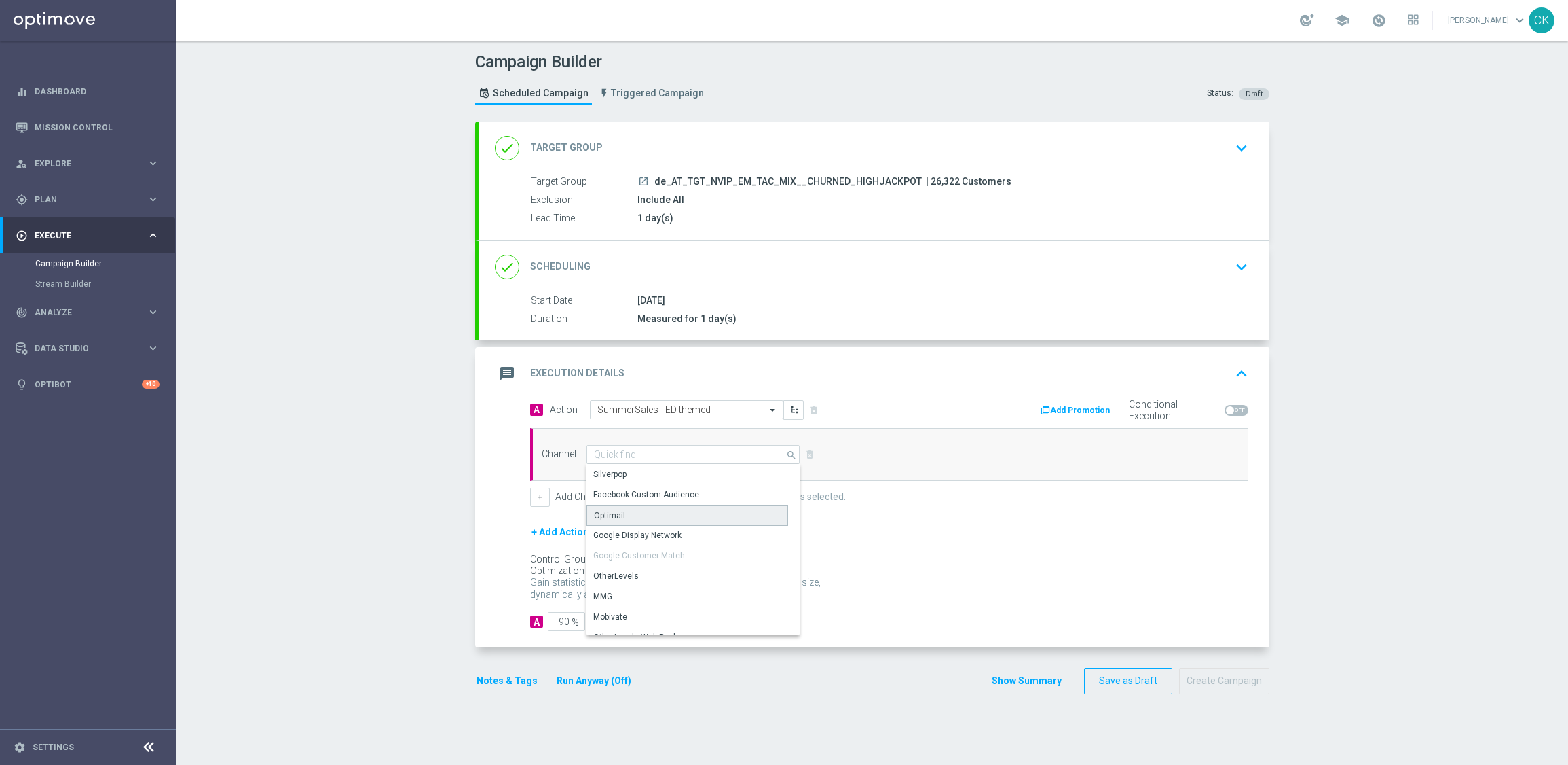
click at [648, 509] on div "Optimail" at bounding box center [687, 516] width 202 height 21
type input "Optimail"
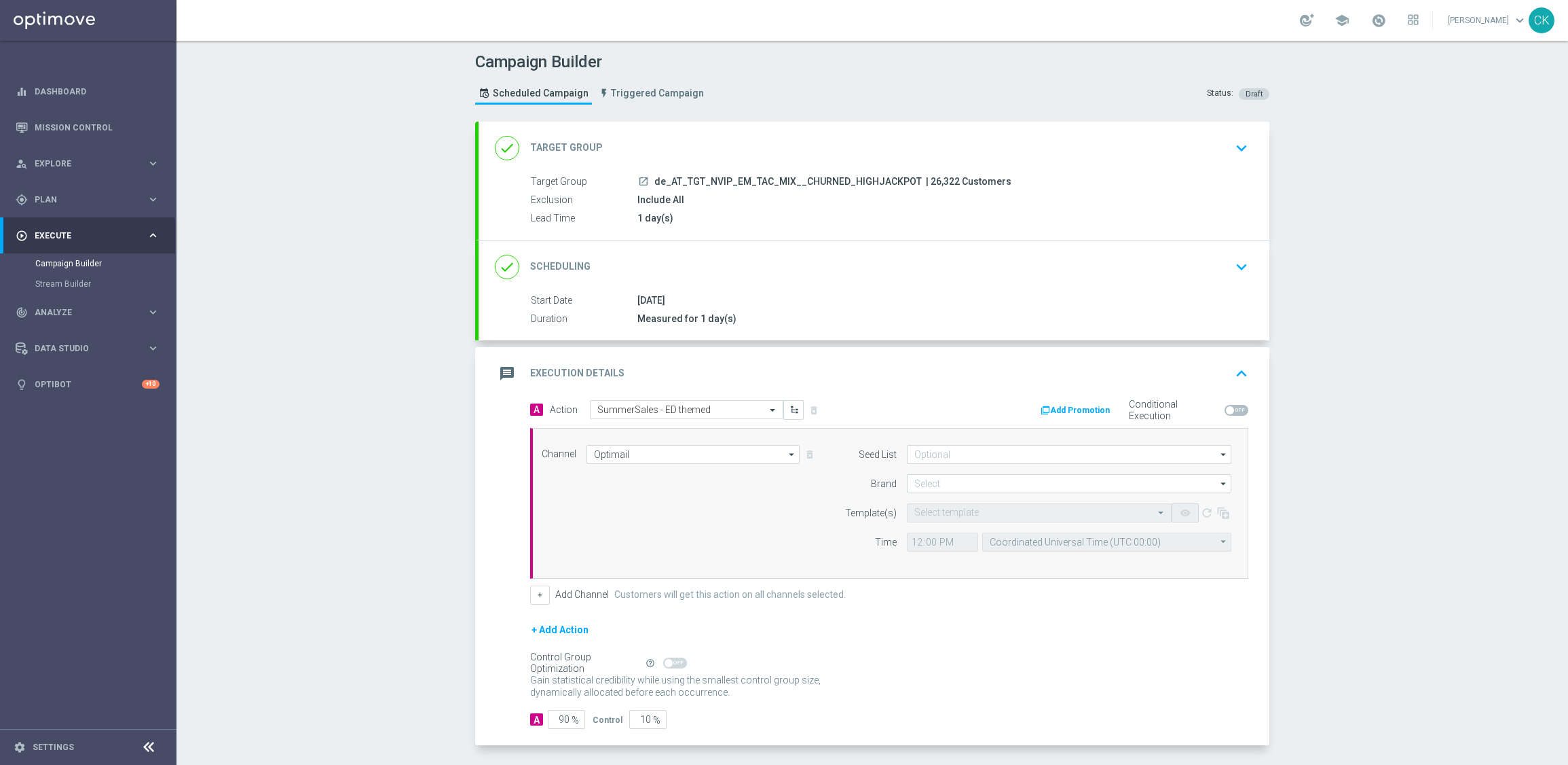
scroll to position [55, 0]
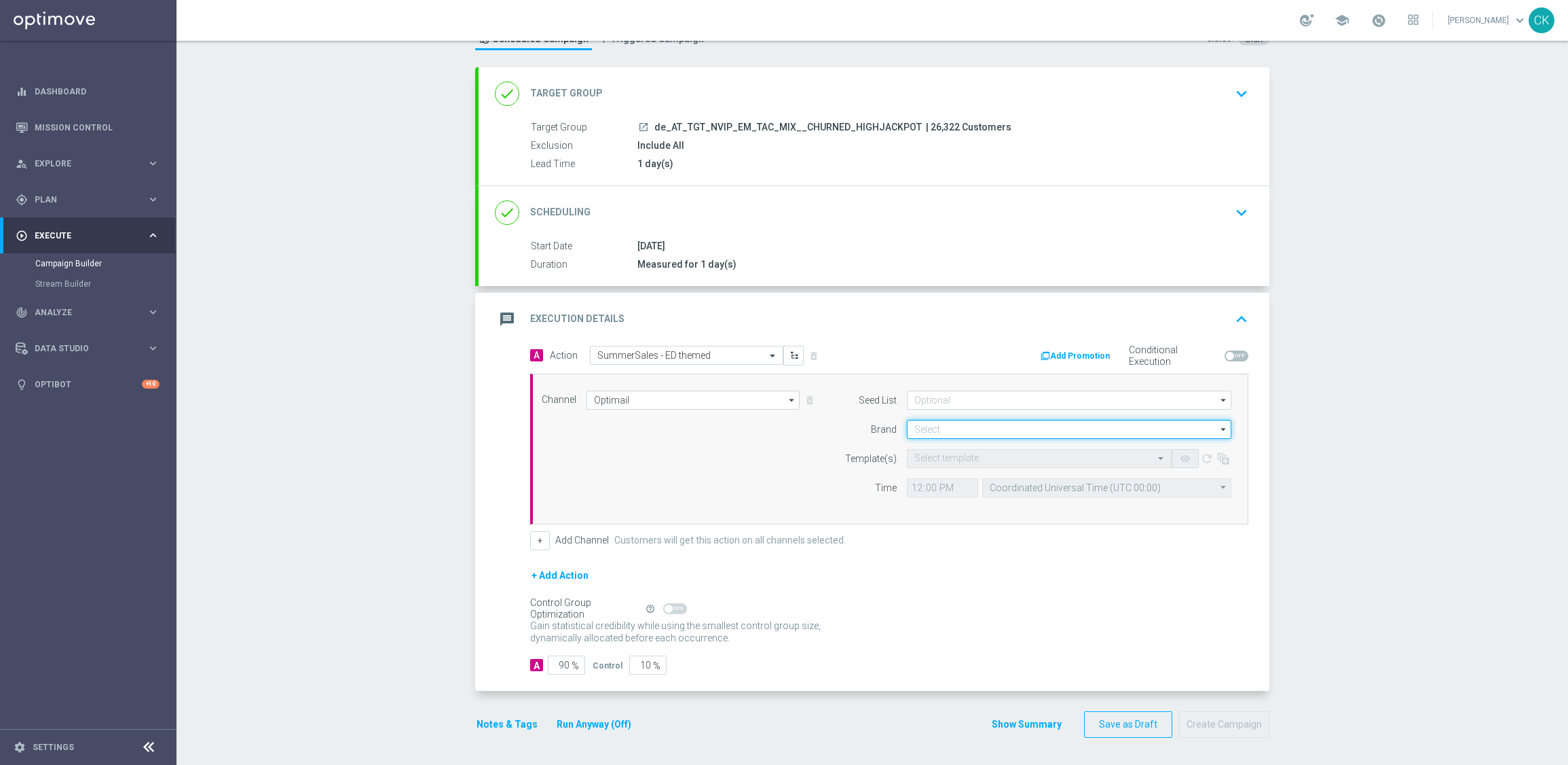
click at [970, 425] on input at bounding box center [1068, 429] width 324 height 19
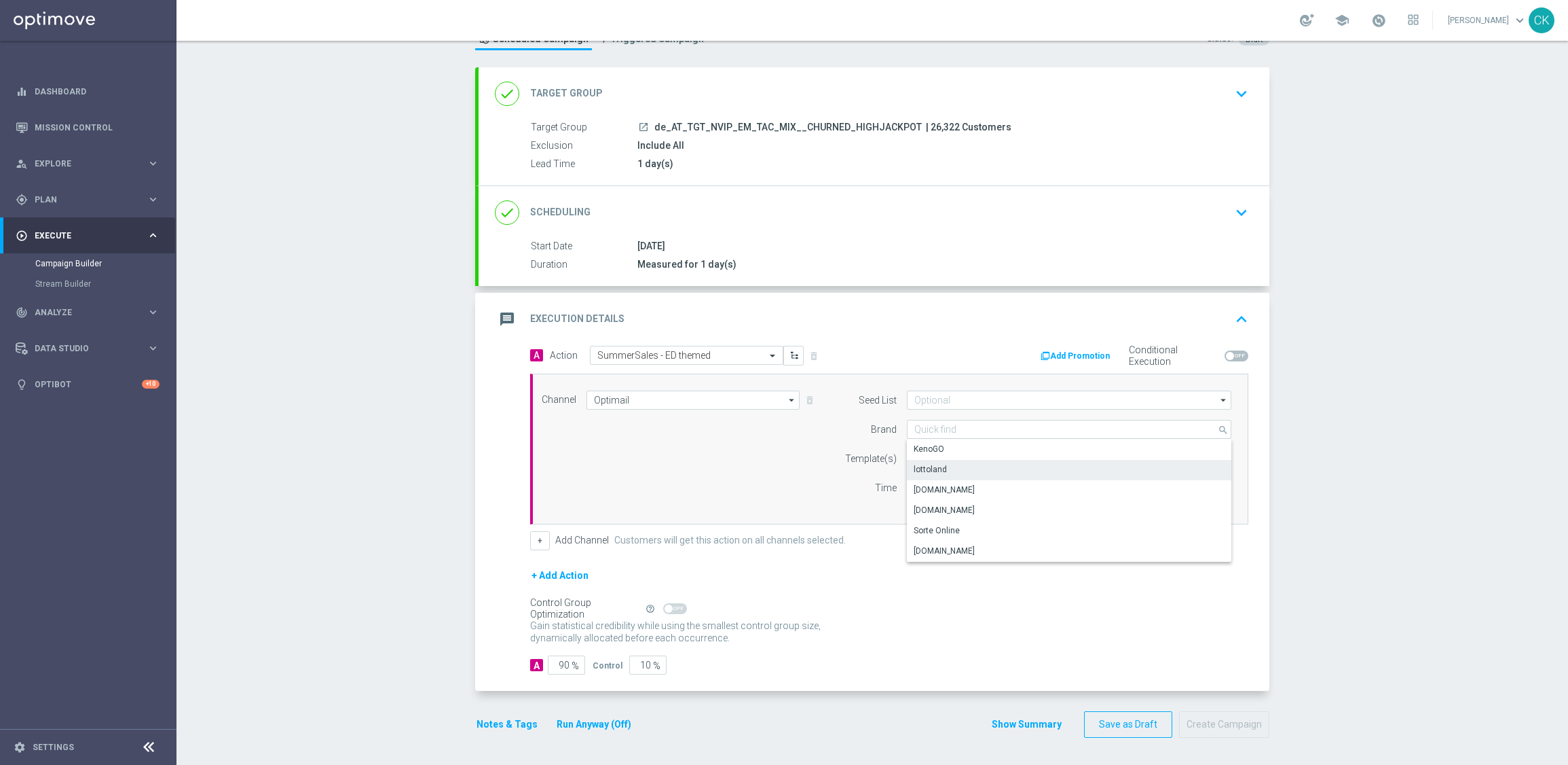
click at [953, 463] on div "lottoland" at bounding box center [1068, 468] width 324 height 19
type input "lottoland"
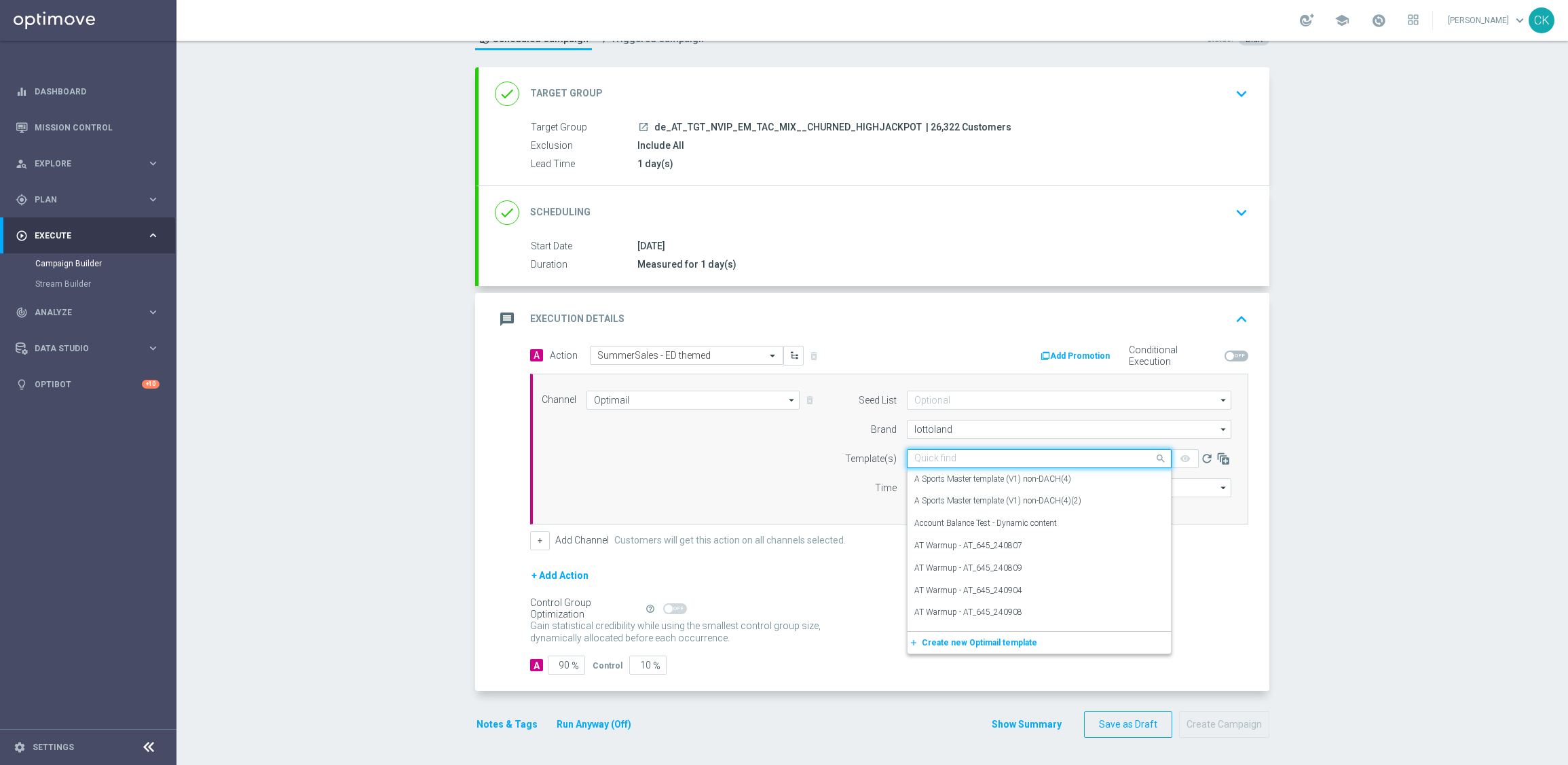
click at [936, 455] on input "text" at bounding box center [1026, 458] width 223 height 12
paste input "AT__SUMMERSALE_ED_250828__NVIP_EMA_TAC_MIX"
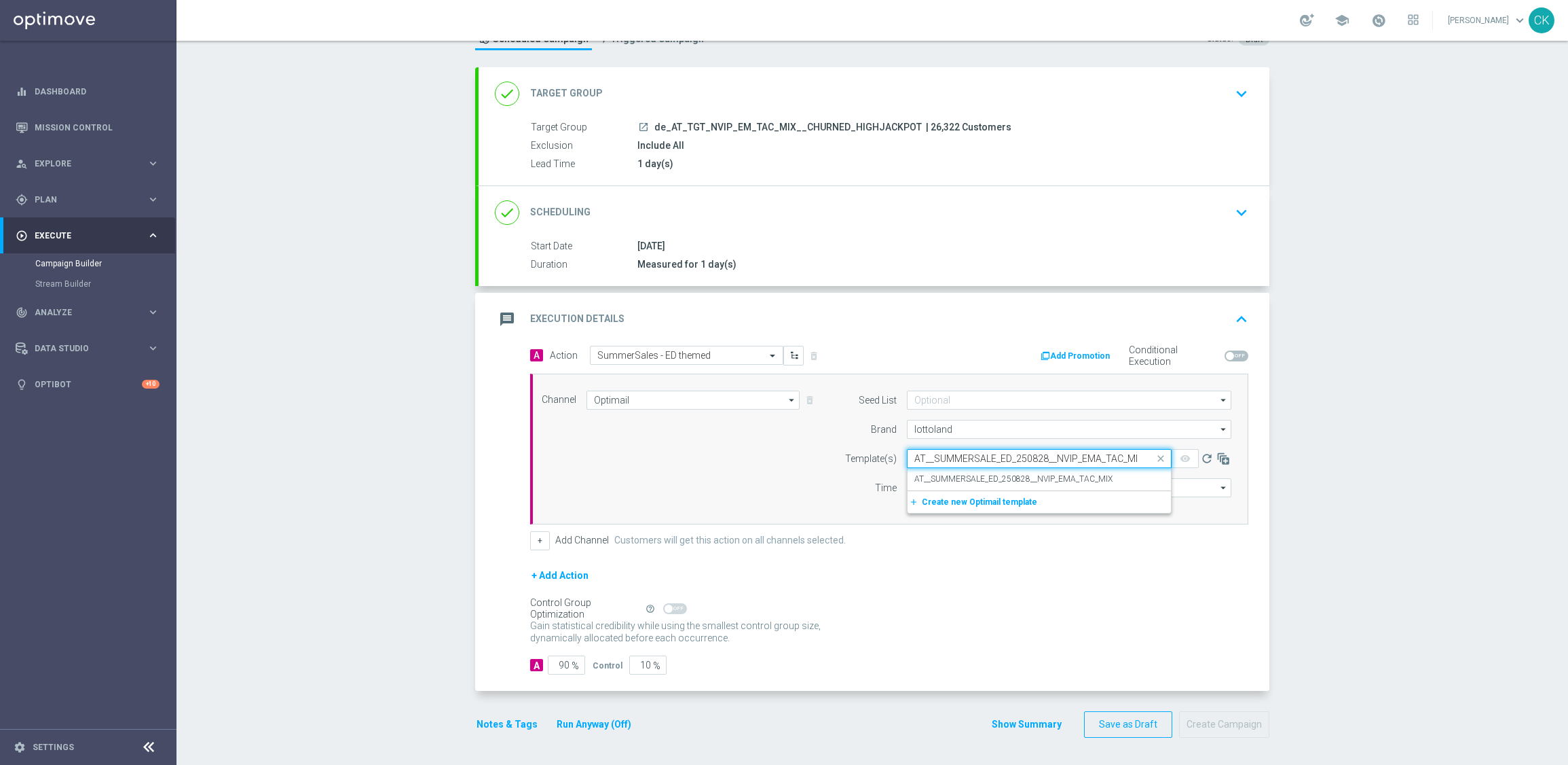
scroll to position [0, 5]
click at [939, 477] on label "AT__SUMMERSALE_ED_250828__NVIP_EMA_TAC_MIX" at bounding box center [1013, 479] width 198 height 12
type input "AT__SUMMERSALE_ED_250828__NVIP_EMA_TAC_MIX"
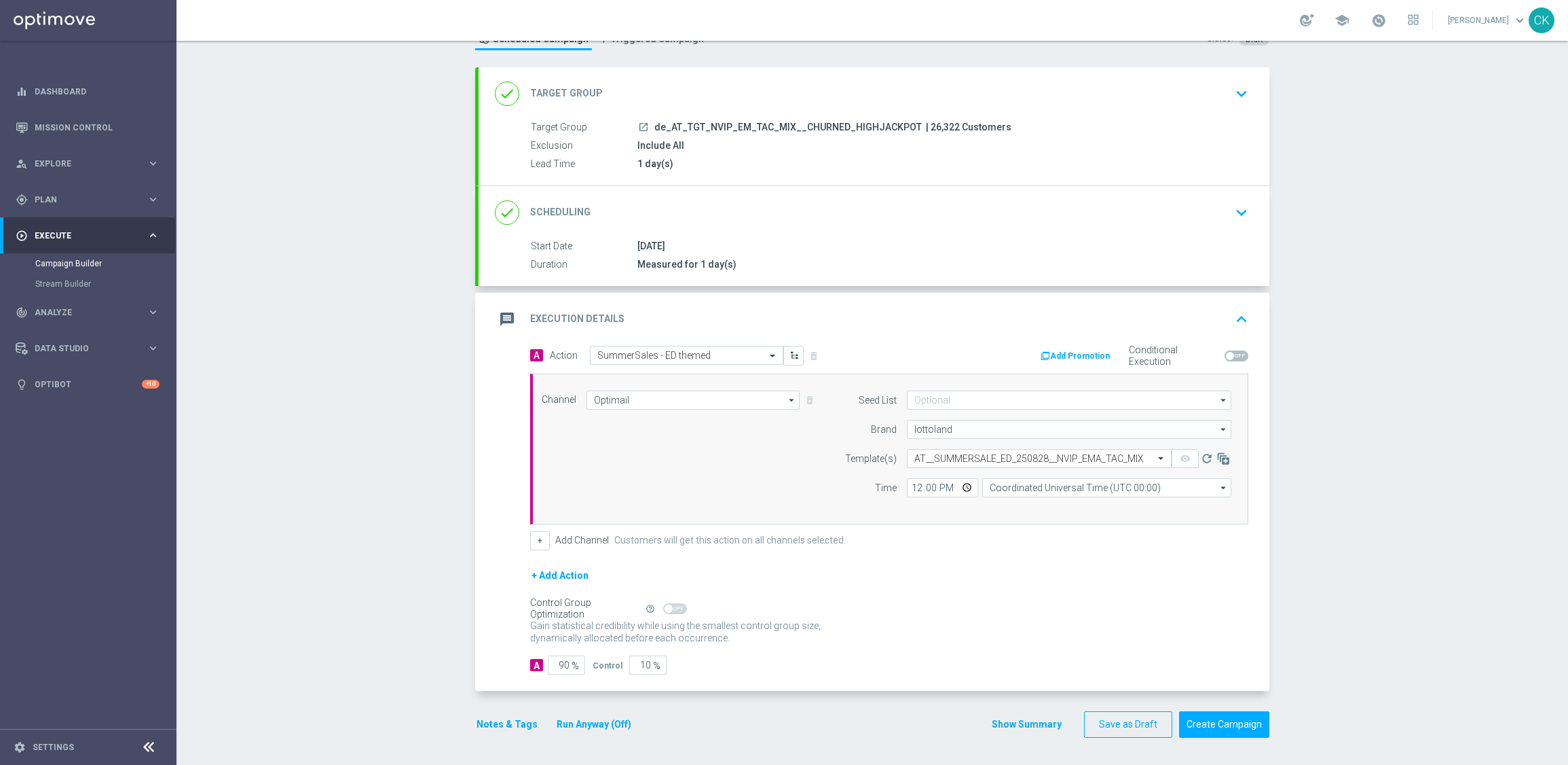
scroll to position [0, 0]
click at [909, 485] on input "12:00" at bounding box center [942, 487] width 71 height 19
type input "06:00"
click at [1049, 487] on input "Coordinated Universal Time (UTC 00:00)" at bounding box center [1107, 487] width 249 height 19
click at [1049, 506] on div "Central European Time ([GEOGRAPHIC_DATA]) (UTC +02:00)" at bounding box center [1100, 507] width 222 height 12
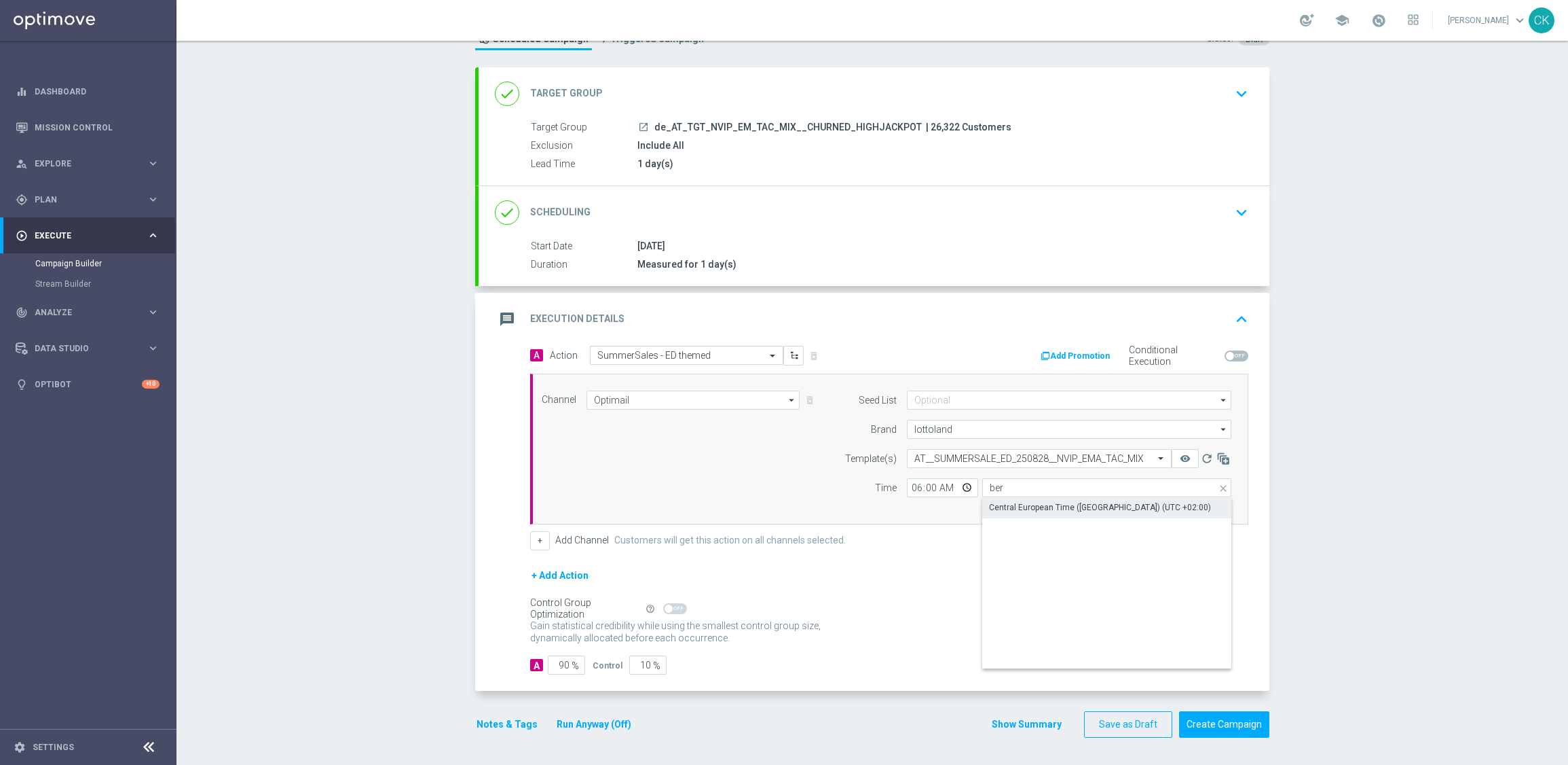
type input "Central European Time ([GEOGRAPHIC_DATA]) (UTC +02:00)"
click at [572, 662] on span "%" at bounding box center [576, 666] width 8 height 12
click at [562, 662] on input "90" at bounding box center [567, 664] width 37 height 19
type input "9"
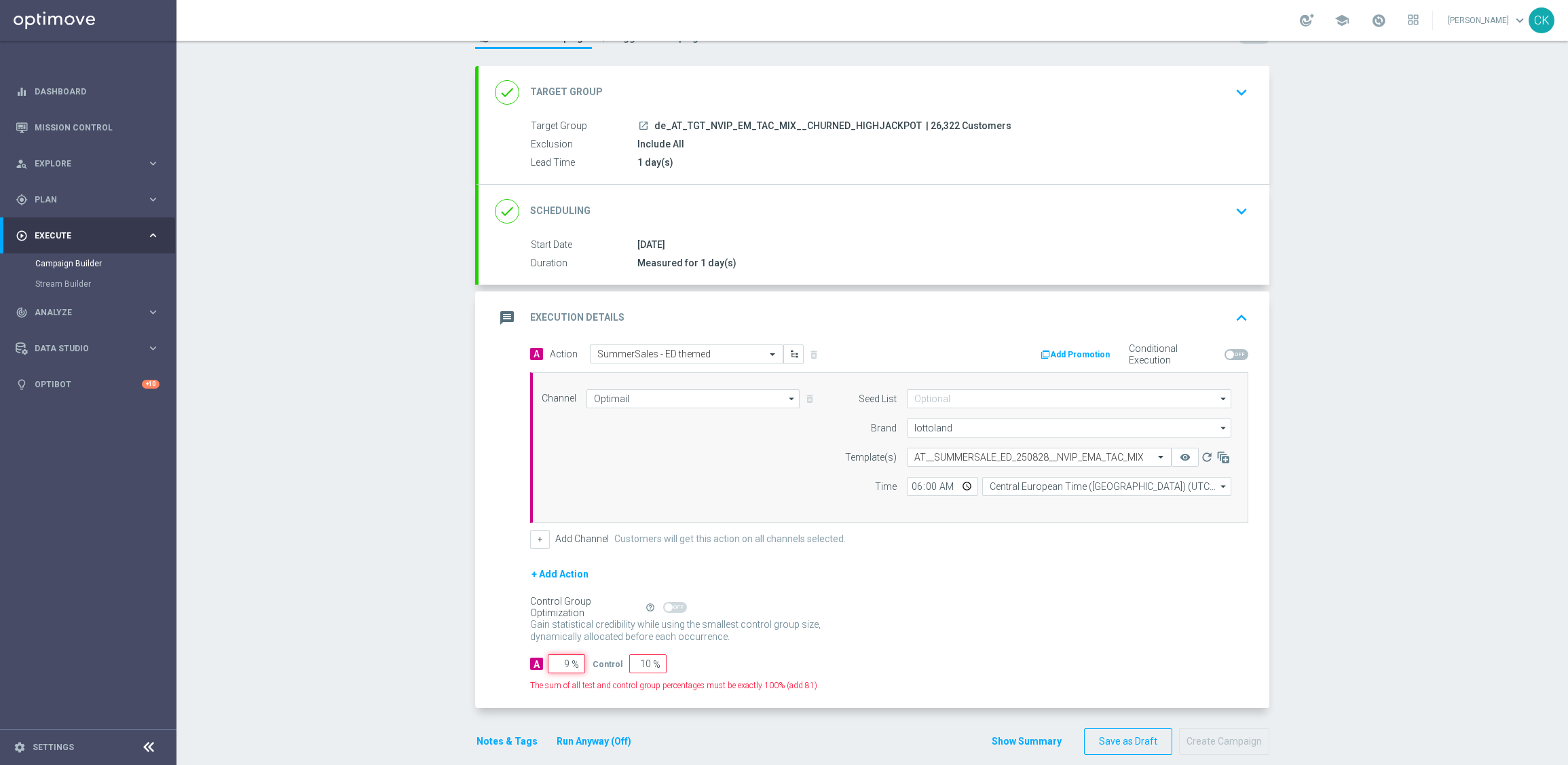
type input "91"
type input "98"
type input "2"
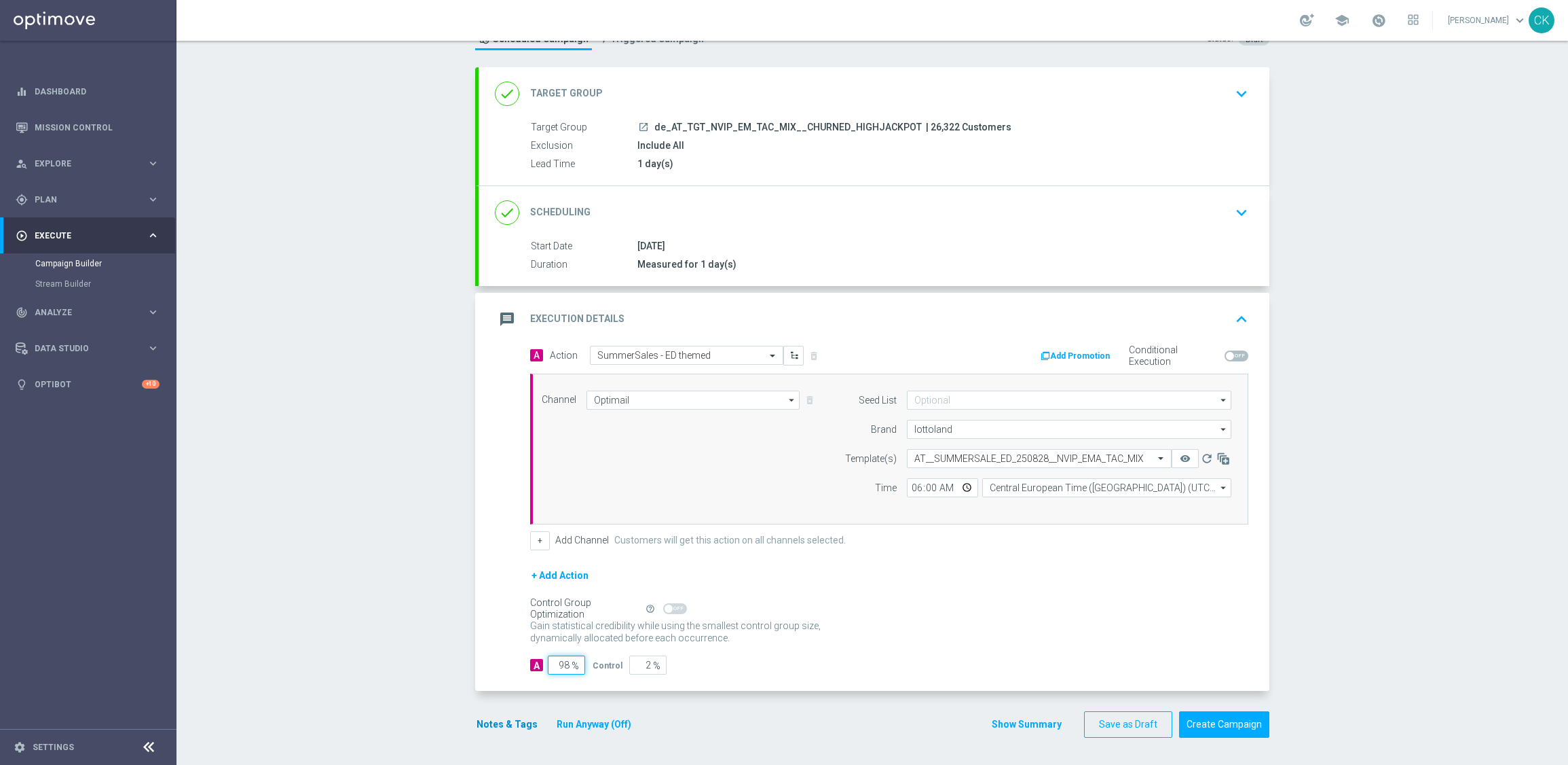
type input "98"
click at [498, 722] on button "Notes & Tags" at bounding box center [507, 724] width 64 height 17
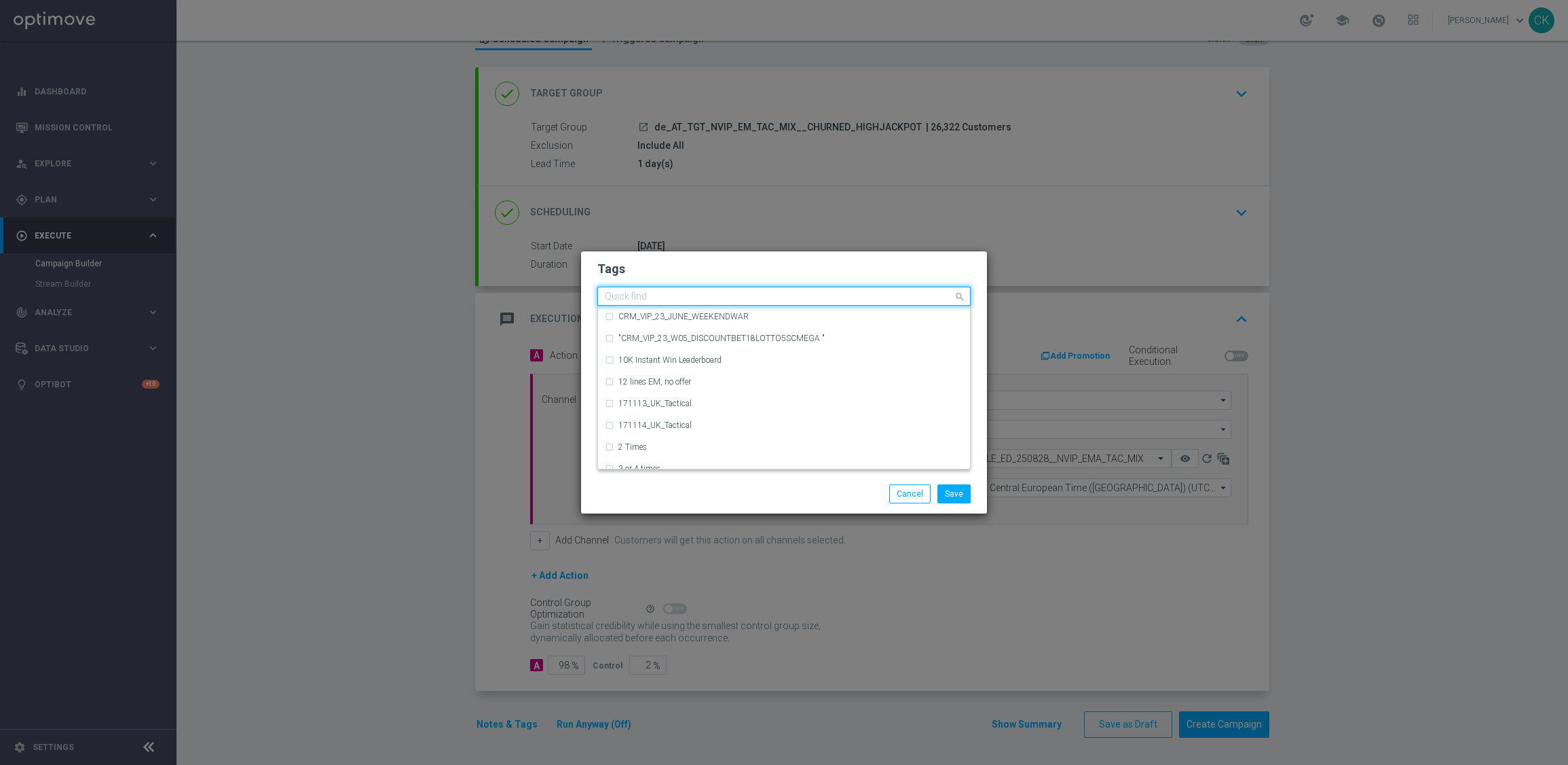
click at [632, 297] on input "text" at bounding box center [779, 298] width 348 height 12
type input "D"
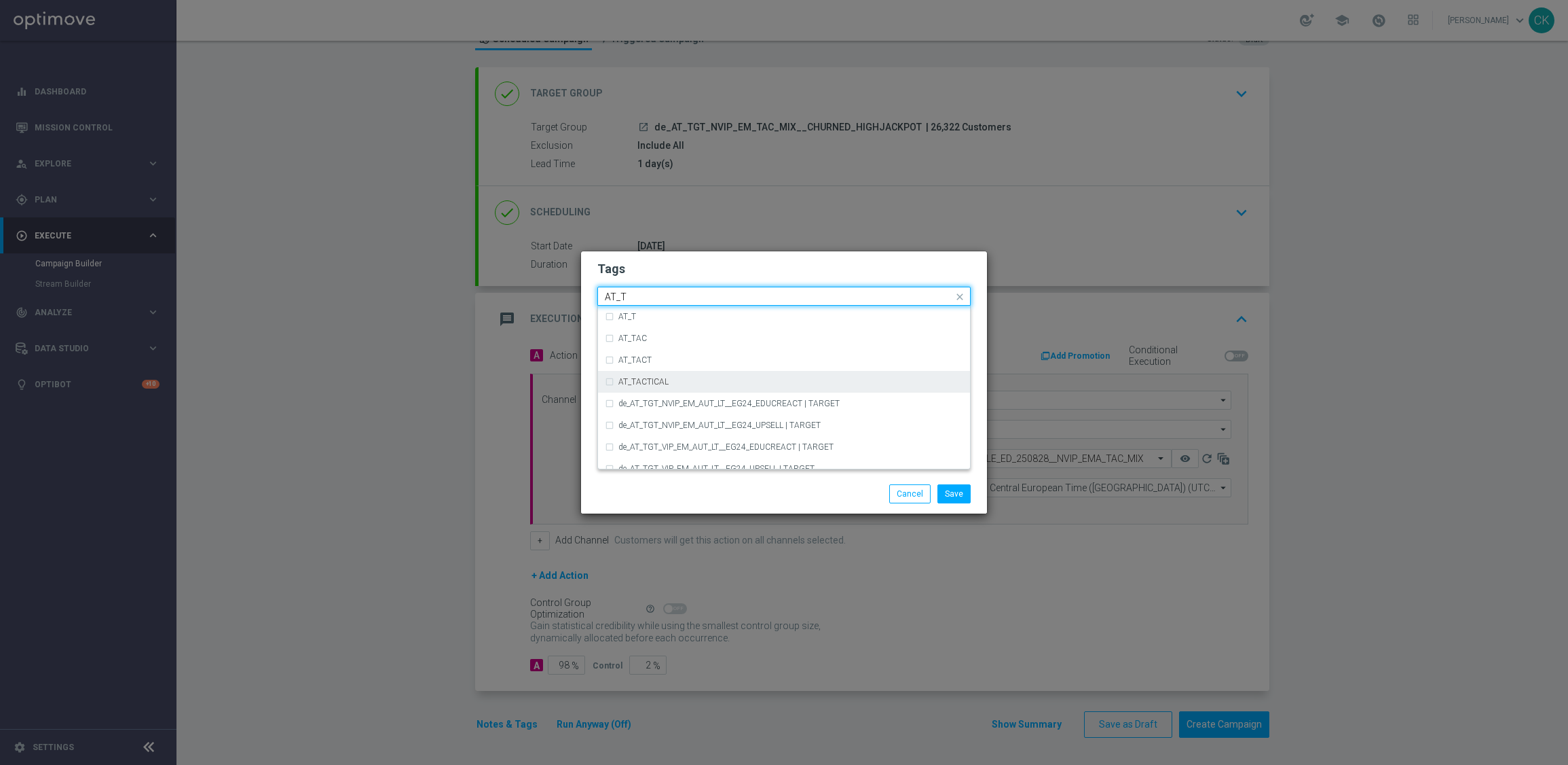
click at [662, 379] on label "AT_TACTICAL" at bounding box center [644, 382] width 50 height 8
type input "AT_T"
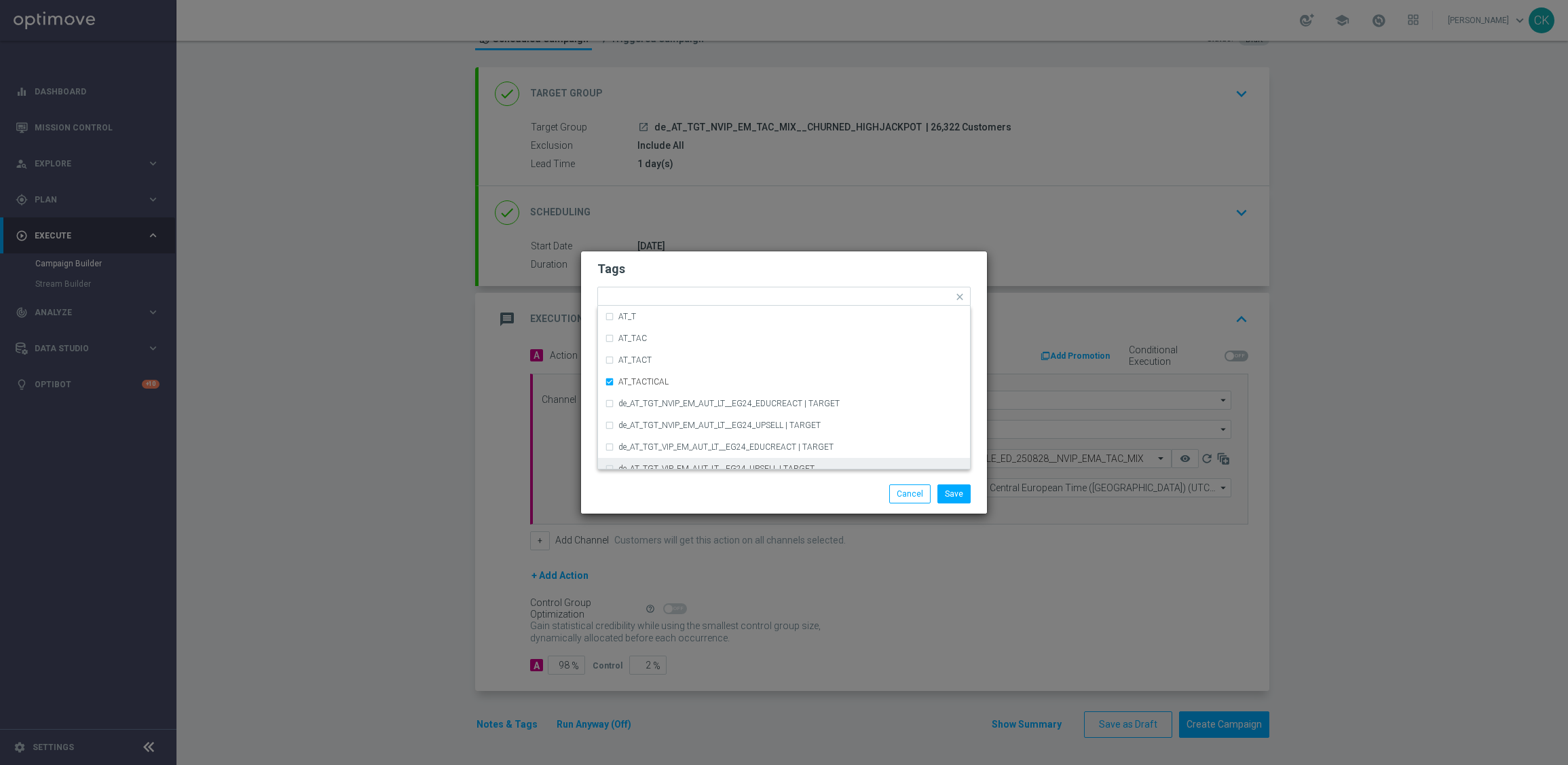
click at [767, 528] on modal-container "Tags Quick find × AT_TACTICAL AT_T AT_TAC AT_TACT AT_TACTICAL de_AT_TGT_NVIP_EM…" at bounding box center [784, 382] width 1568 height 765
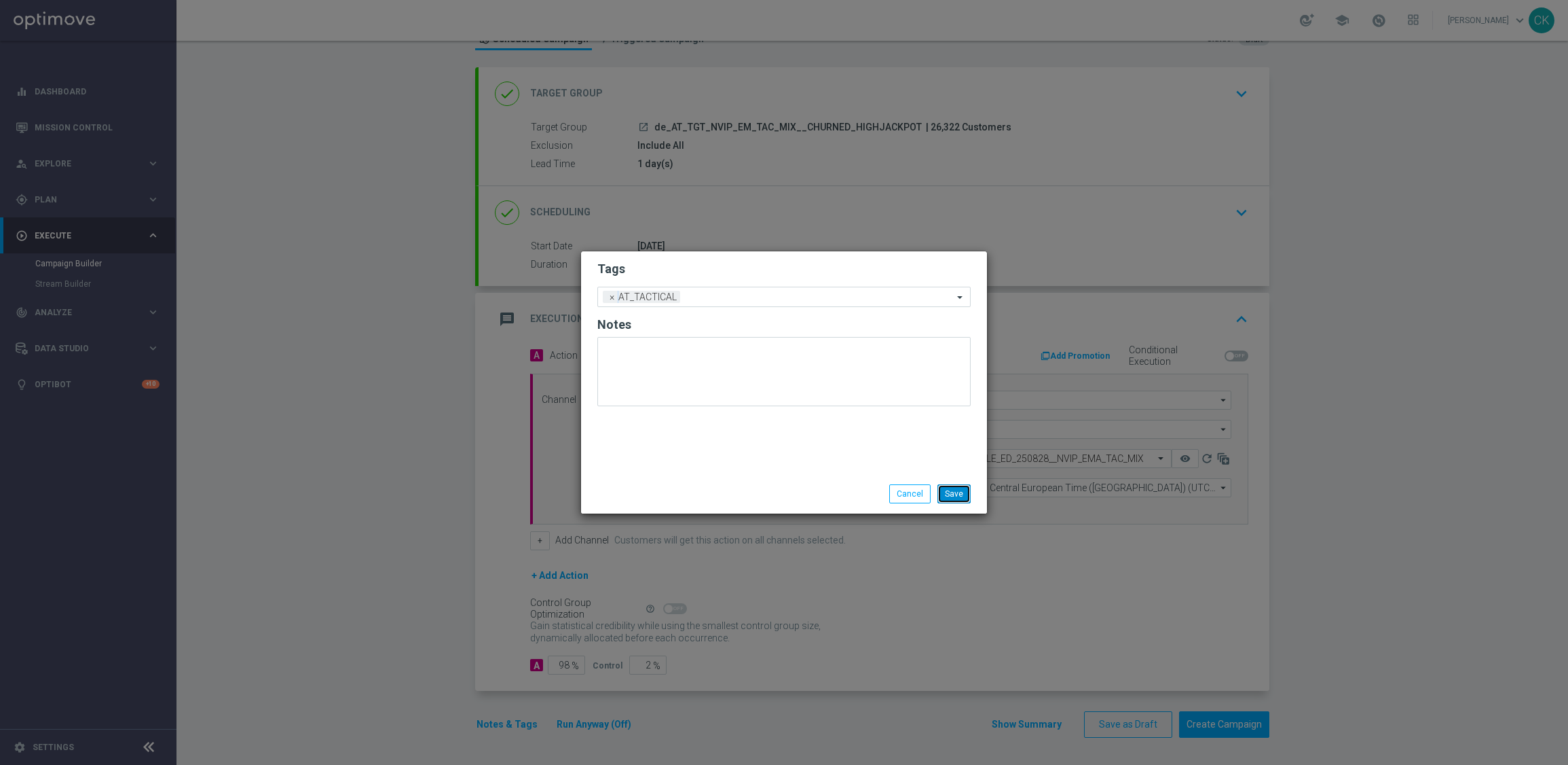
click at [953, 490] on button "Save" at bounding box center [954, 493] width 34 height 19
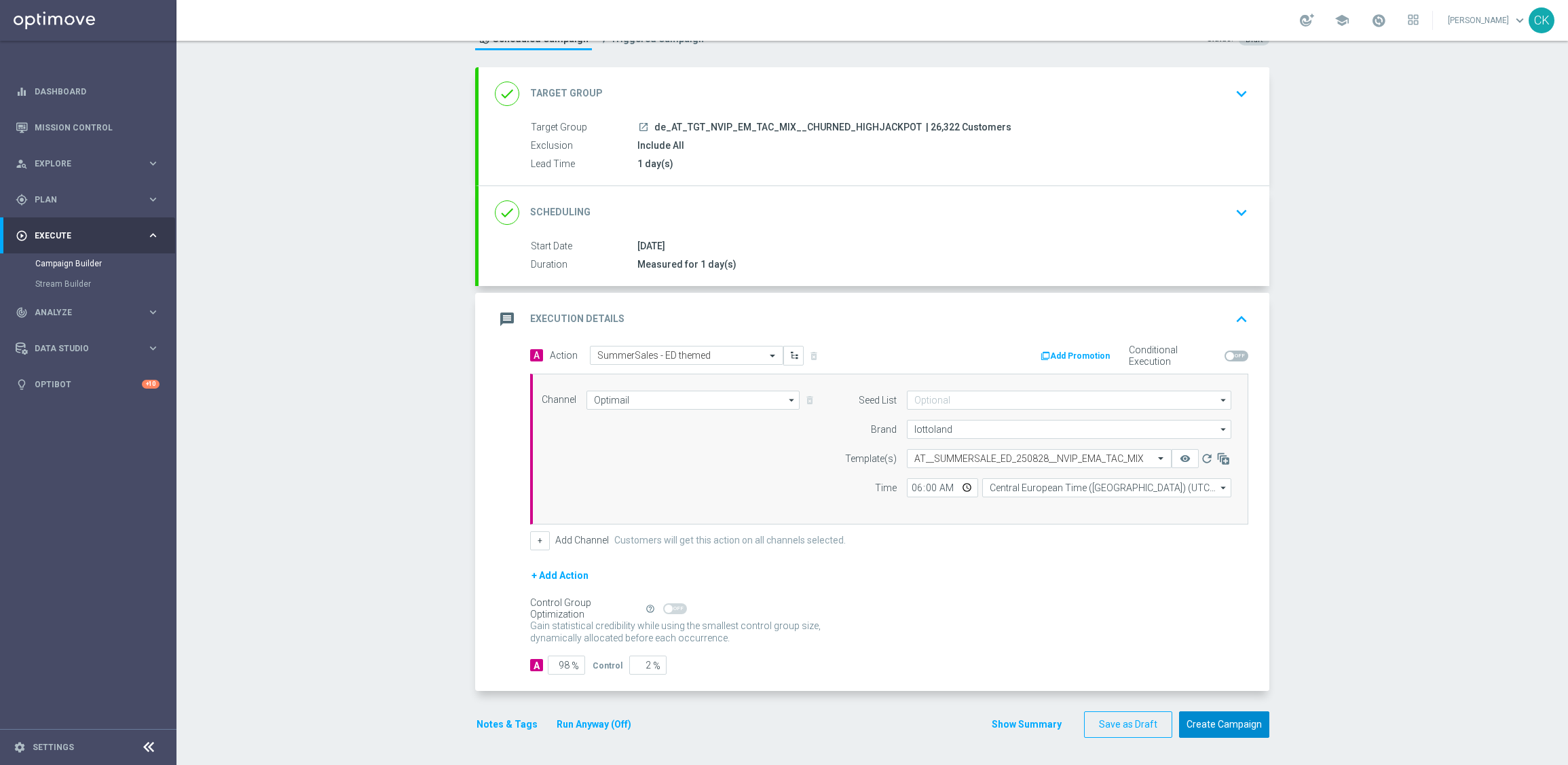
click at [1223, 721] on button "Create Campaign" at bounding box center [1225, 724] width 91 height 27
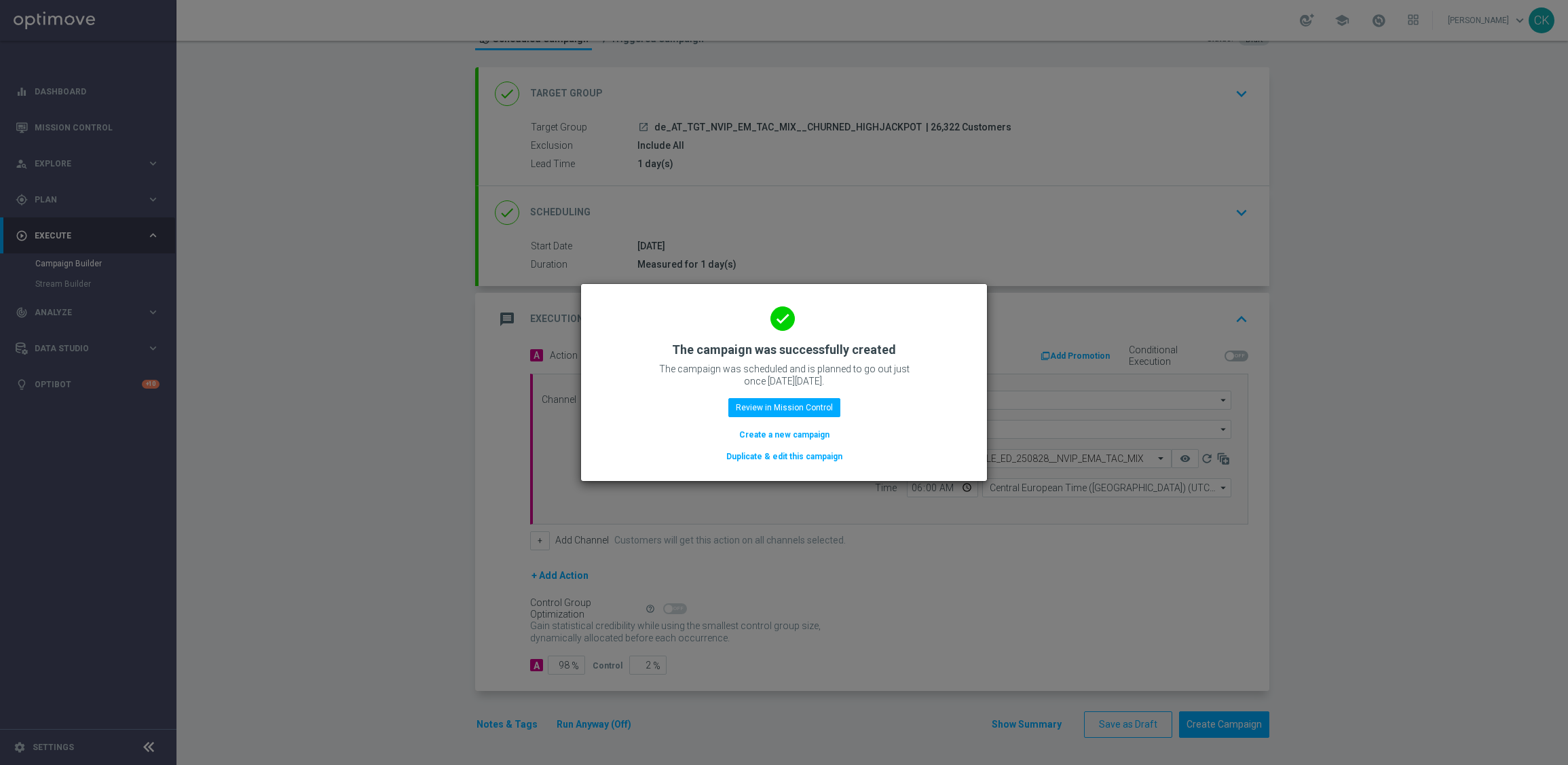
click at [756, 432] on button "Create a new campaign" at bounding box center [784, 434] width 93 height 15
